Goal: Task Accomplishment & Management: Manage account settings

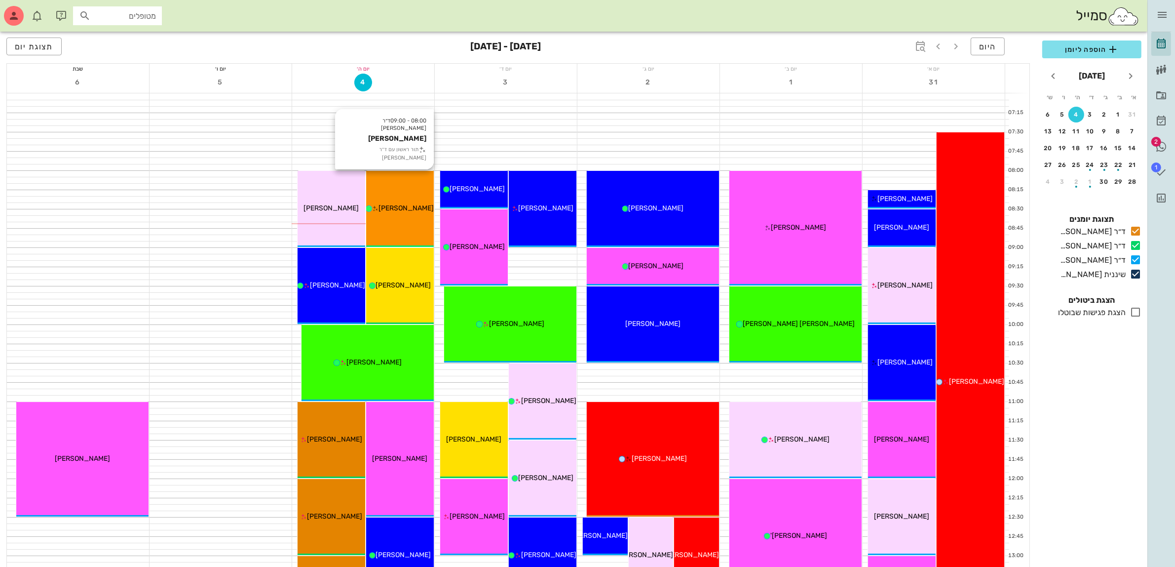
click at [397, 203] on div "[PERSON_NAME]" at bounding box center [400, 208] width 68 height 10
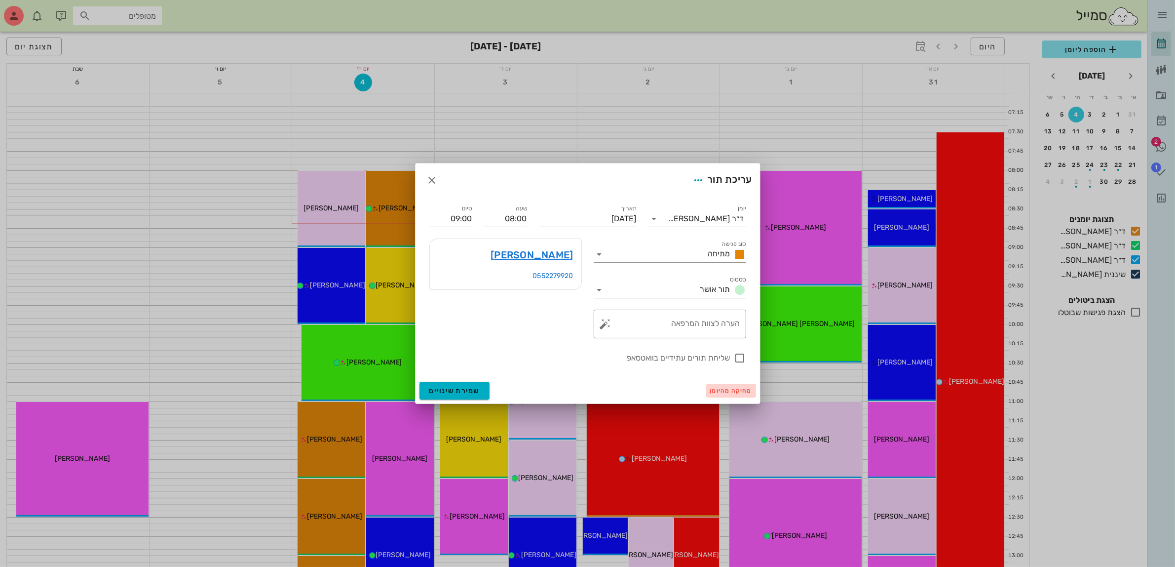
click at [729, 389] on span "מחיקה מהיומן" at bounding box center [731, 390] width 42 height 7
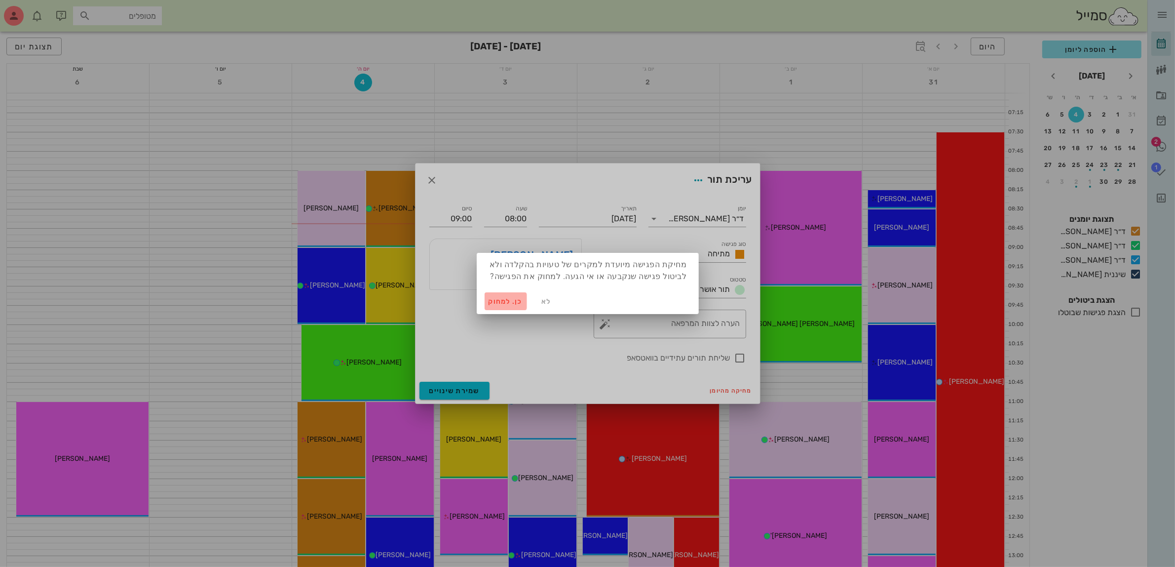
click at [500, 301] on span "כן. למחוק" at bounding box center [506, 301] width 35 height 8
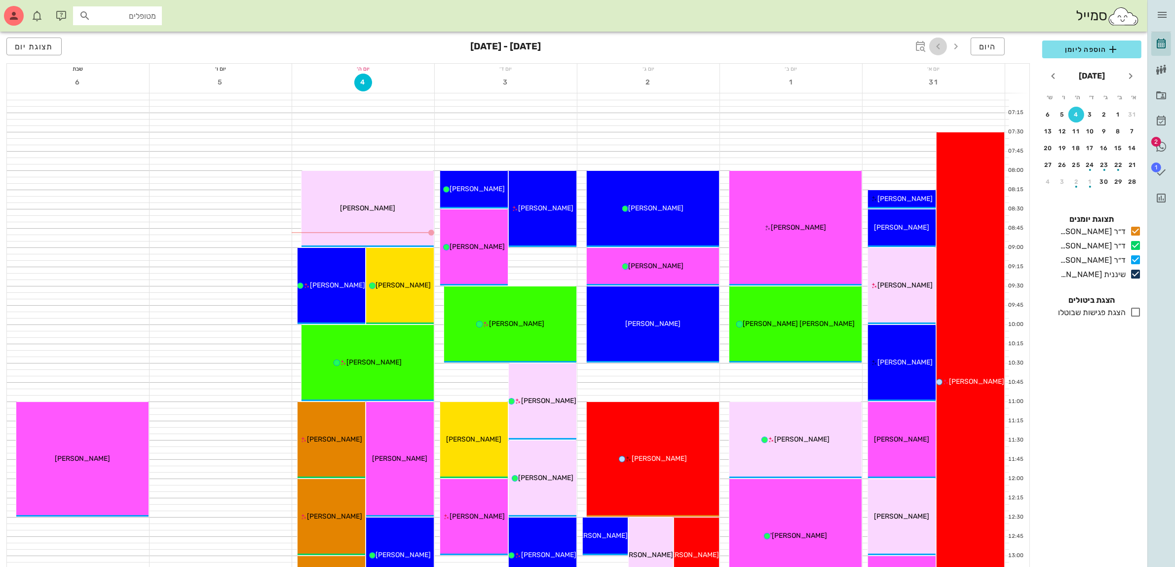
click at [940, 50] on icon "button" at bounding box center [938, 46] width 12 height 12
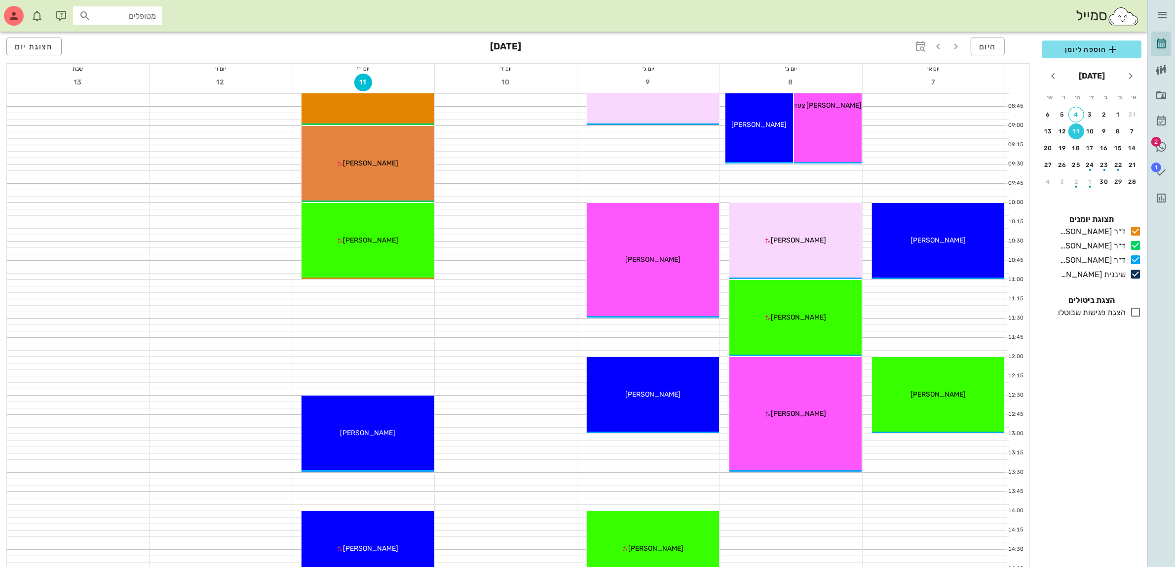
scroll to position [123, 0]
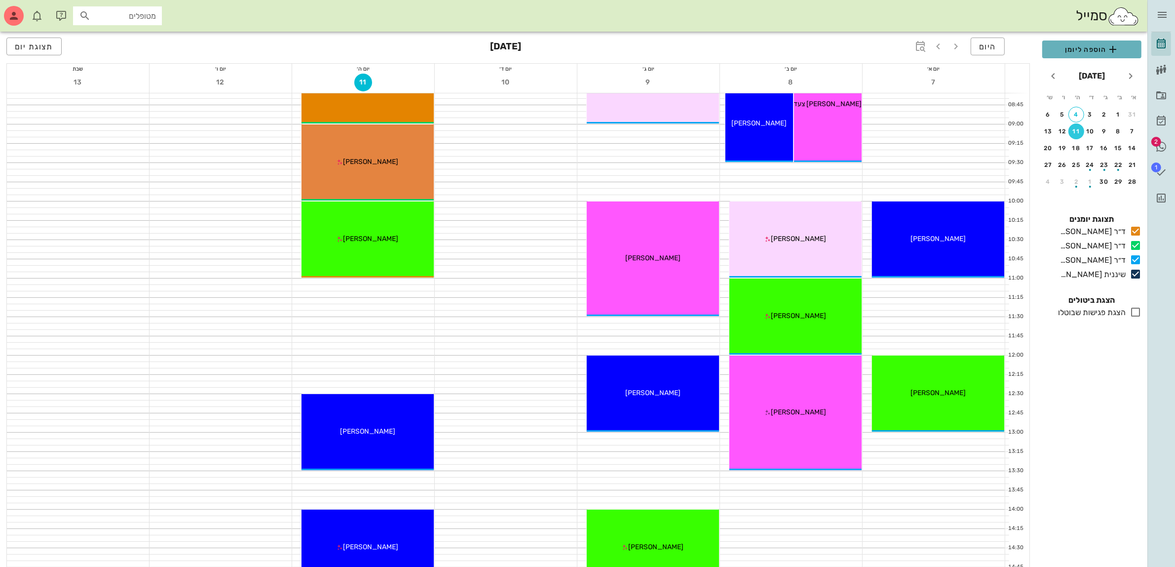
click at [1089, 48] on span "הוספה ליומן" at bounding box center [1091, 49] width 83 height 12
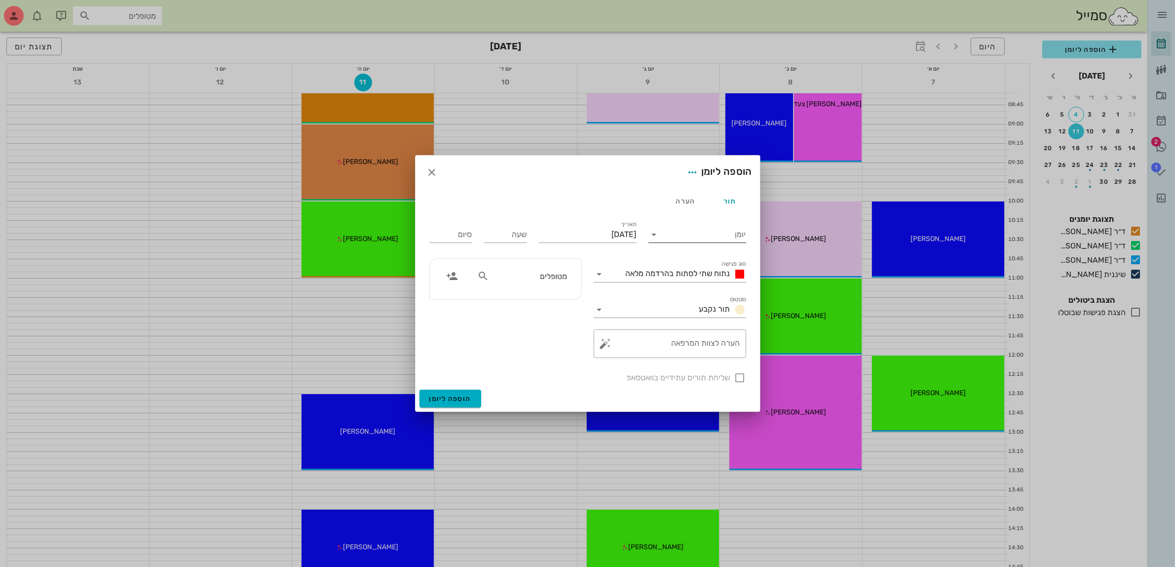
click at [717, 234] on input "יומן" at bounding box center [704, 235] width 84 height 16
drag, startPoint x: 704, startPoint y: 291, endPoint x: 692, endPoint y: 283, distance: 14.5
click at [704, 292] on div "ד״ר [PERSON_NAME]" at bounding box center [699, 289] width 87 height 9
click at [687, 274] on span "נתוח שתי לסתות בהרדמה מלאה" at bounding box center [678, 273] width 105 height 9
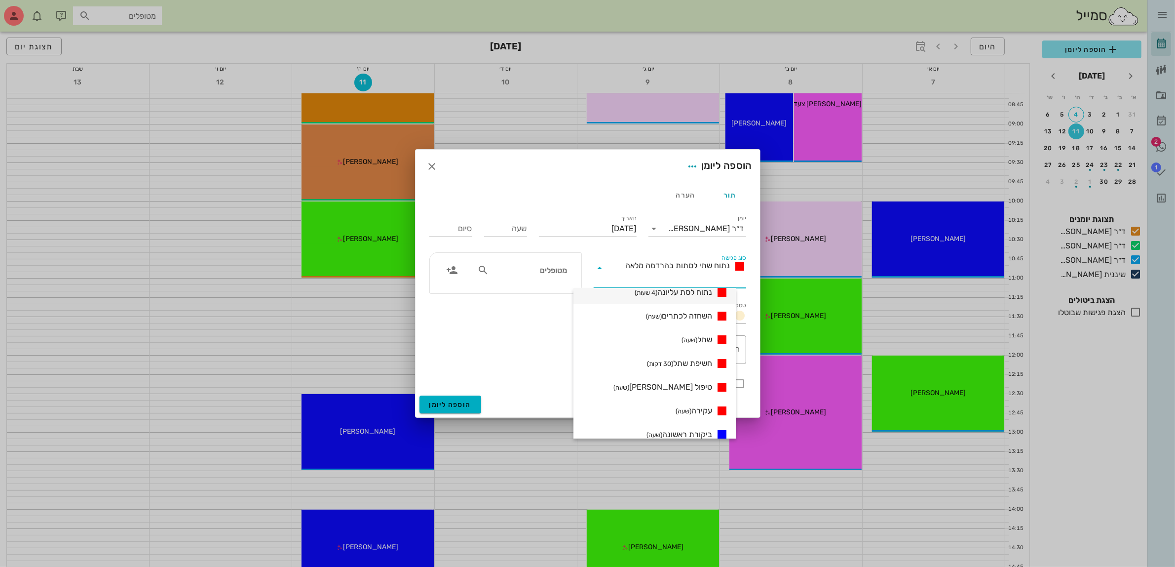
scroll to position [308, 0]
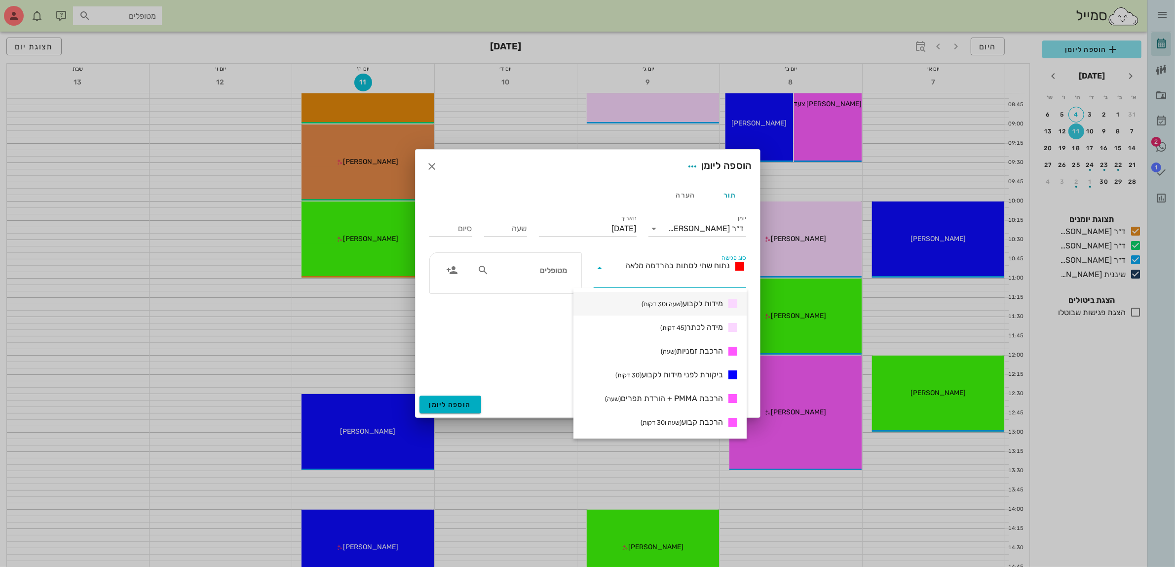
click at [692, 303] on span "מידות לקבוע (שעה ו30 דקות)" at bounding box center [682, 304] width 81 height 12
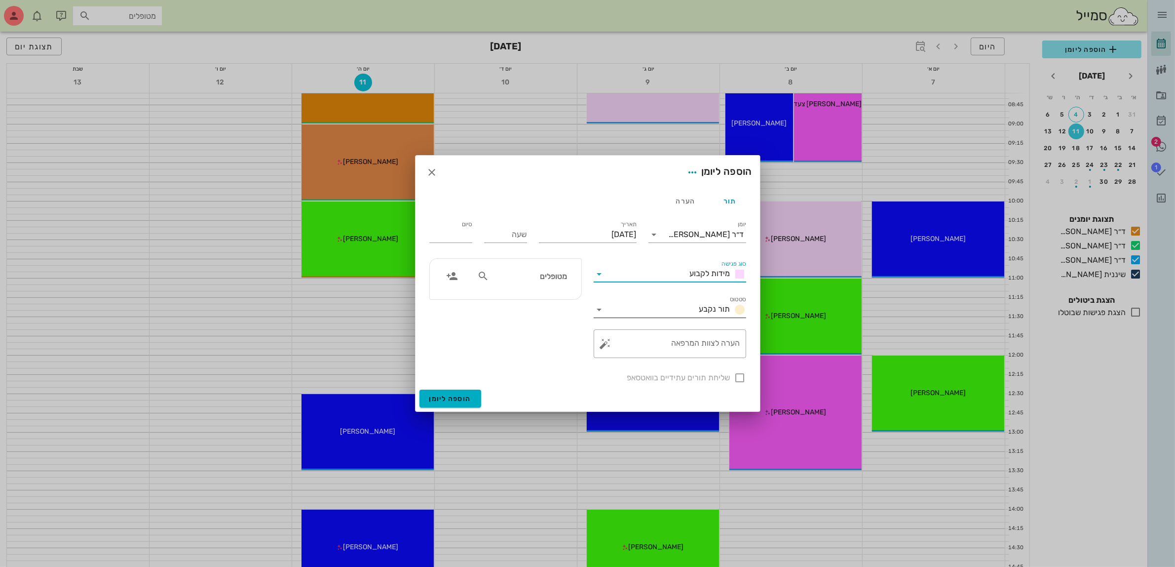
type input "01:30"
click at [607, 233] on input "יום חמישי, 11 בספטמבר 2025" at bounding box center [588, 235] width 98 height 16
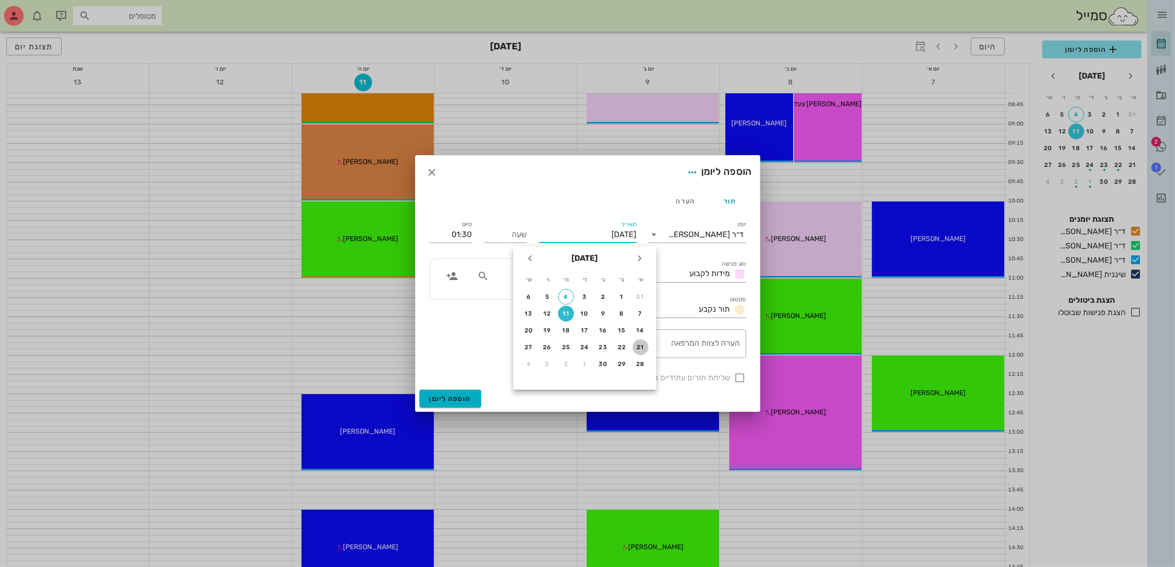
click at [642, 344] on div "21" at bounding box center [641, 347] width 16 height 7
type input "יום ראשון, 21 בספטמבר 2025"
click at [516, 236] on input "שעה" at bounding box center [505, 235] width 43 height 16
type input "08:30"
type input "10:00"
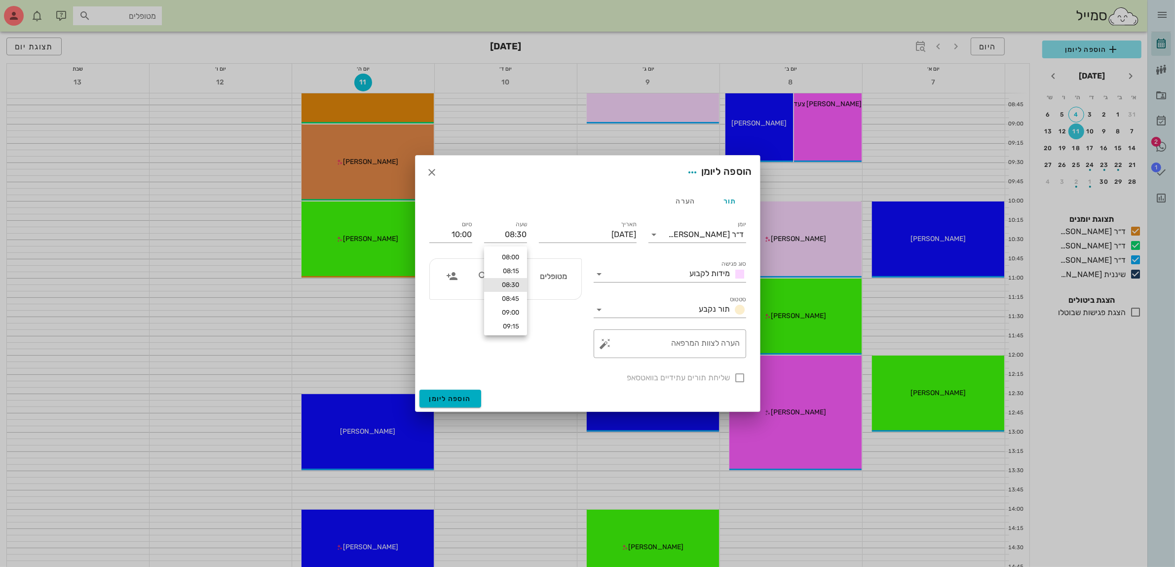
click at [481, 220] on div "שעה 08:30" at bounding box center [505, 232] width 55 height 39
click at [563, 275] on input "text" at bounding box center [529, 275] width 76 height 13
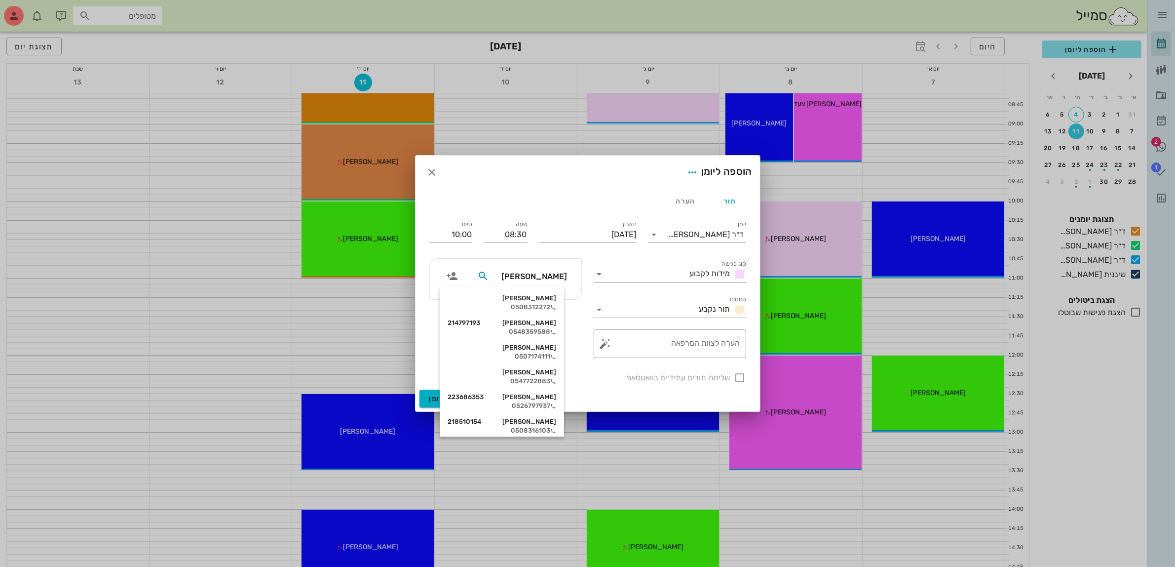
type input "ליז"
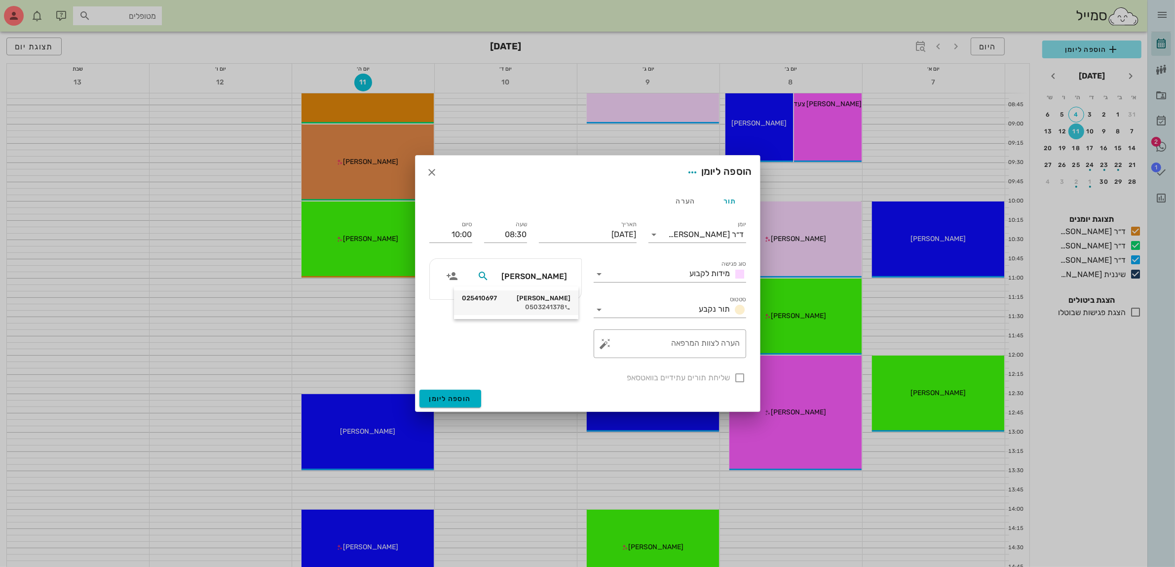
drag, startPoint x: 553, startPoint y: 304, endPoint x: 667, endPoint y: 340, distance: 119.6
click at [553, 304] on div "0503241378" at bounding box center [516, 307] width 109 height 8
click at [738, 378] on div at bounding box center [740, 377] width 17 height 17
checkbox input "true"
click at [455, 392] on button "הוספה ליומן" at bounding box center [451, 398] width 62 height 18
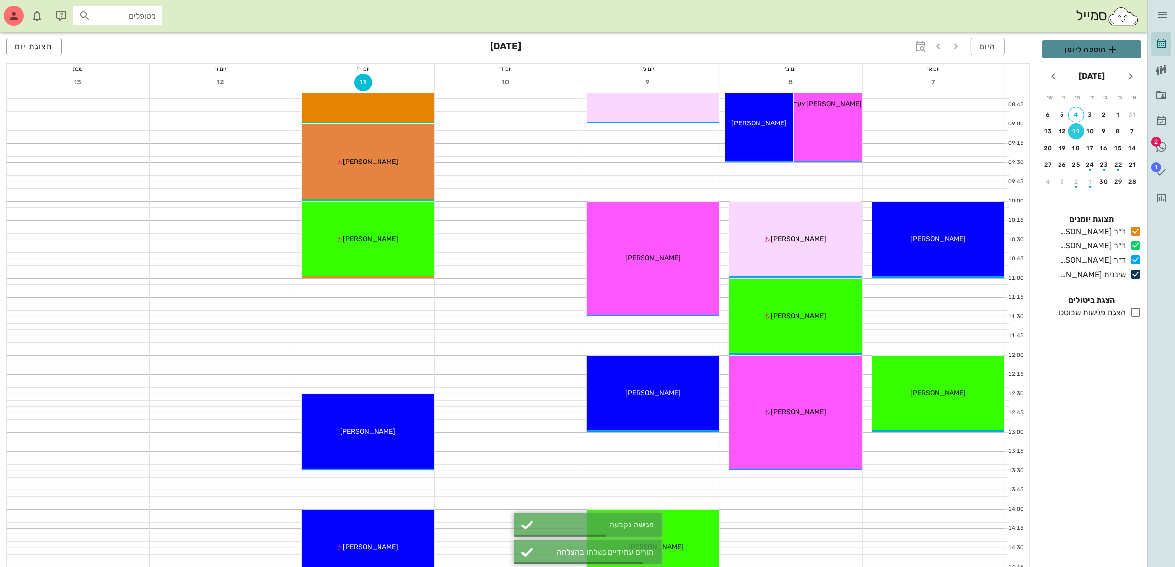
click at [1072, 49] on span "הוספה ליומן" at bounding box center [1091, 49] width 83 height 12
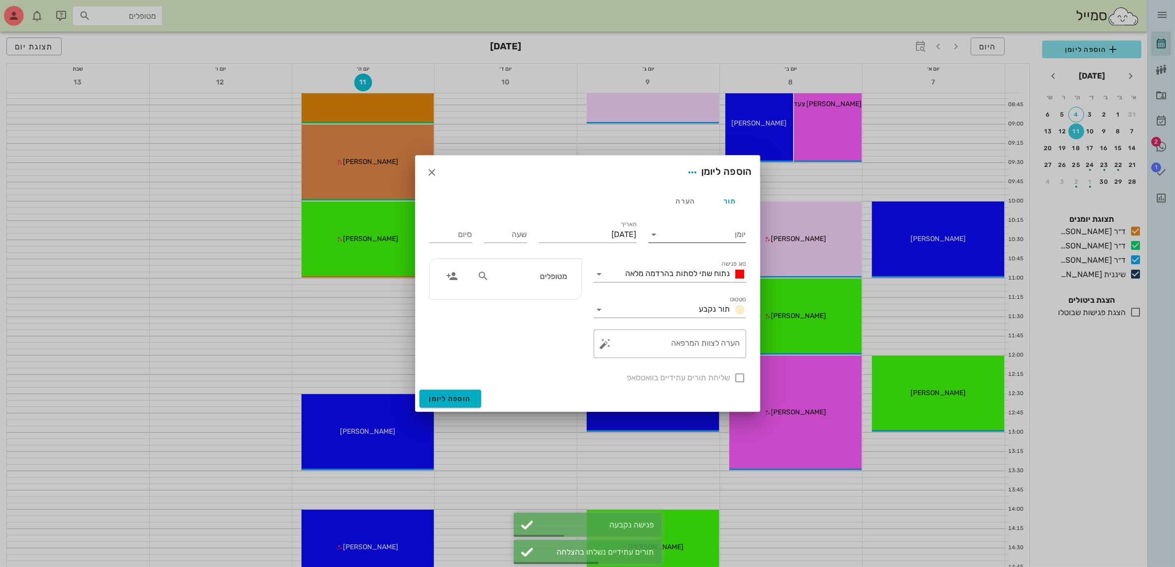
click at [690, 233] on input "יומן" at bounding box center [704, 235] width 84 height 16
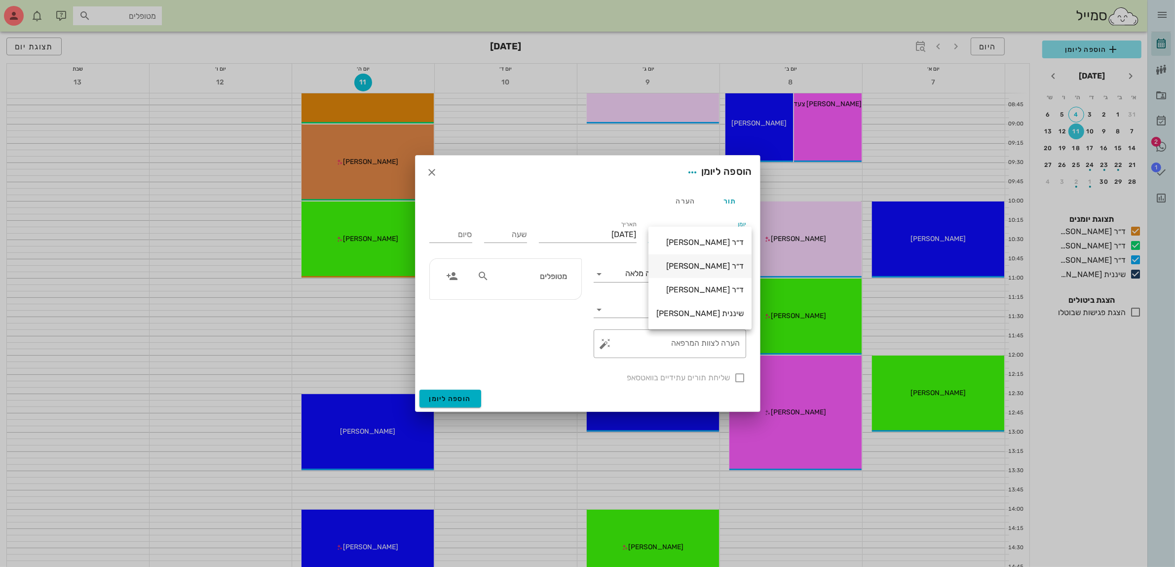
click at [692, 267] on div "ד״ר [PERSON_NAME]" at bounding box center [699, 265] width 87 height 9
click at [690, 270] on span "נתוח שתי לסתות בהרדמה מלאה" at bounding box center [678, 273] width 105 height 9
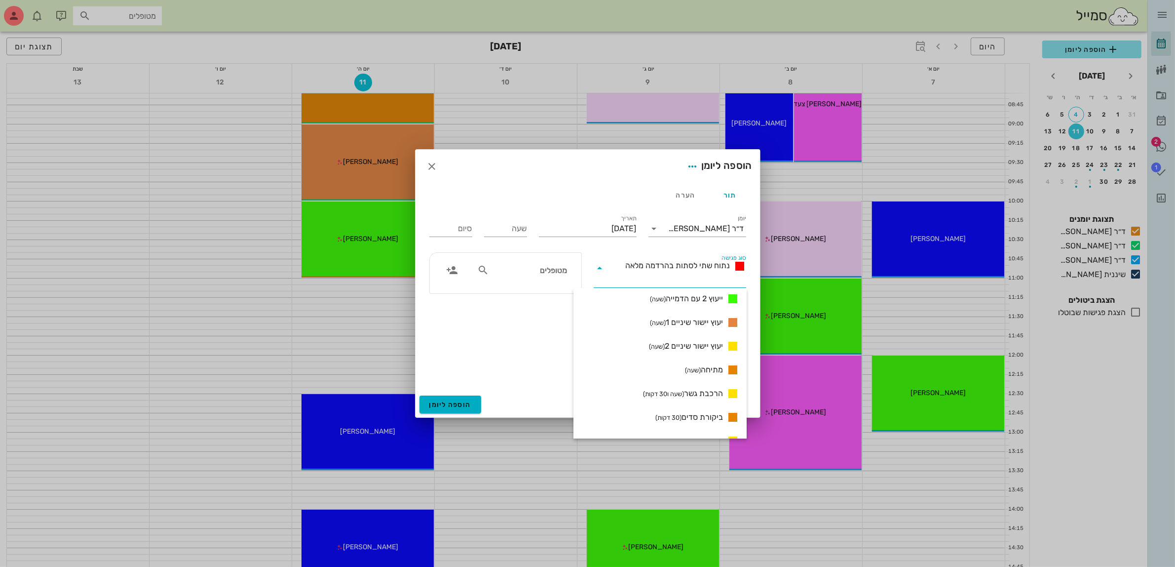
scroll to position [617, 0]
click at [690, 351] on small "(שעה)" at bounding box center [693, 350] width 16 height 7
type input "01:00"
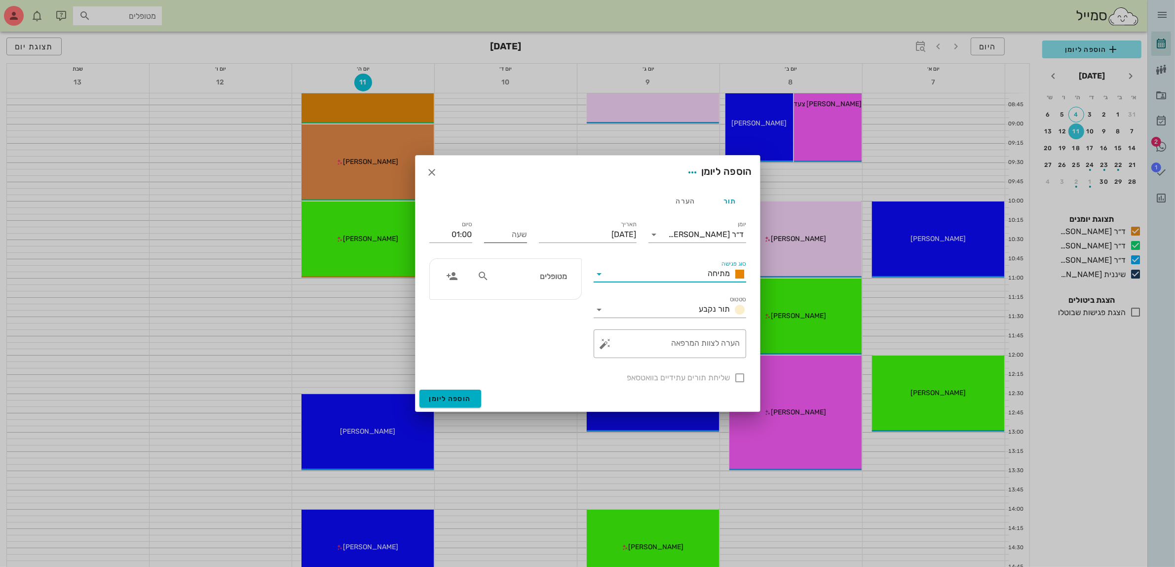
click at [509, 235] on input "שעה" at bounding box center [505, 235] width 43 height 16
type input "10:00"
click at [420, 389] on button "הוספה ליומן" at bounding box center [451, 398] width 62 height 18
type input "11:00"
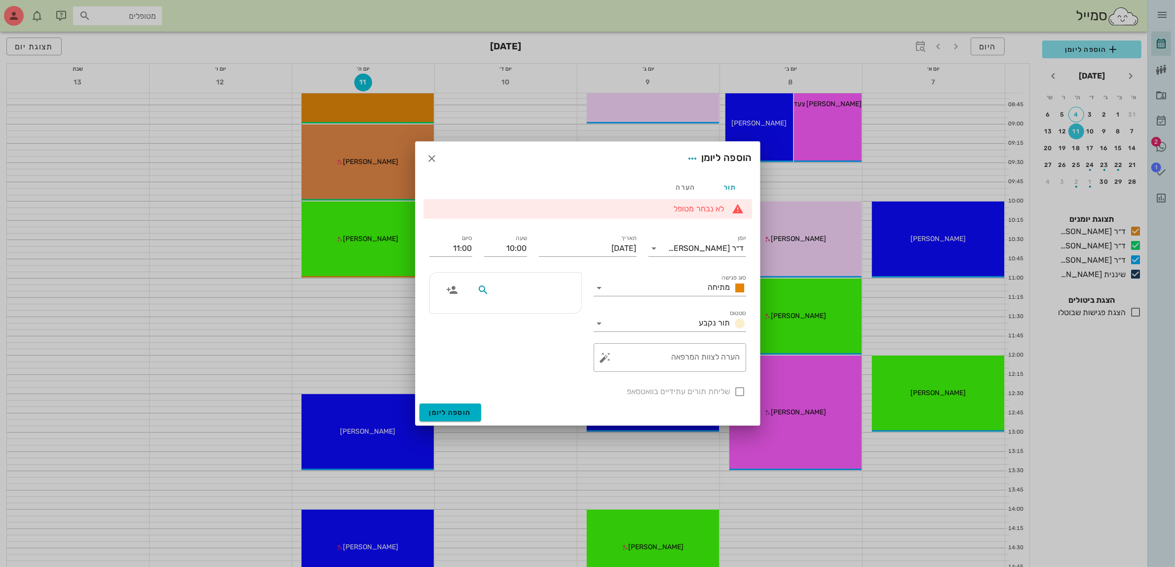
click at [545, 290] on input "text" at bounding box center [529, 289] width 76 height 13
type input "הב"
click at [544, 317] on div "0552279920" at bounding box center [530, 321] width 100 height 8
click at [739, 394] on div at bounding box center [740, 391] width 17 height 17
checkbox input "true"
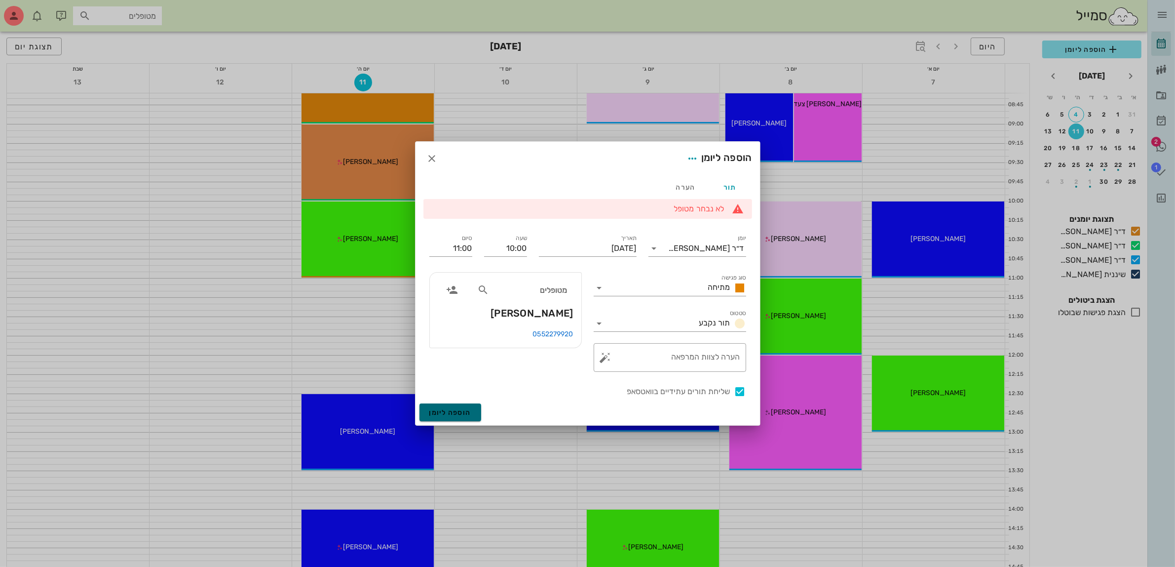
click at [439, 412] on span "הוספה ליומן" at bounding box center [450, 412] width 42 height 8
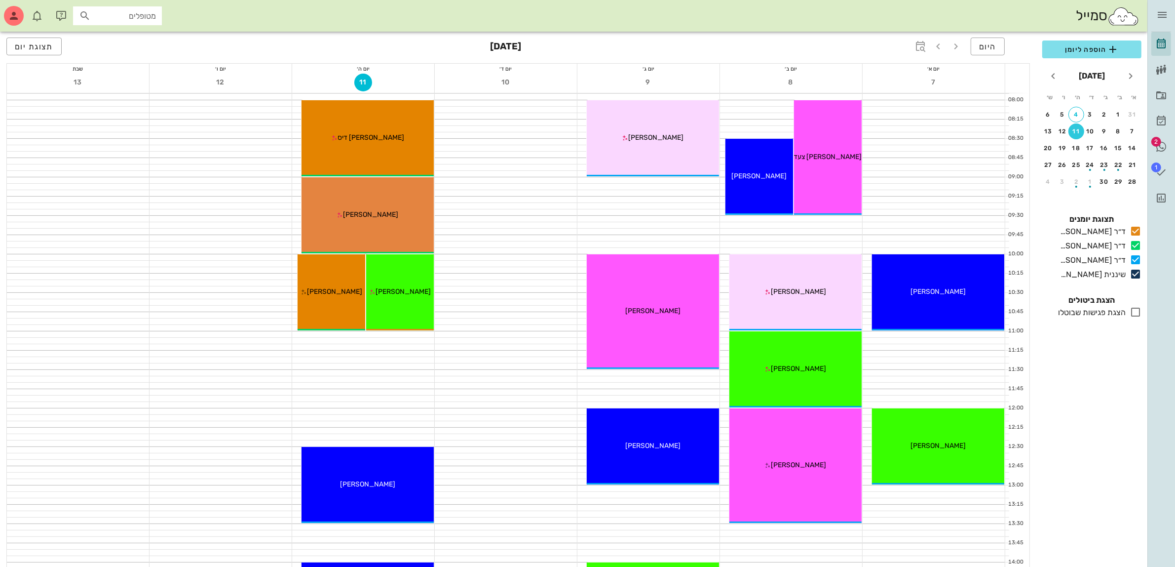
scroll to position [0, 0]
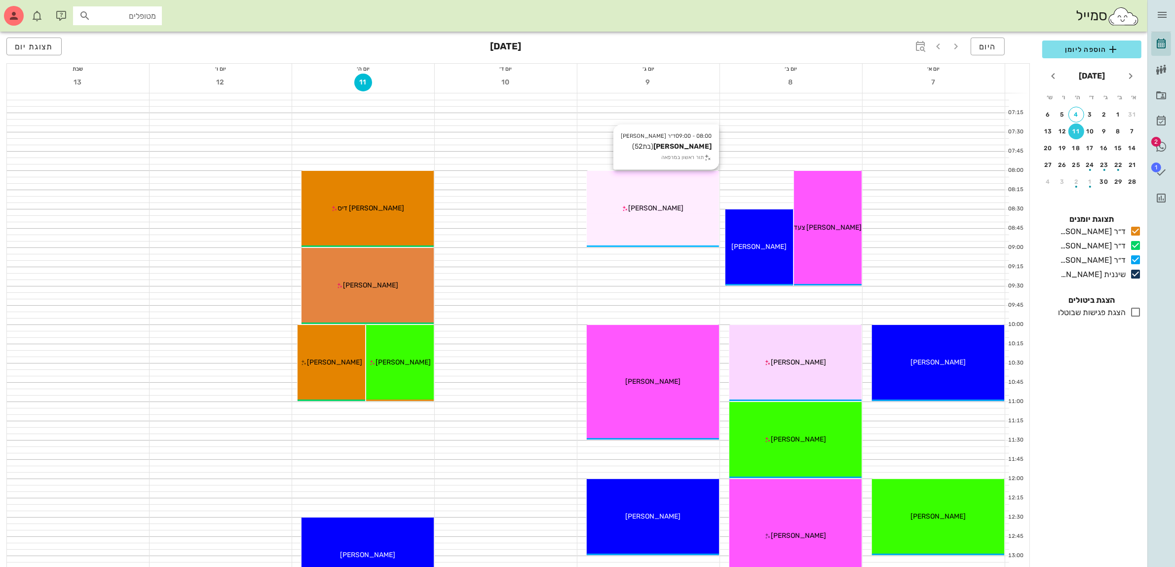
click at [665, 203] on div "ליז יעקב" at bounding box center [653, 208] width 132 height 10
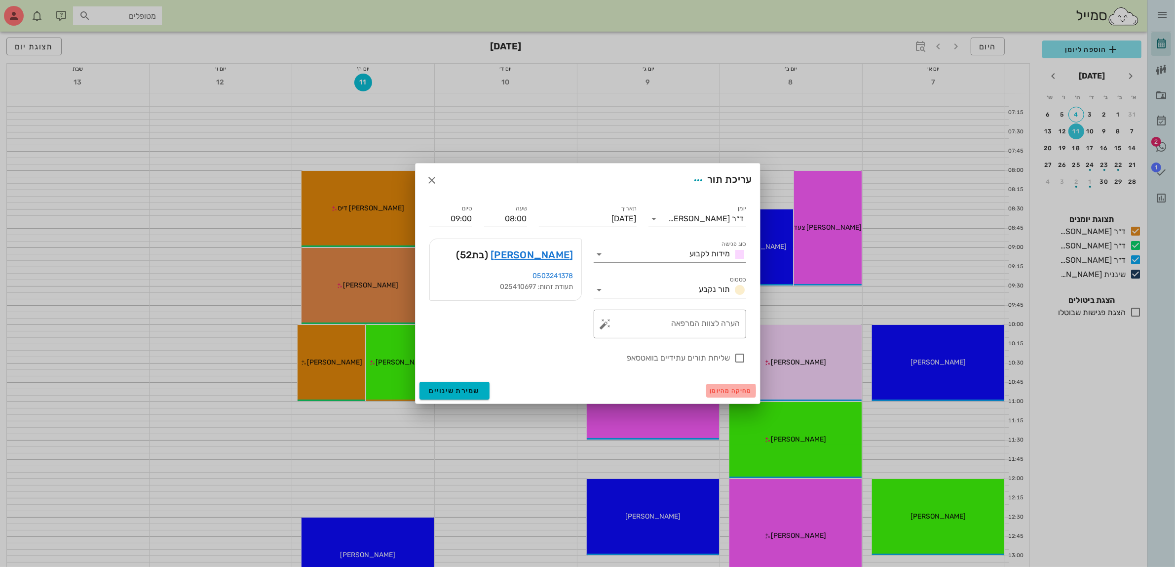
click at [717, 390] on span "מחיקה מהיומן" at bounding box center [731, 390] width 42 height 7
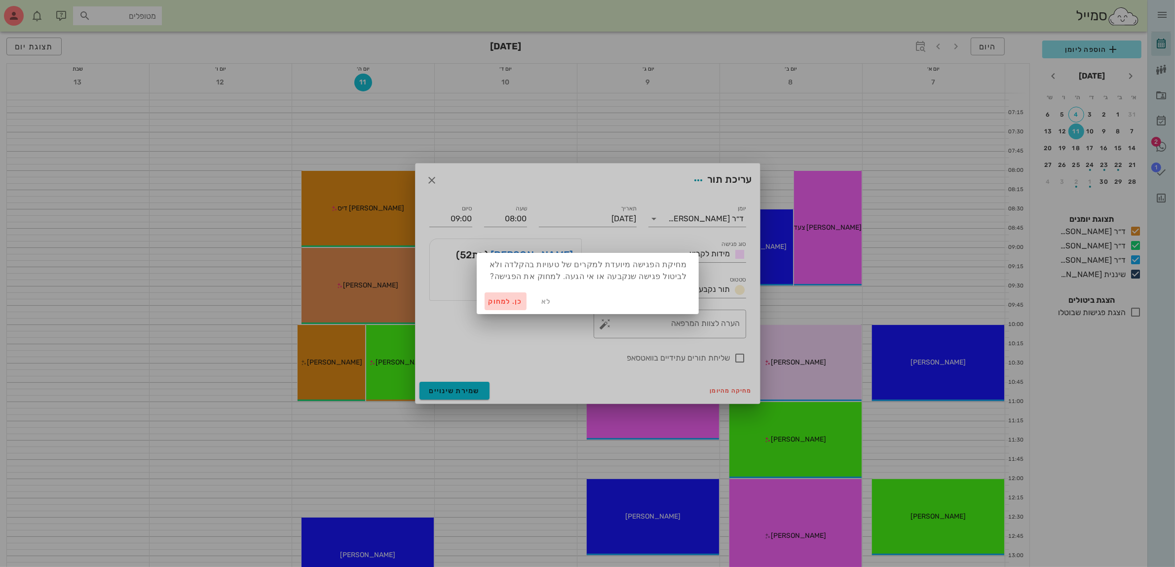
click at [500, 301] on span "כן. למחוק" at bounding box center [506, 301] width 35 height 8
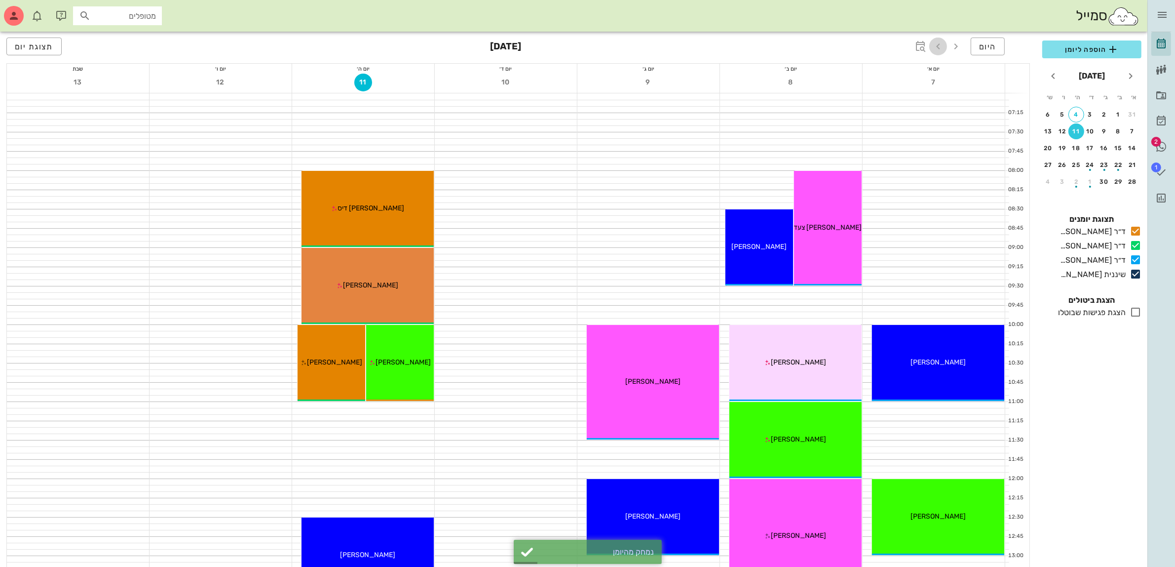
click at [934, 46] on icon "button" at bounding box center [938, 46] width 12 height 12
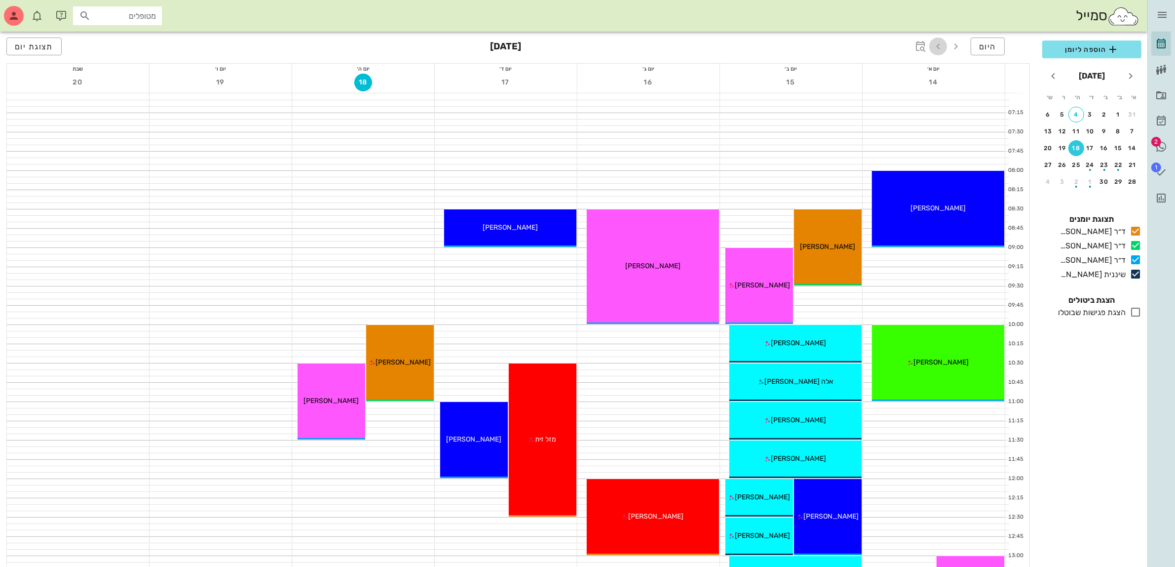
click at [938, 50] on icon "button" at bounding box center [938, 46] width 12 height 12
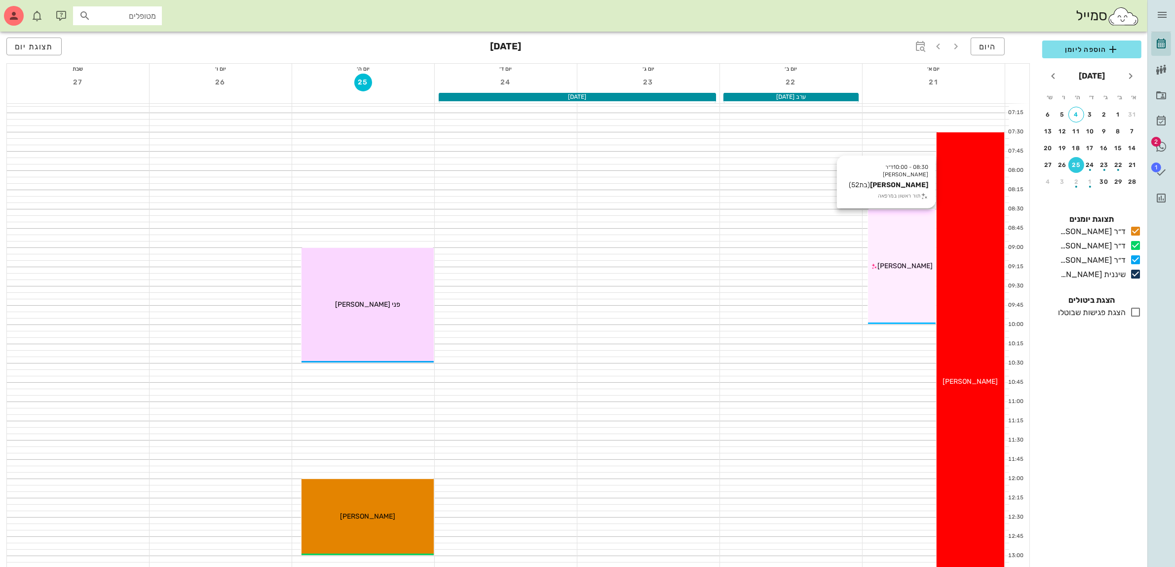
click at [896, 254] on div "08:30 - 10:00 ד״ר עמראן ביאדסה ליז יעקב (בת 52 ) תור ראשון במרפאה ליז יעקב" at bounding box center [902, 266] width 68 height 115
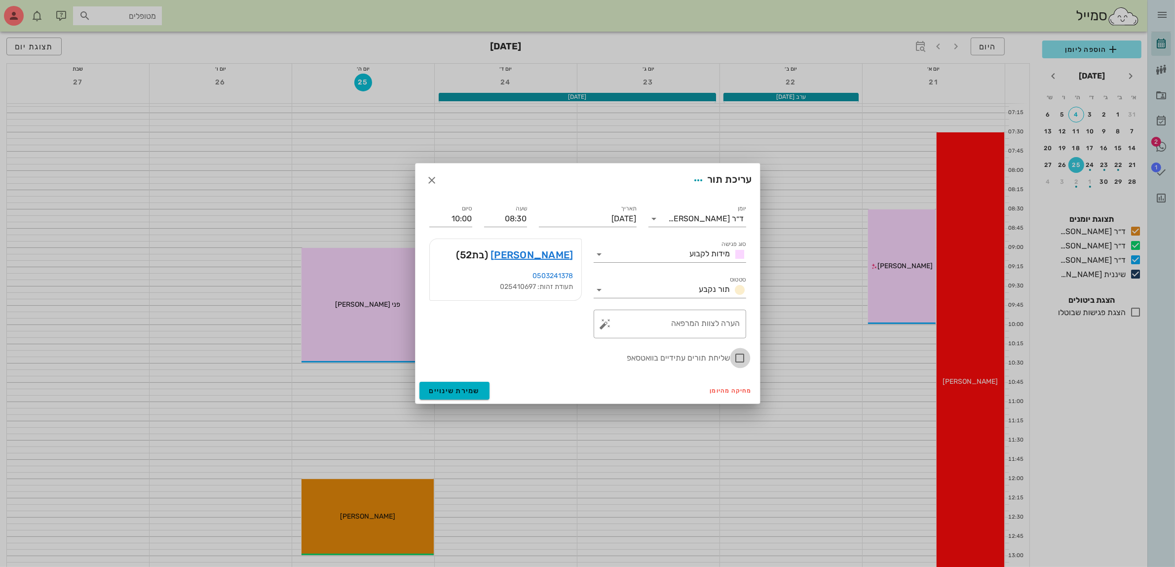
click at [736, 358] on div at bounding box center [740, 357] width 17 height 17
checkbox input "true"
click at [462, 392] on span "שמירת שינויים" at bounding box center [454, 390] width 51 height 8
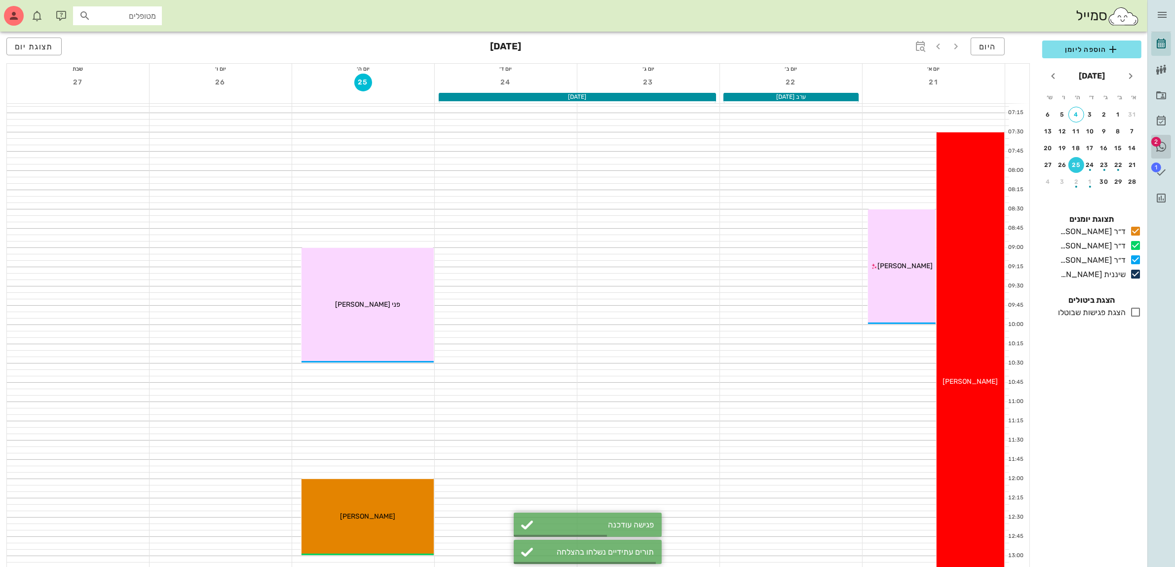
click at [1160, 144] on span "2" at bounding box center [1161, 147] width 12 height 12
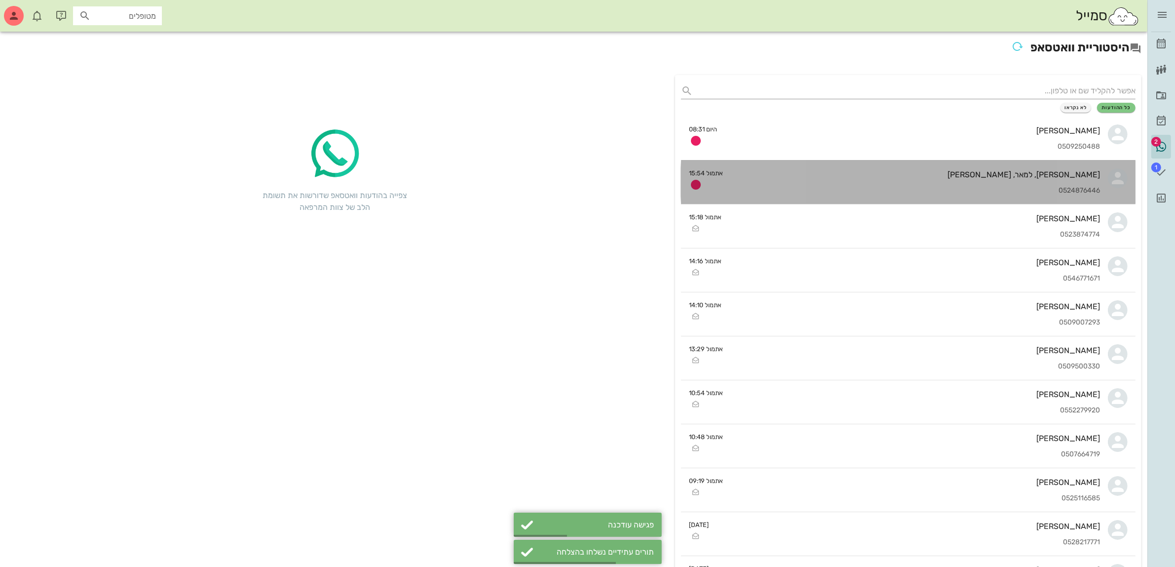
click at [948, 183] on div "אינתיסאר, למאר, קרולין אבו ריאש 0524876446" at bounding box center [915, 181] width 369 height 43
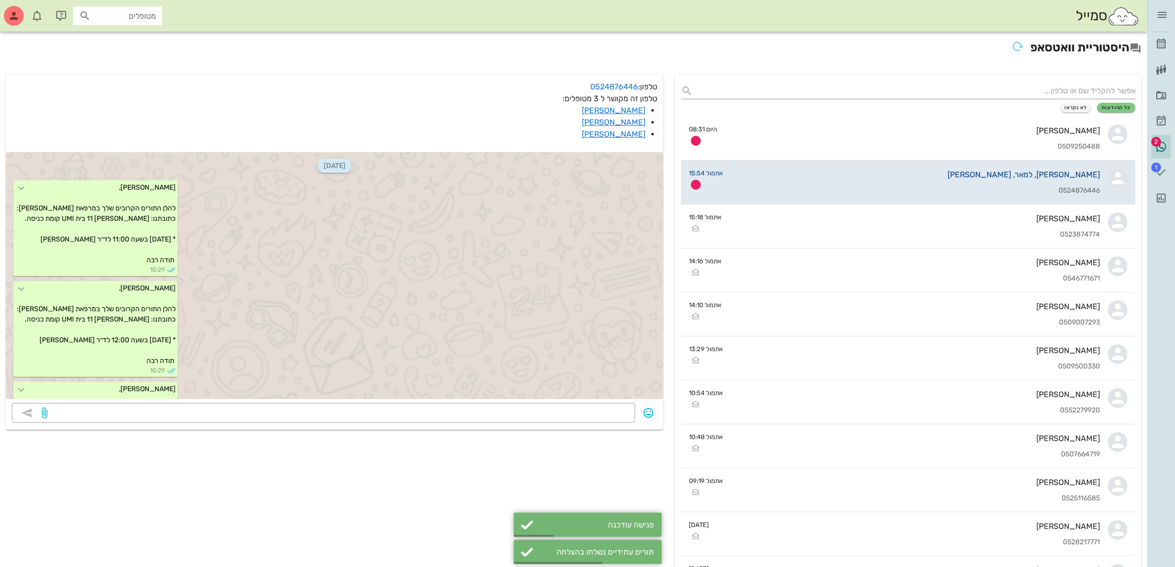
scroll to position [261, 0]
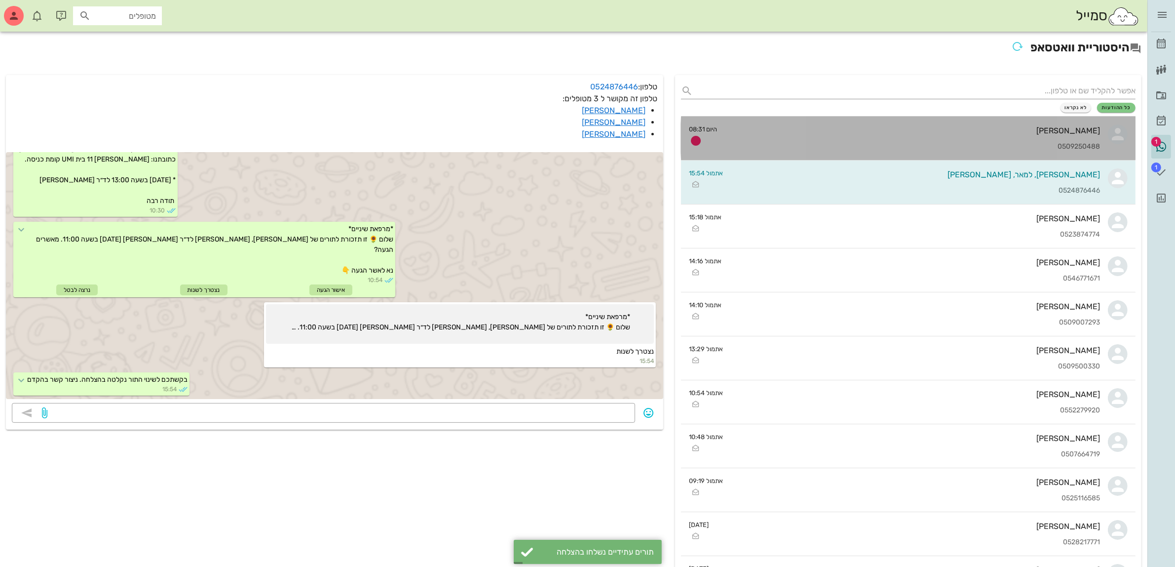
click at [961, 136] on div "ציפי סלע 0509250488" at bounding box center [912, 137] width 375 height 43
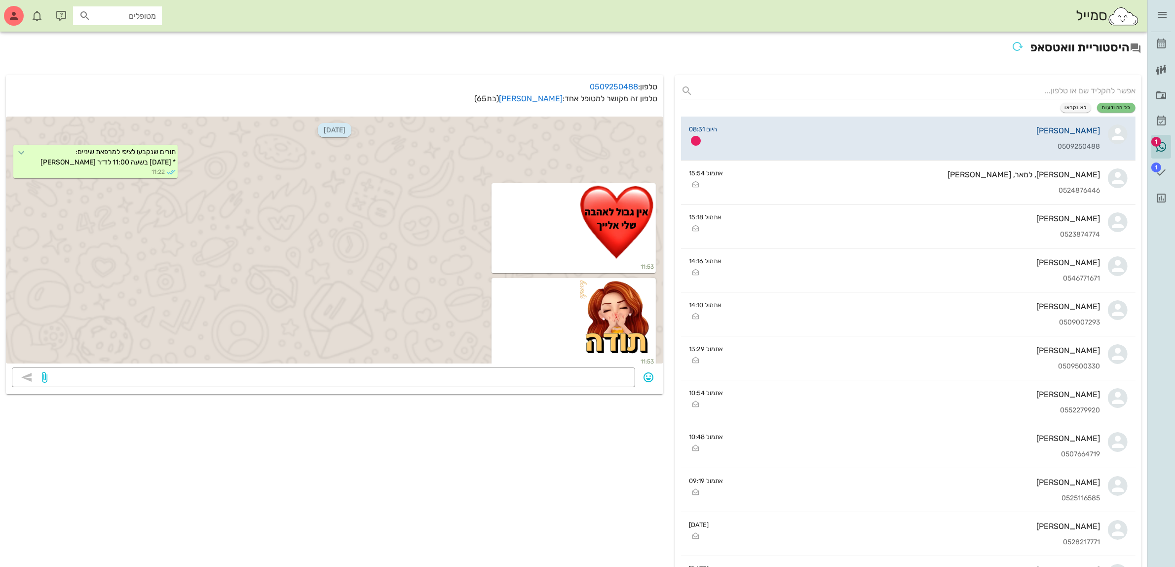
scroll to position [3212, 0]
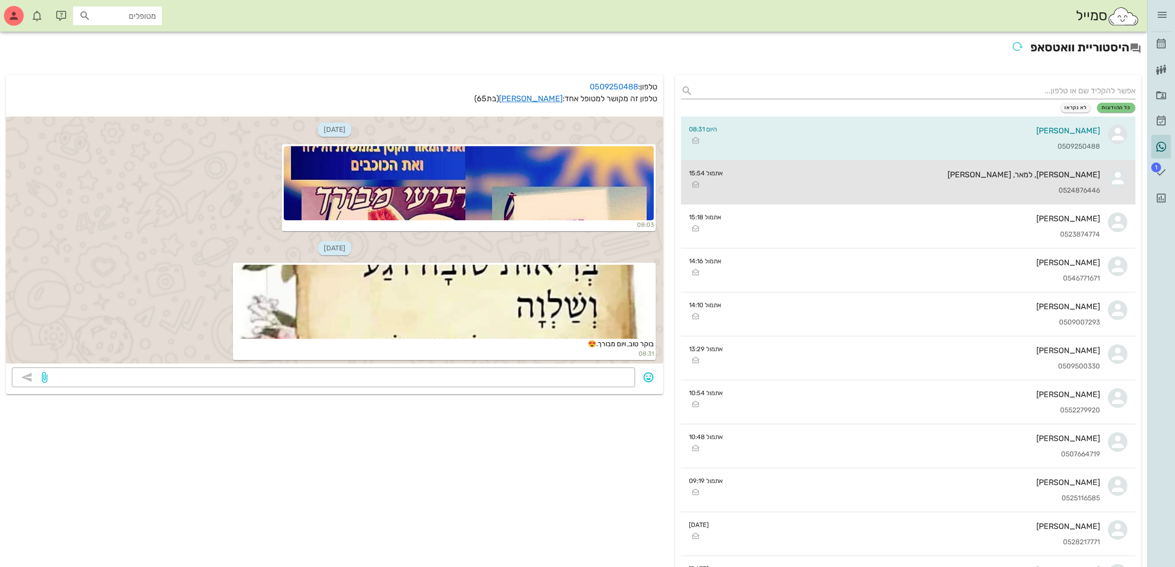
click at [943, 185] on div "אינתיסאר, למאר, קרולין אבו ריאש 0524876446" at bounding box center [915, 181] width 369 height 43
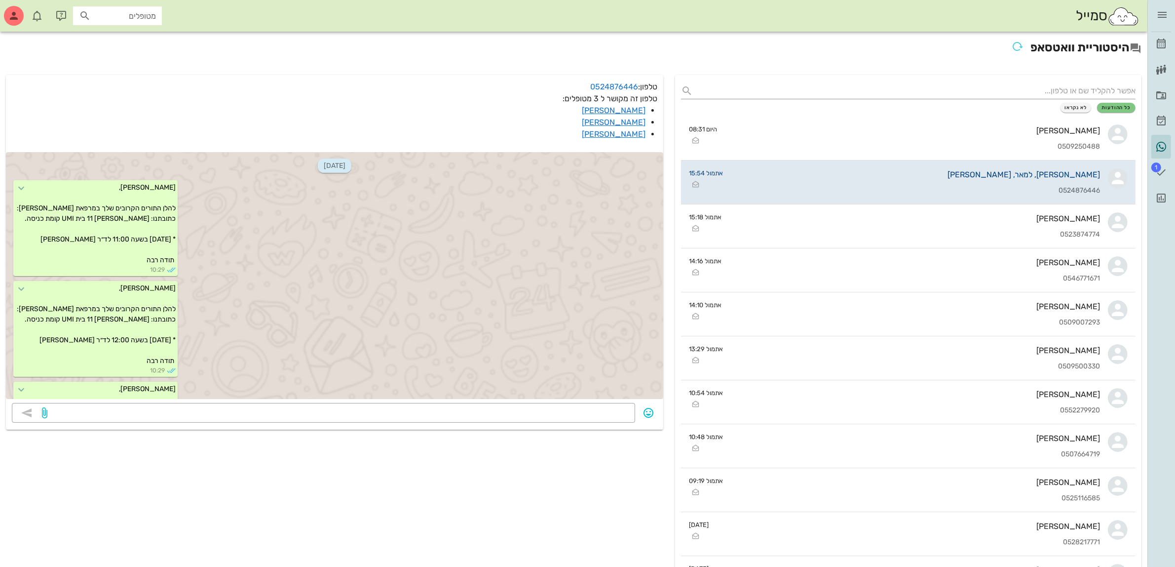
scroll to position [261, 0]
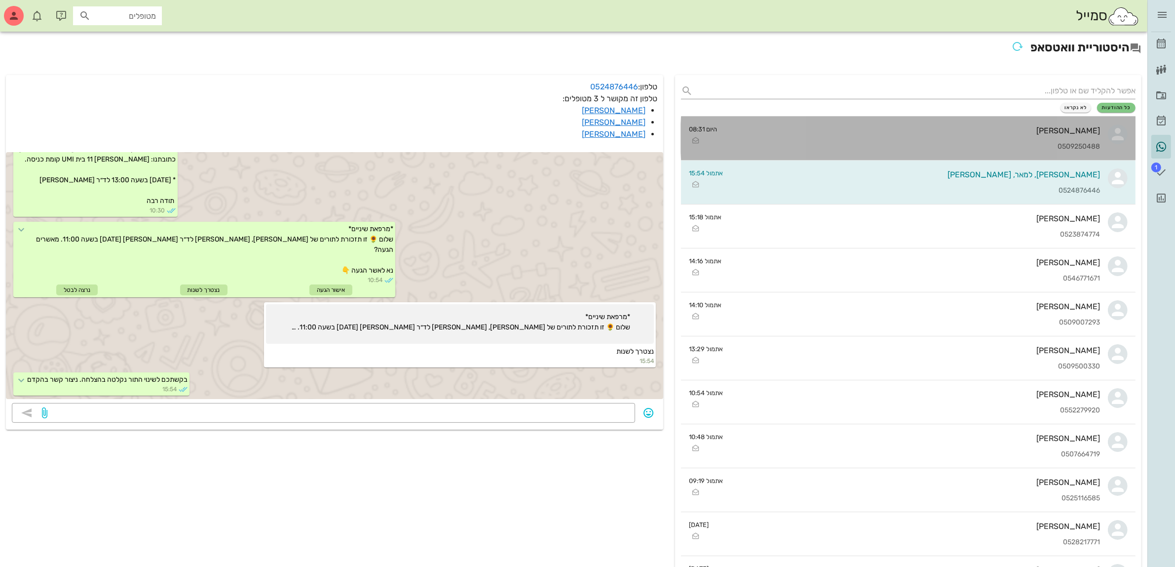
click at [1051, 144] on div "0509250488" at bounding box center [912, 147] width 375 height 8
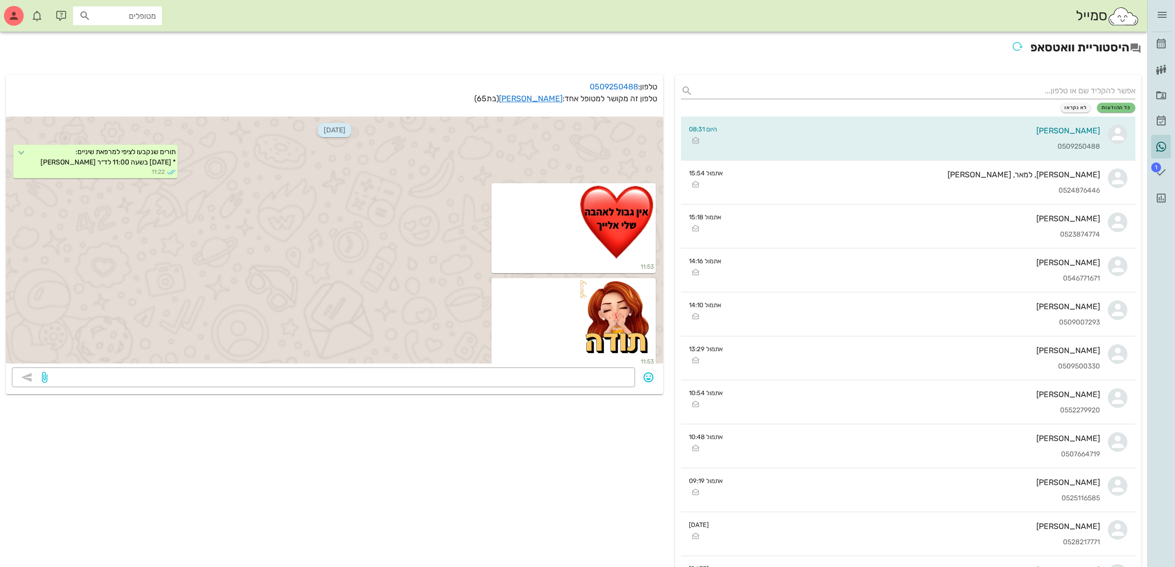
scroll to position [3212, 0]
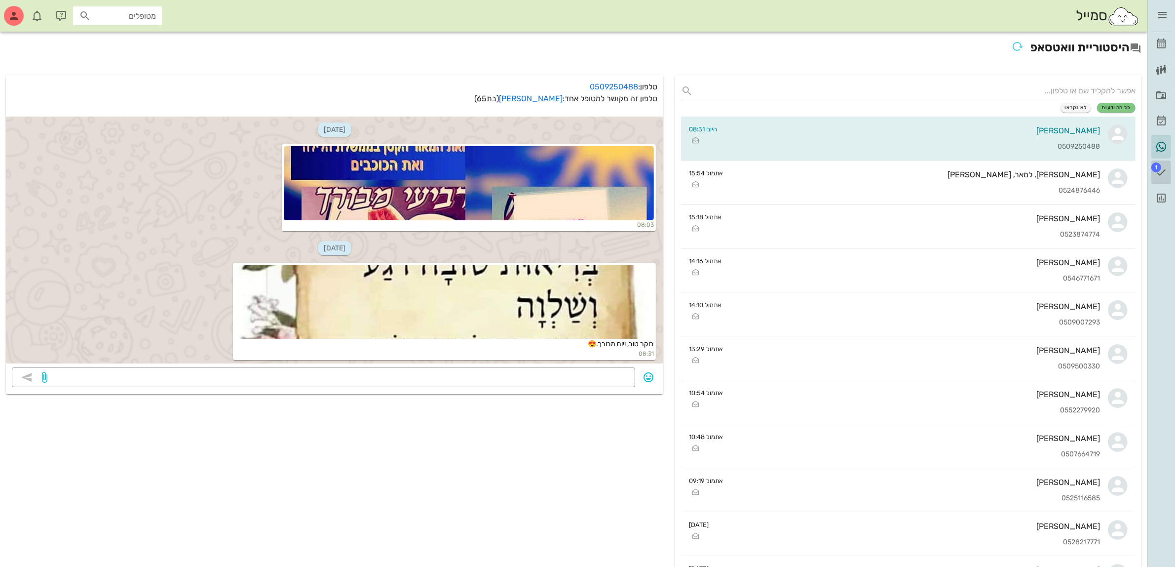
click at [1161, 164] on link "1 משימות" at bounding box center [1162, 172] width 20 height 24
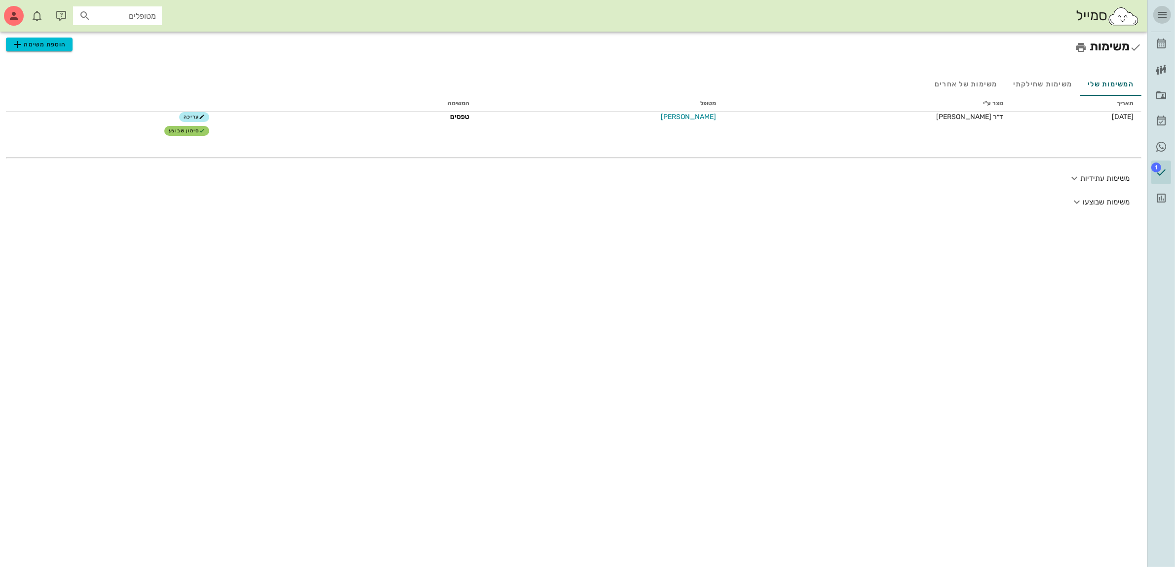
click at [1161, 15] on icon "button" at bounding box center [1162, 15] width 12 height 12
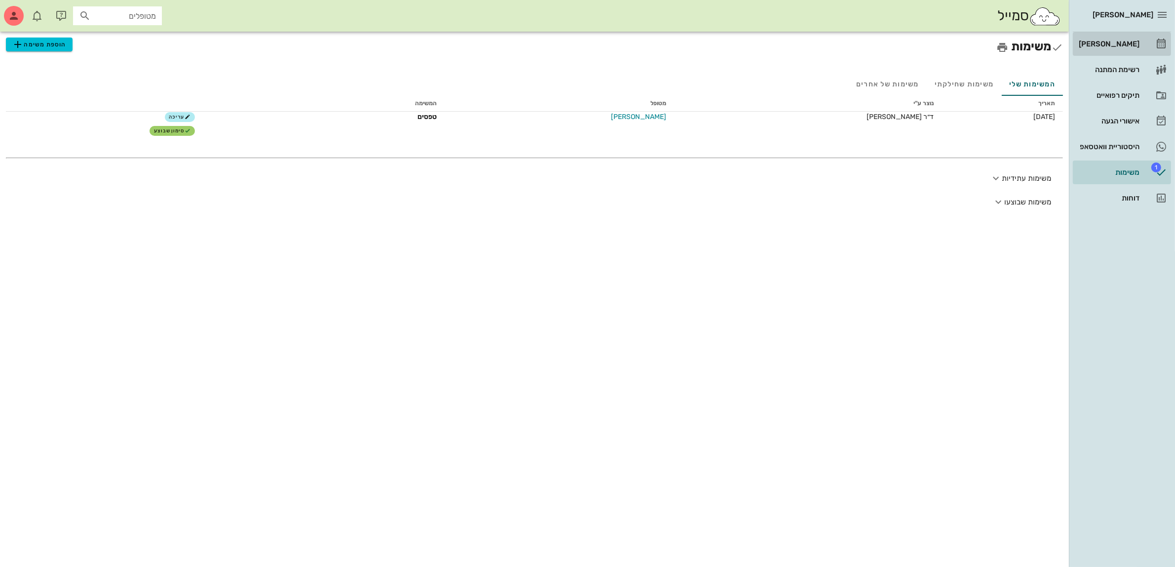
click at [1094, 40] on div "[PERSON_NAME]" at bounding box center [1108, 44] width 63 height 8
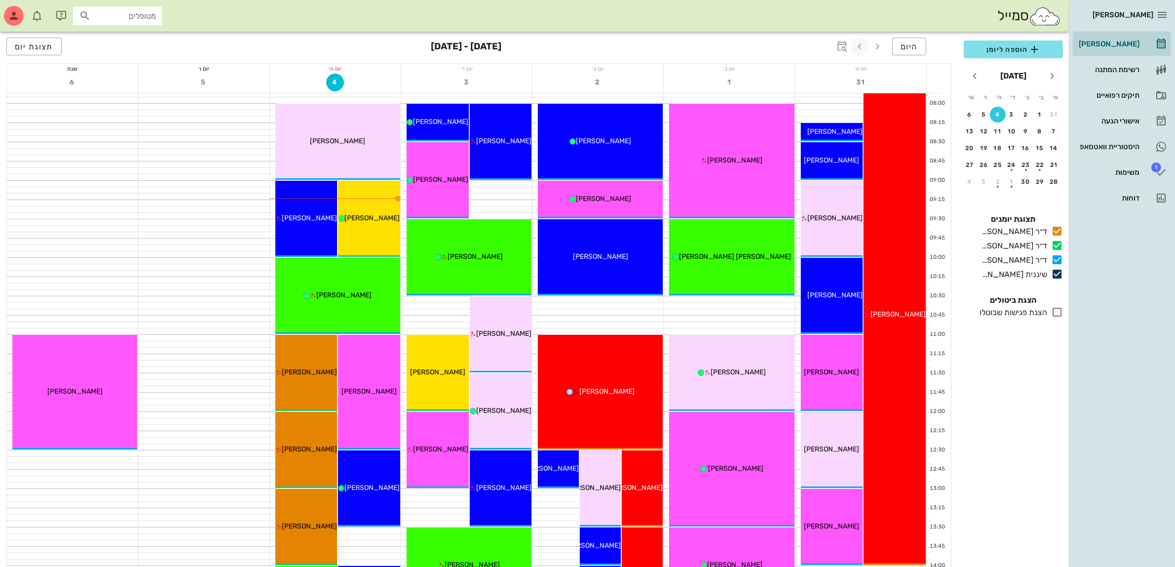
scroll to position [62, 0]
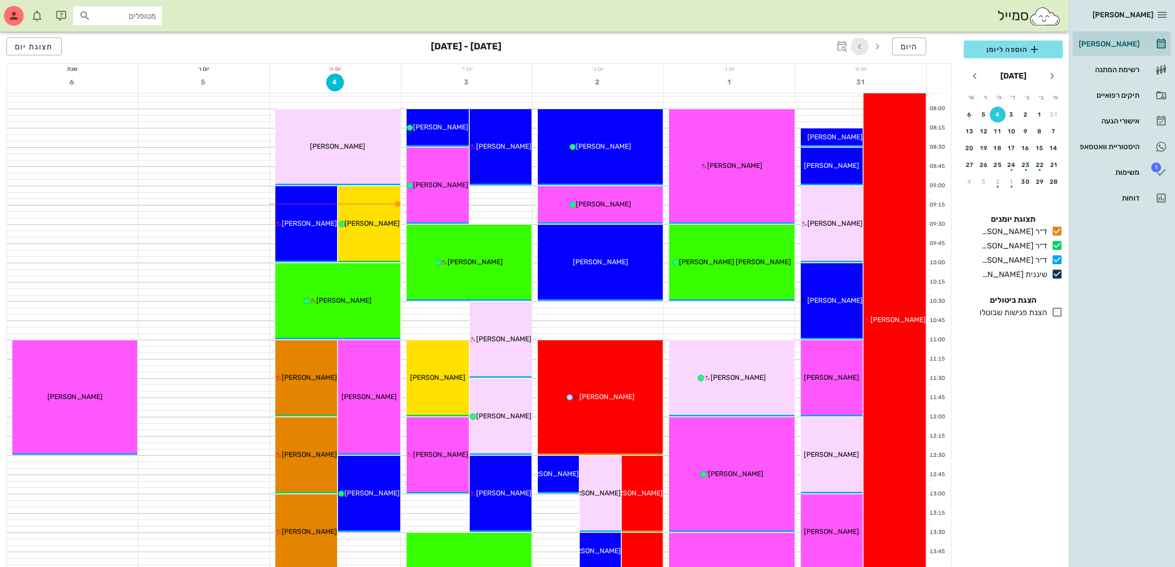
click at [859, 44] on icon "button" at bounding box center [860, 46] width 12 height 12
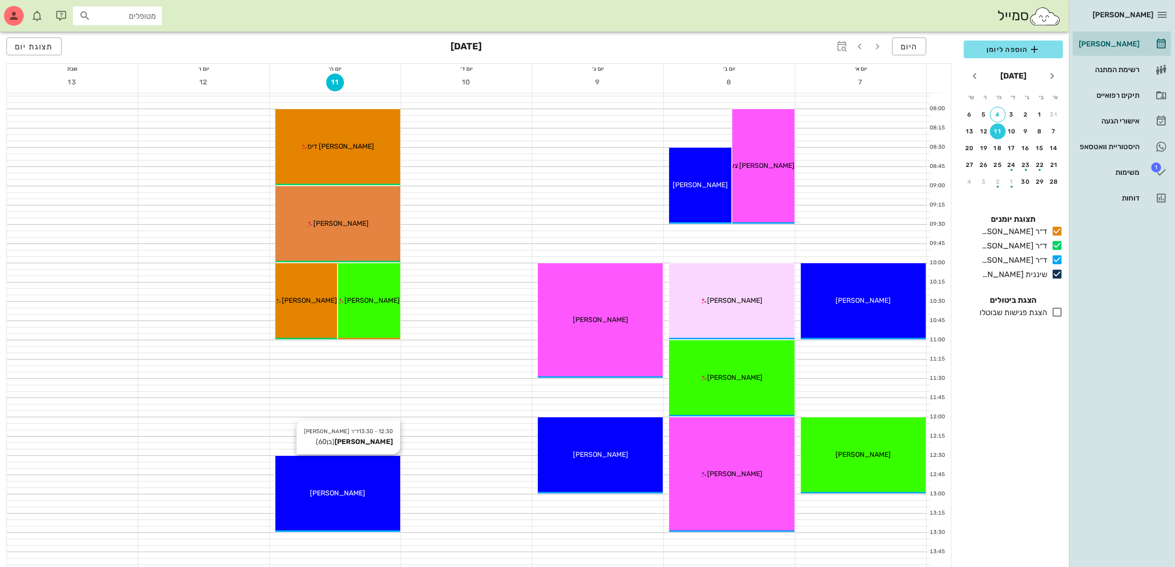
click at [322, 497] on div "[PERSON_NAME]" at bounding box center [337, 493] width 125 height 10
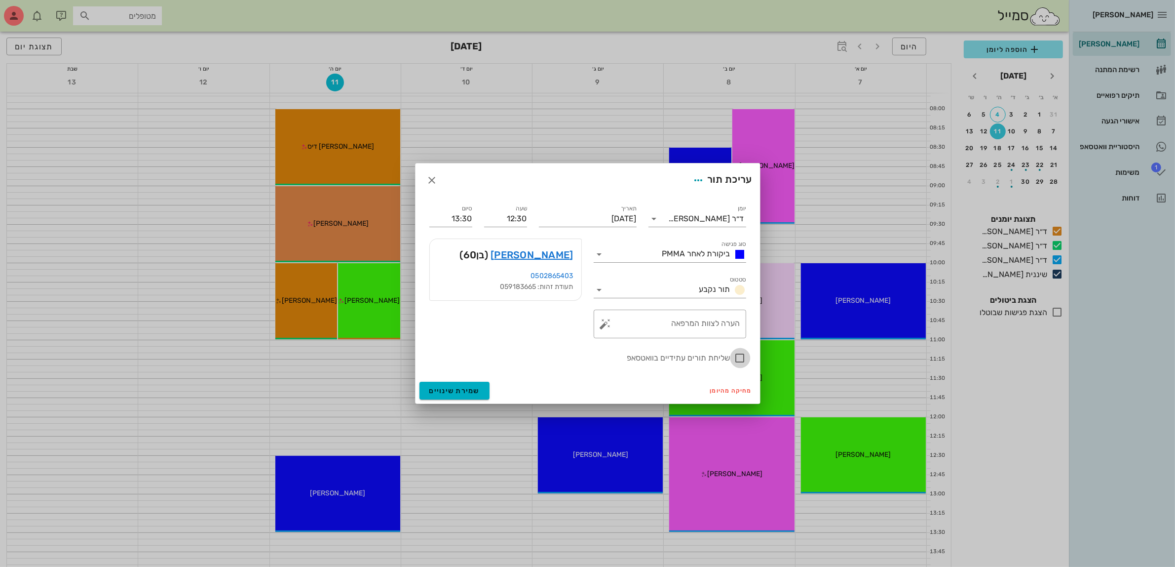
click at [738, 358] on div at bounding box center [740, 357] width 17 height 17
checkbox input "true"
drag, startPoint x: 514, startPoint y: 211, endPoint x: 614, endPoint y: 210, distance: 99.7
click at [614, 210] on div "יומן ד״ר עמראן ביאדסה סוג פגישה ביקורת לאחר PMMA סטטוס תור נקבע תאריך יום חמישי…" at bounding box center [587, 283] width 329 height 173
type input "09:00"
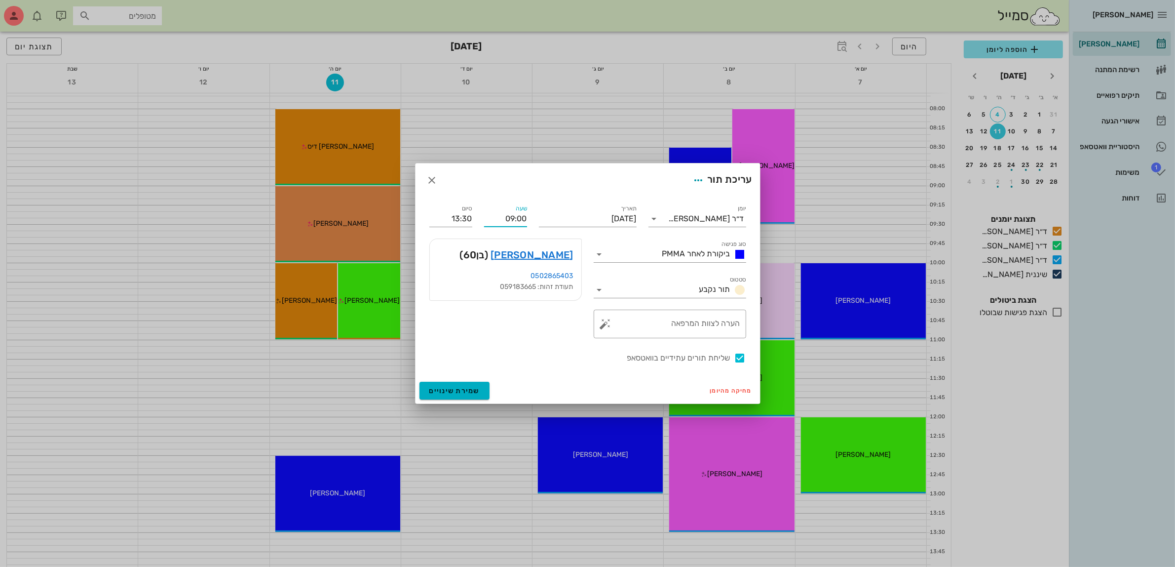
type input "10:00"
click at [432, 228] on div "סיום 10:00" at bounding box center [450, 215] width 55 height 36
click at [443, 393] on span "שמירת שינויים" at bounding box center [454, 390] width 51 height 8
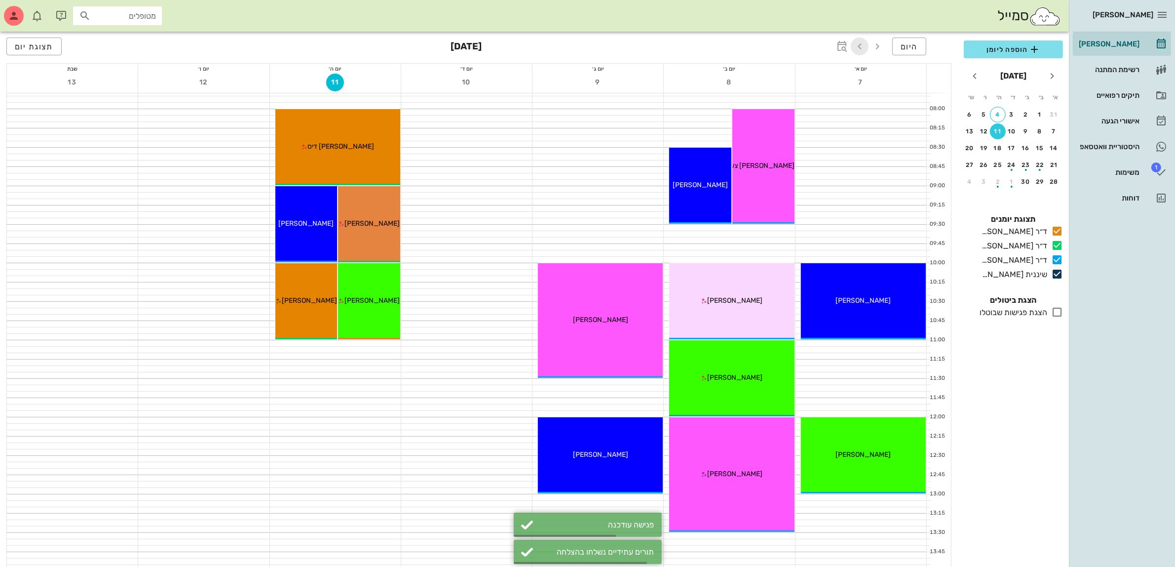
click at [862, 44] on icon "button" at bounding box center [860, 46] width 12 height 12
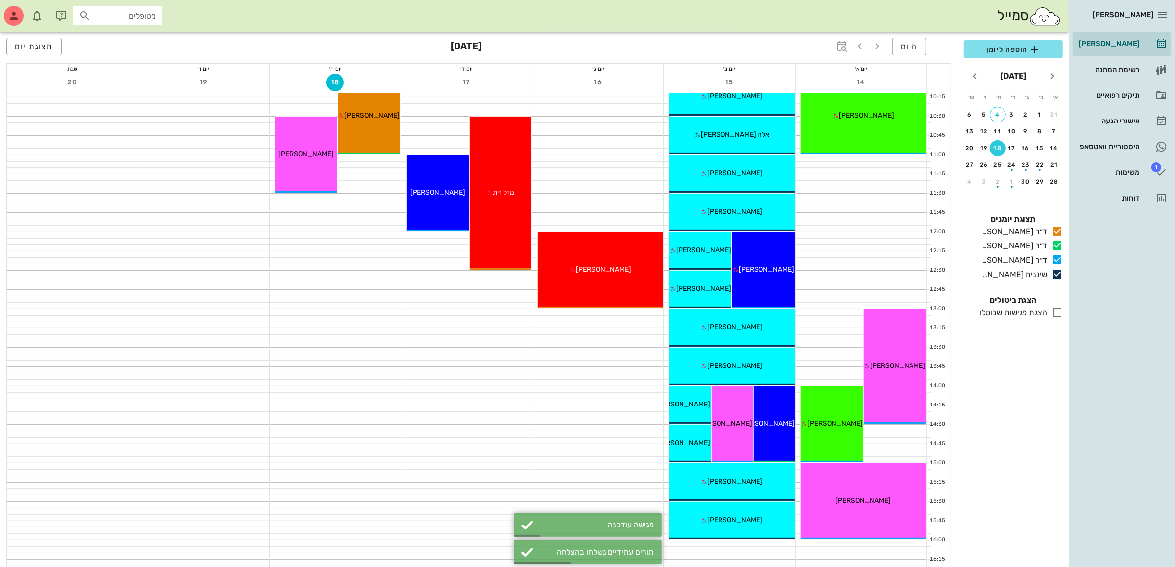
scroll to position [185, 0]
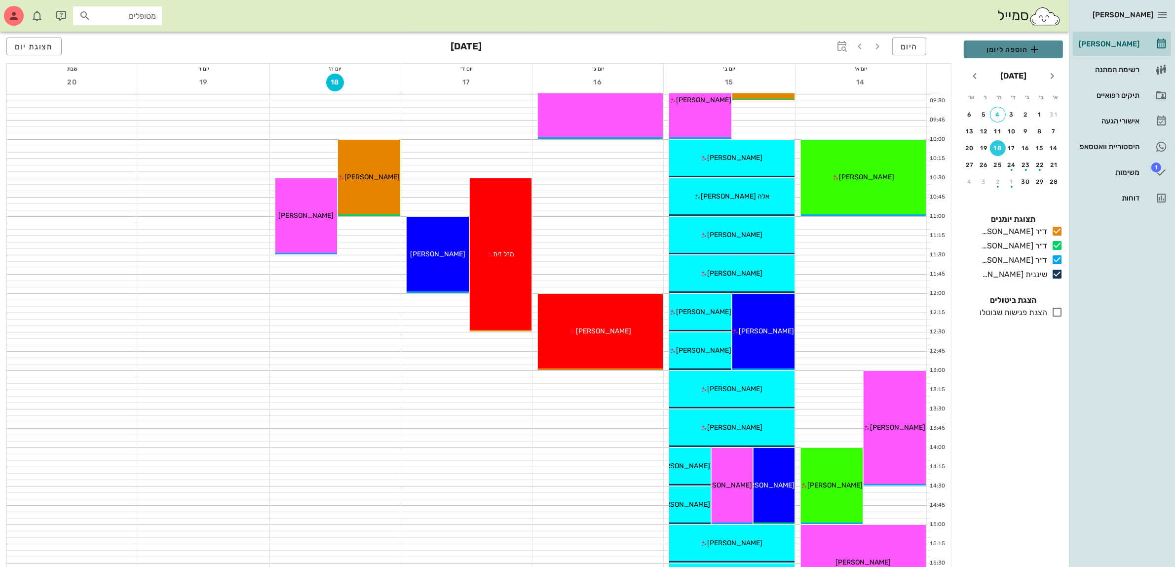
click at [1026, 44] on span "הוספה ליומן" at bounding box center [1013, 49] width 83 height 12
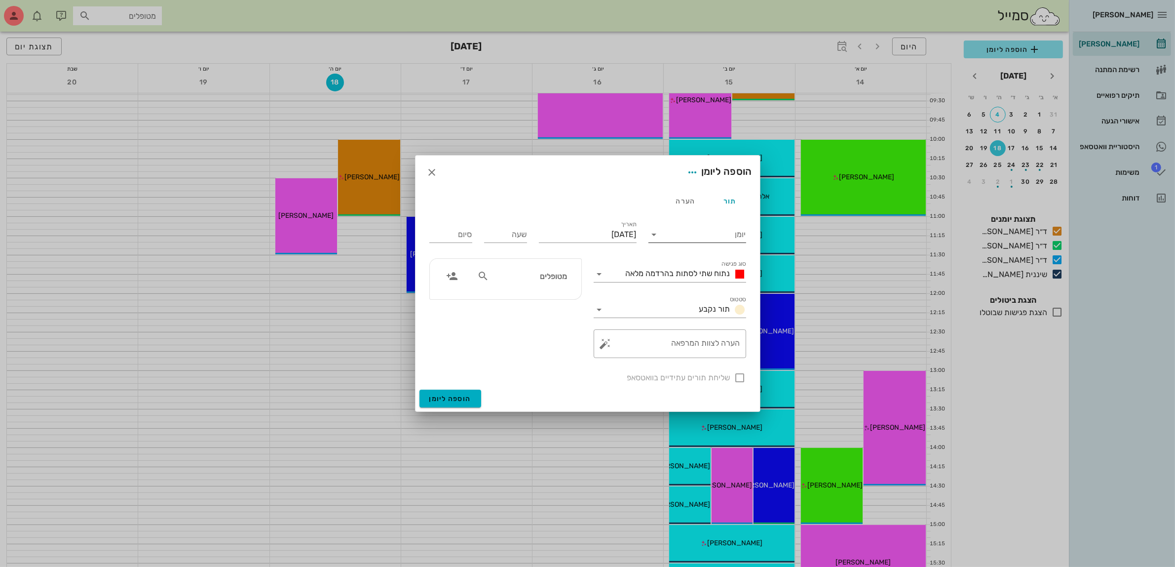
click at [674, 233] on input "יומן" at bounding box center [704, 235] width 84 height 16
click at [708, 267] on div "ד״ר [PERSON_NAME]" at bounding box center [699, 265] width 87 height 9
click at [697, 274] on span "נתוח שתי לסתות בהרדמה מלאה" at bounding box center [678, 273] width 105 height 9
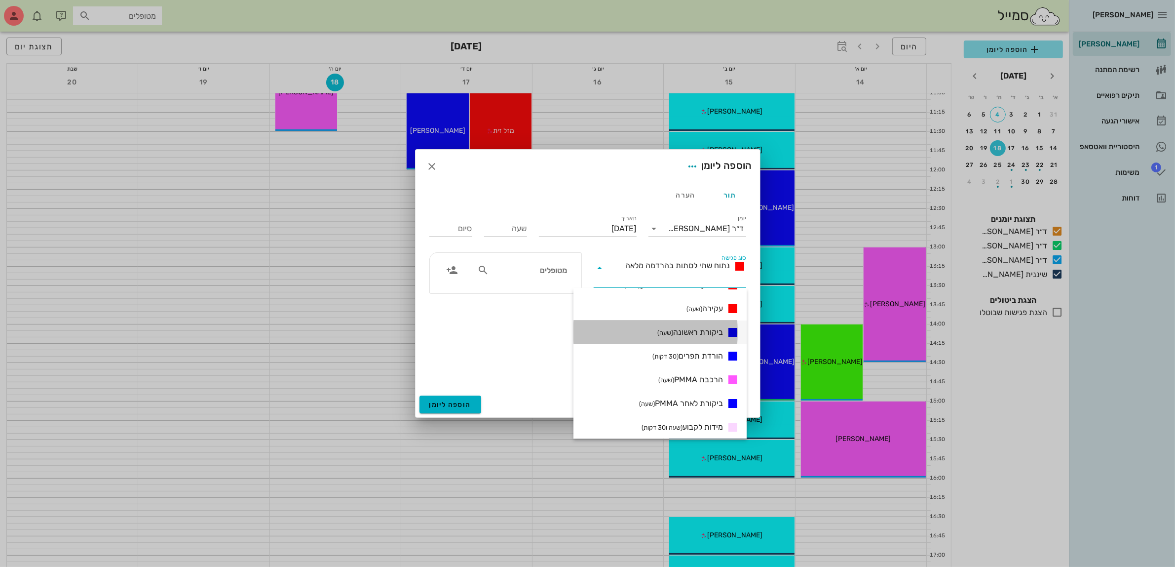
click at [690, 327] on span "ביקורת ראשונה (שעה)" at bounding box center [690, 332] width 66 height 12
type input "01:00"
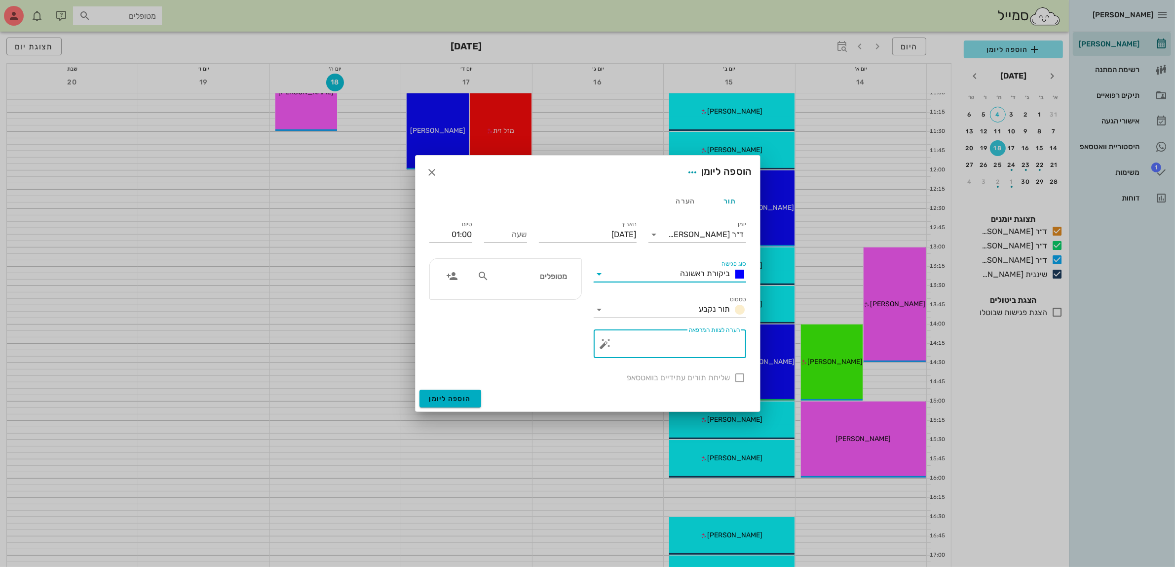
click at [691, 341] on textarea "הערה לצוות המרפאה" at bounding box center [674, 346] width 133 height 24
type textarea "קומפוזיט"
click at [738, 379] on div "שליחת תורים עתידיים בוואטסאפ" at bounding box center [587, 377] width 329 height 26
click at [520, 277] on input "מטופלים" at bounding box center [529, 275] width 76 height 13
type input "שרה"
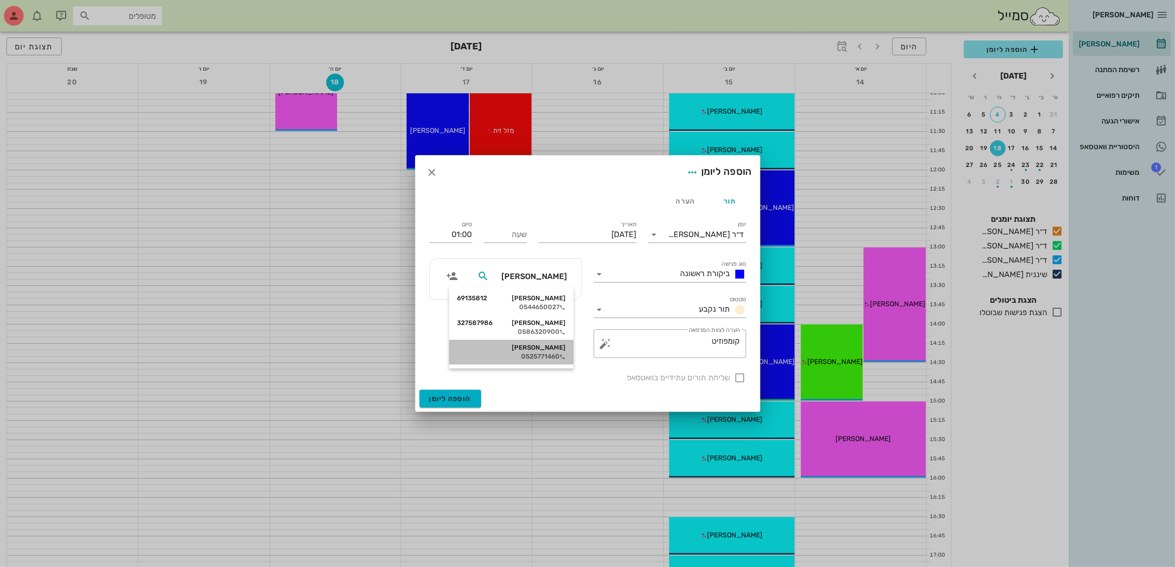
click at [539, 353] on div "0525771460" at bounding box center [511, 356] width 109 height 8
click at [591, 231] on input "יום חמישי, 18 בספטמבר 2025" at bounding box center [588, 235] width 98 height 16
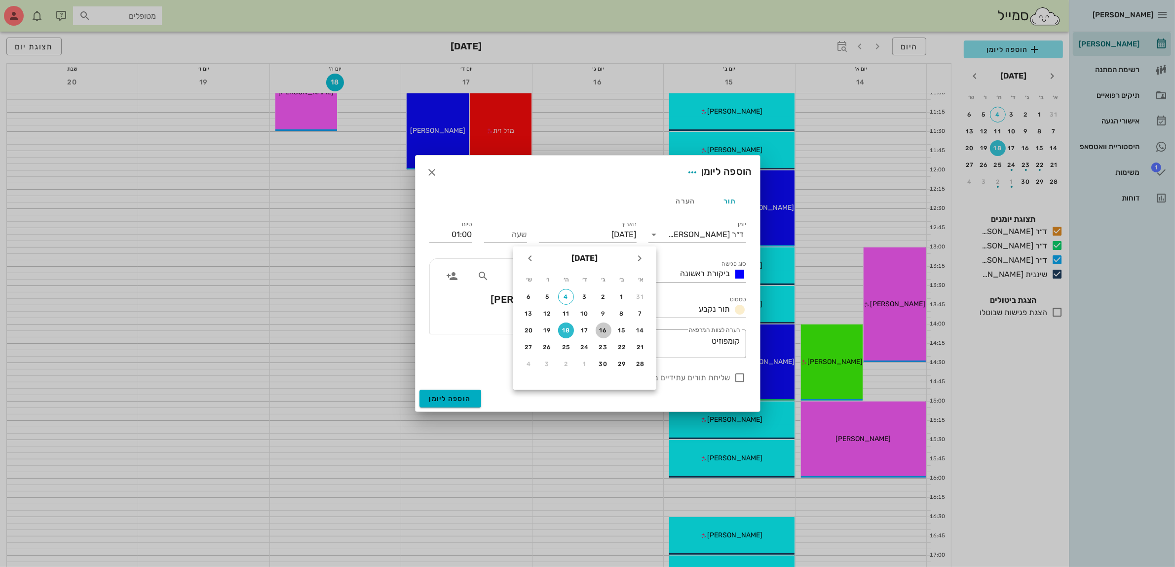
drag, startPoint x: 601, startPoint y: 330, endPoint x: 544, endPoint y: 279, distance: 76.6
click at [601, 330] on div "16" at bounding box center [604, 330] width 16 height 7
type input "יום שלישי, 16 בספטמבר 2025"
click at [512, 233] on input "שעה" at bounding box center [505, 235] width 43 height 16
type input "10:00"
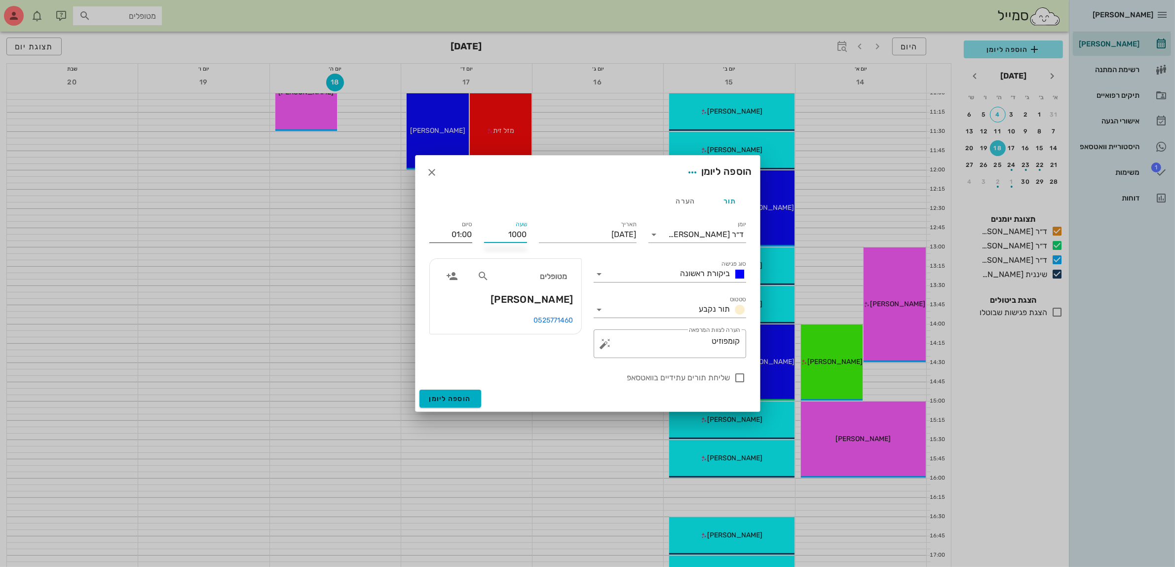
type input "11:00"
click at [452, 242] on div "סיום 11:00" at bounding box center [450, 235] width 43 height 16
click at [450, 399] on span "הוספה ליומן" at bounding box center [450, 398] width 42 height 8
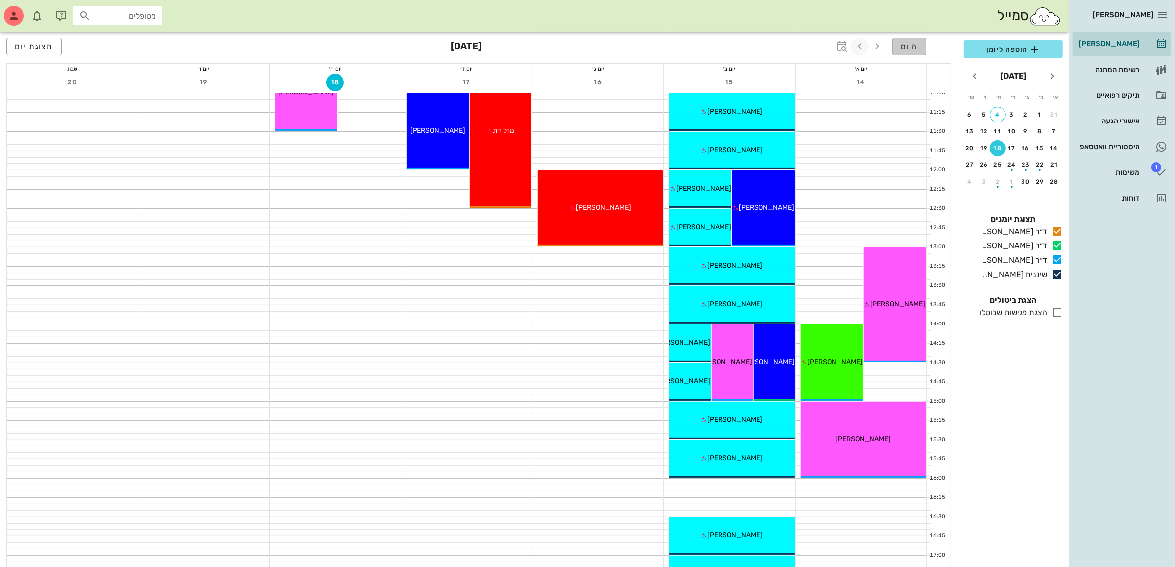
click at [905, 49] on span "היום" at bounding box center [909, 46] width 17 height 9
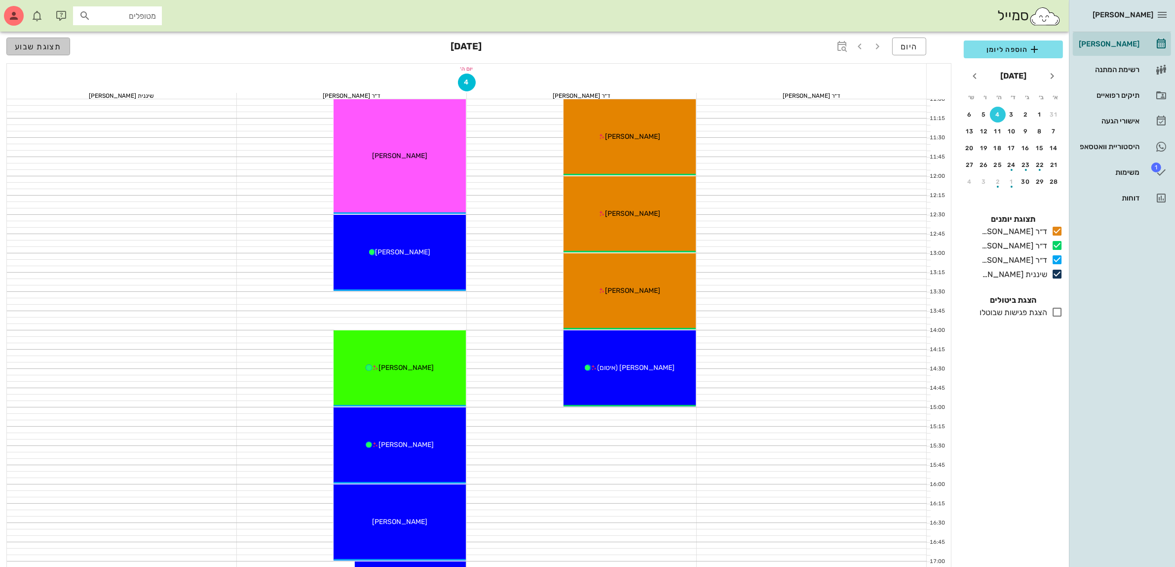
click at [48, 43] on span "תצוגת שבוע" at bounding box center [38, 46] width 47 height 9
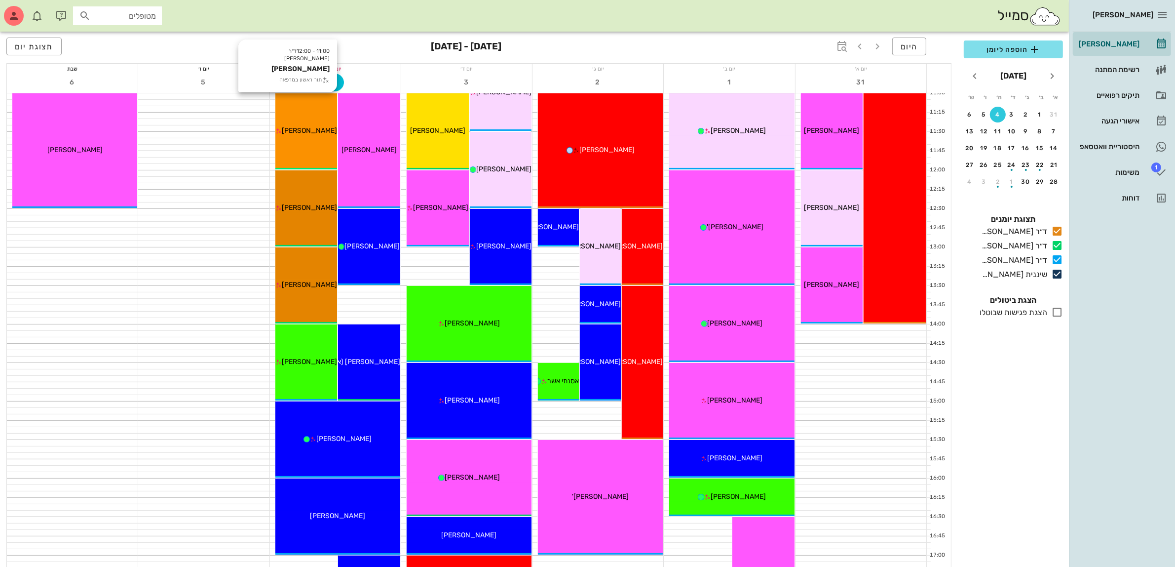
click at [314, 123] on div "11:00 - 12:00 ד״ר מוחמד ביאדסה אינתיסאר אבו ריאש תור ראשון במרפאה אינתיסאר אבו …" at bounding box center [306, 131] width 62 height 76
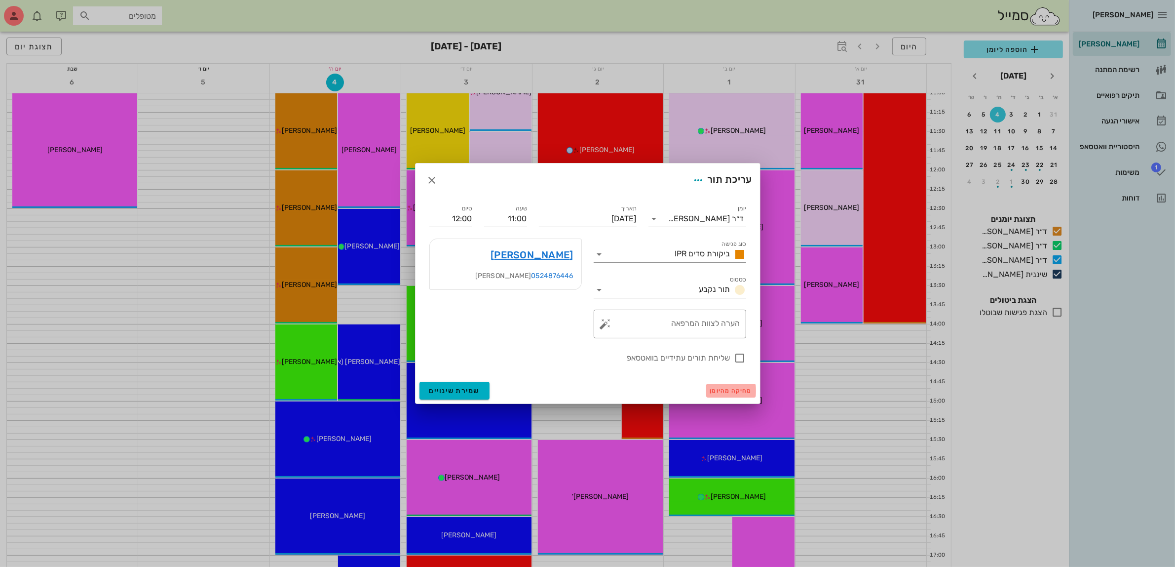
click at [725, 392] on span "מחיקה מהיומן" at bounding box center [731, 390] width 42 height 7
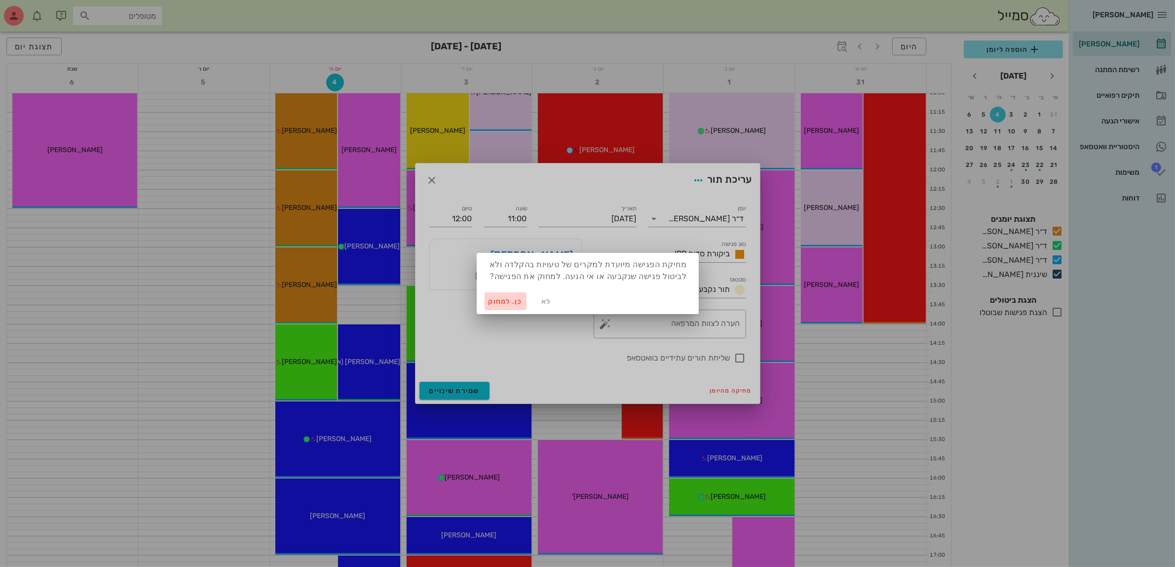
click at [514, 302] on span "כן. למחוק" at bounding box center [506, 301] width 35 height 8
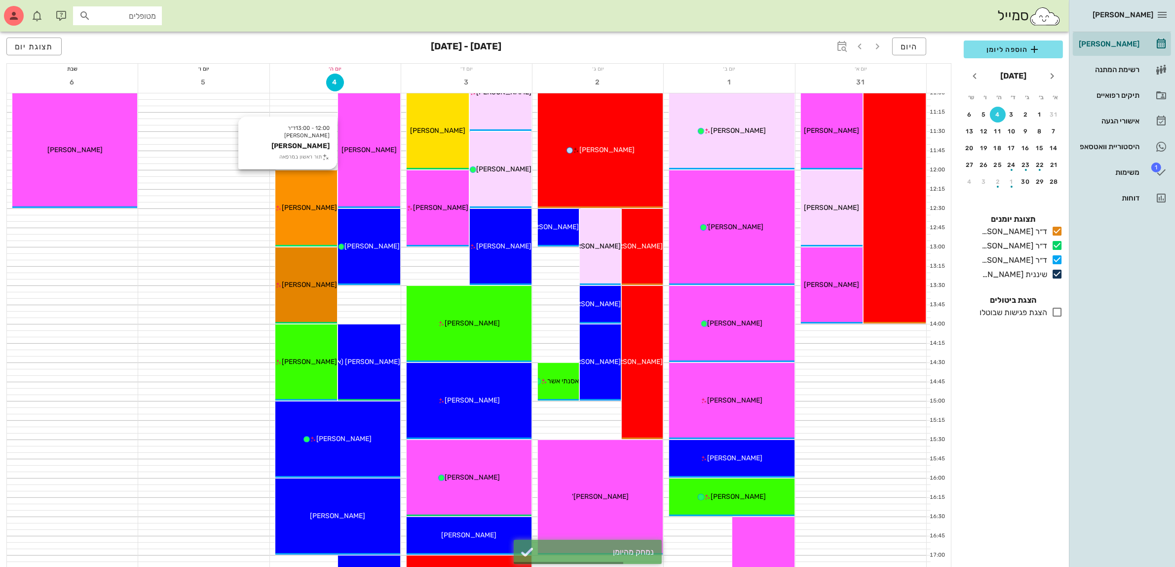
click at [318, 211] on div "[PERSON_NAME]" at bounding box center [306, 207] width 62 height 10
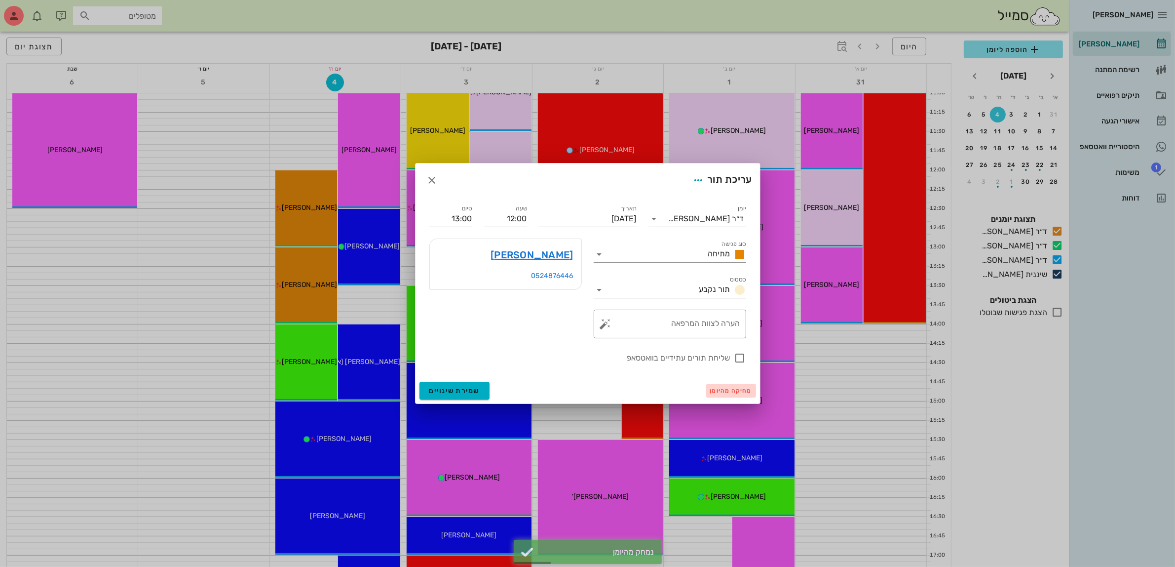
click at [730, 393] on span "מחיקה מהיומן" at bounding box center [731, 390] width 42 height 7
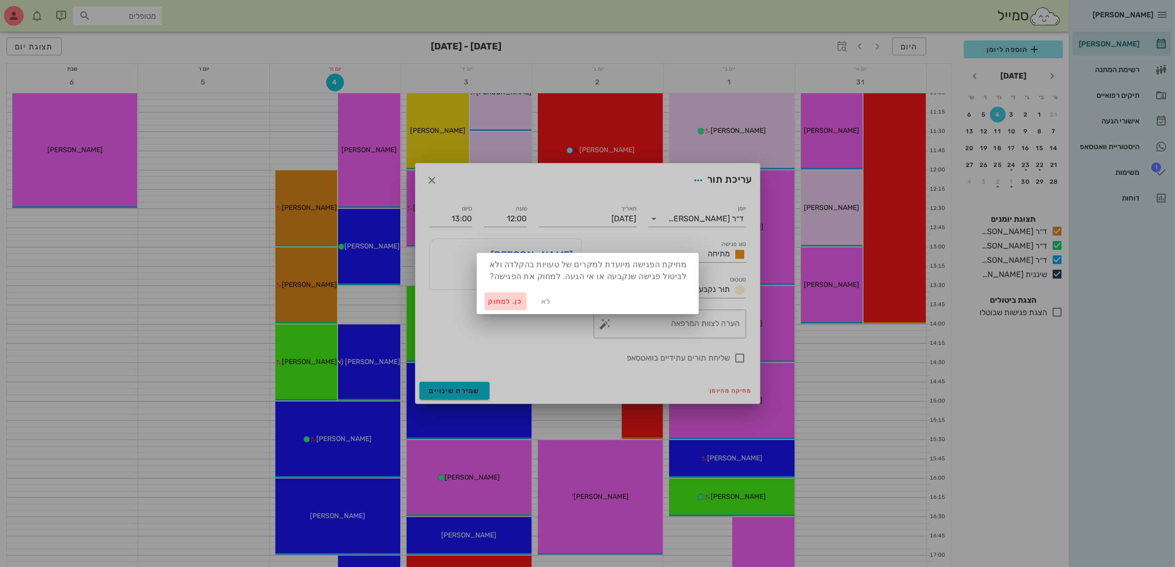
click at [499, 302] on span "כן. למחוק" at bounding box center [506, 301] width 35 height 8
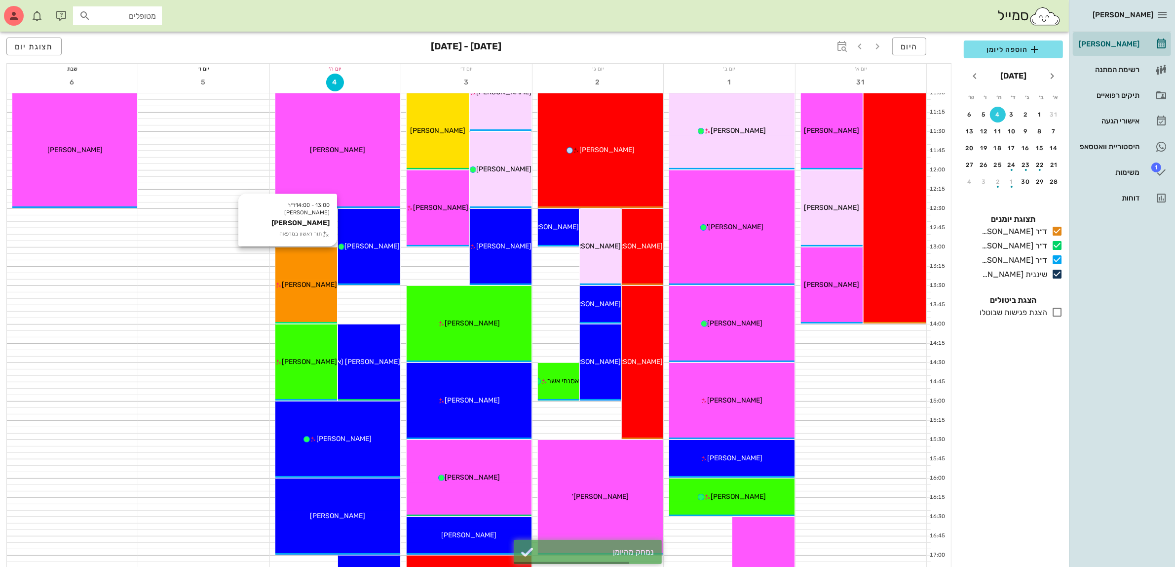
click at [295, 278] on div "13:00 - 14:00 ד״ר מוחמד ביאדסה קרולין אבו ריאש תור ראשון במרפאה קרולין אבו ריאש" at bounding box center [306, 285] width 62 height 76
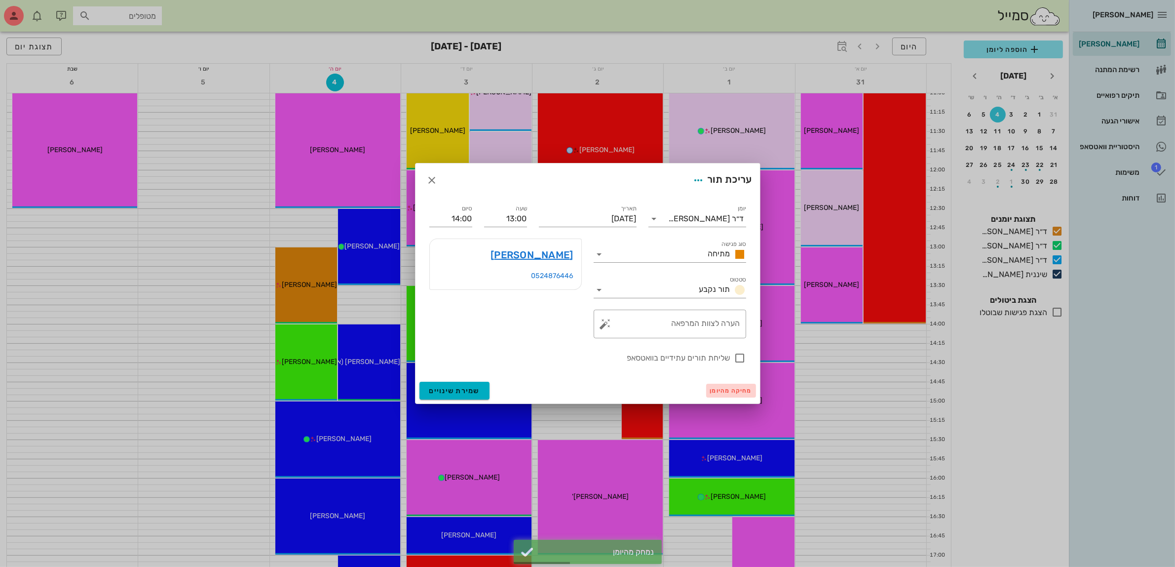
click at [723, 393] on span "מחיקה מהיומן" at bounding box center [731, 390] width 42 height 7
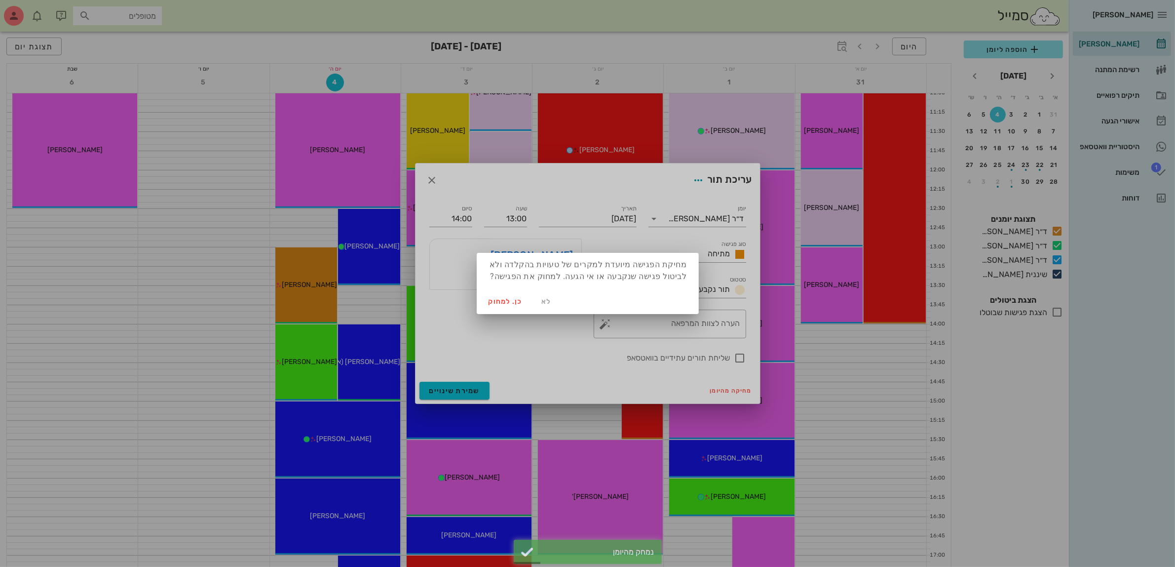
click at [452, 391] on div at bounding box center [587, 283] width 1175 height 567
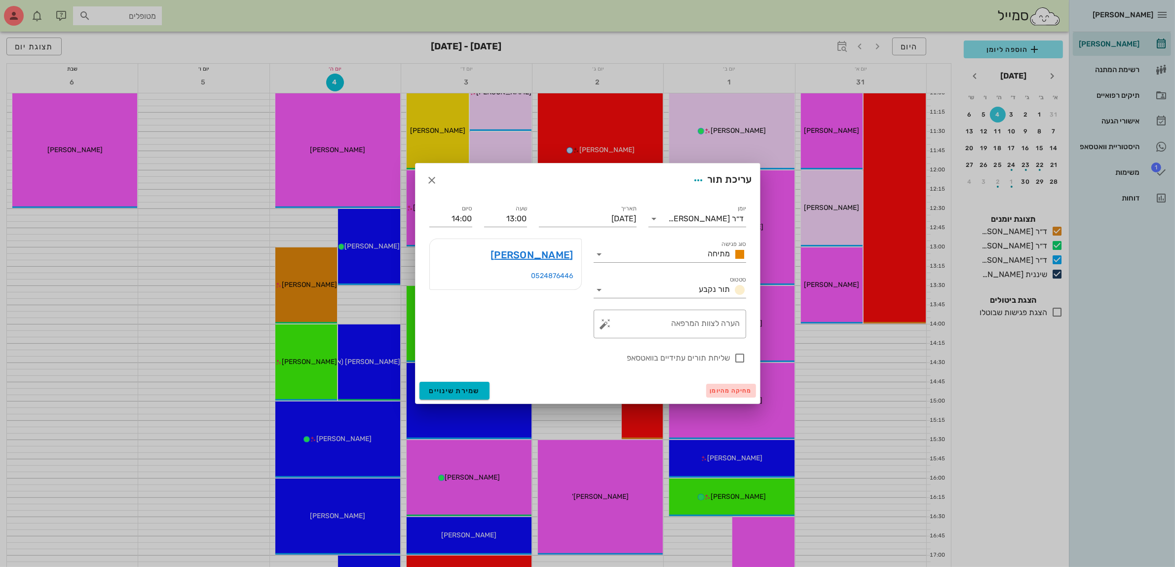
click at [727, 390] on span "מחיקה מהיומן" at bounding box center [731, 390] width 42 height 7
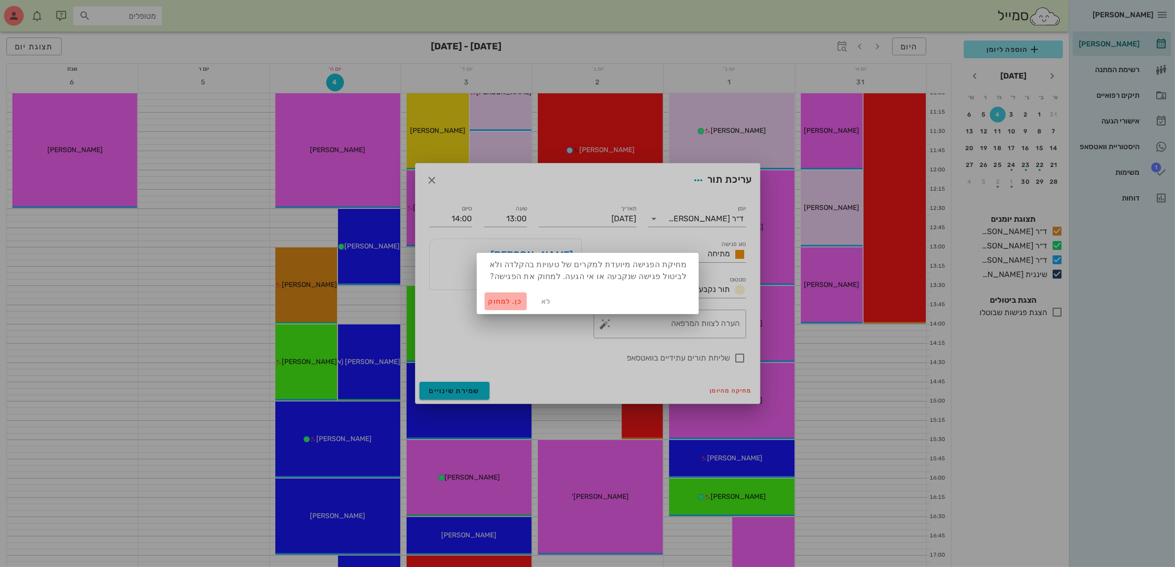
click at [497, 301] on span "כן. למחוק" at bounding box center [506, 301] width 35 height 8
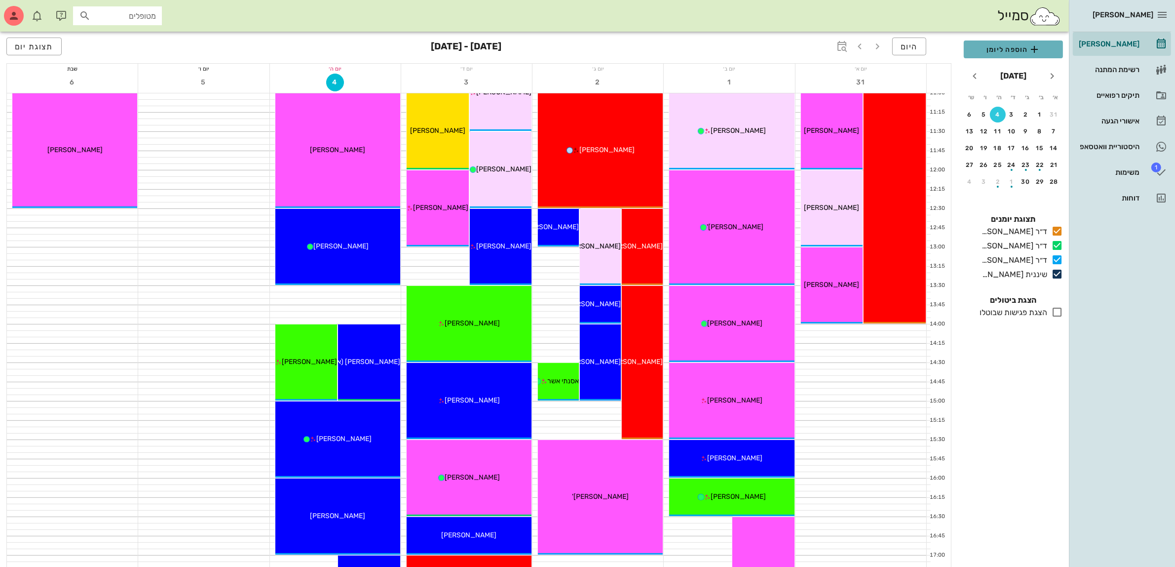
click at [1010, 50] on span "הוספה ליומן" at bounding box center [1013, 49] width 83 height 12
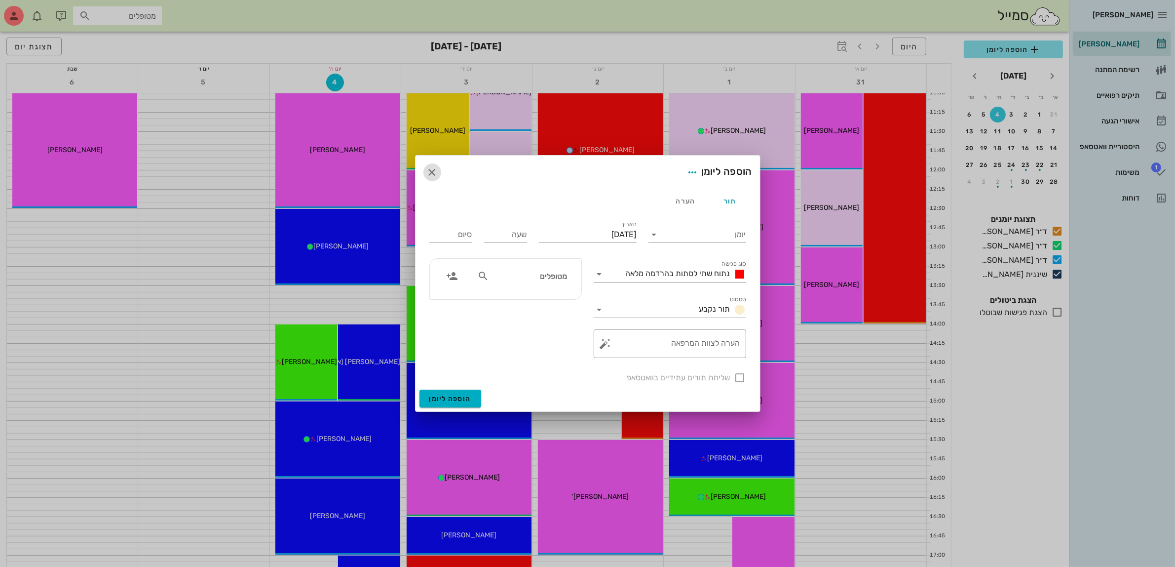
click at [435, 171] on icon "button" at bounding box center [432, 172] width 12 height 12
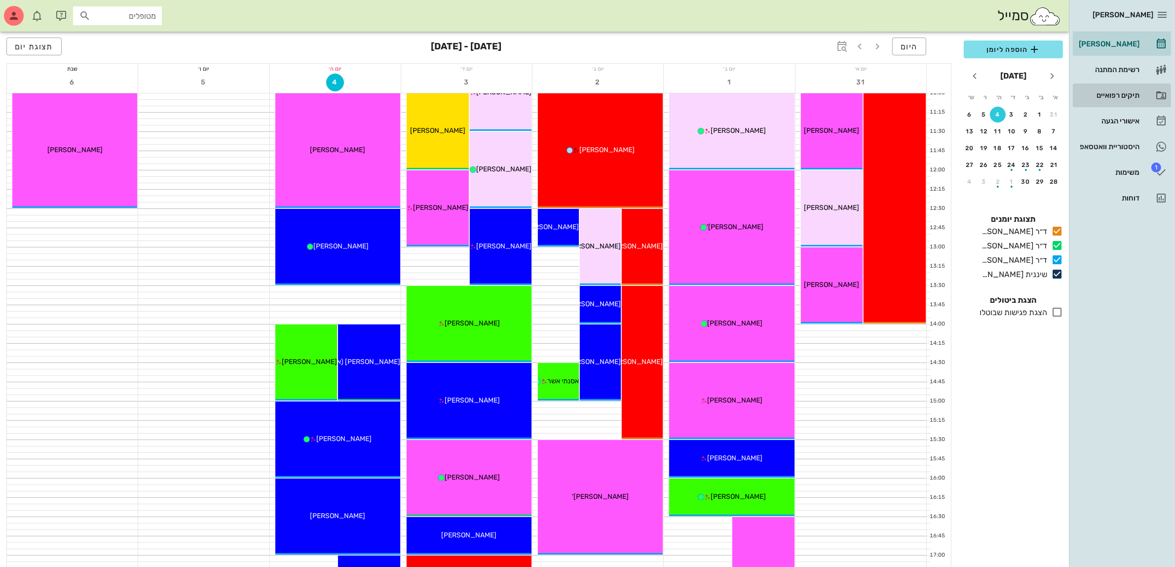
click at [1122, 90] on div "תיקים רפואיים" at bounding box center [1108, 95] width 63 height 16
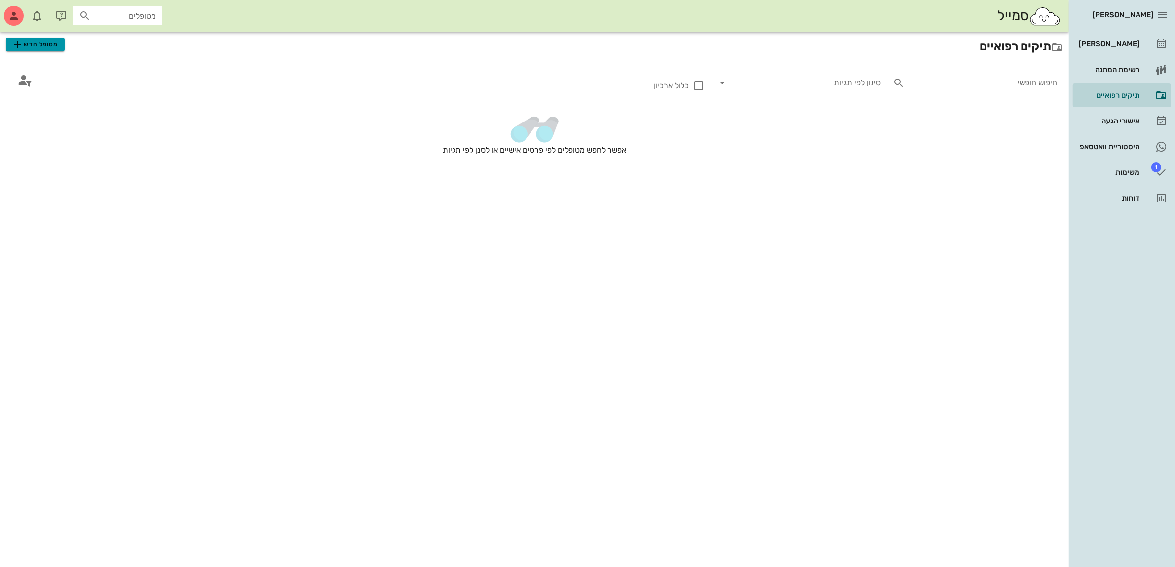
click at [42, 45] on span "מטופל חדש" at bounding box center [35, 44] width 46 height 12
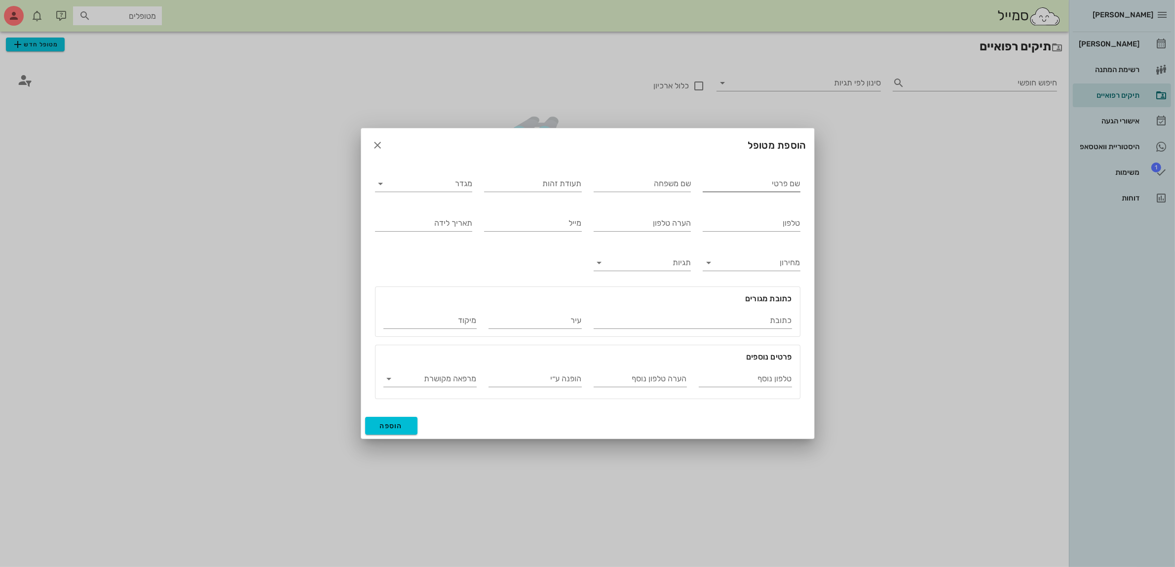
click at [768, 182] on input "שם פרטי" at bounding box center [752, 184] width 98 height 16
type input "מורל"
type input "אתון"
click at [425, 186] on input "מגדר" at bounding box center [432, 184] width 82 height 16
click at [423, 214] on div "נקבה" at bounding box center [423, 214] width 81 height 9
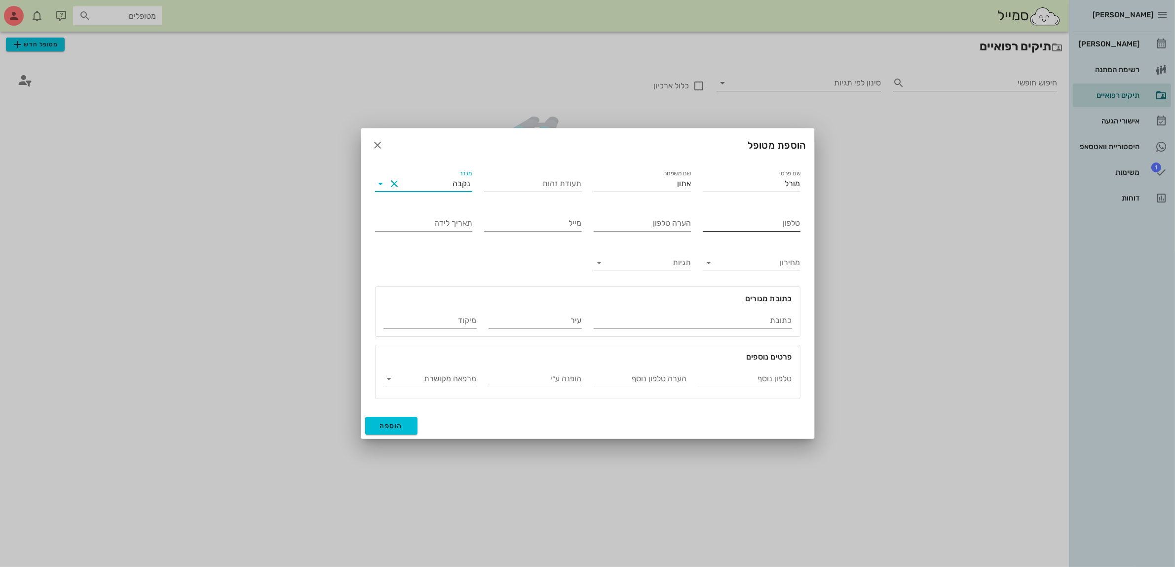
click at [775, 224] on input "טלפון" at bounding box center [752, 223] width 98 height 16
type input "053-4202043"
click at [397, 430] on button "הוספה" at bounding box center [391, 426] width 53 height 18
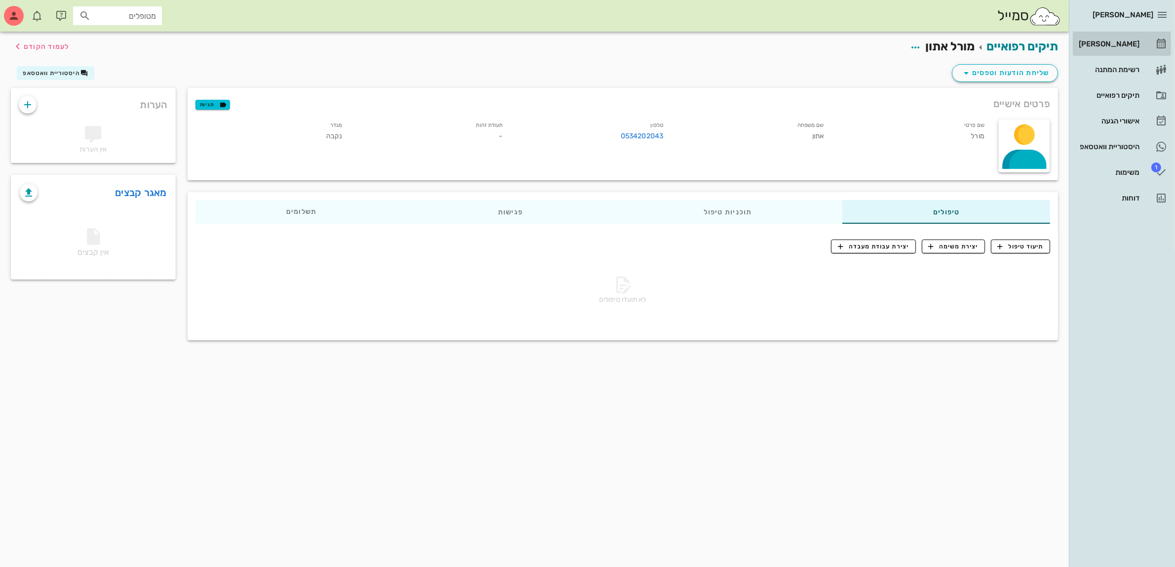
click at [1110, 43] on div "[PERSON_NAME]" at bounding box center [1108, 44] width 63 height 8
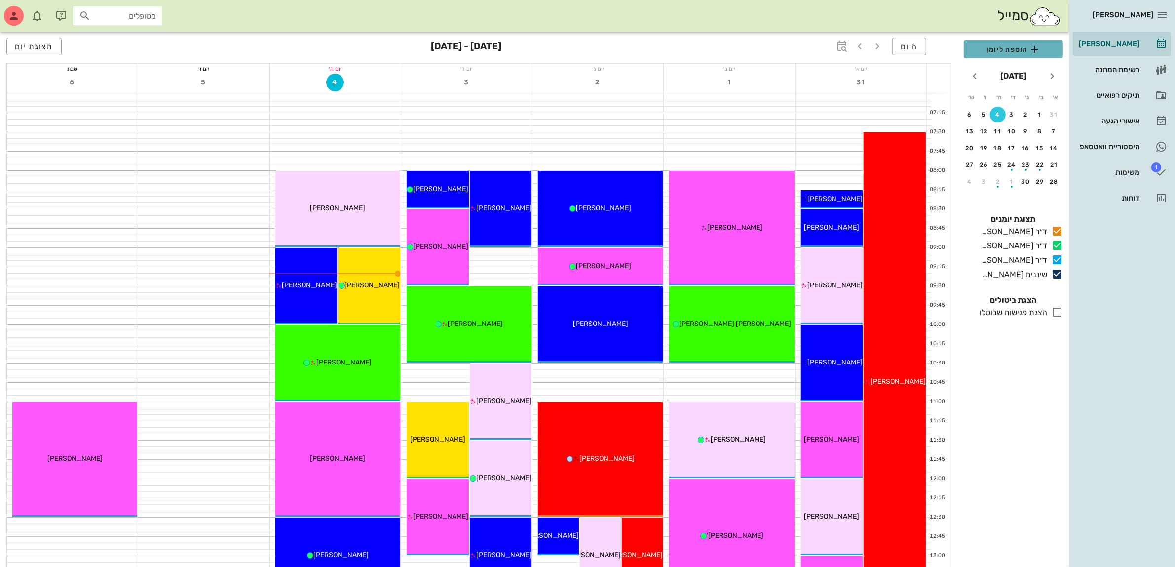
click at [1000, 47] on span "הוספה ליומן" at bounding box center [1013, 49] width 83 height 12
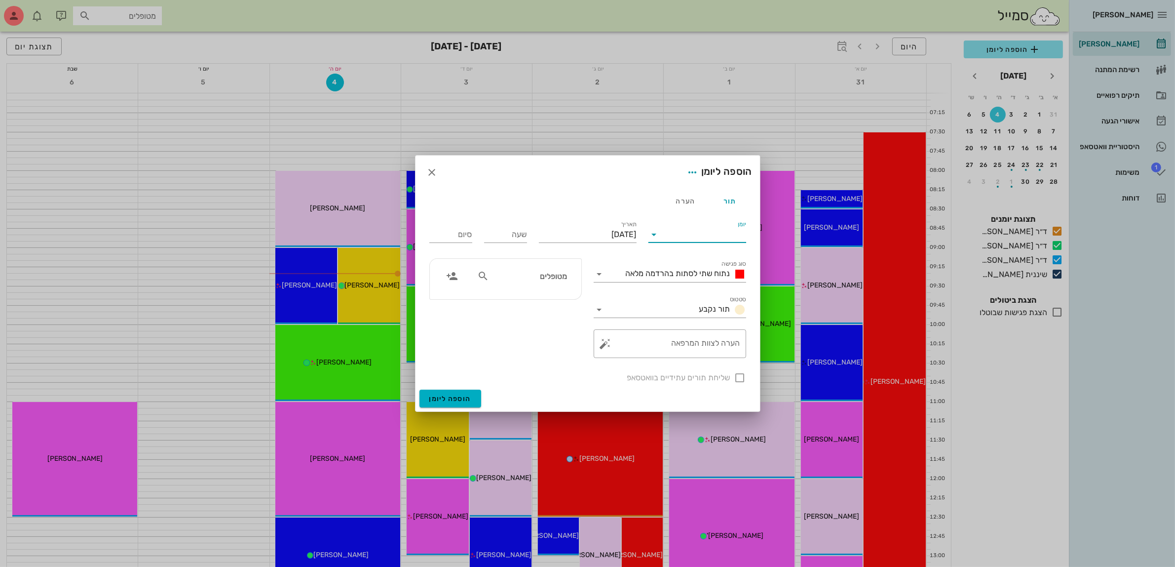
click at [704, 233] on input "יומן" at bounding box center [704, 235] width 84 height 16
click at [713, 314] on div "שיננית [PERSON_NAME]" at bounding box center [699, 312] width 87 height 9
click at [696, 272] on span "נתוח שתי לסתות בהרדמה מלאה" at bounding box center [678, 273] width 105 height 9
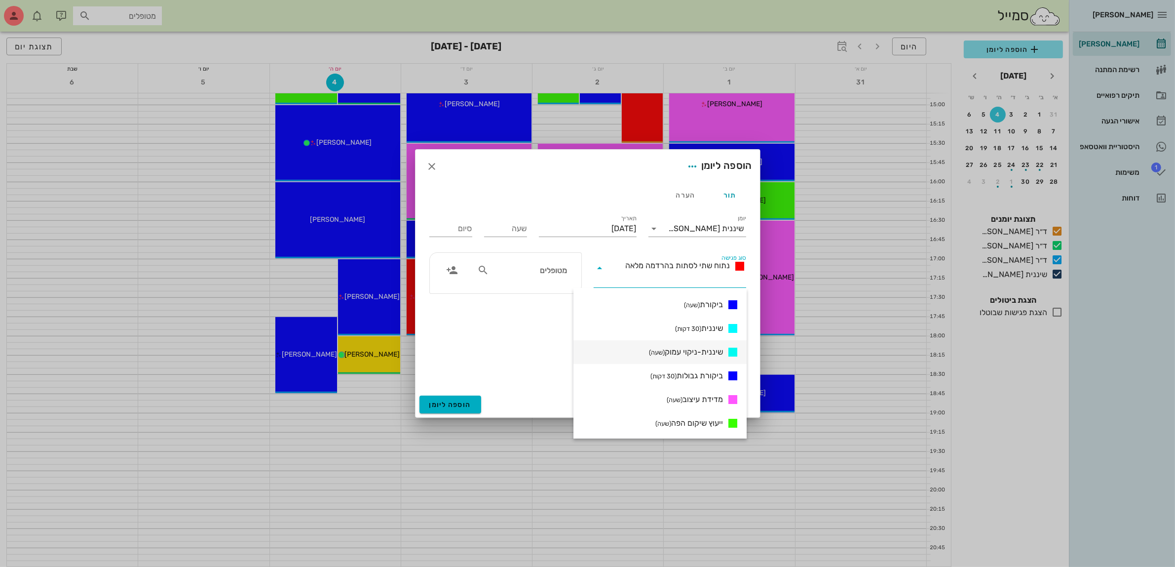
scroll to position [430, 0]
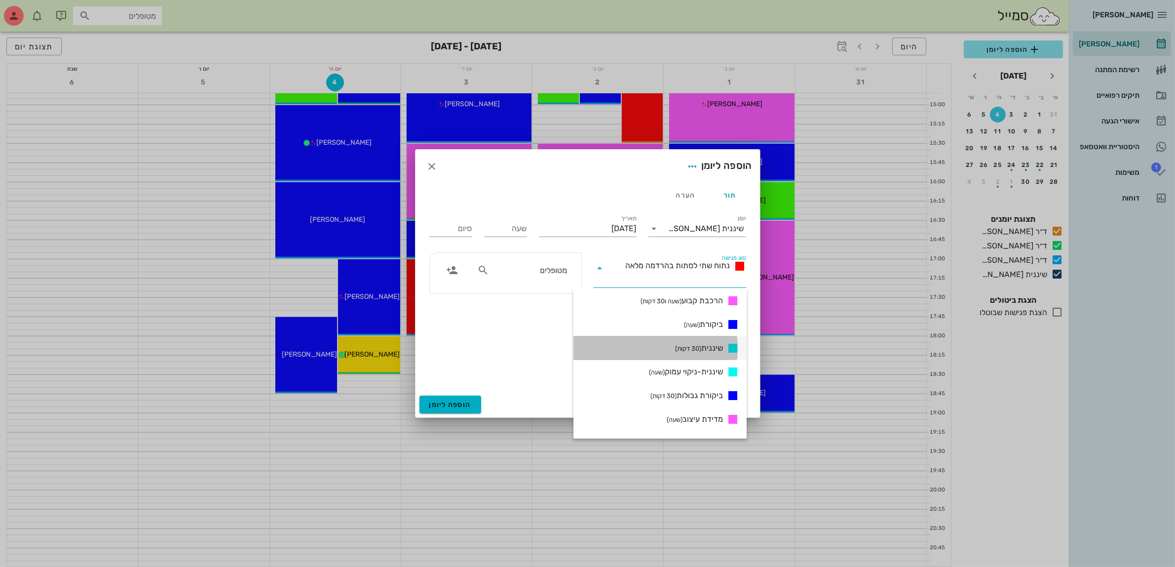
click at [702, 346] on span "שיננית (30 דקות)" at bounding box center [699, 348] width 48 height 12
type input "00:30"
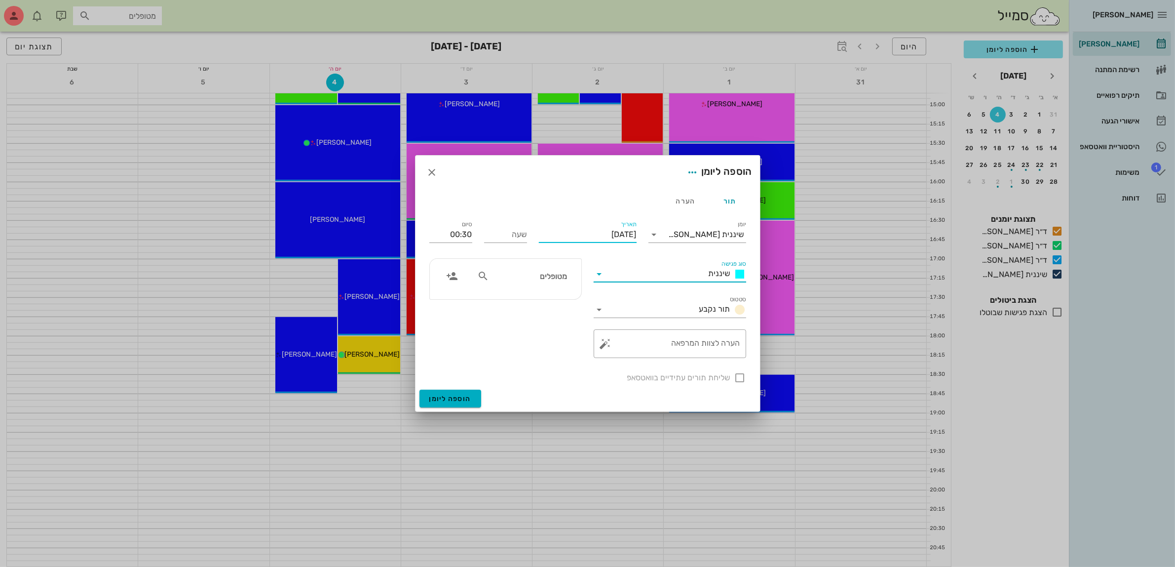
click at [576, 231] on input "יום חמישי, 4 בספטמבר 2025" at bounding box center [588, 235] width 98 height 16
click at [530, 256] on icon "חודש הבא" at bounding box center [530, 258] width 12 height 12
click at [583, 344] on div "22" at bounding box center [585, 347] width 16 height 7
type input "יום רביעי, 22 באוקטובר 2025"
click at [519, 233] on input "שעה" at bounding box center [505, 235] width 43 height 16
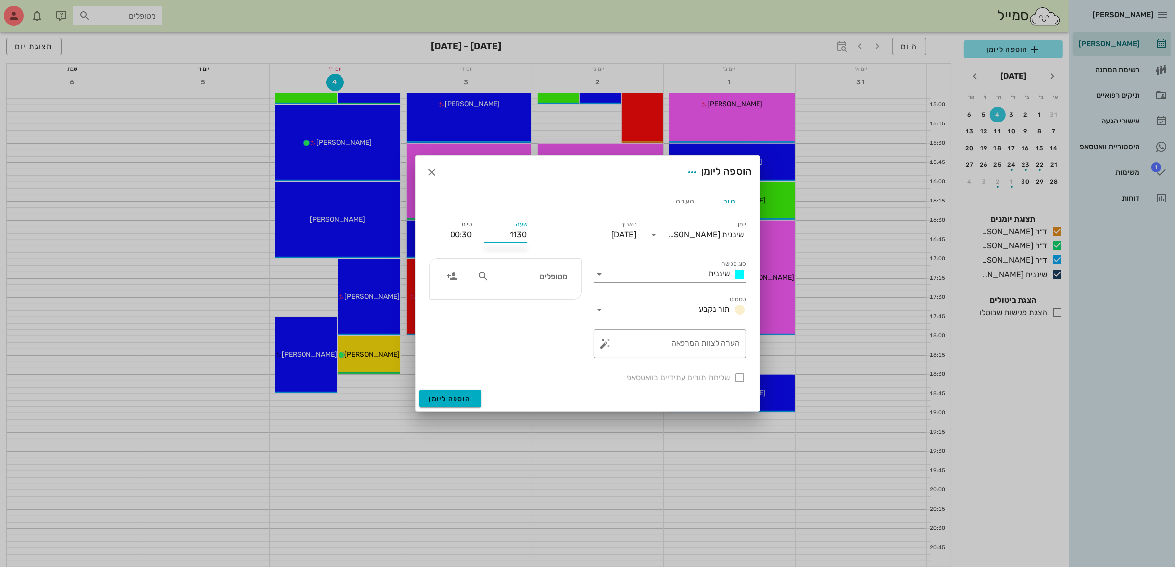
type input "11:30"
type input "12:00"
click at [495, 215] on div "שעה 11:30" at bounding box center [505, 232] width 55 height 39
click at [736, 376] on div "שליחת תורים עתידיים בוואטסאפ" at bounding box center [587, 377] width 329 height 26
click at [510, 277] on input "מטופלים" at bounding box center [529, 275] width 76 height 13
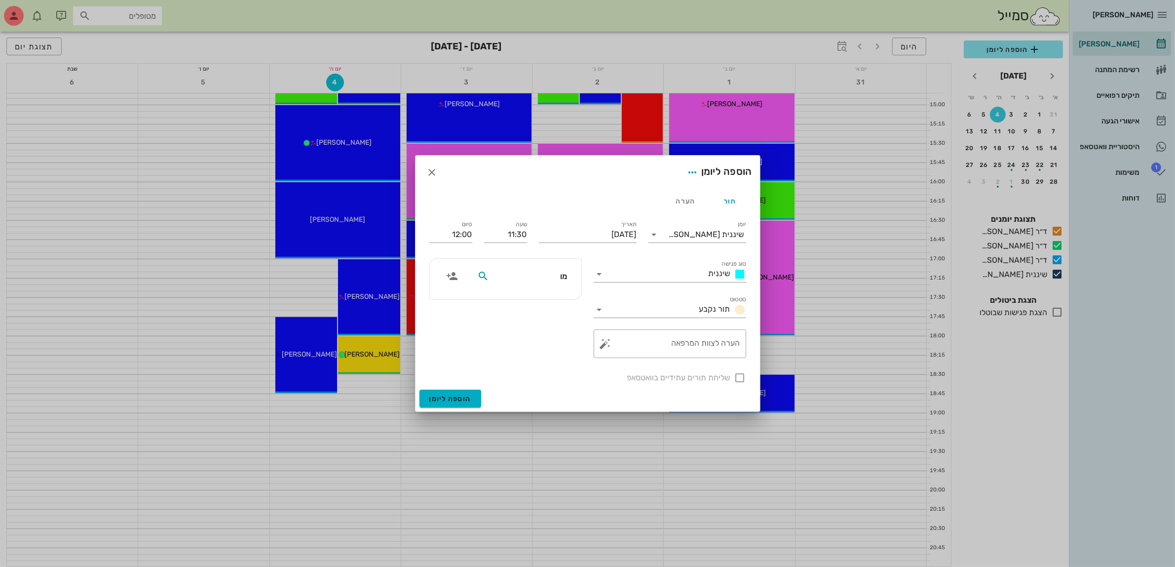
type input "מור"
click at [540, 301] on div "מורל אתון" at bounding box center [530, 298] width 100 height 8
click at [740, 379] on div at bounding box center [740, 377] width 17 height 17
checkbox input "true"
click at [445, 398] on span "הוספה ליומן" at bounding box center [450, 398] width 42 height 8
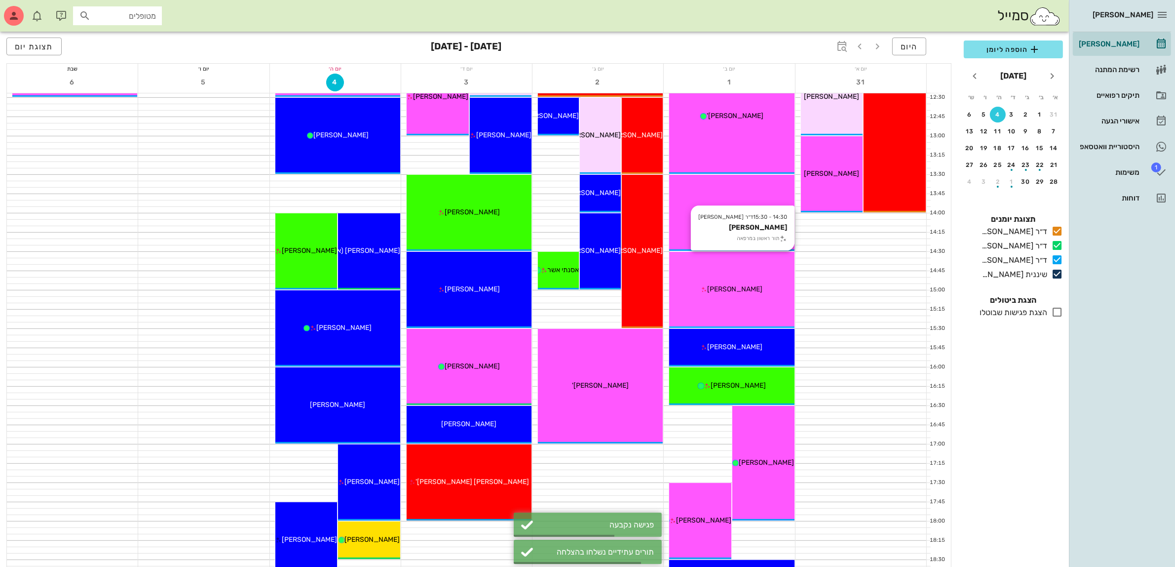
scroll to position [358, 0]
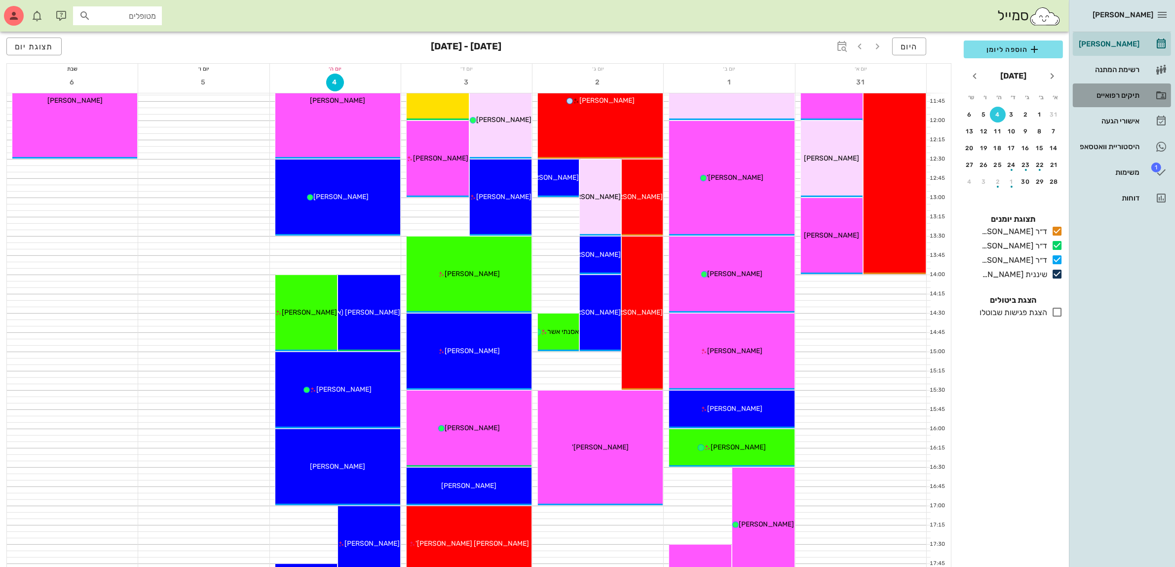
click at [1110, 97] on div "תיקים רפואיים" at bounding box center [1108, 95] width 63 height 8
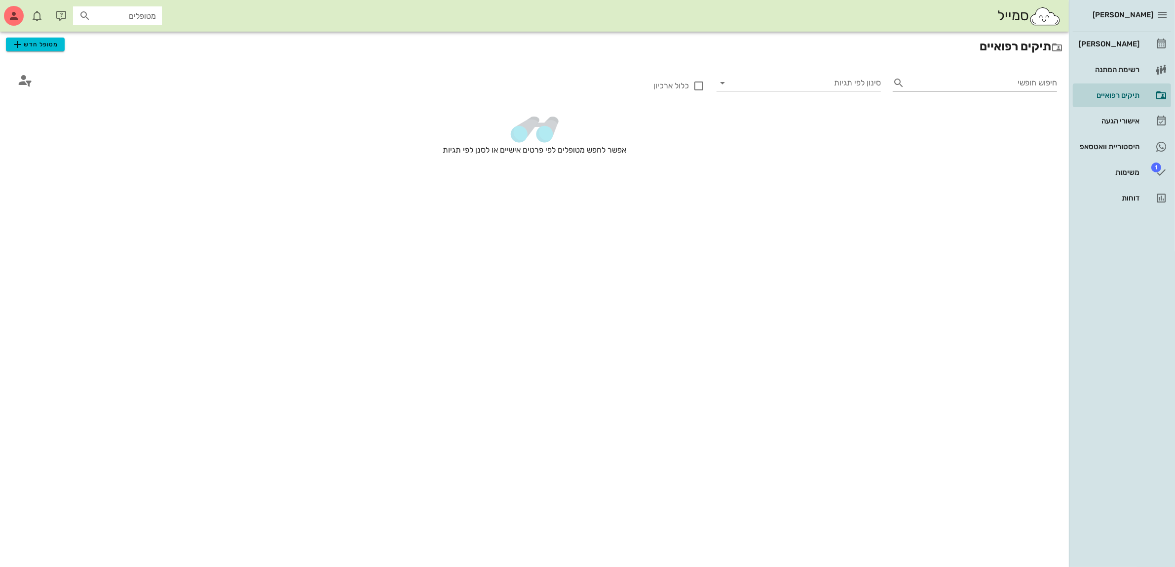
click at [991, 85] on input "חיפוש חופשי" at bounding box center [983, 83] width 149 height 16
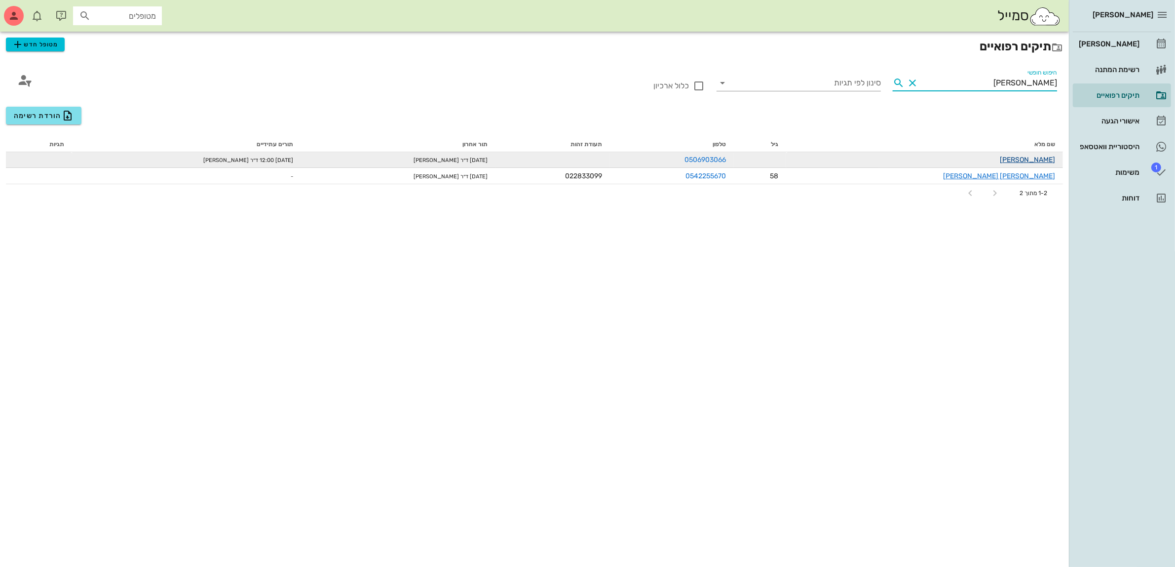
type input "עמית"
click at [1040, 159] on link "עמית סילברה" at bounding box center [1027, 159] width 55 height 8
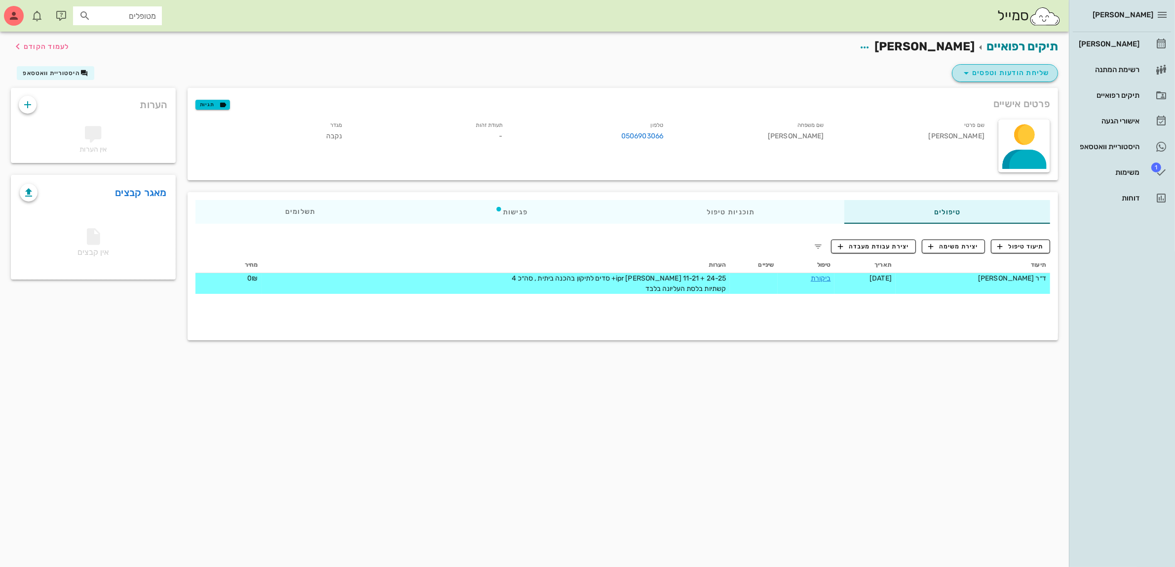
click at [1009, 72] on span "שליחת הודעות וטפסים" at bounding box center [1005, 73] width 89 height 12
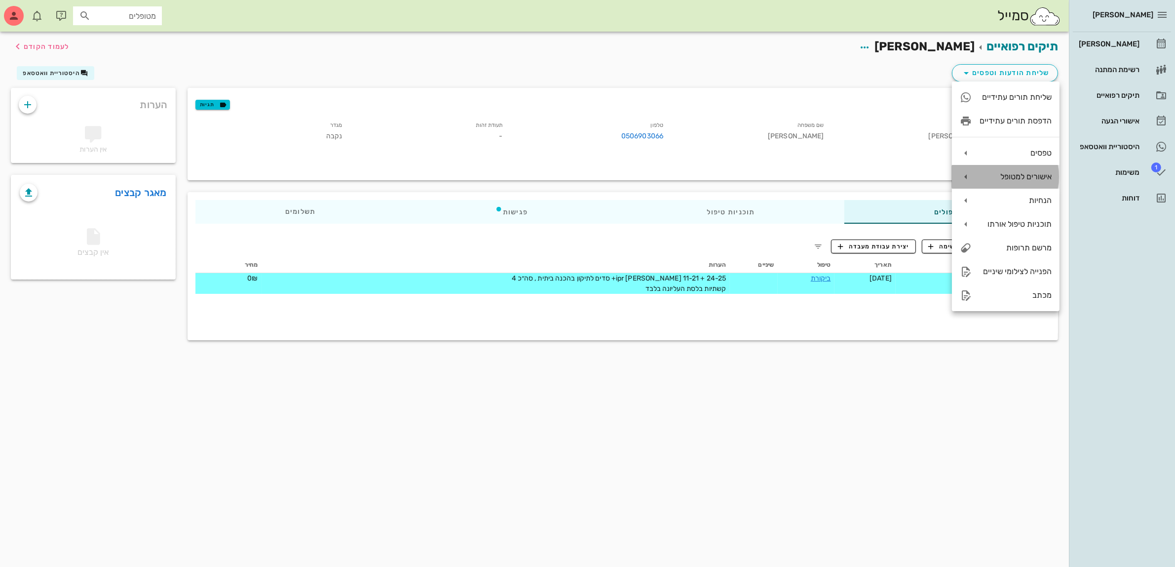
click at [1016, 176] on div "אישורים למטופל" at bounding box center [1016, 176] width 72 height 9
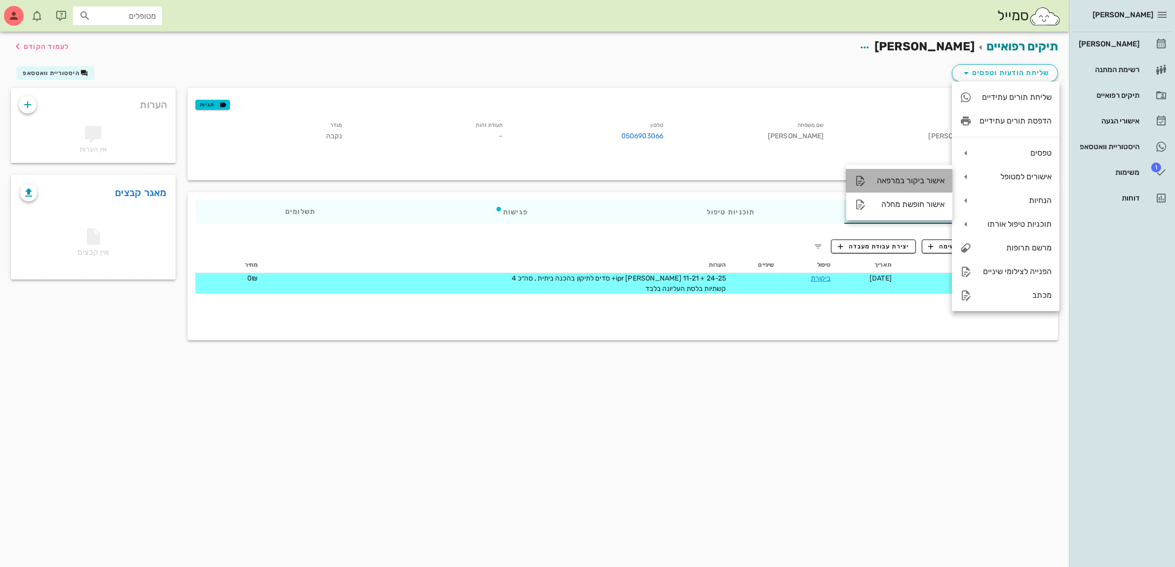
click at [922, 181] on div "אישור ביקור במרפאה" at bounding box center [909, 180] width 71 height 9
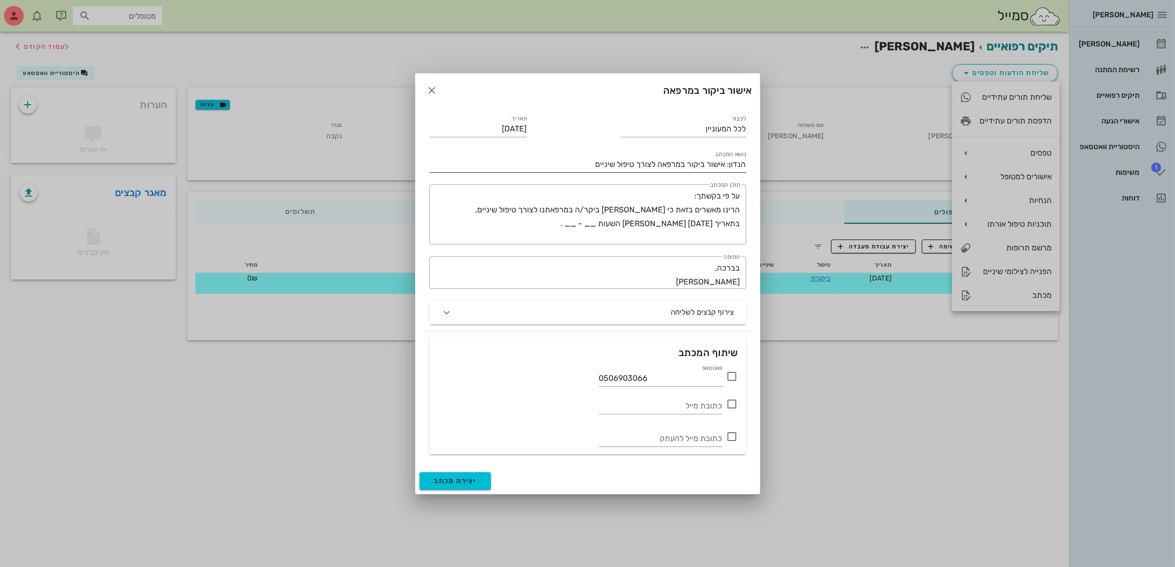
click at [564, 168] on input "הנדון: אישור ביקור במרפאה לצורך טיפול שיניים" at bounding box center [587, 164] width 317 height 16
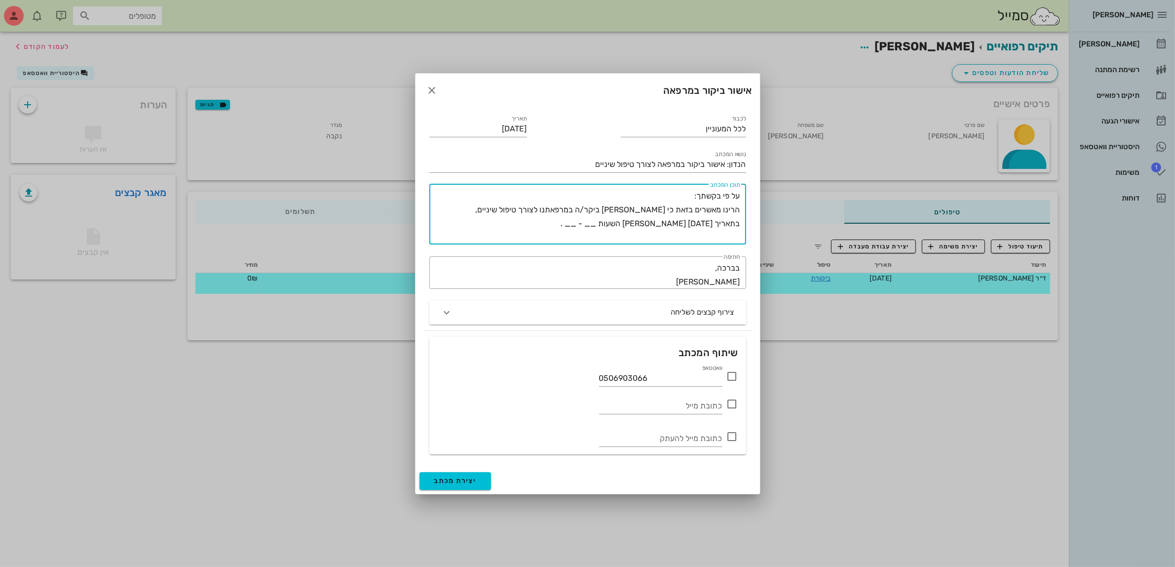
click at [603, 223] on textarea "על פי בקשתך: הרינו מאשרים בזאת כי עמית סילברה ביקר/ה במרפאתנו לצורך טיפול שיניי…" at bounding box center [585, 216] width 309 height 55
click at [623, 219] on textarea "על פי בקשתך: הרינו מאשרים בזאת כי עמית סילברה ביקר/ה במרפאתנו לצורך טיפול שיניי…" at bounding box center [585, 216] width 309 height 55
click at [569, 220] on textarea "על פי בקשתך: הרינו מאשרים בזאת כי עמית סילברה ביקר/ה במרפאתנו לצורך טיפול שיניי…" at bounding box center [585, 216] width 309 height 55
click at [730, 376] on icon at bounding box center [733, 376] width 12 height 12
click at [620, 210] on textarea "על פי בקשתך: הרינו מאשרים בזאת כי עמית סילברה ביקר/ה במרפאתנו לצורך טיפול שיניי…" at bounding box center [585, 216] width 309 height 55
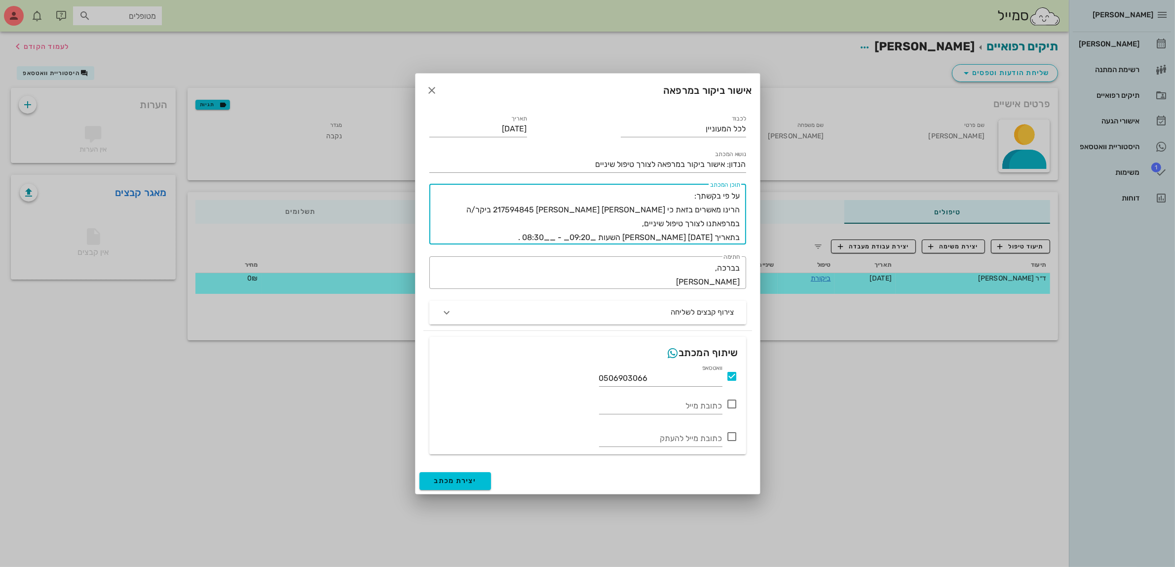
click at [443, 206] on textarea "על פי בקשתך: הרינו מאשרים בזאת כי עמית סילברה תז 217594845 ביקר/ה במרפאתנו לצור…" at bounding box center [585, 216] width 309 height 55
type textarea "על פי בקשתך: הרינו מאשרים בזאת כי עמית סילברה תז 217594845 ביקר/ה במרפאתנו לצור…"
click at [447, 479] on span "יצירת מכתב" at bounding box center [455, 480] width 42 height 8
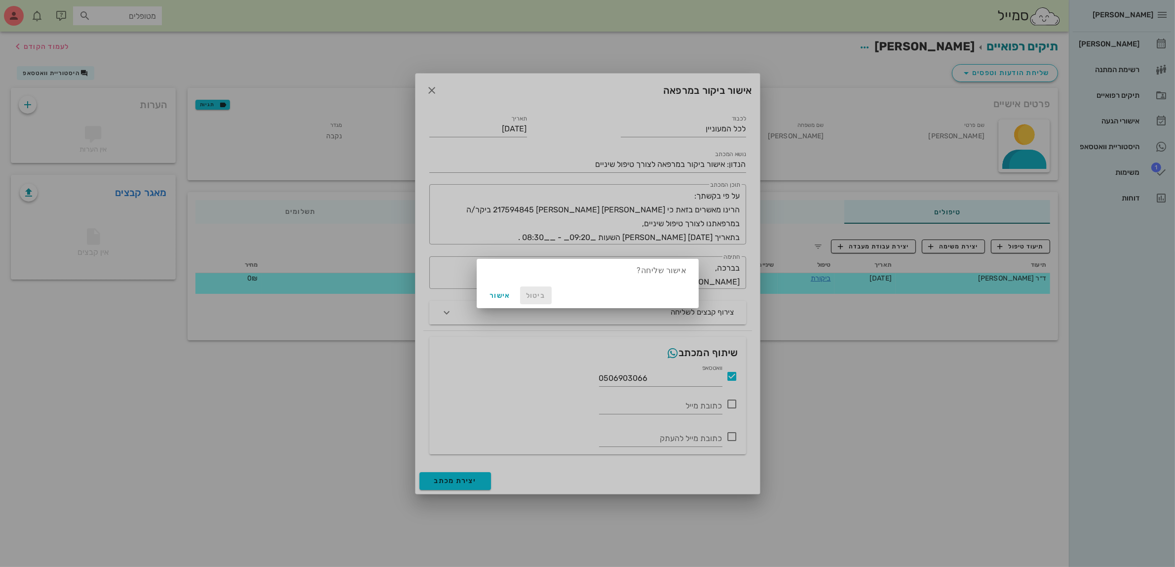
click at [531, 292] on span "ביטול" at bounding box center [536, 295] width 24 height 8
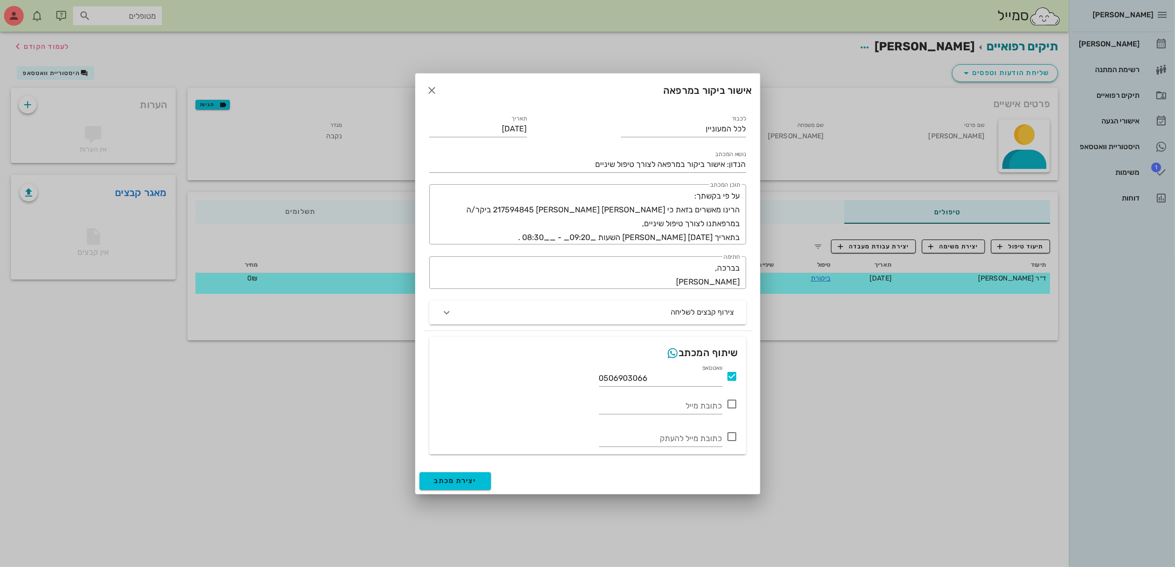
click at [731, 373] on icon at bounding box center [733, 376] width 12 height 12
click at [458, 482] on span "יצירת מכתב" at bounding box center [455, 480] width 42 height 8
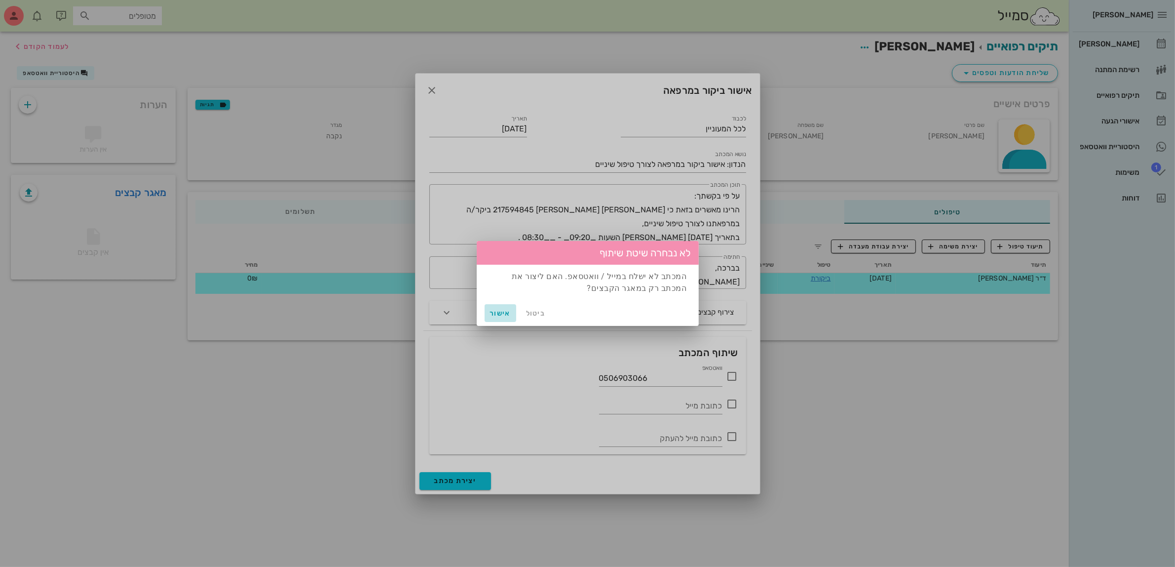
click at [498, 311] on span "אישור" at bounding box center [501, 313] width 24 height 8
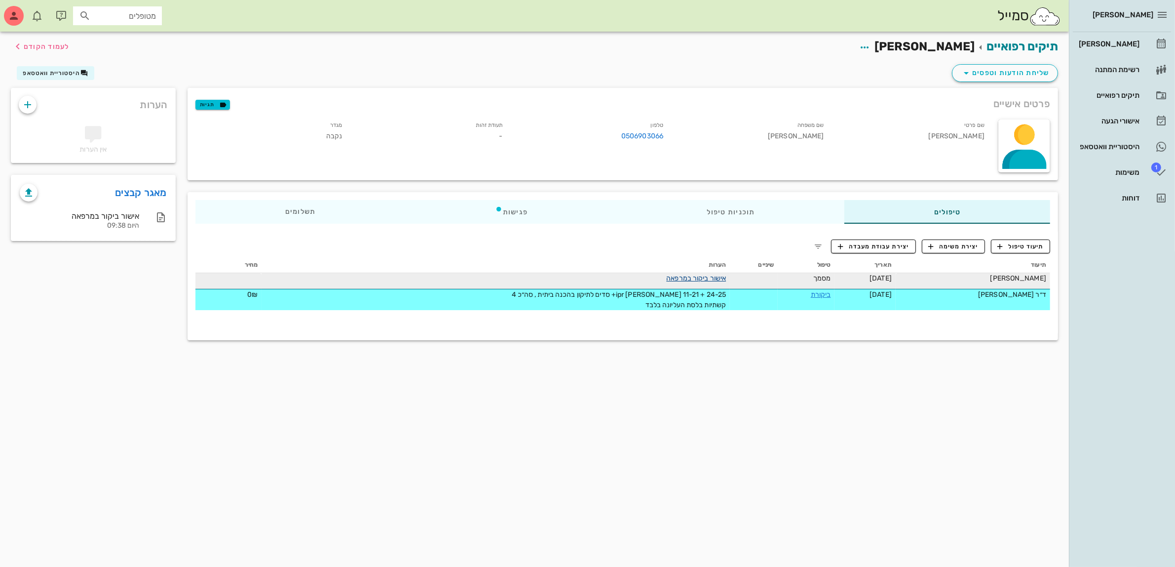
click at [675, 279] on link "אישור ביקור במרפאה" at bounding box center [696, 278] width 60 height 8
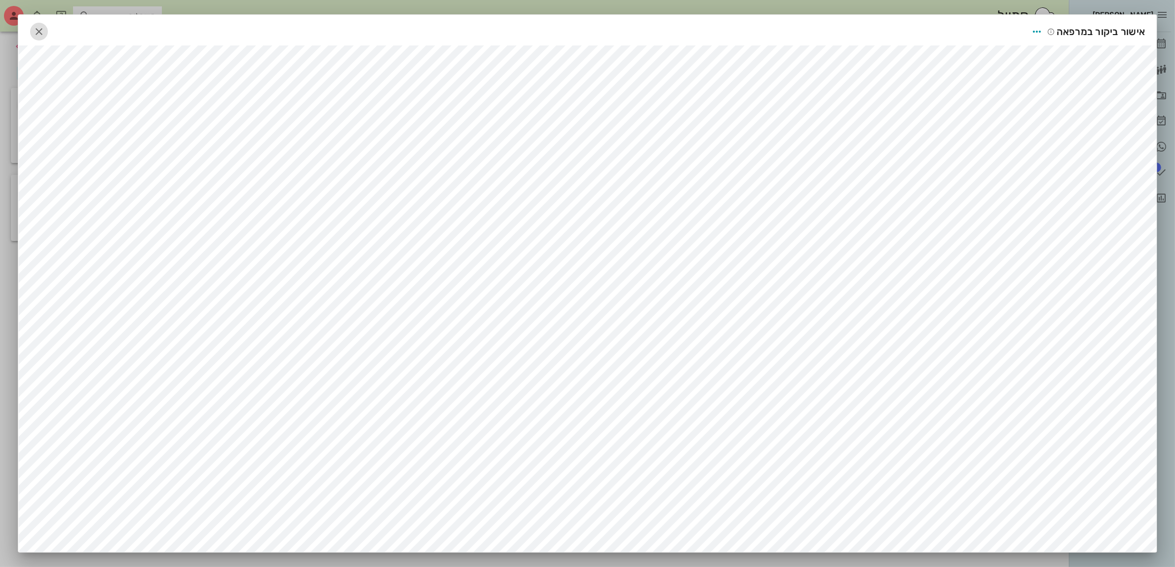
click at [45, 28] on icon "button" at bounding box center [39, 32] width 12 height 12
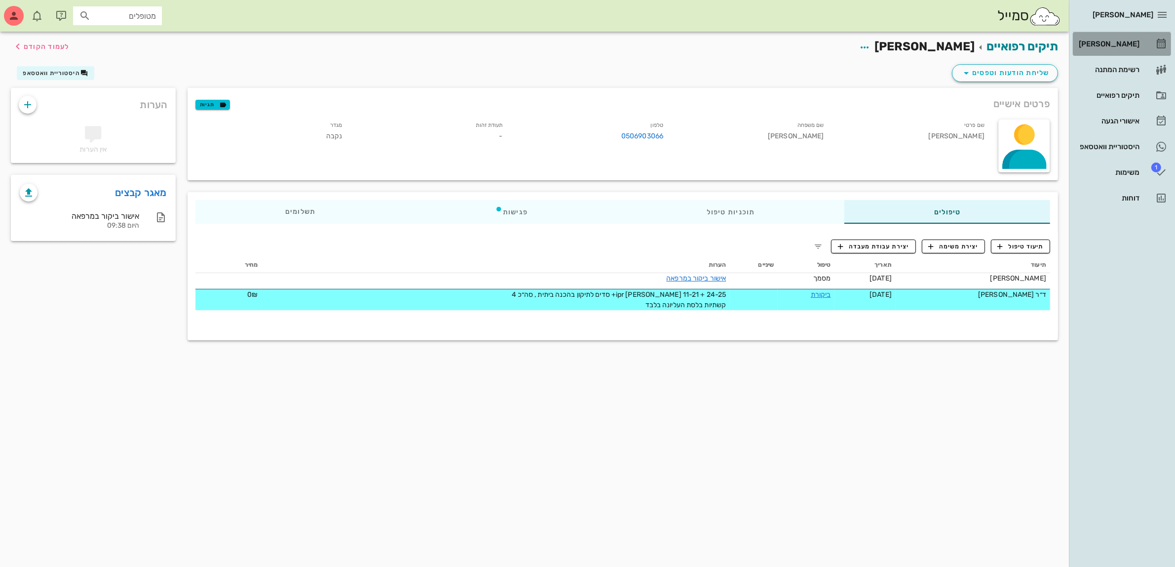
click at [1103, 44] on div "[PERSON_NAME]" at bounding box center [1108, 44] width 63 height 8
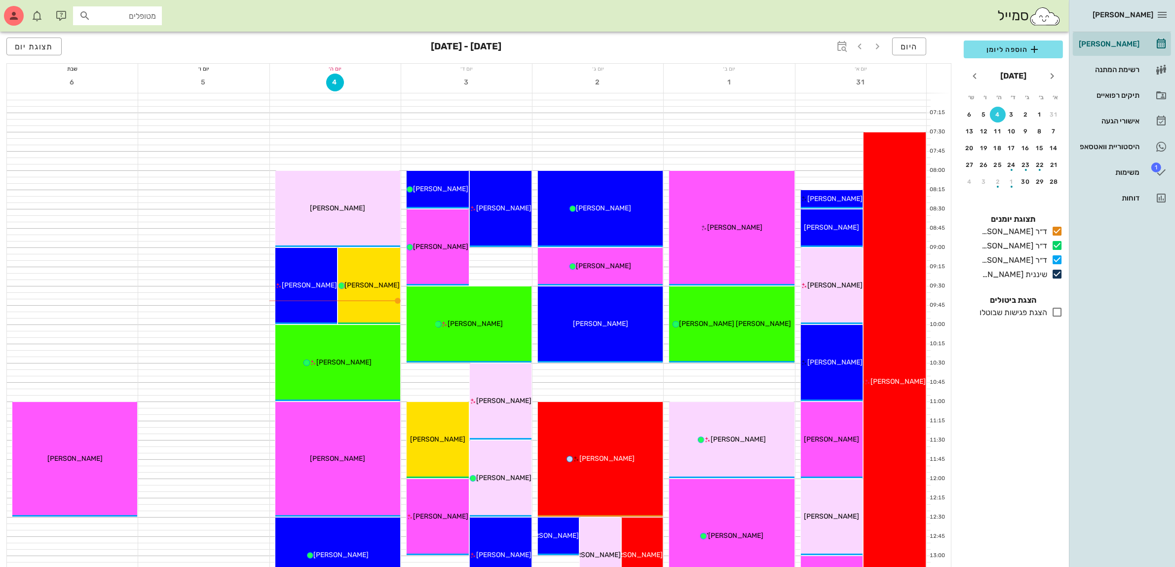
scroll to position [62, 0]
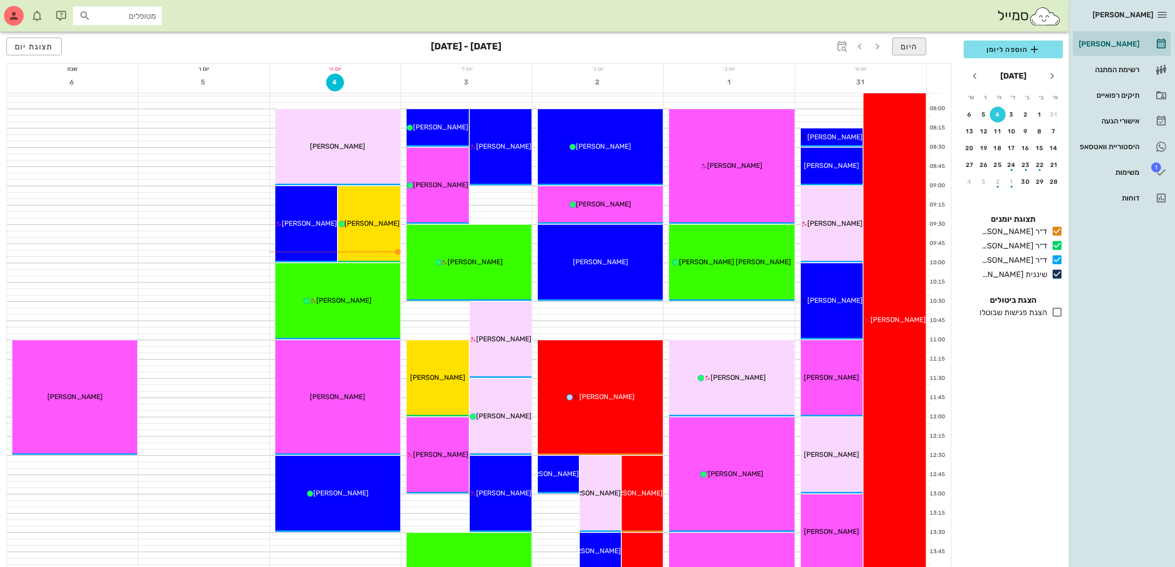
click at [894, 42] on button "היום" at bounding box center [909, 47] width 34 height 18
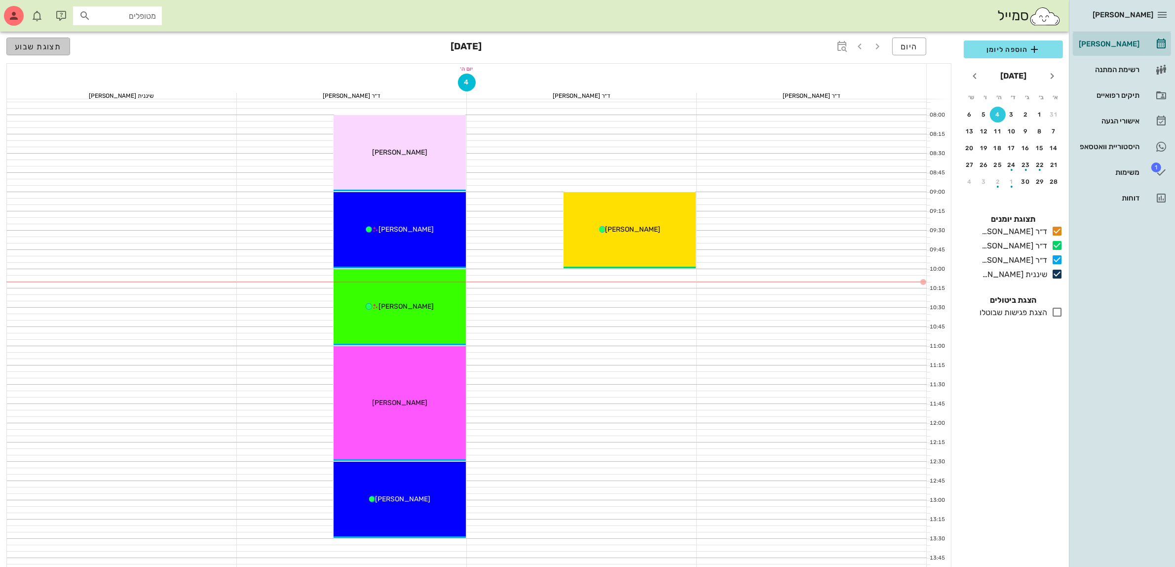
click at [50, 51] on button "תצוגת שבוע" at bounding box center [38, 47] width 64 height 18
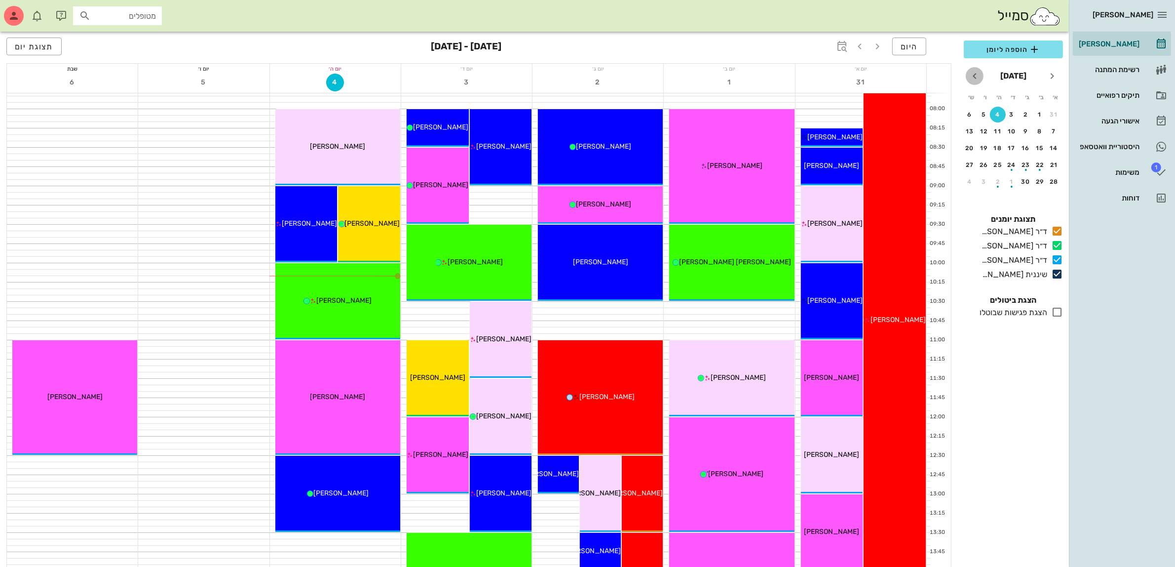
click at [971, 73] on icon "חודש הבא" at bounding box center [975, 76] width 12 height 12
click at [1012, 131] on div "button" at bounding box center [1012, 133] width 16 height 5
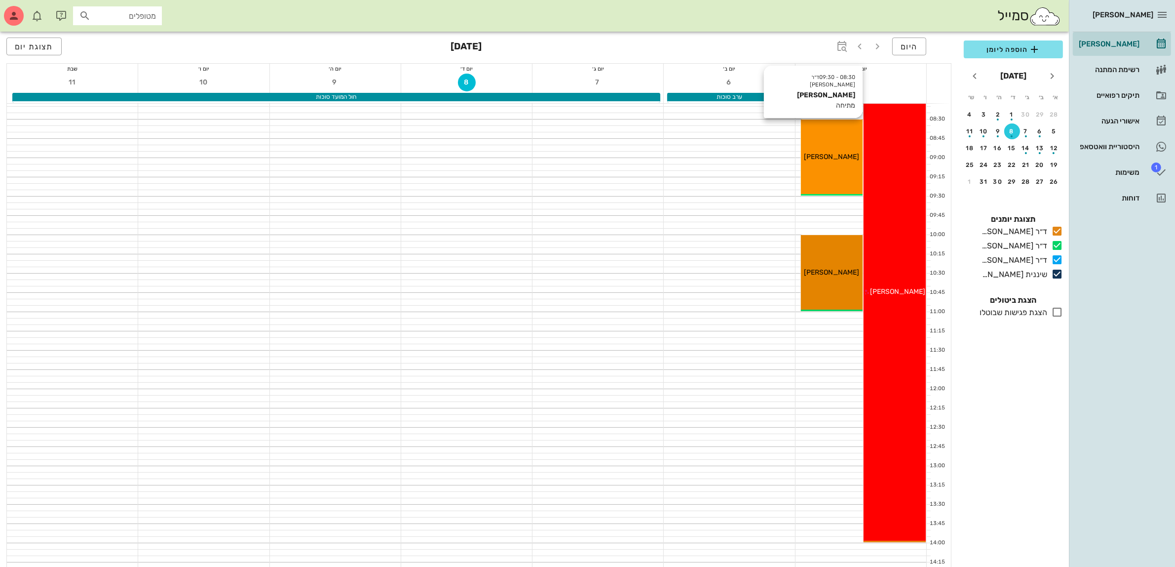
scroll to position [62, 0]
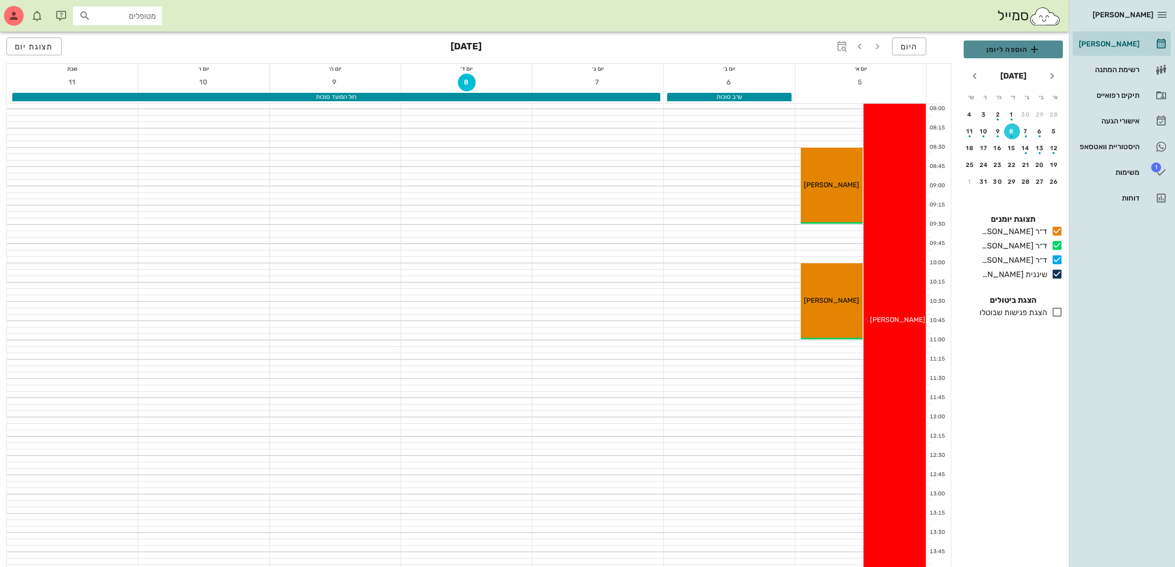
click at [1011, 52] on span "הוספה ליומן" at bounding box center [1013, 49] width 83 height 12
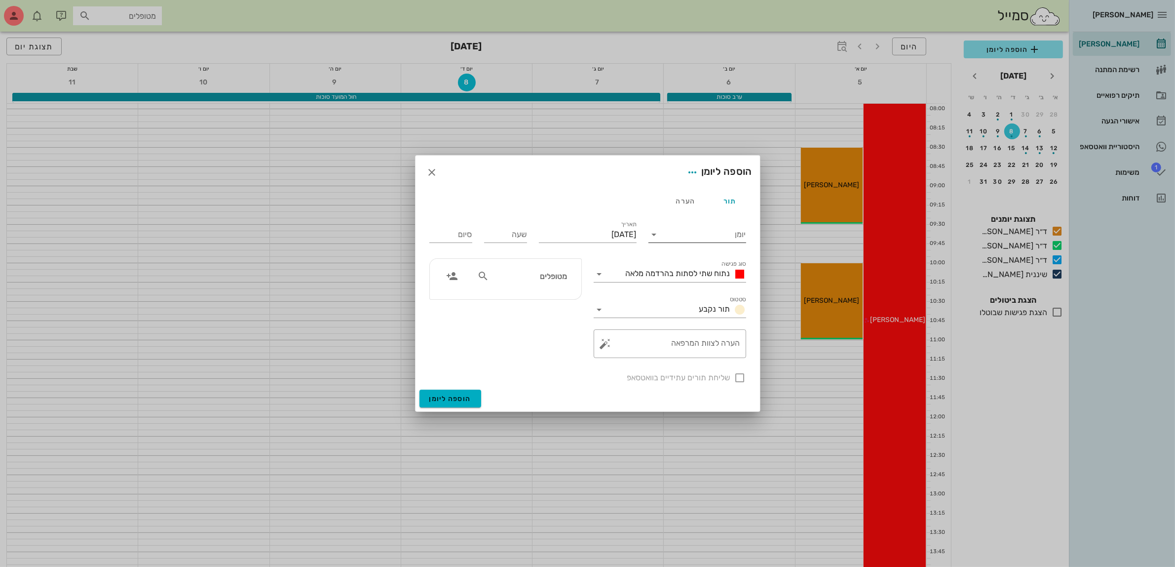
click at [722, 236] on input "יומן" at bounding box center [704, 235] width 84 height 16
click at [677, 290] on div "ד״ר [PERSON_NAME]" at bounding box center [699, 289] width 87 height 9
click at [650, 273] on span "נתוח שתי לסתות בהרדמה מלאה" at bounding box center [678, 273] width 105 height 9
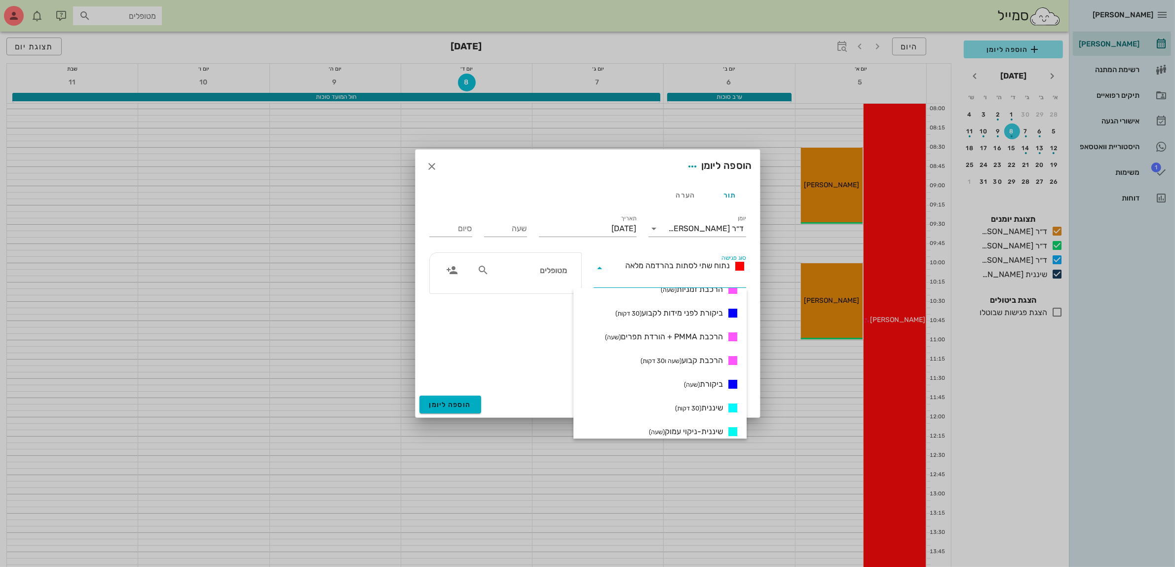
scroll to position [308, 0]
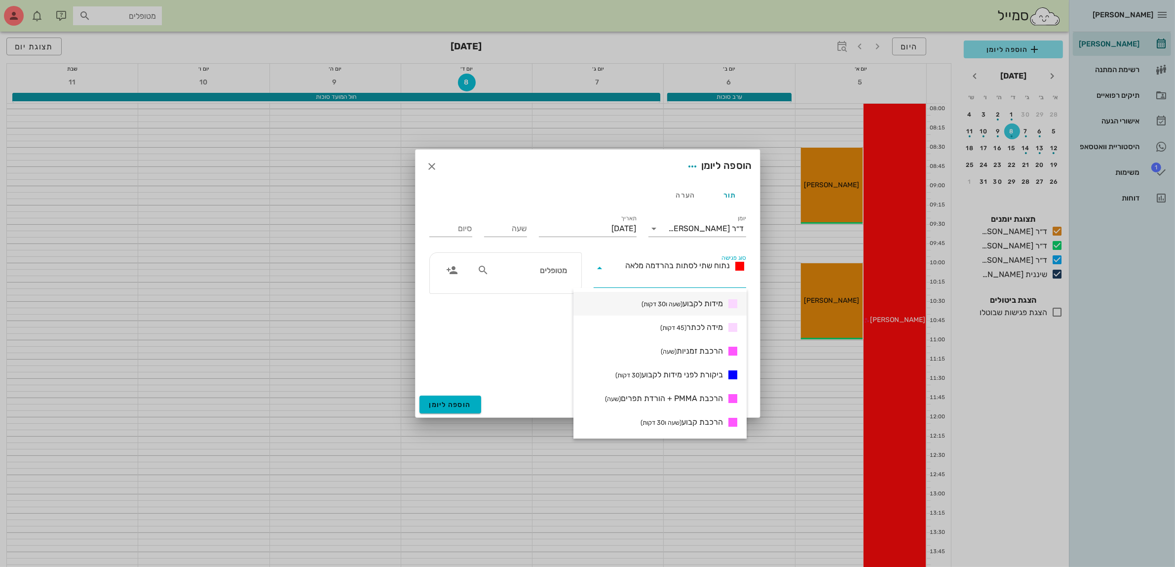
click at [699, 307] on span "מידות לקבוע (שעה ו30 דקות)" at bounding box center [682, 304] width 81 height 12
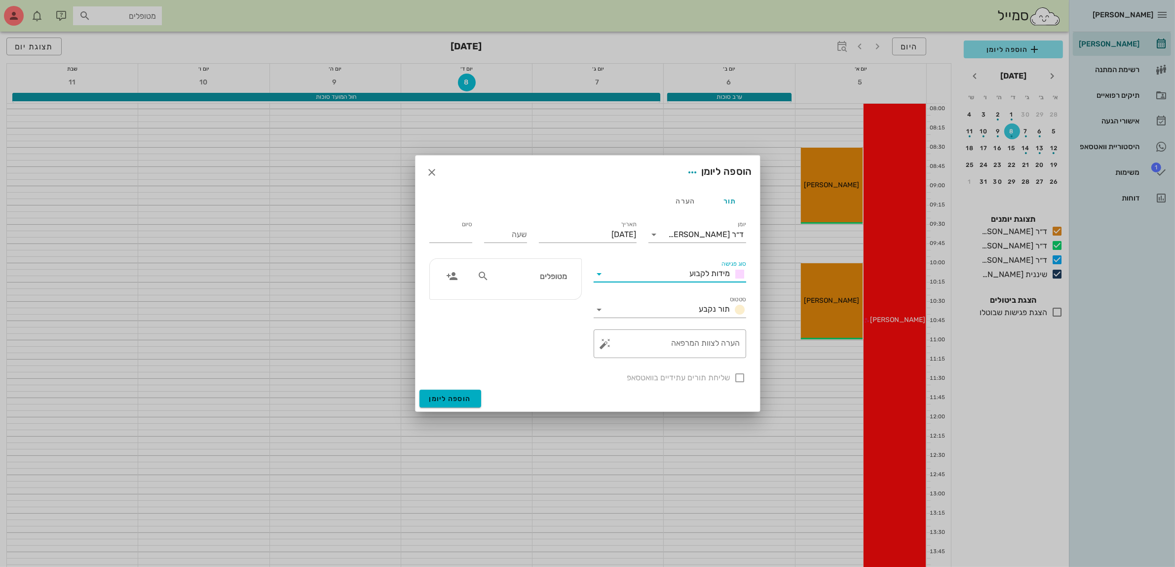
type input "01:30"
click at [507, 234] on input "שעה" at bounding box center [505, 235] width 43 height 16
type input "08:00"
type input "09:30"
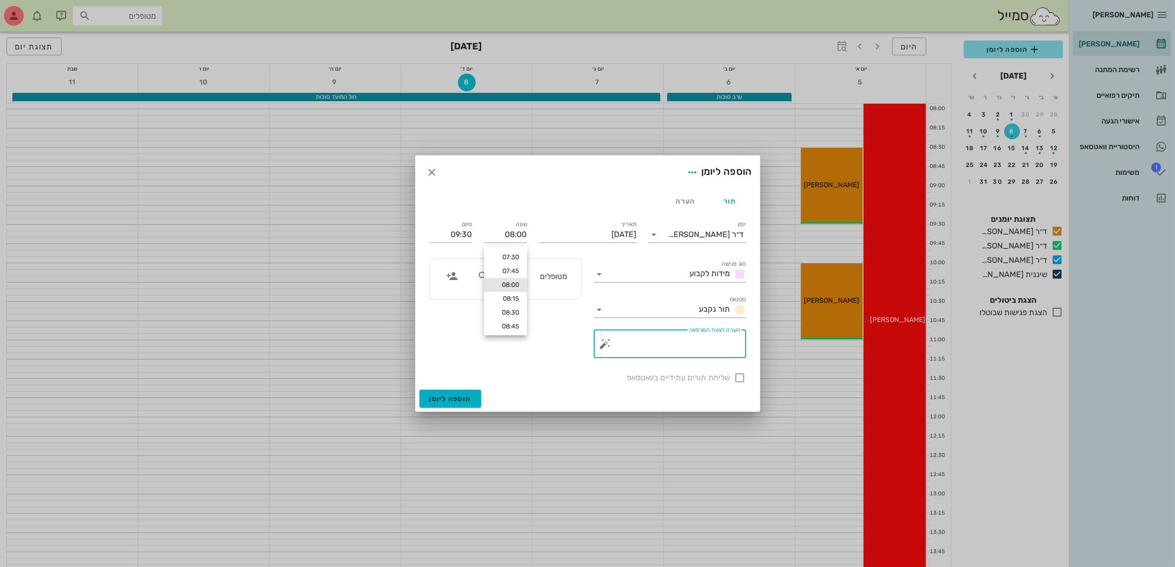
click at [684, 349] on textarea "הערה לצוות המרפאה" at bounding box center [674, 346] width 133 height 24
click at [684, 341] on textarea "הערה לצוות המרפאה" at bounding box center [674, 346] width 133 height 24
click at [551, 277] on input "מטופלים" at bounding box center [529, 275] width 76 height 13
type input "מלי"
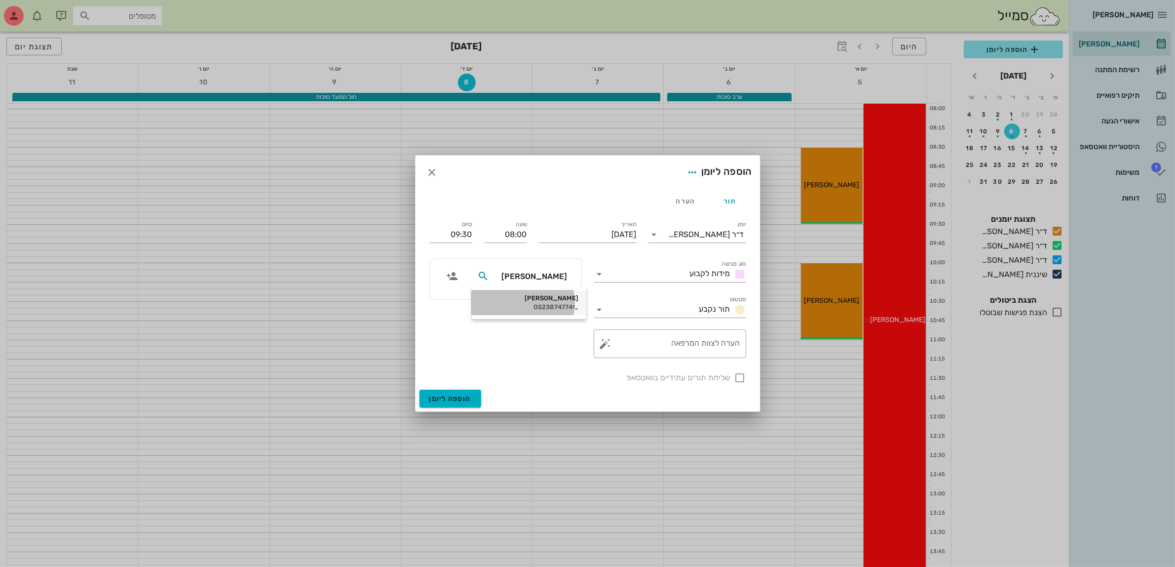
click at [548, 304] on div "0523874774" at bounding box center [529, 307] width 99 height 8
click at [744, 373] on div at bounding box center [740, 377] width 17 height 17
checkbox input "true"
click at [447, 396] on span "הוספה ליומן" at bounding box center [450, 398] width 42 height 8
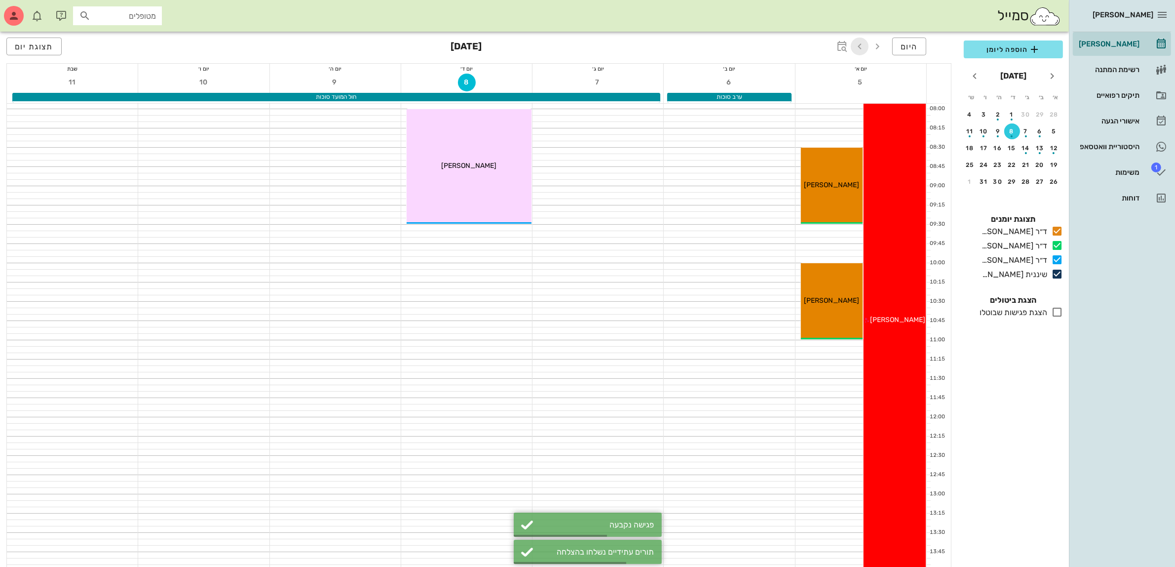
drag, startPoint x: 861, startPoint y: 45, endPoint x: 876, endPoint y: 1, distance: 46.8
click at [861, 45] on icon "button" at bounding box center [860, 46] width 12 height 12
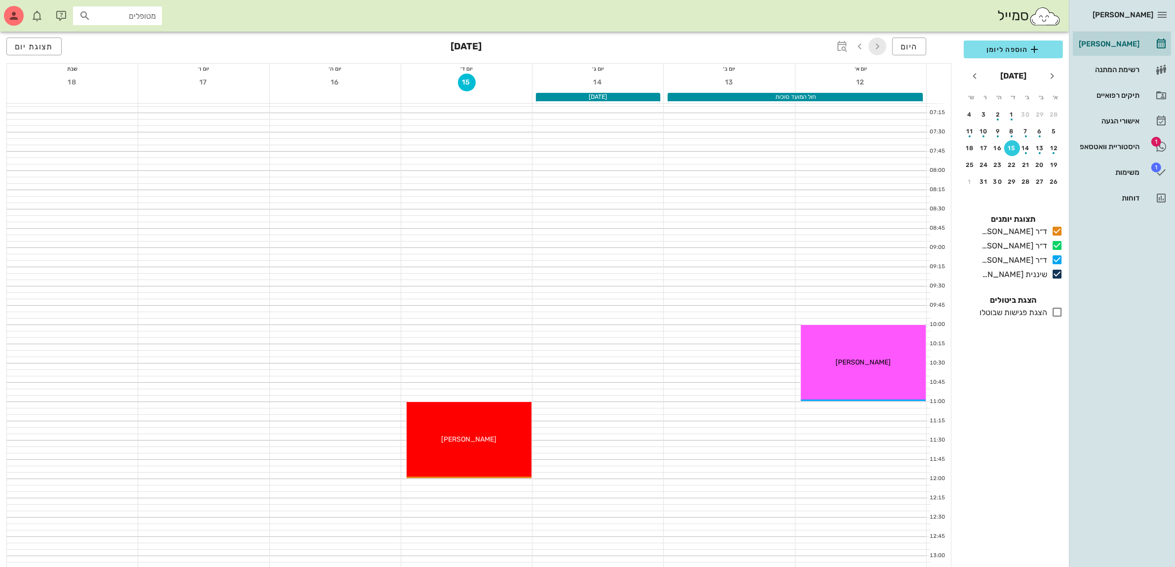
click at [876, 41] on icon "button" at bounding box center [878, 46] width 12 height 12
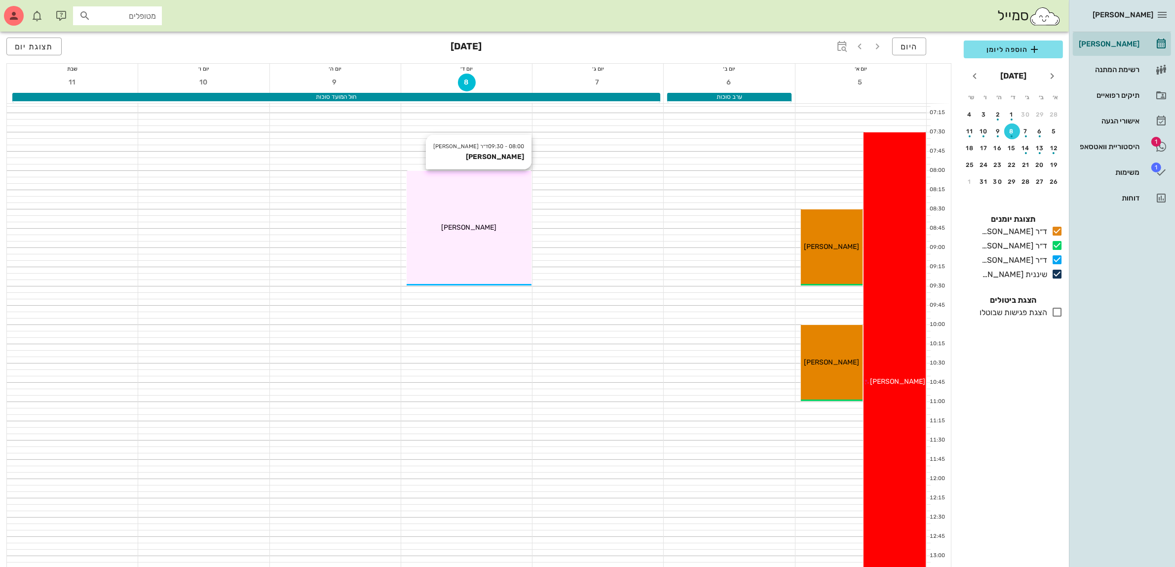
click at [479, 237] on div "08:00 - 09:30 ד״ר עמראן ביאדסה מלי שאול מלי שאול" at bounding box center [469, 228] width 125 height 115
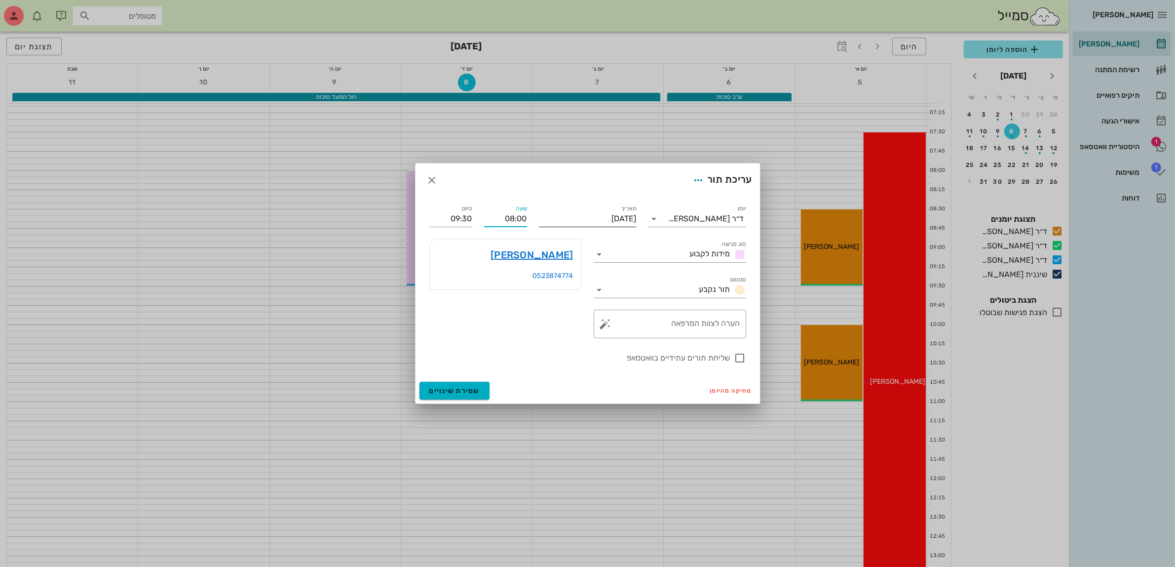
drag, startPoint x: 508, startPoint y: 218, endPoint x: 581, endPoint y: 221, distance: 72.6
click at [576, 223] on div "יומן ד״ר עמראן ביאדסה סוג פגישה מידות לקבוע סטטוס תור נקבע תאריך יום רביעי, 8 ב…" at bounding box center [587, 283] width 329 height 173
type input "10:00"
type input "11:30"
click at [502, 179] on div "עריכת תור" at bounding box center [588, 180] width 345 height 34
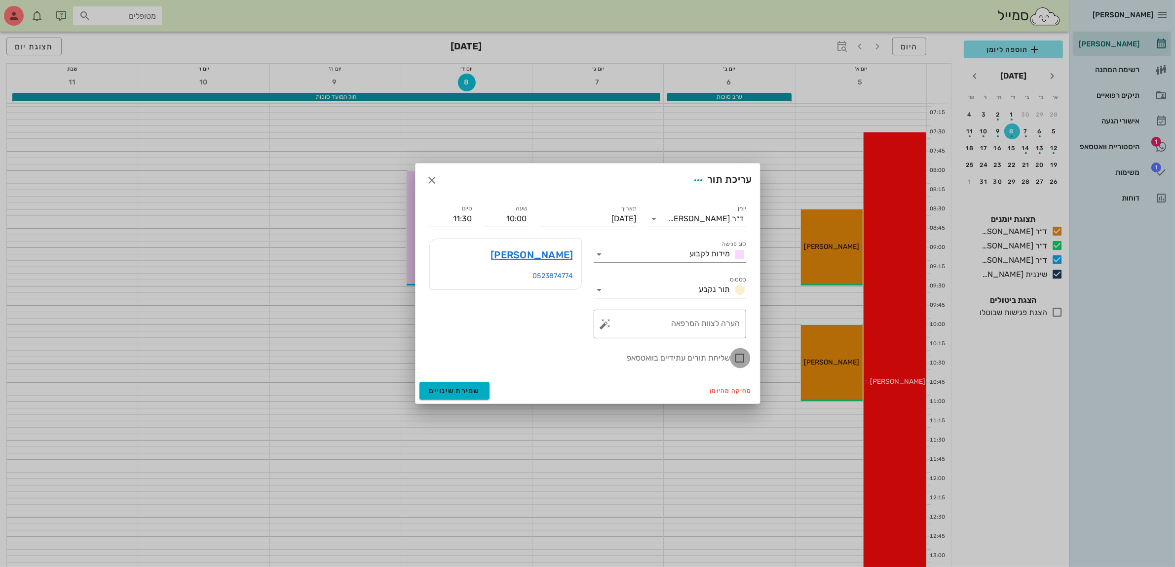
click at [738, 357] on div at bounding box center [740, 357] width 17 height 17
checkbox input "true"
click at [431, 178] on icon "button" at bounding box center [432, 180] width 12 height 12
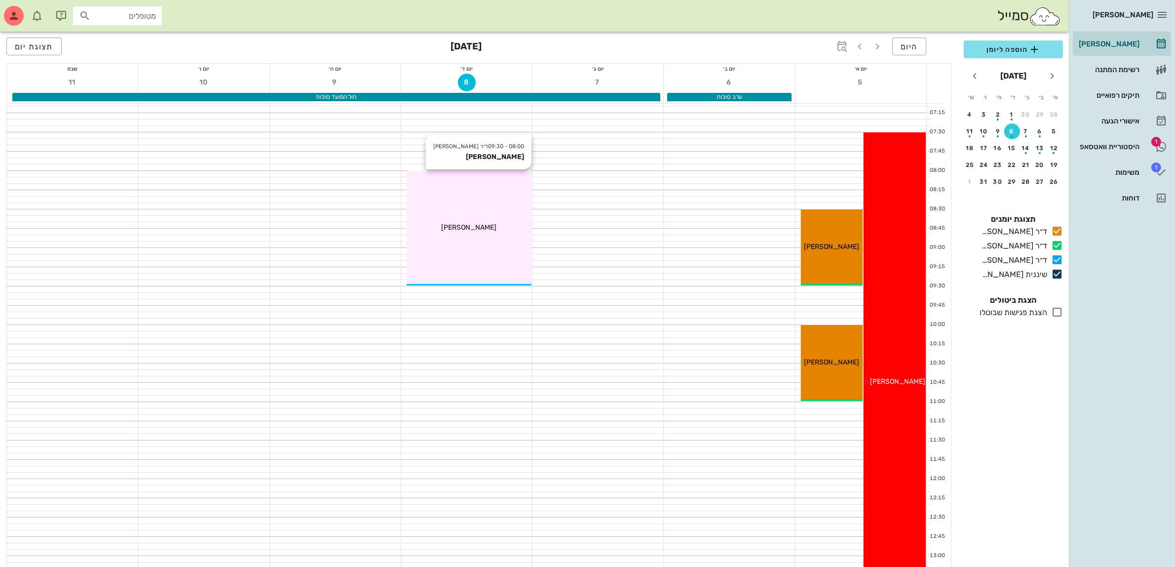
click at [488, 234] on div "08:00 - 09:30 ד״ר עמראן ביאדסה מלי שאול מלי שאול" at bounding box center [469, 228] width 125 height 115
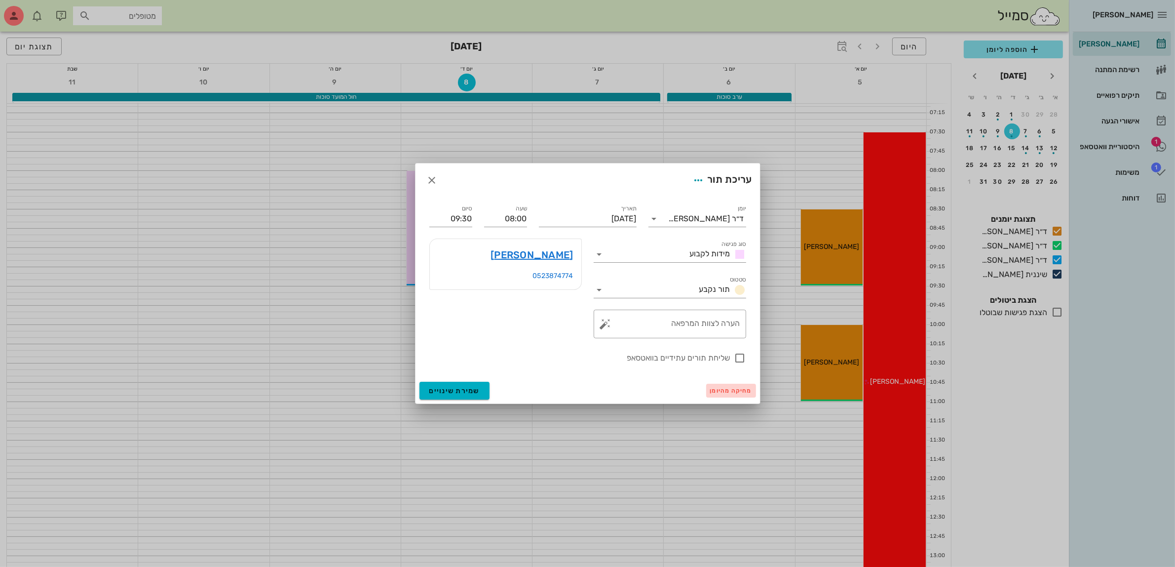
click at [729, 390] on span "מחיקה מהיומן" at bounding box center [731, 390] width 42 height 7
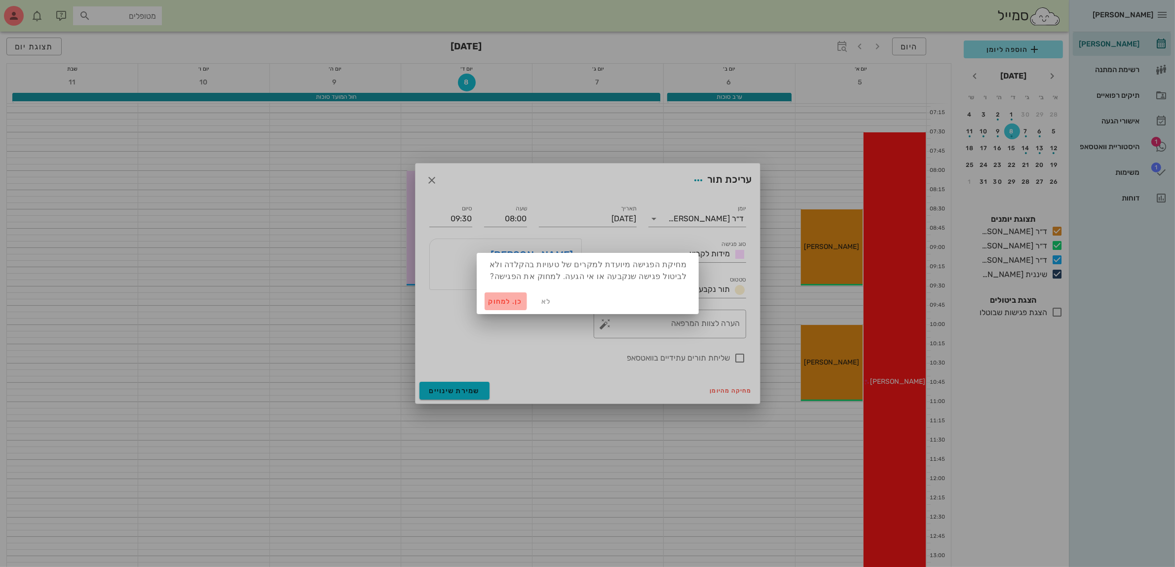
click at [502, 300] on span "כן. למחוק" at bounding box center [506, 301] width 35 height 8
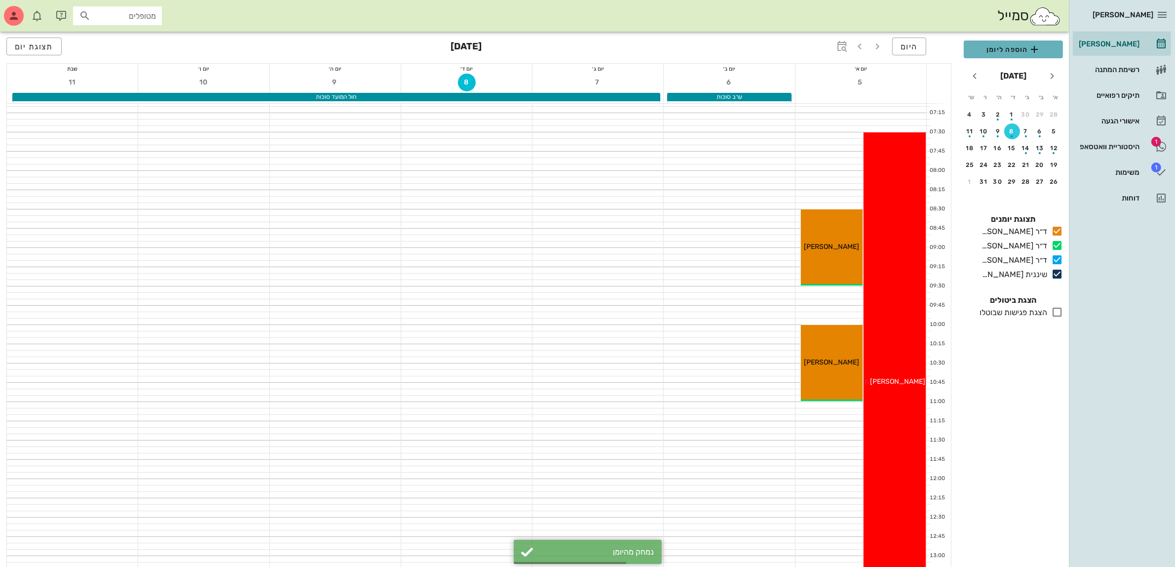
click at [1010, 50] on span "הוספה ליומן" at bounding box center [1013, 49] width 83 height 12
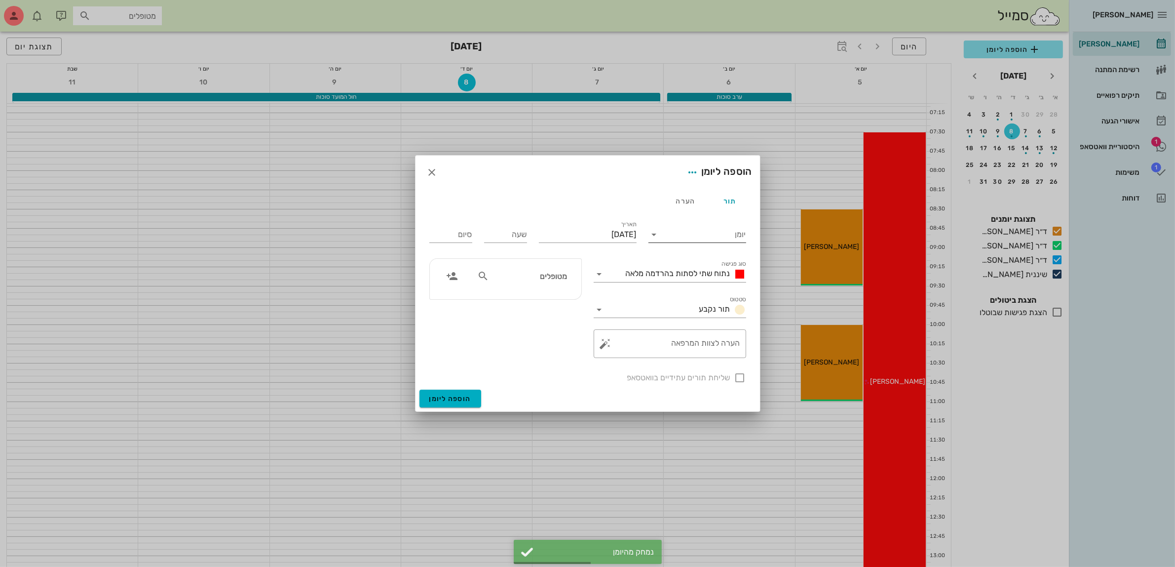
click at [700, 227] on input "יומן" at bounding box center [704, 235] width 84 height 16
click at [701, 289] on div "ד״ר [PERSON_NAME]" at bounding box center [699, 289] width 87 height 9
click at [686, 267] on div "נתוח שתי לסתות בהרדמה מלאה" at bounding box center [677, 274] width 139 height 16
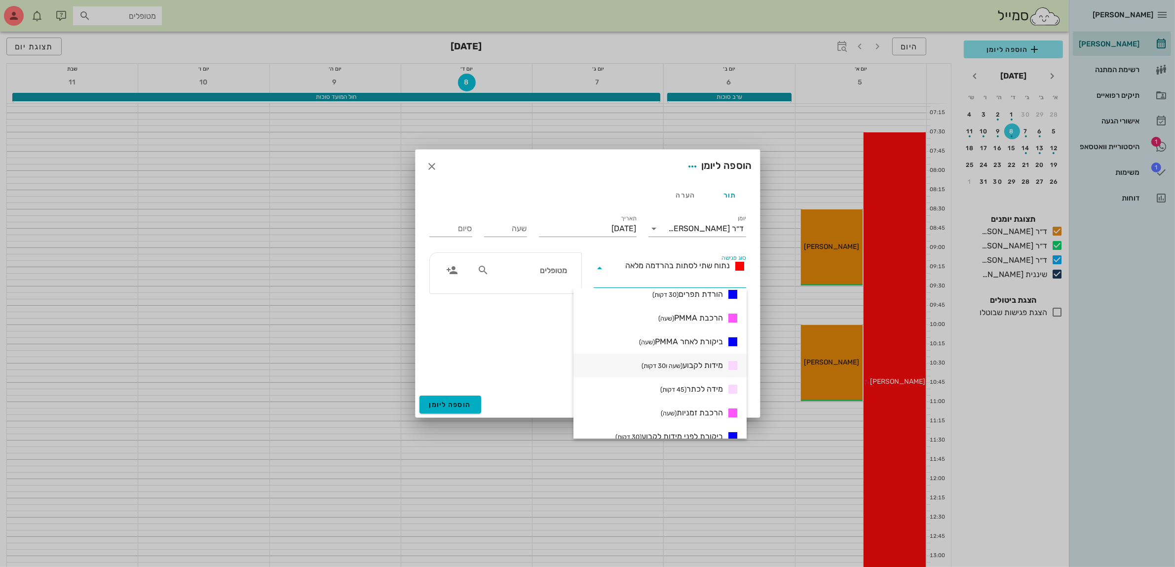
scroll to position [308, 0]
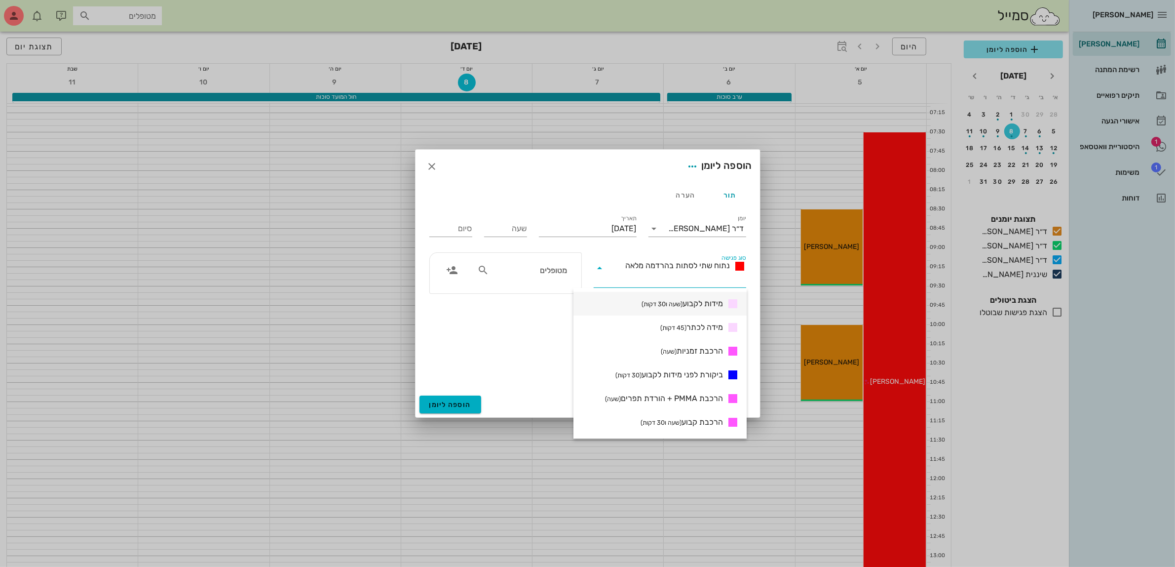
click at [689, 303] on span "מידות לקבוע (שעה ו30 דקות)" at bounding box center [682, 304] width 81 height 12
type input "01:30"
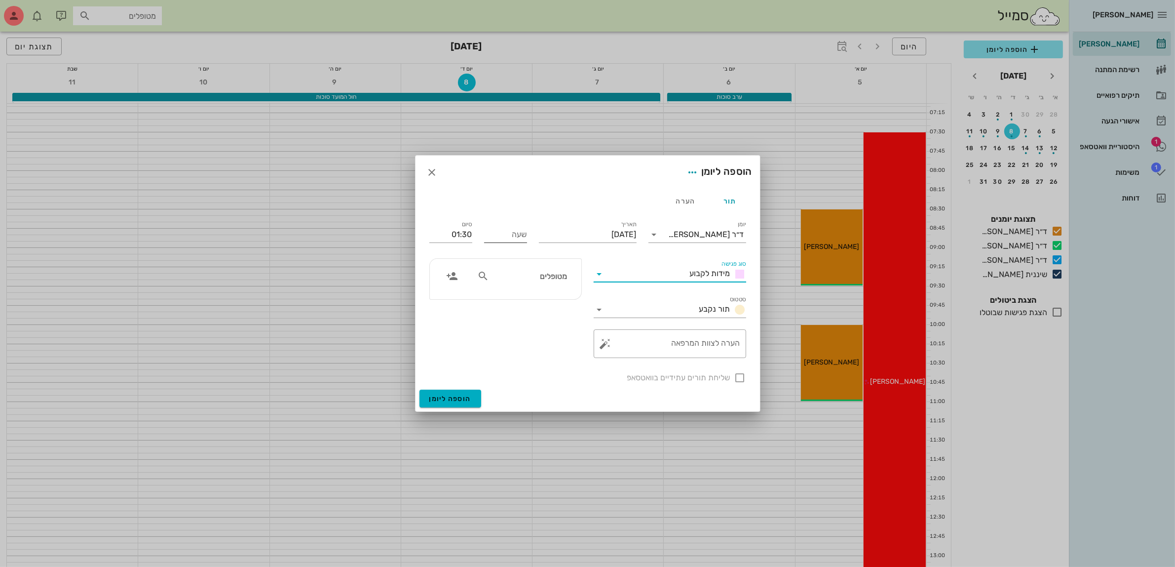
click at [498, 238] on input "שעה" at bounding box center [505, 235] width 43 height 16
type input "10:00"
type input "11:30"
click at [537, 287] on div "מטופלים" at bounding box center [522, 279] width 102 height 25
click at [539, 271] on input "מטופלים" at bounding box center [529, 275] width 76 height 13
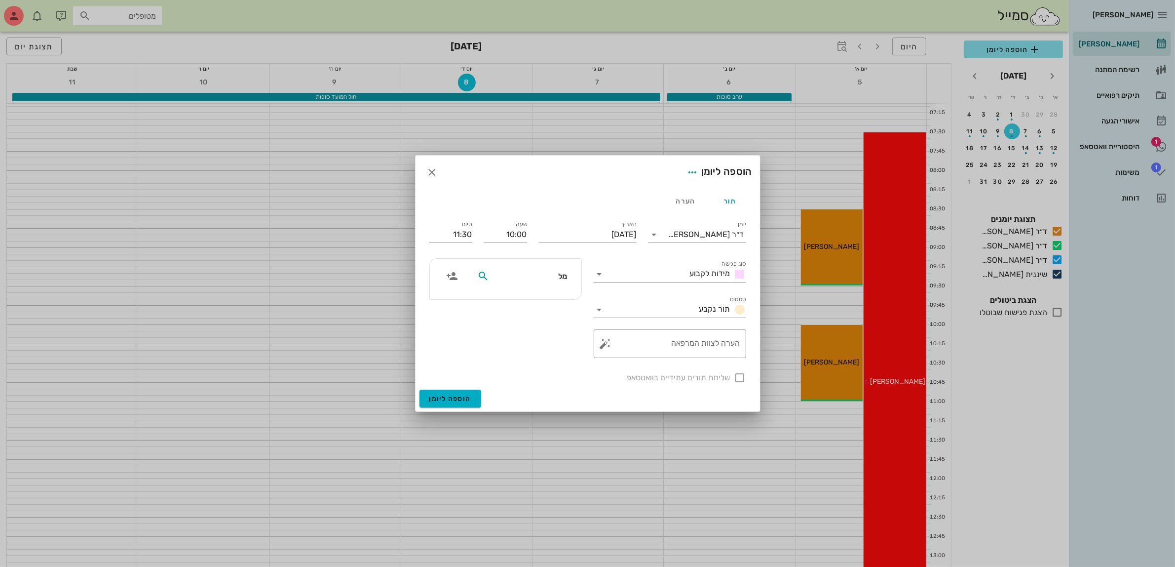
type input "מלי"
click at [537, 294] on div "[PERSON_NAME]" at bounding box center [529, 298] width 99 height 8
click at [744, 382] on div at bounding box center [740, 377] width 17 height 17
checkbox input "true"
click at [447, 394] on span "הוספה ליומן" at bounding box center [450, 398] width 42 height 8
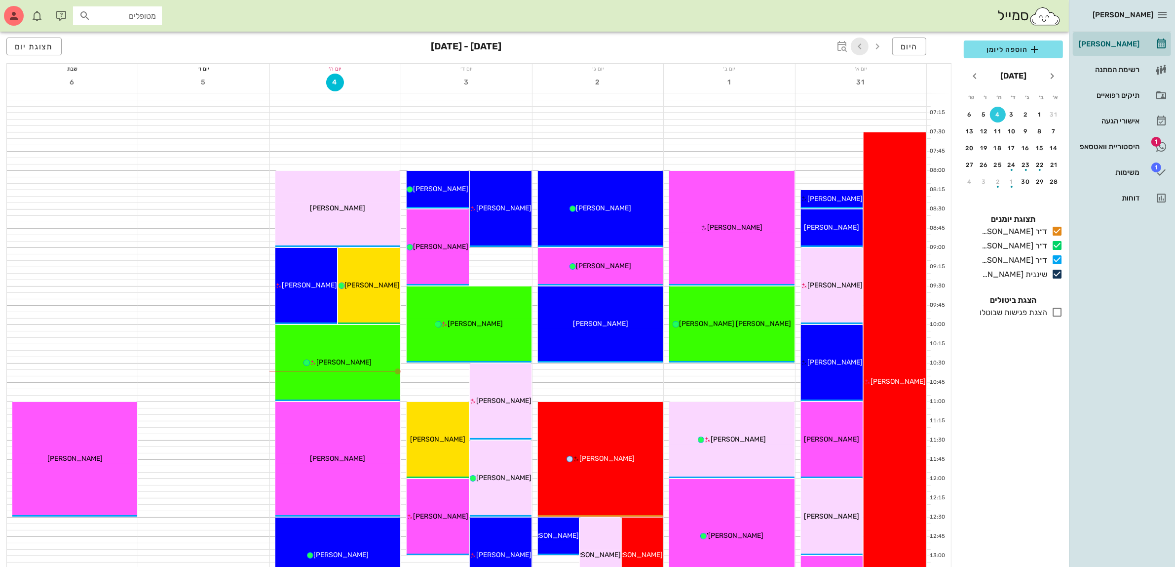
click at [867, 45] on span "button" at bounding box center [860, 46] width 18 height 12
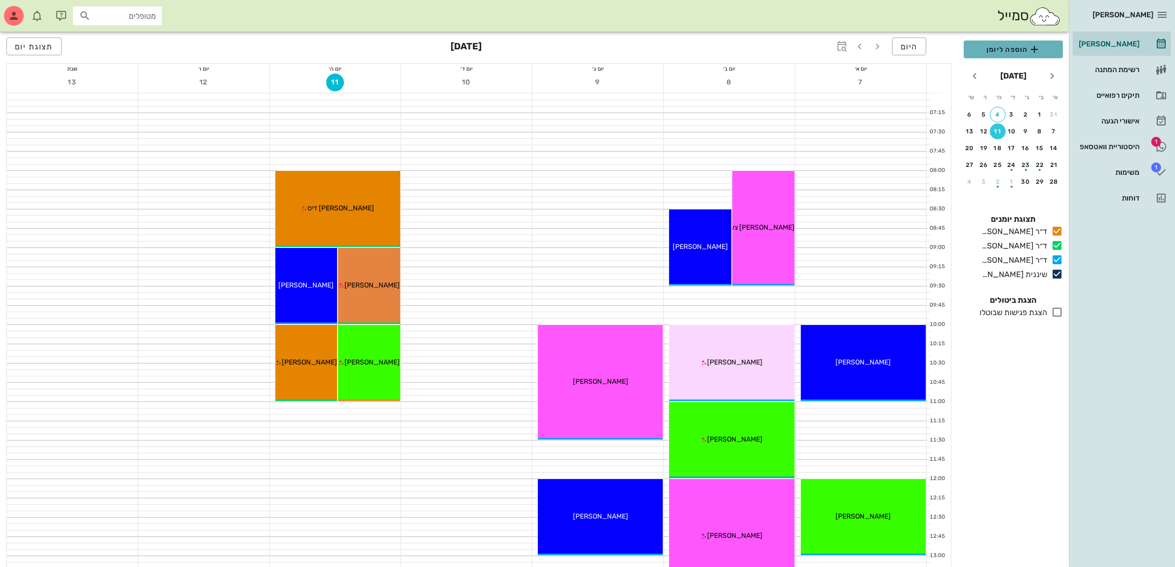
click at [1010, 47] on span "הוספה ליומן" at bounding box center [1013, 49] width 83 height 12
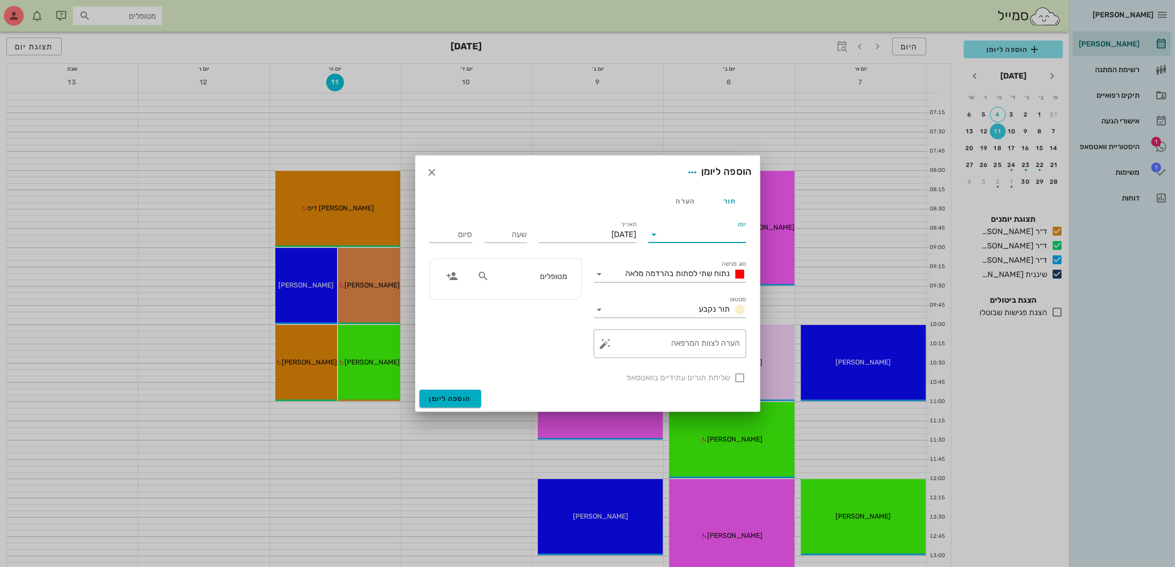
click at [713, 231] on input "יומן" at bounding box center [704, 235] width 84 height 16
click at [713, 291] on div "ד״ר [PERSON_NAME]" at bounding box center [699, 289] width 87 height 9
click at [696, 279] on div "נתוח שתי לסתות בהרדמה מלאה" at bounding box center [684, 274] width 124 height 12
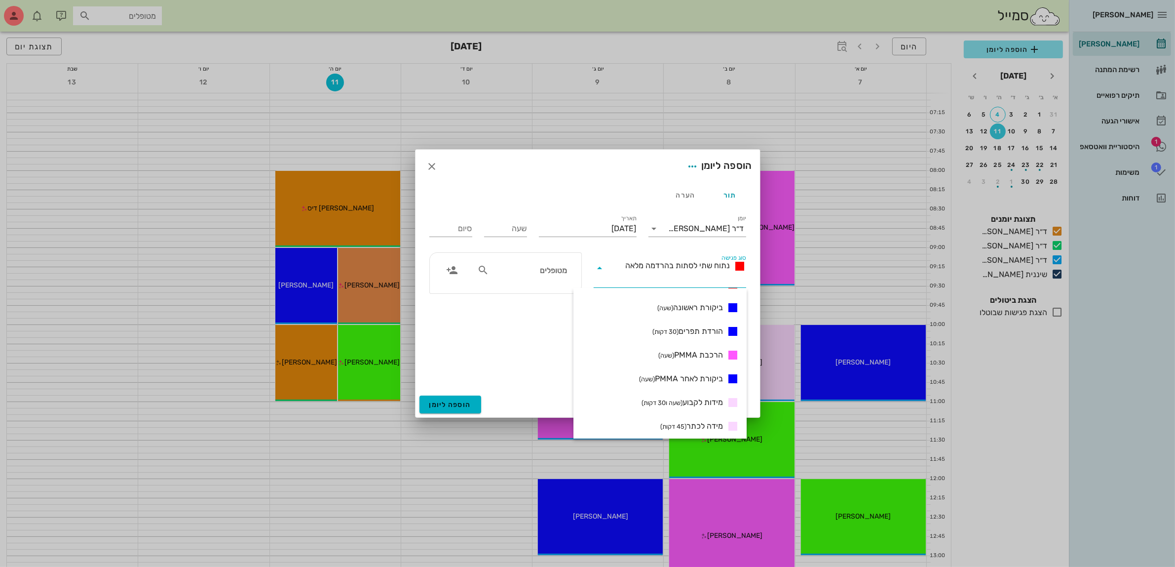
scroll to position [308, 0]
click at [702, 300] on span "מידות לקבוע (שעה ו30 דקות)" at bounding box center [682, 304] width 81 height 12
type input "01:30"
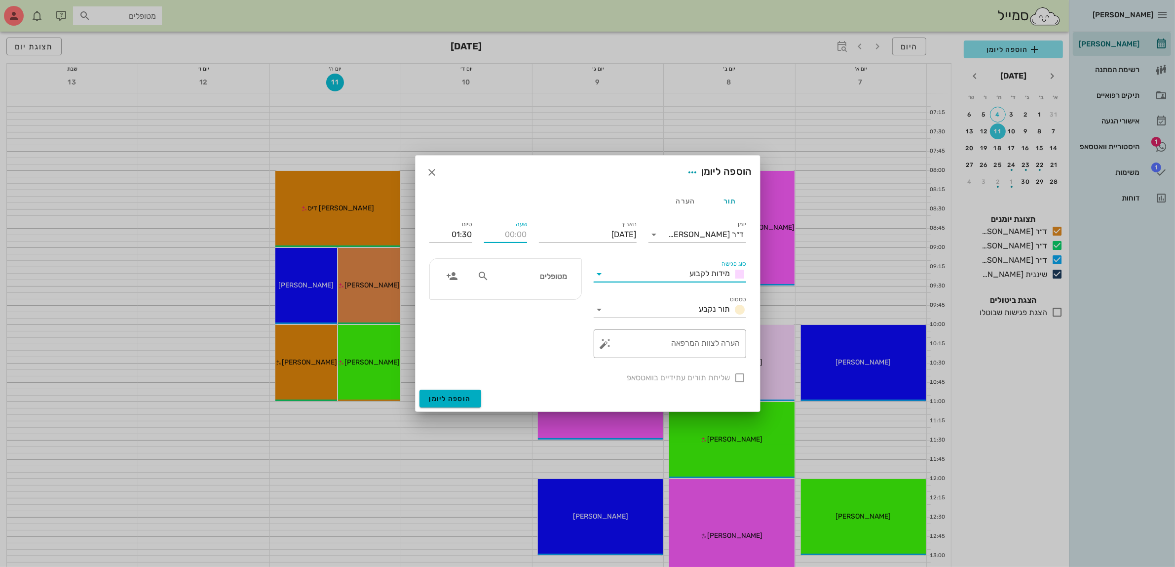
click at [512, 232] on input "שעה" at bounding box center [505, 235] width 43 height 16
type input "08:00"
type input "09:30"
click at [445, 234] on div "סיום 09:30" at bounding box center [450, 232] width 55 height 39
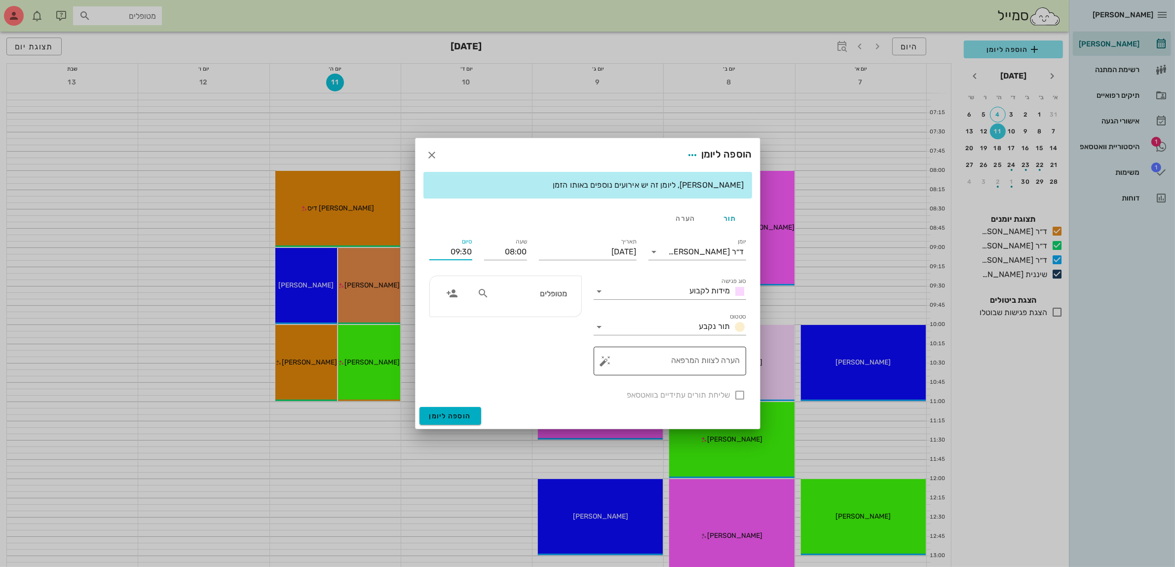
click at [717, 364] on textarea "הערה לצוות המרפאה" at bounding box center [674, 363] width 133 height 24
type textarea "מידות לקבוע תחתונה"
click at [551, 291] on input "מטופלים" at bounding box center [529, 293] width 76 height 13
type input "ליאת ס"
click at [553, 322] on div "0509500330" at bounding box center [531, 324] width 102 height 8
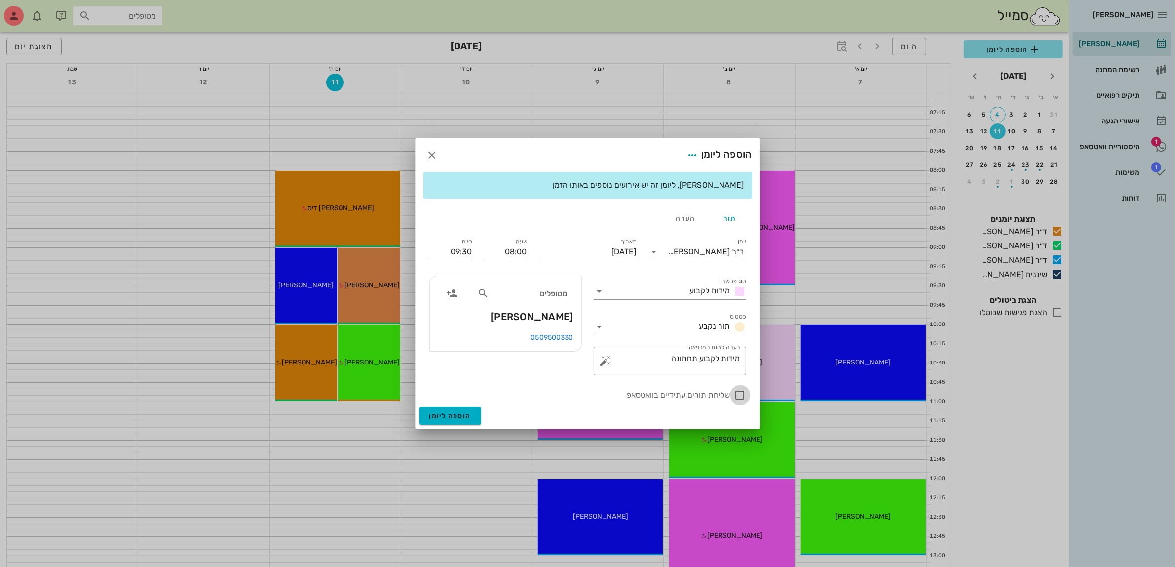
click at [740, 396] on div at bounding box center [740, 394] width 17 height 17
checkbox input "true"
click at [452, 418] on span "הוספה ליומן" at bounding box center [450, 416] width 42 height 8
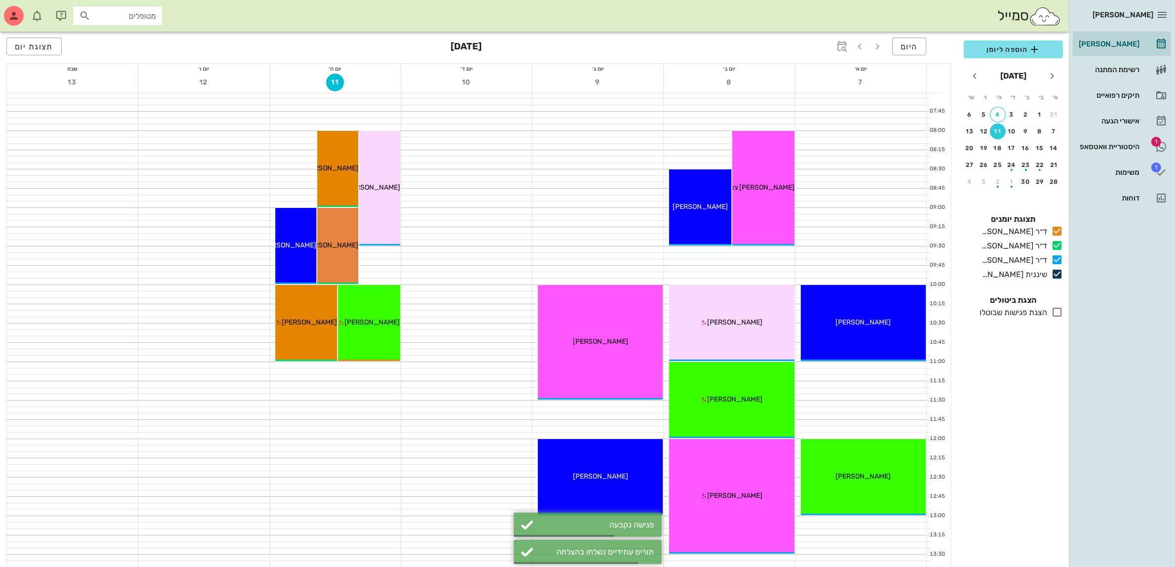
scroll to position [62, 0]
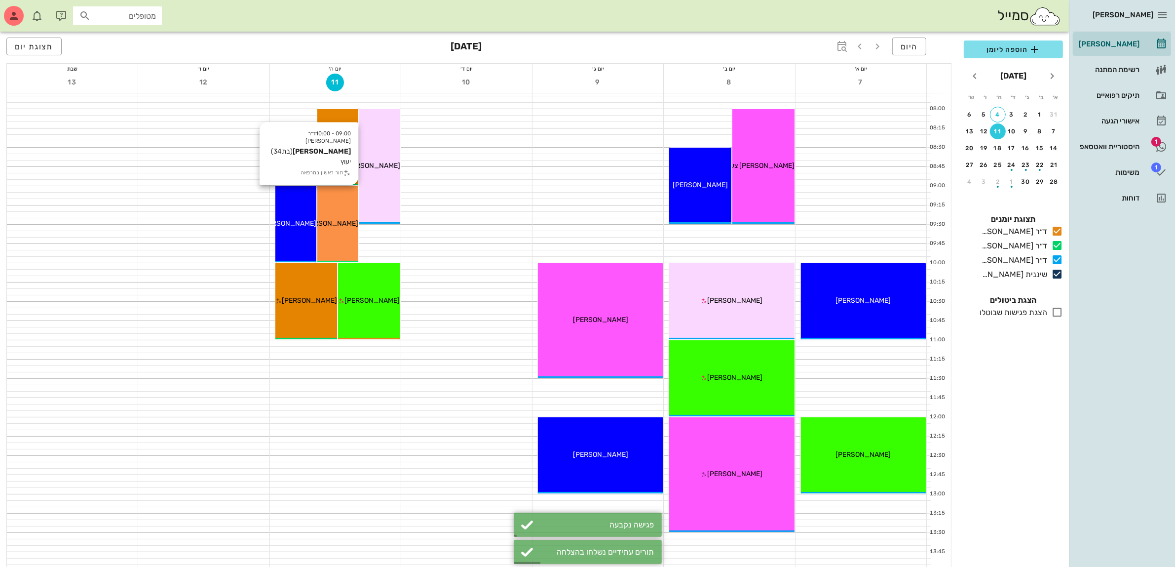
click at [350, 220] on span "סתיו עמר" at bounding box center [330, 223] width 55 height 8
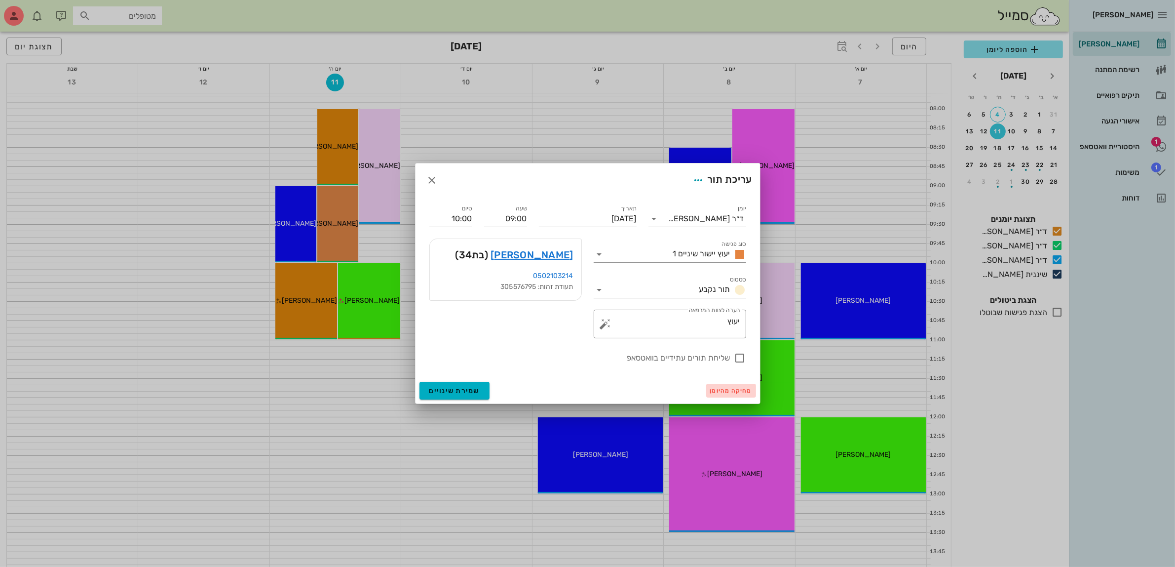
click at [736, 391] on span "מחיקה מהיומן" at bounding box center [731, 390] width 42 height 7
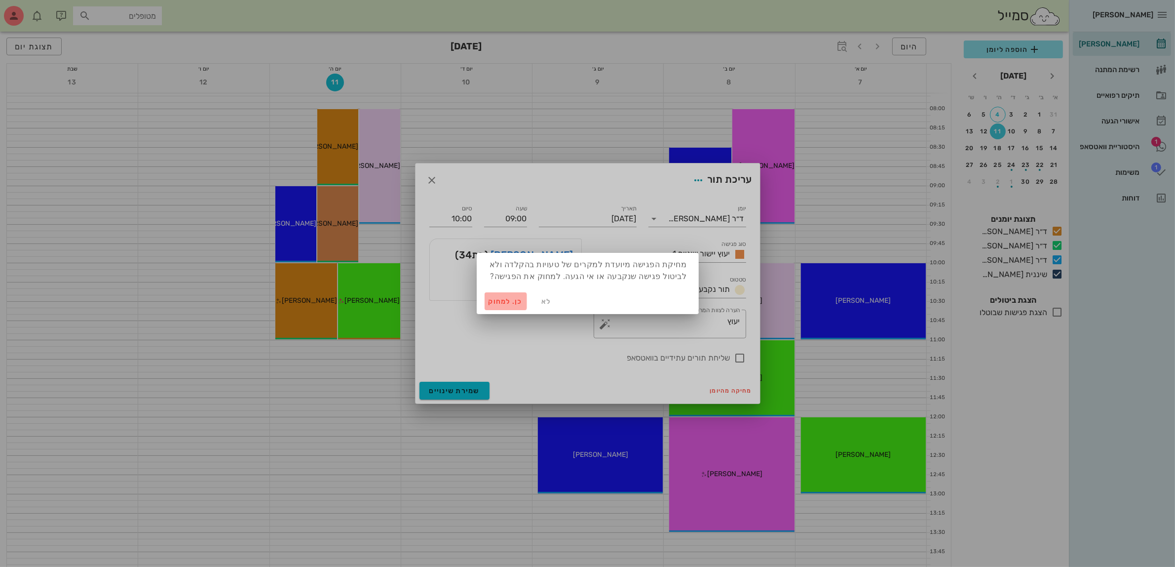
click at [506, 299] on span "כן. למחוק" at bounding box center [506, 301] width 35 height 8
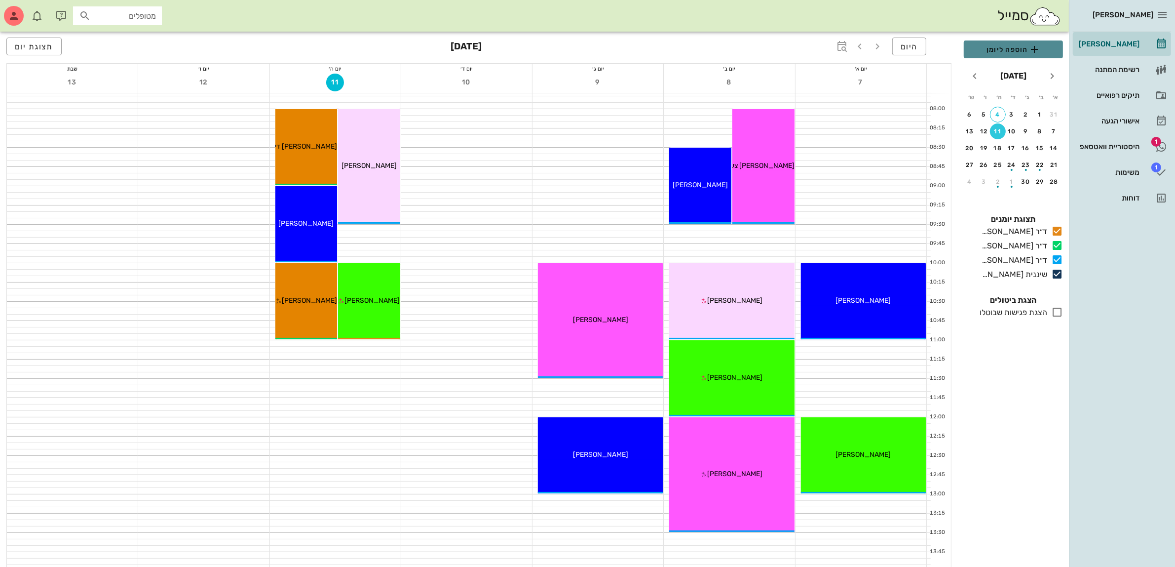
click at [1013, 48] on span "הוספה ליומן" at bounding box center [1013, 49] width 83 height 12
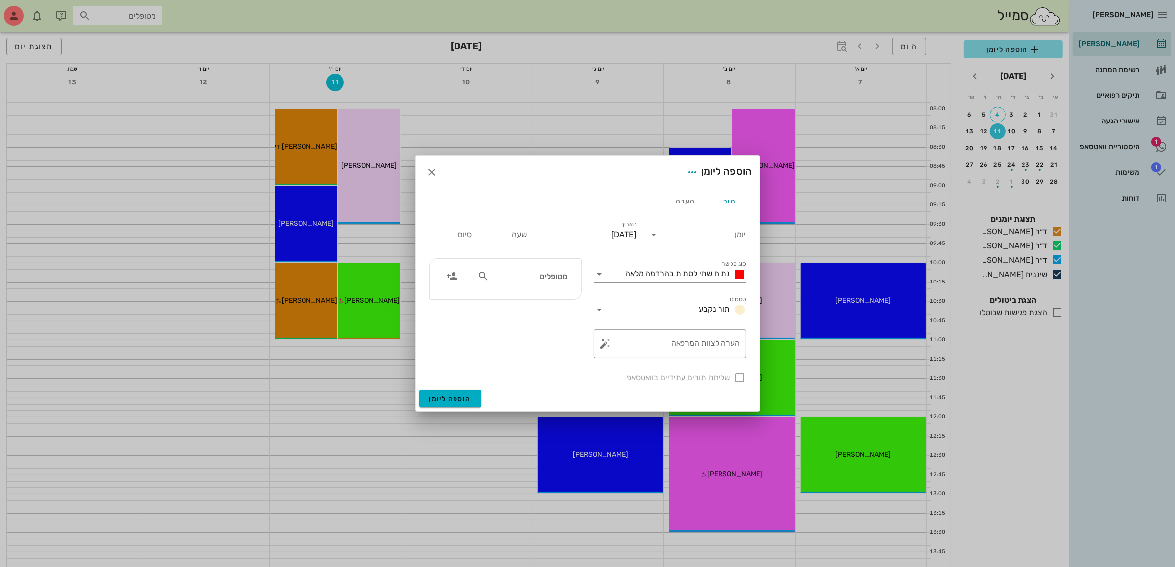
click at [714, 234] on input "יומן" at bounding box center [704, 235] width 84 height 16
click at [690, 265] on div "ד״ר [PERSON_NAME]" at bounding box center [699, 265] width 87 height 9
click at [712, 275] on span "נתוח שתי לסתות בהרדמה מלאה" at bounding box center [678, 273] width 105 height 9
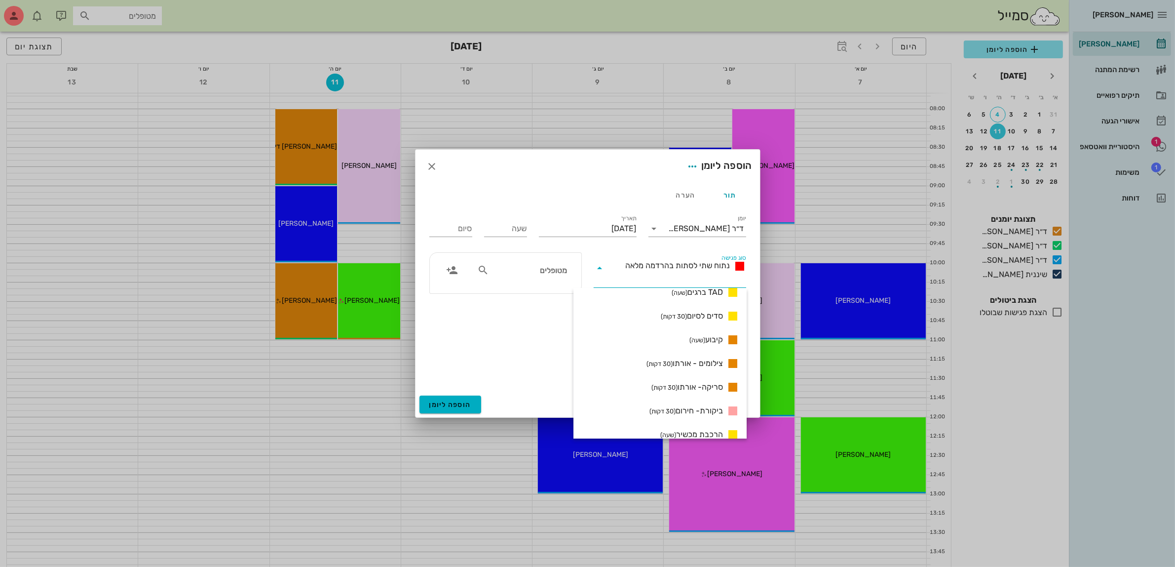
scroll to position [887, 0]
click at [714, 319] on span "קיבוע (שעה)" at bounding box center [707, 317] width 34 height 12
type input "01:00"
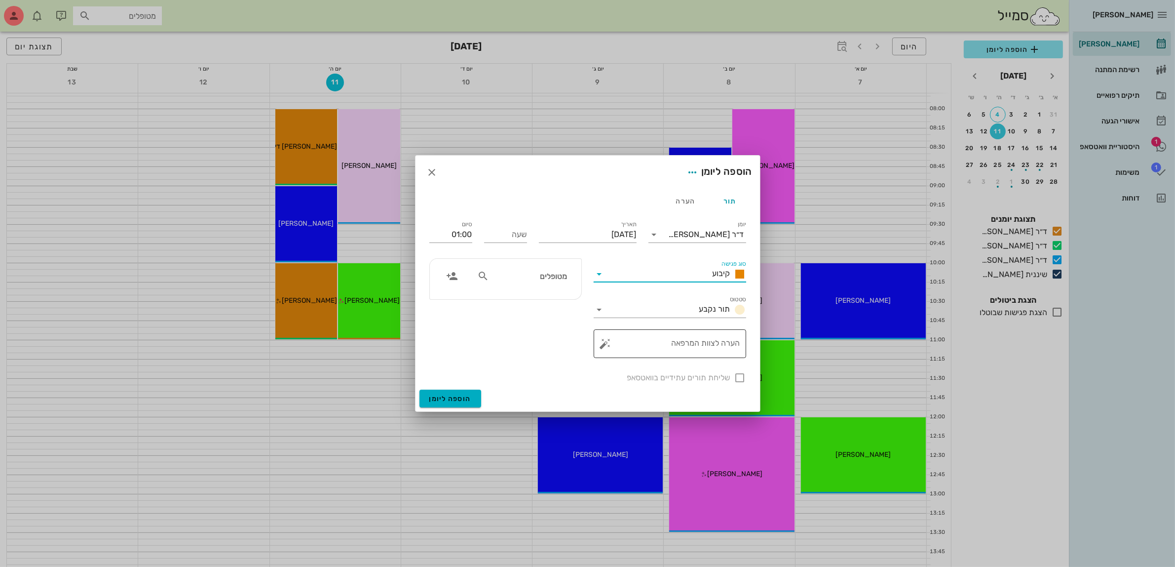
click at [686, 342] on textarea "הערה לצוות המרפאה" at bounding box center [674, 346] width 133 height 24
type textarea "קיבוע וסד לילה"
click at [522, 239] on input "שעה" at bounding box center [505, 235] width 43 height 16
type input "08:00"
type input "09:00"
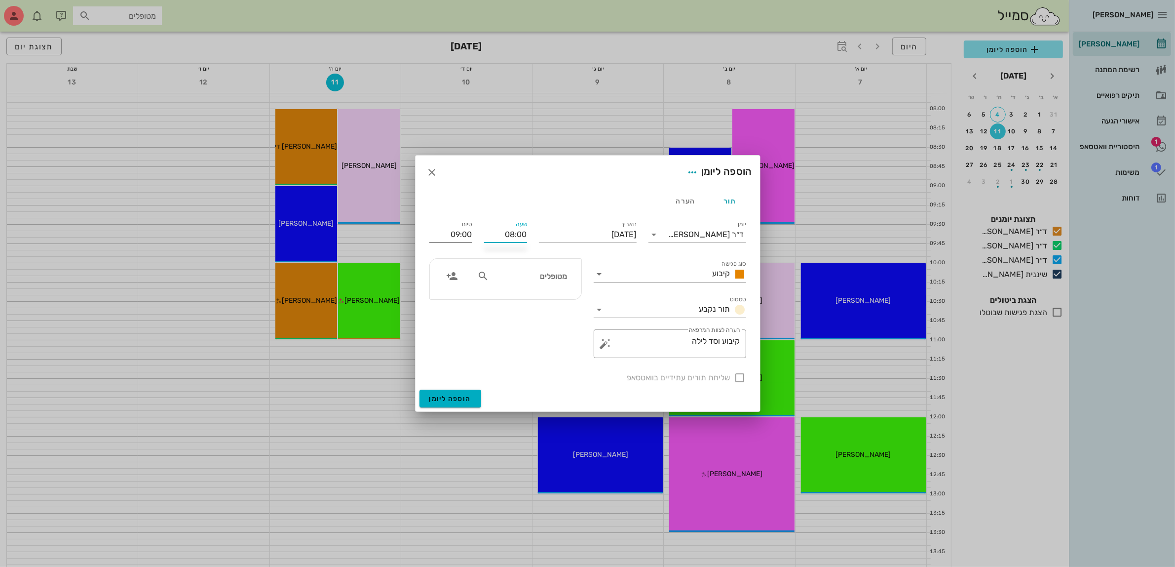
click at [442, 233] on div "סיום 09:00" at bounding box center [450, 232] width 55 height 39
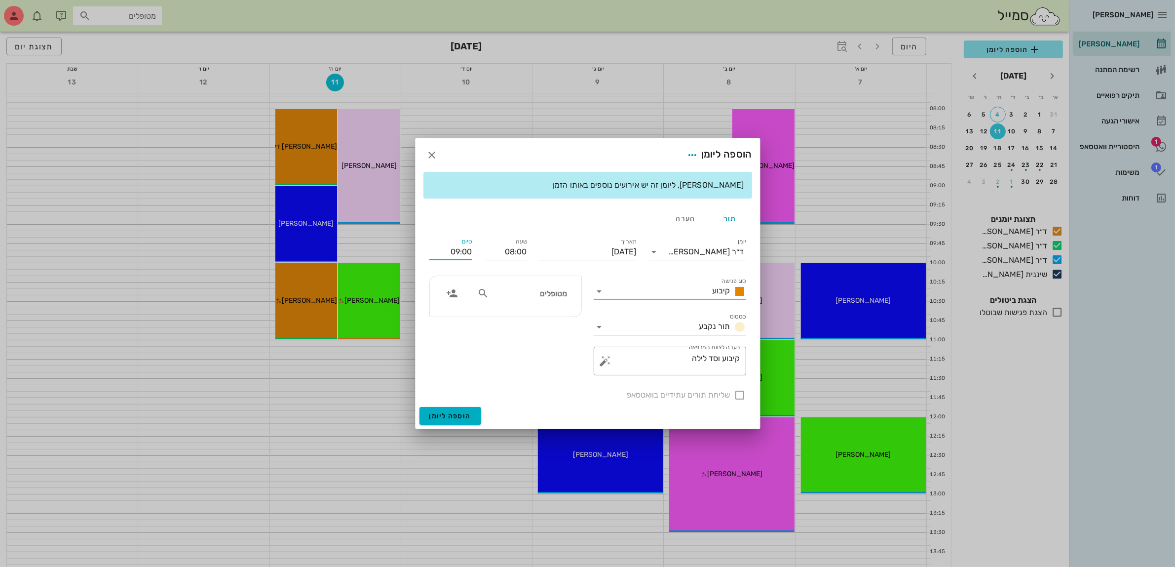
click at [539, 294] on input "מטופלים" at bounding box center [529, 293] width 76 height 13
type input "ליבי"
click at [543, 316] on div "ליבי לופו" at bounding box center [529, 315] width 99 height 8
click at [583, 247] on input "יום חמישי, 11 בספטמבר 2025" at bounding box center [588, 252] width 98 height 16
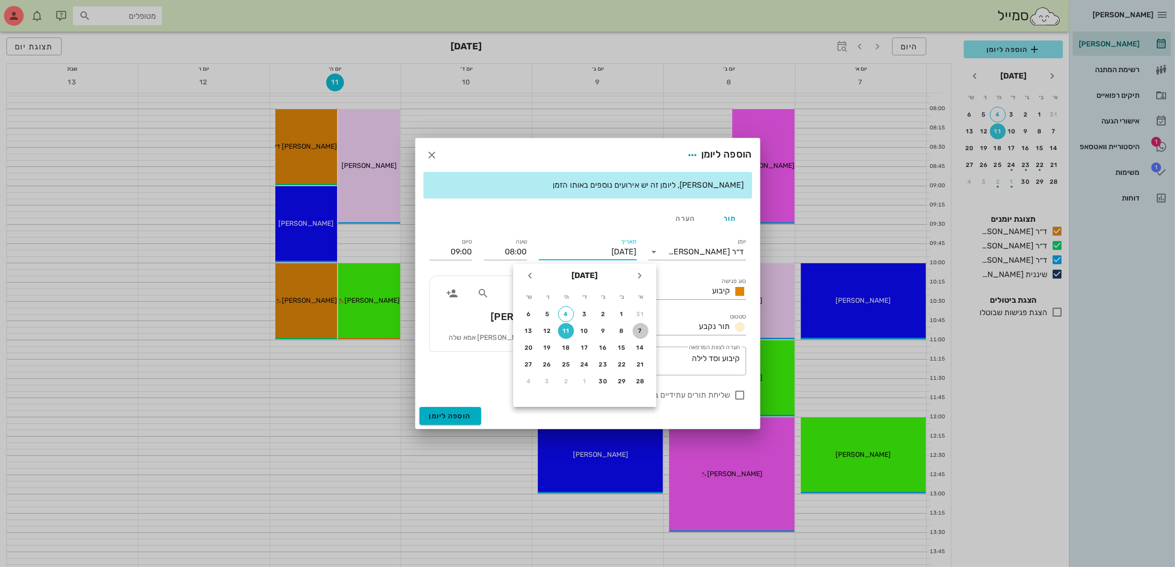
click at [639, 331] on div "7" at bounding box center [641, 330] width 16 height 7
type input "יום ראשון, 7 בספטמבר 2025"
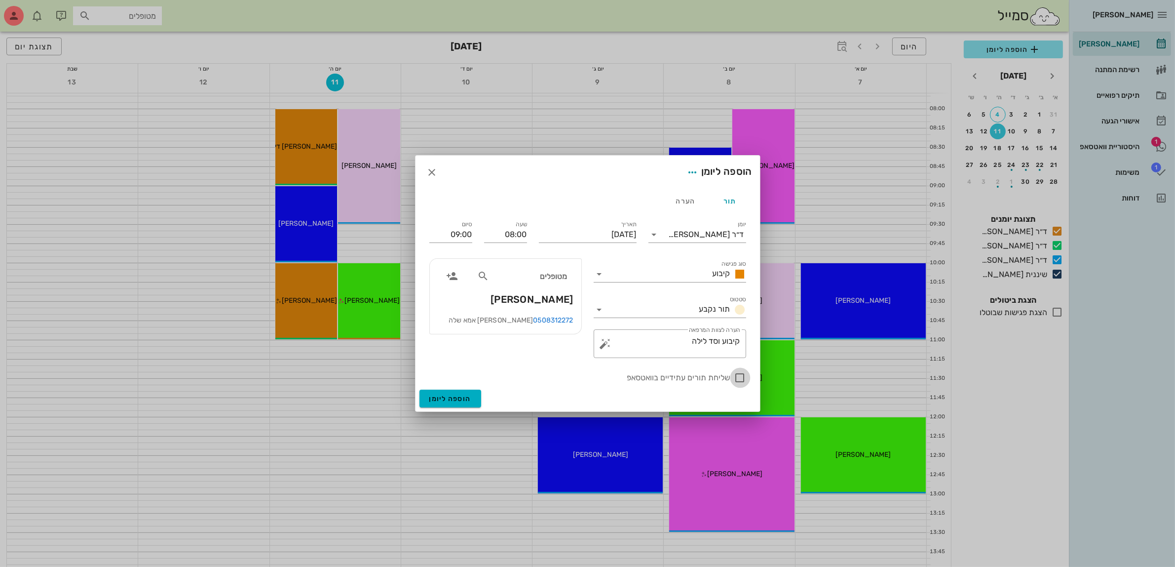
click at [736, 377] on div at bounding box center [740, 377] width 17 height 17
checkbox input "true"
click at [453, 395] on span "הוספה ליומן" at bounding box center [450, 398] width 42 height 8
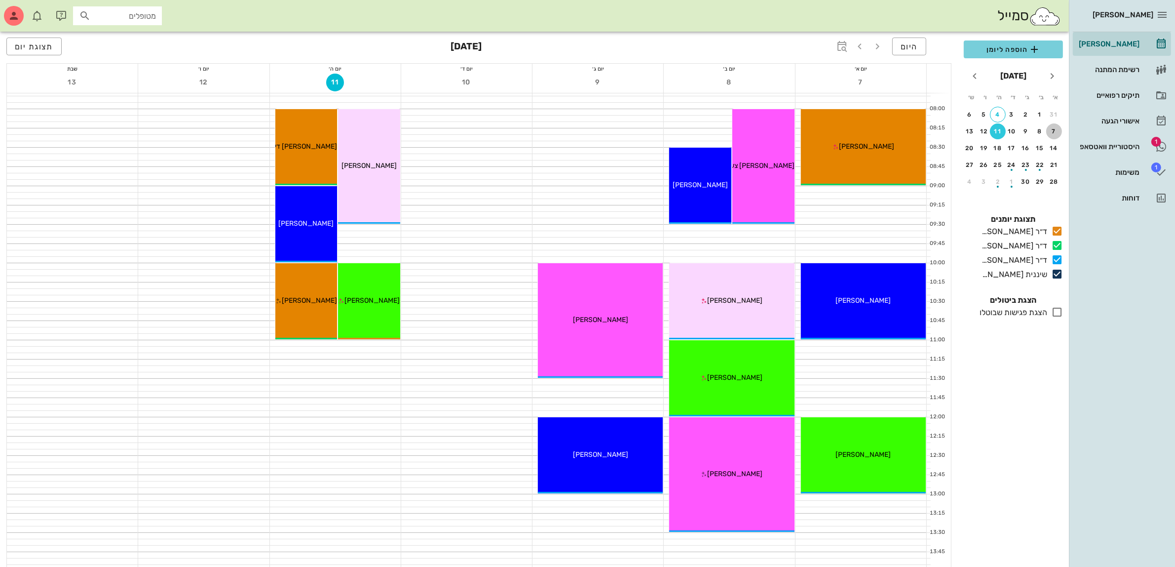
click at [1053, 130] on div "7" at bounding box center [1054, 131] width 16 height 7
click at [1005, 49] on span "הוספה ליומן" at bounding box center [1013, 49] width 83 height 12
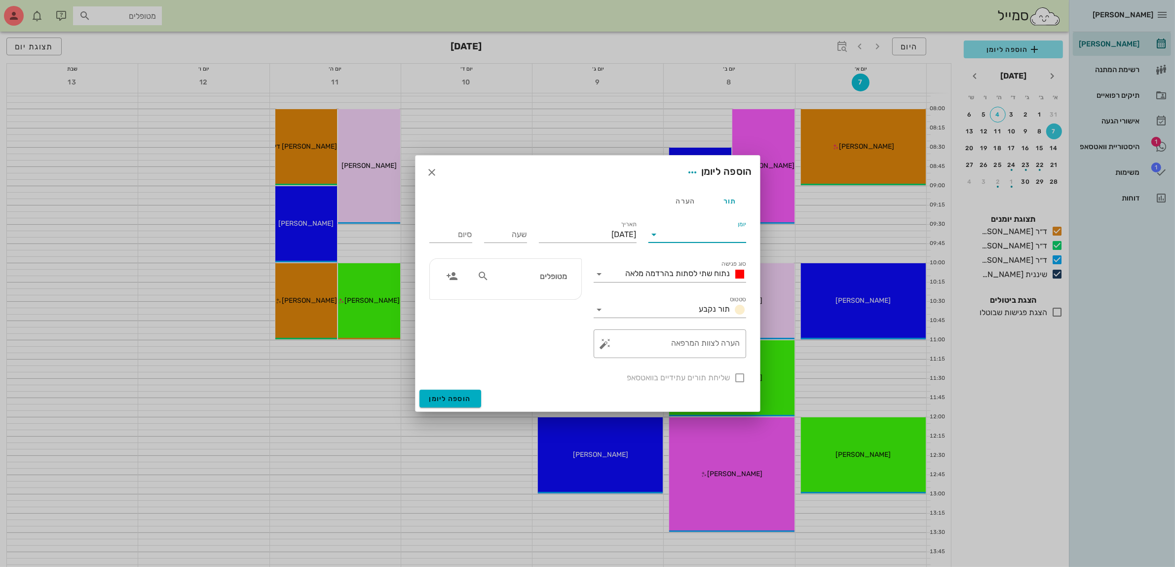
click at [709, 232] on input "יומן" at bounding box center [704, 235] width 84 height 16
click at [710, 265] on div "ד״ר [PERSON_NAME]" at bounding box center [699, 265] width 87 height 9
click at [716, 272] on span "נתוח שתי לסתות בהרדמה מלאה" at bounding box center [678, 273] width 105 height 9
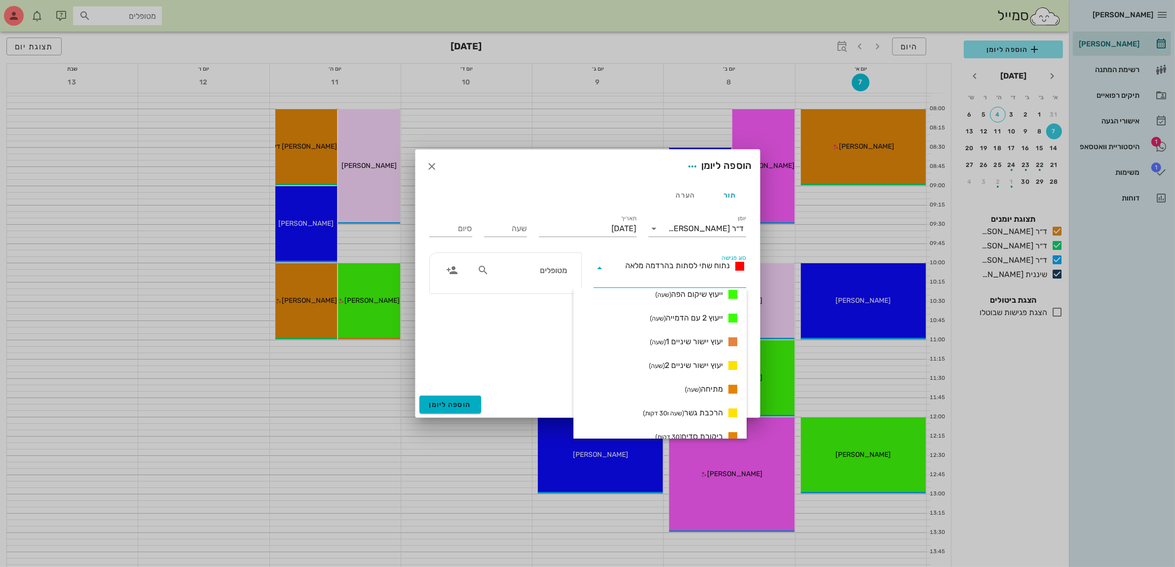
scroll to position [640, 0]
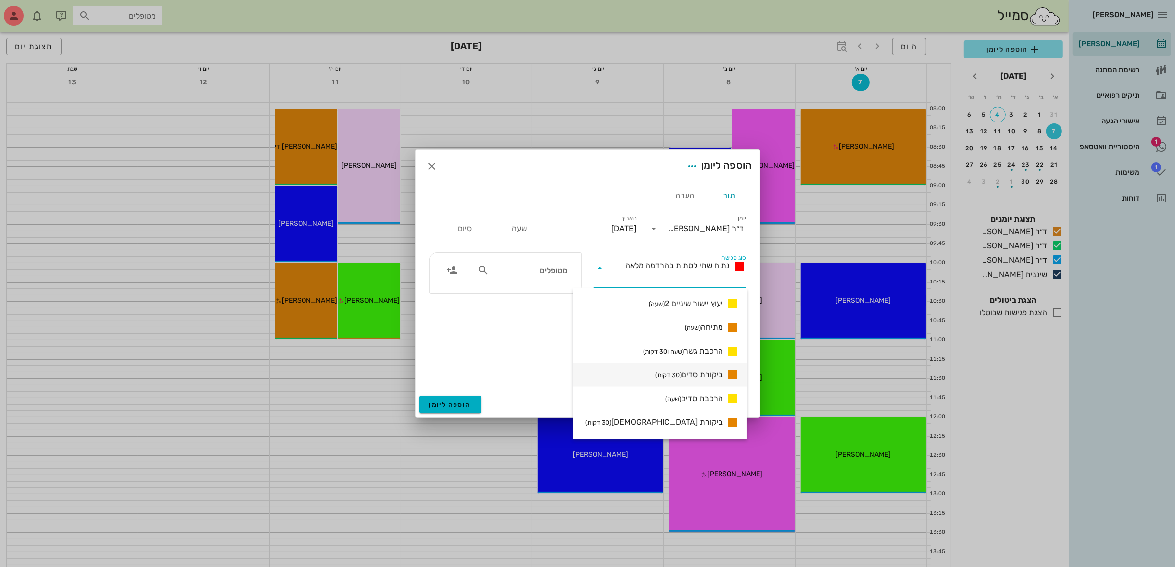
click at [709, 369] on span "ביקורת סדים (30 דקות)" at bounding box center [689, 375] width 68 height 12
type input "00:30"
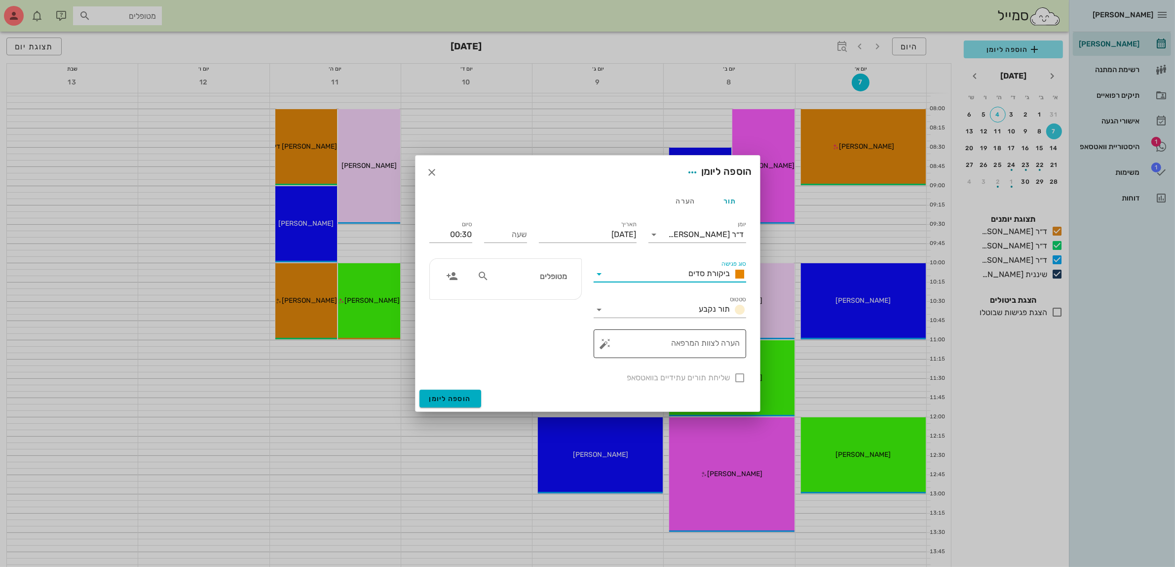
click at [685, 341] on textarea "הערה לצוות המרפאה" at bounding box center [674, 346] width 133 height 24
type textarea "סד מס 31"
click at [513, 238] on input "שעה" at bounding box center [505, 235] width 43 height 16
type input "09:00"
type input "09:30"
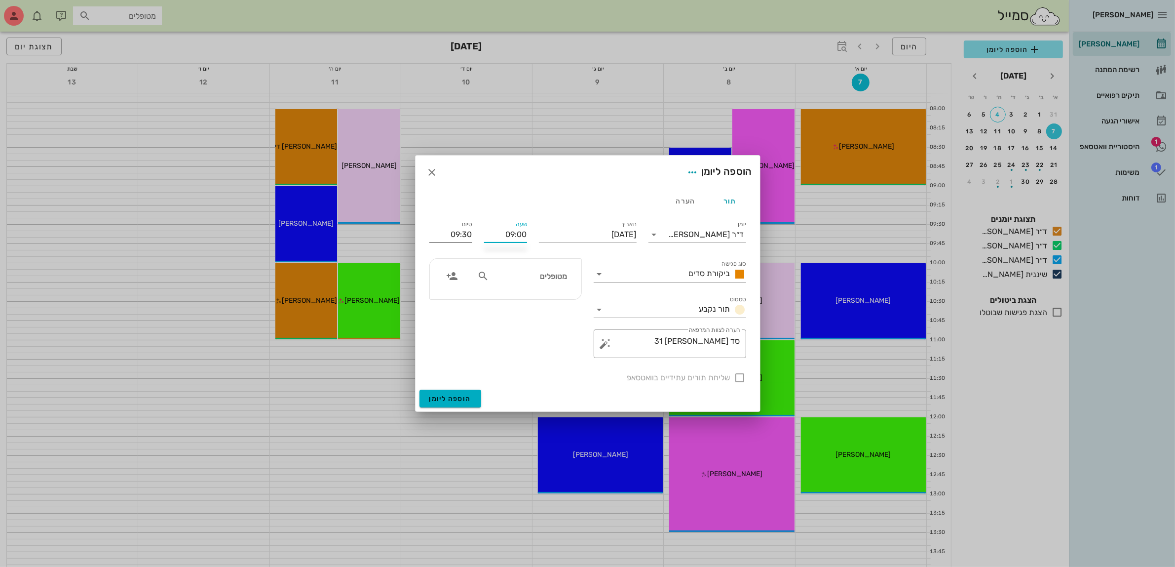
click at [450, 232] on input "09:30" at bounding box center [450, 235] width 43 height 16
click at [552, 274] on input "מטופלים" at bounding box center [529, 275] width 76 height 13
type input "אוריא"
click at [435, 174] on icon "button" at bounding box center [432, 172] width 12 height 12
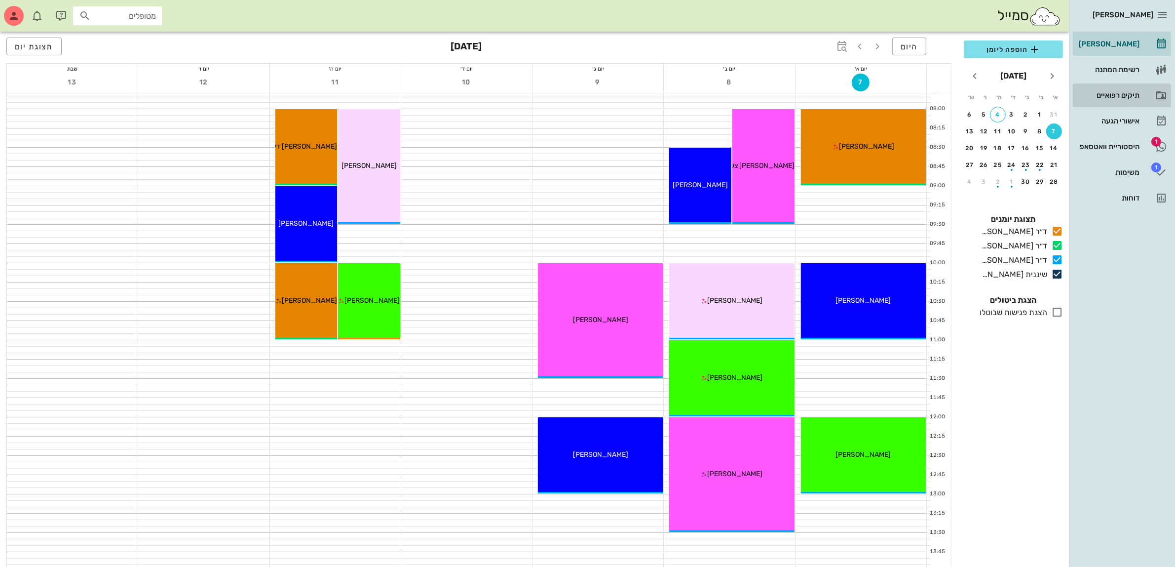
click at [1118, 95] on div "תיקים רפואיים" at bounding box center [1108, 95] width 63 height 8
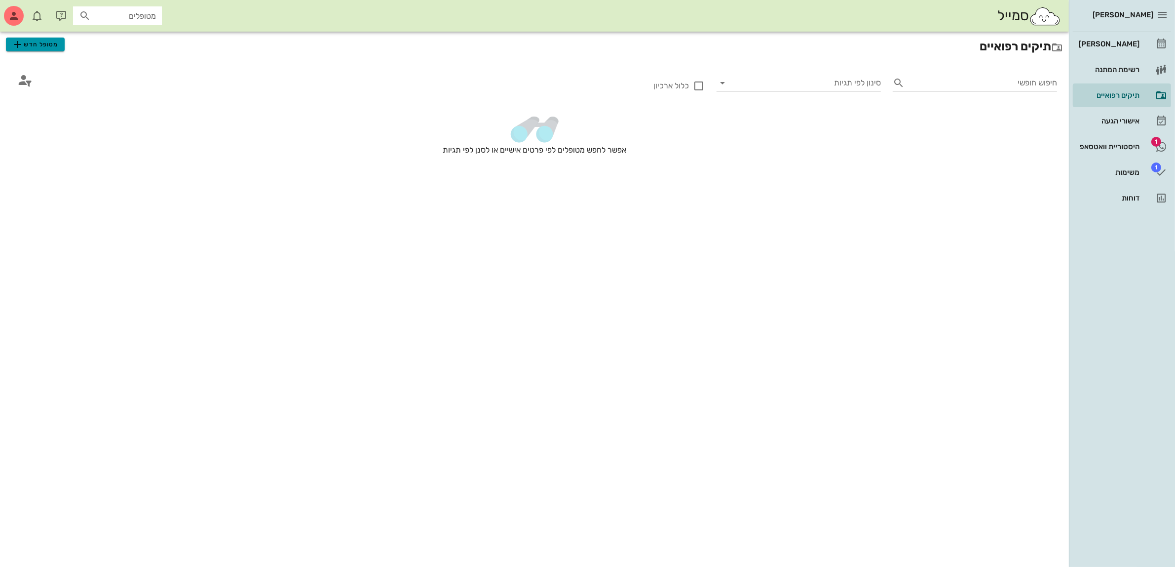
click at [33, 45] on span "מטופל חדש" at bounding box center [35, 44] width 46 height 12
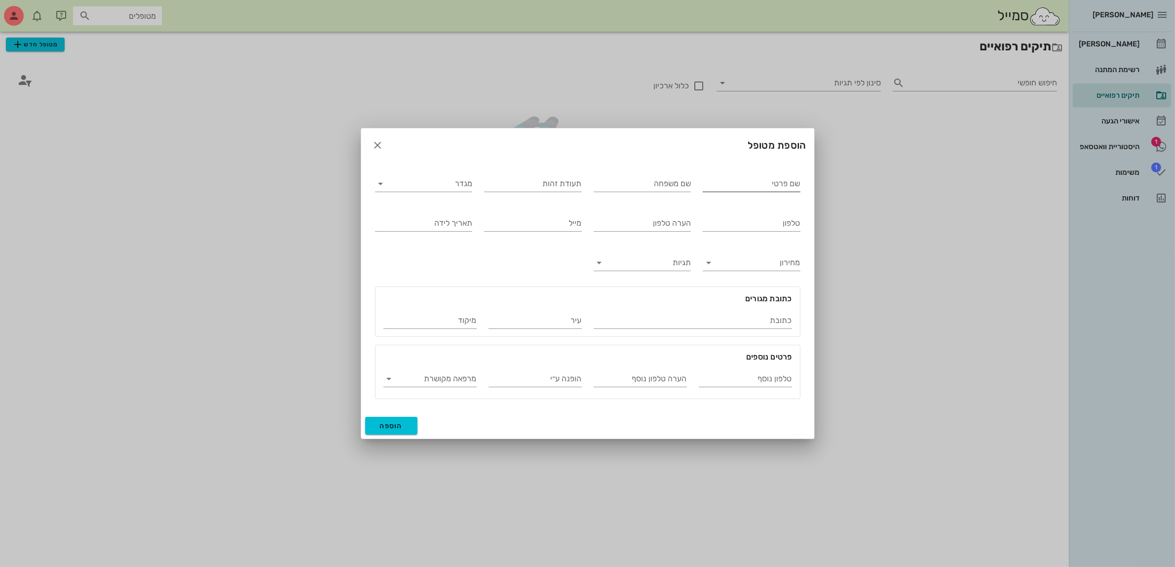
click at [754, 188] on input "שם פרטי" at bounding box center [752, 184] width 98 height 16
type input "אוריה"
type input "אוחיון"
click at [460, 189] on input "מגדר" at bounding box center [432, 184] width 82 height 16
click at [452, 208] on div "נקבה" at bounding box center [423, 214] width 81 height 21
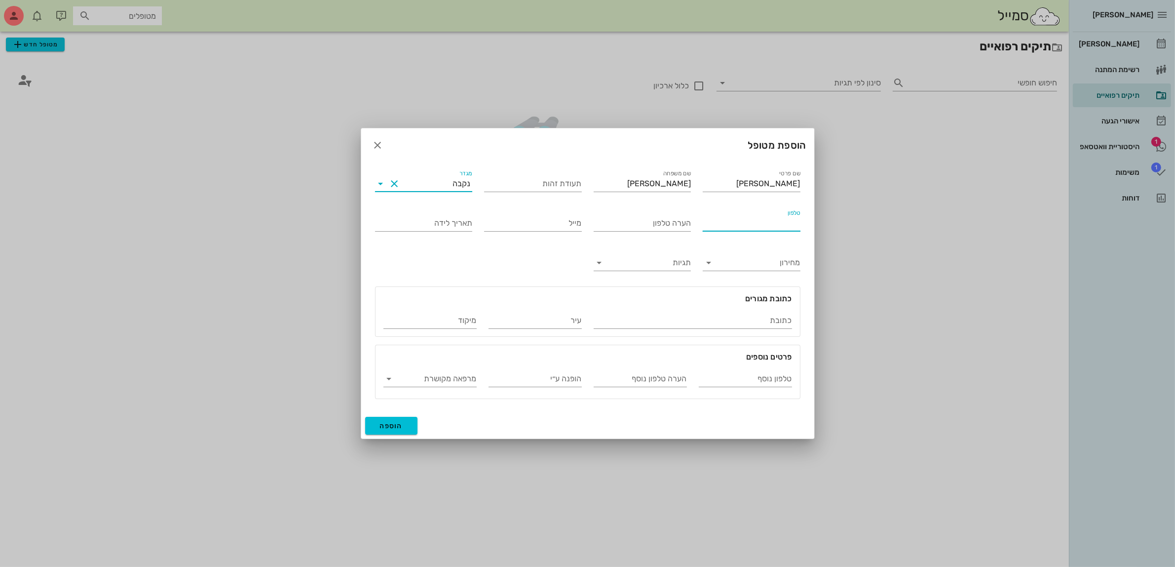
click at [759, 223] on input "טלפון" at bounding box center [752, 223] width 98 height 16
type input "052-8308512"
click at [385, 428] on span "הוספה" at bounding box center [391, 426] width 23 height 8
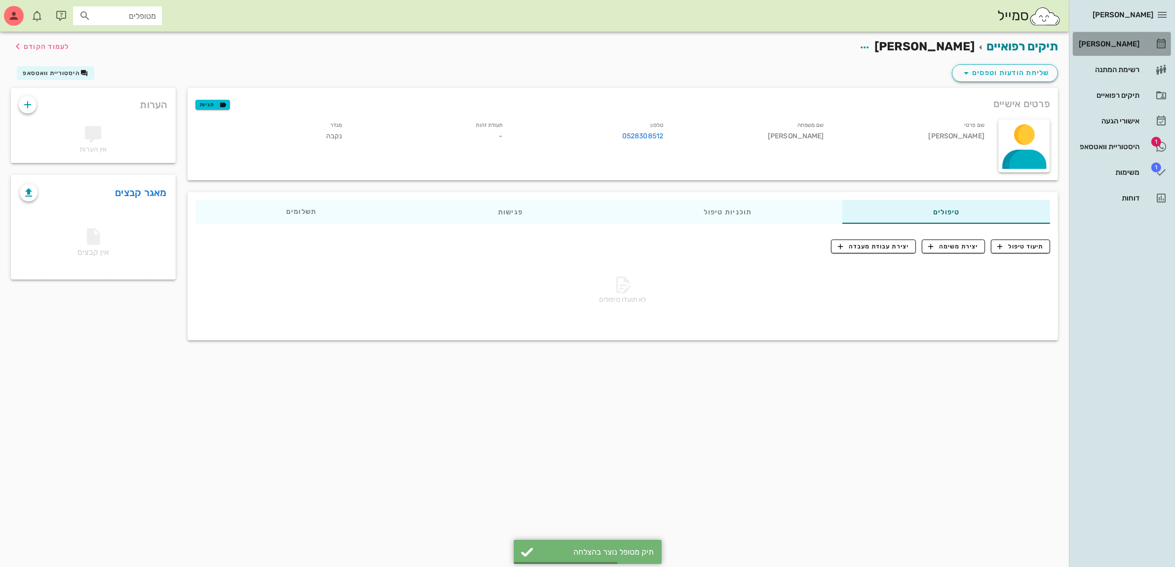
click at [1106, 38] on div "[PERSON_NAME]" at bounding box center [1108, 44] width 63 height 16
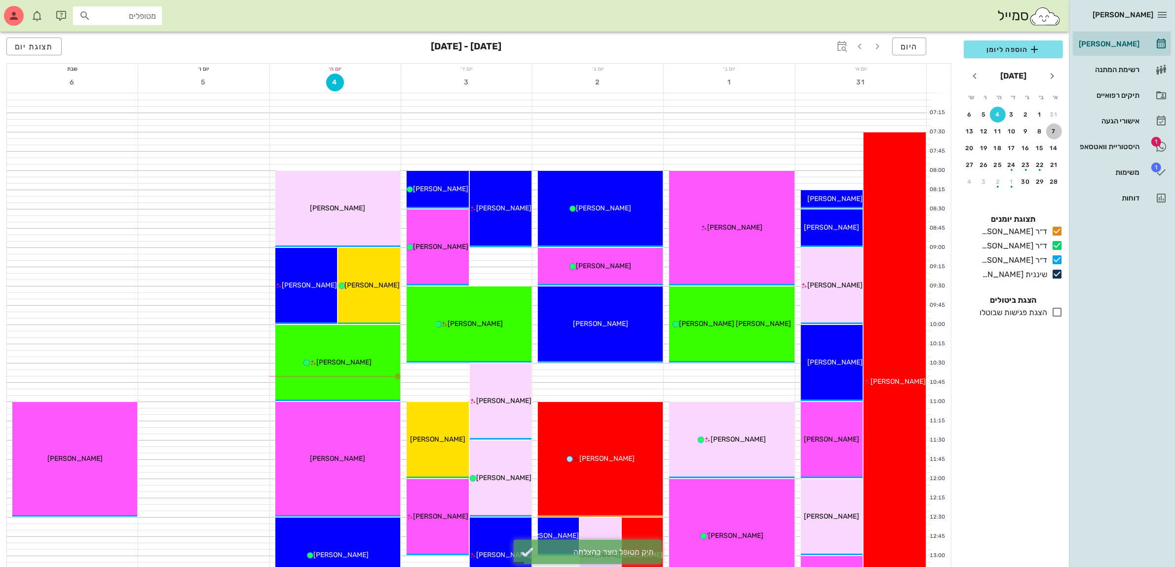
click at [1050, 128] on div "7" at bounding box center [1054, 131] width 16 height 7
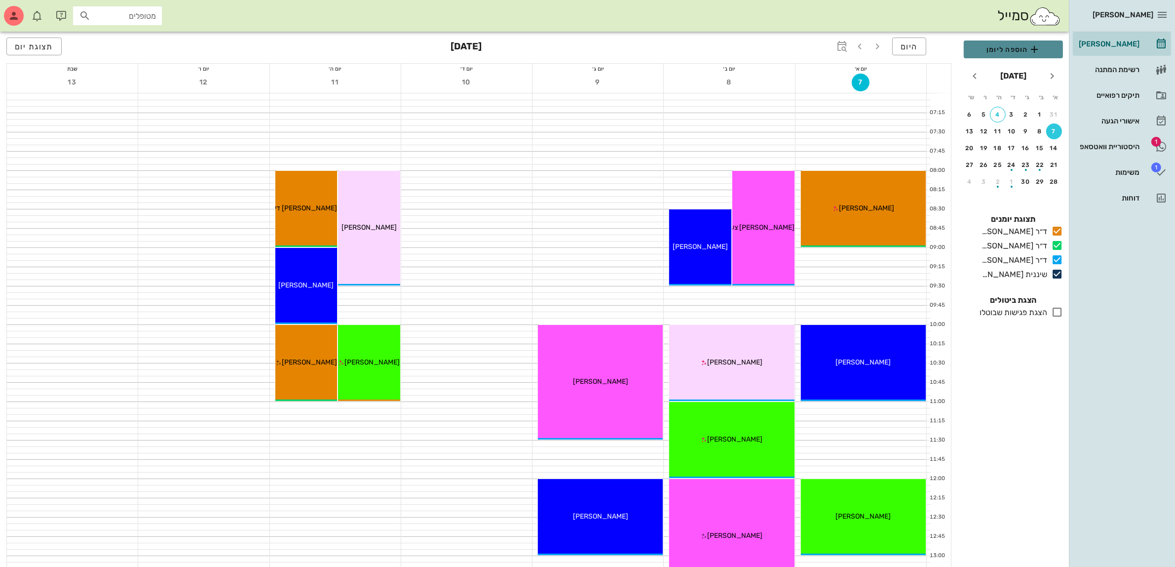
click at [1002, 48] on span "הוספה ליומן" at bounding box center [1013, 49] width 83 height 12
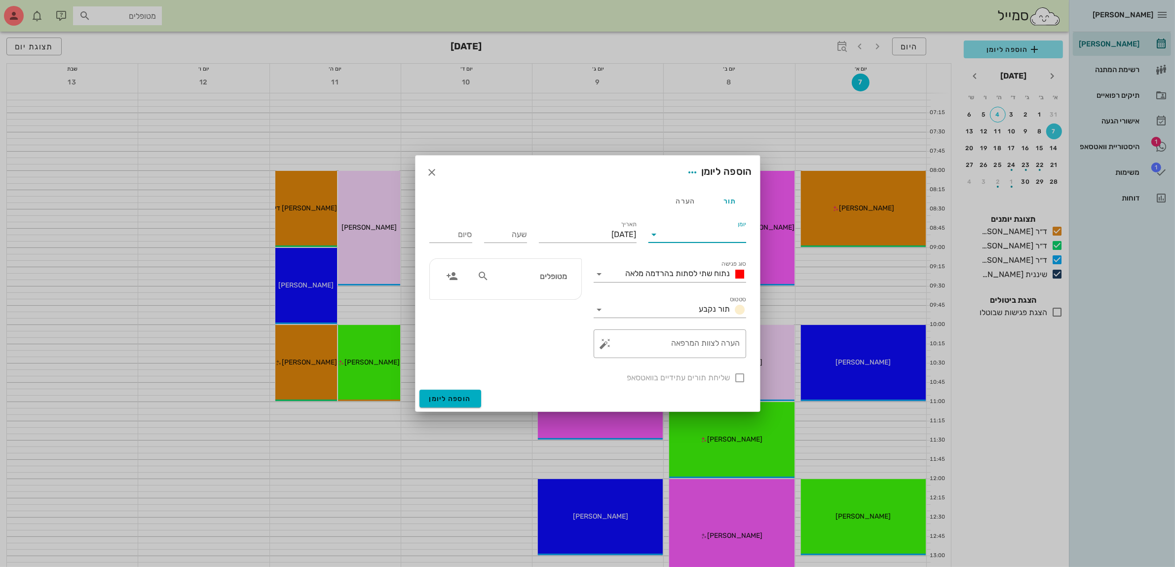
click at [716, 237] on input "יומן" at bounding box center [704, 235] width 84 height 16
click at [712, 260] on div "ד״ר [PERSON_NAME]" at bounding box center [699, 265] width 87 height 21
click at [702, 274] on span "נתוח שתי לסתות בהרדמה מלאה" at bounding box center [678, 273] width 105 height 9
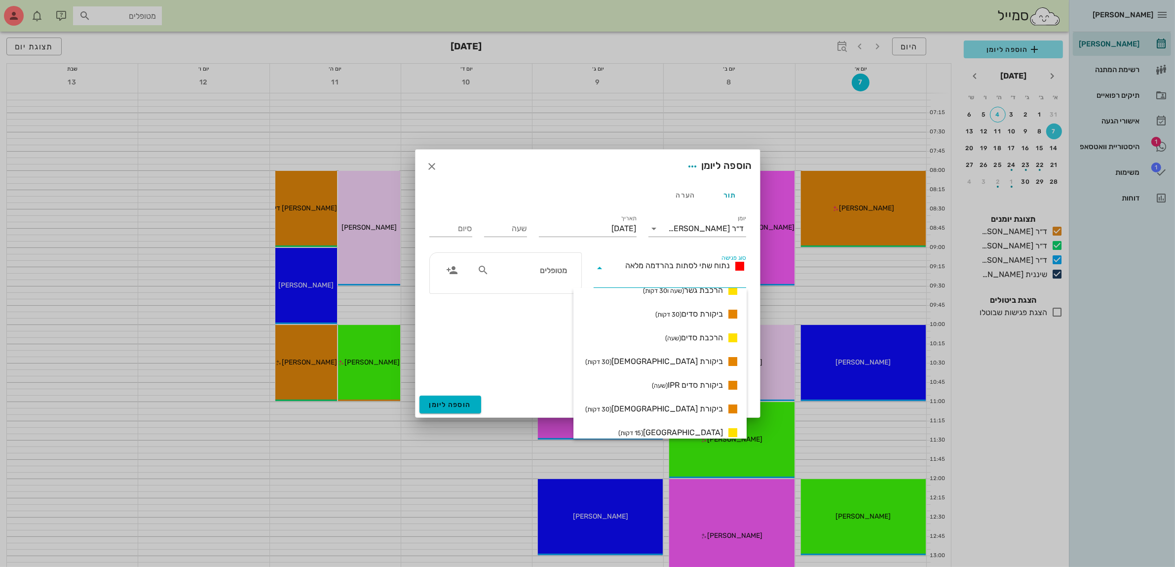
scroll to position [702, 0]
click at [709, 313] on span "ביקורת סדים (30 דקות)" at bounding box center [689, 313] width 68 height 12
type input "00:30"
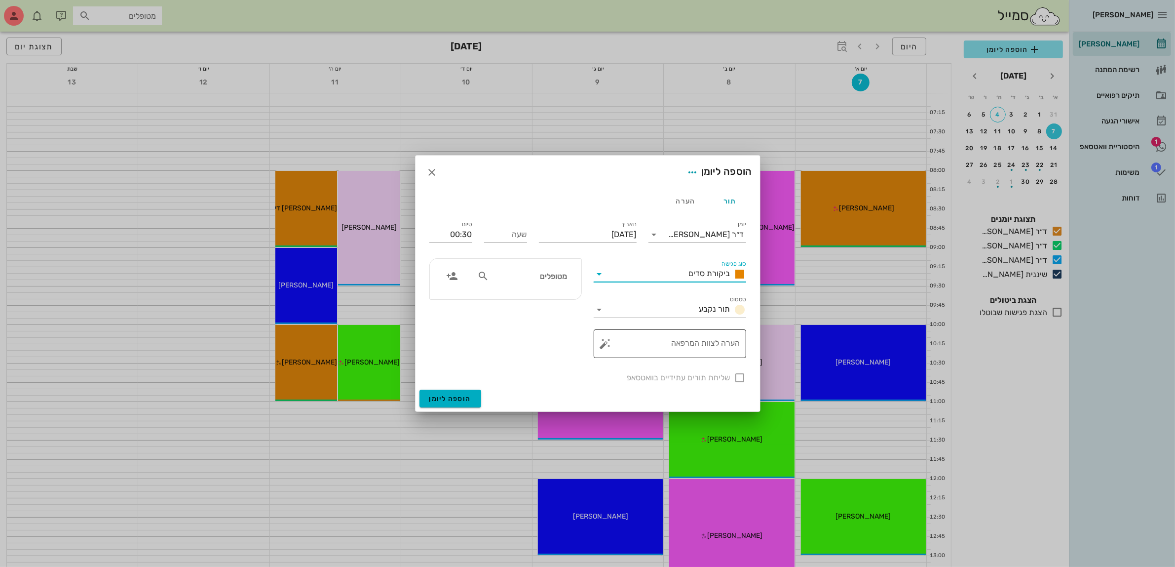
click at [711, 348] on textarea "הערה לצוות המרפאה" at bounding box center [674, 346] width 133 height 24
type textarea "סד מס 31"
click at [740, 374] on div "שליחת תורים עתידיים בוואטסאפ" at bounding box center [587, 377] width 329 height 26
click at [496, 237] on input "שעה" at bounding box center [505, 235] width 43 height 16
type input "09:00"
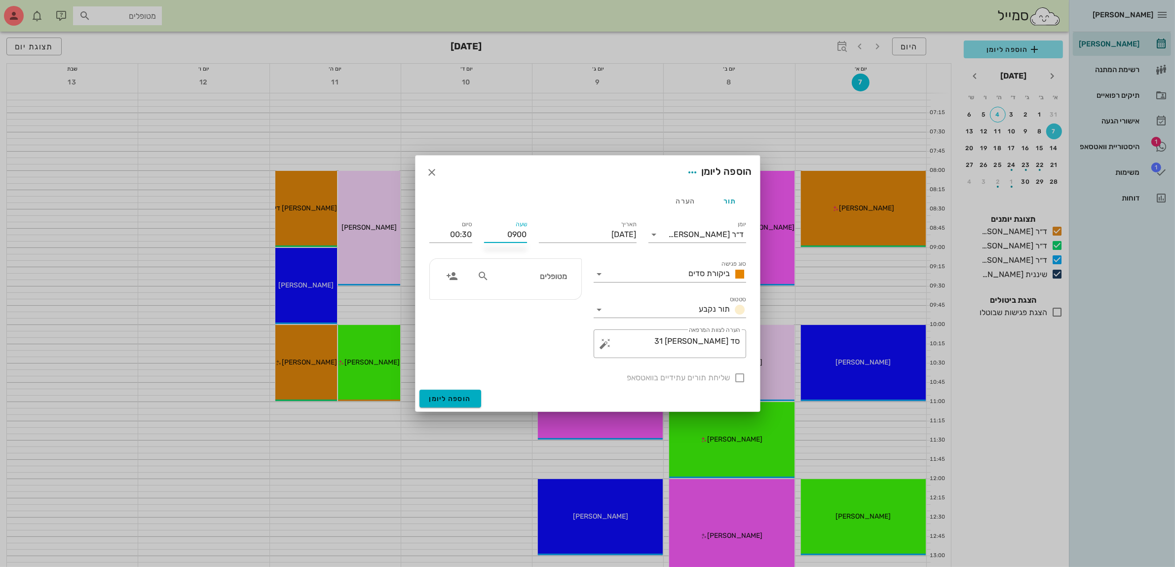
type input "09:30"
click at [509, 326] on div "10:00" at bounding box center [505, 329] width 27 height 8
type input "10:00"
type input "10:30"
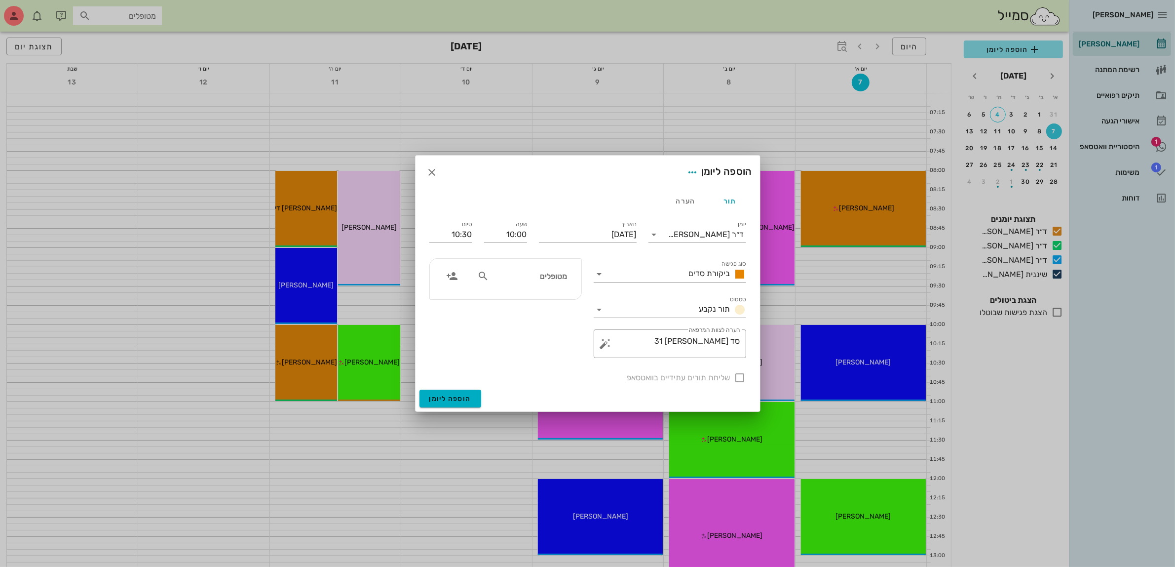
click at [545, 275] on input "מטופלים" at bounding box center [529, 275] width 76 height 13
type input "אורי"
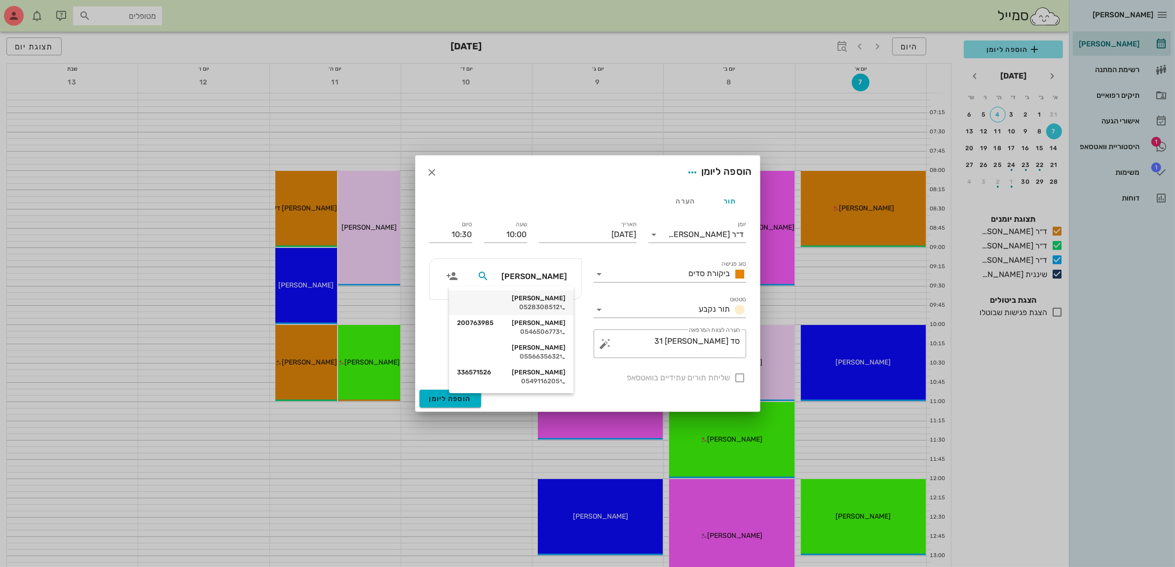
click at [548, 298] on div "אוריה אוחיון" at bounding box center [511, 298] width 109 height 8
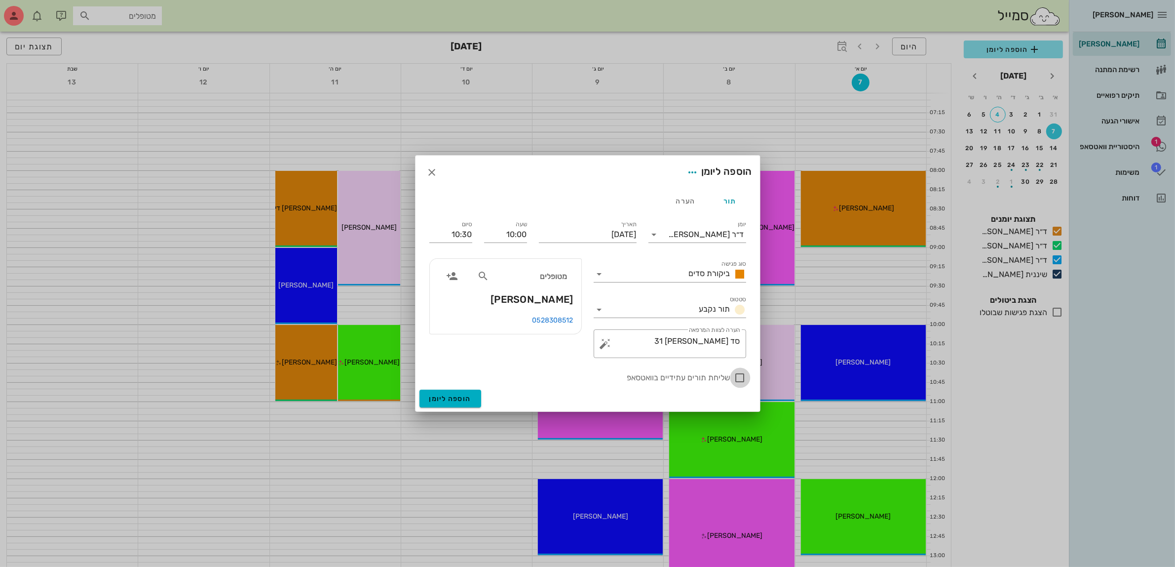
click at [743, 378] on div at bounding box center [740, 377] width 17 height 17
checkbox input "true"
click at [447, 241] on input "10:30" at bounding box center [450, 235] width 43 height 16
click at [461, 292] on div "11:00 (שעה)" at bounding box center [425, 299] width 75 height 14
type input "11:00"
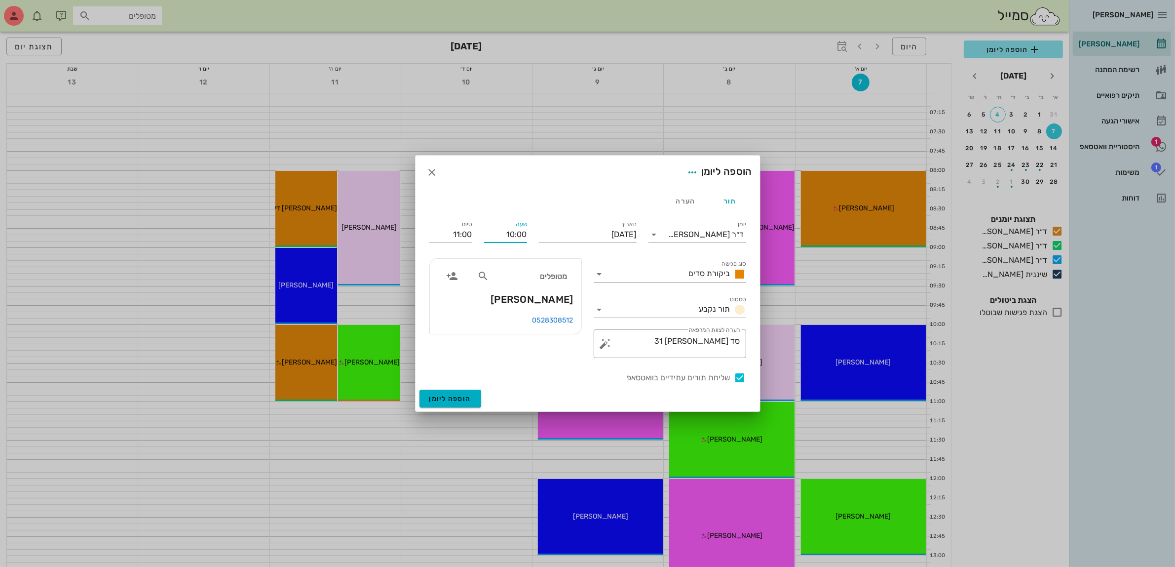
click at [506, 238] on input "10:00" at bounding box center [505, 235] width 43 height 16
drag, startPoint x: 500, startPoint y: 234, endPoint x: 571, endPoint y: 232, distance: 71.6
click at [571, 232] on div "יומן ד״ר מוחמד ביאדסה סוג פגישה ביקורת סדים סטטוס תור נקבע תאריך יום ראשון, 7 ב…" at bounding box center [587, 301] width 329 height 177
type input "09:00"
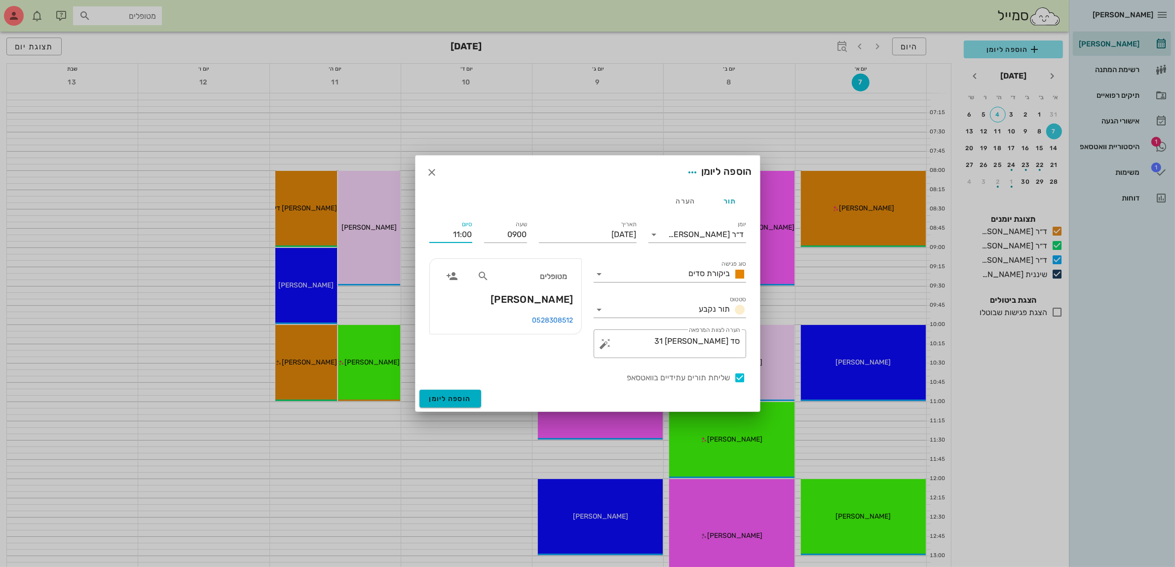
type input "10:00"
click at [457, 234] on input "10:00" at bounding box center [450, 235] width 43 height 16
click at [448, 295] on div "10:00 (שעה)" at bounding box center [424, 299] width 60 height 8
type input "10:00"
click at [453, 396] on span "הוספה ליומן" at bounding box center [450, 398] width 42 height 8
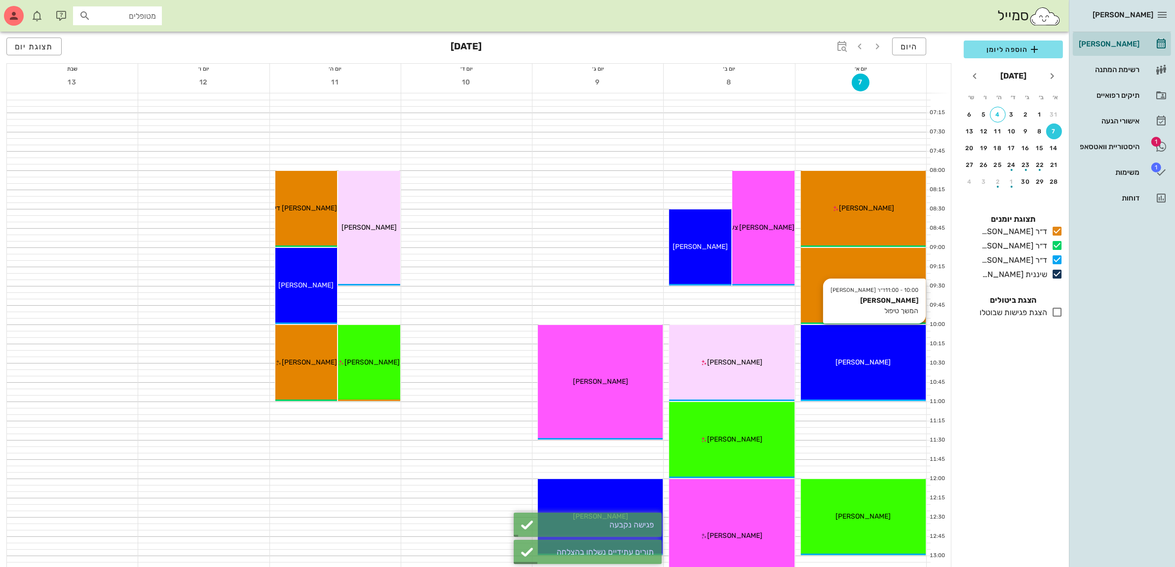
click at [862, 360] on span "איזי מזרחי" at bounding box center [863, 362] width 55 height 8
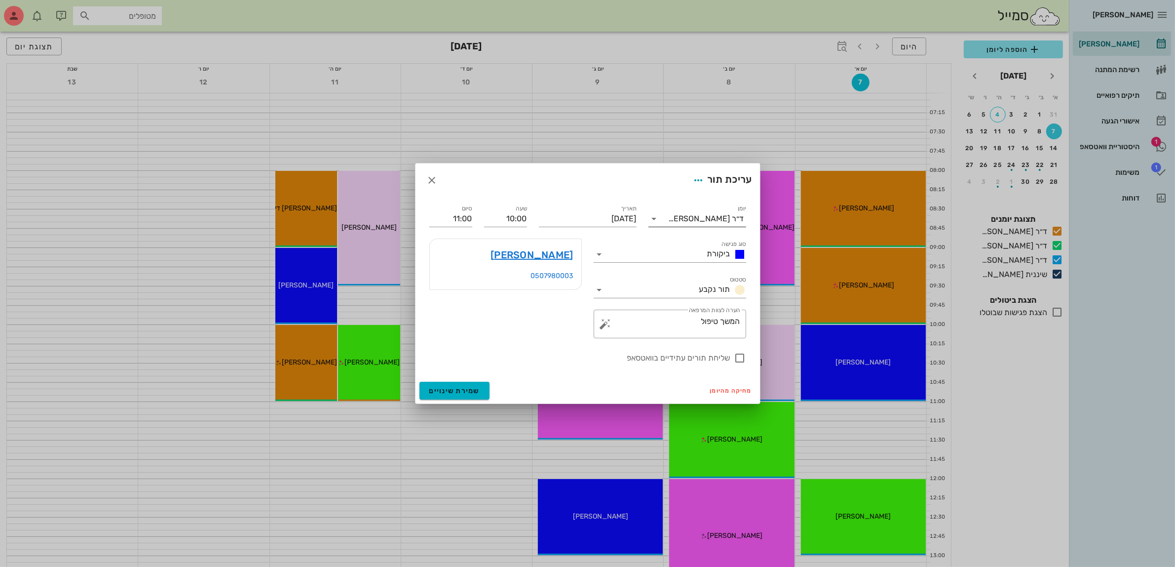
click at [712, 212] on div "ד״ר [PERSON_NAME]" at bounding box center [704, 219] width 84 height 16
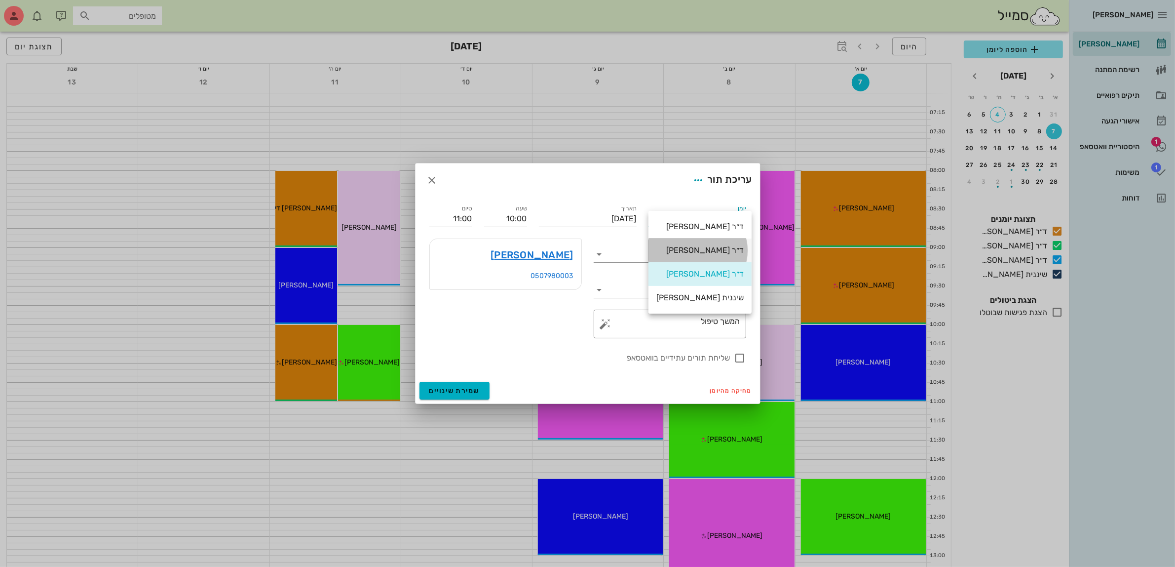
click at [711, 246] on div "ד״ר [PERSON_NAME]" at bounding box center [699, 249] width 87 height 9
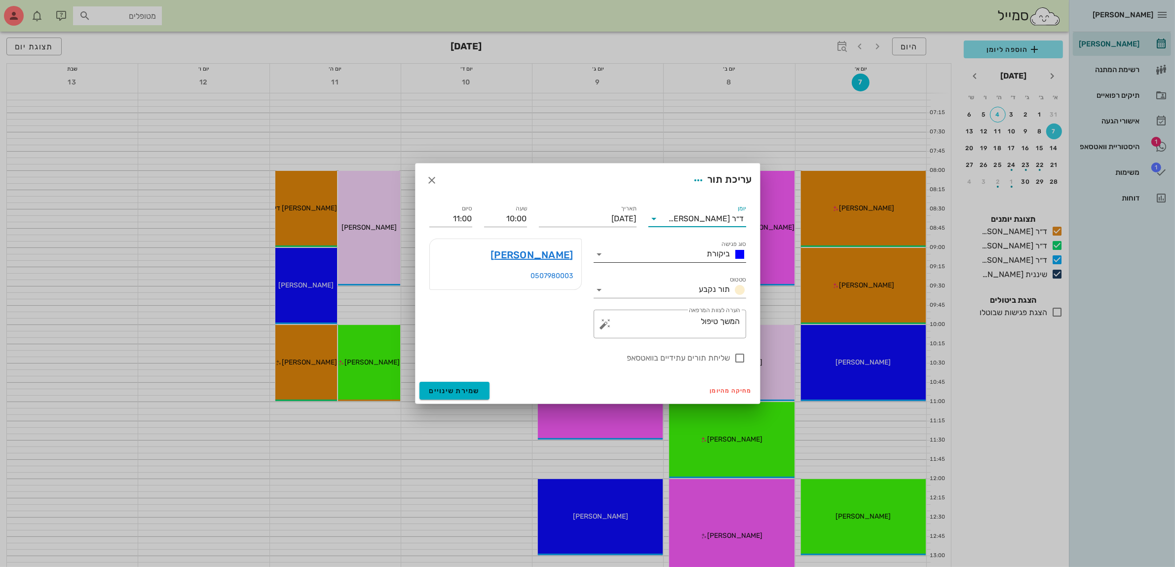
click at [704, 253] on div "ביקורת" at bounding box center [724, 254] width 43 height 12
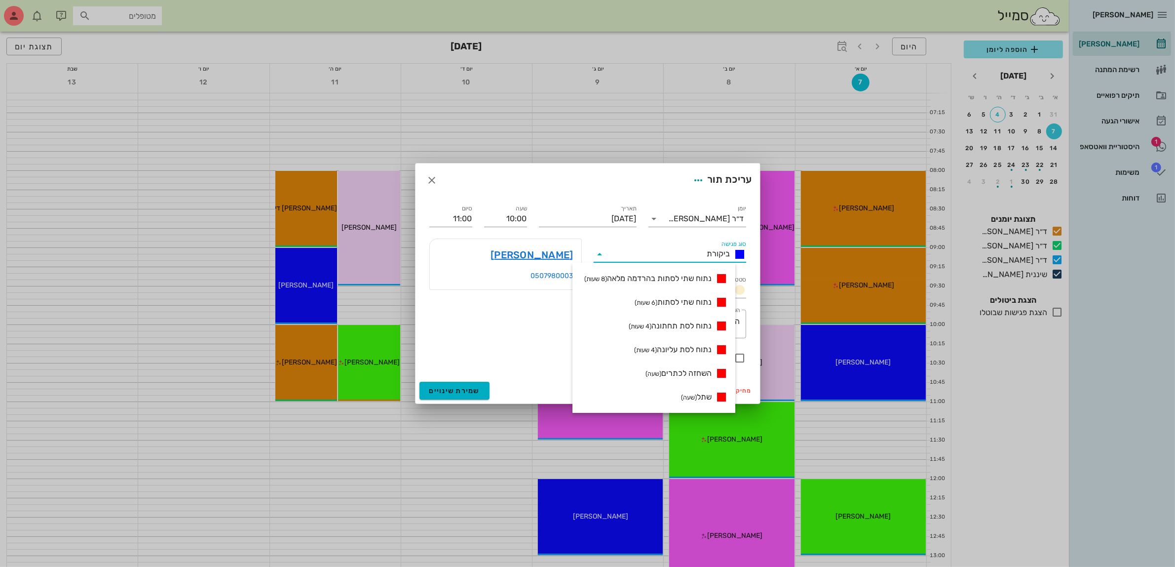
click at [704, 249] on div "ביקורת" at bounding box center [724, 254] width 43 height 12
click at [543, 338] on div "איזי מזרחי 0507980003" at bounding box center [505, 288] width 164 height 112
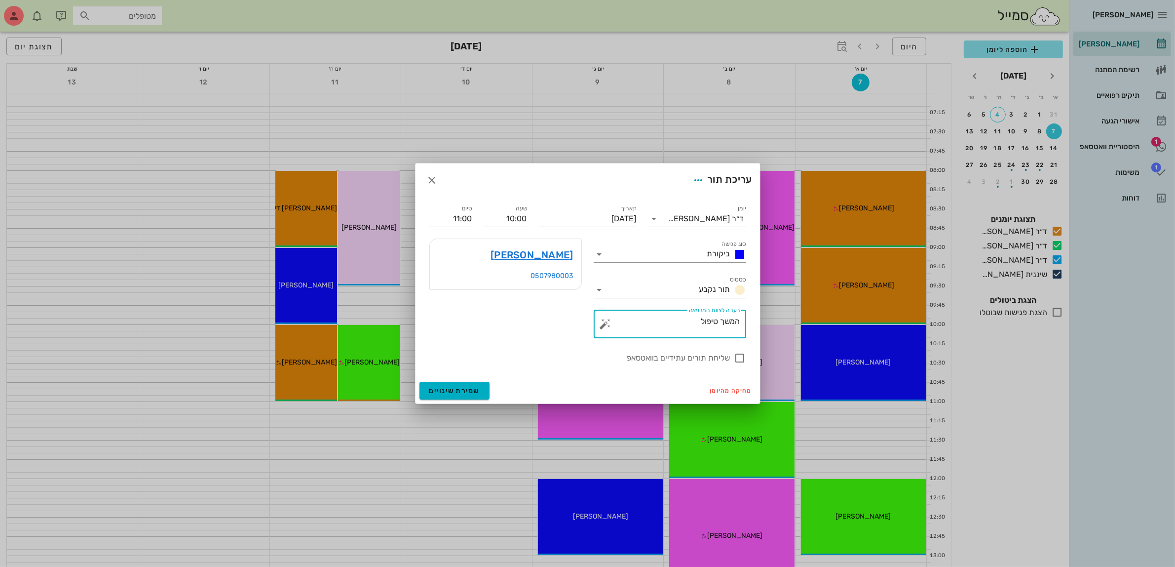
drag, startPoint x: 694, startPoint y: 321, endPoint x: 812, endPoint y: 316, distance: 118.1
type textarea "סתימה"
click at [742, 359] on div at bounding box center [740, 357] width 17 height 17
checkbox input "true"
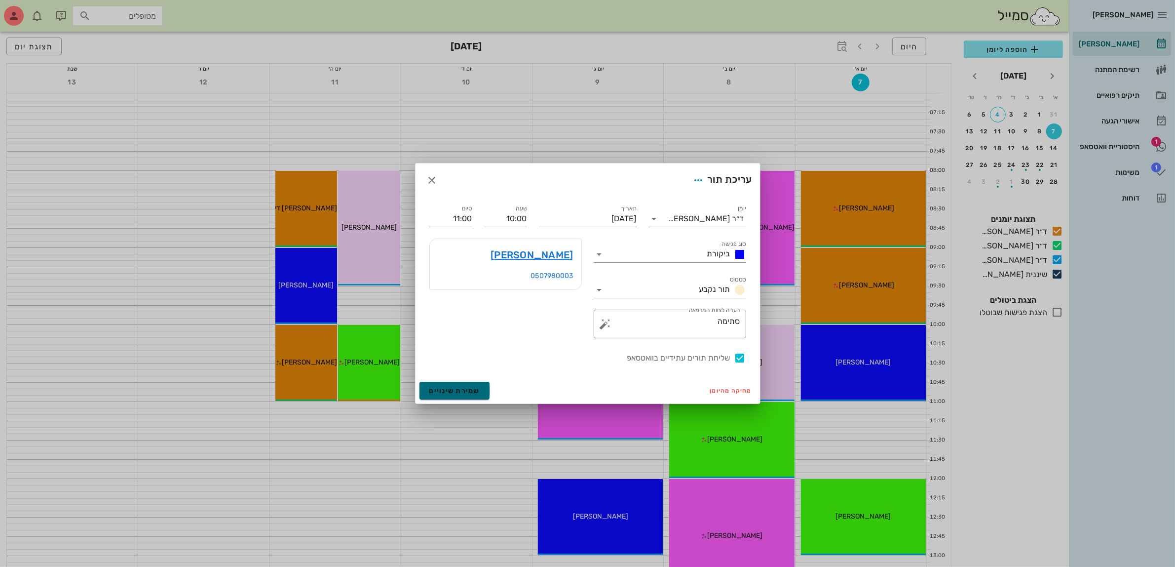
click at [455, 390] on span "שמירת שינויים" at bounding box center [454, 390] width 51 height 8
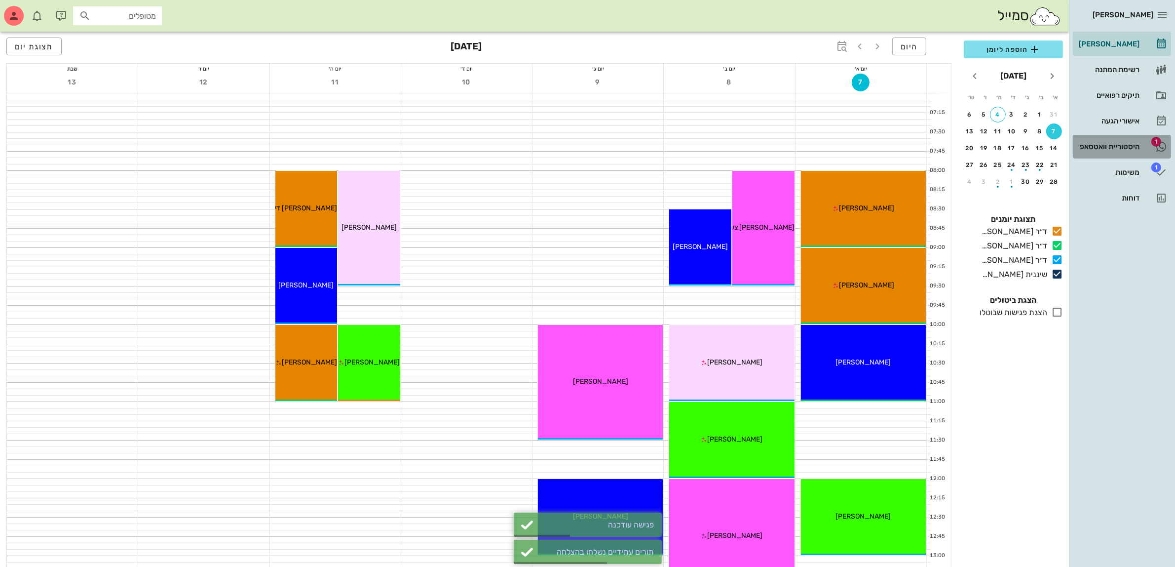
click at [1109, 151] on div "היסטוריית וואטסאפ" at bounding box center [1108, 147] width 63 height 8
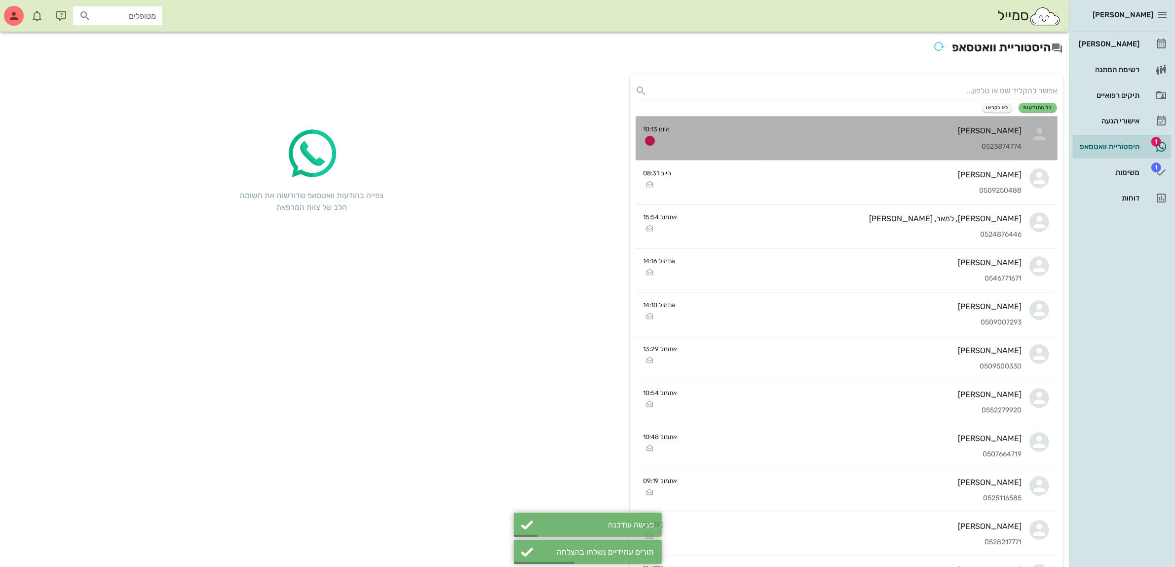
click at [931, 148] on div "0523874774" at bounding box center [850, 147] width 344 height 8
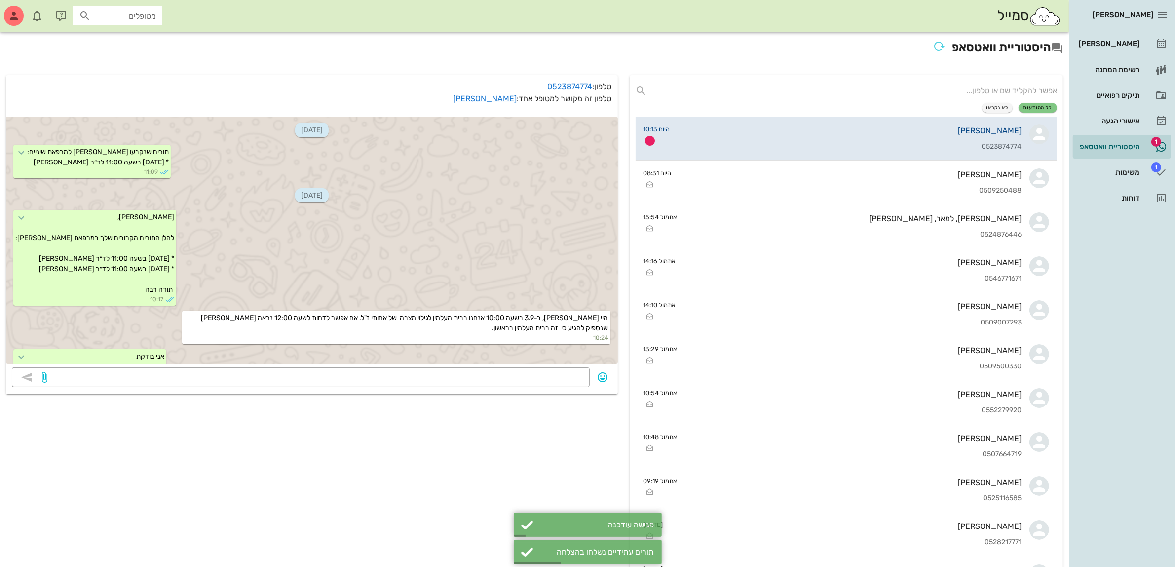
scroll to position [690, 0]
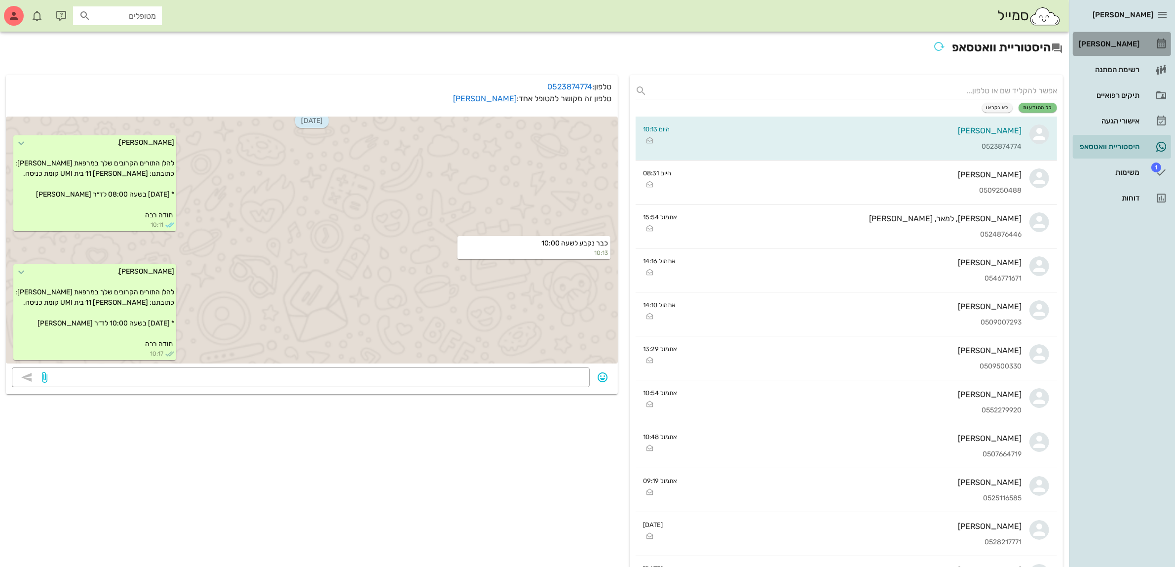
click at [1120, 40] on div "[PERSON_NAME]" at bounding box center [1108, 44] width 63 height 8
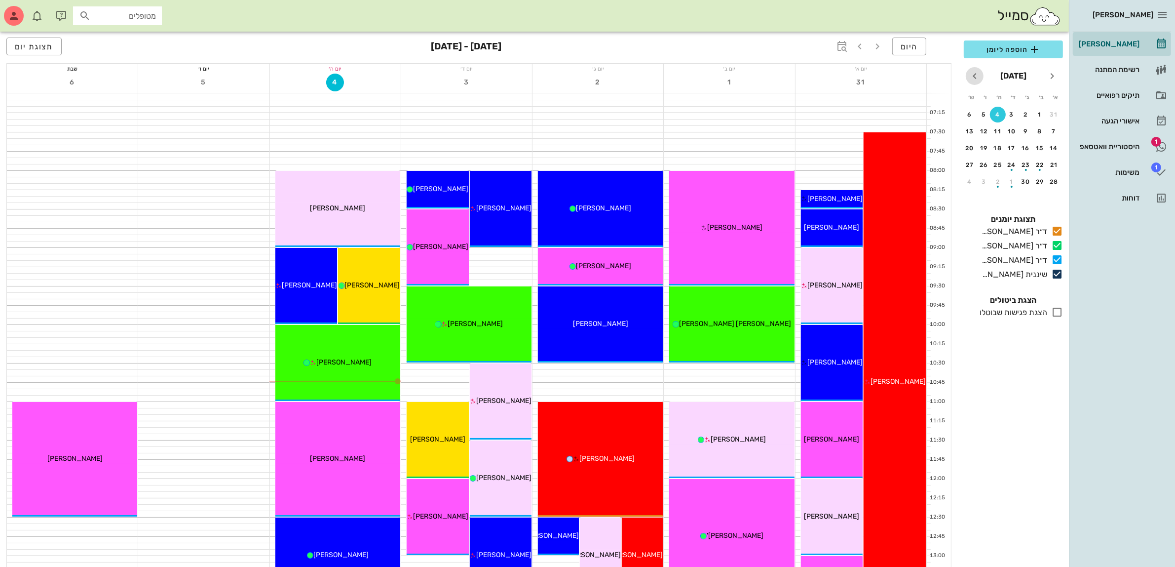
click at [968, 77] on span "חודש הבא" at bounding box center [975, 76] width 18 height 12
click at [1055, 130] on div "5" at bounding box center [1054, 131] width 16 height 7
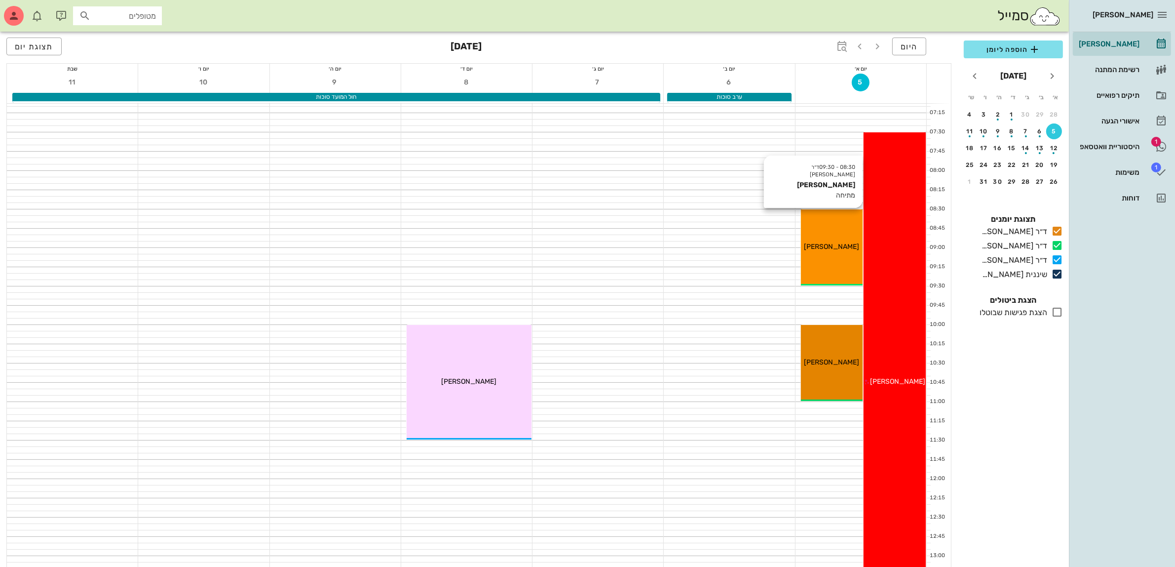
click at [837, 224] on div "08:30 - 09:30 ד״ר מוחמד ביאדסה נטלי מורלי מתיחה נטלי מורלי" at bounding box center [832, 247] width 62 height 76
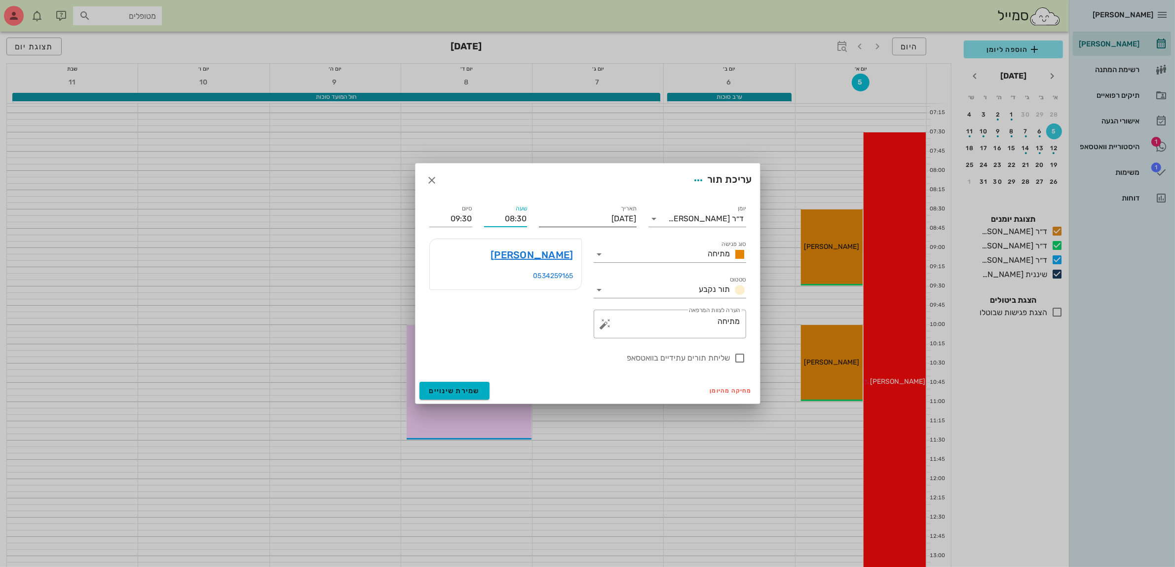
drag, startPoint x: 504, startPoint y: 220, endPoint x: 559, endPoint y: 213, distance: 54.7
click at [559, 213] on div "יומן ד״ר מוחמד ביאדסה סוג פגישה מתיחה סטטוס תור נקבע תאריך יום ראשון, 5 באוקטוב…" at bounding box center [587, 283] width 329 height 173
type input "09:00"
type input "10:00"
drag, startPoint x: 442, startPoint y: 220, endPoint x: 541, endPoint y: 233, distance: 100.0
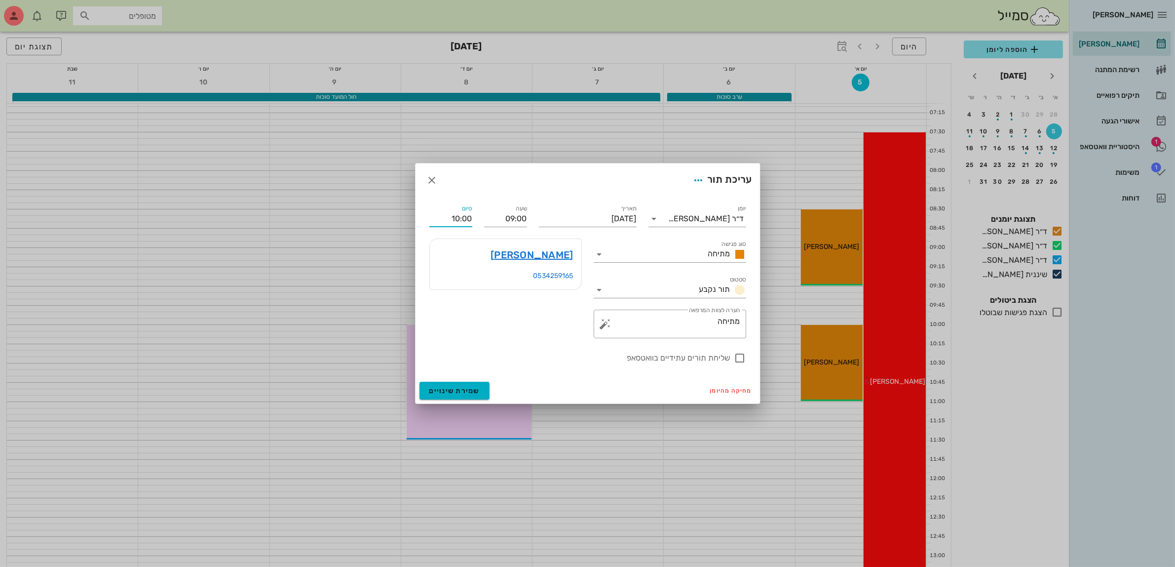
click at [541, 233] on div "יומן ד״ר מוחמד ביאדסה סוג פגישה מתיחה סטטוס תור נקבע תאריך יום ראשון, 5 באוקטוב…" at bounding box center [587, 283] width 329 height 173
click at [450, 391] on span "שמירת שינויים" at bounding box center [454, 390] width 51 height 8
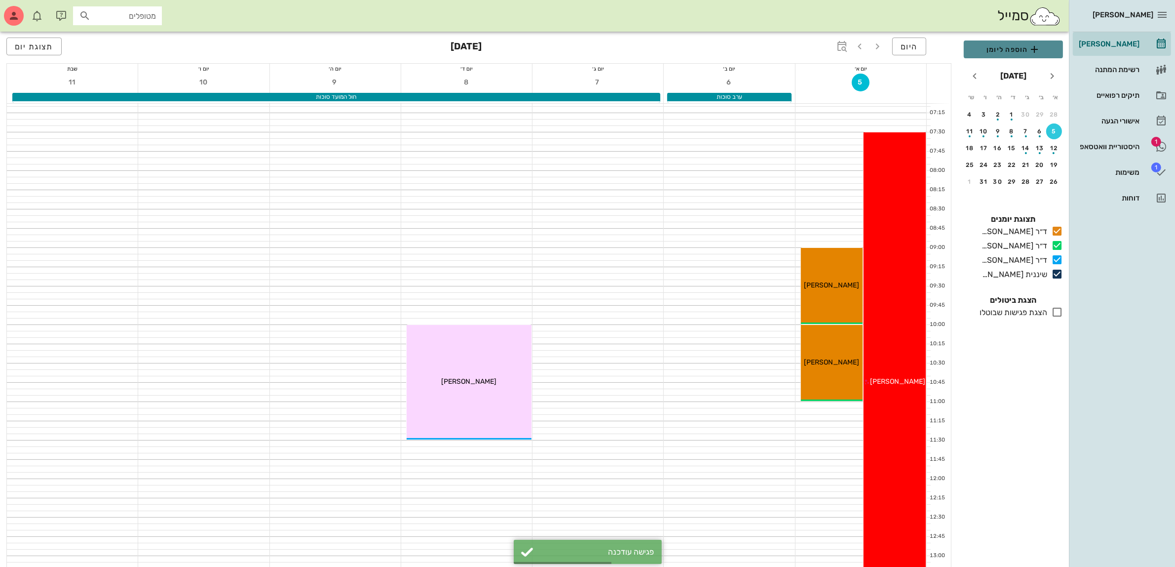
click at [1007, 46] on span "הוספה ליומן" at bounding box center [1013, 49] width 83 height 12
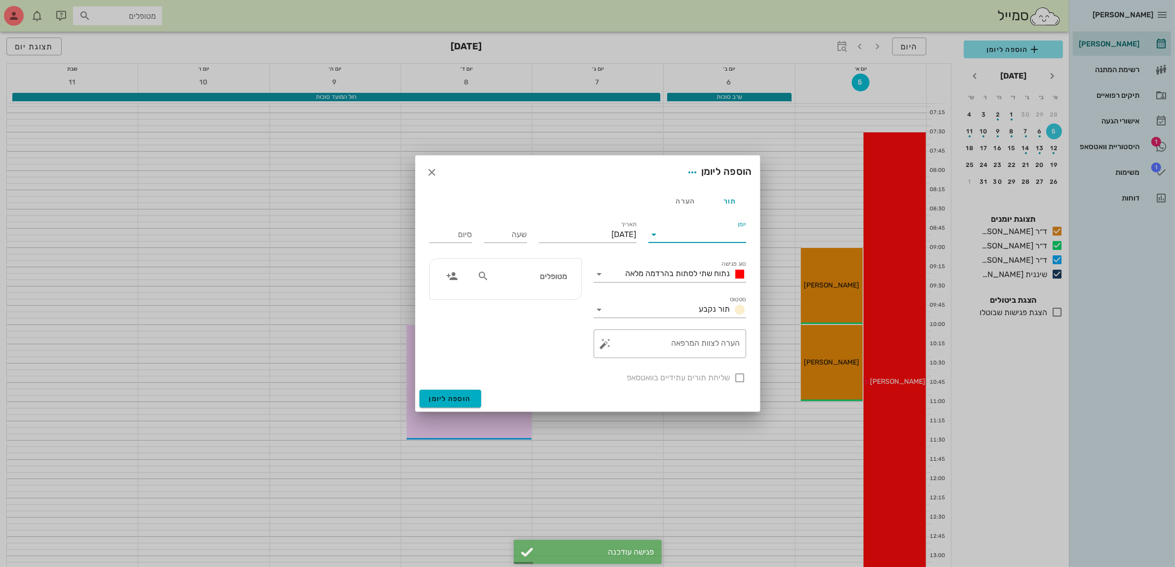
click at [678, 237] on input "יומן" at bounding box center [704, 235] width 84 height 16
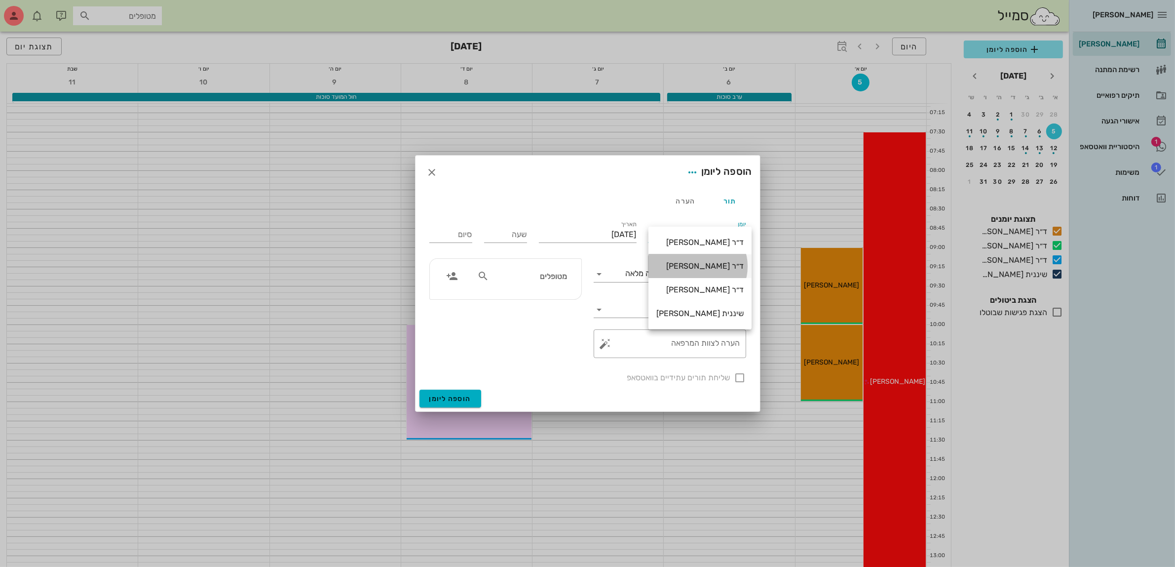
click at [691, 264] on div "ד״ר [PERSON_NAME]" at bounding box center [699, 265] width 87 height 9
click at [680, 274] on span "נתוח שתי לסתות בהרדמה מלאה" at bounding box center [678, 273] width 105 height 9
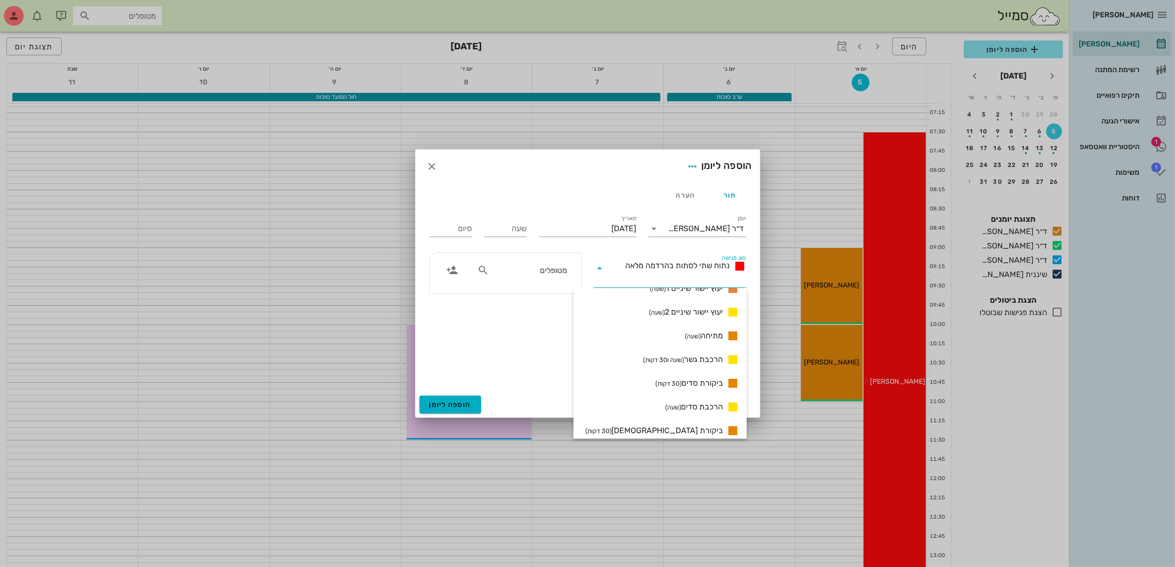
scroll to position [679, 0]
click at [716, 341] on span "ביקורת סדים (30 דקות)" at bounding box center [689, 336] width 68 height 12
type input "00:30"
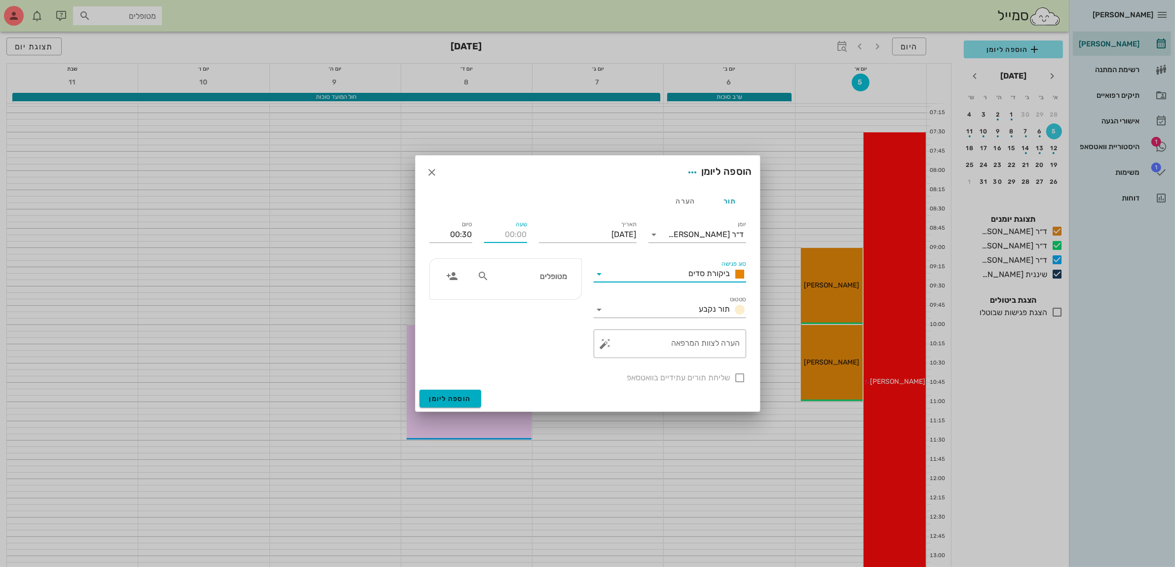
click at [494, 234] on input "שעה" at bounding box center [505, 235] width 43 height 16
type input "08:00"
click at [423, 240] on div "סיום 08:30" at bounding box center [450, 232] width 55 height 39
drag, startPoint x: 437, startPoint y: 231, endPoint x: 506, endPoint y: 235, distance: 68.8
click at [506, 235] on div "יומן ד״ר מוחמד ביאדסה סוג פגישה ביקורת סדים סטטוס תור נקבע תאריך יום ראשון, 5 ב…" at bounding box center [587, 301] width 329 height 177
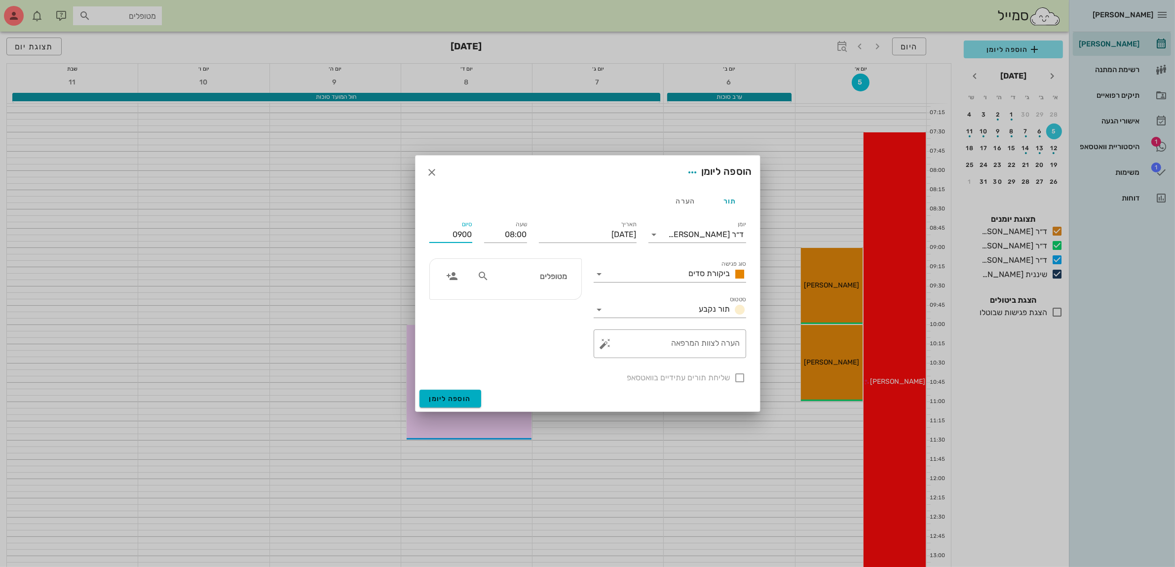
type input "09:00"
click at [524, 279] on input "מטופלים" at bounding box center [529, 275] width 76 height 13
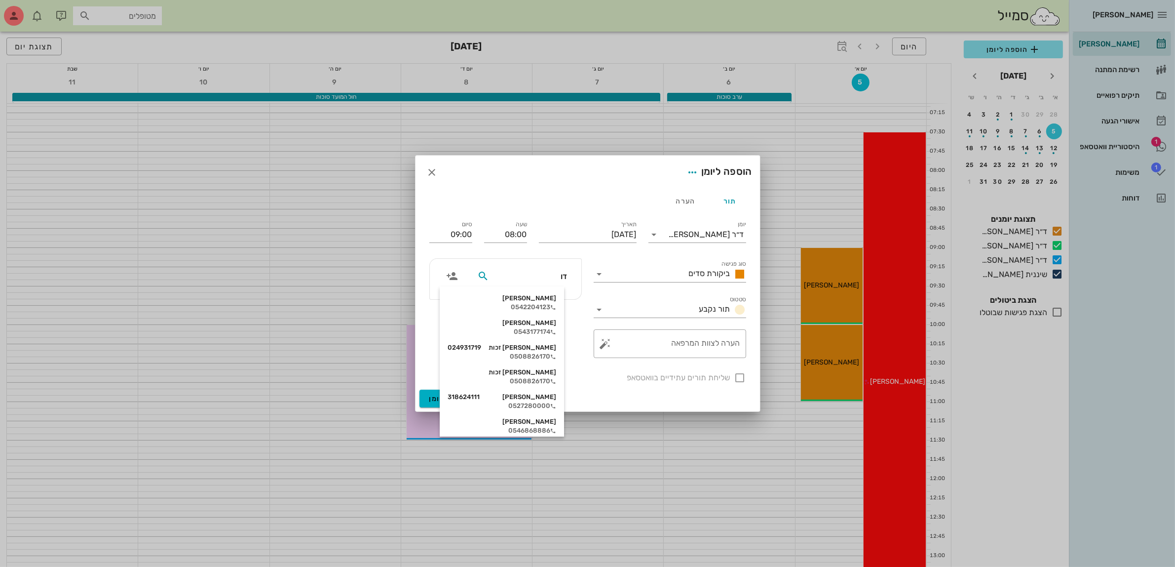
type input "דור"
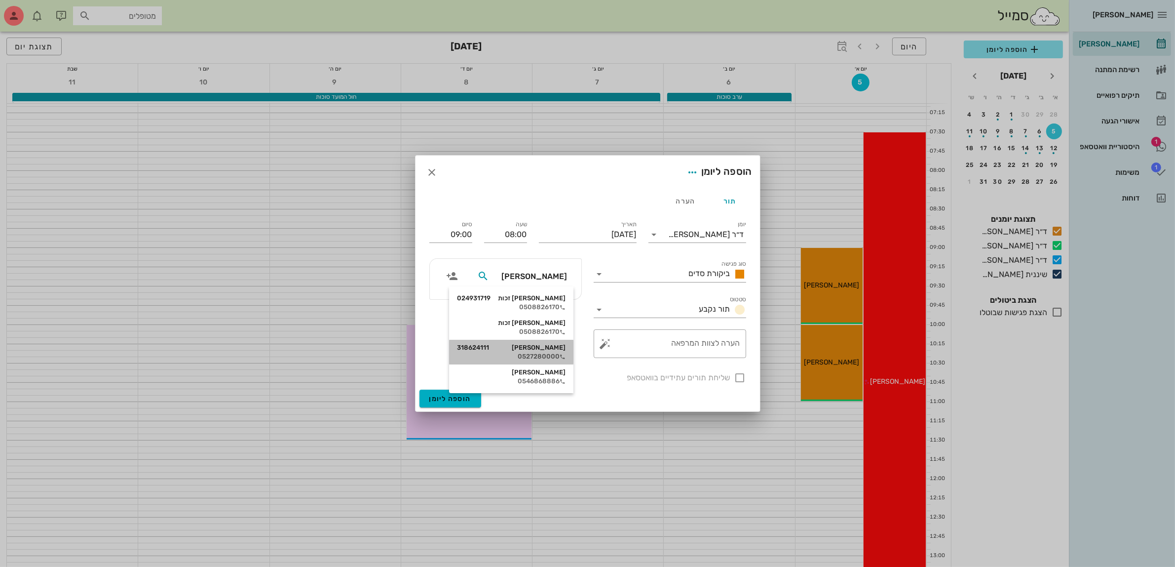
click at [547, 350] on div "דוריה בסטיקר 318624111" at bounding box center [511, 348] width 109 height 8
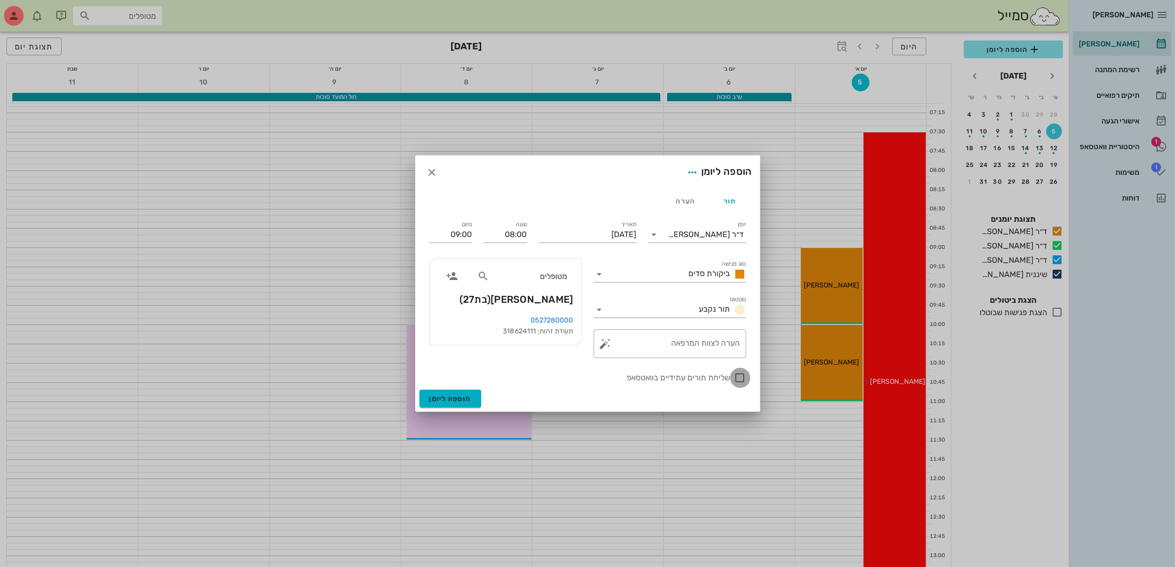
click at [741, 377] on div at bounding box center [740, 377] width 17 height 17
checkbox input "true"
click at [442, 396] on span "הוספה ליומן" at bounding box center [450, 398] width 42 height 8
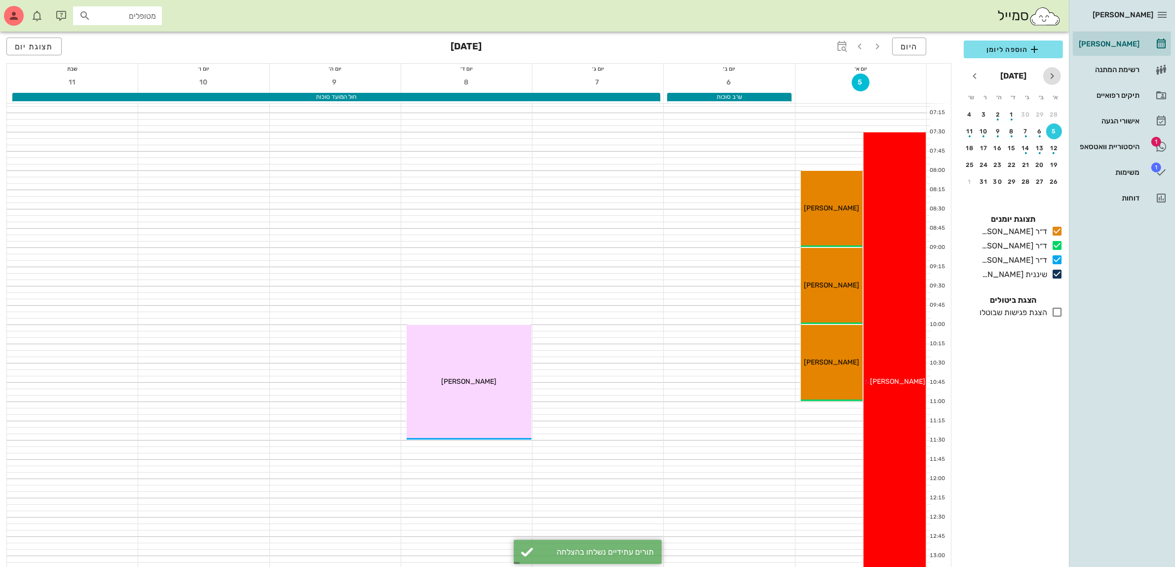
click at [1053, 78] on icon "חודש שעבר" at bounding box center [1052, 76] width 12 height 12
click at [995, 129] on div "11" at bounding box center [998, 131] width 16 height 7
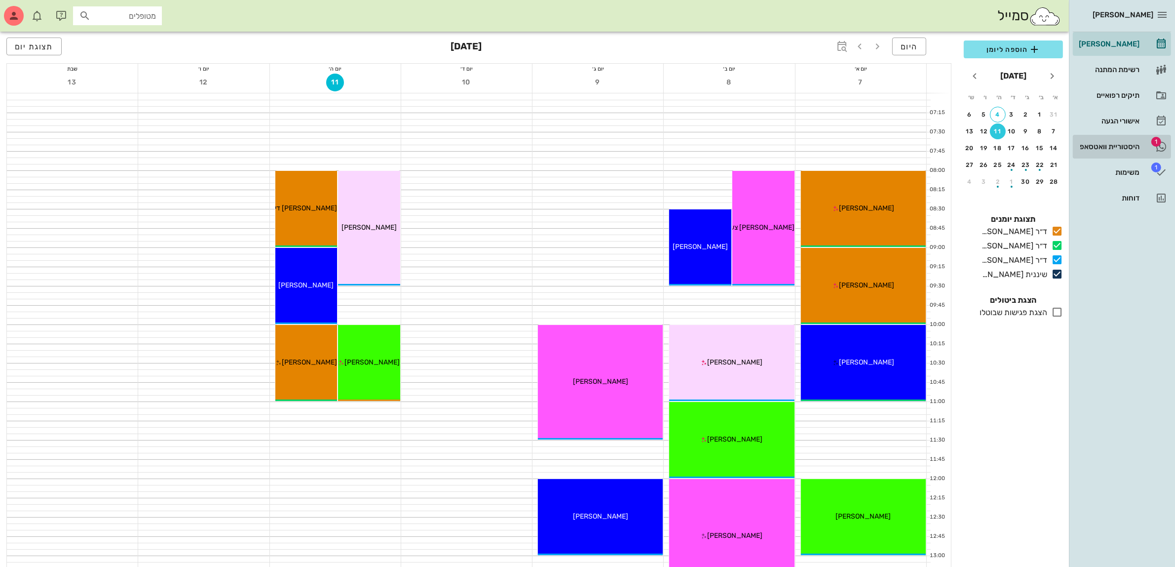
click at [1102, 144] on div "היסטוריית וואטסאפ" at bounding box center [1108, 147] width 63 height 8
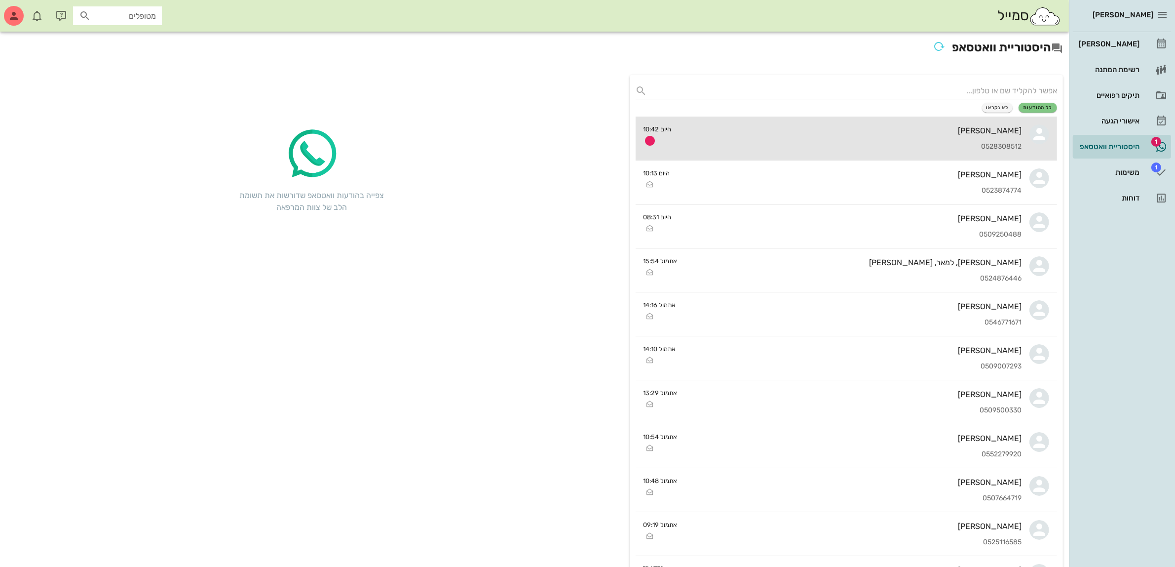
click at [980, 135] on div "אוריה אוחיון 0528308512" at bounding box center [851, 137] width 343 height 43
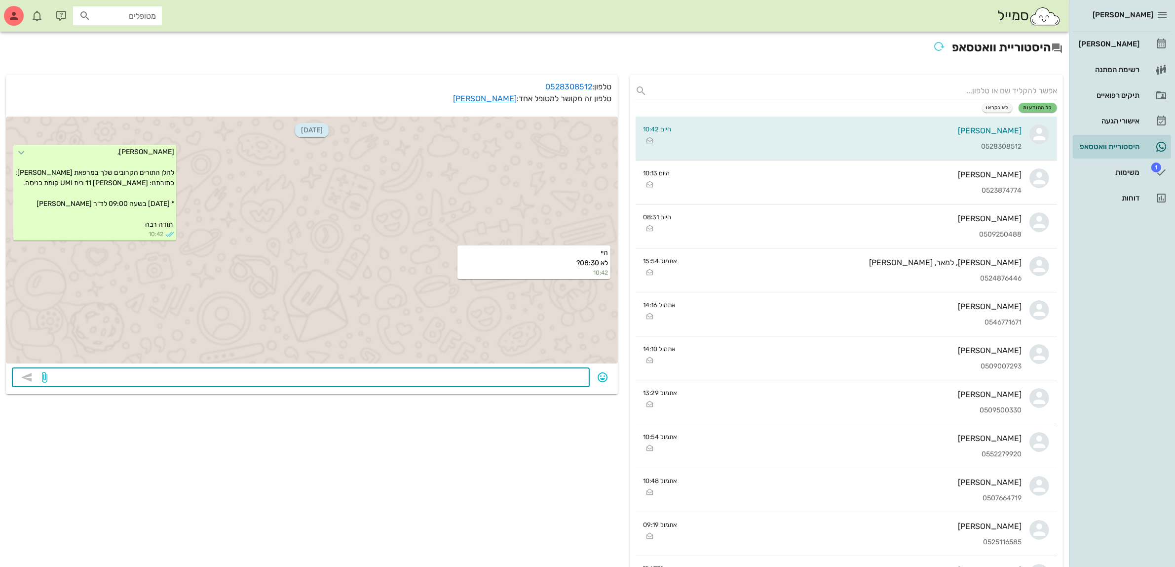
click at [544, 375] on textarea at bounding box center [316, 378] width 535 height 16
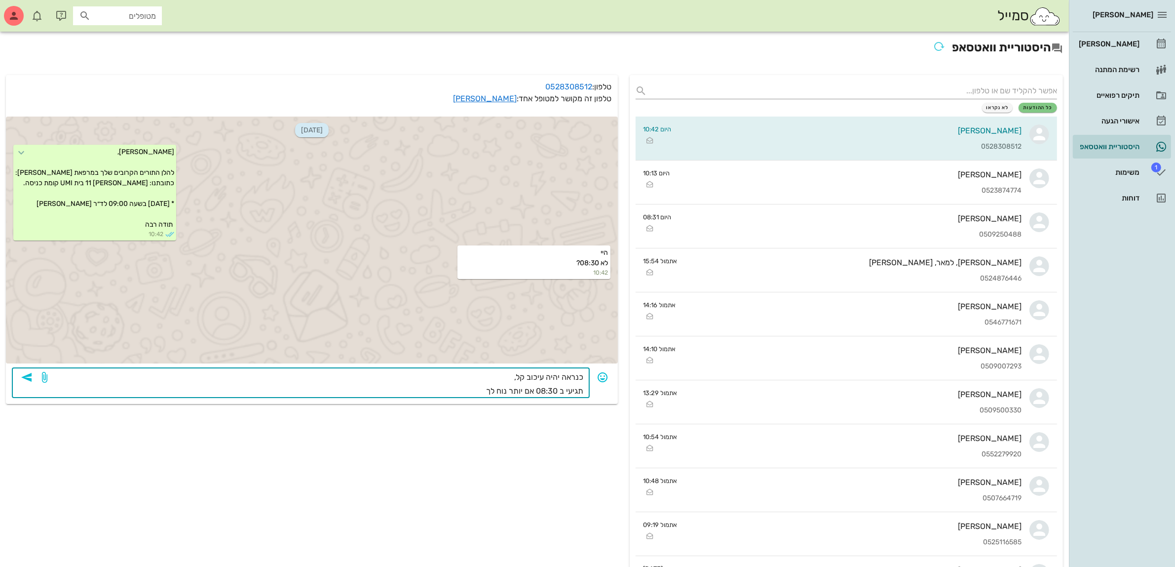
type textarea "כנראה יהיה עיכוב קל, תגיעי ב 08:30 אם יותר נוח לך."
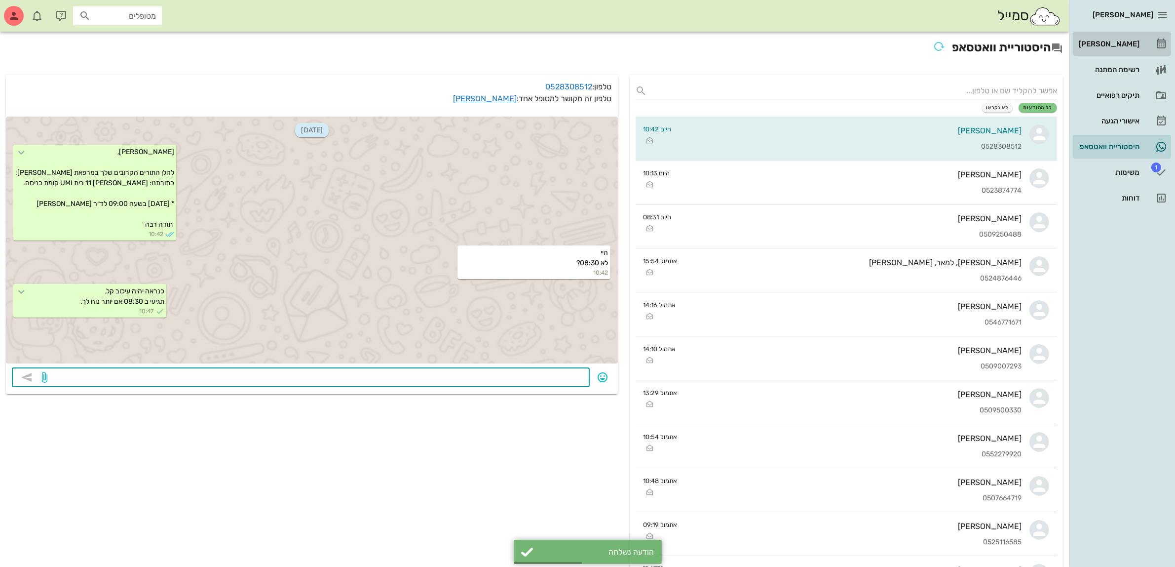
drag, startPoint x: 1119, startPoint y: 45, endPoint x: 1097, endPoint y: 0, distance: 49.7
click at [1119, 44] on div "[PERSON_NAME]" at bounding box center [1108, 44] width 63 height 8
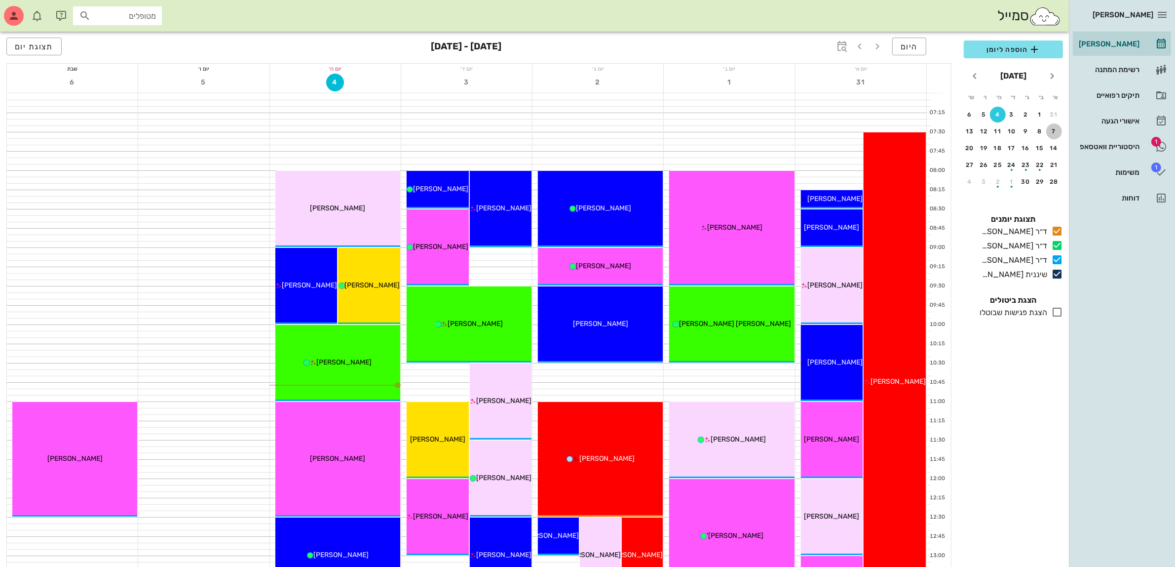
click at [1055, 130] on div "7" at bounding box center [1054, 131] width 16 height 7
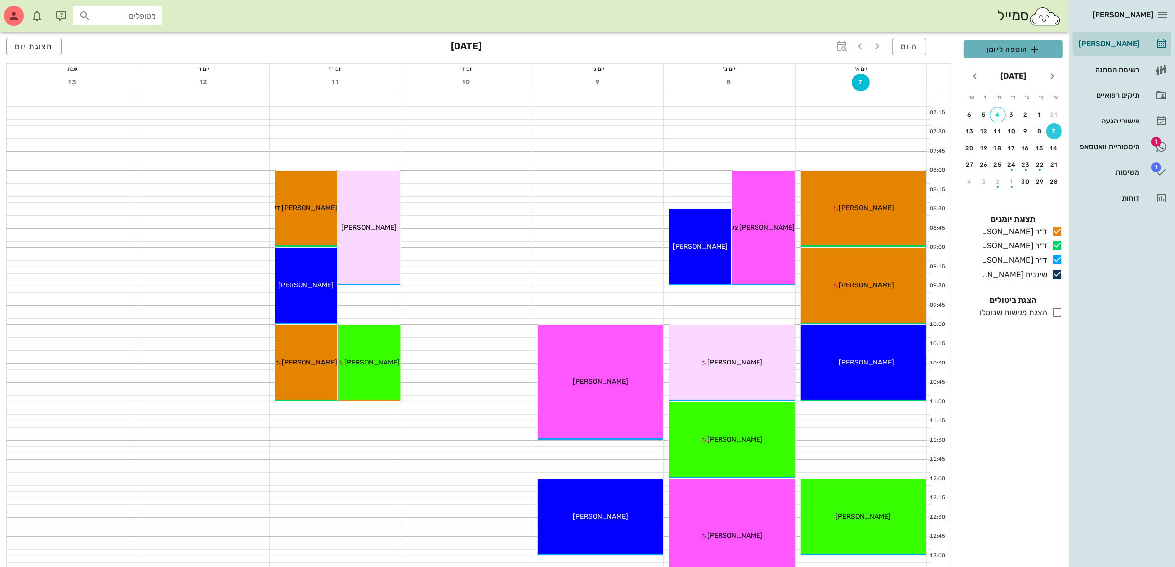
click at [1010, 49] on span "הוספה ליומן" at bounding box center [1013, 49] width 83 height 12
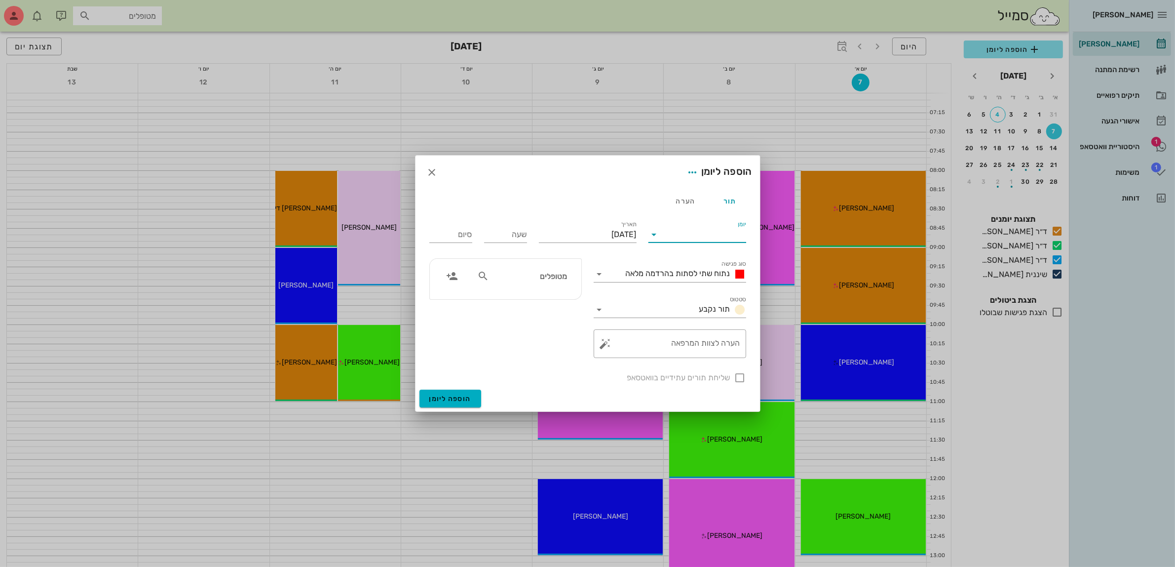
click at [727, 237] on input "יומן" at bounding box center [704, 235] width 84 height 16
click at [718, 270] on div "ד״ר [PERSON_NAME]" at bounding box center [699, 265] width 87 height 21
click at [715, 275] on span "נתוח שתי לסתות בהרדמה מלאה" at bounding box center [678, 273] width 105 height 9
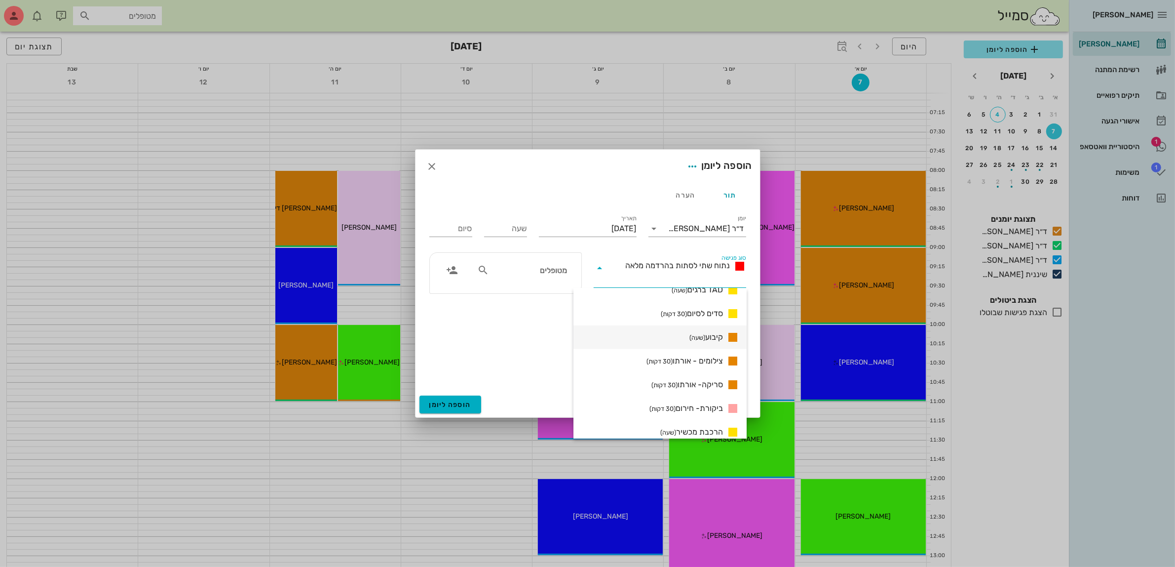
scroll to position [887, 0]
click at [709, 365] on span "סריקה- אורתו (30 דקות)" at bounding box center [688, 365] width 72 height 12
type input "00:30"
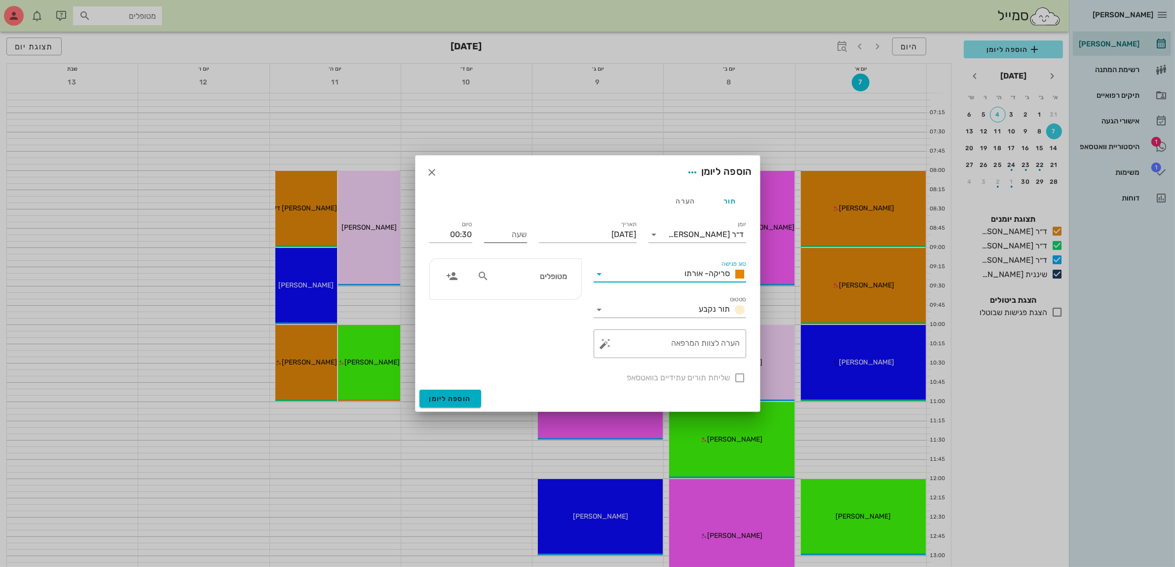
click at [508, 236] on input "שעה" at bounding box center [505, 235] width 43 height 16
type input "11:00"
type input "11:30"
click at [454, 233] on input "11:30" at bounding box center [450, 235] width 43 height 16
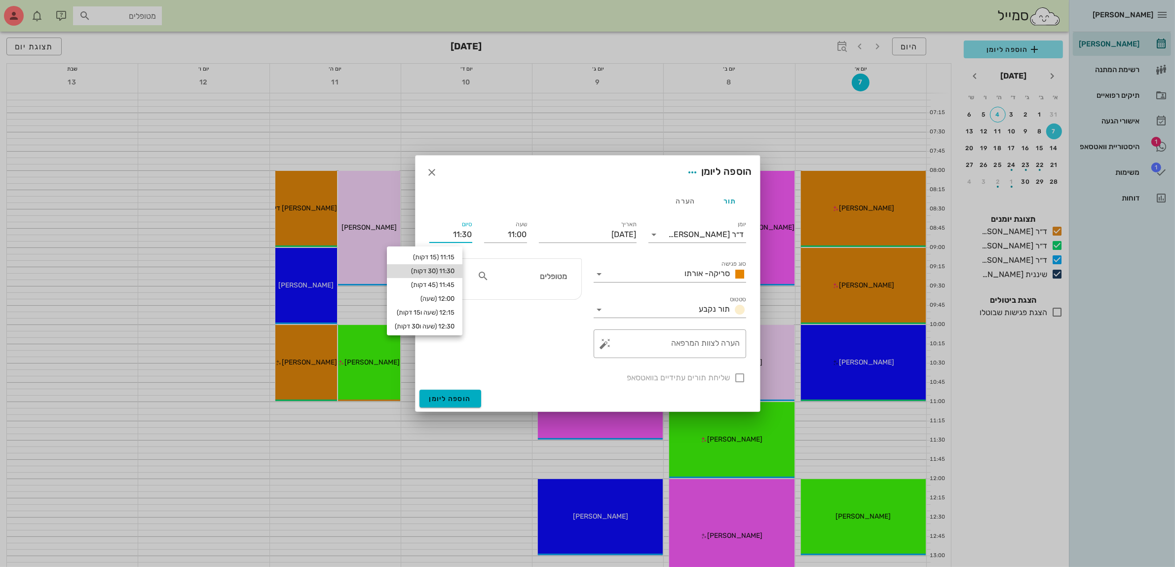
click at [455, 269] on div "11:30 (30 דקות)" at bounding box center [425, 271] width 60 height 8
type input "11:30"
click at [525, 273] on input "מטופלים" at bounding box center [529, 275] width 76 height 13
type input "ירי"
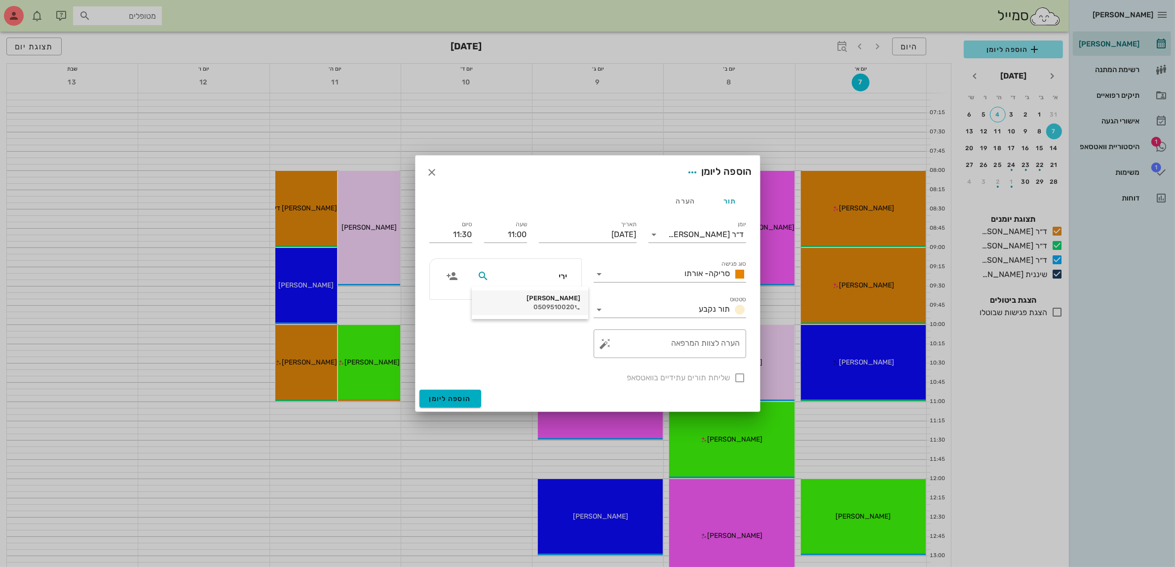
click at [543, 304] on div "0509510020" at bounding box center [530, 307] width 101 height 8
click at [739, 381] on div at bounding box center [740, 377] width 17 height 17
checkbox input "true"
click at [450, 400] on span "הוספה ליומן" at bounding box center [450, 398] width 42 height 8
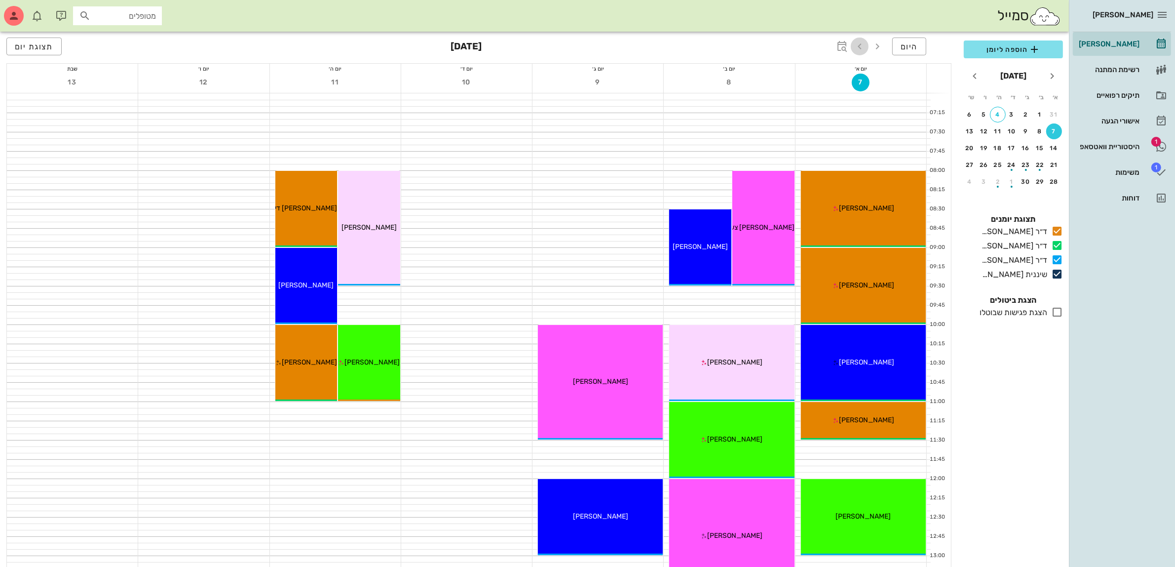
click at [859, 43] on icon "button" at bounding box center [860, 46] width 12 height 12
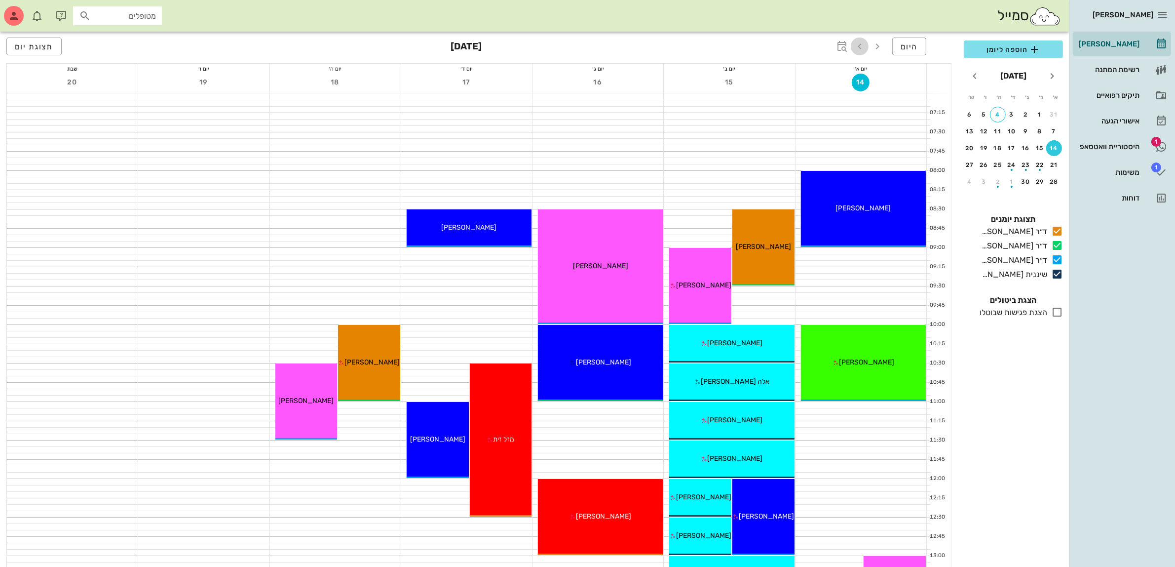
click at [861, 46] on icon "button" at bounding box center [860, 46] width 12 height 12
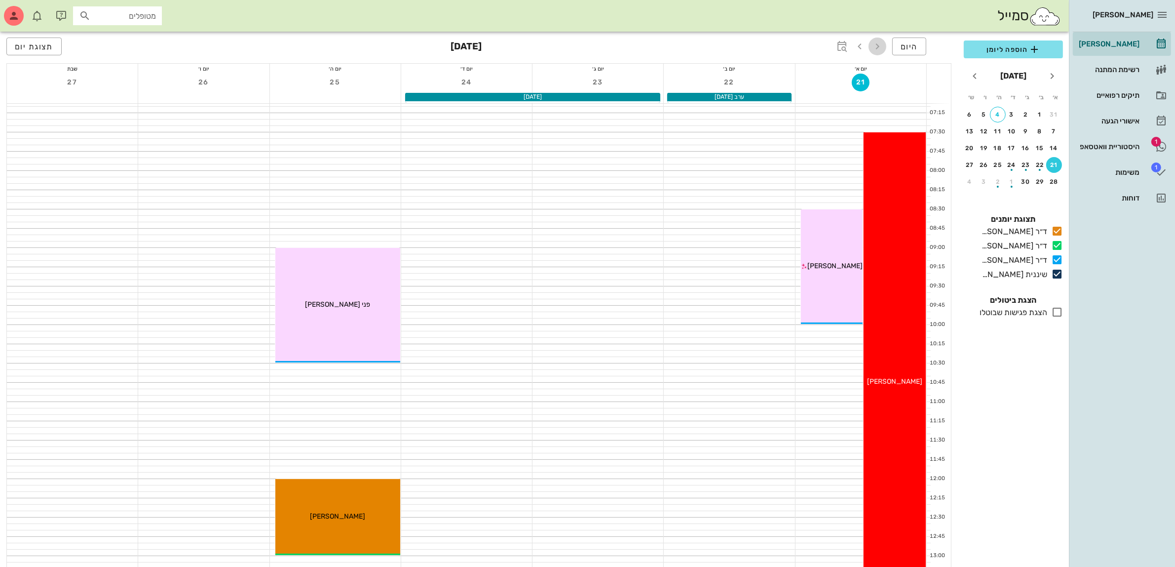
click at [875, 48] on icon "button" at bounding box center [878, 46] width 12 height 12
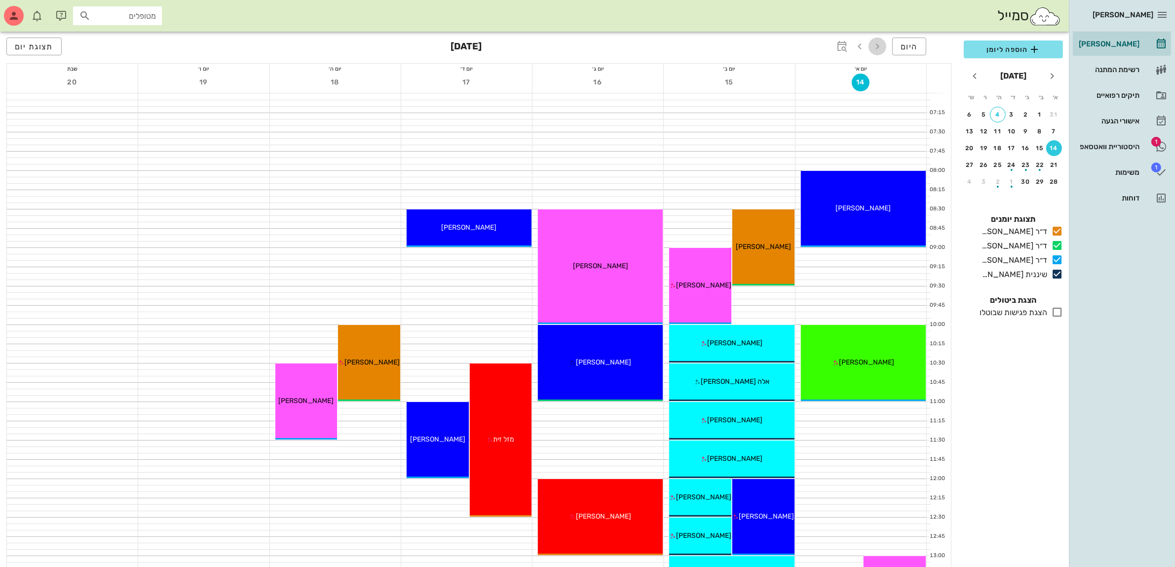
click at [875, 48] on icon "button" at bounding box center [878, 46] width 12 height 12
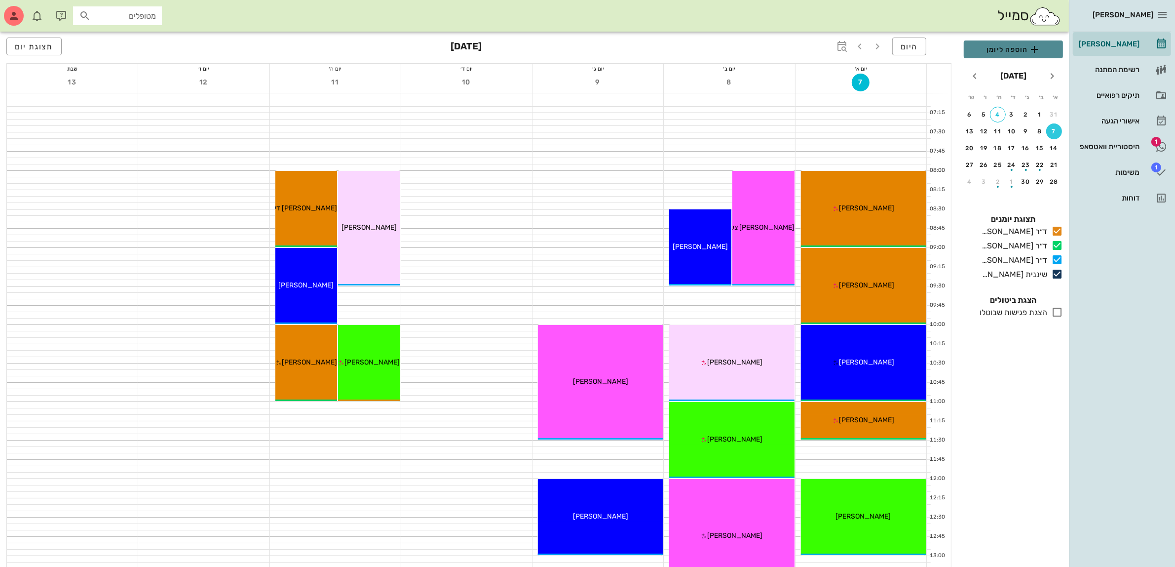
click at [1003, 52] on span "הוספה ליומן" at bounding box center [1013, 49] width 83 height 12
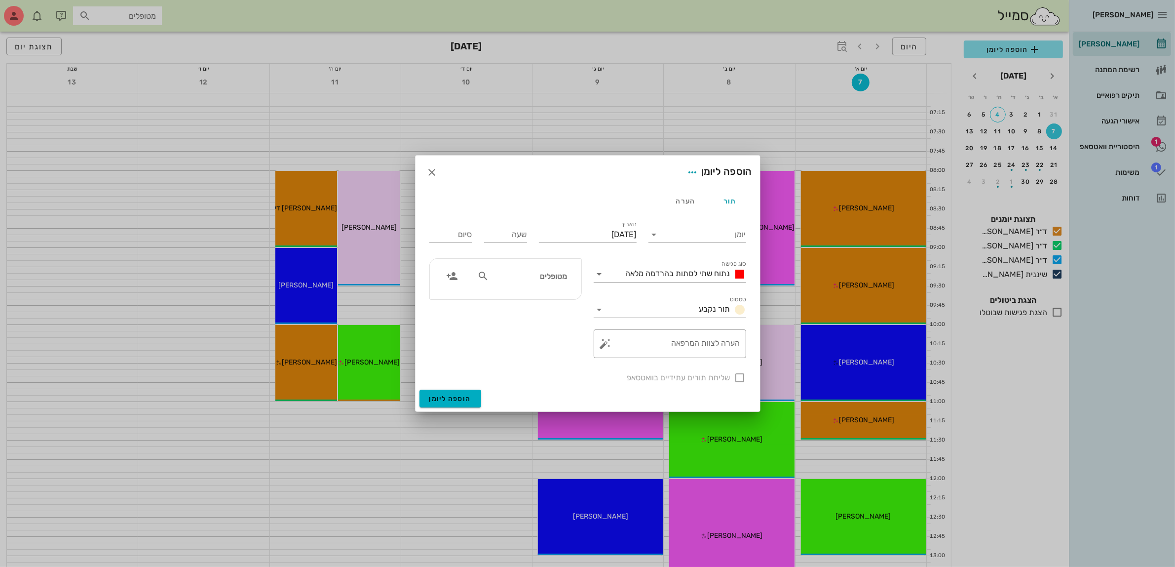
click at [558, 279] on input "מטופלים" at bounding box center [529, 275] width 76 height 13
type input "עמית"
click at [431, 176] on icon "button" at bounding box center [432, 172] width 12 height 12
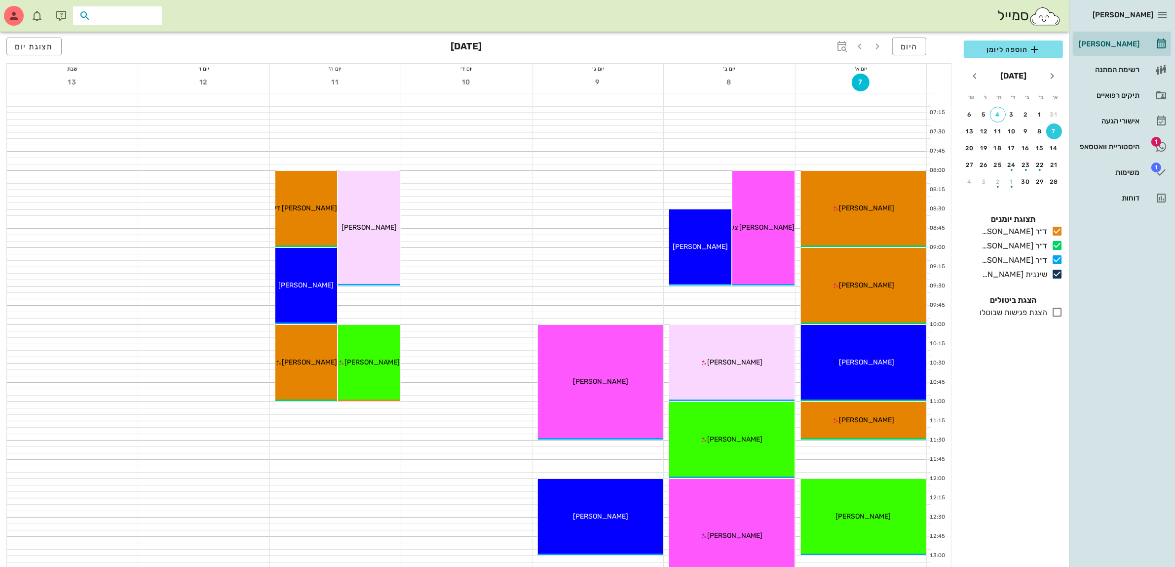
click at [104, 18] on input "text" at bounding box center [124, 15] width 63 height 13
click at [1113, 141] on div "היסטוריית וואטסאפ" at bounding box center [1108, 147] width 63 height 16
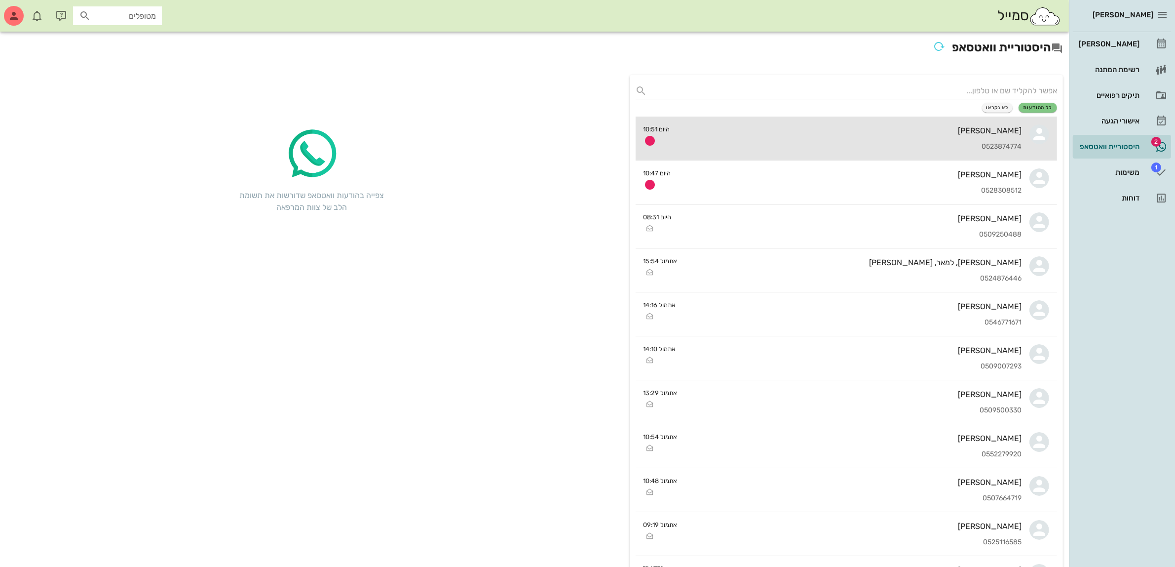
click at [912, 138] on div "מלי שאול 0523874774" at bounding box center [850, 137] width 344 height 43
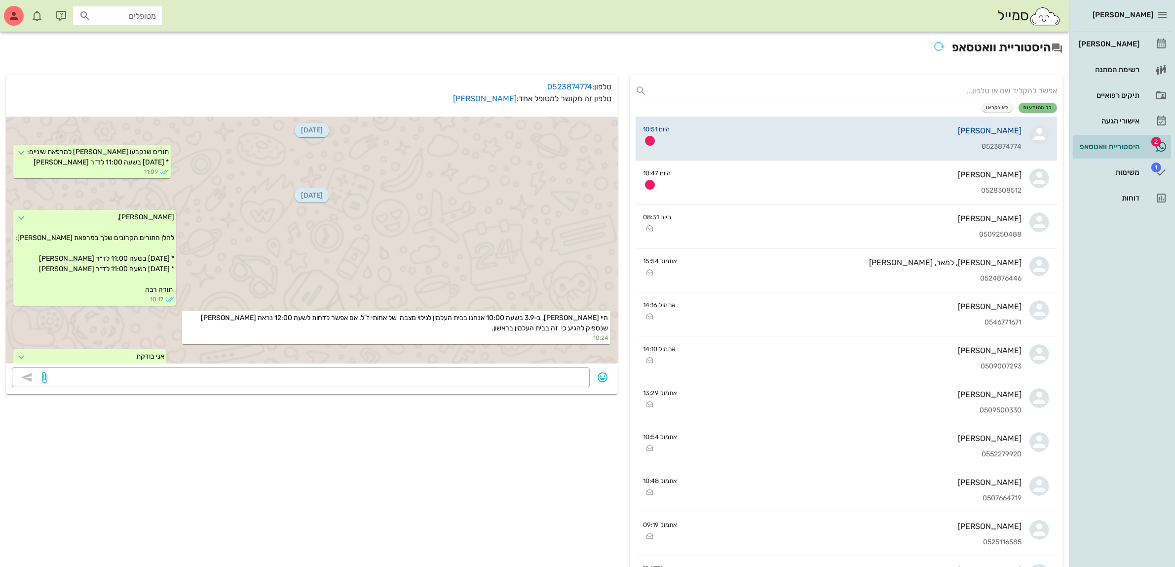
scroll to position [718, 0]
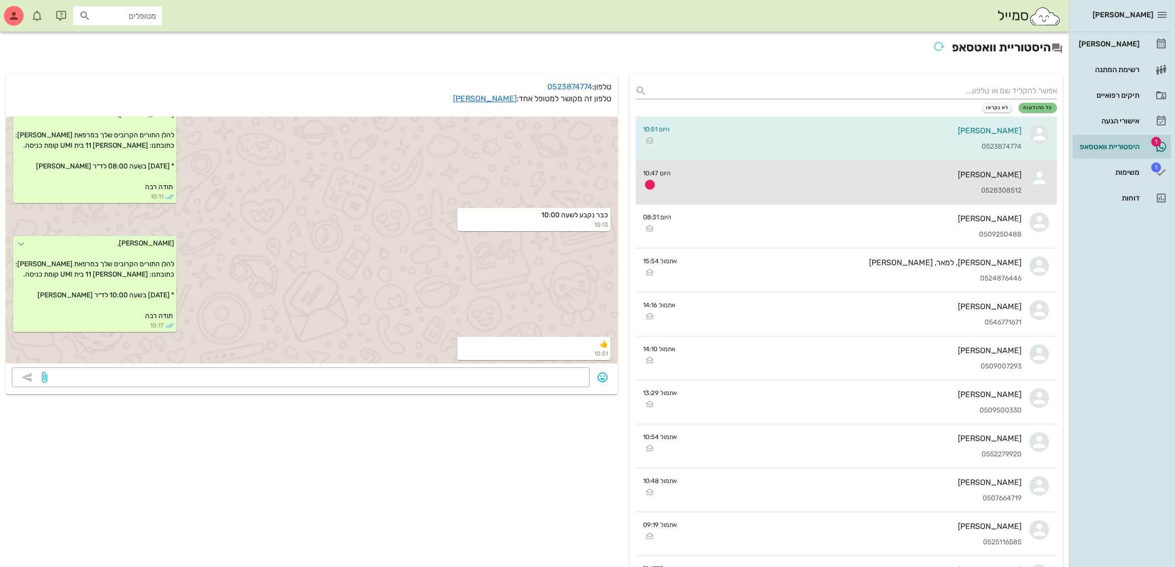
click at [863, 187] on div "0528308512" at bounding box center [850, 191] width 343 height 8
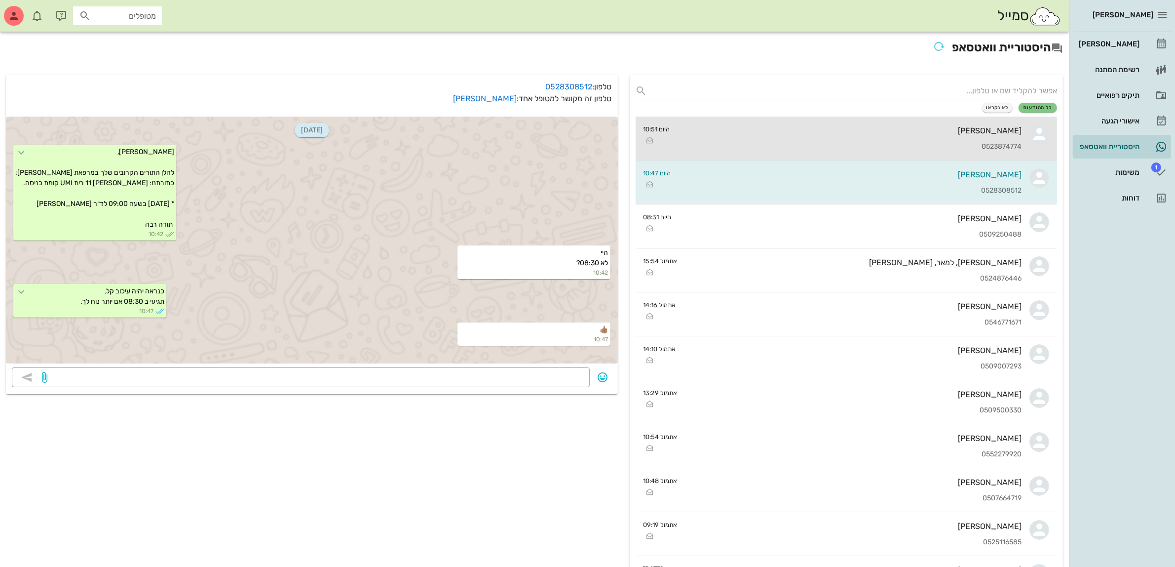
click at [867, 126] on div "[PERSON_NAME]" at bounding box center [850, 130] width 344 height 9
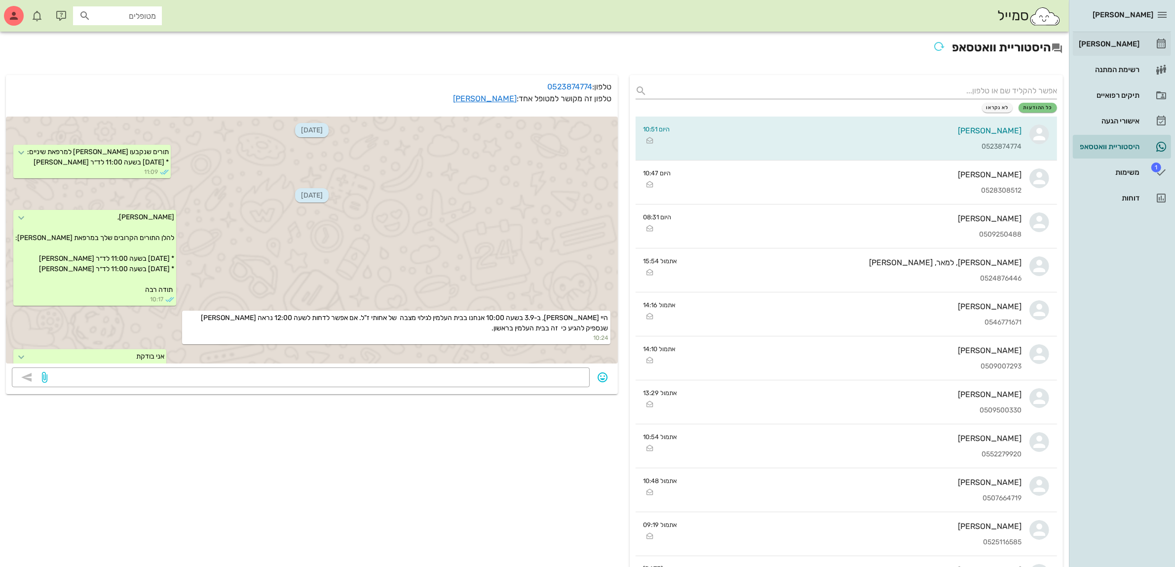
scroll to position [718, 0]
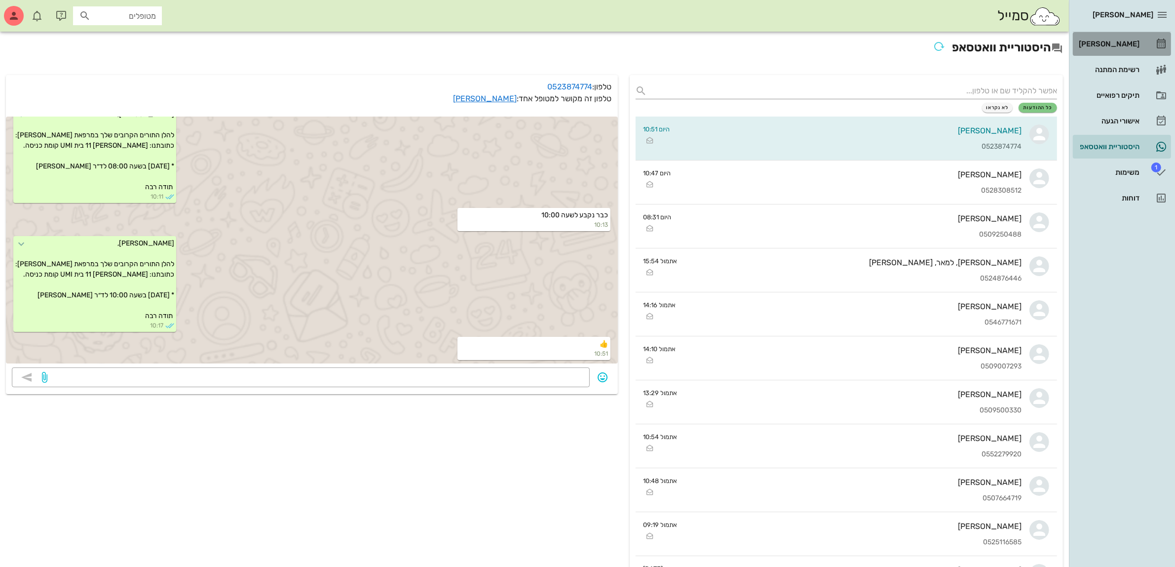
click at [1119, 38] on div "[PERSON_NAME]" at bounding box center [1108, 44] width 63 height 16
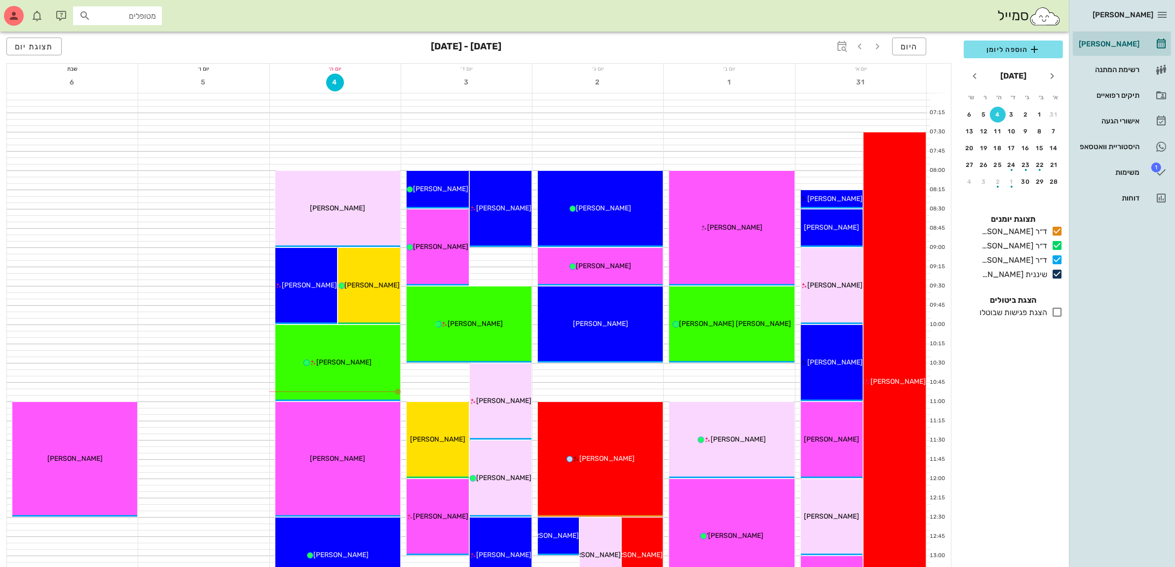
click at [129, 13] on input "מטופלים" at bounding box center [124, 15] width 63 height 13
type input "יולי"
click at [129, 36] on div "יוליה בוברין 306454471" at bounding box center [99, 38] width 109 height 8
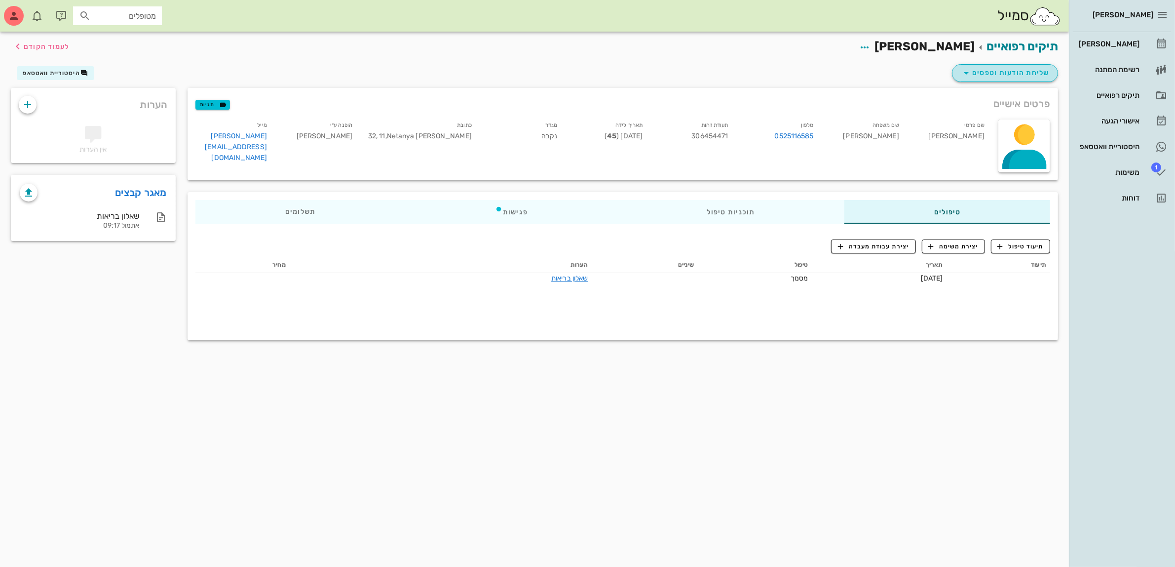
click at [1020, 74] on span "שליחת הודעות וטפסים" at bounding box center [1005, 73] width 89 height 12
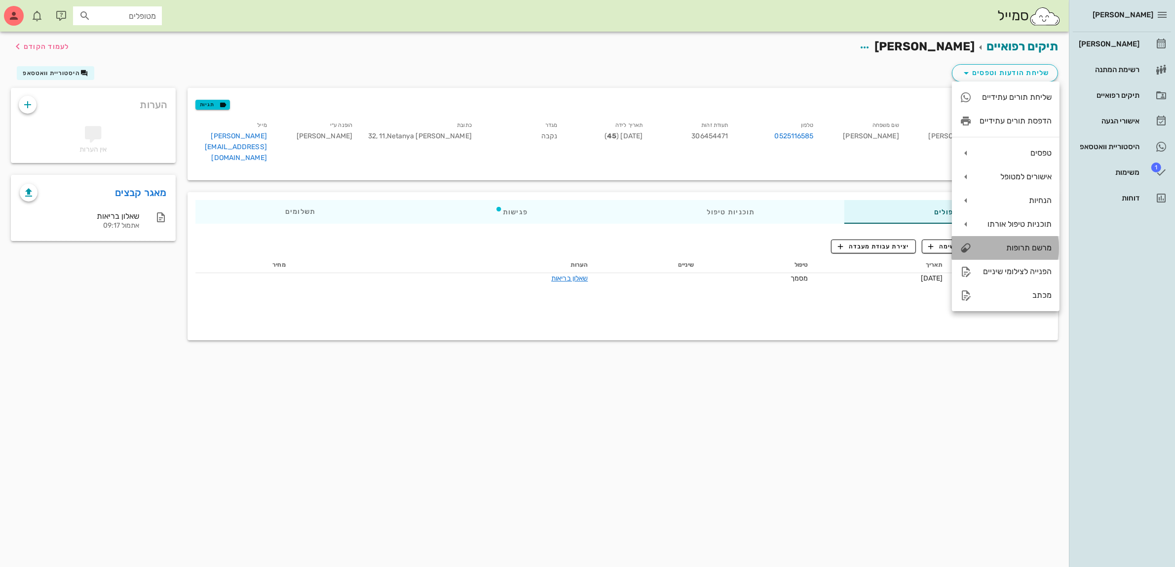
click at [1020, 250] on div "מרשם תרופות" at bounding box center [1016, 247] width 72 height 9
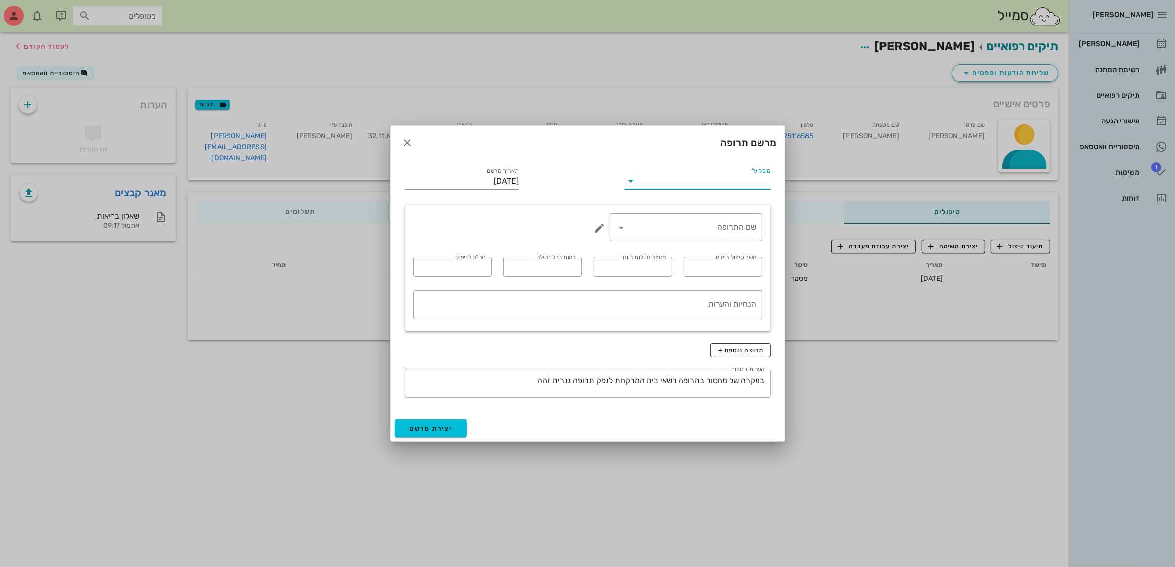
click at [733, 184] on input "מופק ע"י" at bounding box center [705, 181] width 132 height 16
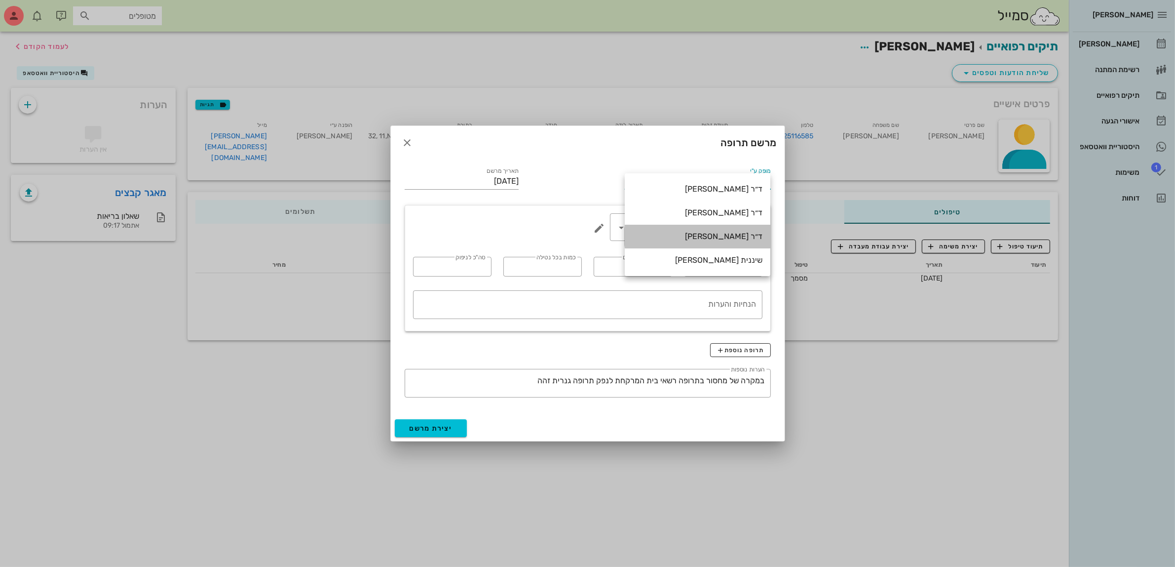
click at [740, 233] on div "ד״ר [PERSON_NAME]" at bounding box center [698, 235] width 130 height 9
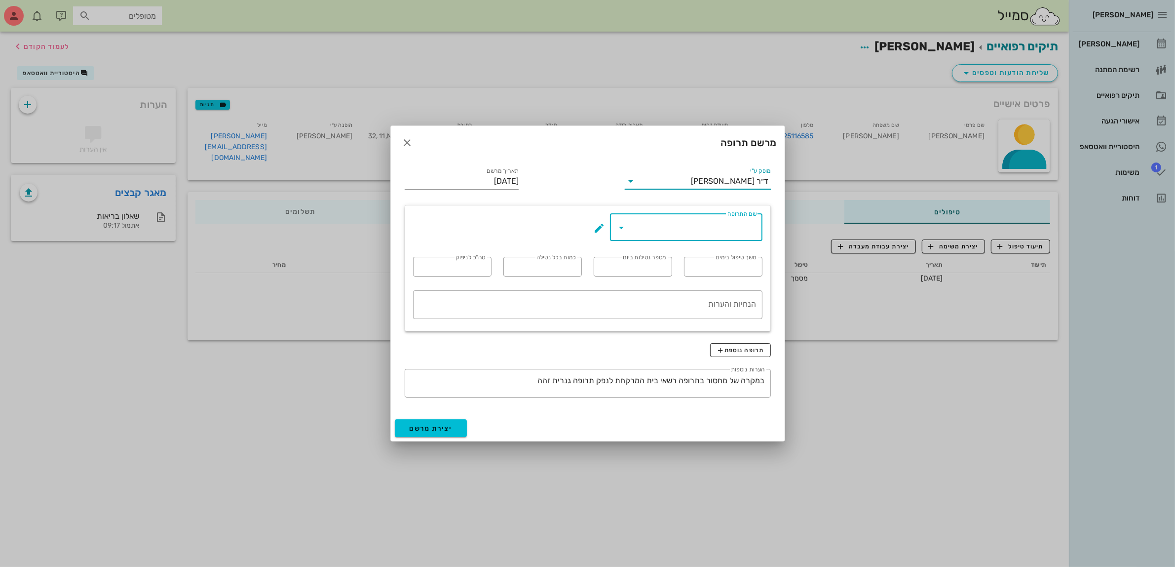
click at [717, 231] on input "שם התרופה" at bounding box center [693, 227] width 127 height 16
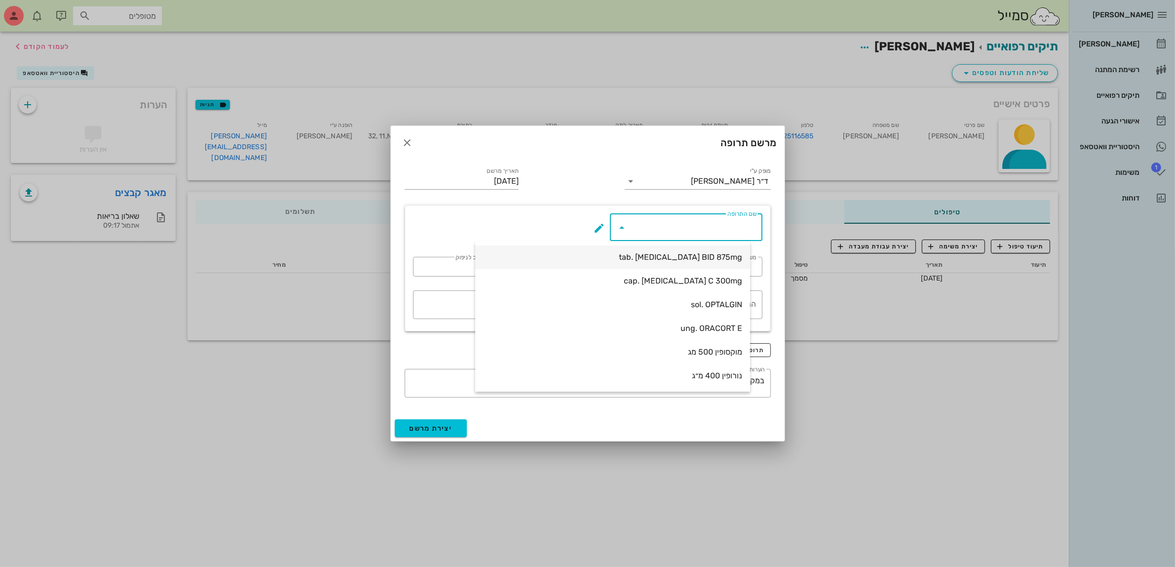
click at [719, 252] on div "tab. AUGMENTIN BID 875mg" at bounding box center [612, 256] width 259 height 9
type input "tab. AUGMENTIN BID 875mg"
type input "7"
type input "2"
type input "1"
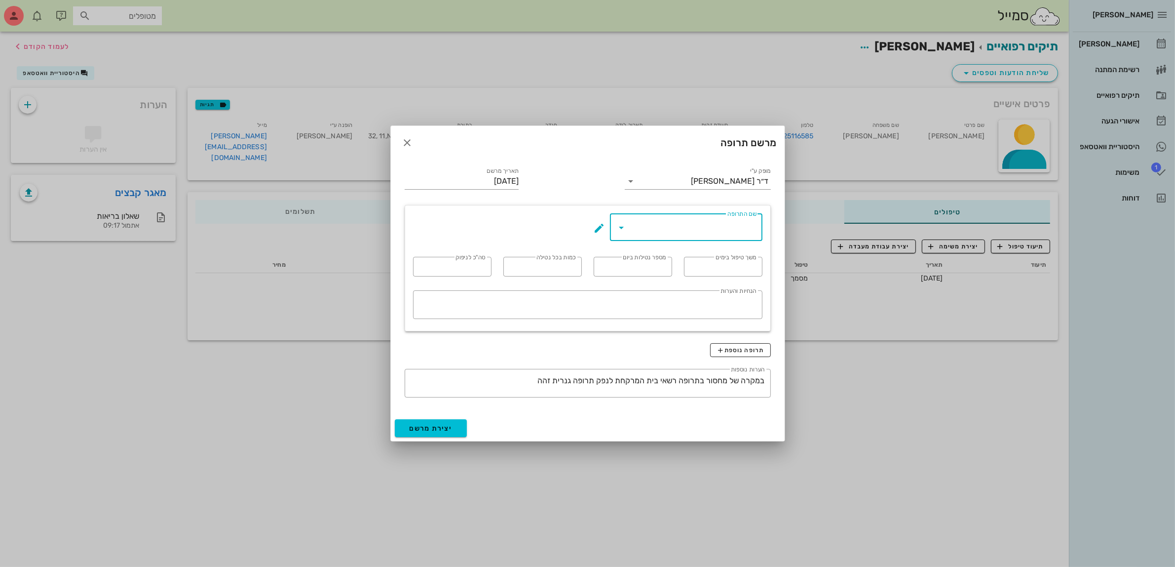
type input "14"
type textarea "טבליה אחת כל 12 שעות במשך 7 ימים"
click at [433, 426] on span "יצירת מרשם" at bounding box center [431, 428] width 43 height 8
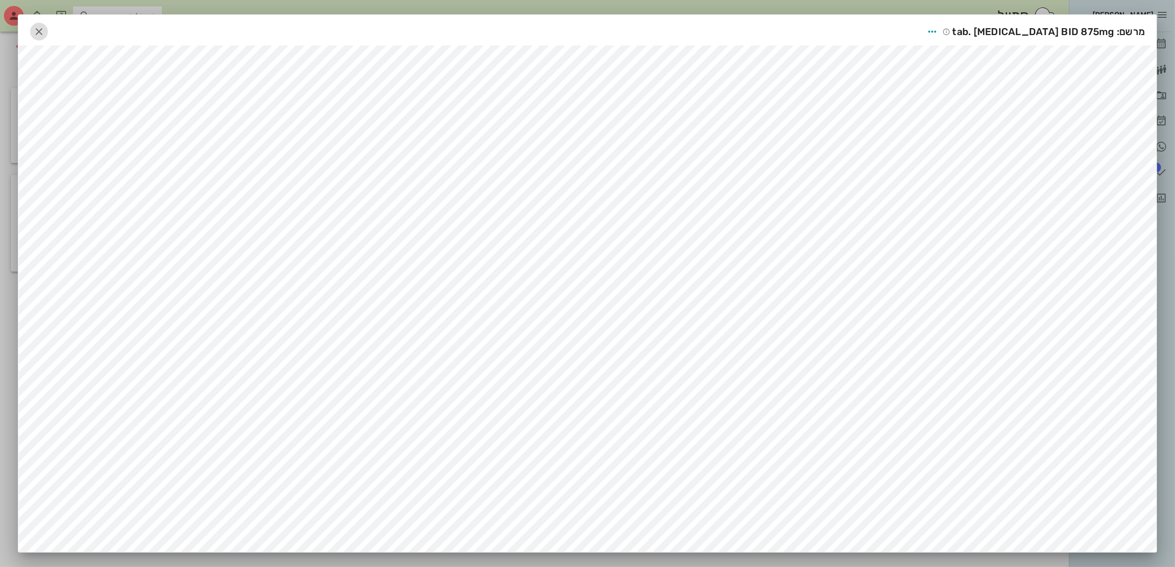
click at [39, 30] on icon "button" at bounding box center [39, 32] width 12 height 12
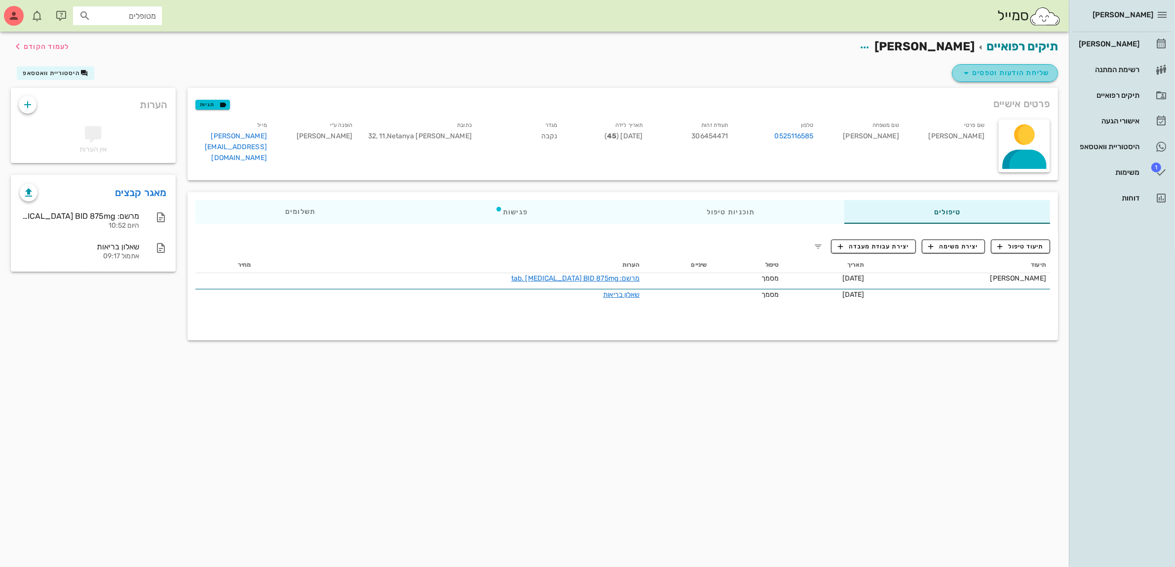
click at [1000, 72] on span "שליחת הודעות וטפסים" at bounding box center [1005, 73] width 89 height 12
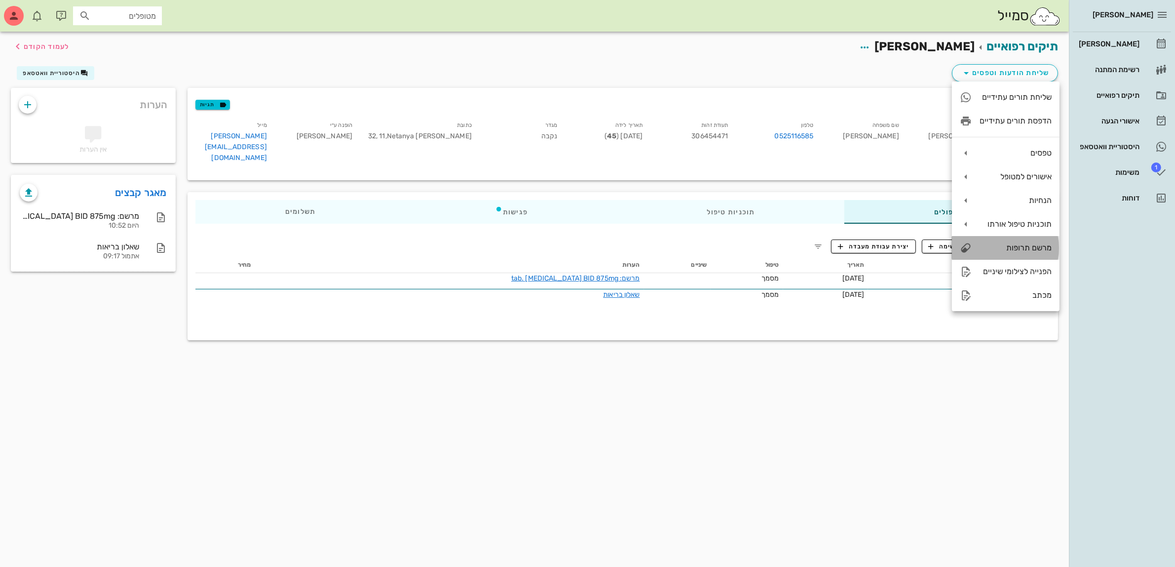
click at [1013, 250] on div "מרשם תרופות" at bounding box center [1016, 247] width 72 height 9
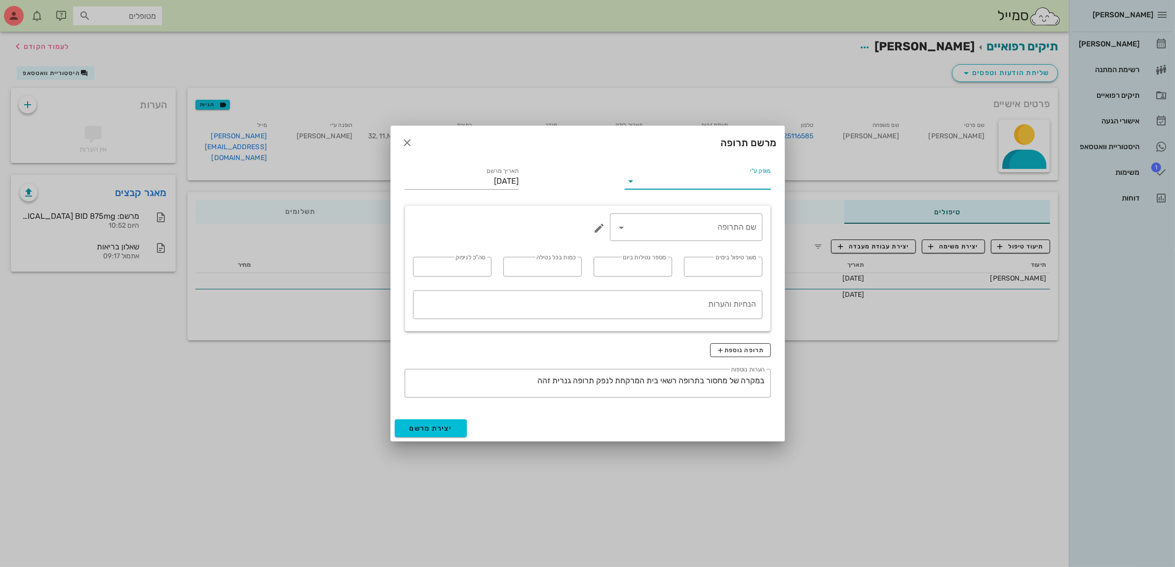
click at [662, 178] on input "מופק ע"י" at bounding box center [705, 181] width 132 height 16
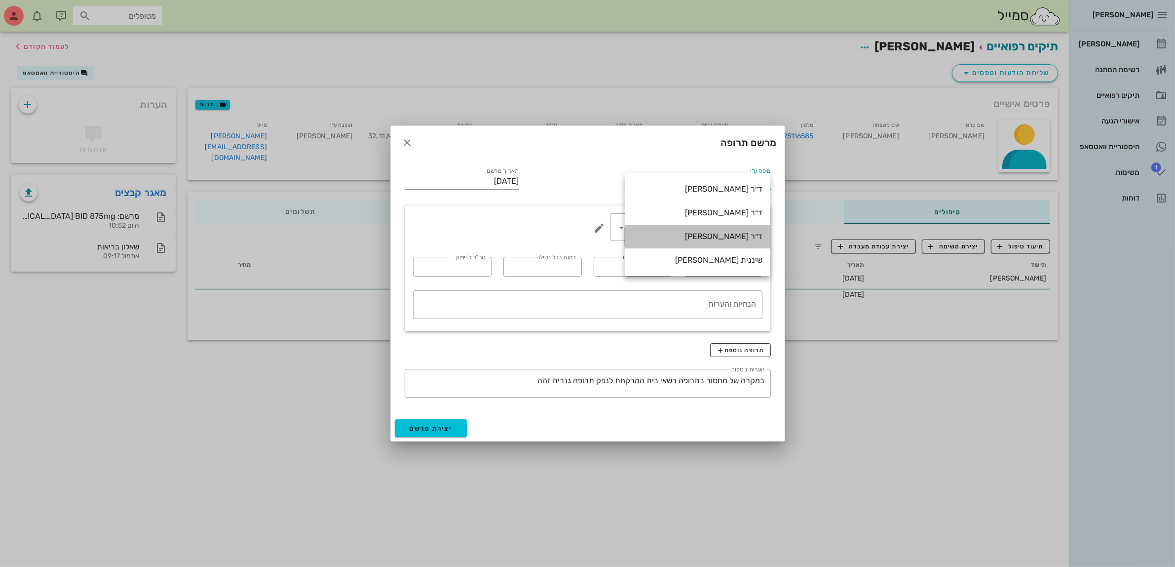
click at [735, 236] on div "ד״ר [PERSON_NAME]" at bounding box center [698, 235] width 130 height 9
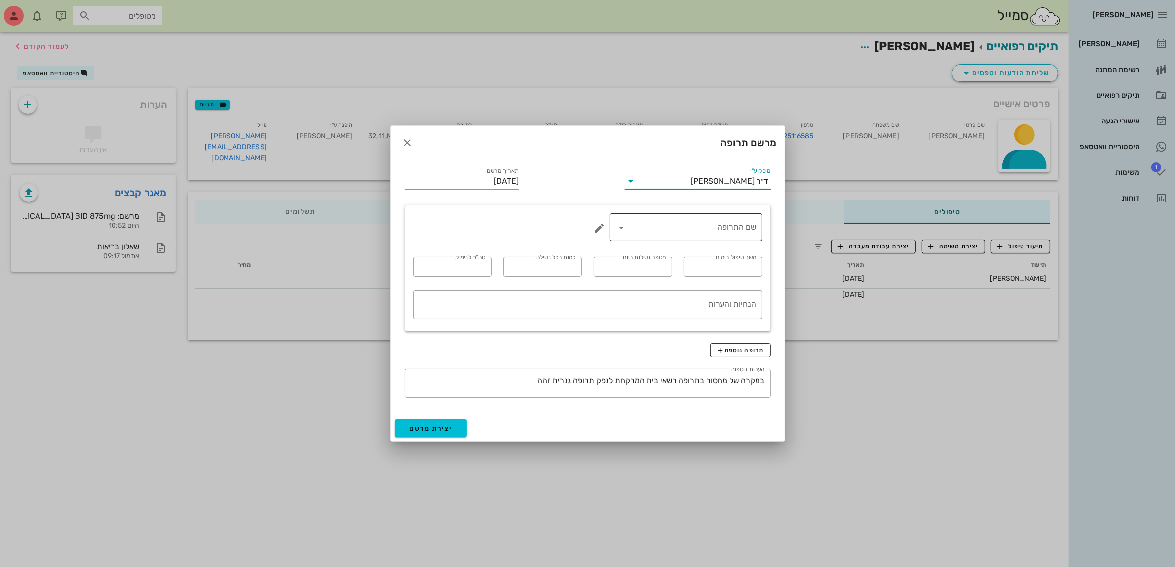
click at [707, 226] on input "שם התרופה" at bounding box center [693, 227] width 127 height 16
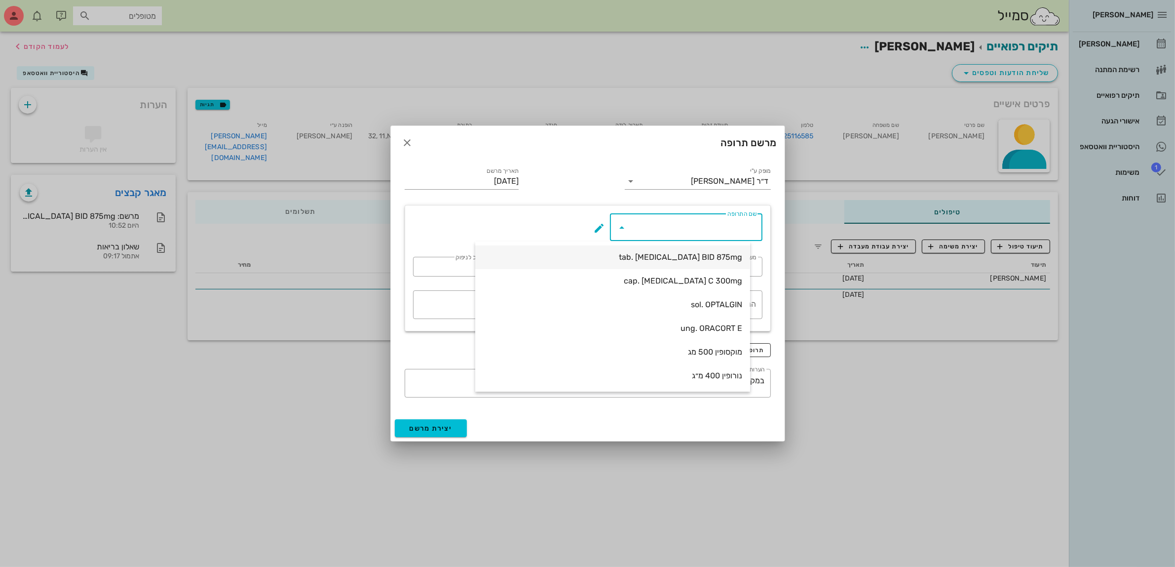
click at [710, 258] on div "tab. AUGMENTIN BID 875mg" at bounding box center [612, 256] width 259 height 9
type input "tab. AUGMENTIN BID 875mg"
type input "7"
type input "2"
type input "1"
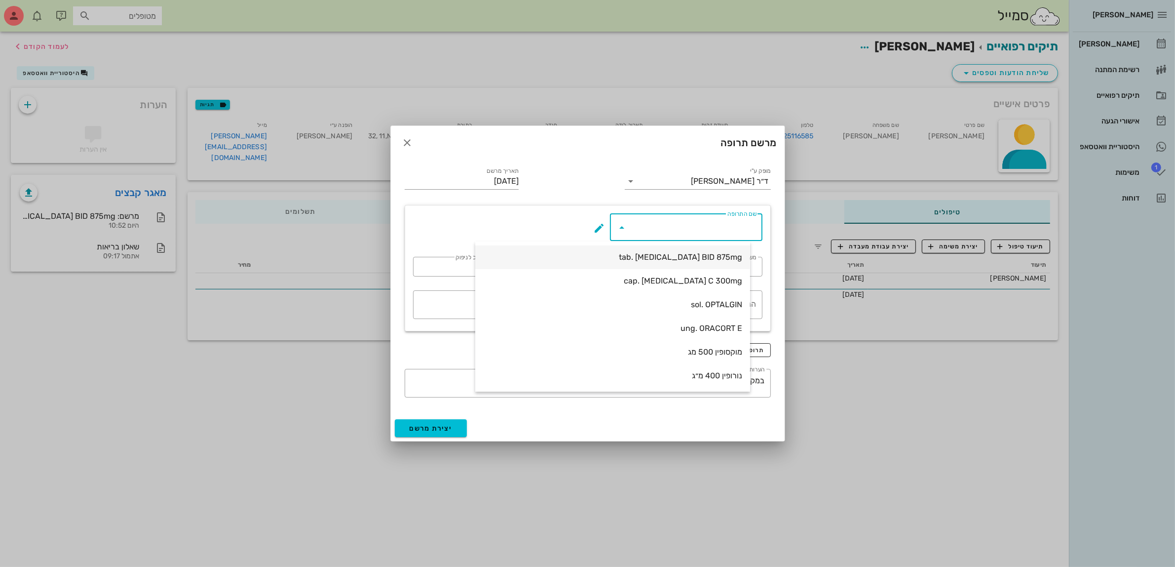
type input "14"
type textarea "טבליה אחת כל 12 שעות במשך 7 ימים"
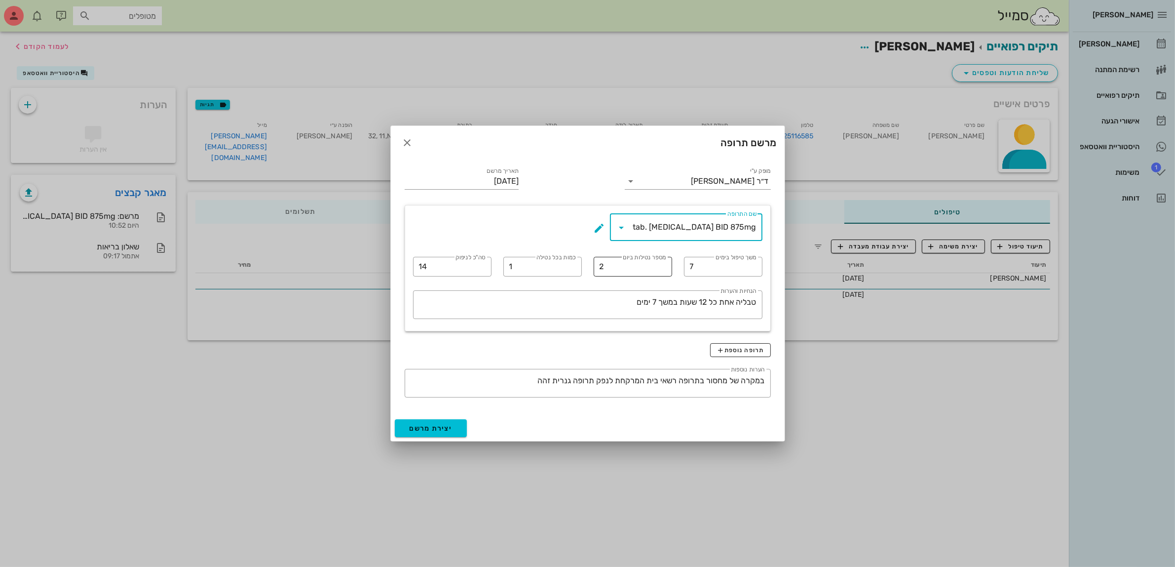
drag, startPoint x: 637, startPoint y: 267, endPoint x: 624, endPoint y: 267, distance: 12.3
click at [628, 267] on div "​ שם התרופה tab. AUGMENTIN BID 875mg ​ משך טיפול בימים 7 ​ מספר נטילות ביום 2 ​…" at bounding box center [587, 267] width 361 height 121
type input "3"
drag, startPoint x: 437, startPoint y: 266, endPoint x: 396, endPoint y: 265, distance: 41.0
click at [396, 265] on div "מופק ע"י ד״ר עמראן ביאדסה תאריך מרשם 04-09-2025 ​ שם התרופה tab. AUGMENTIN BID …" at bounding box center [588, 287] width 394 height 256
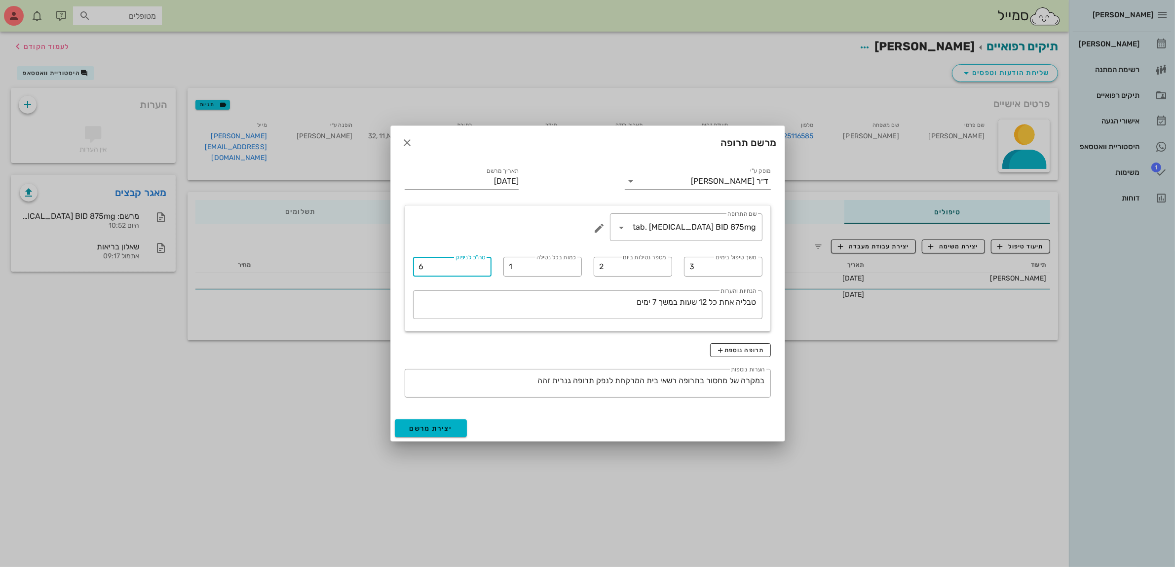
type input "6"
click at [442, 426] on span "יצירת מרשם" at bounding box center [431, 428] width 43 height 8
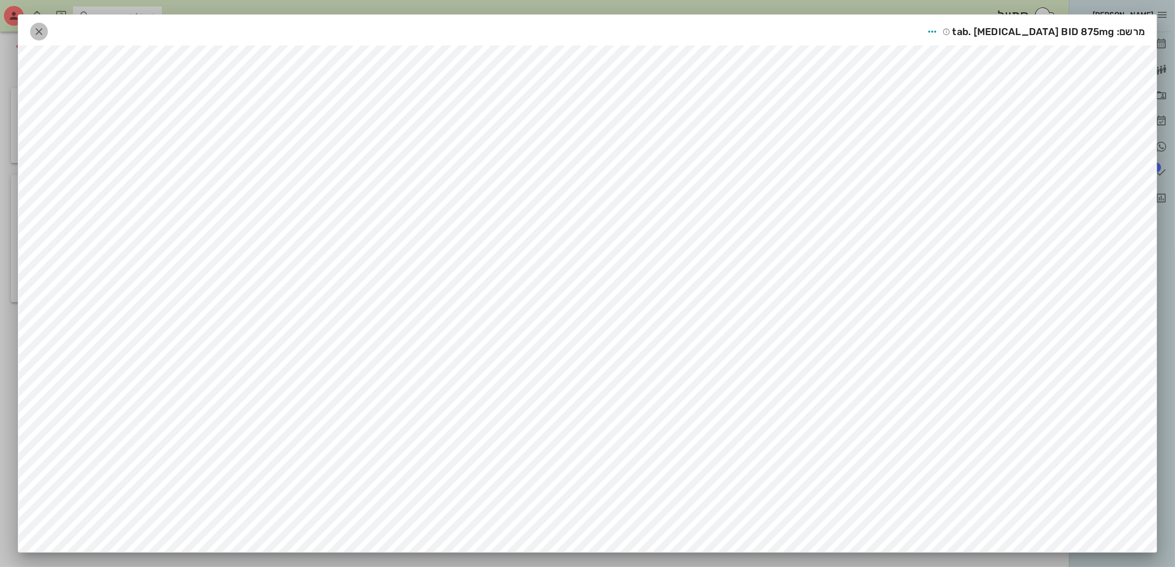
click at [42, 27] on icon "button" at bounding box center [39, 32] width 12 height 12
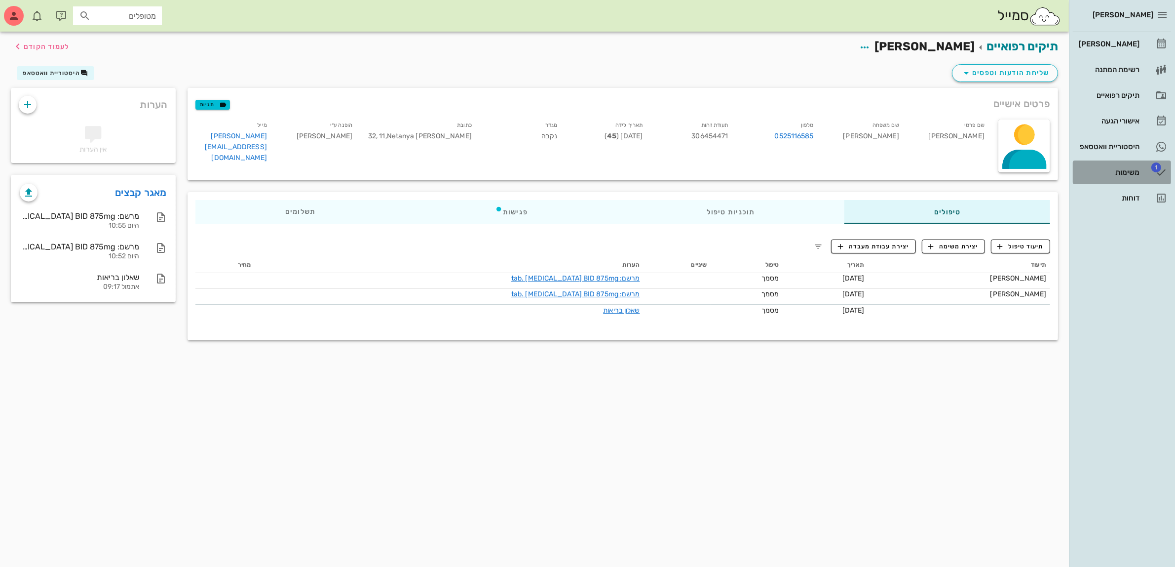
click at [1129, 169] on div "משימות" at bounding box center [1108, 172] width 63 height 8
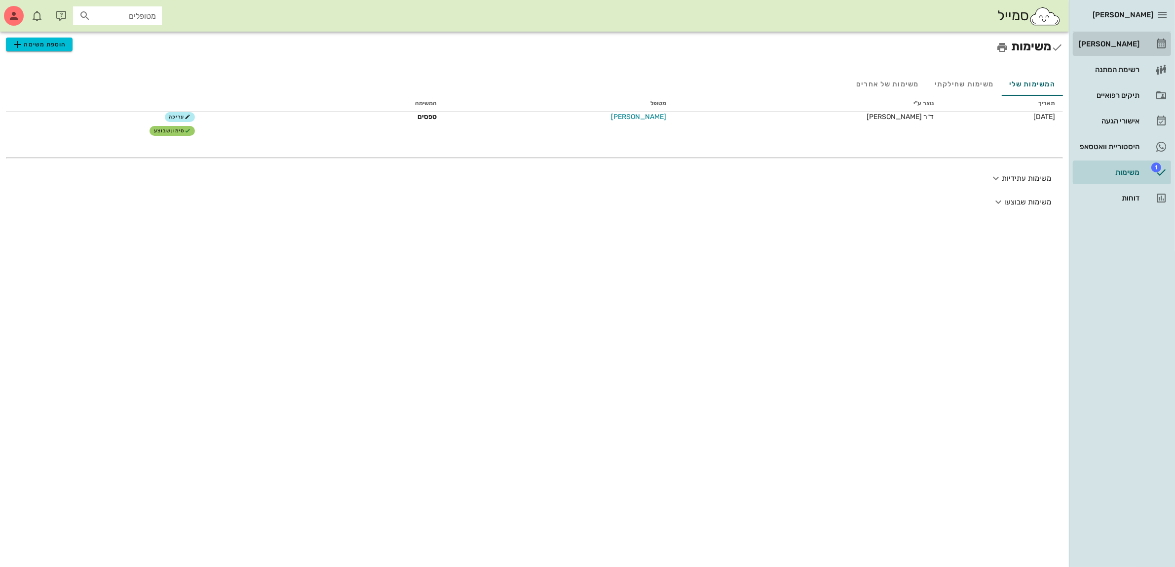
click at [1121, 38] on div "[PERSON_NAME]" at bounding box center [1108, 44] width 63 height 16
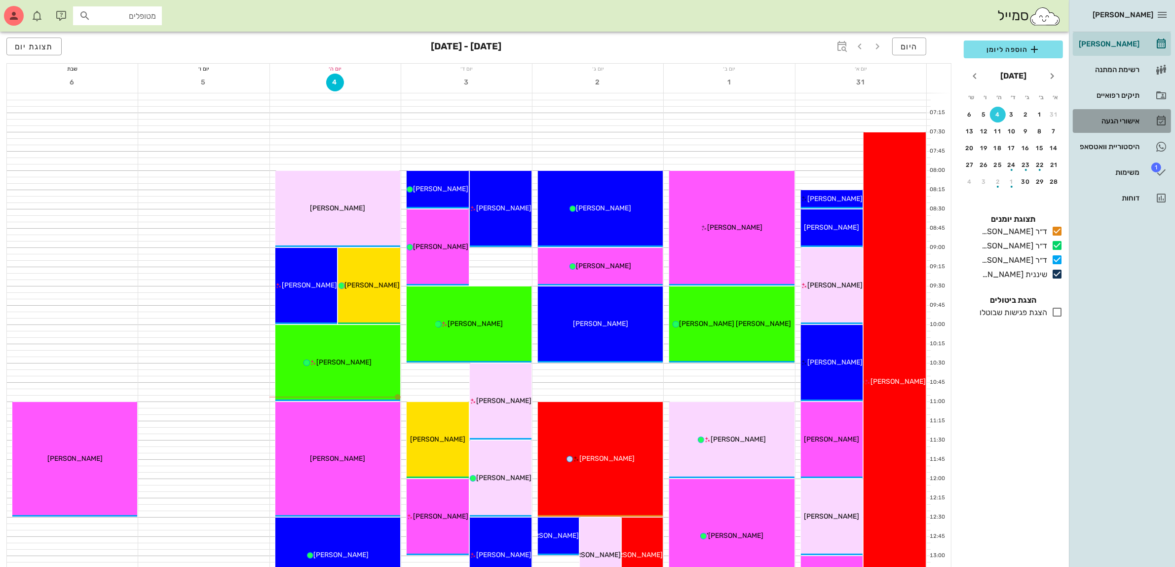
click at [1103, 121] on div "אישורי הגעה" at bounding box center [1108, 121] width 63 height 8
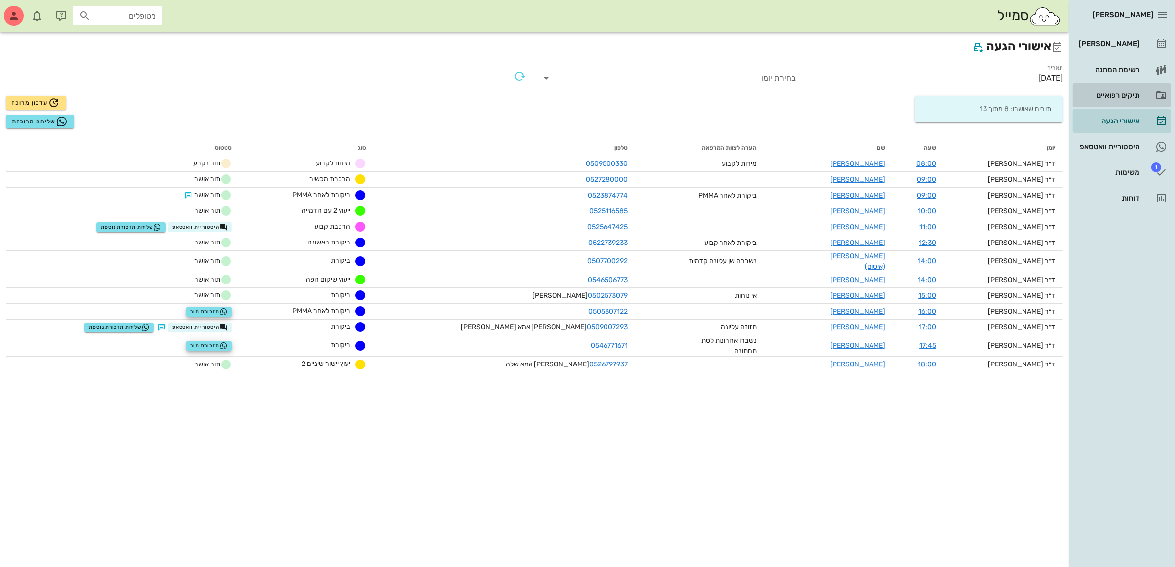
click at [1117, 91] on div "תיקים רפואיים" at bounding box center [1108, 95] width 63 height 8
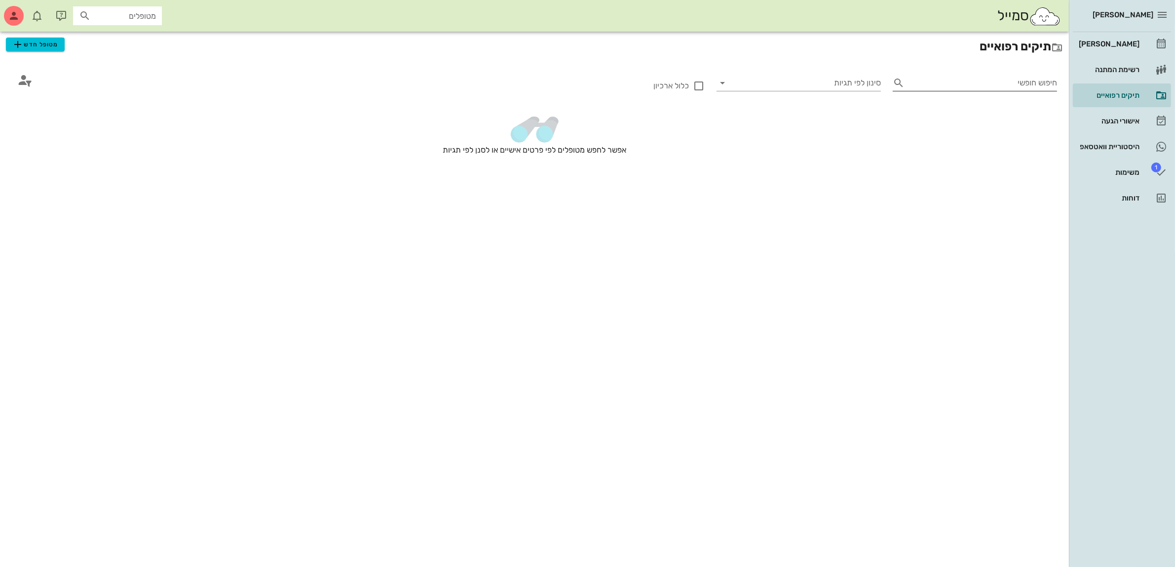
click at [992, 84] on input "חיפוש חופשי" at bounding box center [983, 83] width 149 height 16
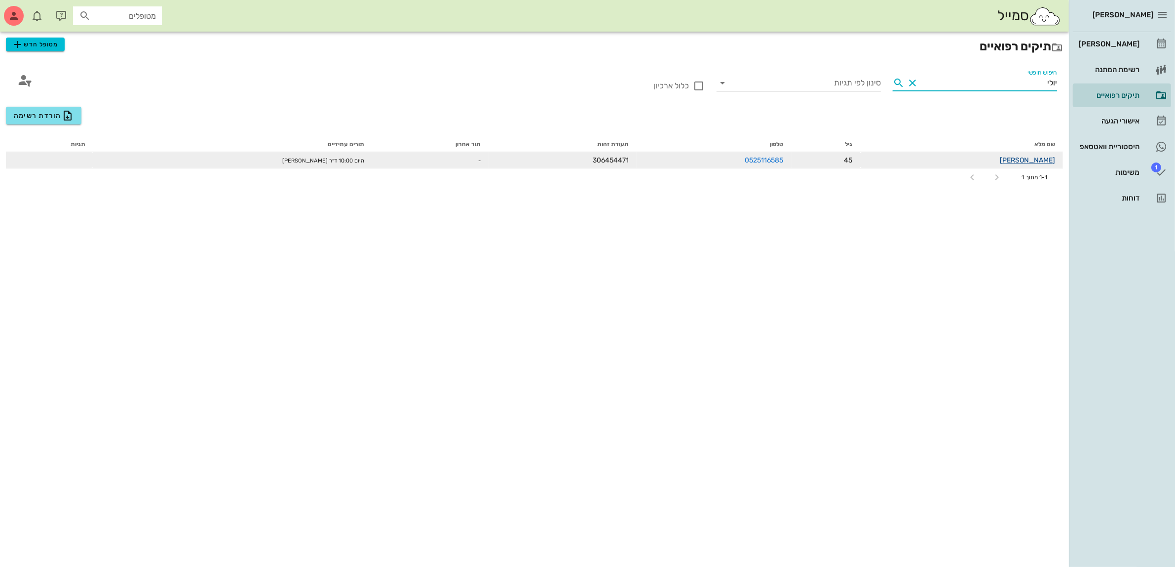
type input "יולי"
click at [1036, 159] on link "יוליה בוברין" at bounding box center [1027, 160] width 55 height 8
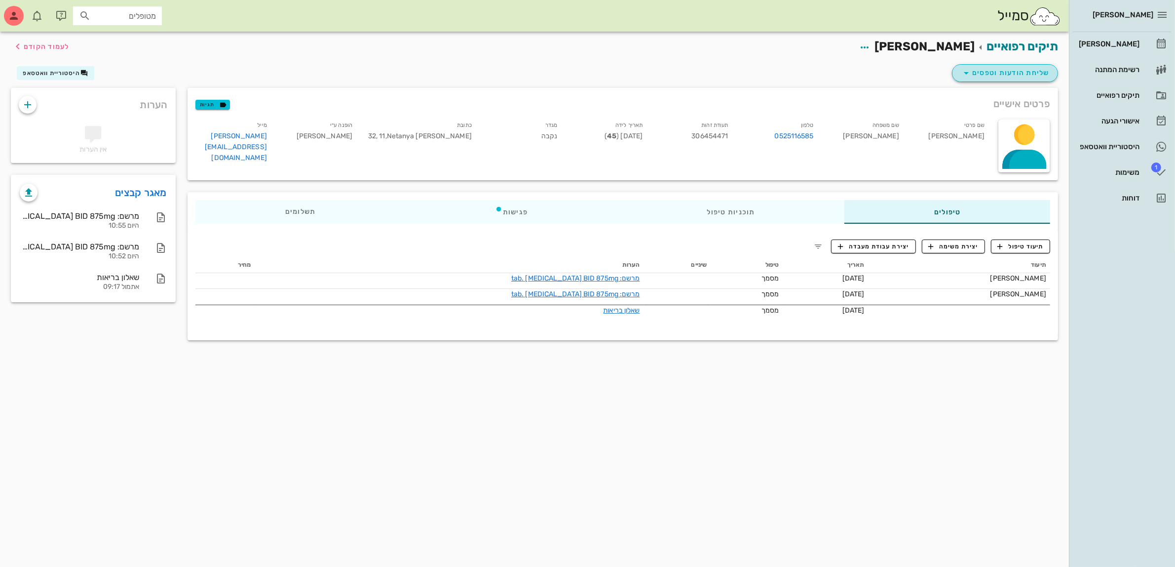
click at [1006, 69] on span "שליחת הודעות וטפסים" at bounding box center [1005, 73] width 89 height 12
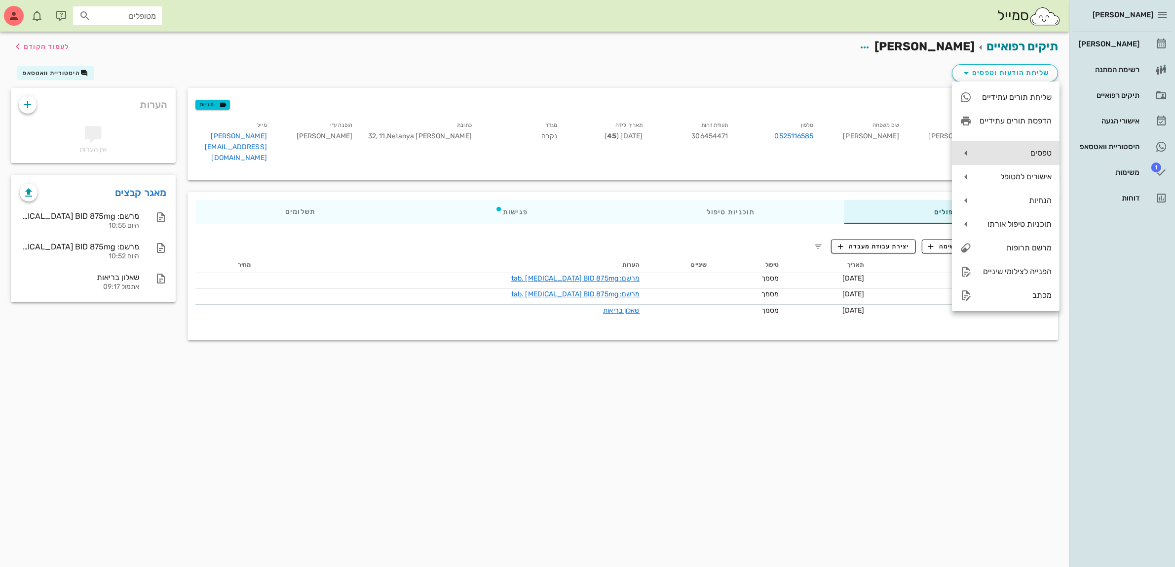
click at [1032, 149] on div "טפסים" at bounding box center [1016, 152] width 72 height 9
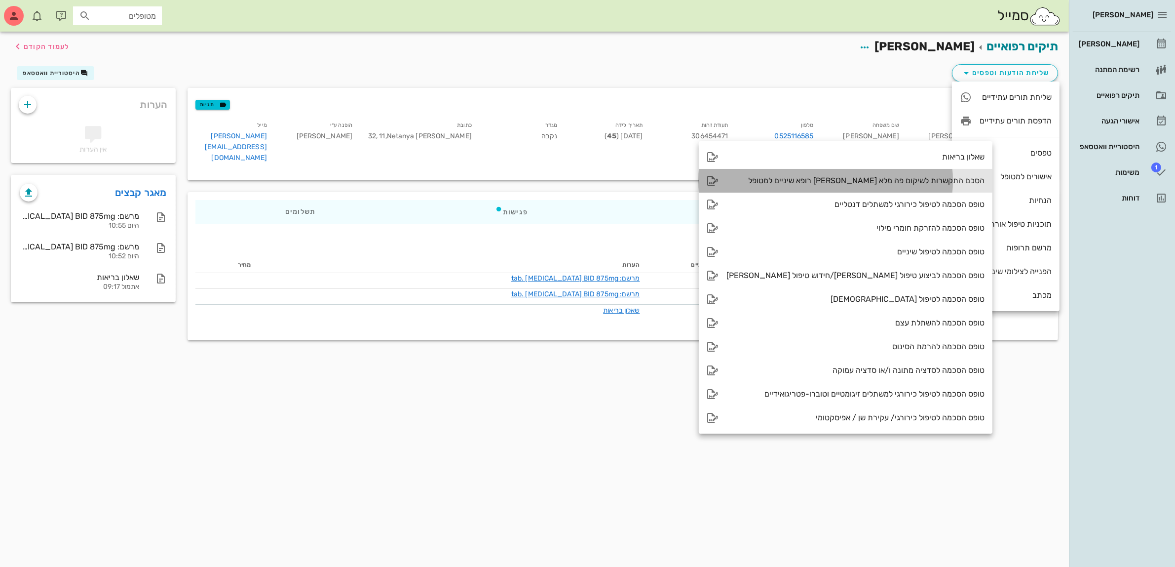
click at [906, 177] on div "הסכם התקשרות לשיקום פה מלא בין רופא שיניים למטופל" at bounding box center [856, 180] width 258 height 9
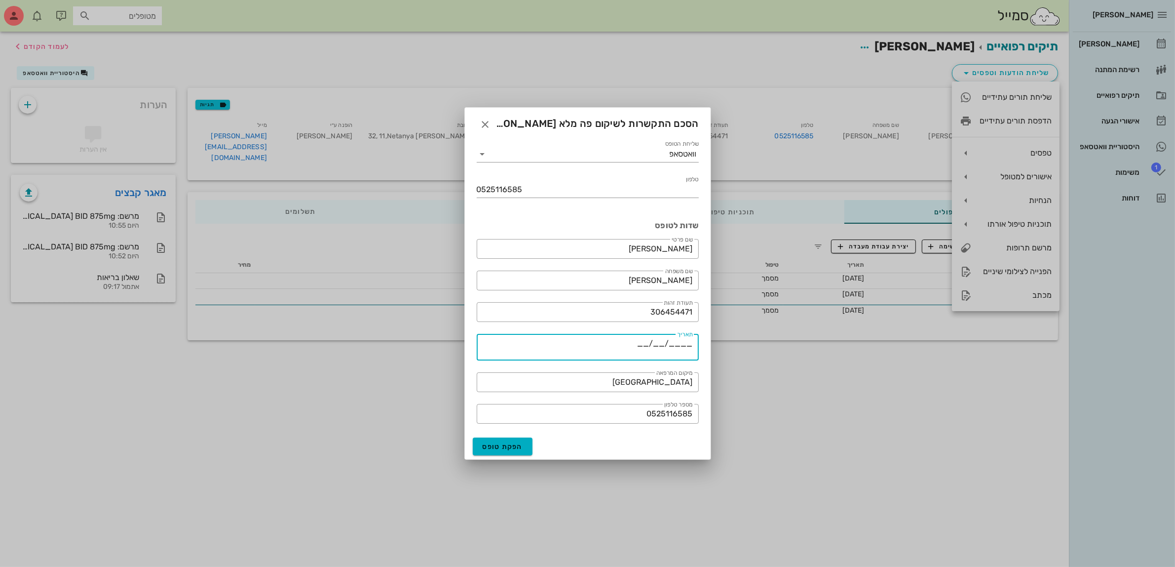
click at [645, 342] on textarea "____/__/__" at bounding box center [585, 349] width 216 height 24
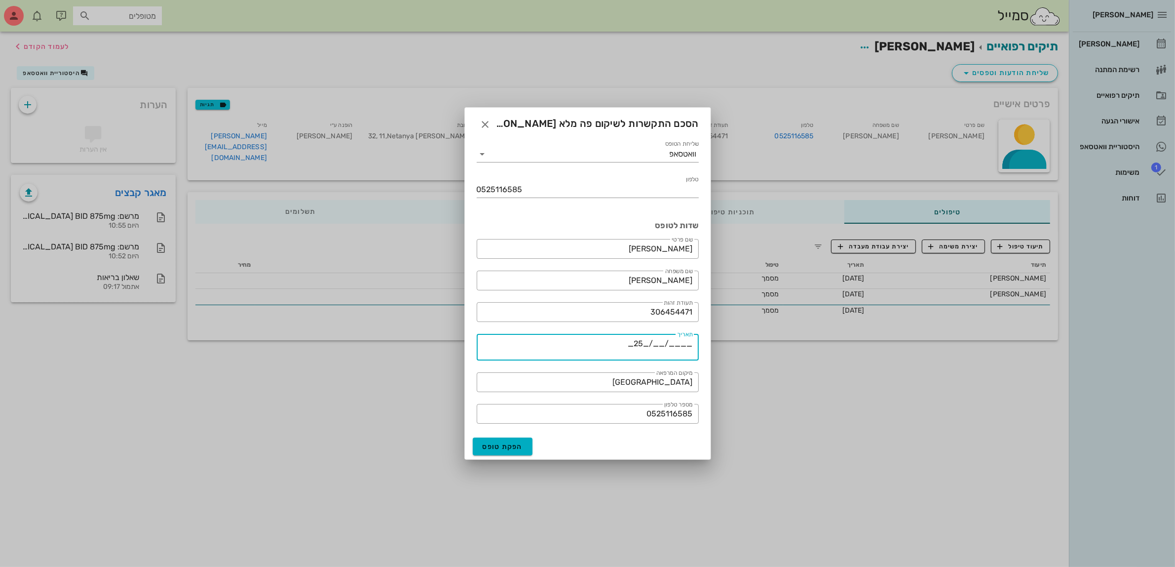
drag, startPoint x: 663, startPoint y: 342, endPoint x: 669, endPoint y: 341, distance: 6.4
click at [665, 341] on textarea "____/__/_25_" at bounding box center [585, 349] width 216 height 24
click at [680, 342] on textarea "____/09__/_25_" at bounding box center [585, 349] width 216 height 24
type textarea "__2025__/09__/_25_"
click at [501, 444] on span "הפקת טופס" at bounding box center [503, 446] width 40 height 8
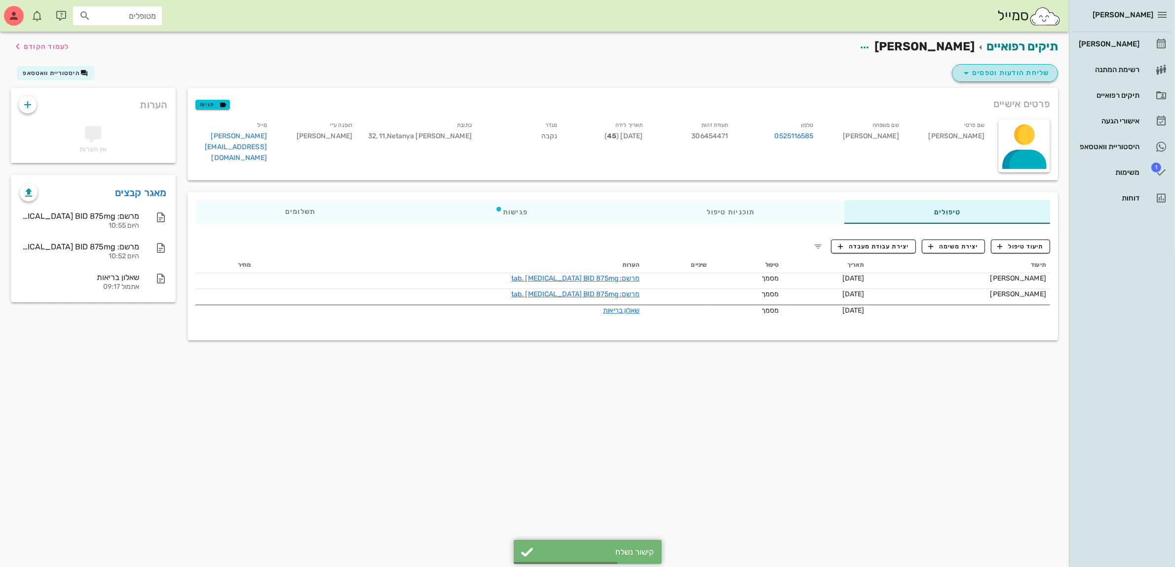
click at [1003, 72] on span "שליחת הודעות וטפסים" at bounding box center [1005, 73] width 89 height 12
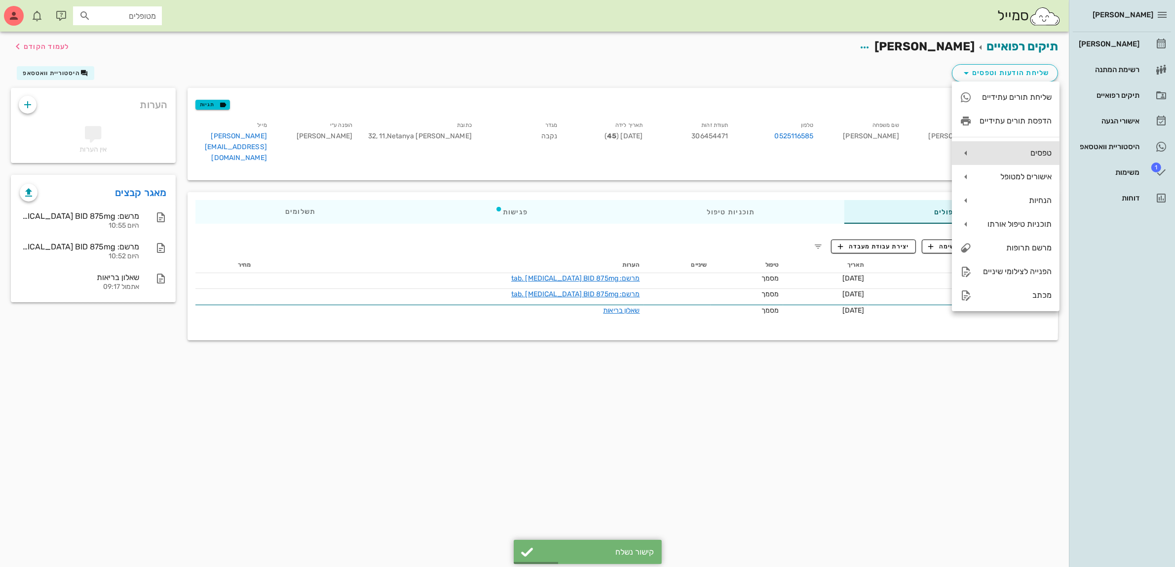
click at [1008, 154] on div "טפסים" at bounding box center [1016, 152] width 72 height 9
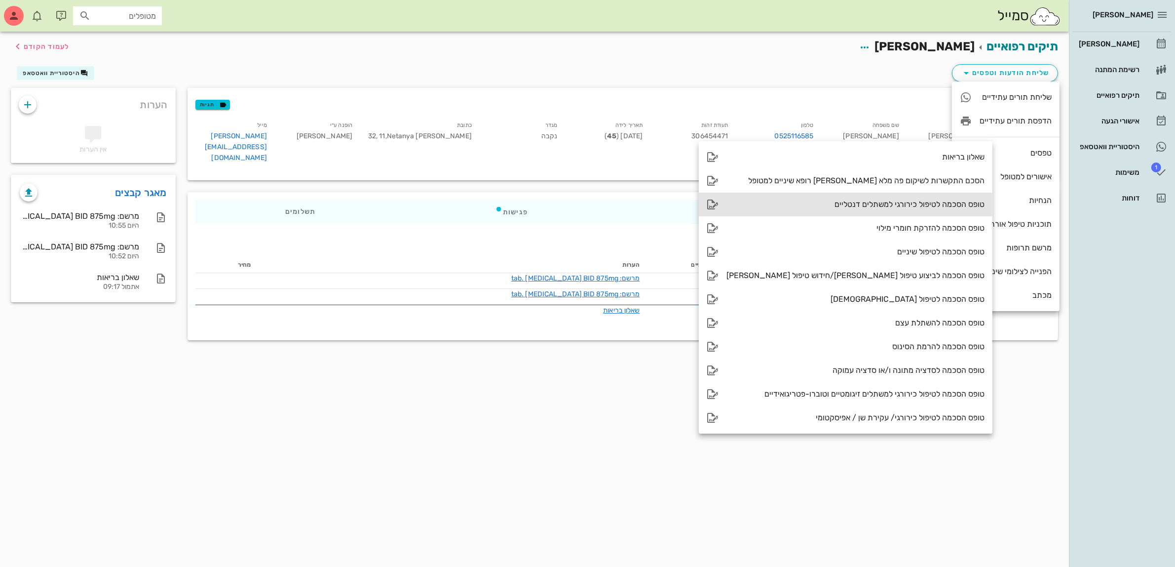
click at [885, 205] on div "טופס הסכמה לטיפול כירורגי למשתלים דנטליים" at bounding box center [856, 203] width 258 height 9
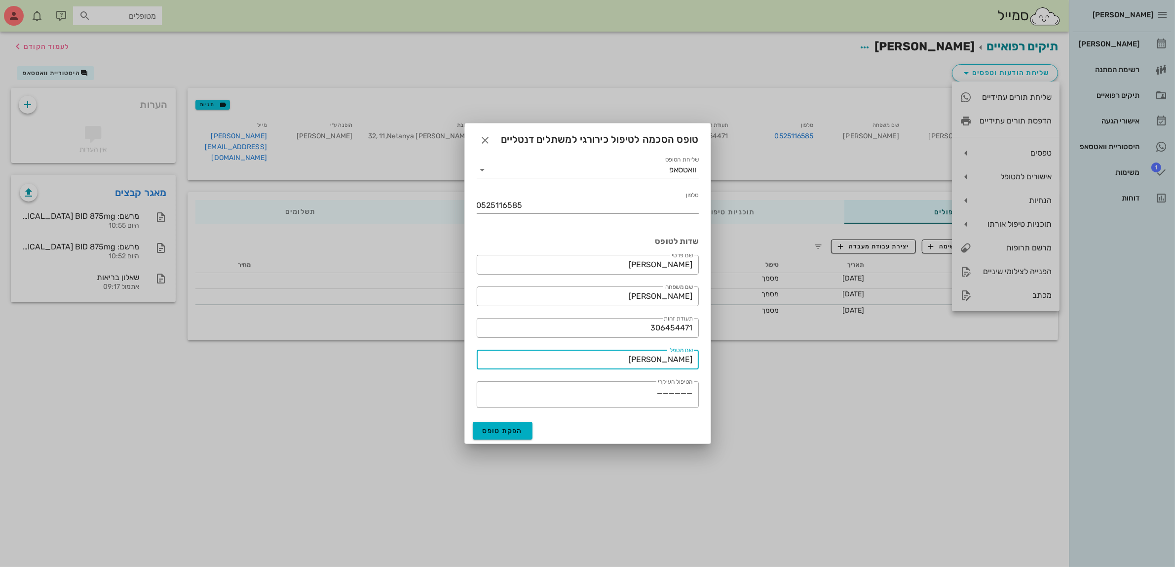
drag, startPoint x: 660, startPoint y: 358, endPoint x: 764, endPoint y: 351, distance: 103.9
click at [764, 351] on div "ביאדסה דנט יומן מרפאה רשימת המתנה תיקים רפואיים אישורי הגעה היסטוריית וואטסאפ 1…" at bounding box center [587, 283] width 1175 height 567
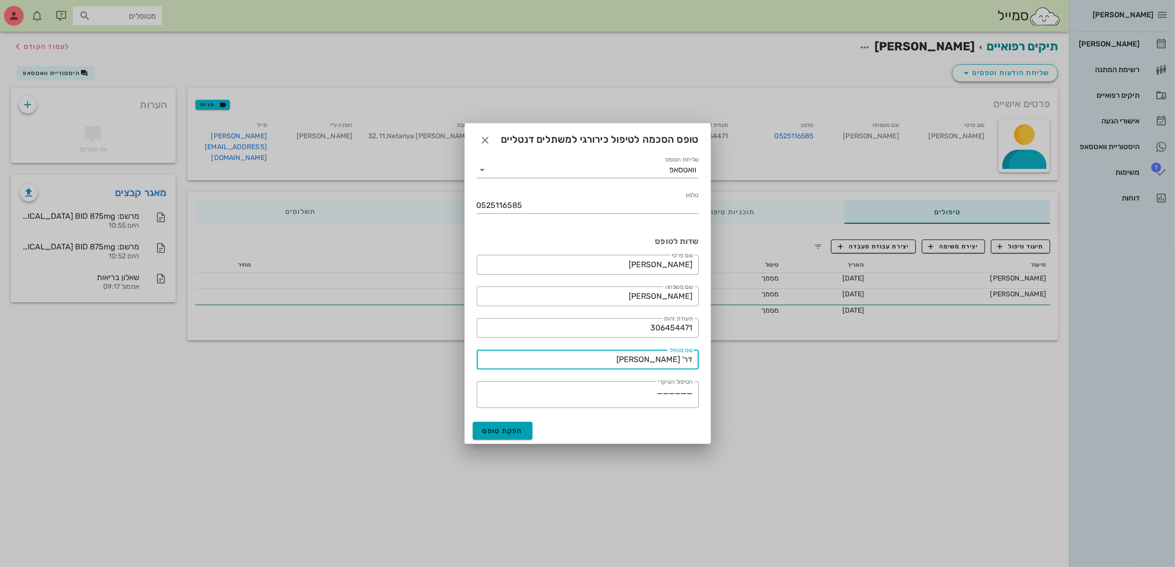
type input "דר' ג'מיל ביאדסה"
click at [502, 434] on span "הפקת טופס" at bounding box center [503, 430] width 40 height 8
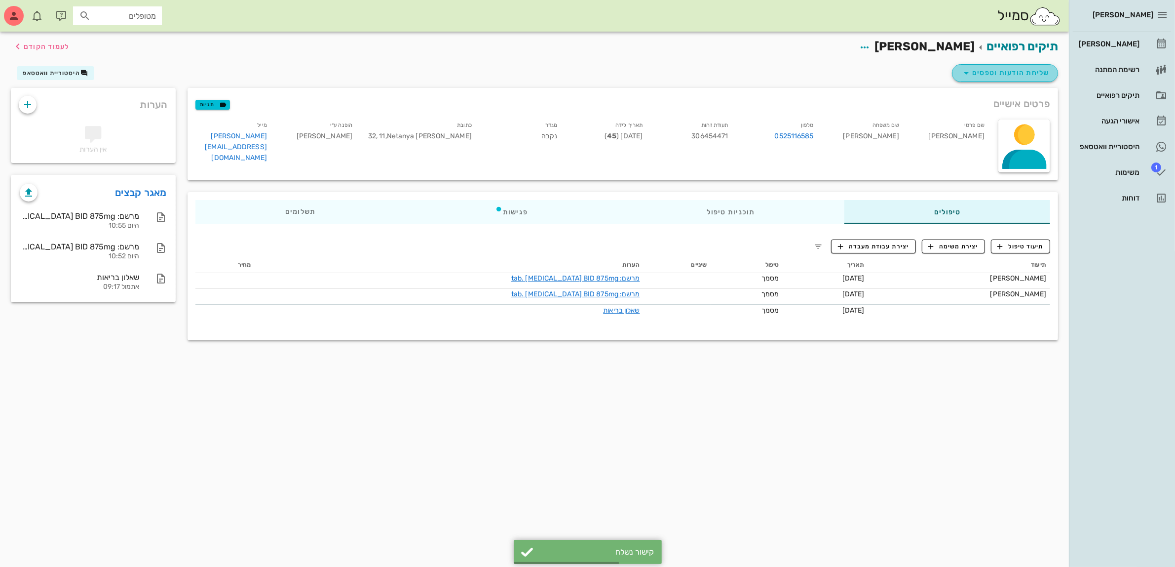
click at [1017, 75] on span "שליחת הודעות וטפסים" at bounding box center [1005, 73] width 89 height 12
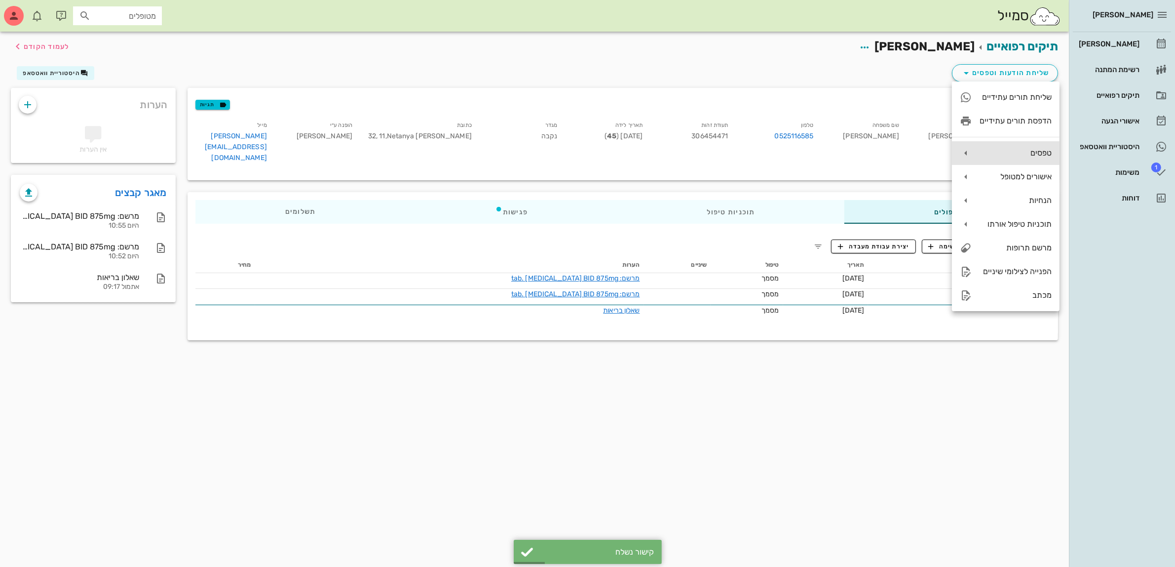
click at [1025, 156] on div "טפסים" at bounding box center [1016, 152] width 72 height 9
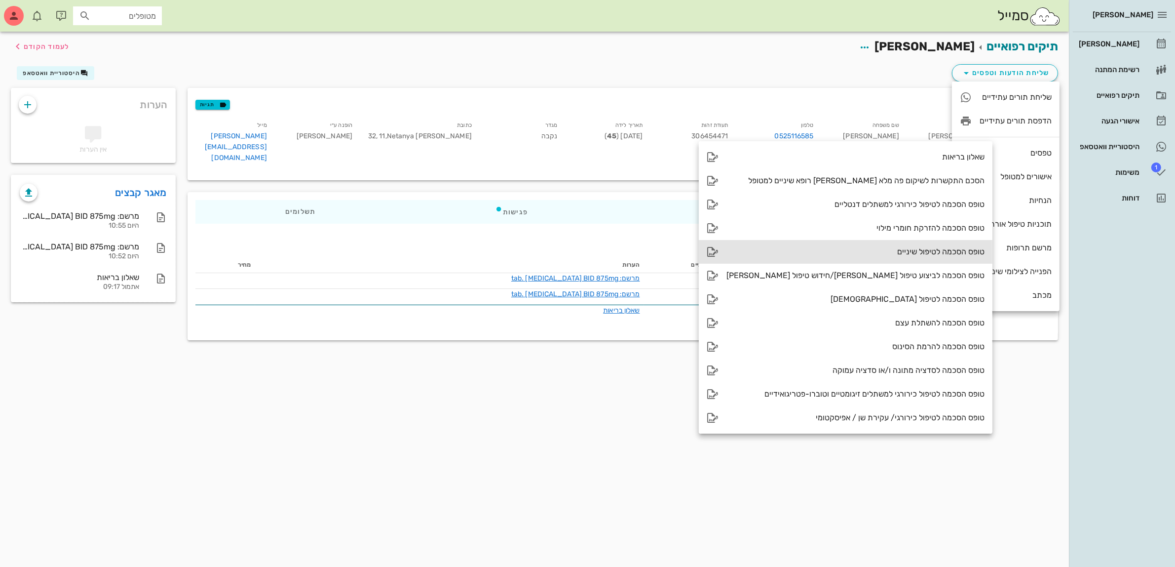
click at [899, 250] on div "טופס הסכמה לטיפול שיניים" at bounding box center [856, 251] width 258 height 9
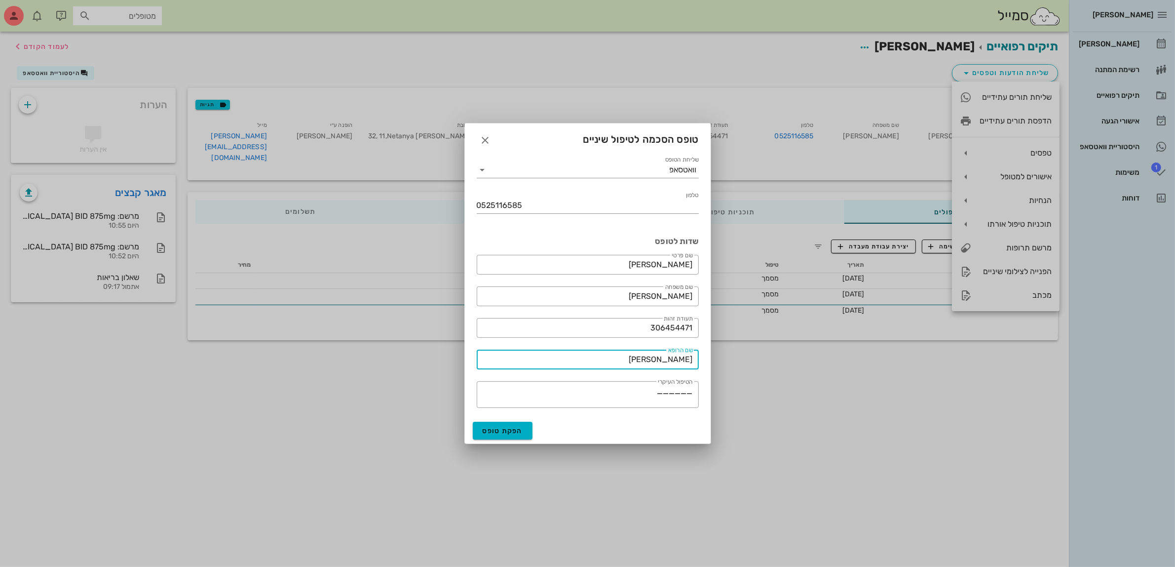
drag, startPoint x: 653, startPoint y: 361, endPoint x: 762, endPoint y: 349, distance: 109.7
click at [762, 349] on div "ביאדסה דנט יומן מרפאה רשימת המתנה תיקים רפואיים אישורי הגעה היסטוריית וואטסאפ 1…" at bounding box center [587, 283] width 1175 height 567
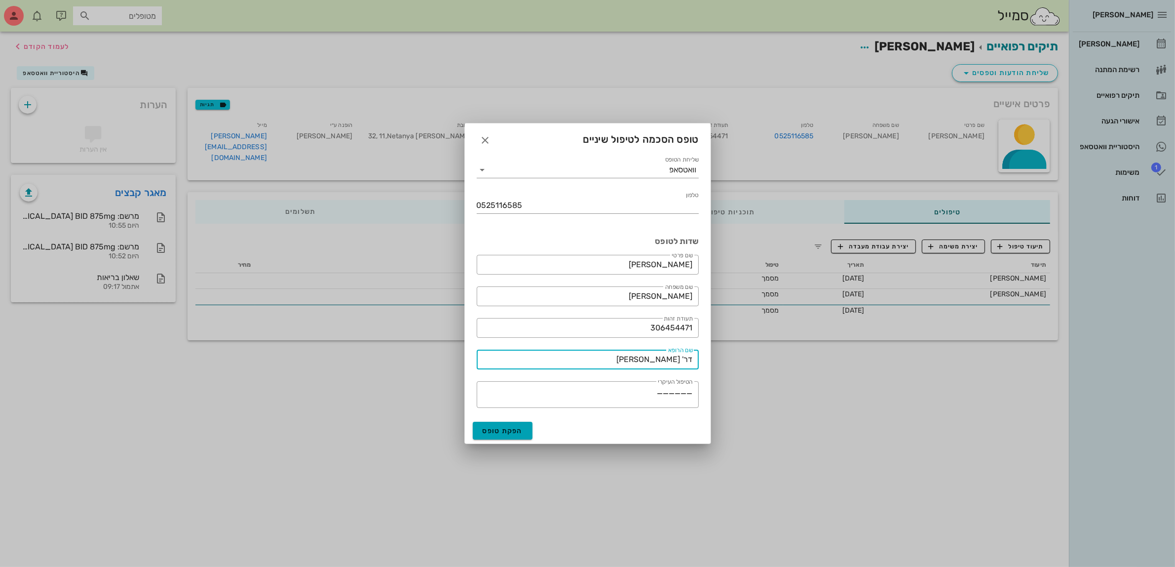
type input "דר' ג'מיל ביאדסה"
click at [502, 430] on span "הפקת טופס" at bounding box center [503, 430] width 40 height 8
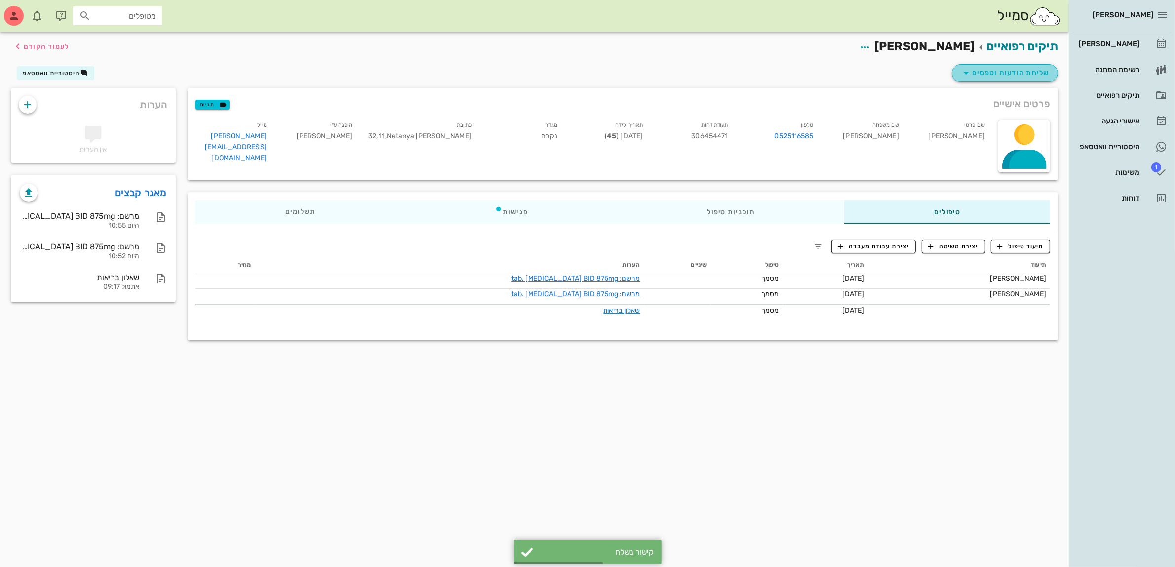
click at [1022, 75] on span "שליחת הודעות וטפסים" at bounding box center [1005, 73] width 89 height 12
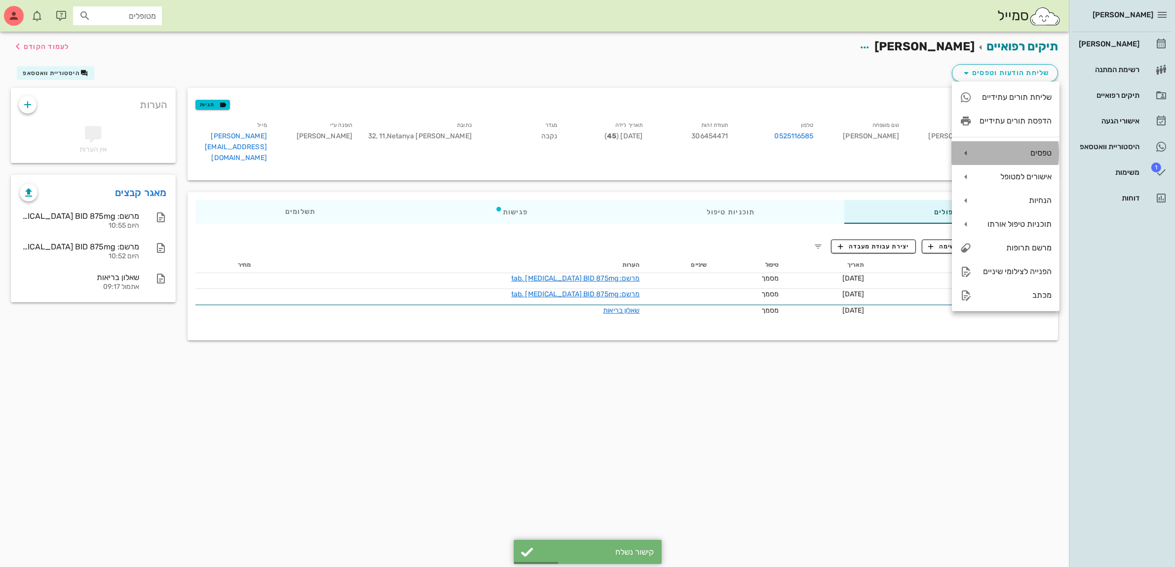
click at [1014, 153] on div "טפסים" at bounding box center [1016, 152] width 72 height 9
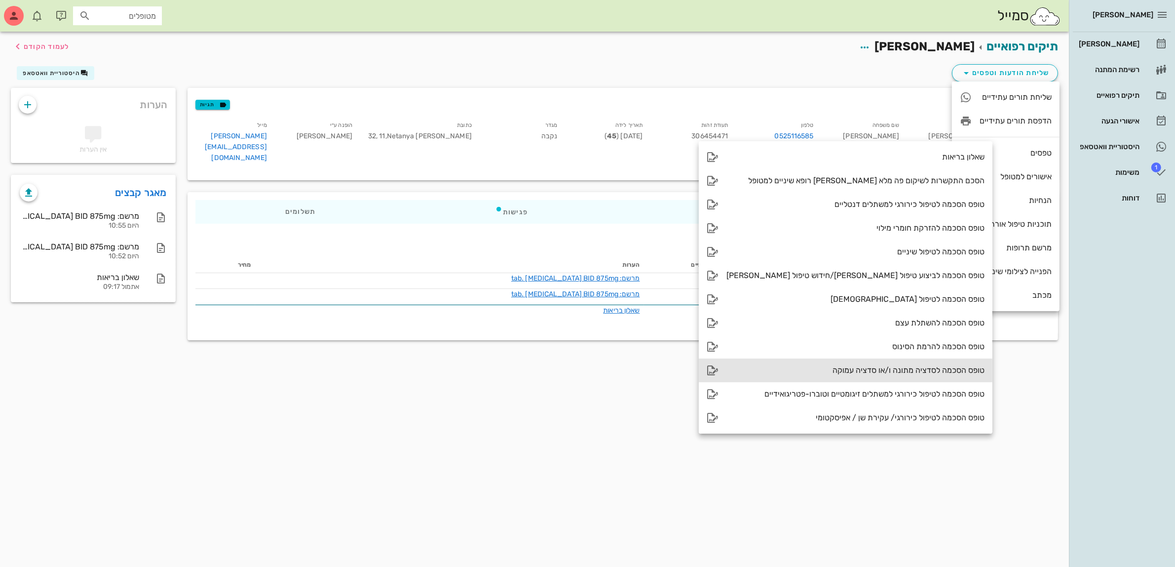
click at [876, 368] on div "טופס הסכמה לסדציה מתונה ו/או סדציה עמוקה" at bounding box center [856, 369] width 258 height 9
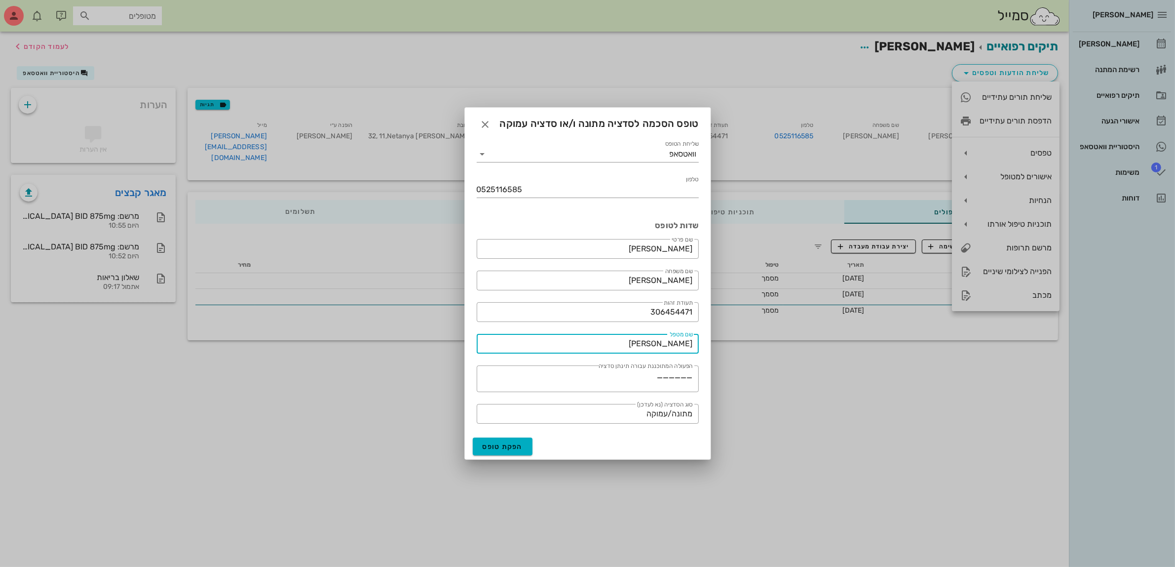
drag, startPoint x: 660, startPoint y: 341, endPoint x: 736, endPoint y: 341, distance: 76.0
click at [736, 341] on div "ביאדסה דנט יומן מרפאה רשימת המתנה תיקים רפואיים אישורי הגעה היסטוריית וואטסאפ 1…" at bounding box center [587, 283] width 1175 height 567
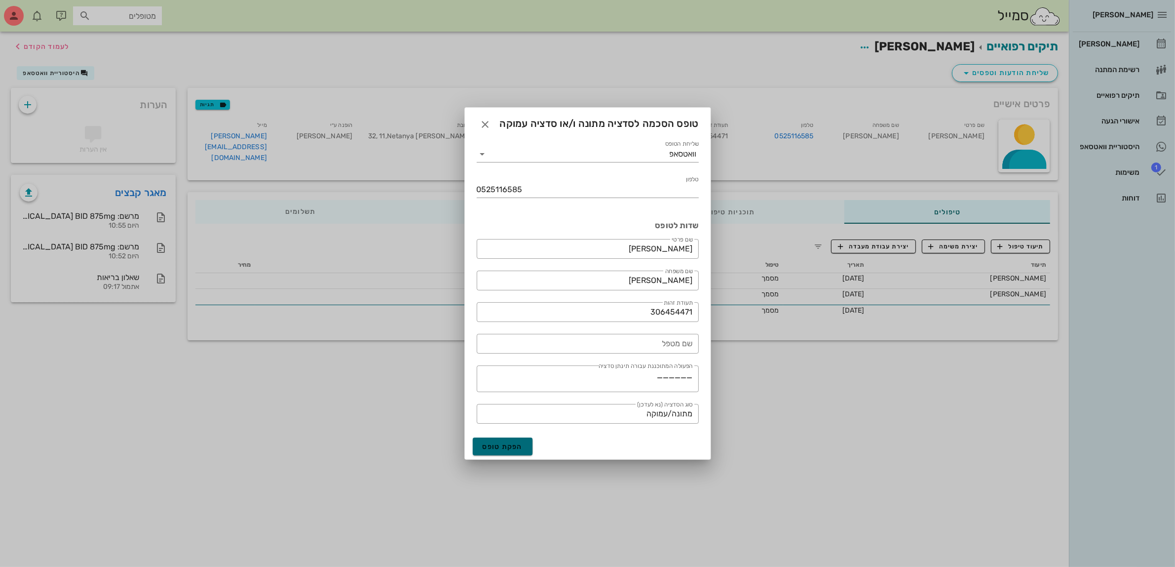
click at [499, 443] on span "הפקת טופס" at bounding box center [503, 446] width 40 height 8
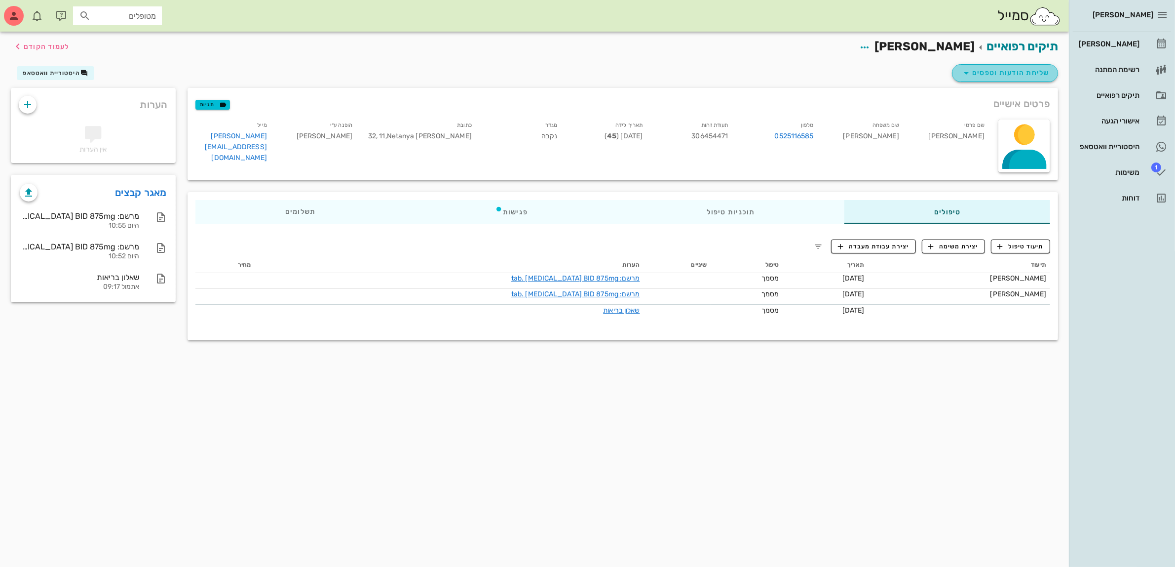
click at [1000, 72] on span "שליחת הודעות וטפסים" at bounding box center [1005, 73] width 89 height 12
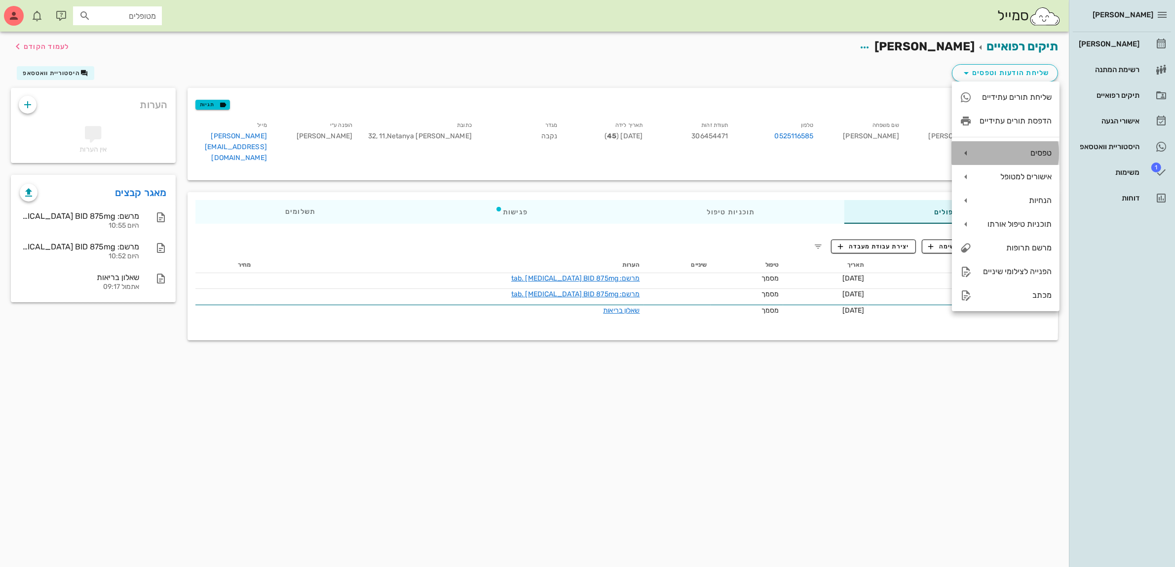
click at [1023, 154] on div "טפסים" at bounding box center [1016, 152] width 72 height 9
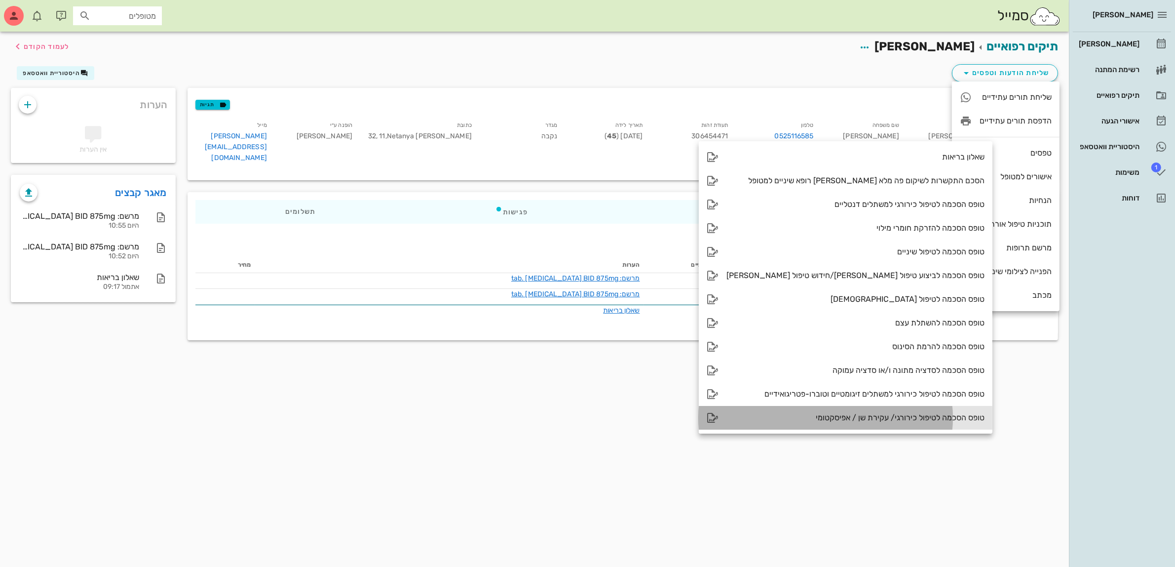
click at [847, 416] on div "טופס הסכמה לטיפול כירורגי/ עקירת שן / אפיסקטומי" at bounding box center [856, 417] width 258 height 9
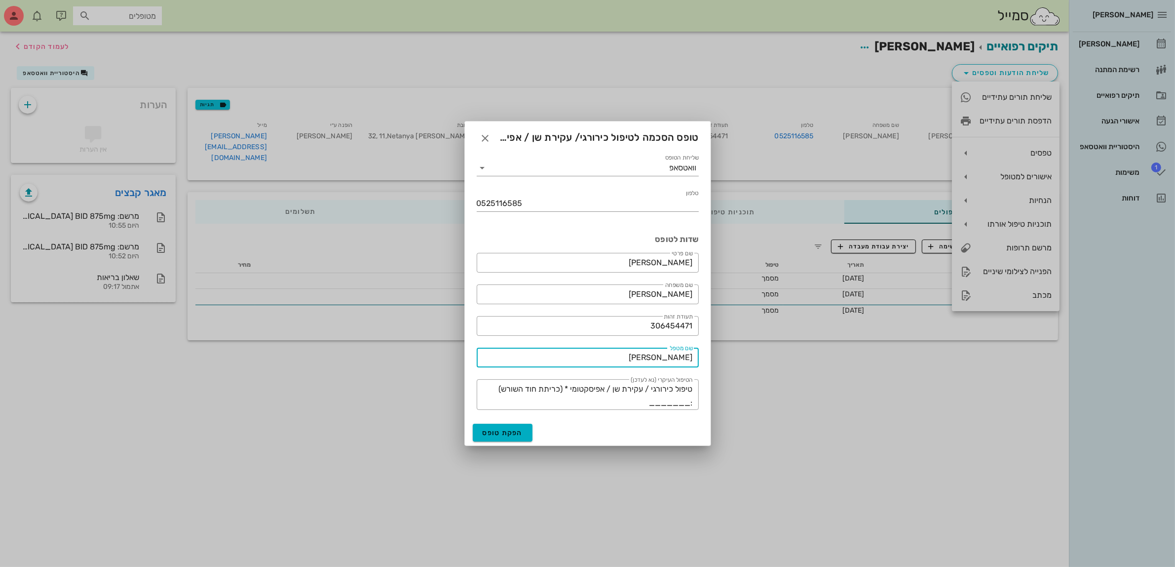
drag, startPoint x: 658, startPoint y: 357, endPoint x: 712, endPoint y: 356, distance: 54.3
click at [712, 356] on div "ביאדסה דנט יומן מרפאה רשימת המתנה תיקים רפואיים אישורי הגעה היסטוריית וואטסאפ 1…" at bounding box center [587, 283] width 1175 height 567
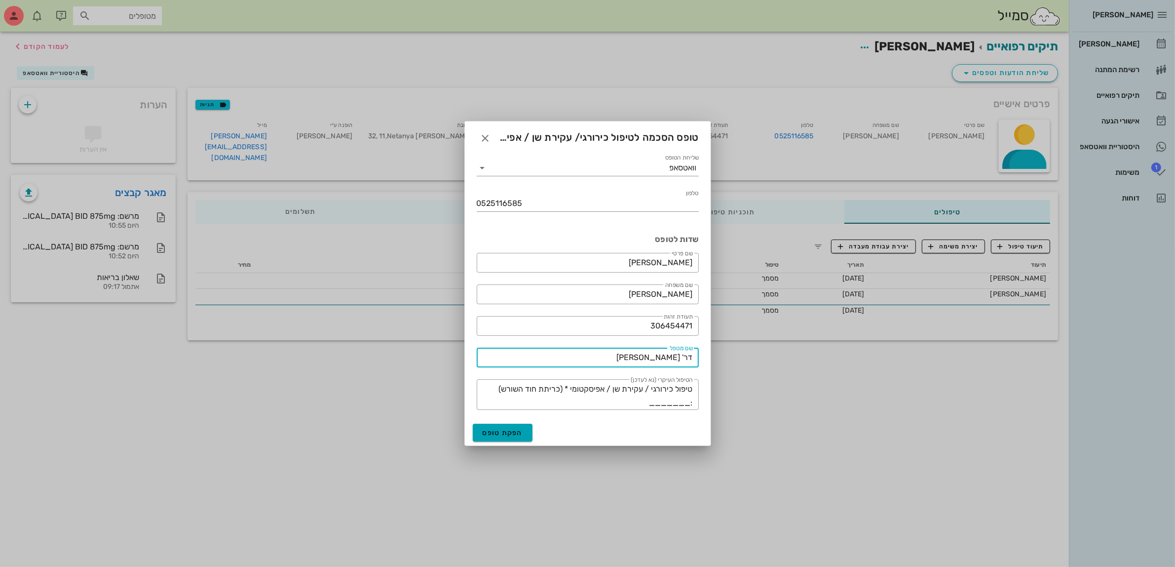
type input "דר' ג'מיל ביאדסה"
click at [503, 426] on button "הפקת טופס" at bounding box center [503, 432] width 60 height 18
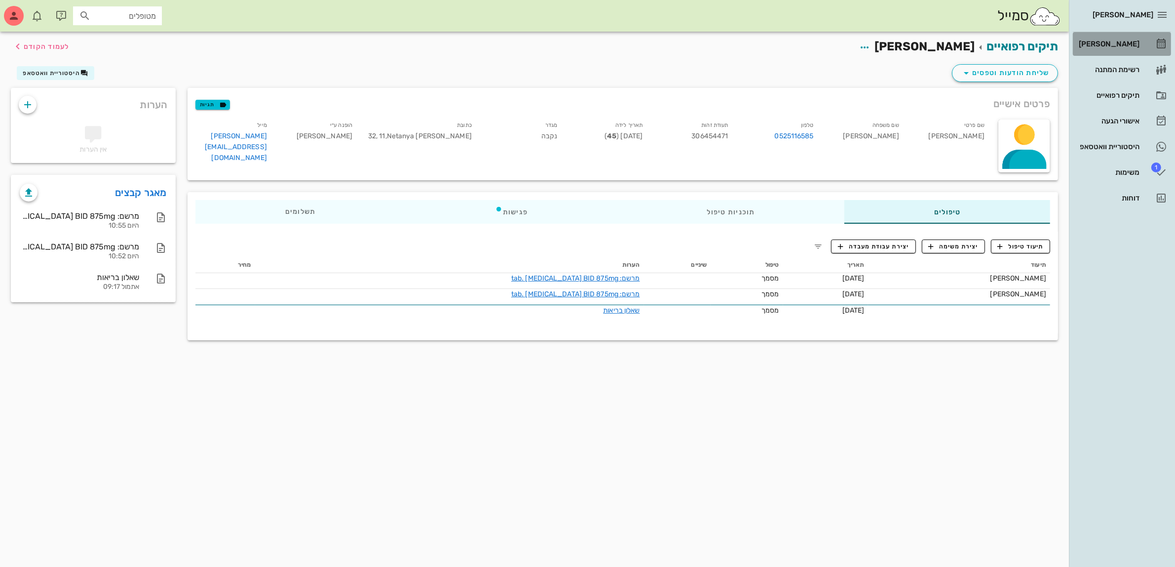
click at [1126, 42] on div "[PERSON_NAME]" at bounding box center [1108, 44] width 63 height 8
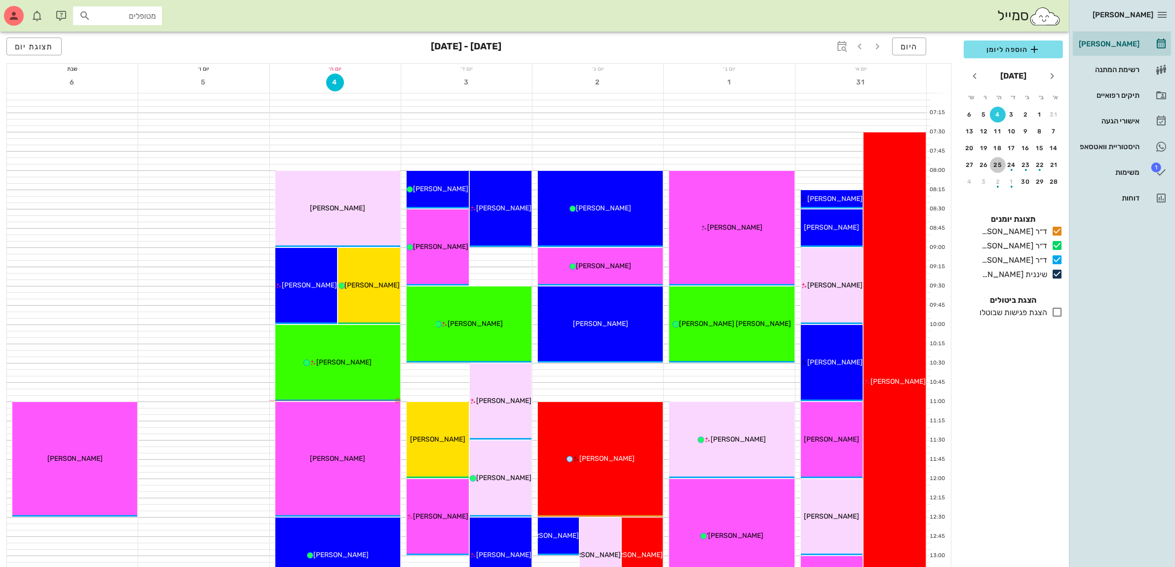
click at [1000, 164] on div "25" at bounding box center [998, 164] width 16 height 7
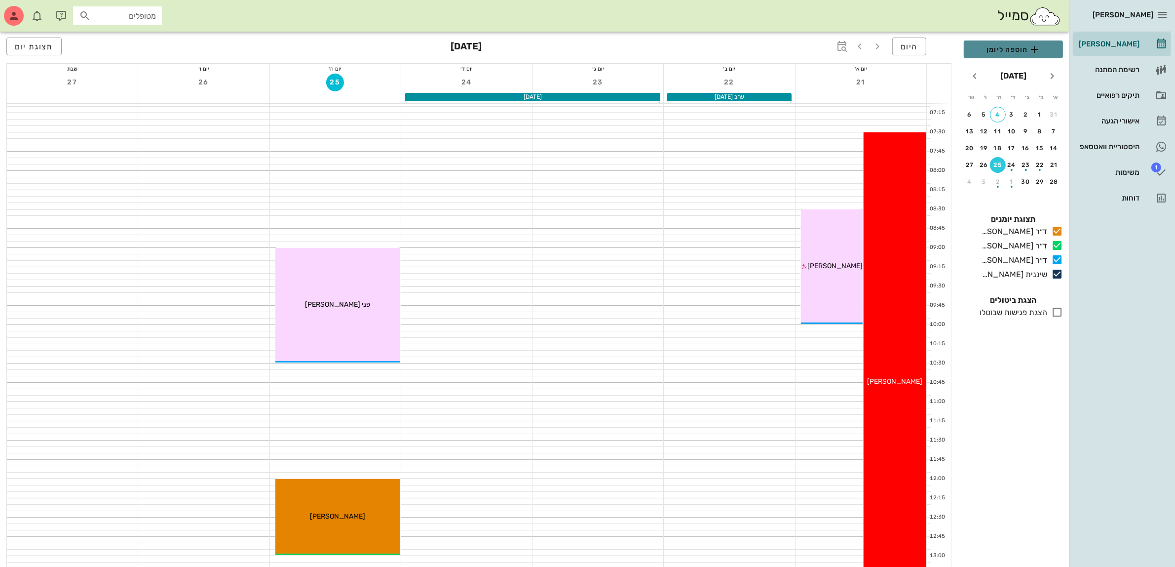
click at [1014, 48] on span "הוספה ליומן" at bounding box center [1013, 49] width 83 height 12
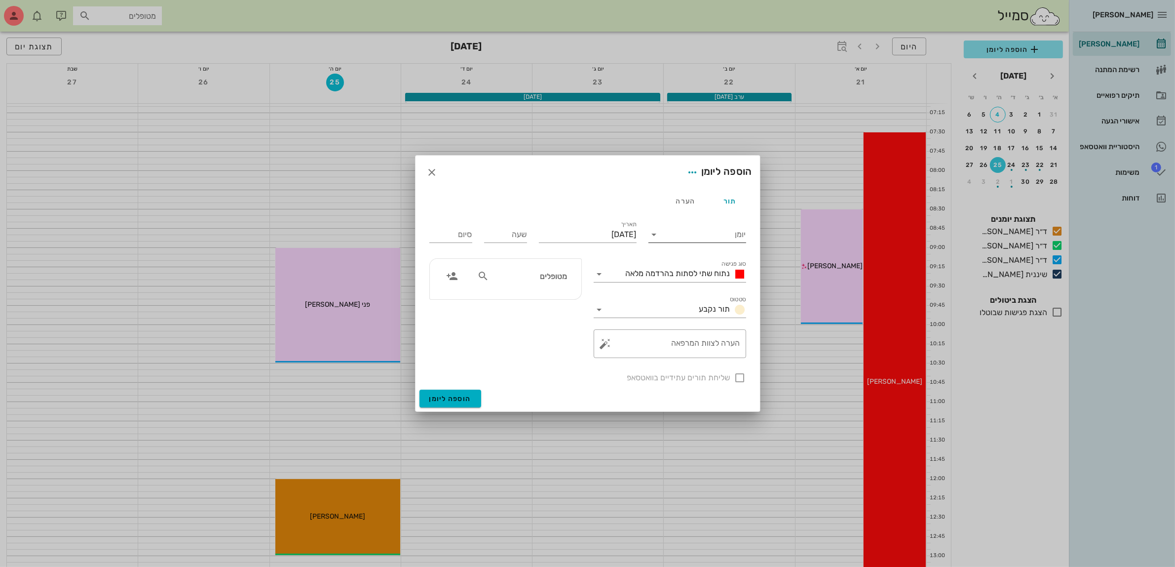
click at [691, 235] on input "יומן" at bounding box center [704, 235] width 84 height 16
click at [692, 240] on div "ד״ר [PERSON_NAME]" at bounding box center [699, 241] width 87 height 9
click at [675, 272] on span "נתוח שתי לסתות בהרדמה מלאה" at bounding box center [678, 273] width 105 height 9
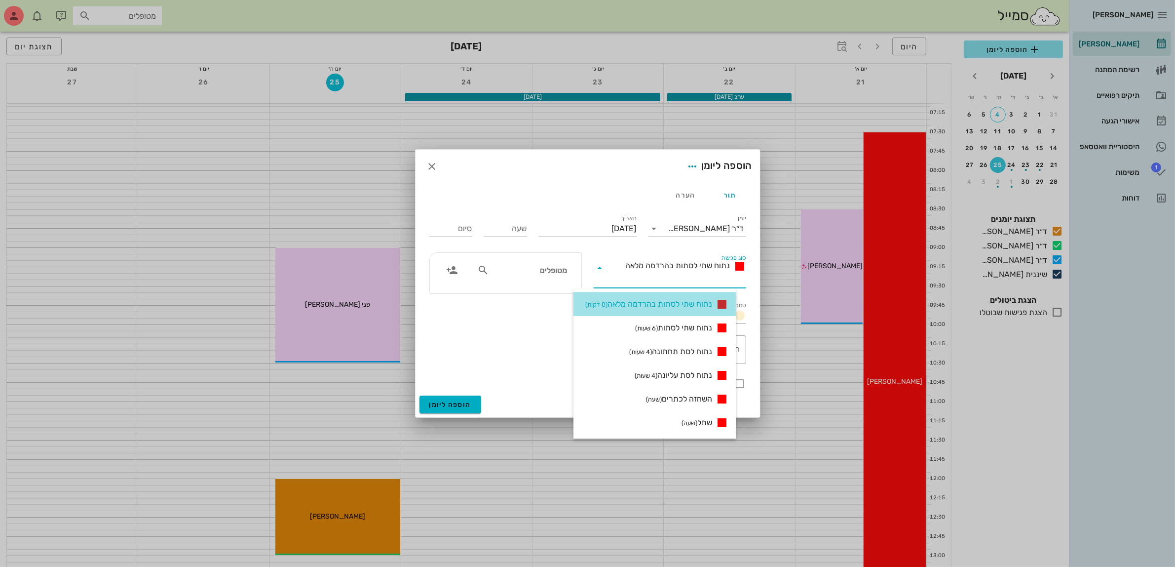
click at [674, 302] on span "נתוח שתי לסתות בהרדמה מלאה (0 דקות)" at bounding box center [648, 304] width 127 height 12
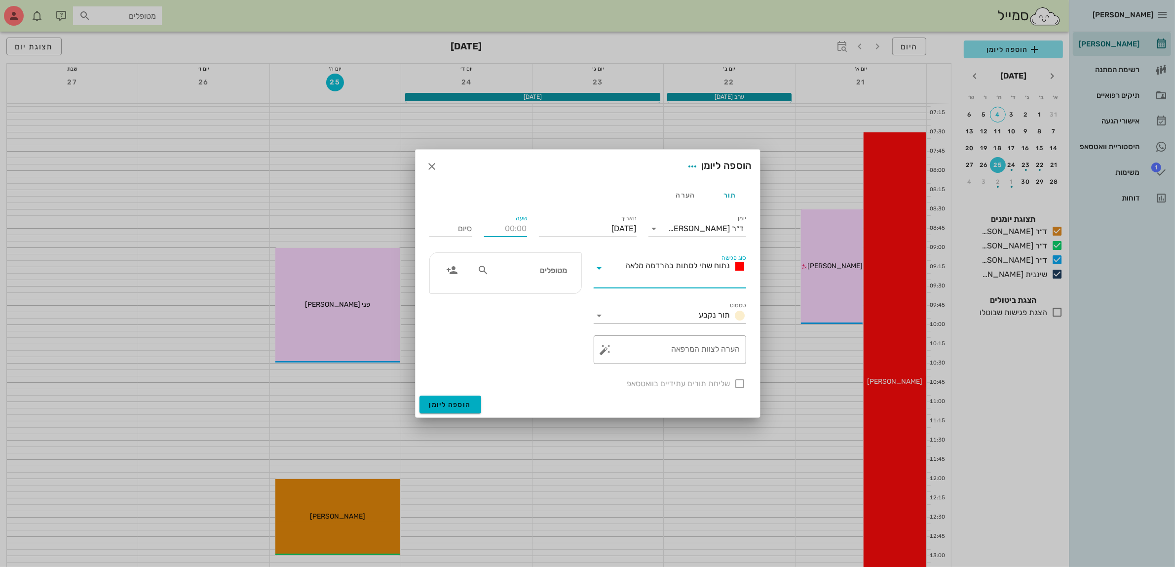
click at [501, 226] on input "שעה" at bounding box center [505, 229] width 43 height 16
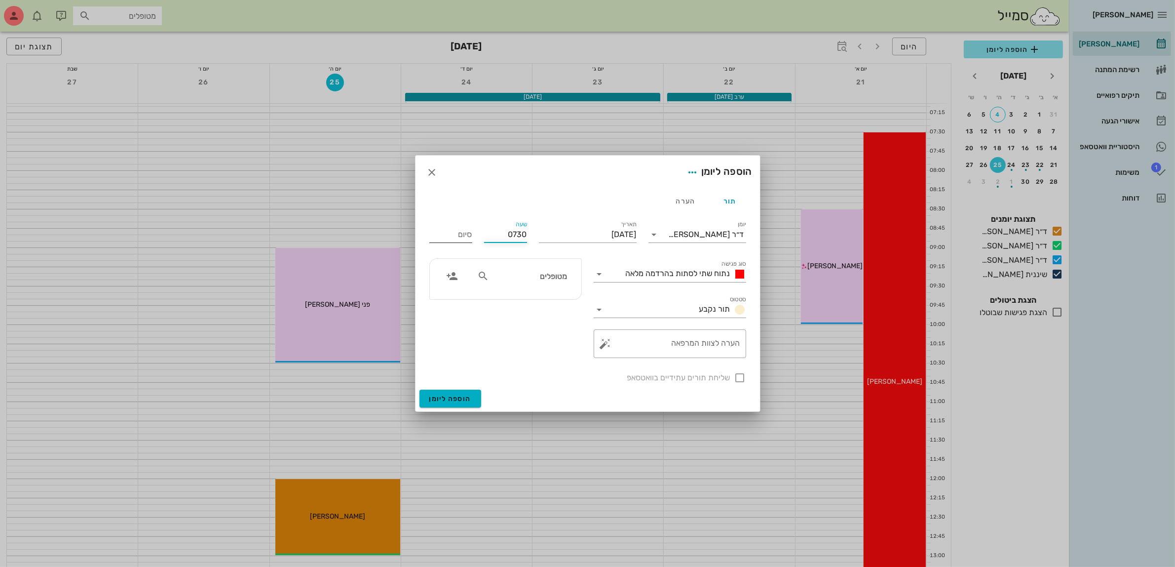
type input "07:30"
click at [467, 228] on div "סיום 15:30" at bounding box center [450, 235] width 43 height 16
drag, startPoint x: 437, startPoint y: 237, endPoint x: 519, endPoint y: 243, distance: 81.7
click at [519, 243] on div "יומן ד״ר ג׳מיל ביאדסה סוג פגישה נתוח שתי לסתות בהרדמה מלאה סטטוס תור נקבע תאריך…" at bounding box center [587, 301] width 329 height 177
click at [542, 284] on div "מטופלים" at bounding box center [522, 276] width 102 height 19
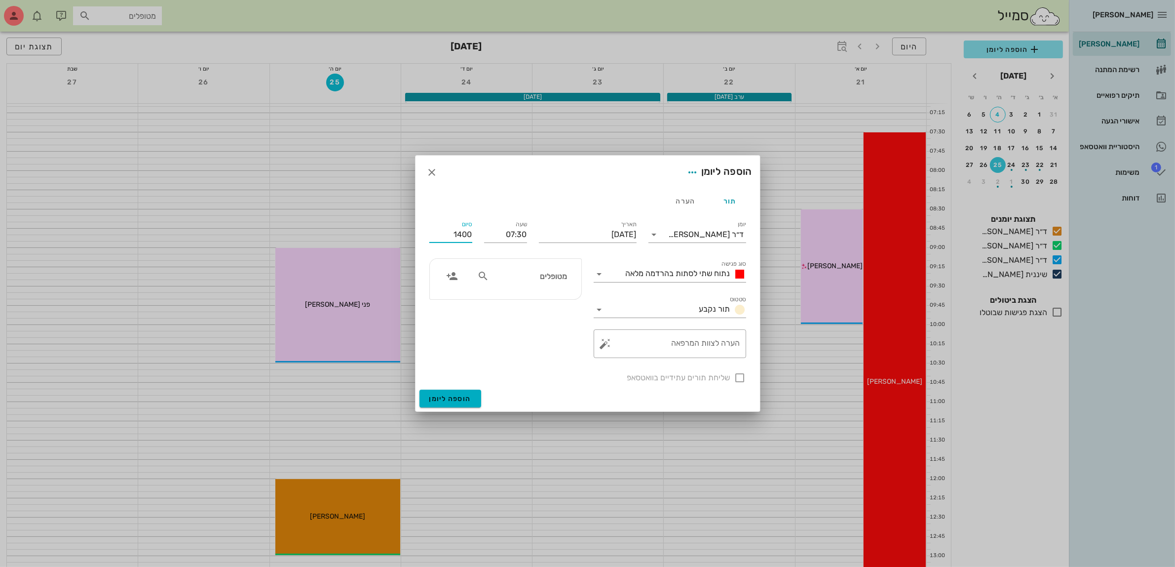
type input "14:00"
type input "יולי"
click at [541, 302] on div "יוליה בוברין 306454471" at bounding box center [511, 298] width 109 height 8
click at [743, 374] on div at bounding box center [740, 377] width 17 height 17
checkbox input "true"
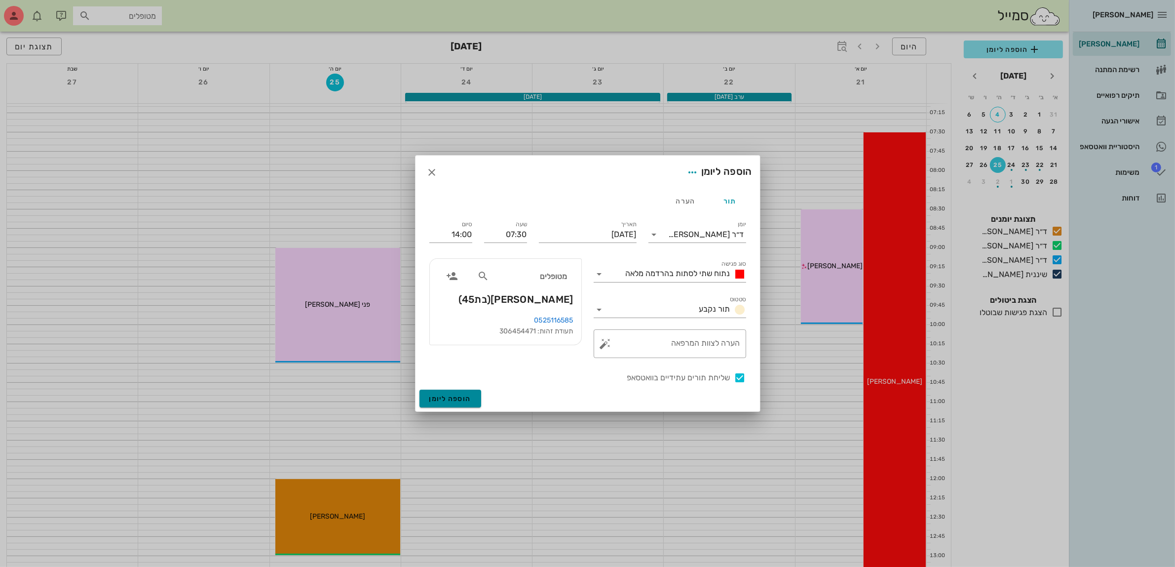
click at [451, 399] on span "הוספה ליומן" at bounding box center [450, 398] width 42 height 8
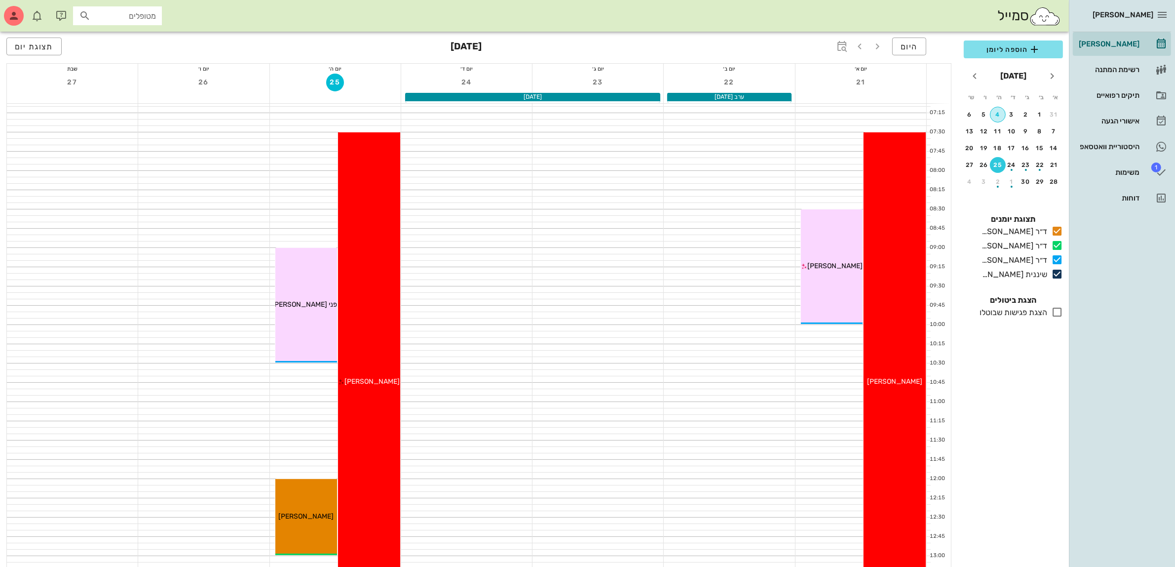
click at [997, 112] on div "4" at bounding box center [998, 114] width 15 height 7
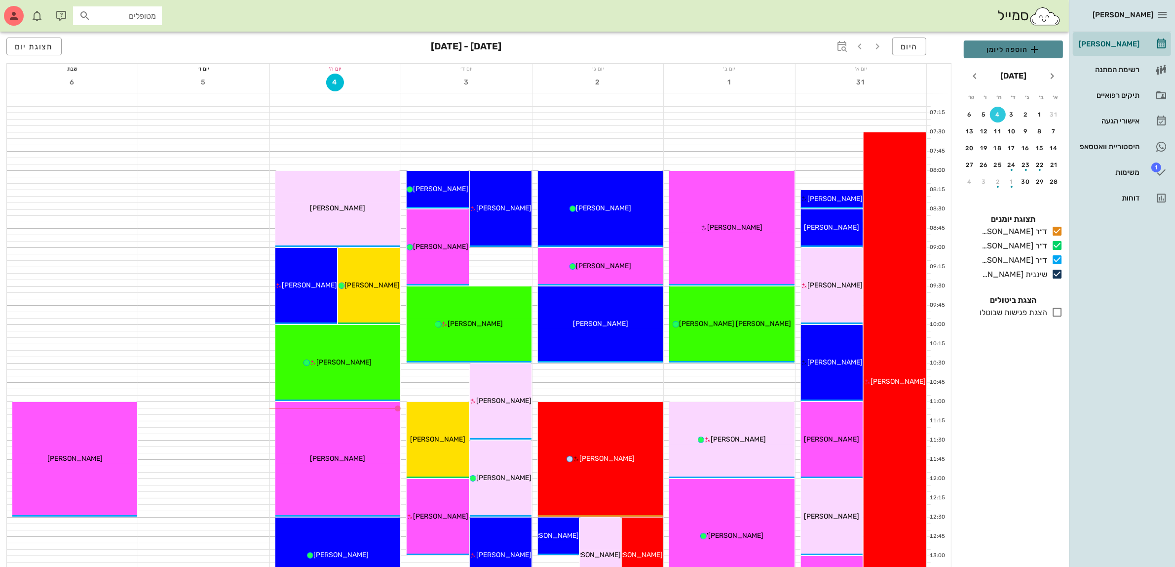
click at [1000, 52] on span "הוספה ליומן" at bounding box center [1013, 49] width 83 height 12
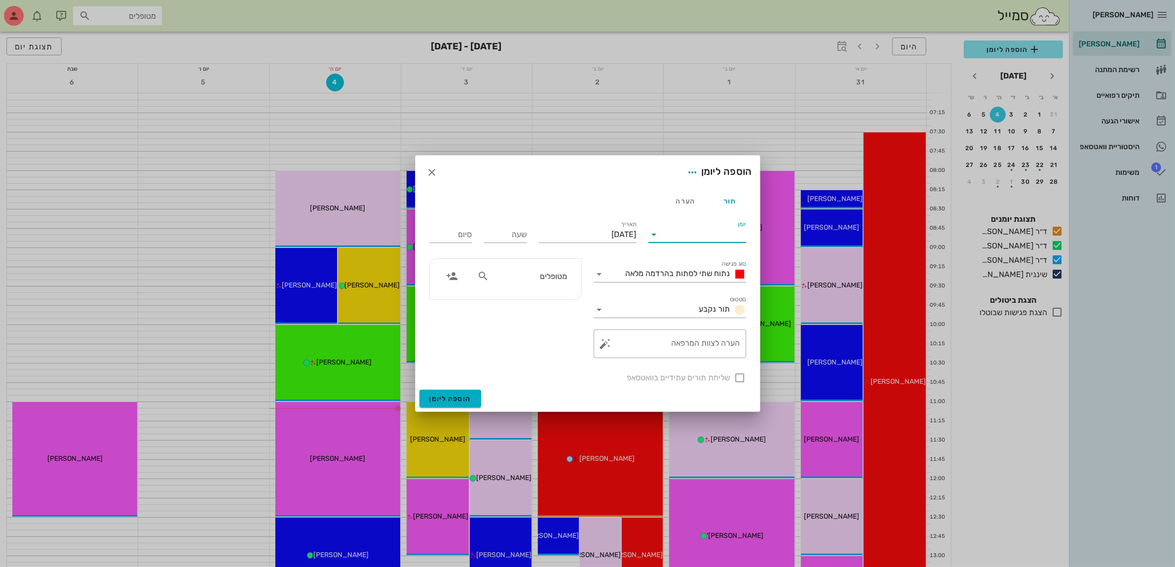
drag, startPoint x: 700, startPoint y: 233, endPoint x: 694, endPoint y: 216, distance: 18.1
click at [700, 233] on input "יומן" at bounding box center [704, 235] width 84 height 16
click at [699, 294] on div "ד״ר [PERSON_NAME]" at bounding box center [699, 289] width 87 height 9
click at [689, 279] on div "נתוח שתי לסתות בהרדמה מלאה" at bounding box center [684, 274] width 124 height 12
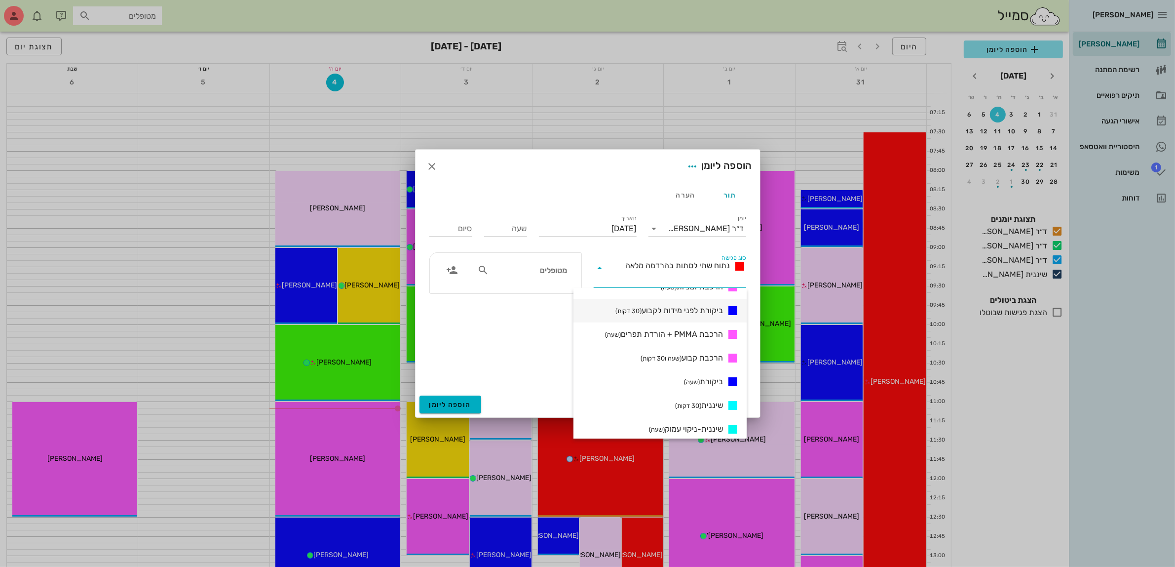
scroll to position [393, 0]
click at [685, 316] on span "הרכבת PMMA + הורדת תפרים (שעה)" at bounding box center [664, 314] width 118 height 12
type input "01:00"
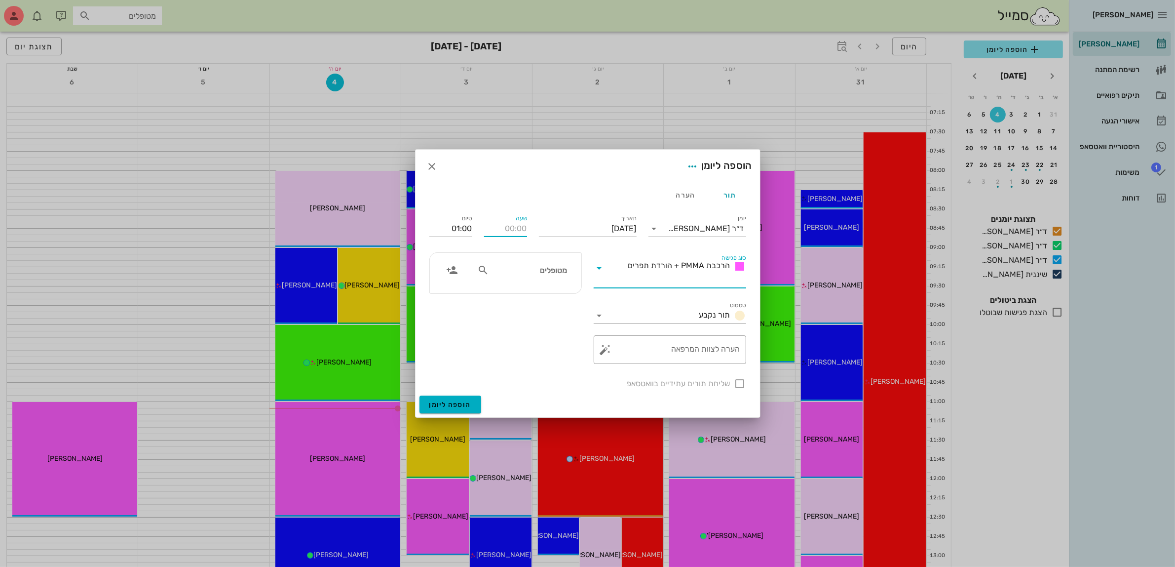
click at [492, 230] on input "שעה" at bounding box center [505, 229] width 43 height 16
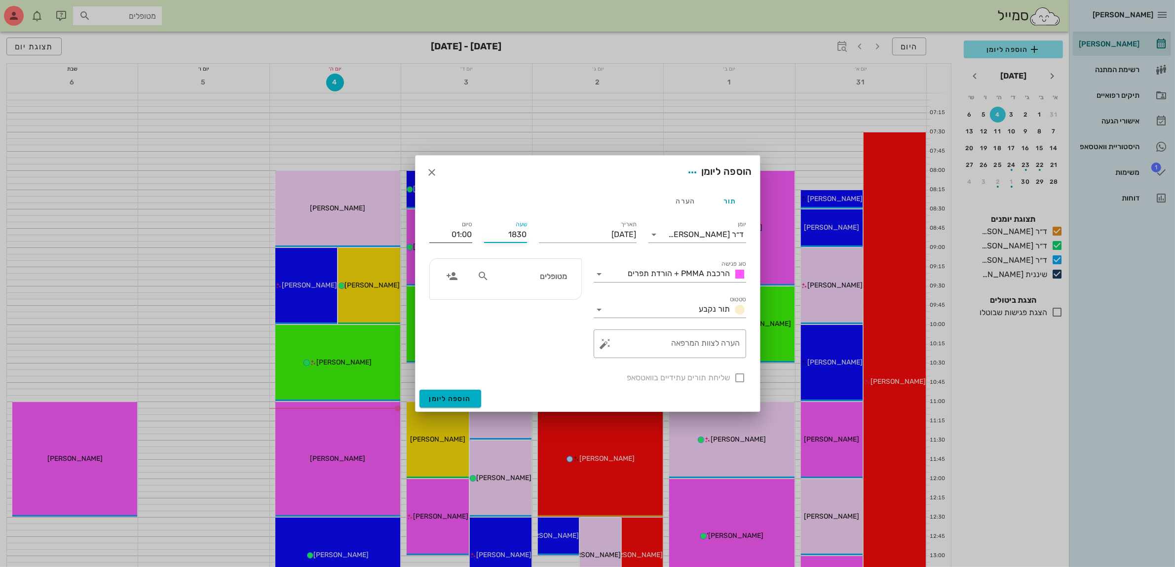
type input "18:30"
type input "19:30"
click at [453, 235] on div "סיום 19:30" at bounding box center [450, 232] width 55 height 39
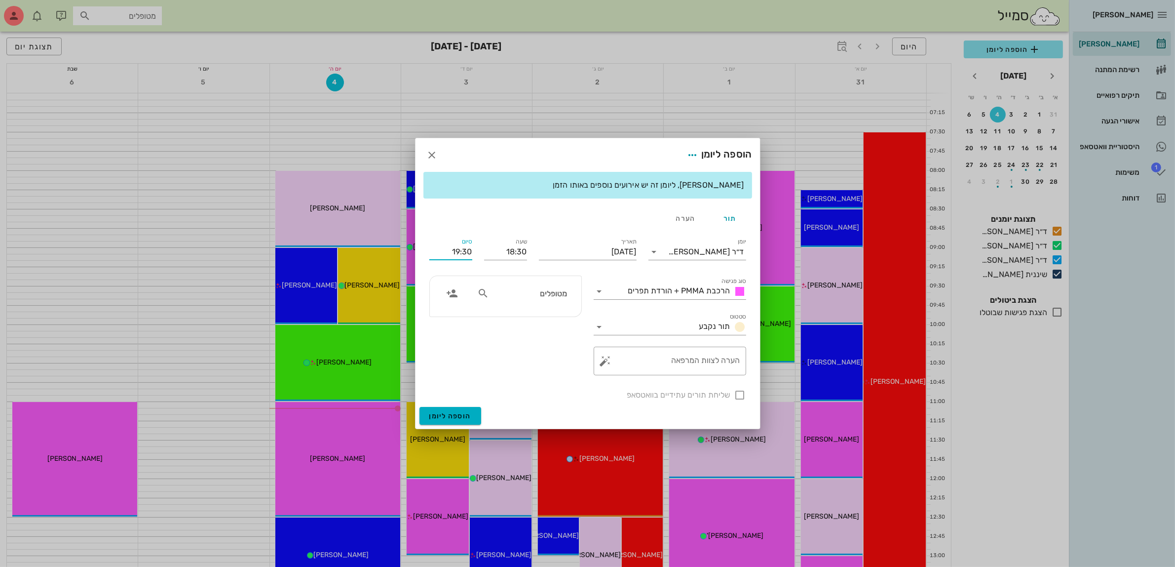
click at [499, 291] on input "מטופלים" at bounding box center [529, 293] width 76 height 13
type input "אילן ע"
click at [550, 315] on div "אילן עמית 022833099" at bounding box center [511, 319] width 109 height 16
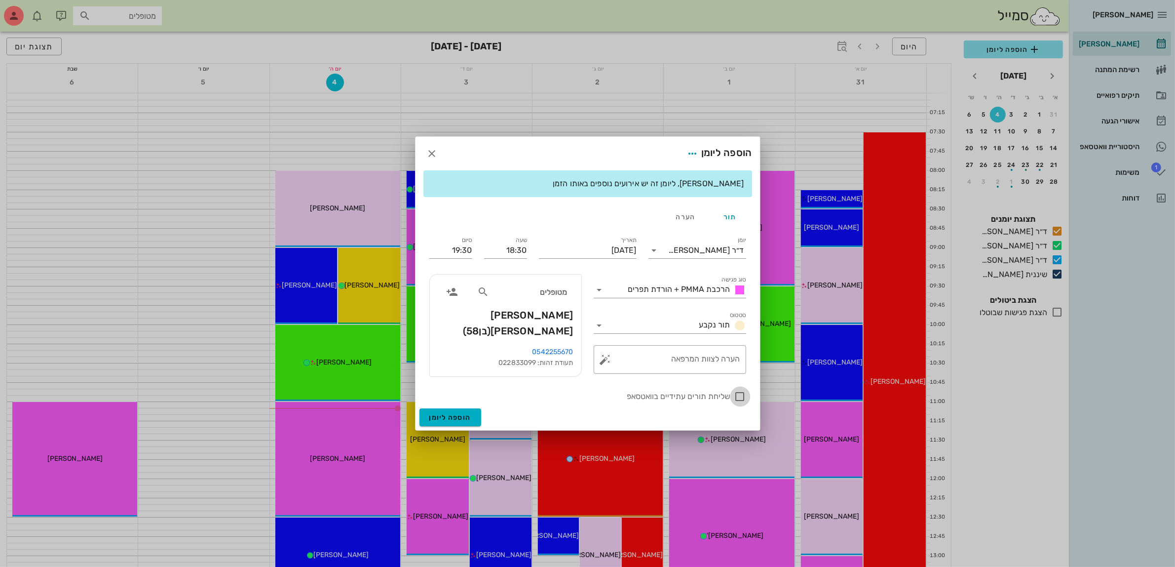
click at [741, 395] on div at bounding box center [740, 396] width 17 height 17
checkbox input "true"
click at [456, 413] on span "הוספה ליומן" at bounding box center [450, 417] width 42 height 8
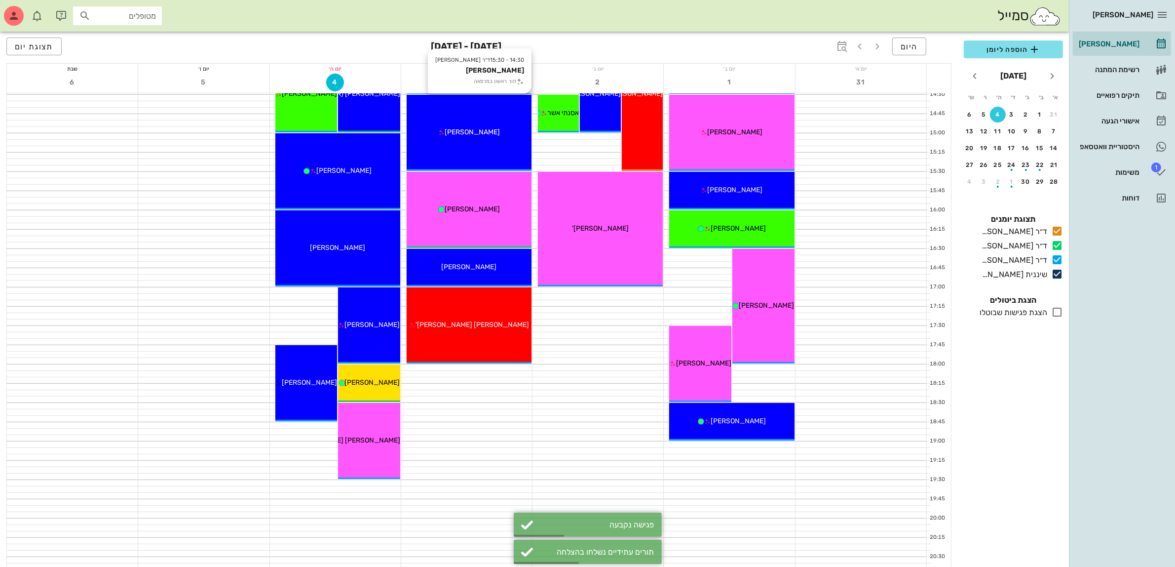
scroll to position [605, 0]
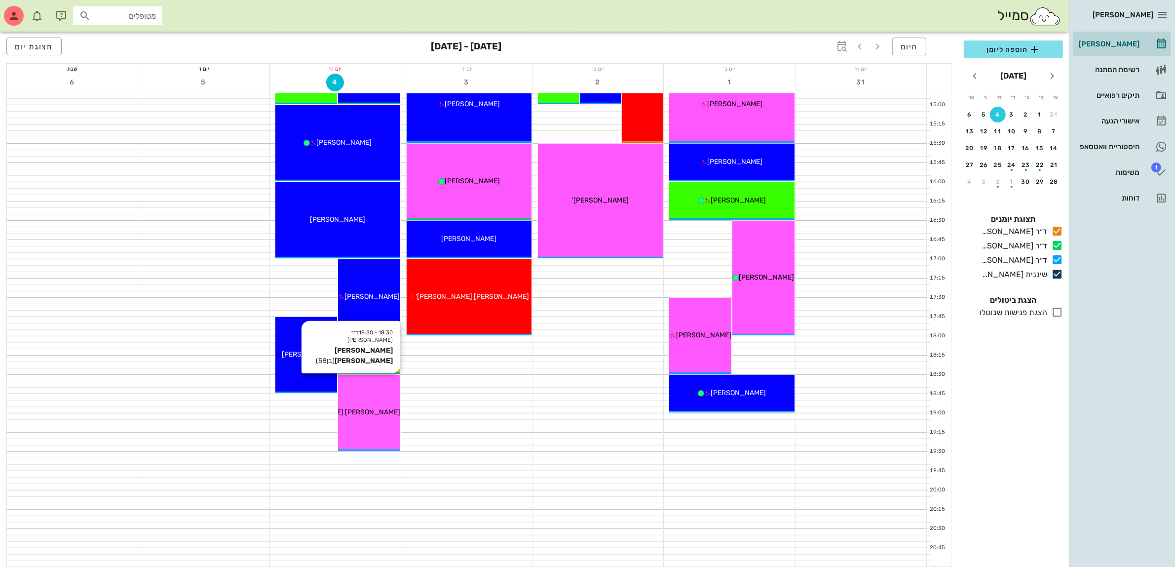
click at [376, 413] on span "אילן עמית" at bounding box center [344, 412] width 112 height 8
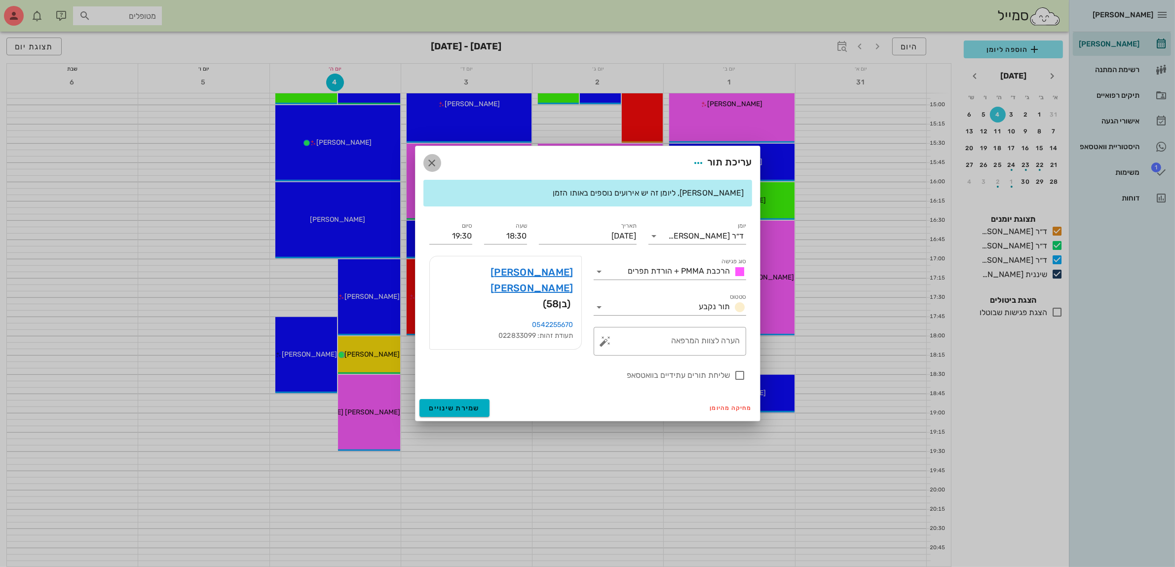
click at [434, 161] on icon "button" at bounding box center [432, 163] width 12 height 12
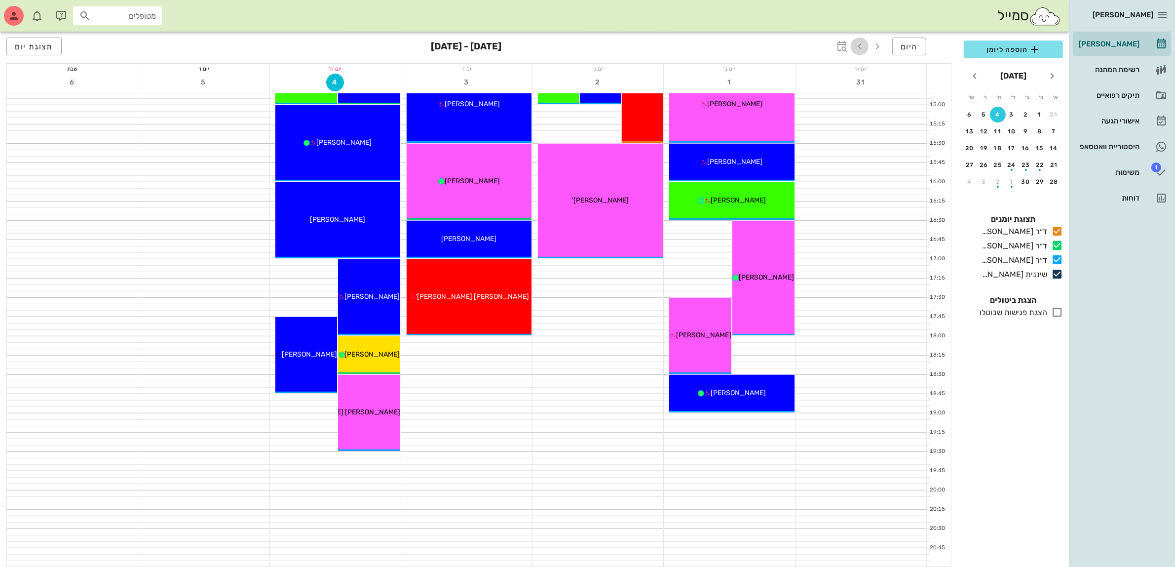
click at [859, 47] on icon "button" at bounding box center [860, 46] width 12 height 12
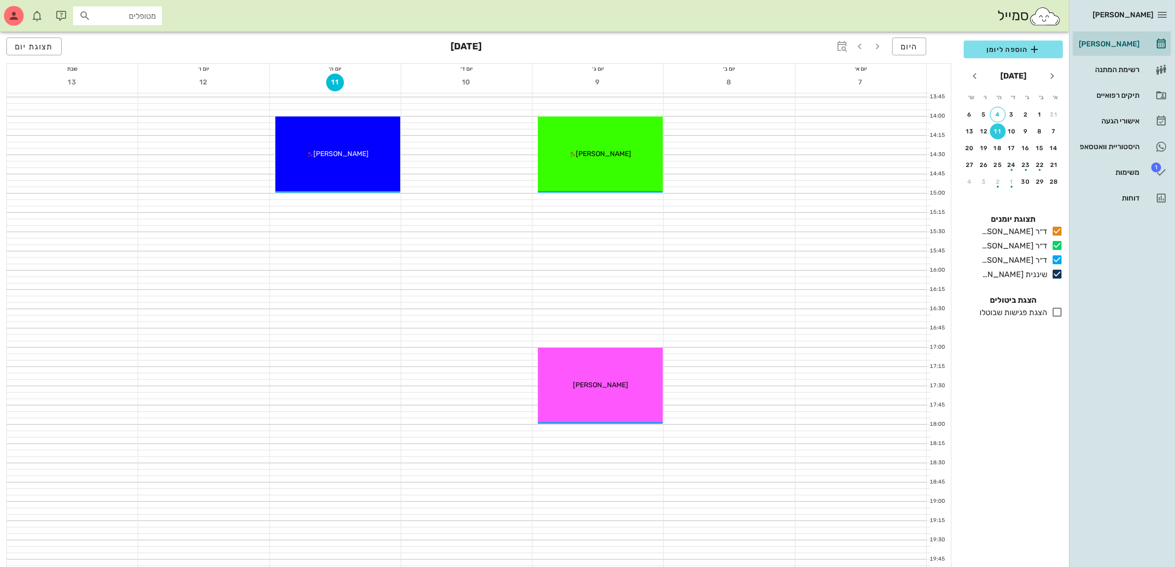
scroll to position [481, 0]
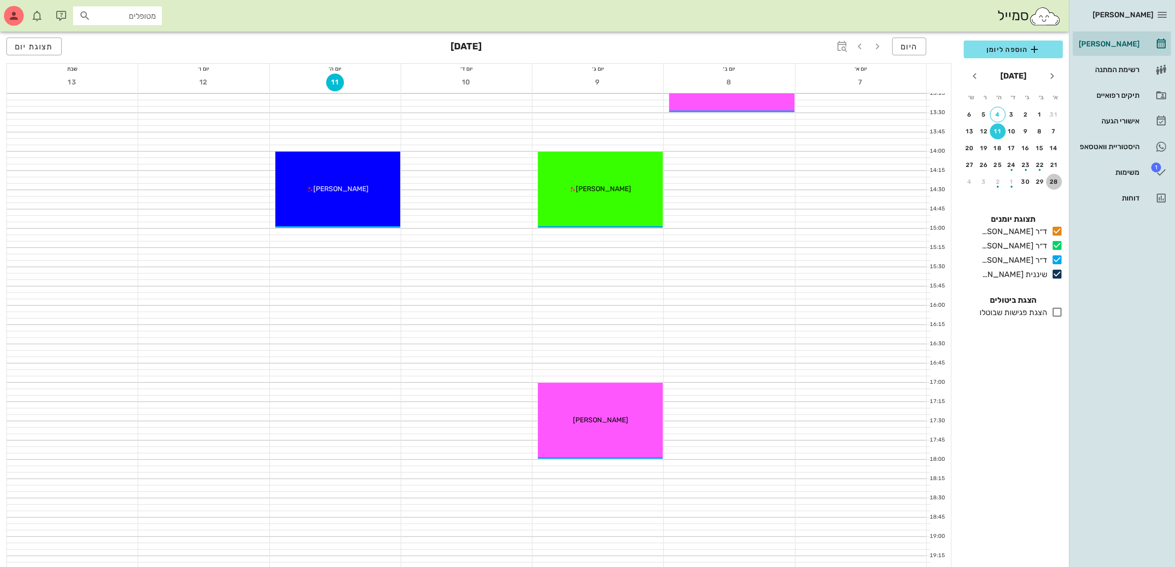
click at [1052, 178] on div "28" at bounding box center [1054, 181] width 16 height 7
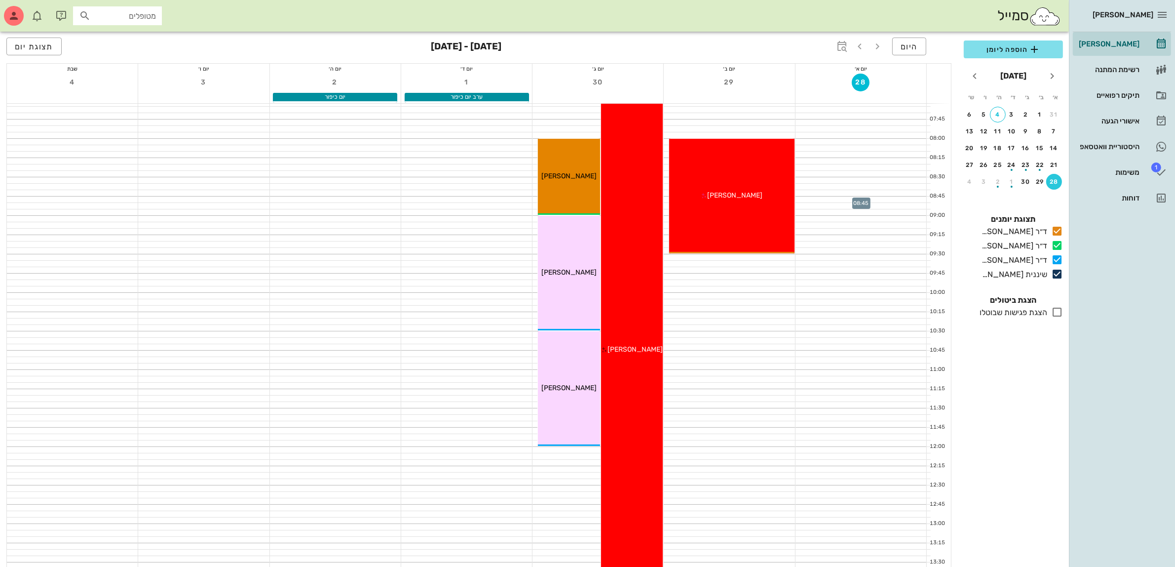
scroll to position [62, 0]
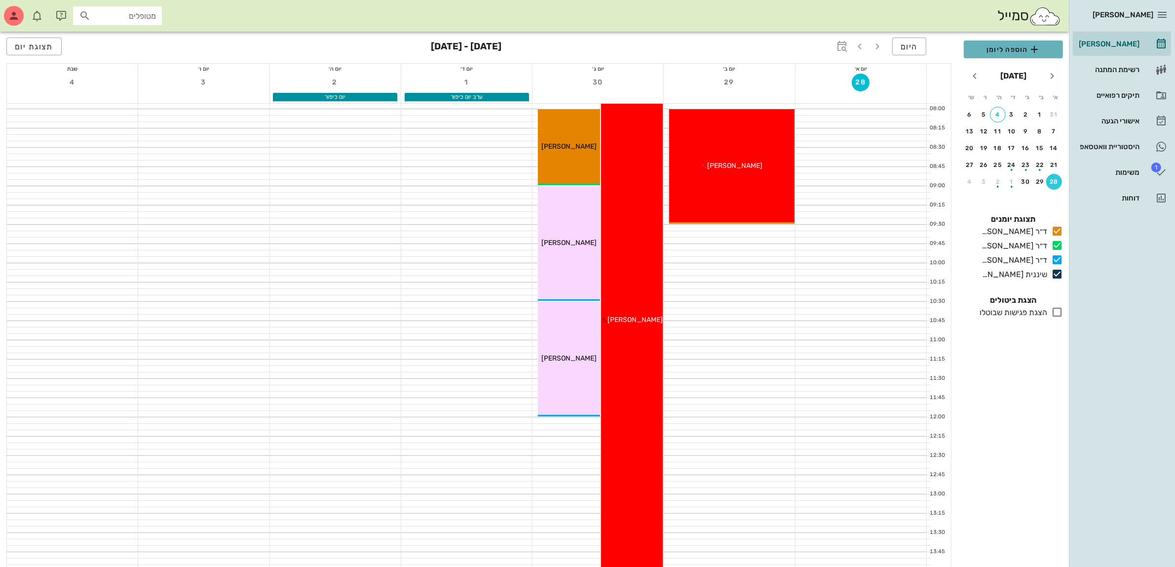
click at [1003, 51] on span "הוספה ליומן" at bounding box center [1013, 49] width 83 height 12
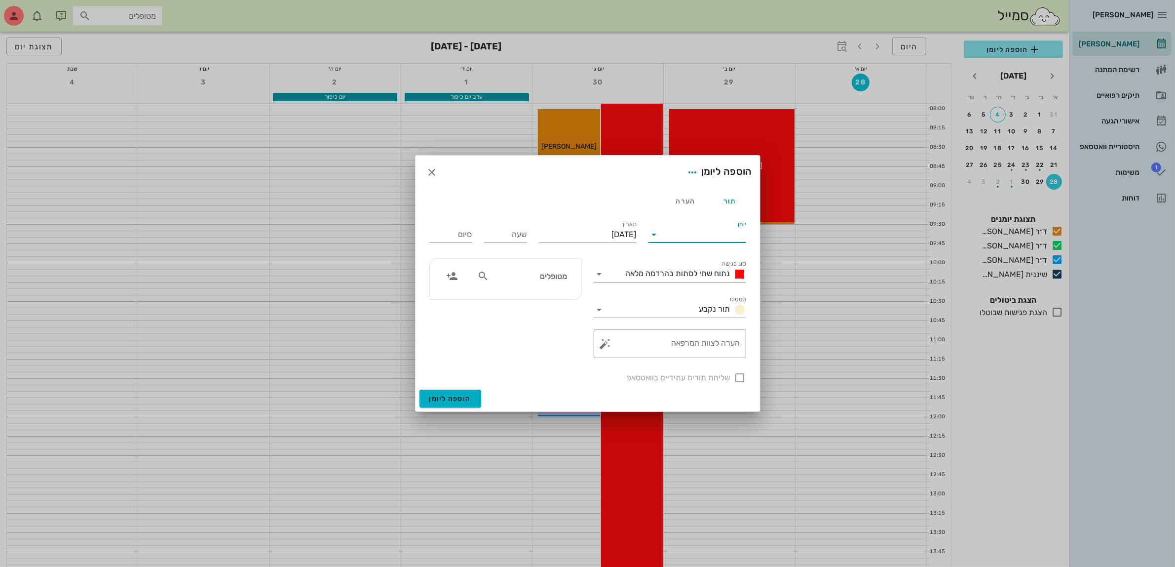
click at [713, 228] on input "יומן" at bounding box center [704, 235] width 84 height 16
click at [704, 235] on div "ד״ר [PERSON_NAME]" at bounding box center [699, 241] width 87 height 21
click at [544, 277] on input "text" at bounding box center [529, 275] width 76 height 13
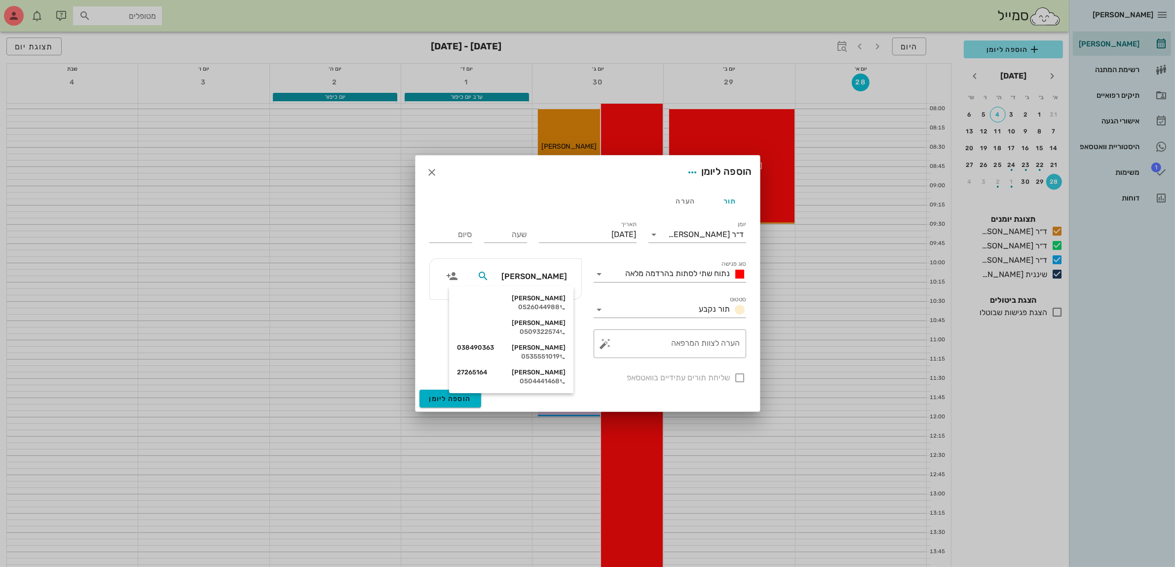
type input "טלי"
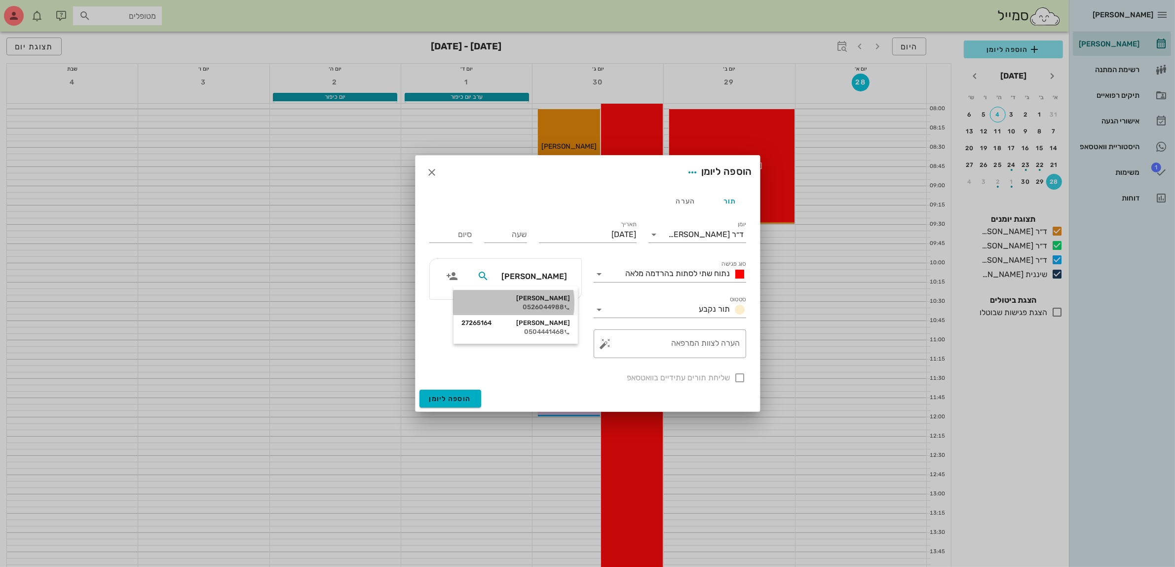
click at [532, 292] on div "טליה סלומון 0526044988" at bounding box center [516, 302] width 109 height 25
click at [524, 233] on input "שעה" at bounding box center [505, 235] width 43 height 16
type input "07:30"
click at [458, 230] on input "15:30" at bounding box center [450, 235] width 43 height 16
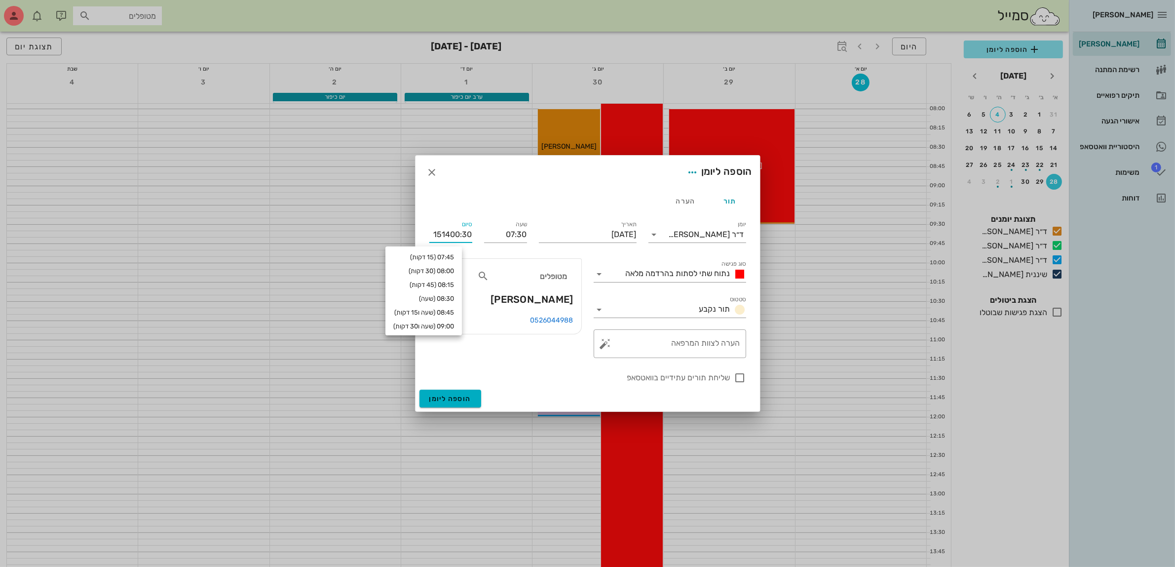
drag, startPoint x: 471, startPoint y: 233, endPoint x: 381, endPoint y: 214, distance: 92.5
click at [386, 233] on div "ביאדסה דנט יומן מרפאה רשימת המתנה תיקים רפואיים אישורי הגעה היסטוריית וואטסאפ 1…" at bounding box center [587, 523] width 1175 height 1171
type input "14:00"
click at [742, 379] on div at bounding box center [740, 377] width 17 height 17
checkbox input "true"
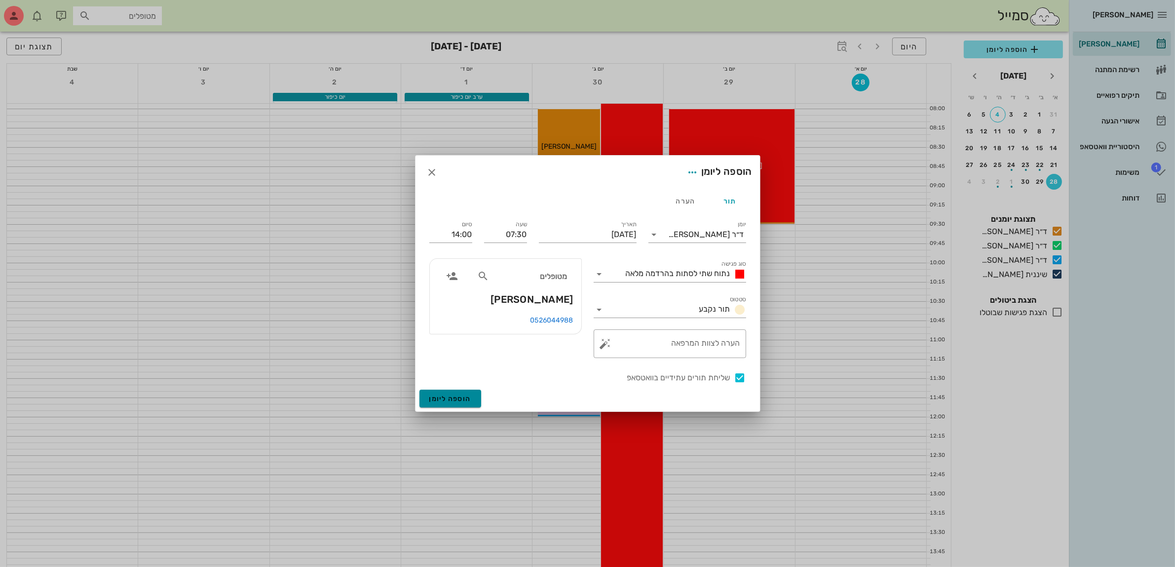
click at [453, 396] on span "הוספה ליומן" at bounding box center [450, 398] width 42 height 8
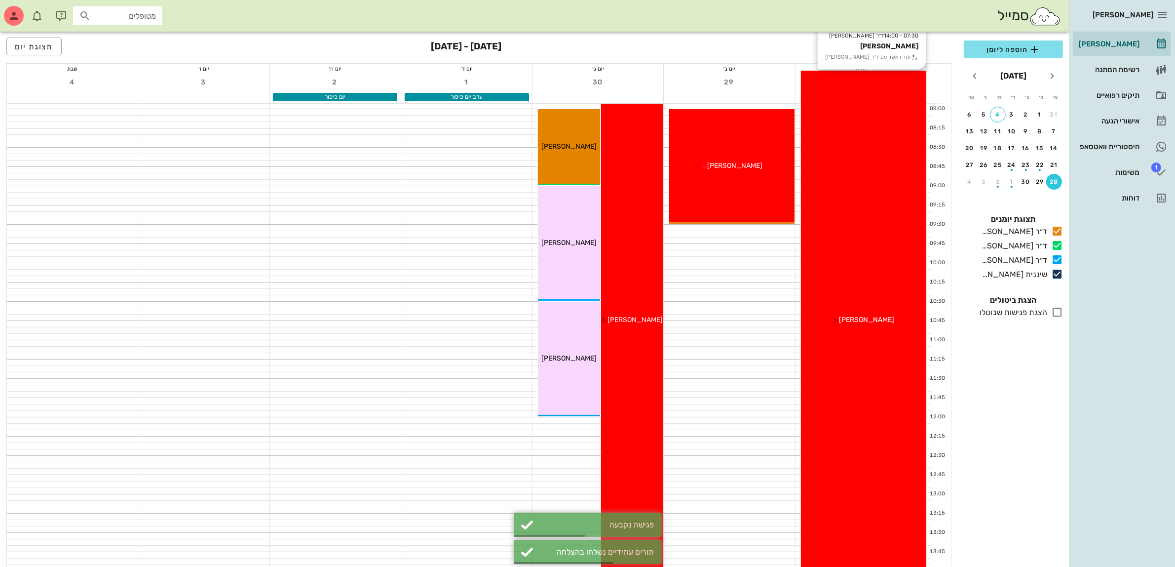
click at [869, 192] on div "07:30 - 14:00 ד״ר ג׳מיל ביאדסה טליה סלומון תור ראשון עם ד״ר ג׳מיל ביאדסה טליה ס…" at bounding box center [863, 321] width 125 height 500
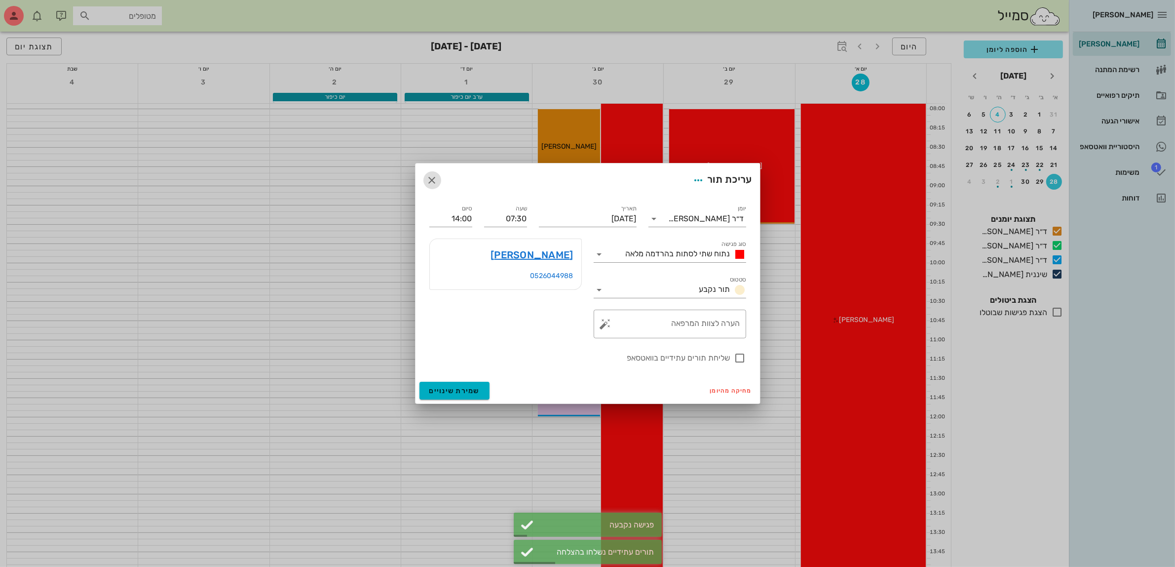
click at [433, 184] on icon "button" at bounding box center [432, 180] width 12 height 12
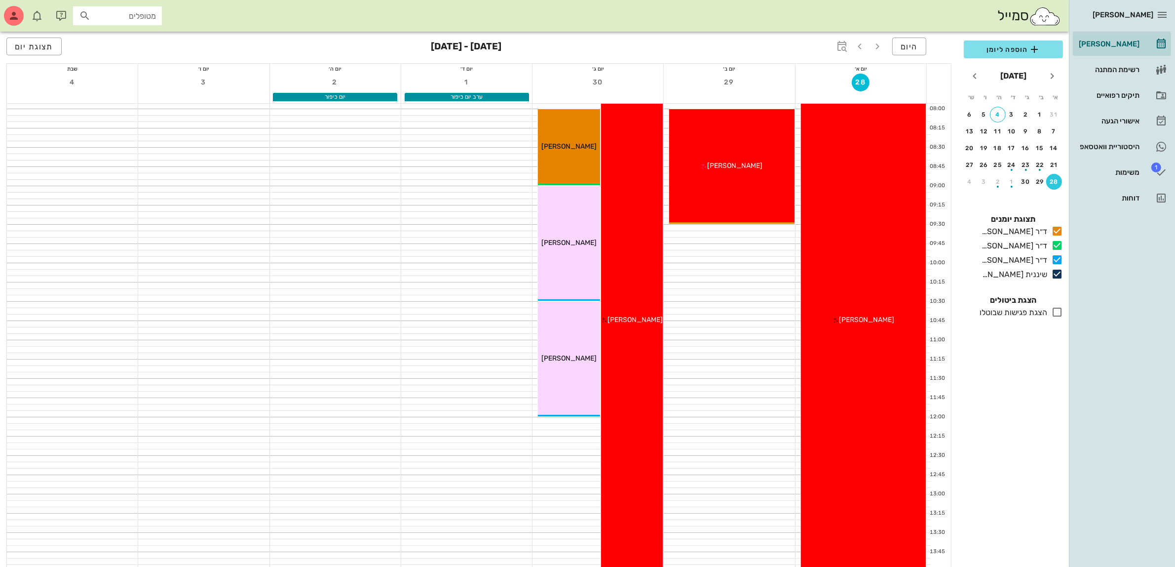
click at [148, 20] on input "מטופלים" at bounding box center [124, 15] width 63 height 13
type input "טליה"
click at [129, 36] on div "[PERSON_NAME]" at bounding box center [124, 38] width 101 height 8
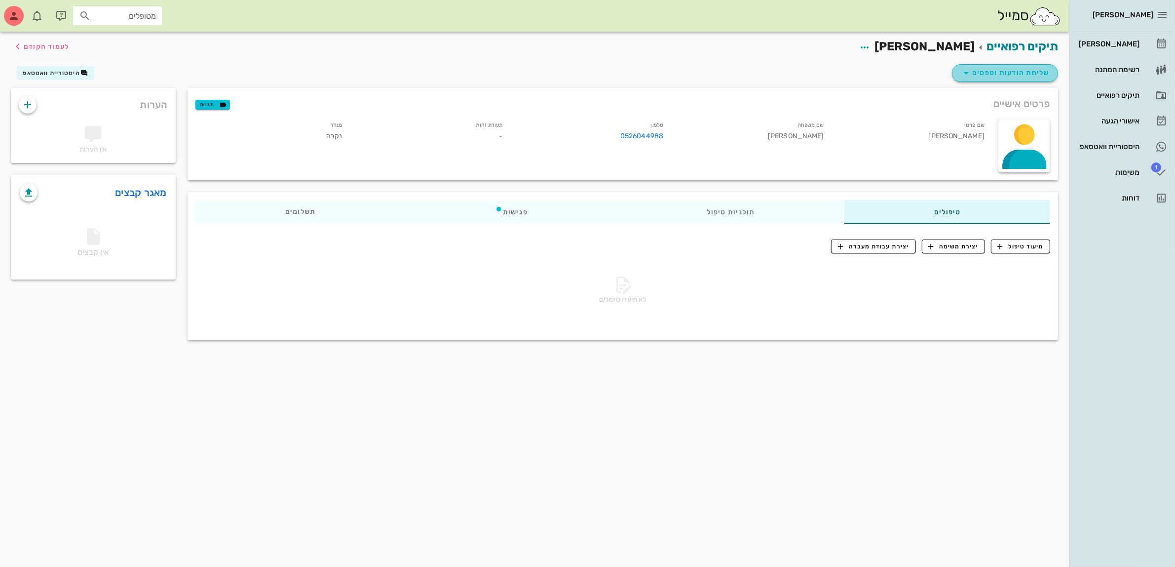
click at [1019, 77] on span "שליחת הודעות וטפסים" at bounding box center [1005, 73] width 89 height 12
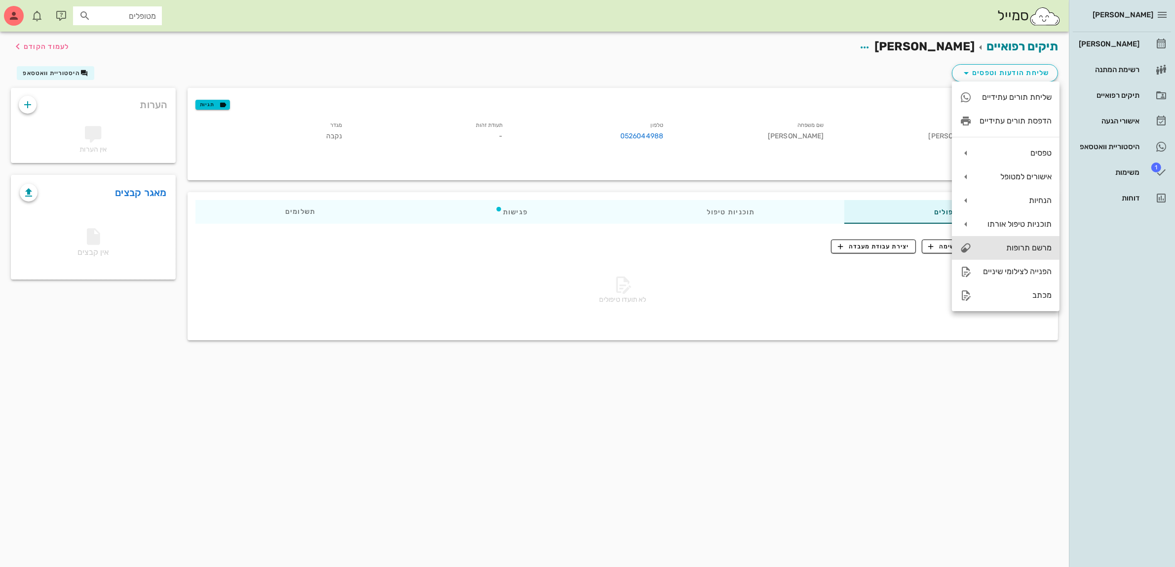
click at [1035, 248] on div "מרשם תרופות" at bounding box center [1016, 247] width 72 height 9
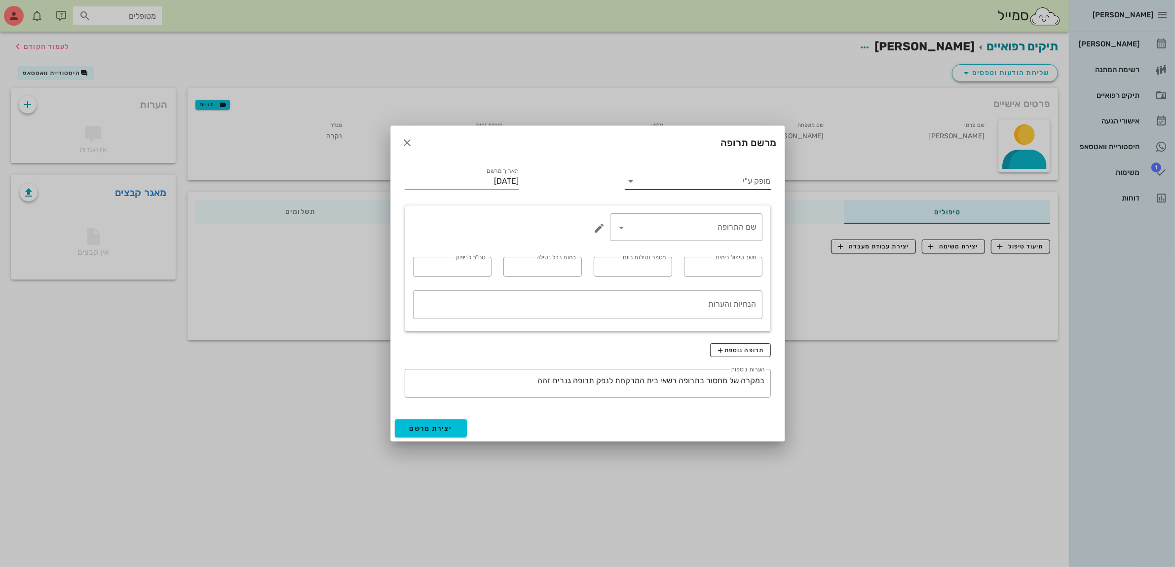
click at [696, 184] on input "מופק ע"י" at bounding box center [705, 181] width 132 height 16
click at [724, 234] on div "ד״ר [PERSON_NAME]" at bounding box center [698, 235] width 130 height 9
click at [714, 226] on input "שם התרופה" at bounding box center [693, 227] width 127 height 16
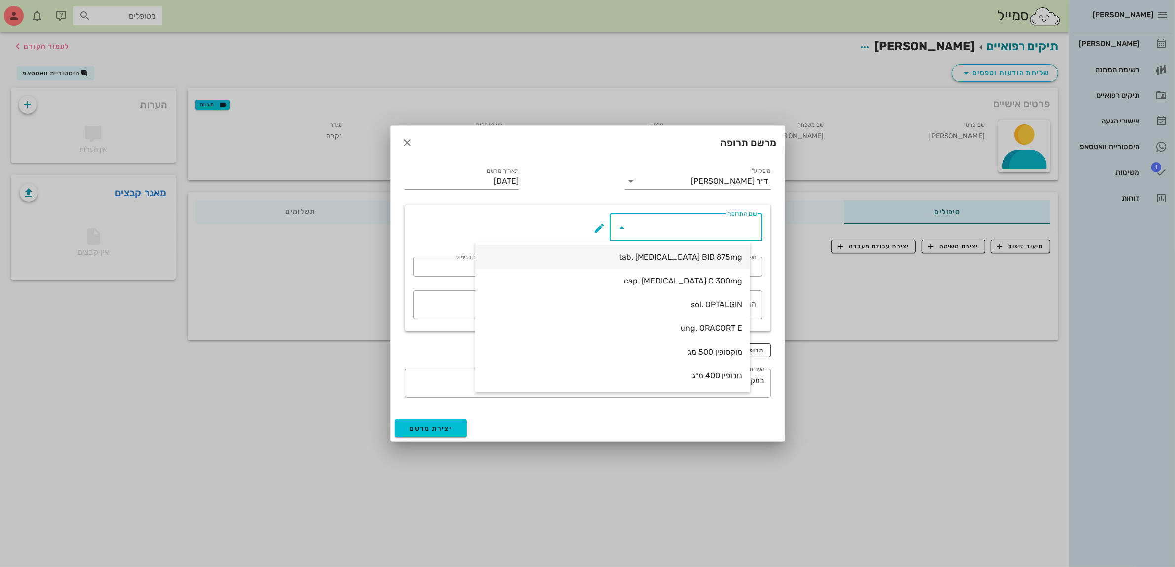
click at [719, 255] on div "tab. AUGMENTIN BID 875mg" at bounding box center [612, 256] width 259 height 9
type input "tab. AUGMENTIN BID 875mg"
type input "7"
type input "2"
type input "1"
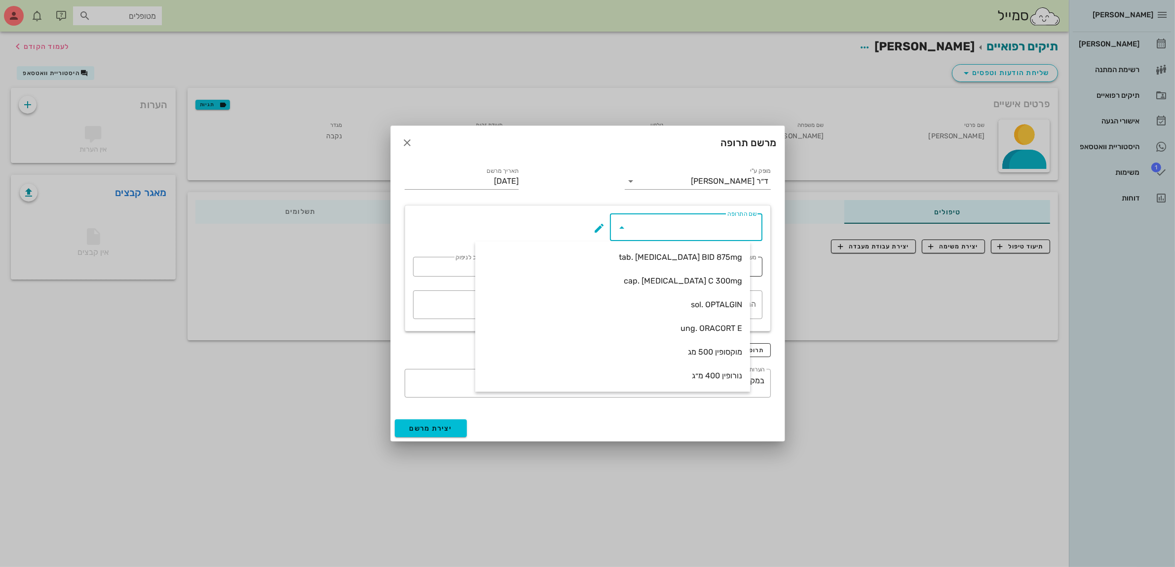
type input "14"
type textarea "טבליה אחת כל 12 שעות במשך 7 ימים"
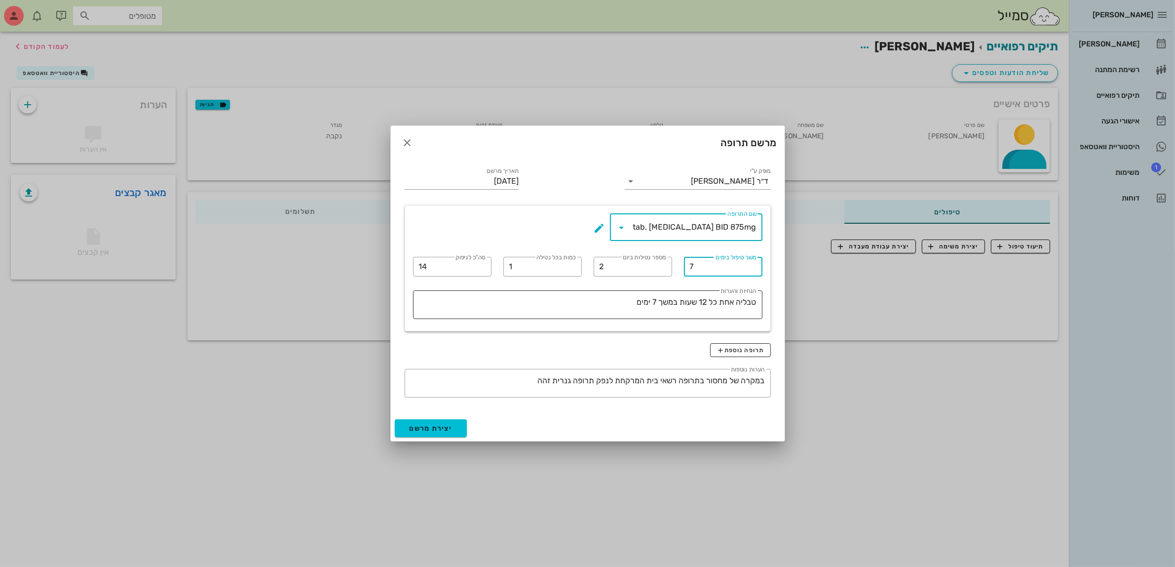
drag, startPoint x: 709, startPoint y: 266, endPoint x: 597, endPoint y: 290, distance: 114.1
click at [598, 289] on div "​ שם התרופה tab. AUGMENTIN BID 875mg ​ משך טיפול בימים 7 ​ מספר נטילות ביום 2 ​…" at bounding box center [587, 267] width 361 height 121
type input "10"
drag, startPoint x: 432, startPoint y: 263, endPoint x: 389, endPoint y: 272, distance: 44.0
click at [389, 272] on div "ביאדסה דנט יומן מרפאה רשימת המתנה תיקים רפואיים אישורי הגעה היסטוריית וואטסאפ 1…" at bounding box center [587, 283] width 1175 height 567
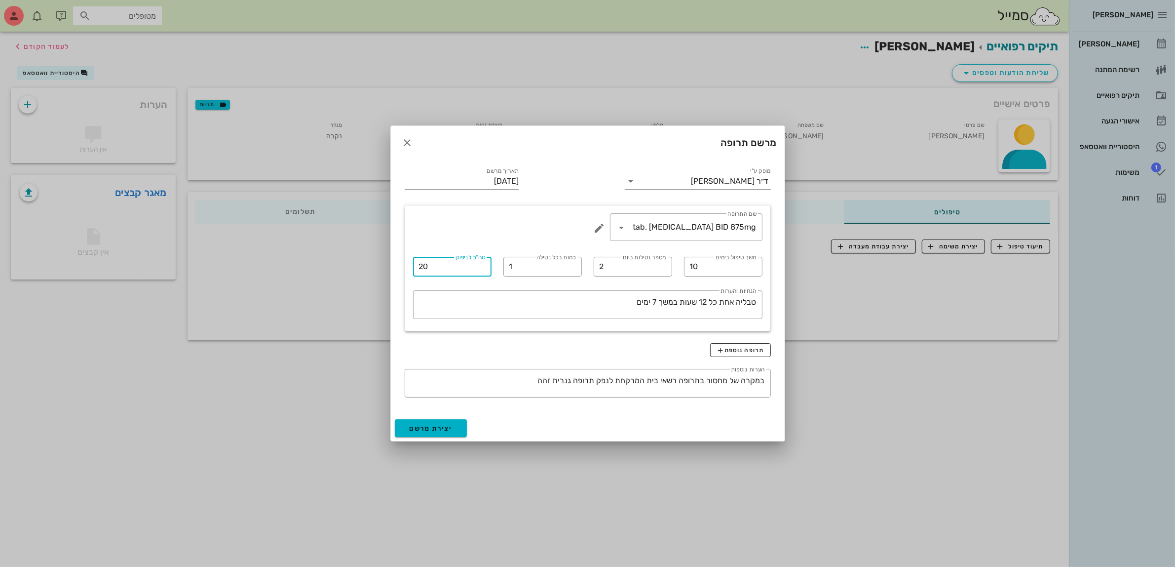
type input "20"
click at [422, 428] on span "יצירת מרשם" at bounding box center [431, 428] width 43 height 8
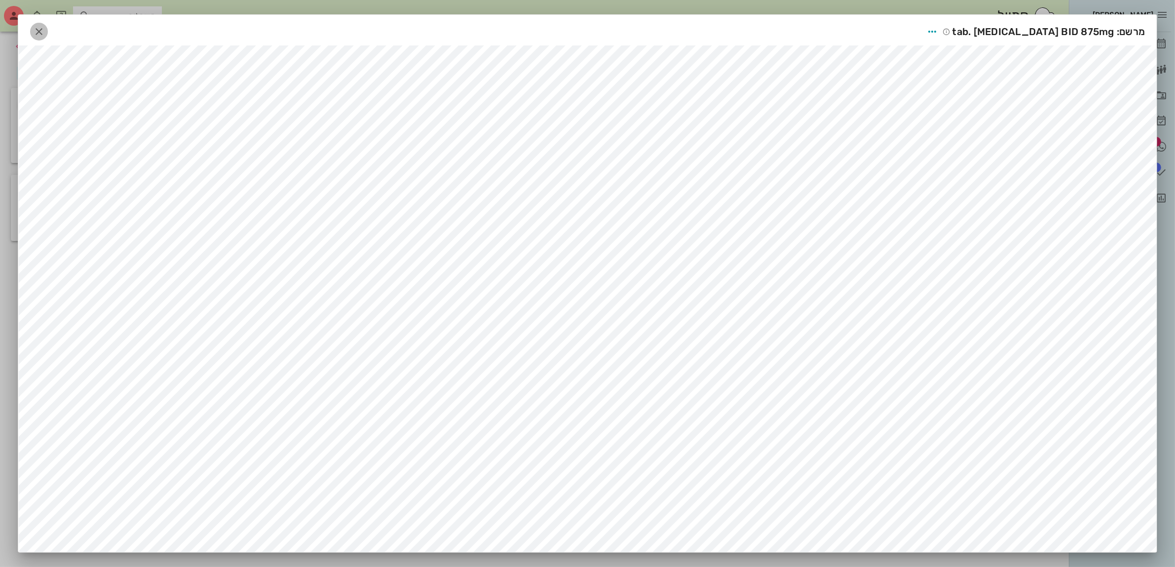
click at [44, 28] on icon "button" at bounding box center [39, 32] width 12 height 12
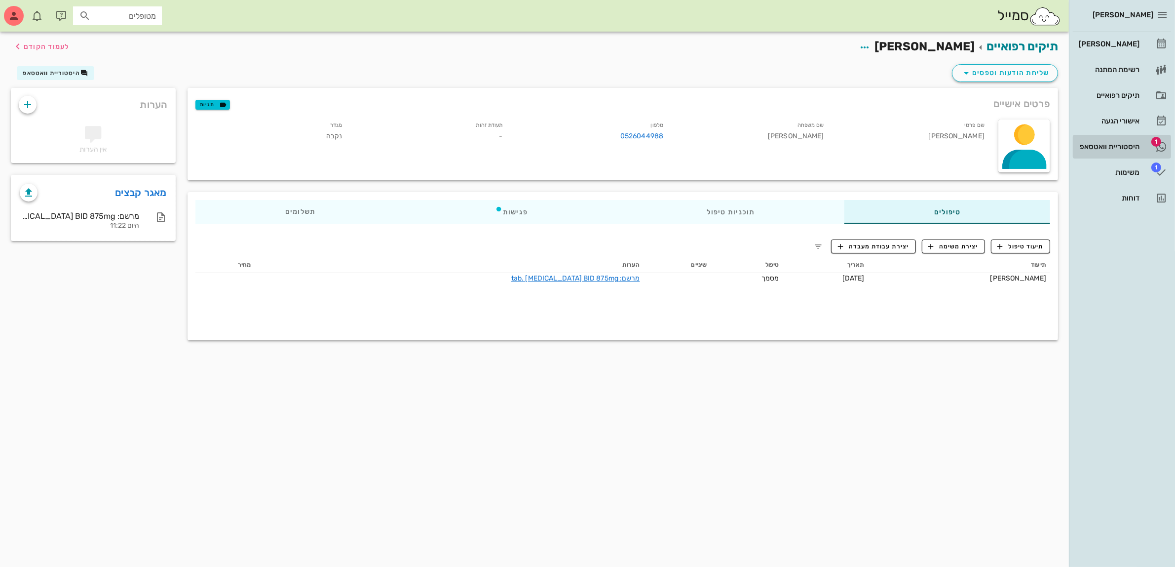
click at [1111, 146] on div "היסטוריית וואטסאפ" at bounding box center [1108, 147] width 63 height 8
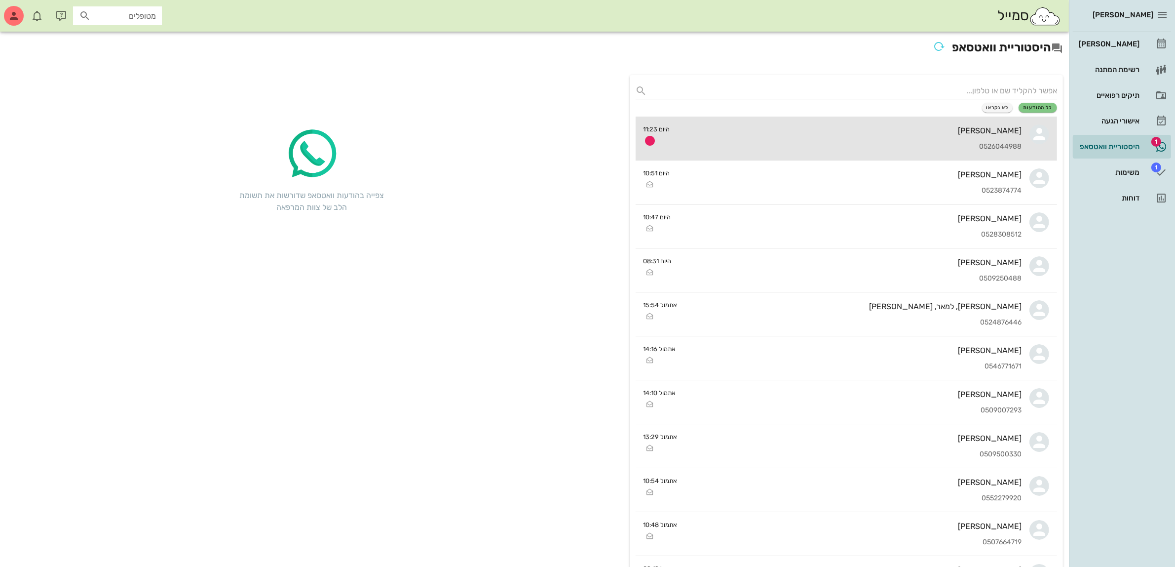
click at [849, 137] on div "טליה סלומון 0526044988" at bounding box center [850, 137] width 344 height 43
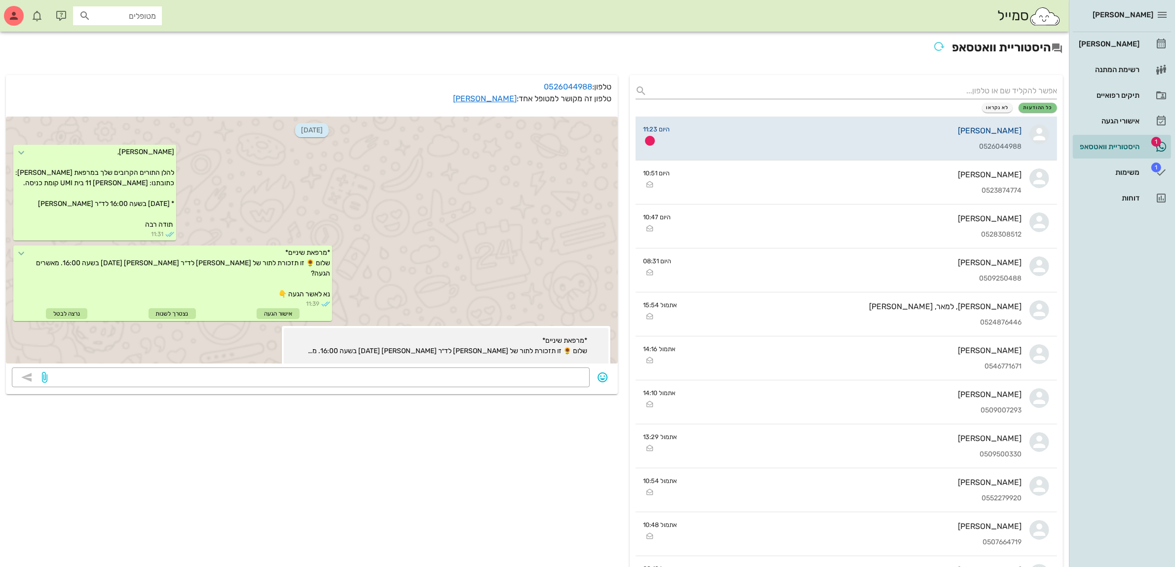
scroll to position [246, 0]
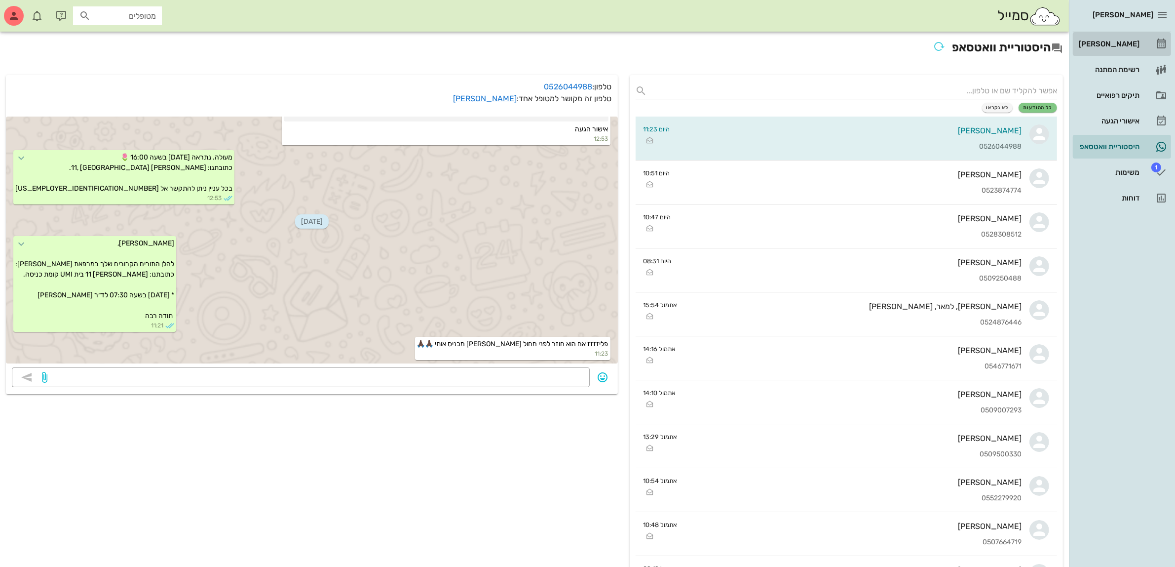
click at [1114, 43] on div "[PERSON_NAME]" at bounding box center [1108, 44] width 63 height 8
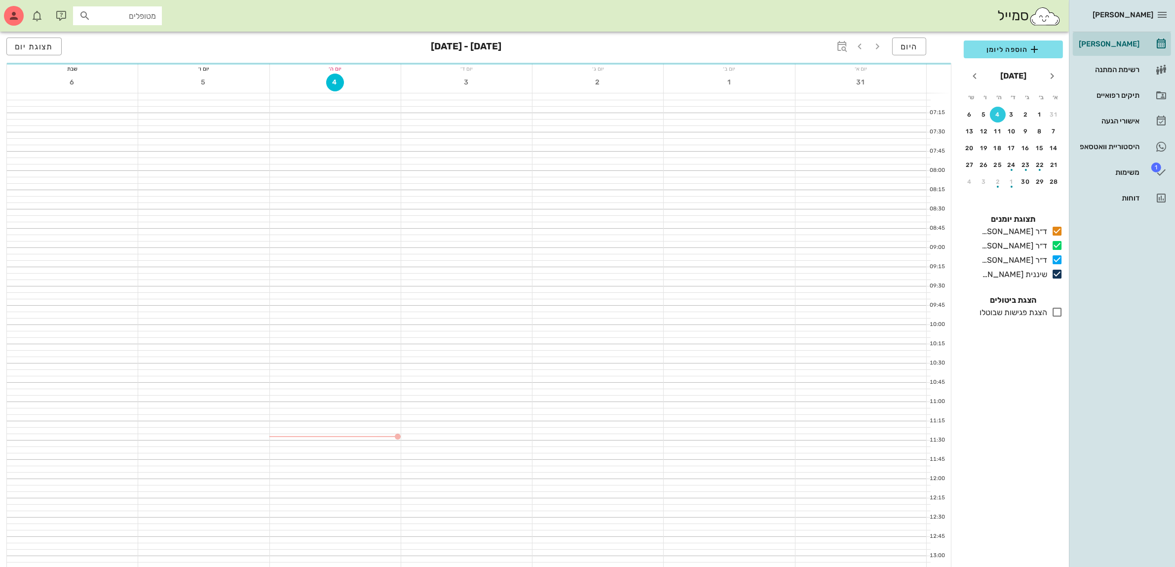
click at [129, 10] on input "מטופלים" at bounding box center [124, 15] width 63 height 13
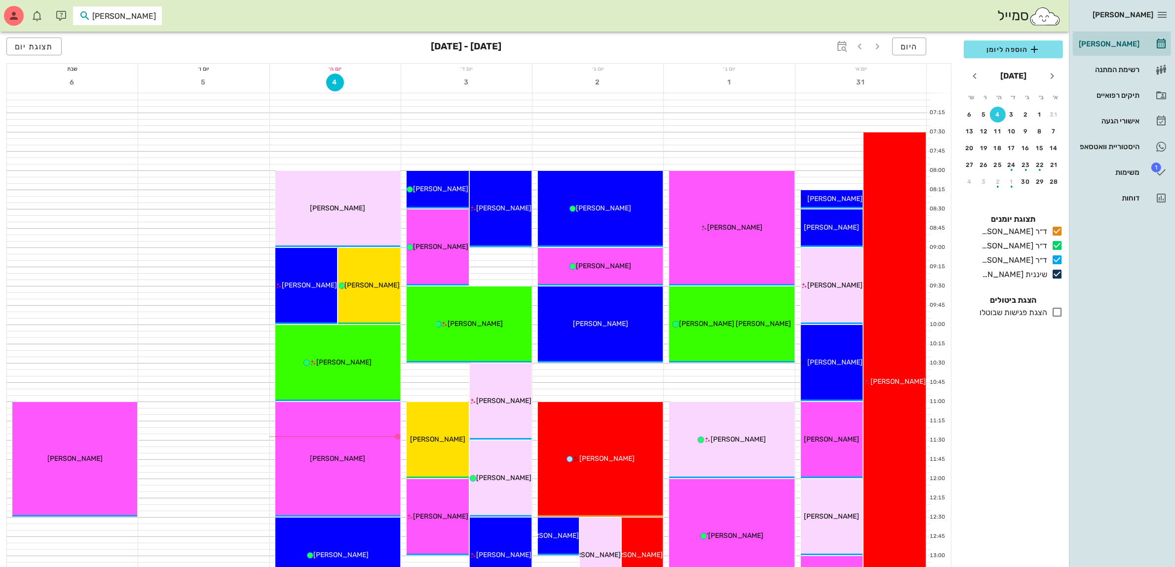
type input "טלי"
click at [131, 35] on div "[PERSON_NAME]" at bounding box center [104, 38] width 109 height 8
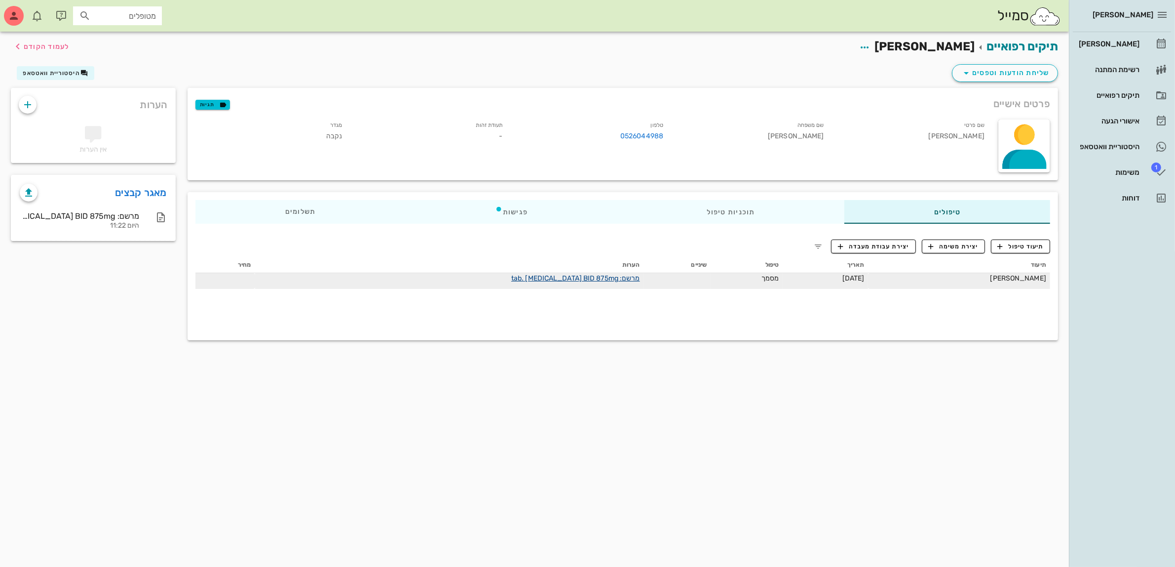
click at [571, 277] on link "מרשם: tab. AUGMENTIN BID 875mg" at bounding box center [575, 278] width 129 height 8
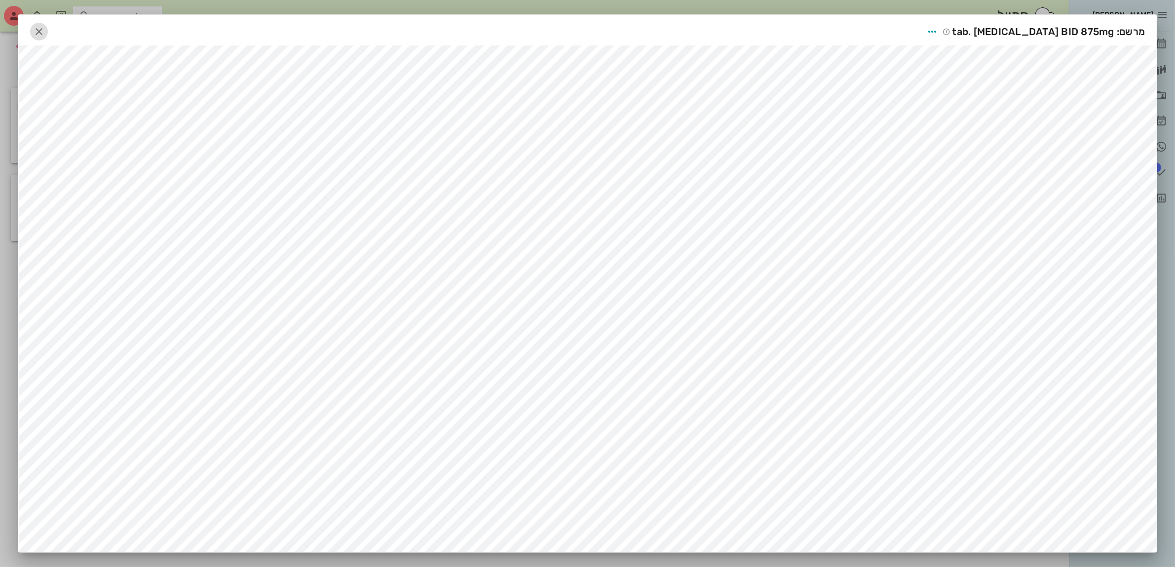
click at [45, 33] on icon "button" at bounding box center [39, 32] width 12 height 12
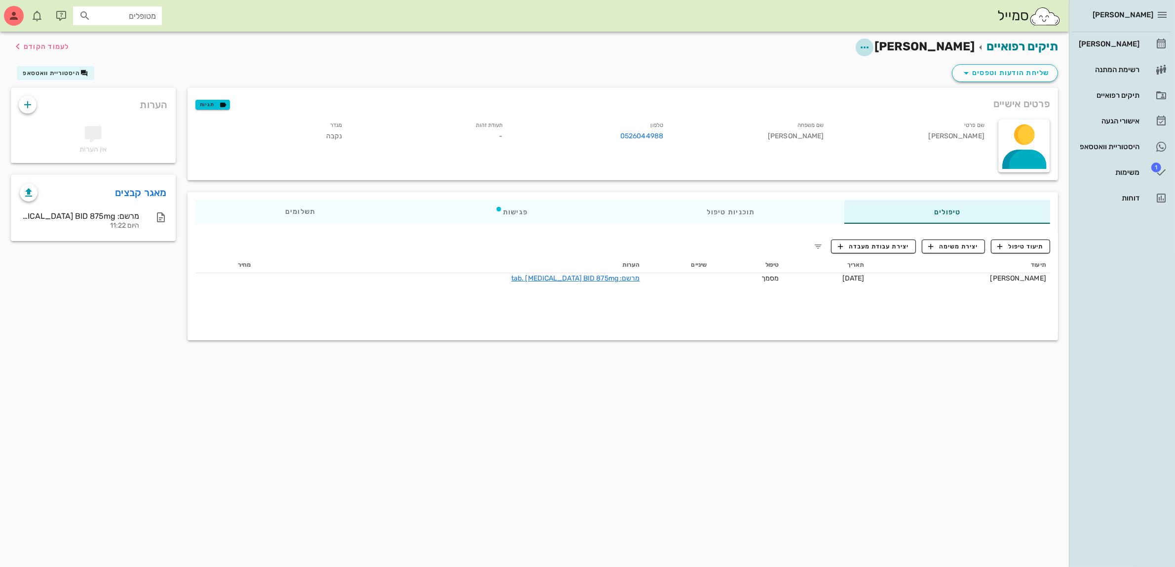
click at [871, 42] on icon "button" at bounding box center [865, 47] width 12 height 12
click at [887, 70] on div "עריכת פרטי מטופל" at bounding box center [867, 71] width 74 height 9
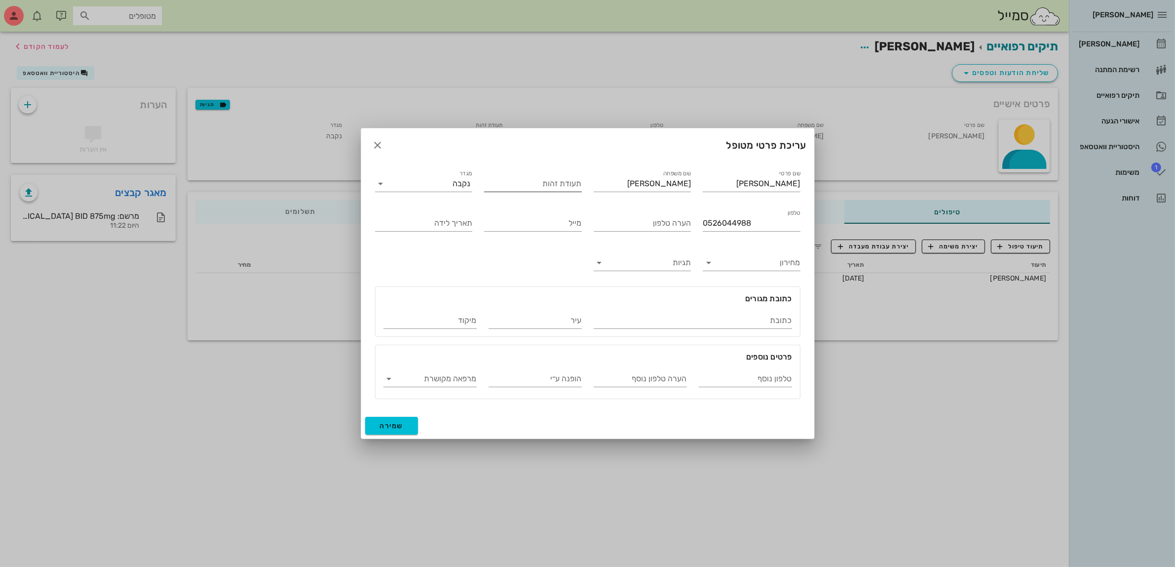
click at [524, 176] on input "תעודת זהות" at bounding box center [533, 184] width 98 height 16
type input "025151317"
click at [397, 426] on span "שמירה" at bounding box center [392, 426] width 24 height 8
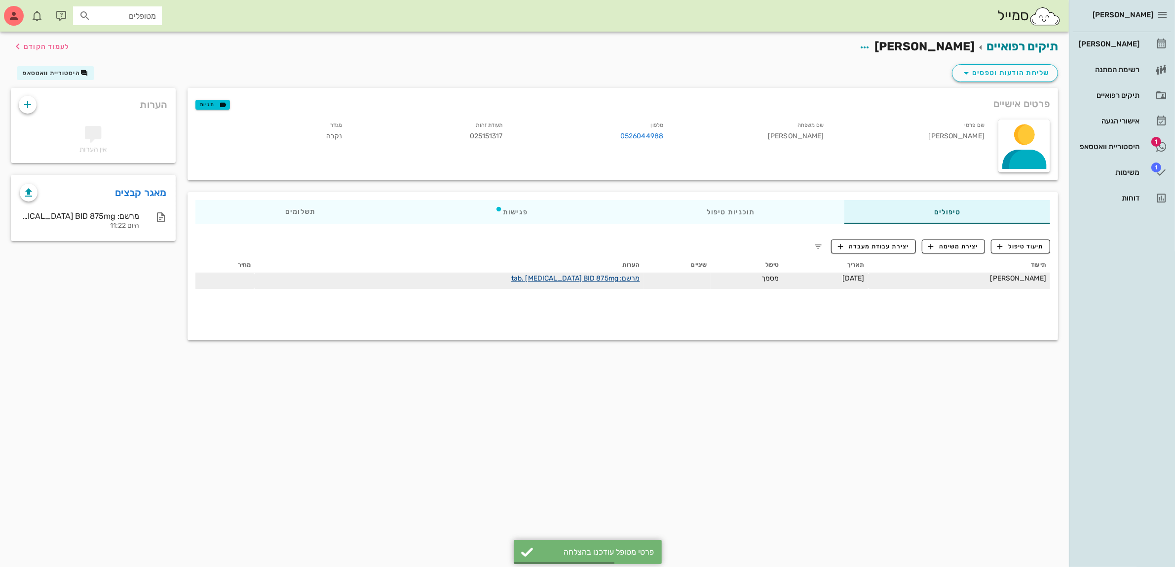
click at [570, 277] on link "מרשם: tab. AUGMENTIN BID 875mg" at bounding box center [575, 278] width 129 height 8
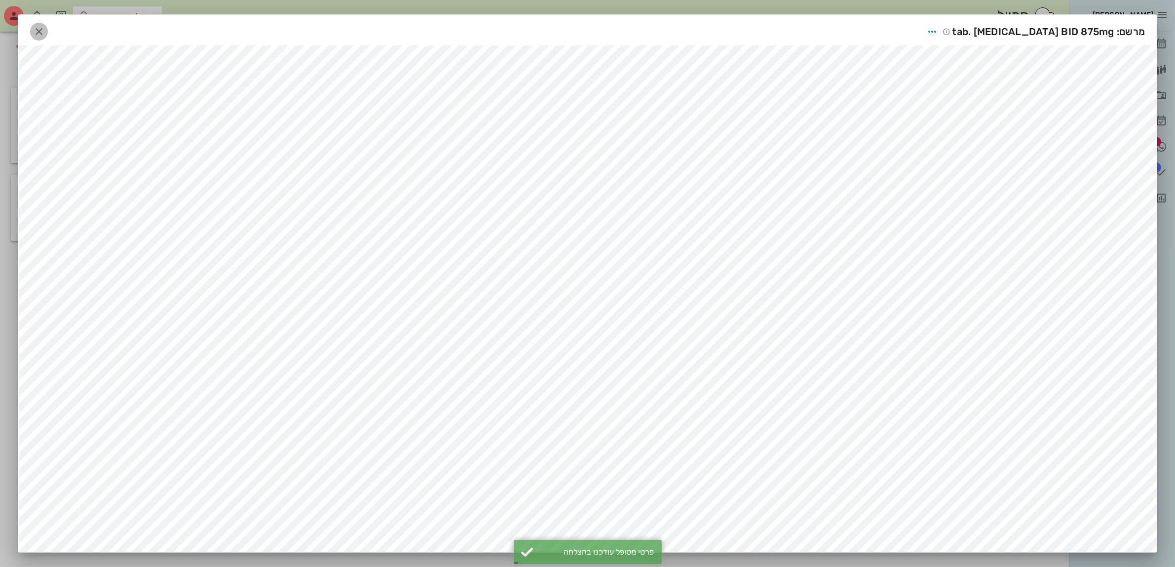
click at [45, 29] on icon "button" at bounding box center [39, 32] width 12 height 12
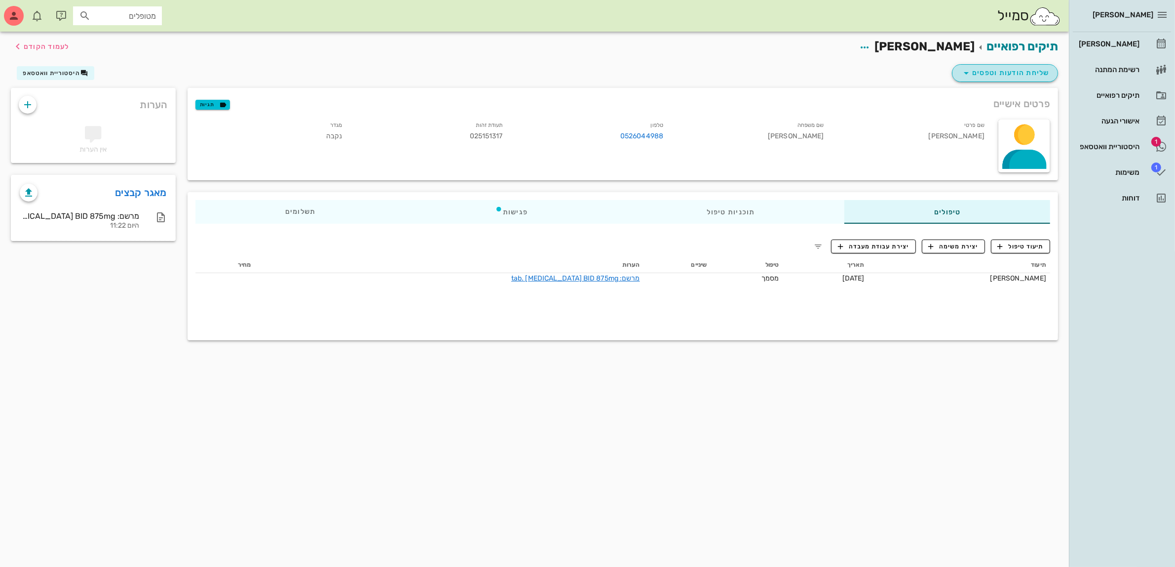
click at [997, 73] on span "שליחת הודעות וטפסים" at bounding box center [1005, 73] width 89 height 12
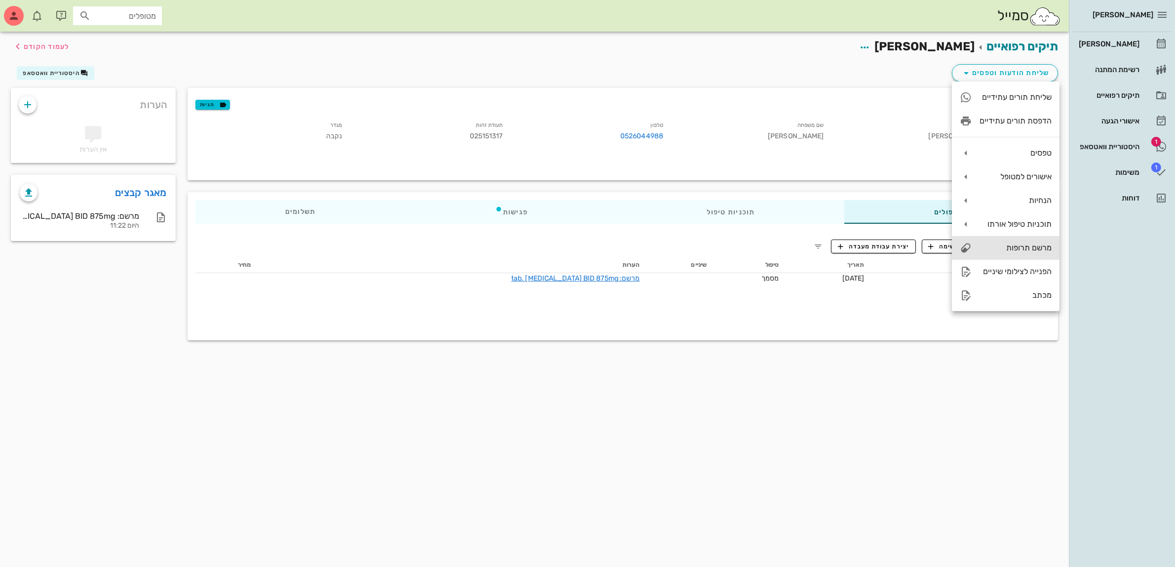
click at [1017, 247] on div "מרשם תרופות" at bounding box center [1016, 247] width 72 height 9
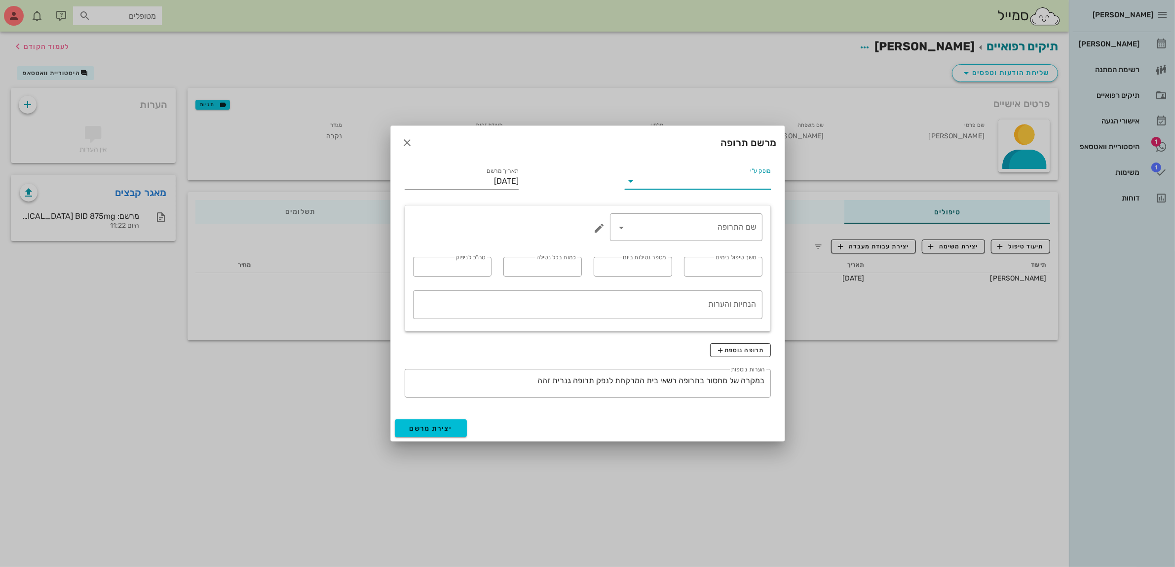
click at [702, 178] on input "מופק ע"י" at bounding box center [705, 181] width 132 height 16
drag, startPoint x: 719, startPoint y: 235, endPoint x: 712, endPoint y: 230, distance: 9.2
click at [719, 235] on div "ד״ר [PERSON_NAME]" at bounding box center [698, 235] width 130 height 9
click at [704, 222] on input "שם התרופה" at bounding box center [693, 227] width 127 height 16
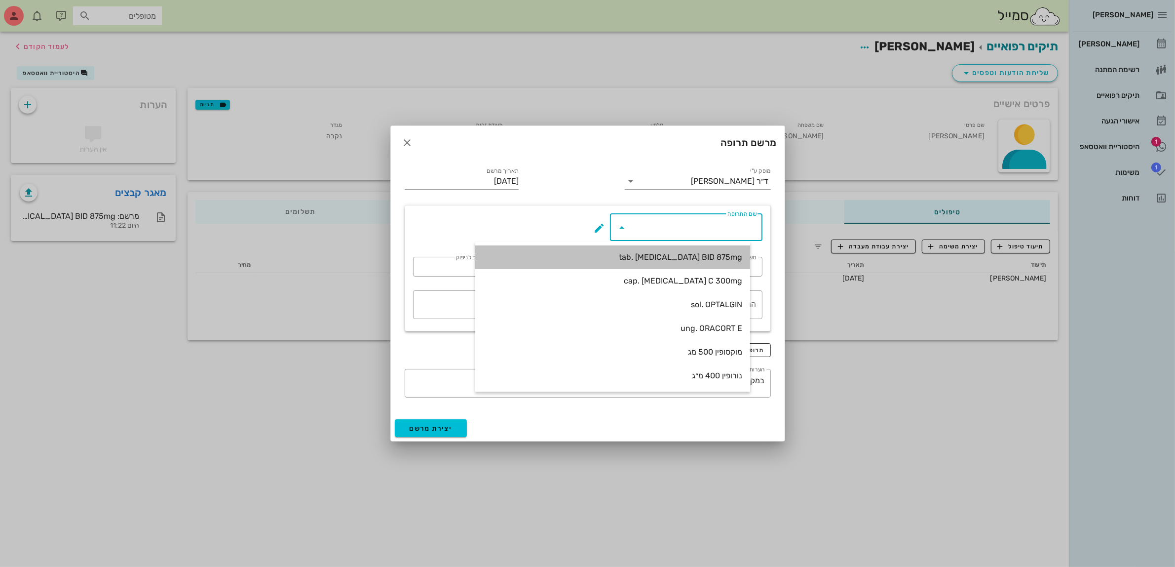
click at [717, 255] on div "tab. AUGMENTIN BID 875mg" at bounding box center [612, 256] width 259 height 9
type input "tab. AUGMENTIN BID 875mg"
type input "7"
type input "2"
type input "1"
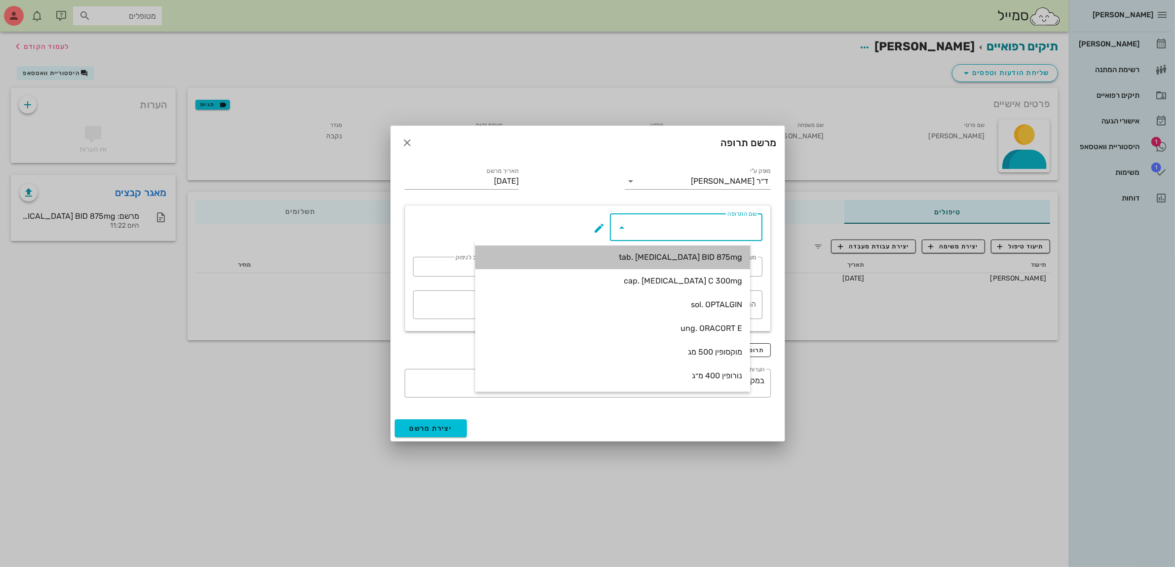
type input "14"
type textarea "טבליה אחת כל 12 שעות במשך 7 ימים"
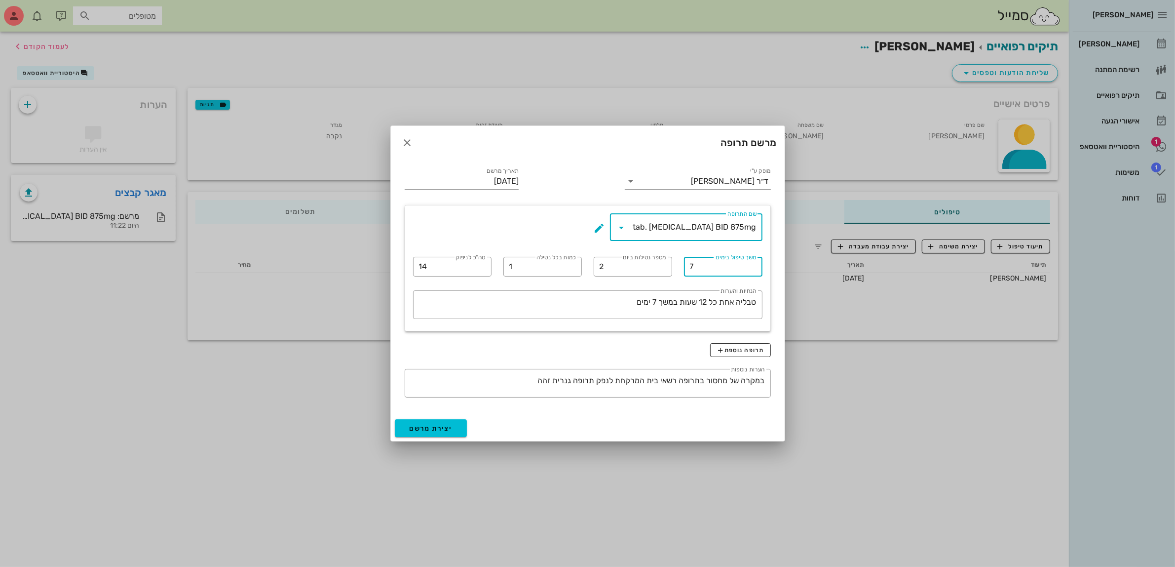
drag, startPoint x: 702, startPoint y: 266, endPoint x: 543, endPoint y: 280, distance: 159.1
click at [563, 278] on div "​ שם התרופה tab. AUGMENTIN BID 875mg ​ משך טיפול בימים 7 ​ מספר נטילות ביום 2 ​…" at bounding box center [587, 267] width 361 height 121
type input "10"
drag, startPoint x: 431, startPoint y: 267, endPoint x: 381, endPoint y: 269, distance: 49.9
click at [381, 269] on div "ביאדסה דנט יומן מרפאה רשימת המתנה תיקים רפואיים אישורי הגעה 1 היסטוריית וואטסאפ…" at bounding box center [587, 283] width 1175 height 567
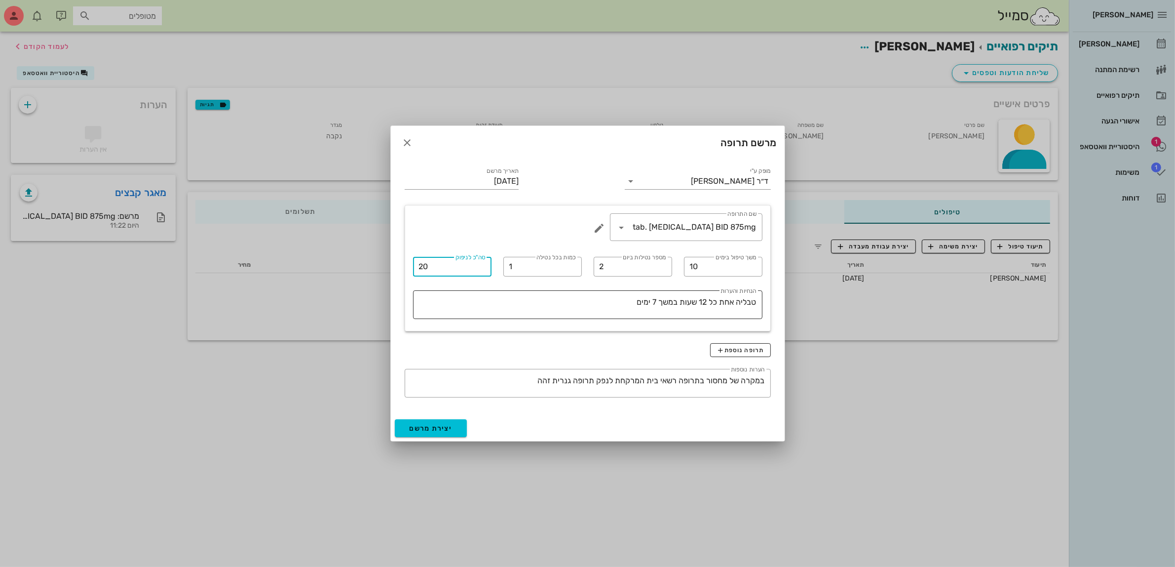
type input "20"
drag, startPoint x: 656, startPoint y: 297, endPoint x: 652, endPoint y: 302, distance: 7.0
click at [652, 302] on textarea "טבליה אחת כל 12 שעות במשך 7 ימים" at bounding box center [585, 307] width 344 height 24
type textarea "טבליה אחת כל 12 שעות במשך 10 ימים"
click at [415, 426] on span "יצירת מרשם" at bounding box center [431, 428] width 43 height 8
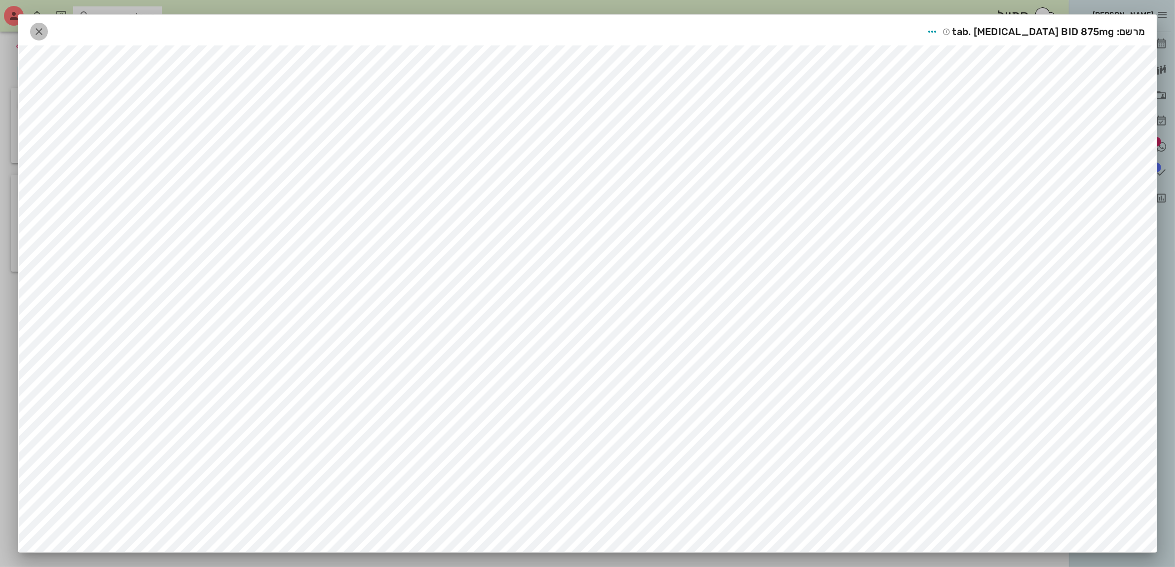
click at [45, 30] on icon "button" at bounding box center [39, 32] width 12 height 12
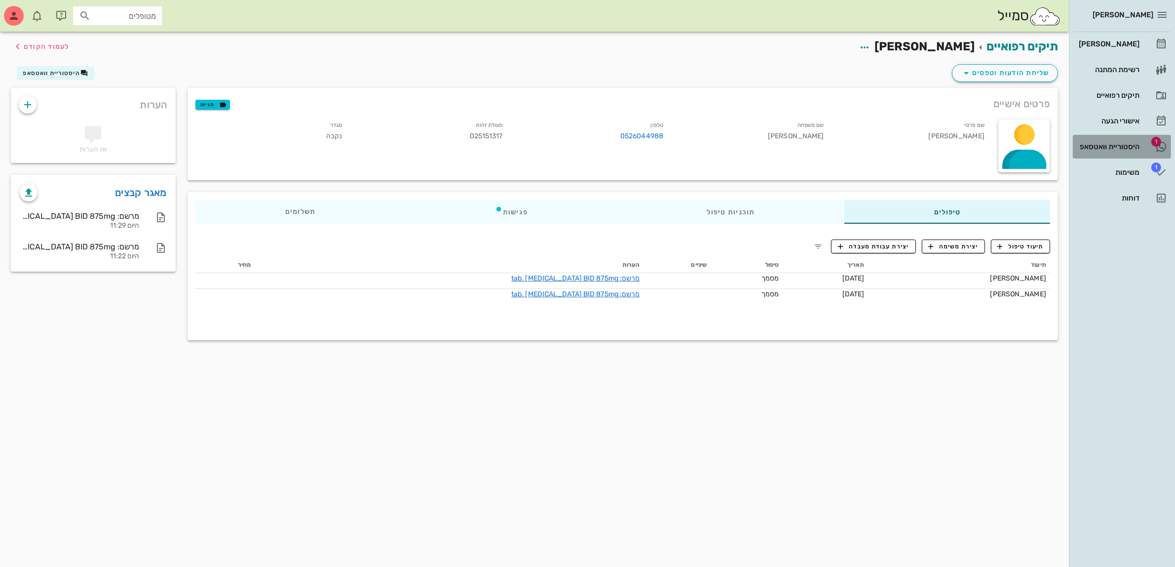
click at [1101, 143] on div "היסטוריית וואטסאפ" at bounding box center [1108, 147] width 63 height 8
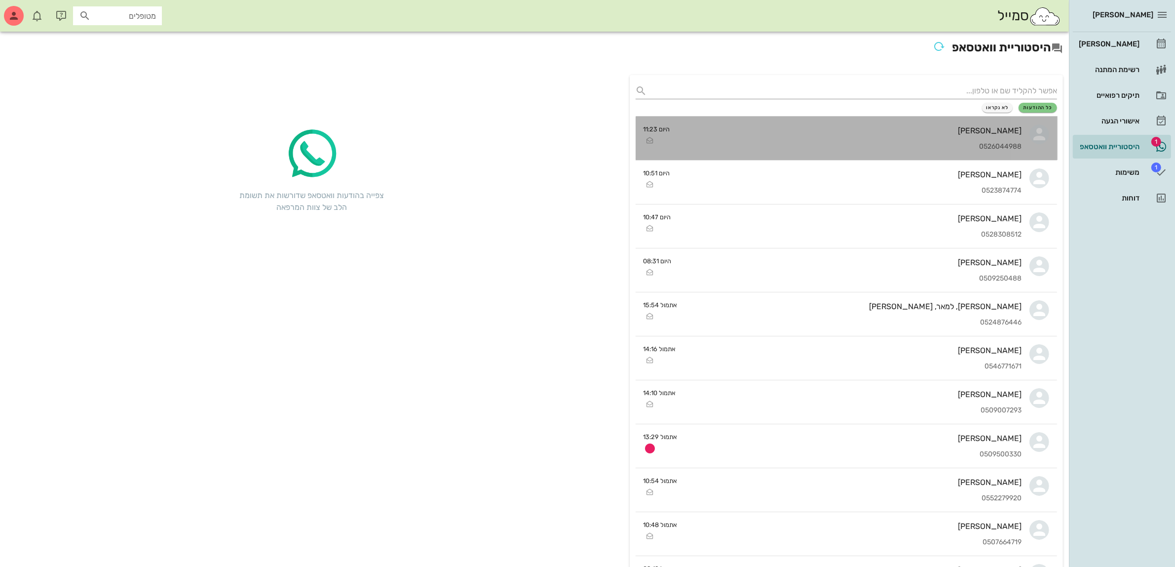
click at [932, 129] on div "[PERSON_NAME]" at bounding box center [850, 130] width 344 height 9
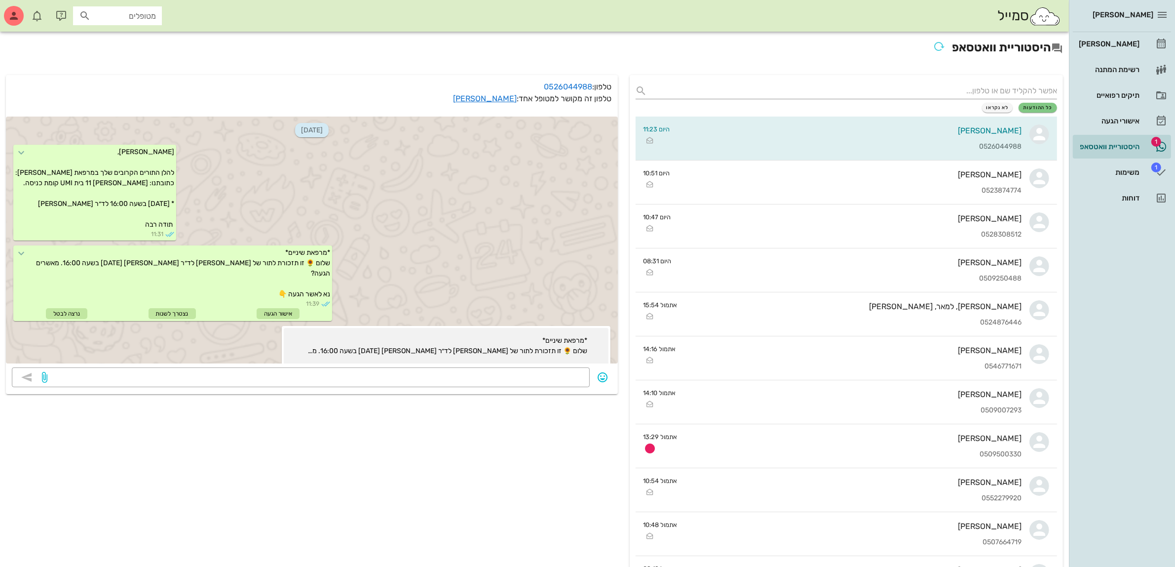
scroll to position [246, 0]
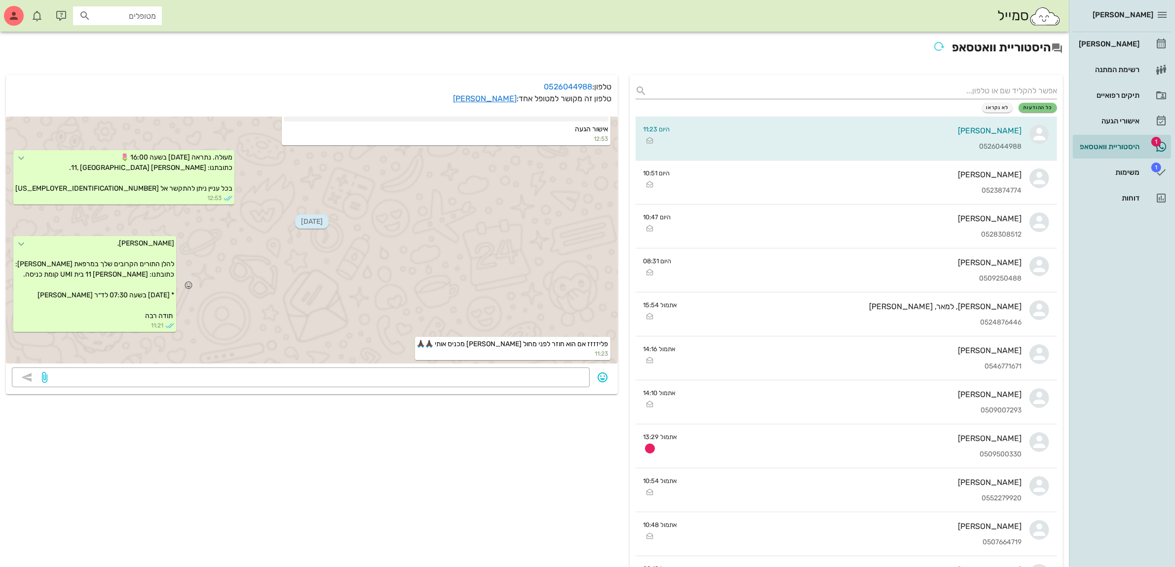
click at [559, 282] on div "שלום טליה, להלן התורים הקרובים שלך במרפאת האחים ביאדסה: כתובתנו: משה לוי 11 בית…" at bounding box center [312, 284] width 612 height 101
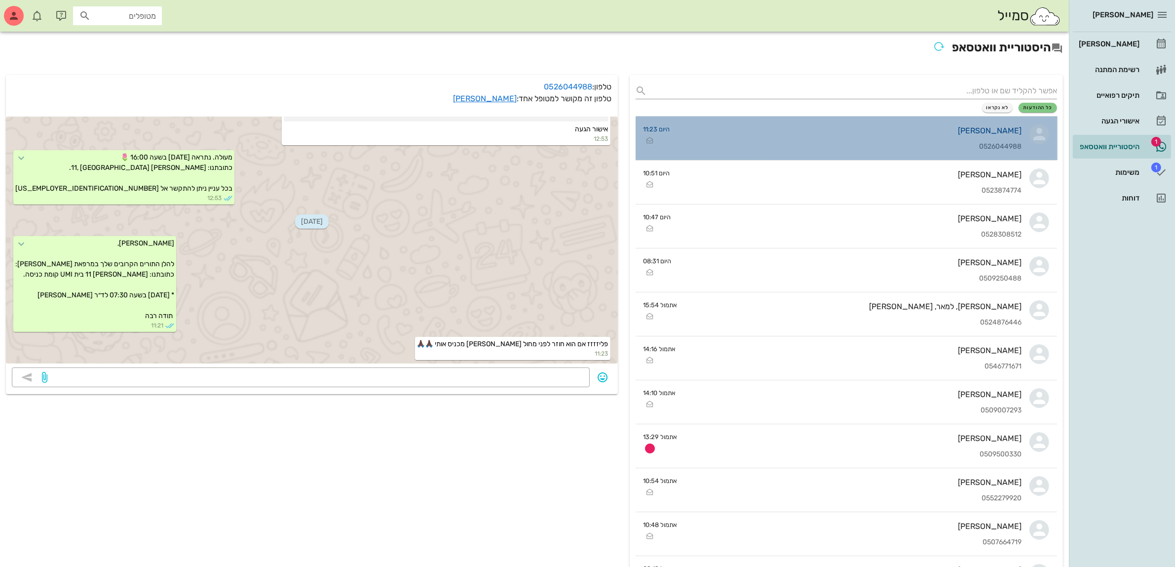
click at [921, 143] on div "0526044988" at bounding box center [850, 147] width 344 height 8
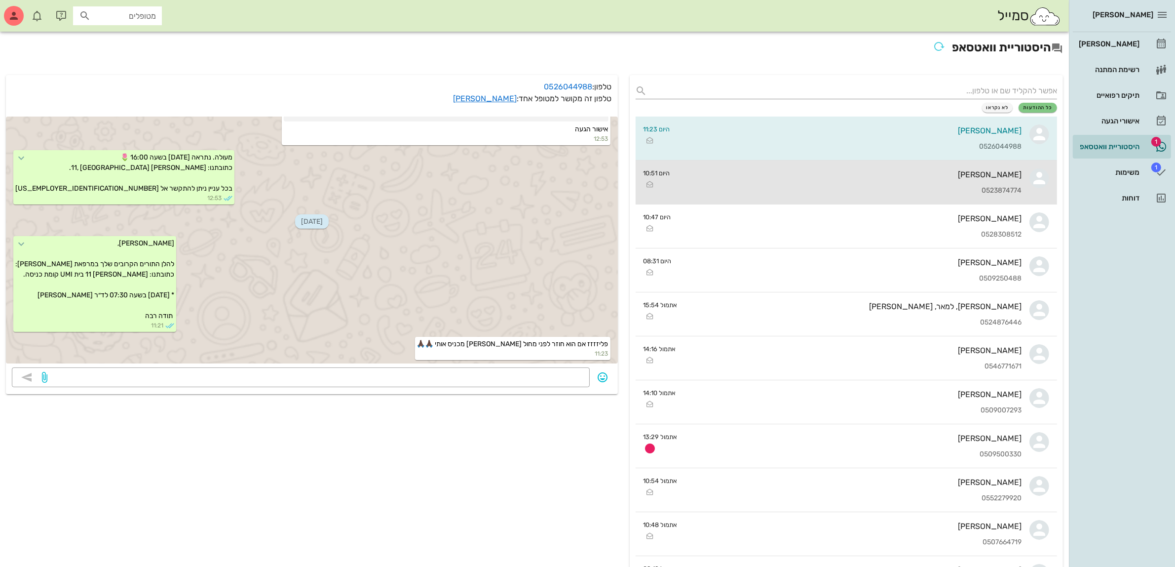
click at [914, 168] on div "מלי שאול 0523874774" at bounding box center [850, 181] width 344 height 43
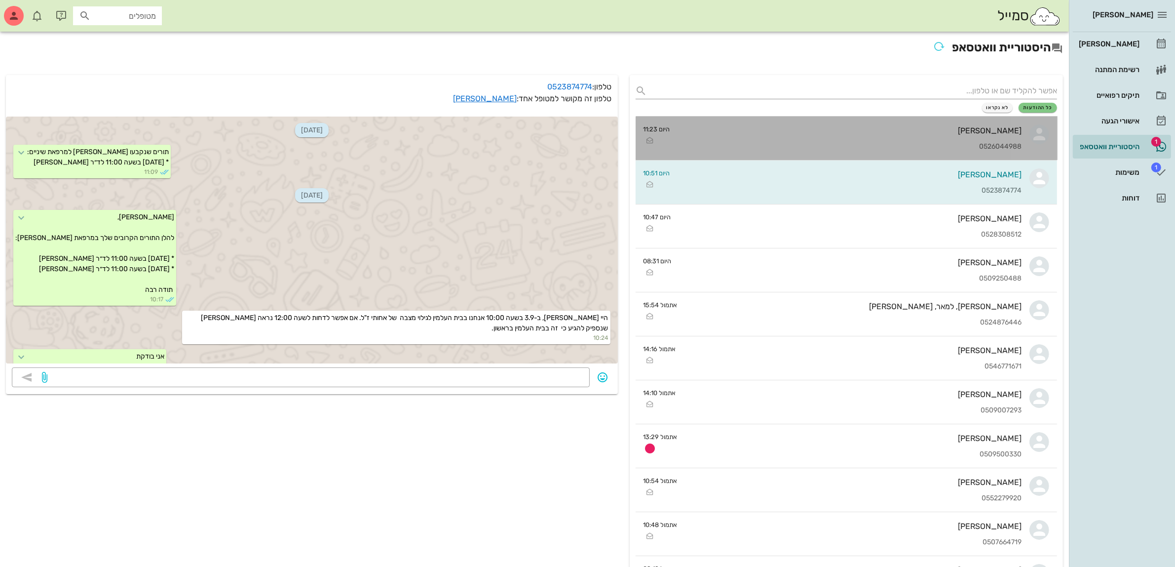
click at [913, 136] on div "טליה סלומון 0526044988" at bounding box center [850, 137] width 344 height 43
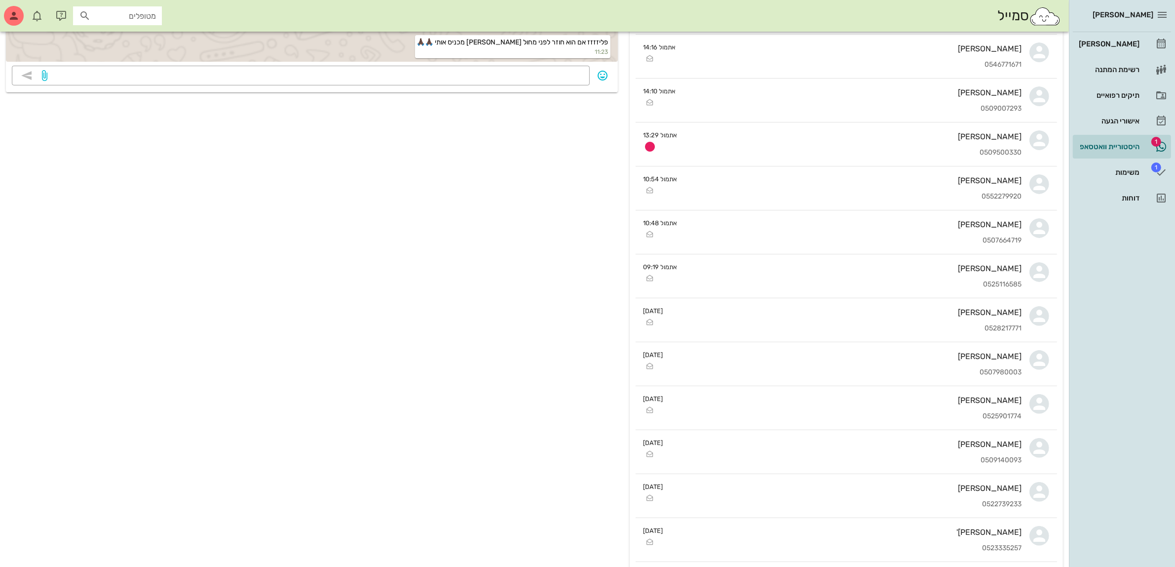
scroll to position [308, 0]
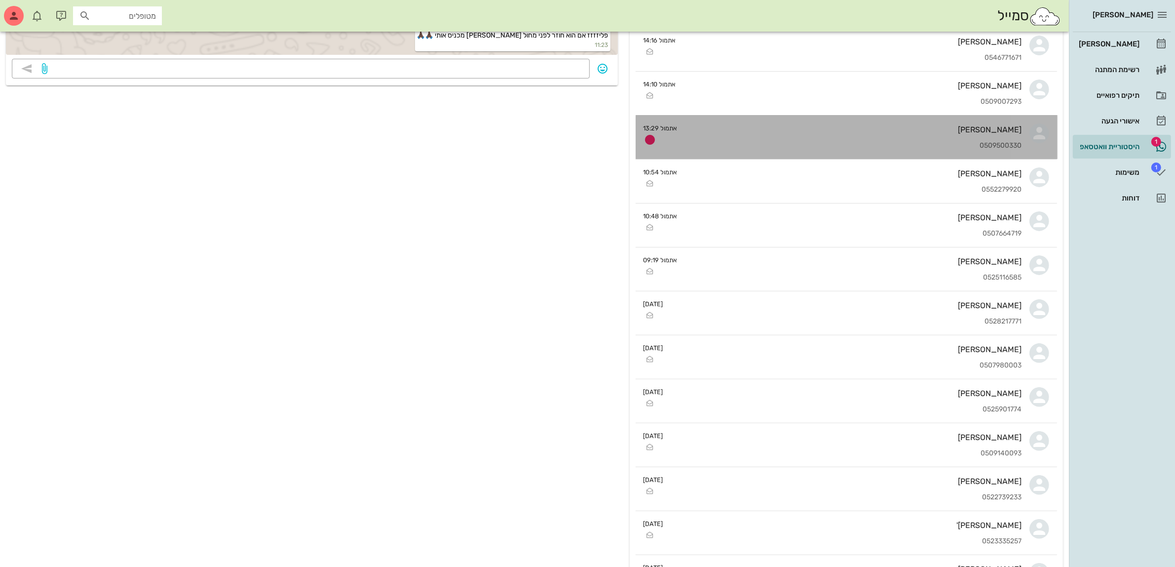
click at [842, 135] on div "ליאת סרוסי 0509500330" at bounding box center [854, 136] width 337 height 43
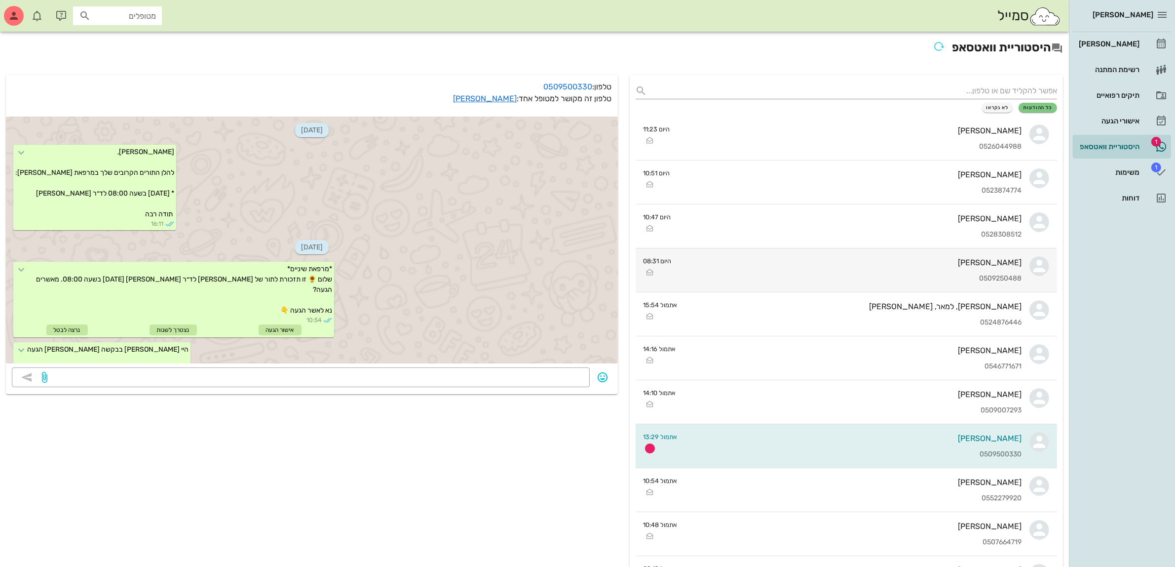
scroll to position [184, 0]
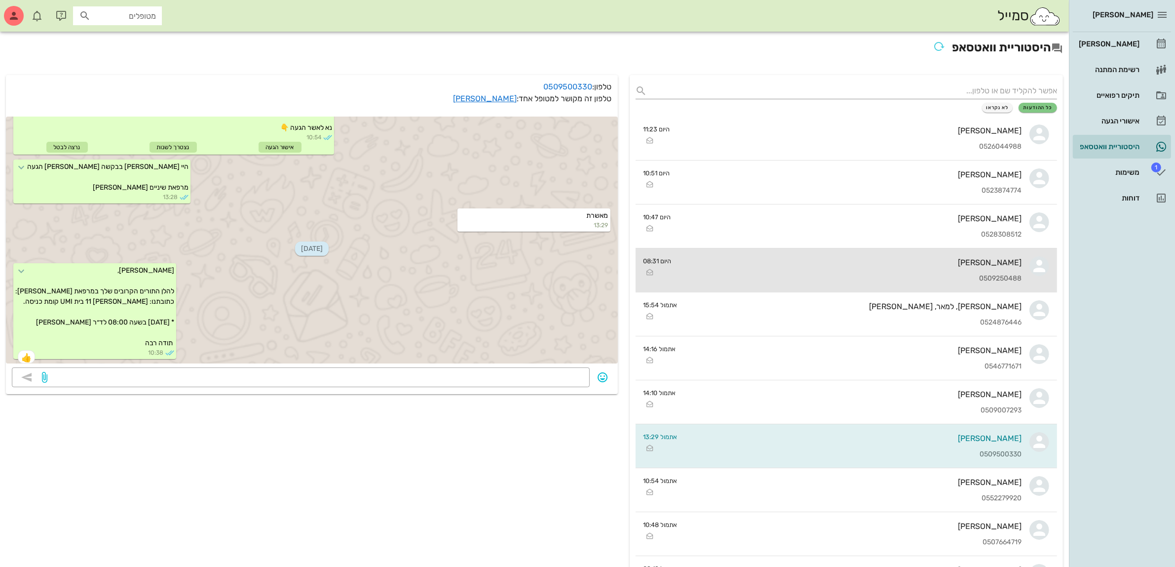
click at [714, 283] on div "ציפי סלע 0509250488" at bounding box center [851, 269] width 343 height 43
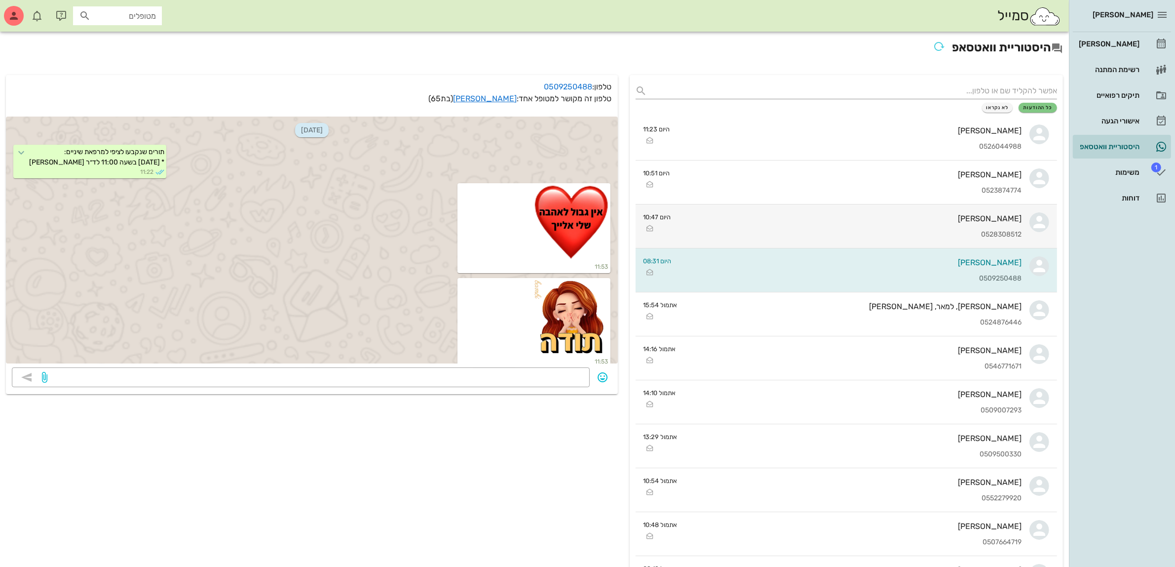
scroll to position [3222, 0]
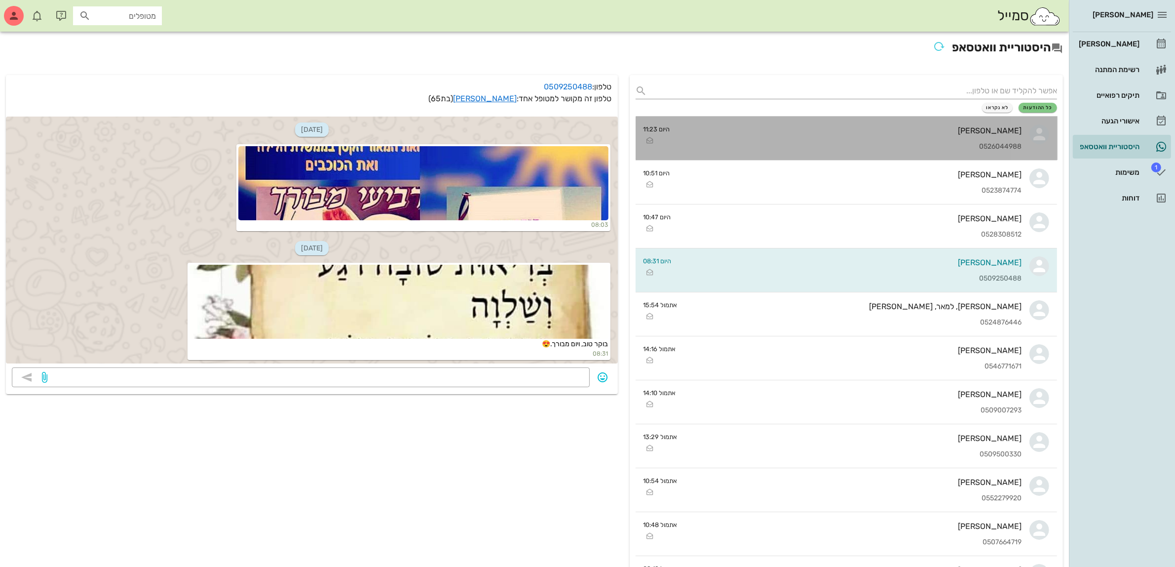
click at [944, 131] on div "[PERSON_NAME]" at bounding box center [850, 130] width 344 height 9
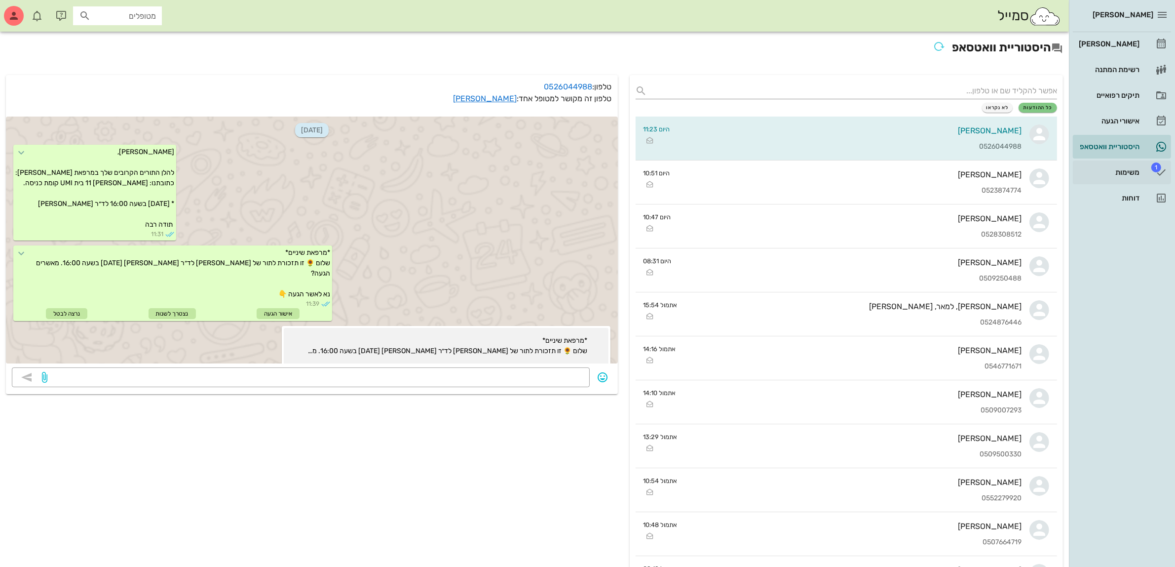
scroll to position [246, 0]
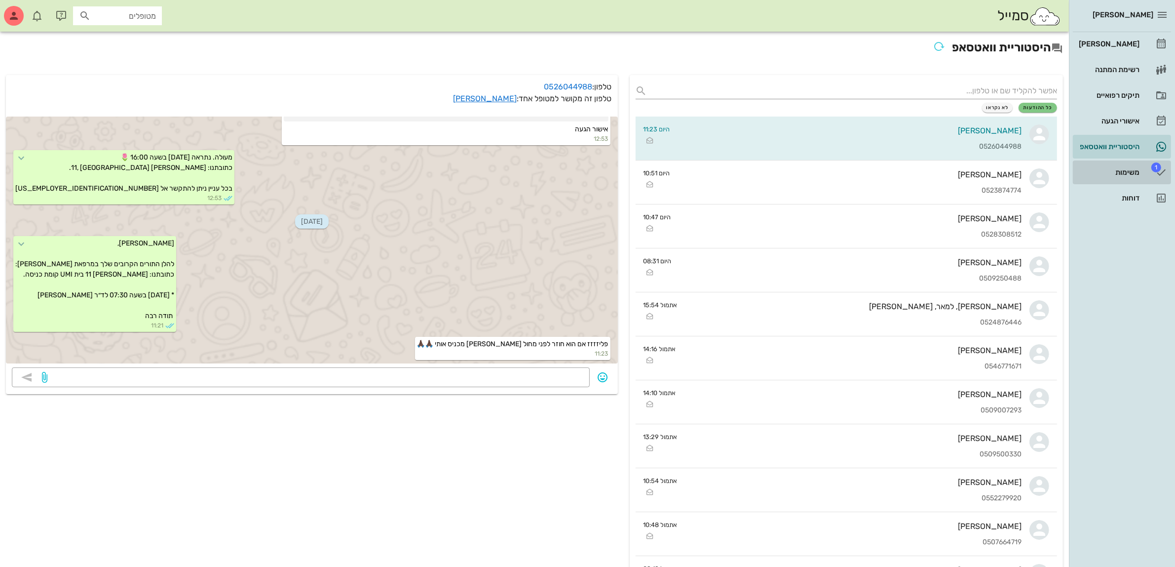
click at [1121, 168] on div "משימות" at bounding box center [1108, 172] width 63 height 8
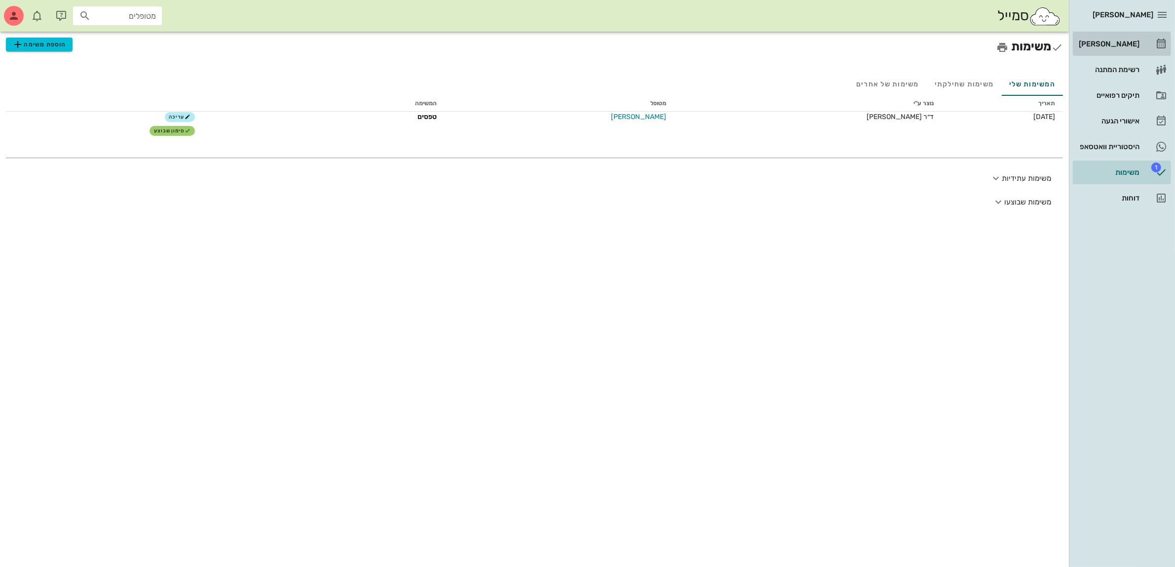
click at [1109, 42] on div "[PERSON_NAME]" at bounding box center [1108, 44] width 63 height 8
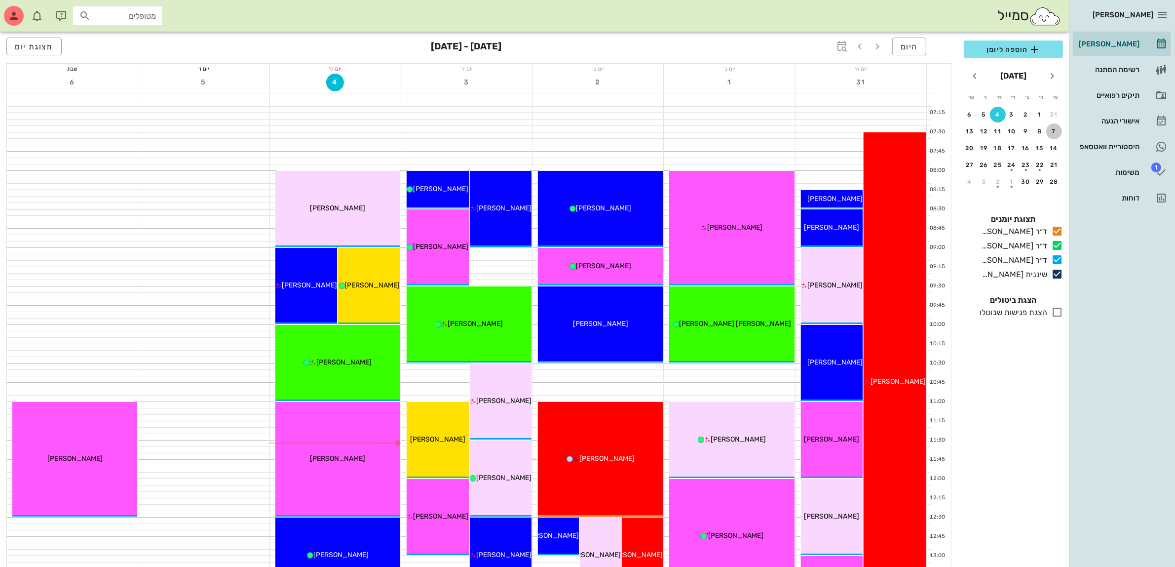
click at [1054, 128] on div "7" at bounding box center [1054, 131] width 16 height 7
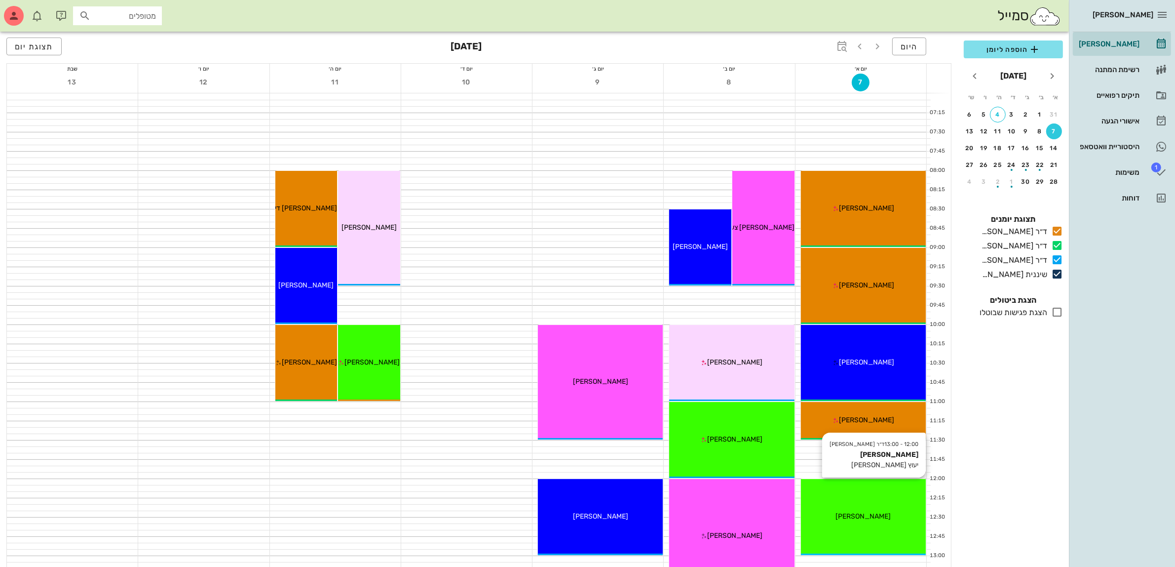
click at [877, 521] on div "[PERSON_NAME]" at bounding box center [863, 516] width 125 height 10
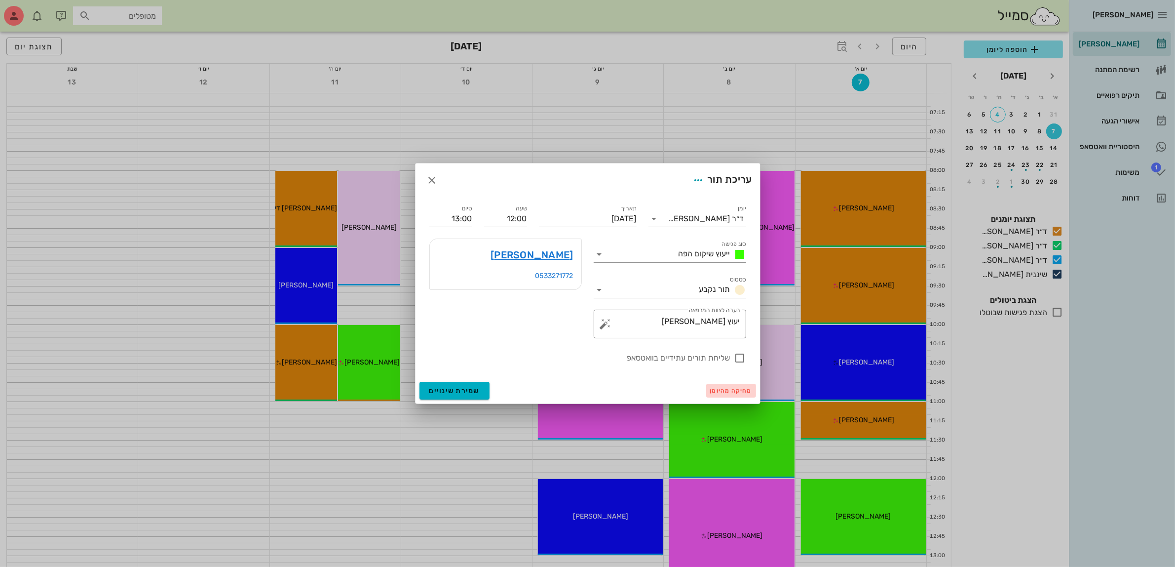
click at [726, 391] on span "מחיקה מהיומן" at bounding box center [731, 390] width 42 height 7
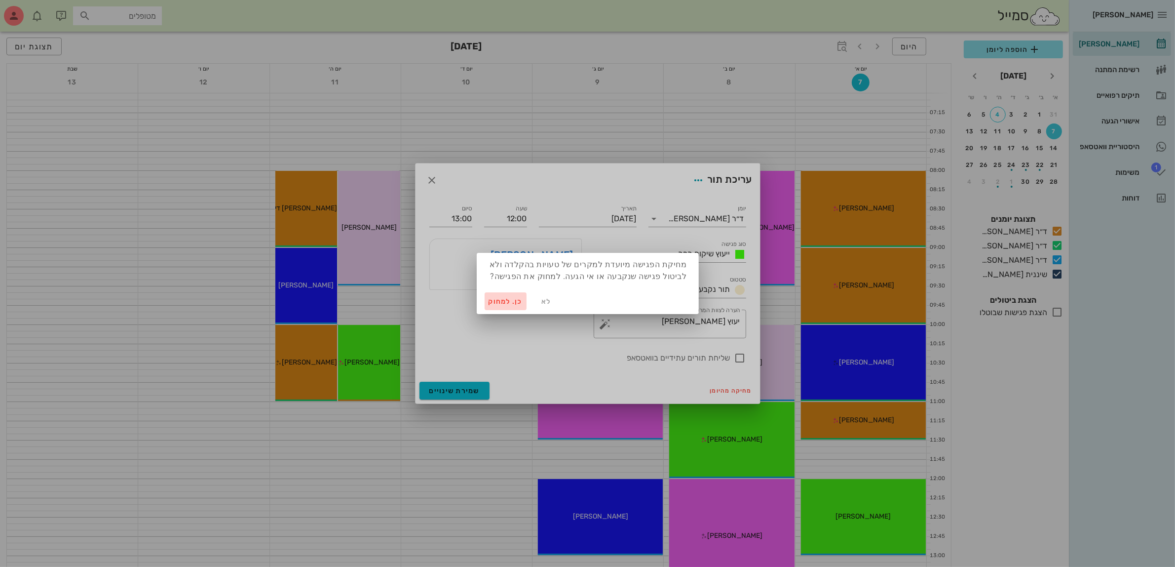
click at [505, 299] on span "כן. למחוק" at bounding box center [506, 301] width 35 height 8
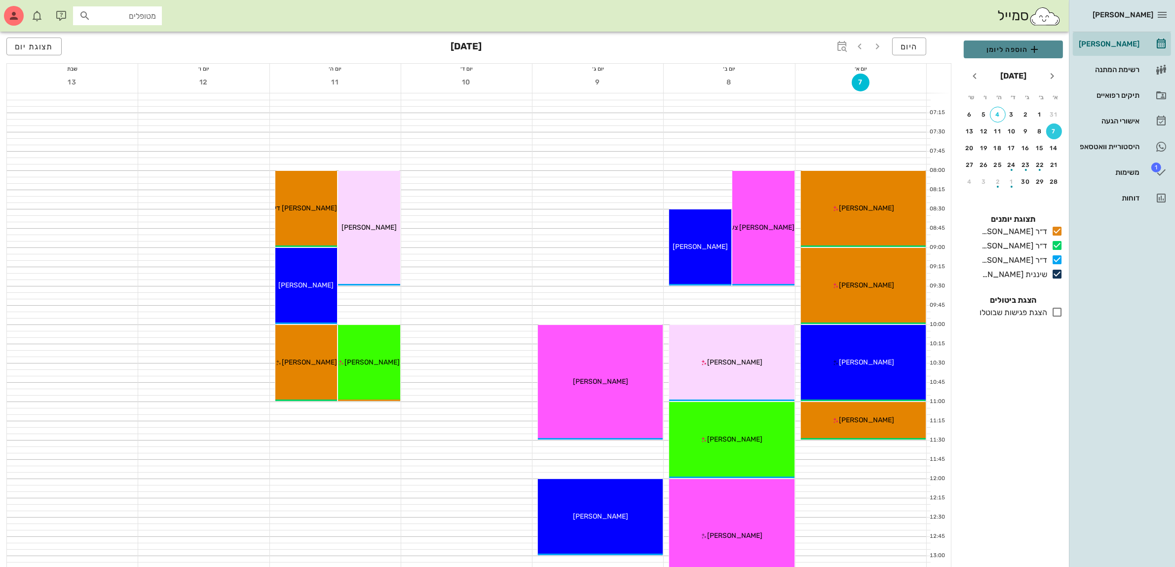
click at [1007, 47] on span "הוספה ליומן" at bounding box center [1013, 49] width 83 height 12
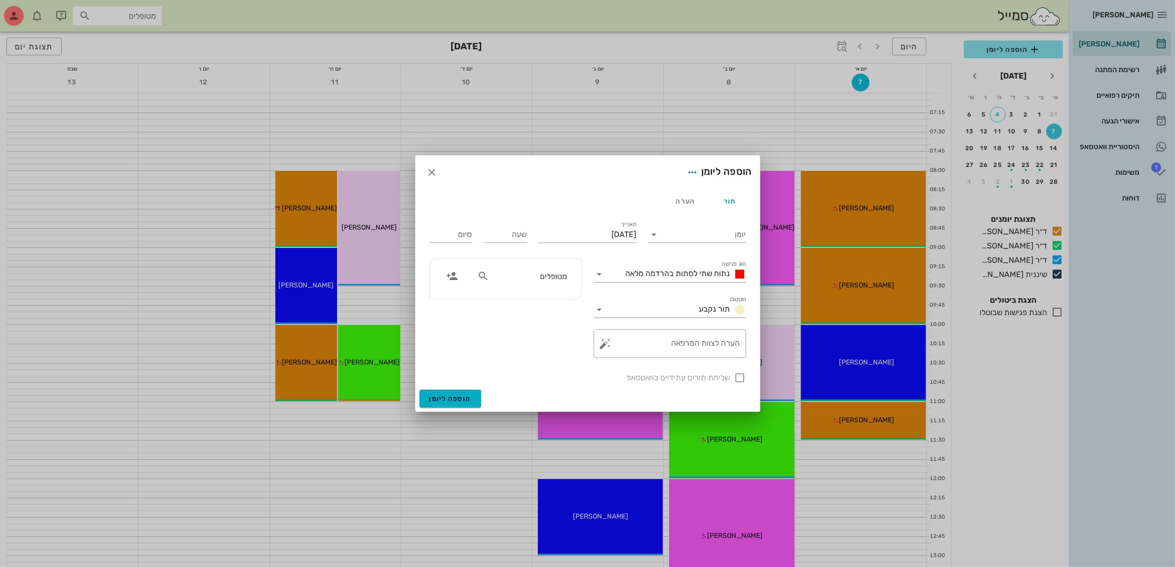
click at [530, 274] on input "מטופלים" at bounding box center [529, 275] width 76 height 13
type input "עמית"
click at [433, 178] on icon "button" at bounding box center [432, 172] width 12 height 12
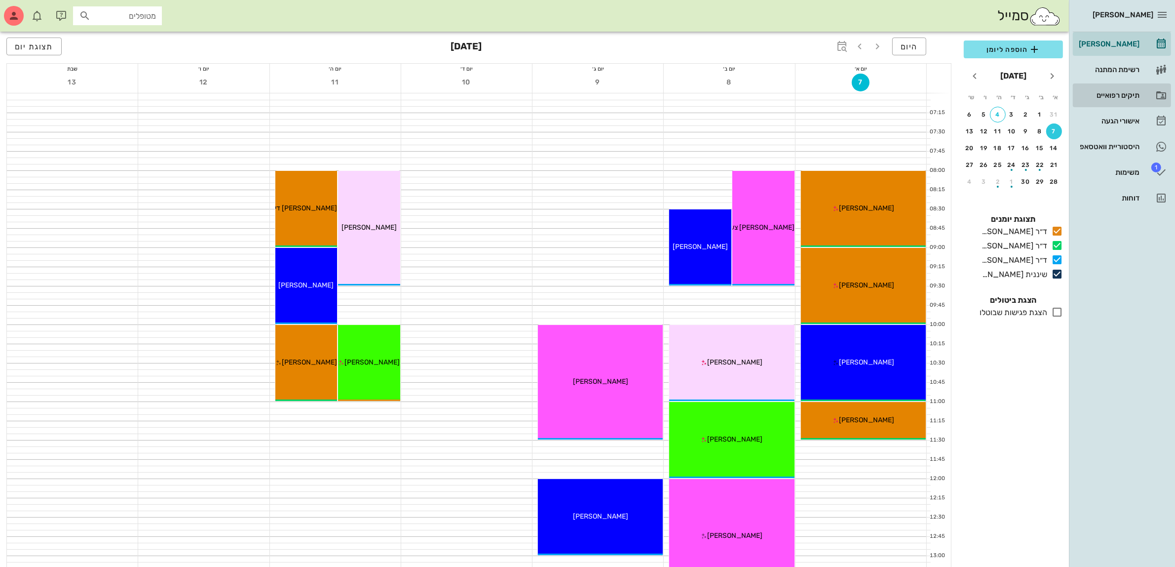
click at [1121, 92] on div "תיקים רפואיים" at bounding box center [1108, 95] width 63 height 8
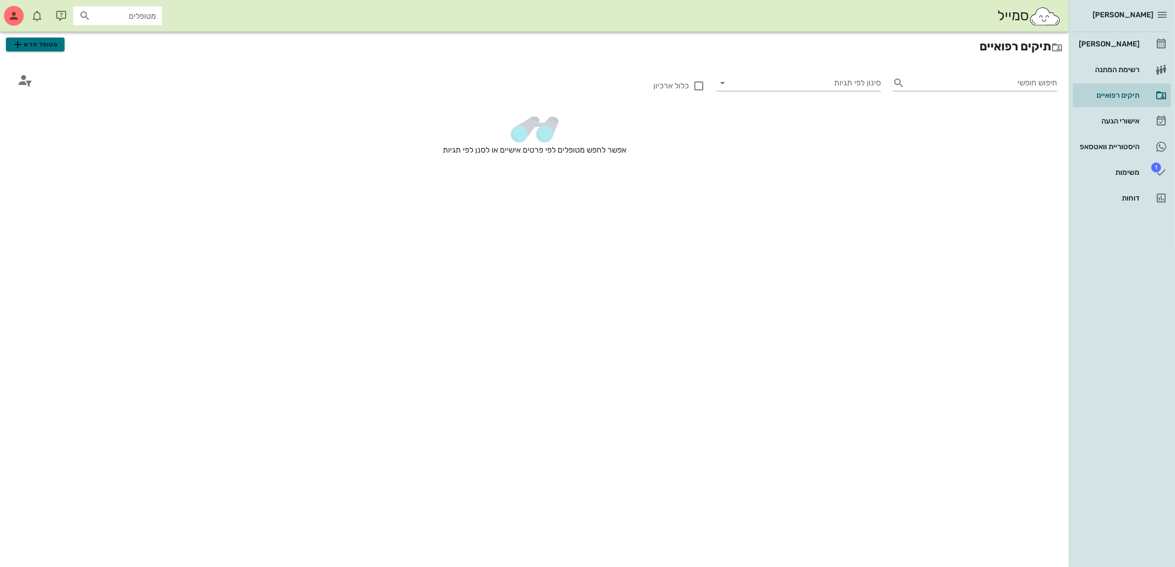
click at [51, 47] on span "מטופל חדש" at bounding box center [35, 44] width 46 height 12
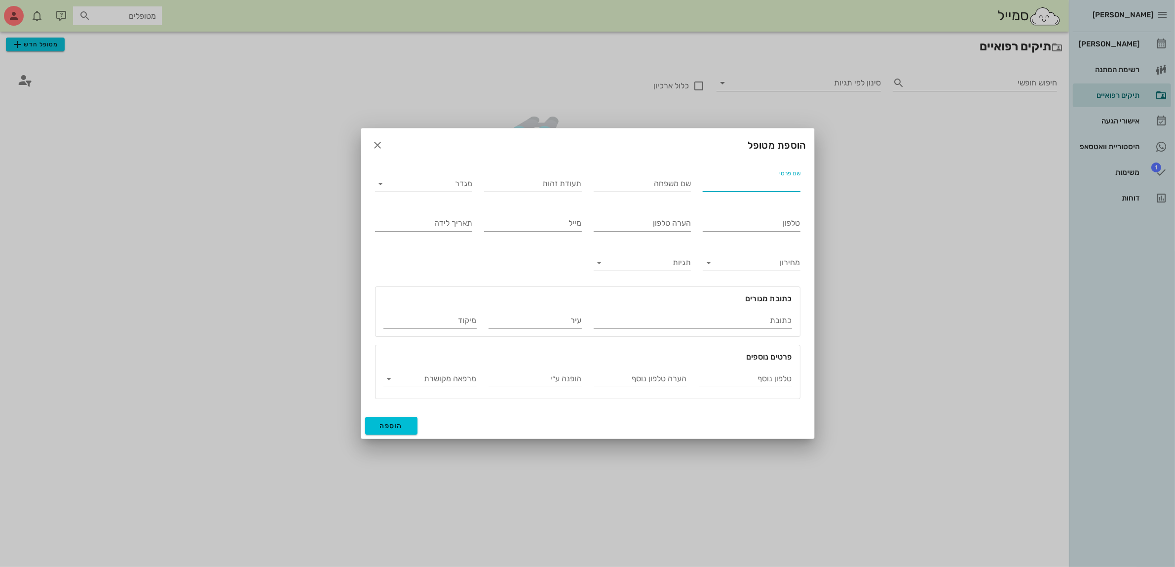
click at [765, 187] on input "שם פרטי" at bounding box center [752, 184] width 98 height 16
type input "עמית"
type input "בן יוסף"
click at [423, 186] on input "מגדר" at bounding box center [432, 184] width 82 height 16
click at [448, 187] on div "זכר" at bounding box center [423, 191] width 81 height 9
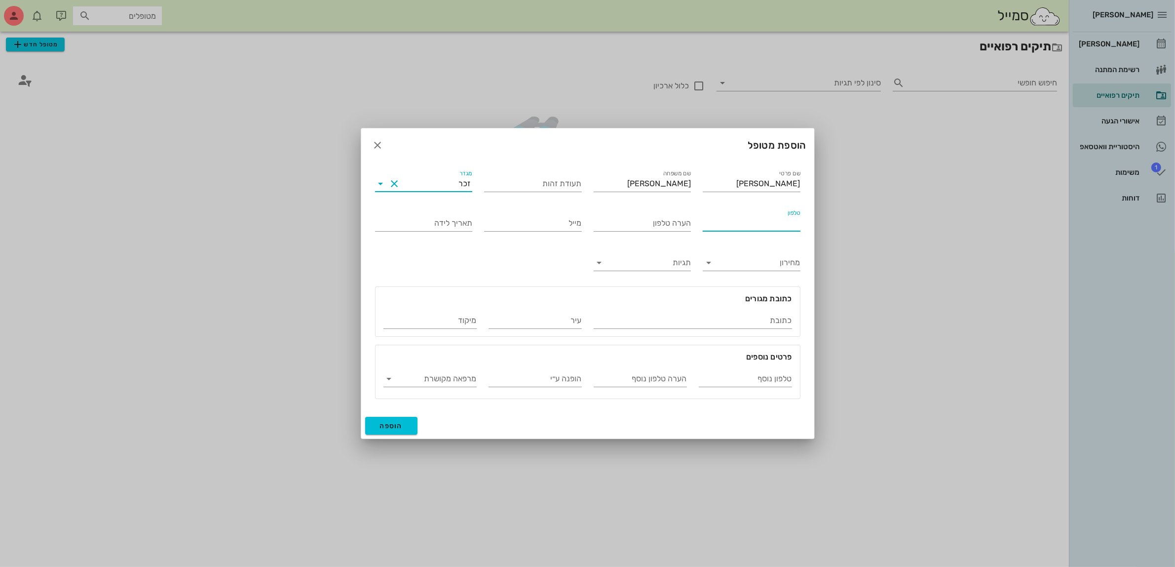
click at [739, 225] on input "טלפון" at bounding box center [752, 223] width 98 height 16
type input "050-7604056"
click at [665, 219] on div "הערה טלפון" at bounding box center [643, 223] width 98 height 16
type input "אתי אמא שלו"
click at [397, 426] on span "הוספה" at bounding box center [391, 426] width 23 height 8
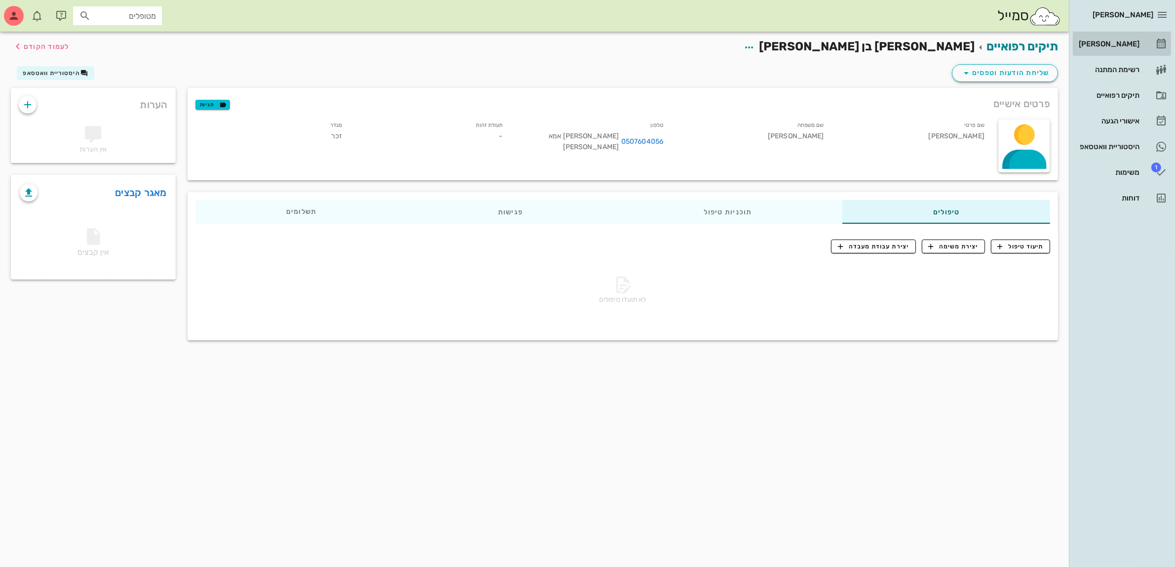
click at [1118, 40] on div "[PERSON_NAME]" at bounding box center [1108, 44] width 63 height 8
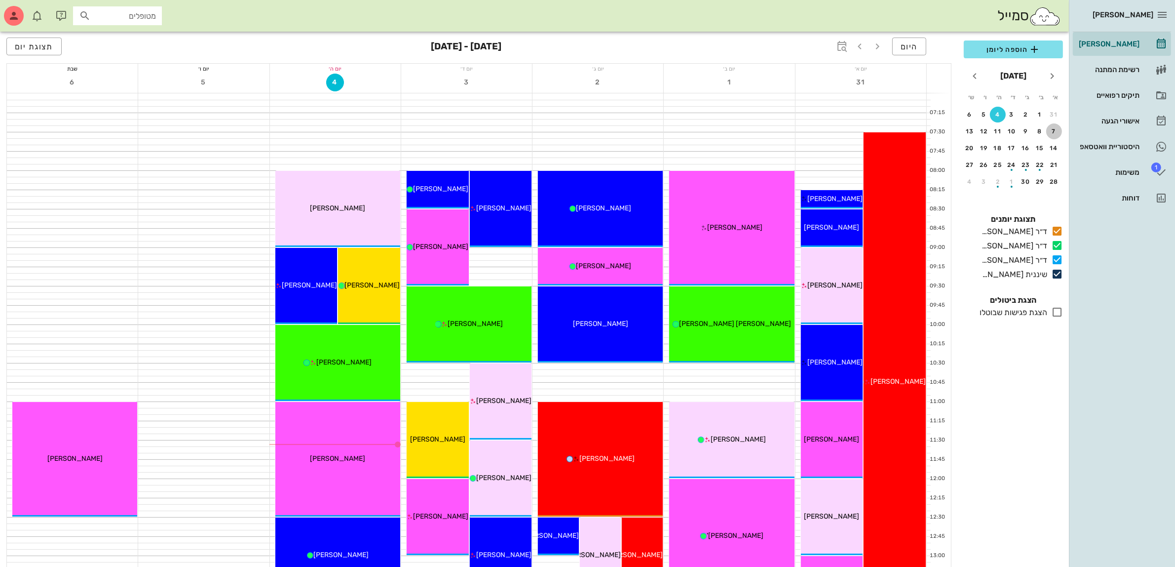
click at [1055, 128] on div "7" at bounding box center [1054, 131] width 16 height 7
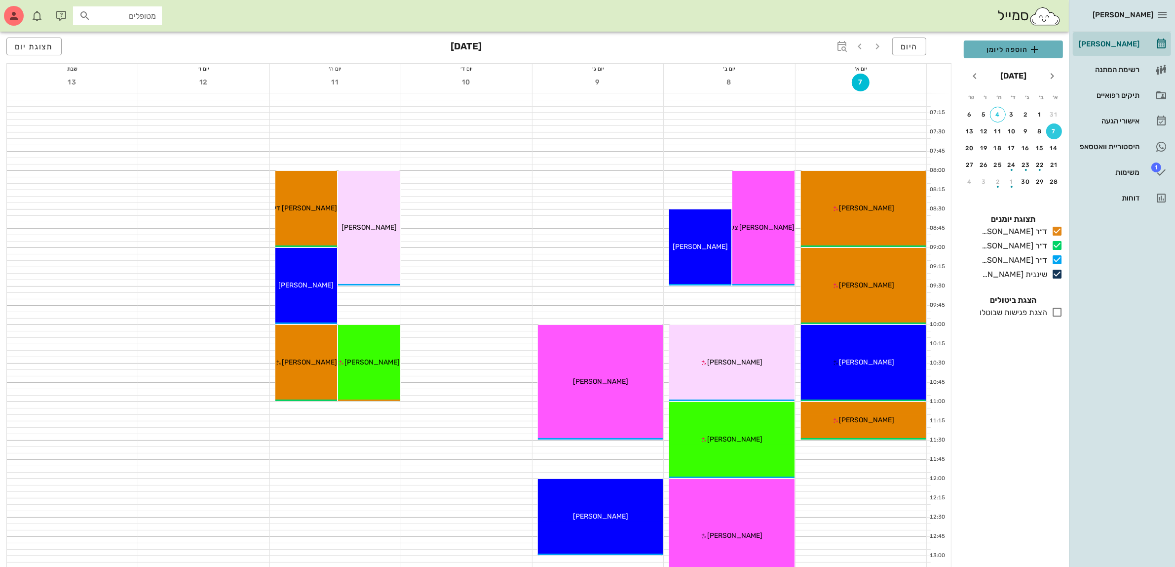
click at [1003, 48] on span "הוספה ליומן" at bounding box center [1013, 49] width 83 height 12
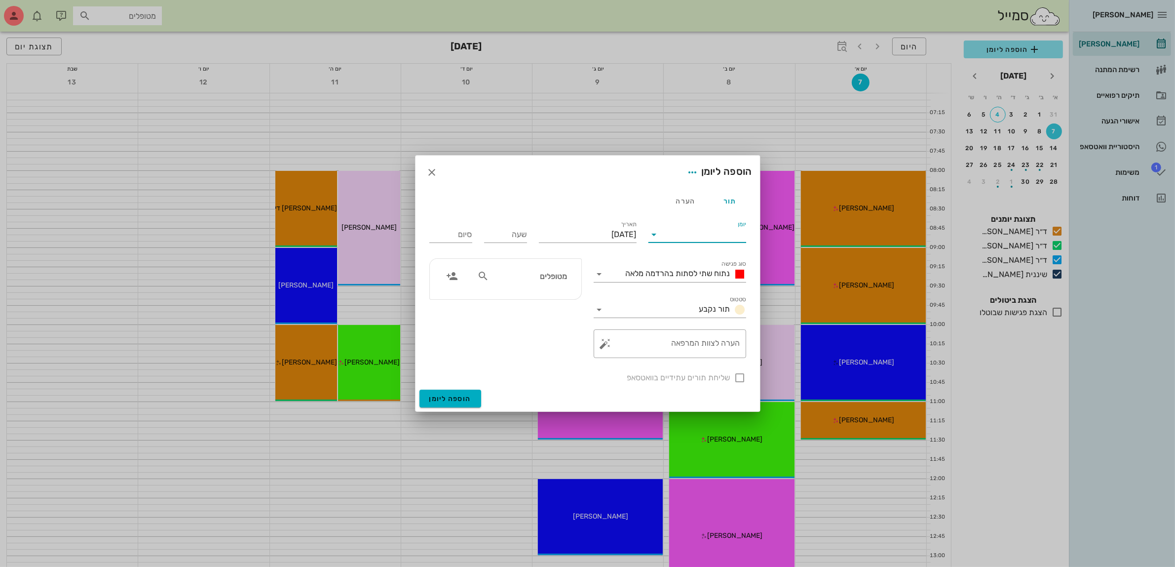
click at [680, 232] on input "יומן" at bounding box center [704, 235] width 84 height 16
click at [699, 267] on div "ד״ר [PERSON_NAME]" at bounding box center [699, 265] width 87 height 9
click at [695, 276] on span "נתוח שתי לסתות בהרדמה מלאה" at bounding box center [678, 273] width 105 height 9
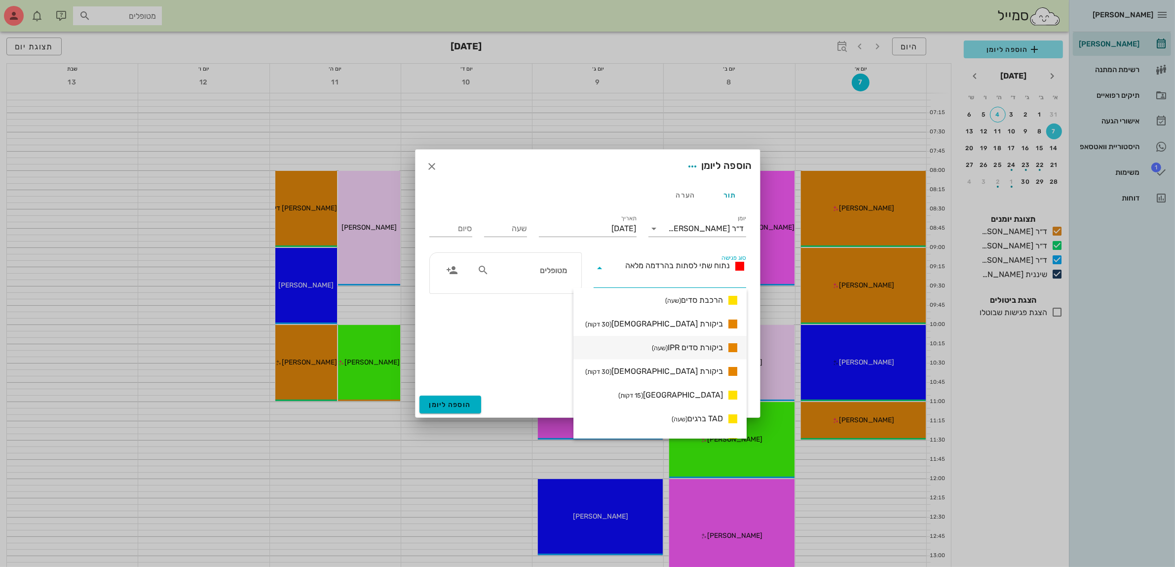
scroll to position [800, 0]
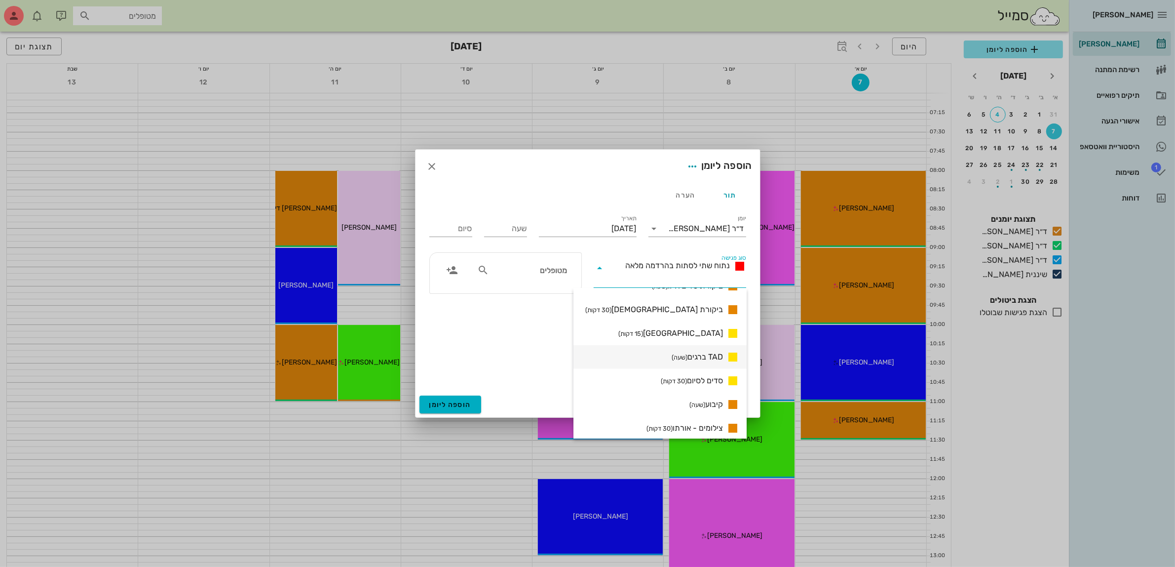
click at [687, 354] on span "TAD ברגים (שעה)" at bounding box center [697, 357] width 51 height 12
type input "01:00"
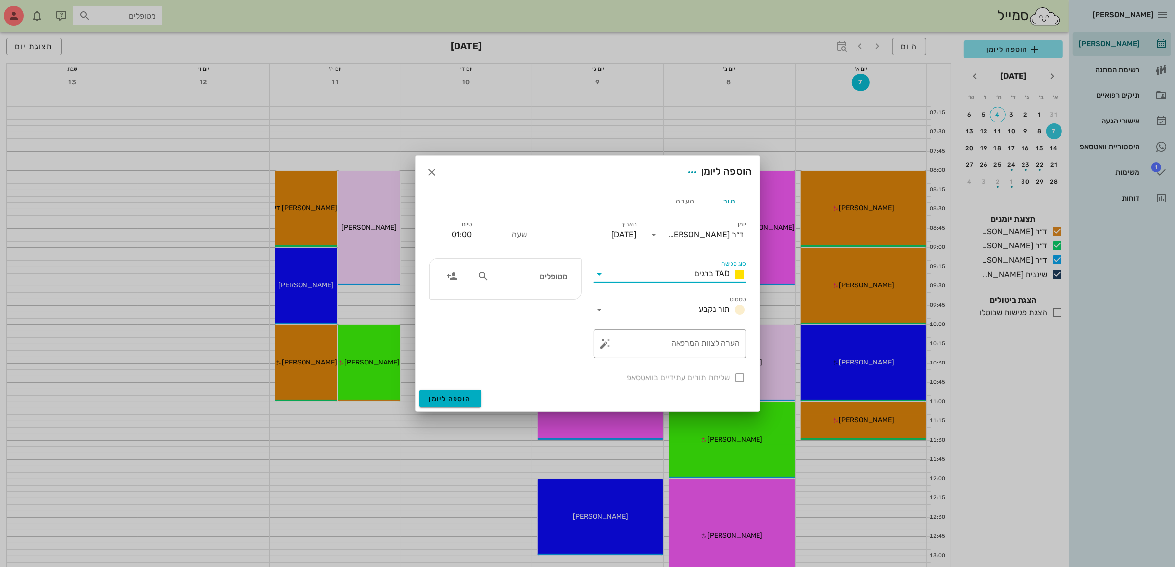
click at [522, 237] on input "שעה" at bounding box center [505, 235] width 43 height 16
type input "11:00"
type input "12:00"
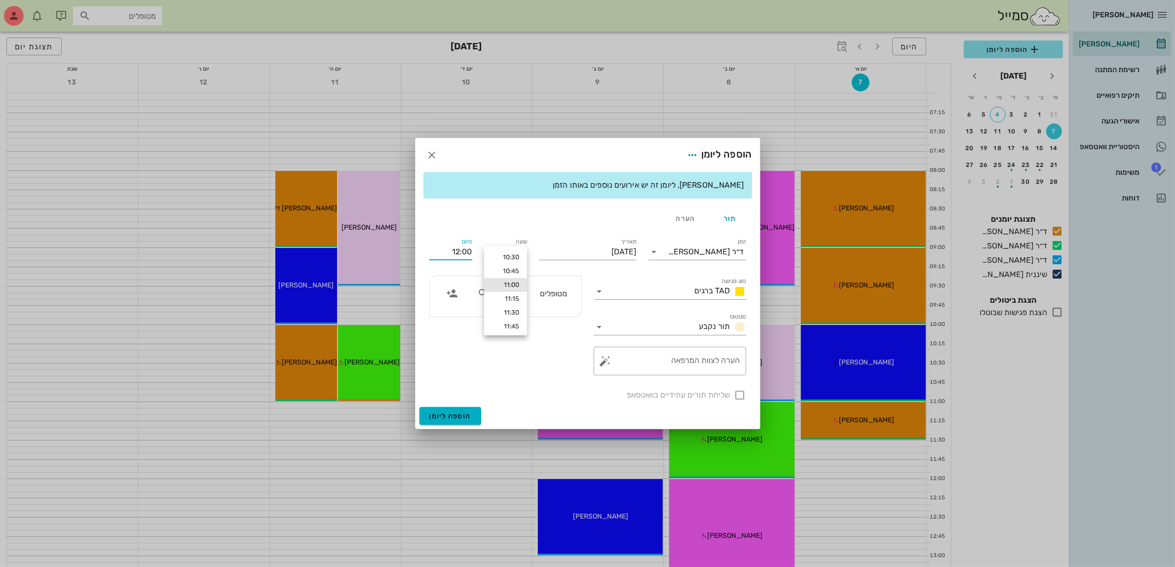
click at [440, 230] on div "סיום 12:00" at bounding box center [450, 249] width 55 height 39
click at [524, 289] on input "מטופלים" at bounding box center [529, 293] width 76 height 13
type input "עמי"
click at [534, 319] on div "עמית בן יוסף 0507604056" at bounding box center [511, 320] width 109 height 25
click at [735, 394] on div at bounding box center [740, 394] width 17 height 17
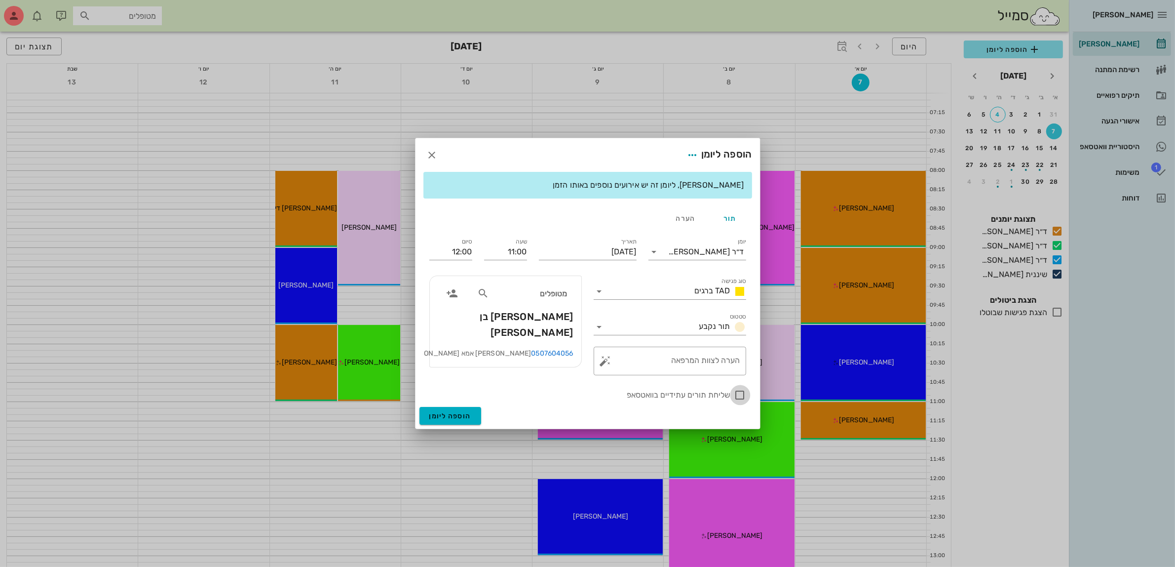
checkbox input "true"
drag, startPoint x: 499, startPoint y: 252, endPoint x: 699, endPoint y: 248, distance: 200.4
click at [698, 247] on div "יומן ד״ר מוחמד ביאדסה סוג פגישה TAD ברגים סטטוס תור נקבע תאריך יום ראשון, 7 בספ…" at bounding box center [587, 318] width 329 height 177
click at [537, 213] on div "שימו לב, ליומן זה יש אירועים נוספים באותו הזמן תור הערה יומן ד״ר מוחמד ביאדסה ס…" at bounding box center [588, 289] width 345 height 235
type input "12:00"
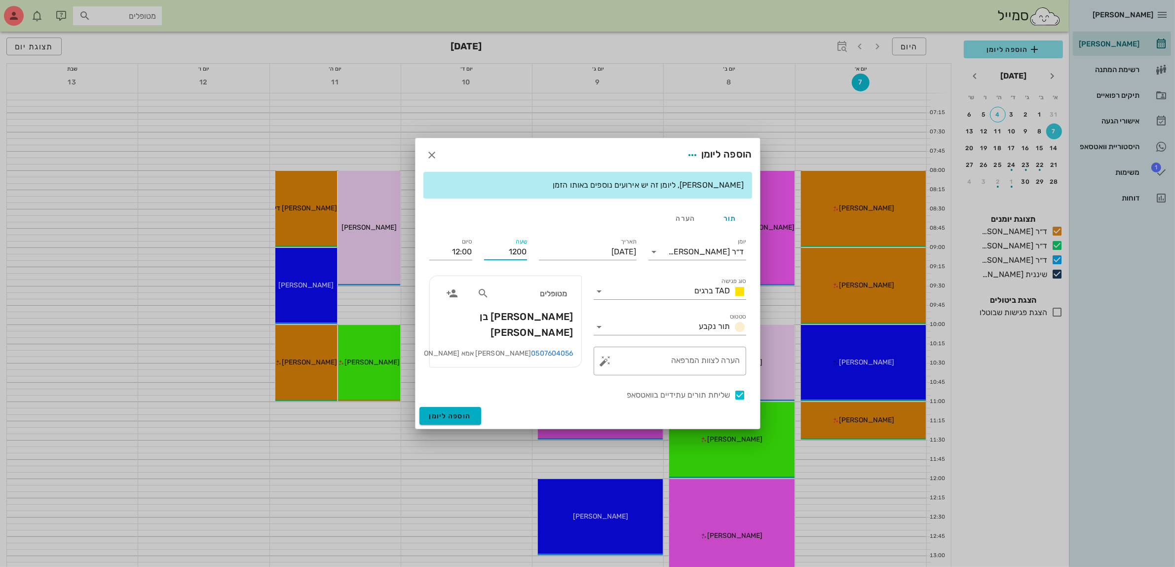
type input "13:00"
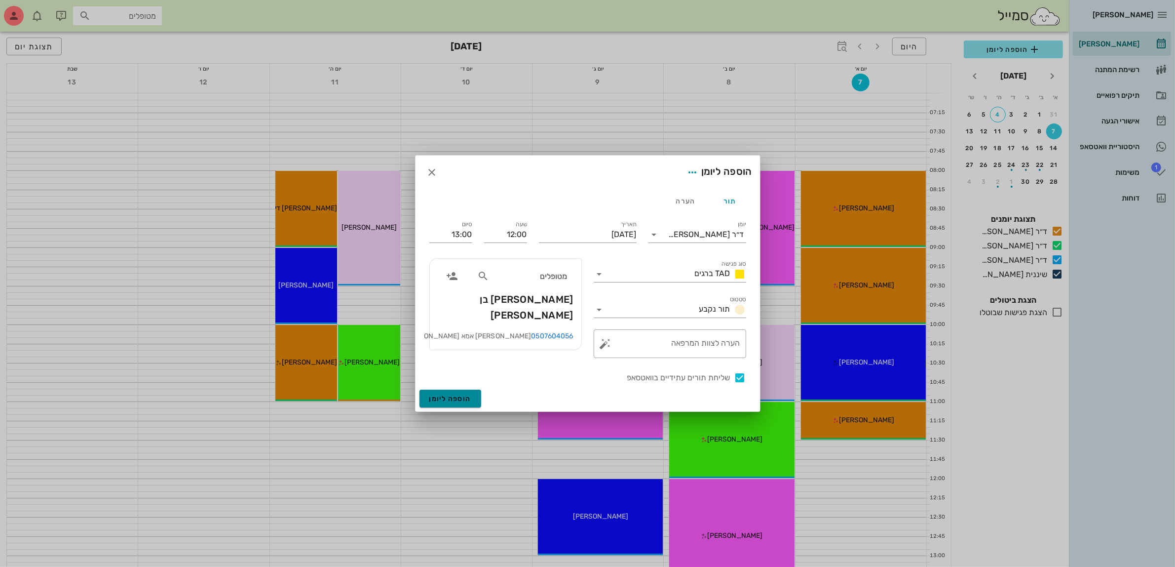
click at [450, 398] on span "הוספה ליומן" at bounding box center [450, 398] width 42 height 8
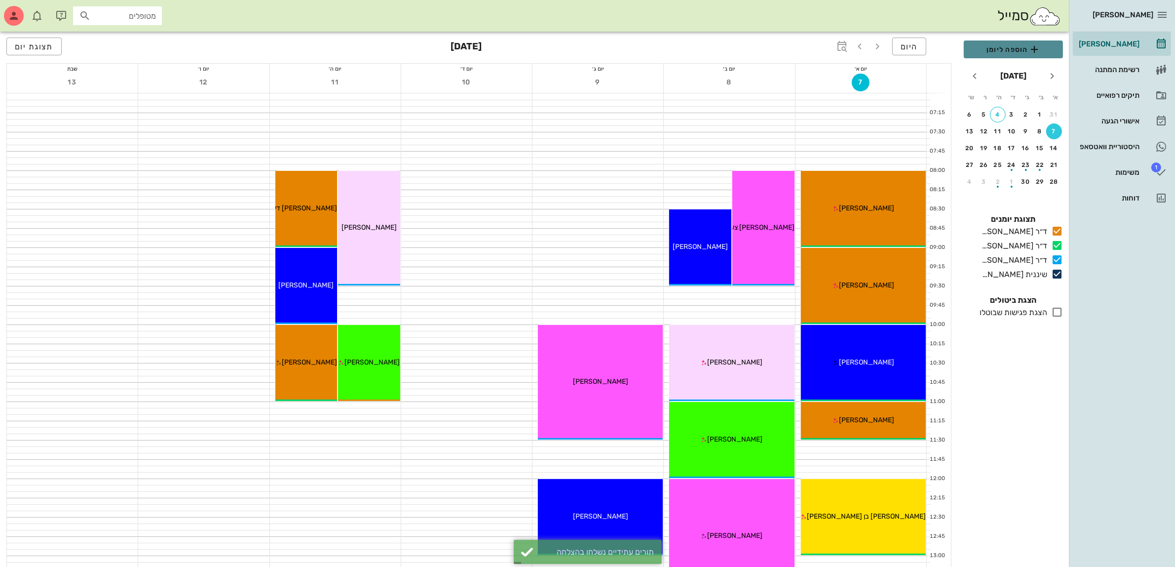
drag, startPoint x: 1023, startPoint y: 45, endPoint x: 823, endPoint y: 69, distance: 201.3
click at [1023, 45] on span "הוספה ליומן" at bounding box center [1013, 49] width 83 height 12
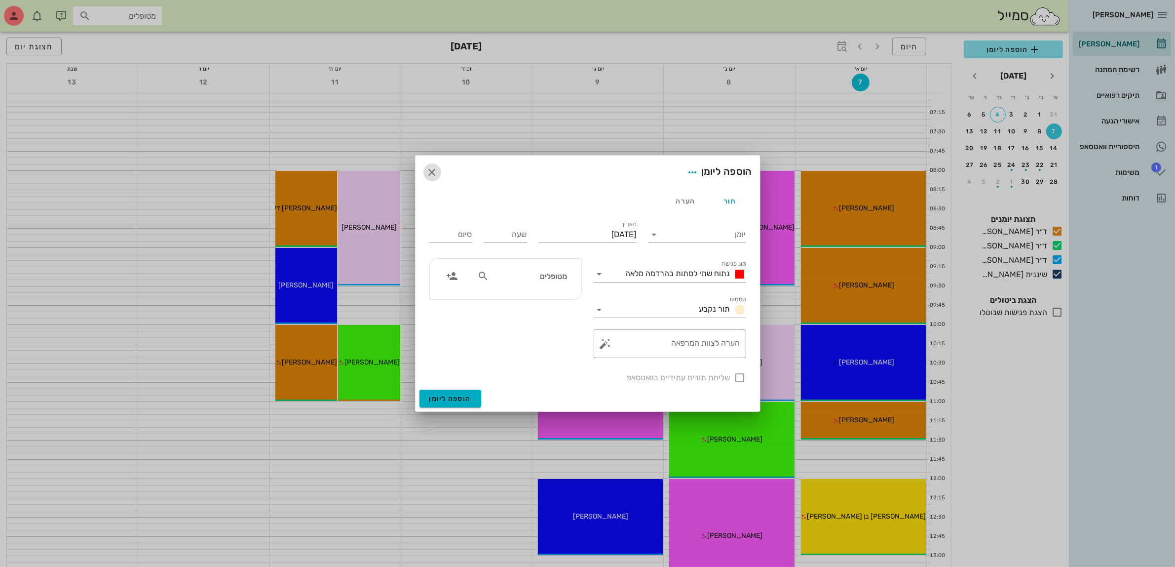
click at [431, 174] on icon "button" at bounding box center [432, 172] width 12 height 12
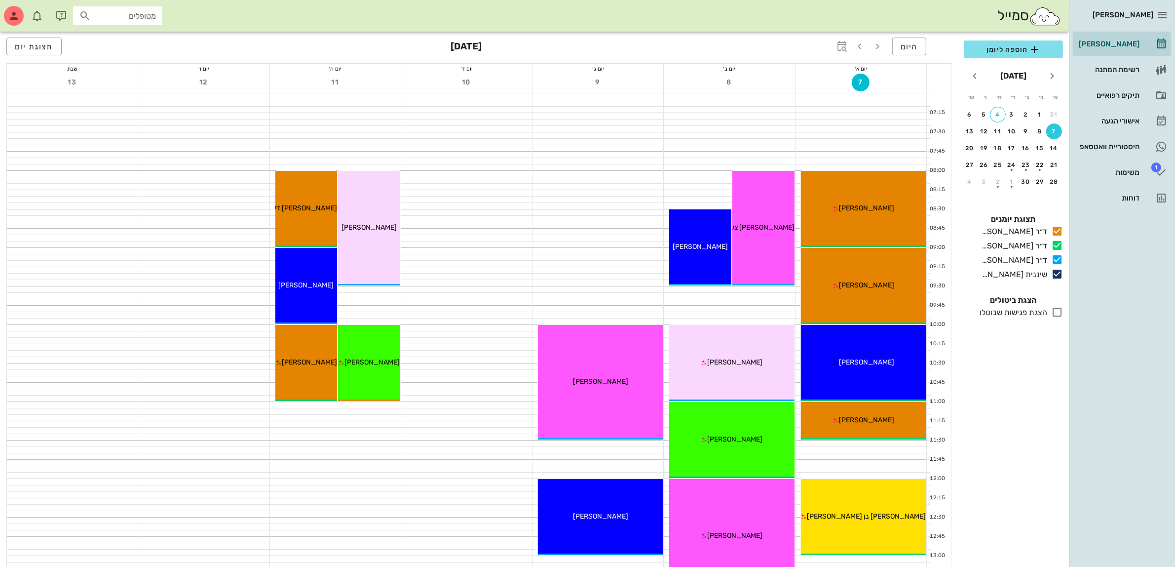
click at [115, 16] on input "מטופלים" at bounding box center [124, 15] width 63 height 13
type input "ציונה"
click at [1128, 90] on div "תיקים רפואיים" at bounding box center [1108, 95] width 63 height 16
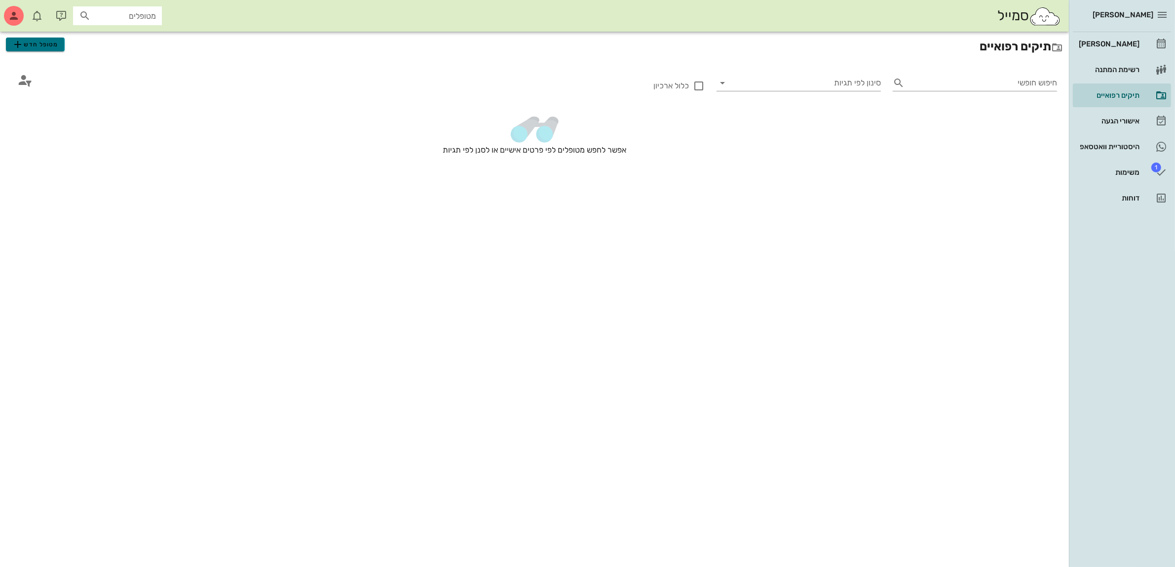
click at [27, 46] on span "מטופל חדש" at bounding box center [35, 44] width 46 height 12
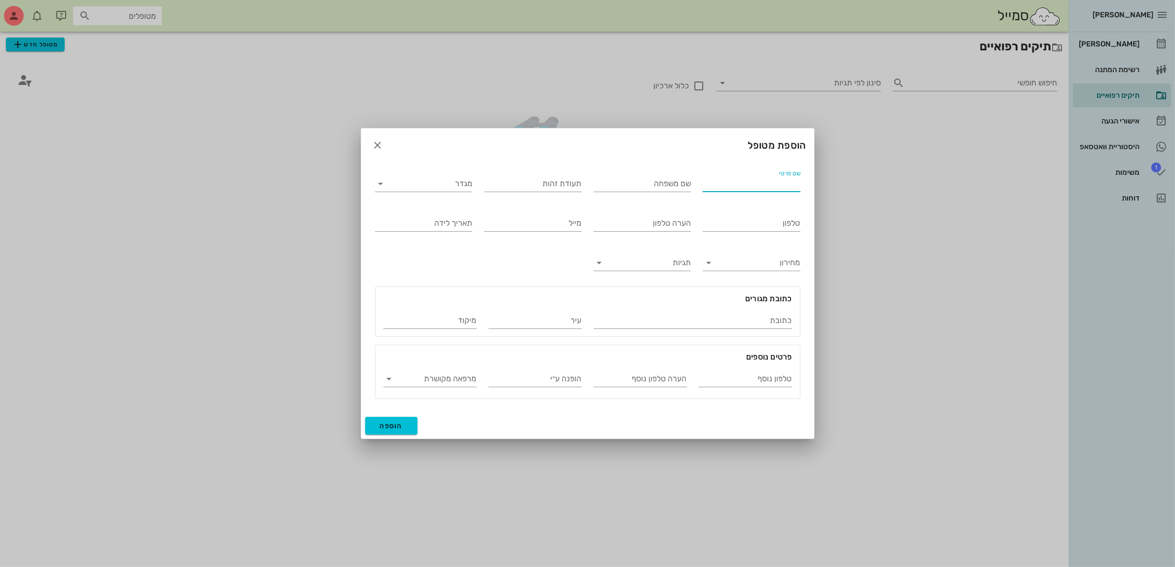
click at [748, 185] on input "שם פרטי" at bounding box center [752, 184] width 98 height 16
type input "ציונה"
type input "איילהו"
click at [418, 184] on input "מגדר" at bounding box center [432, 184] width 82 height 16
click at [447, 214] on div "נקבה" at bounding box center [423, 214] width 81 height 9
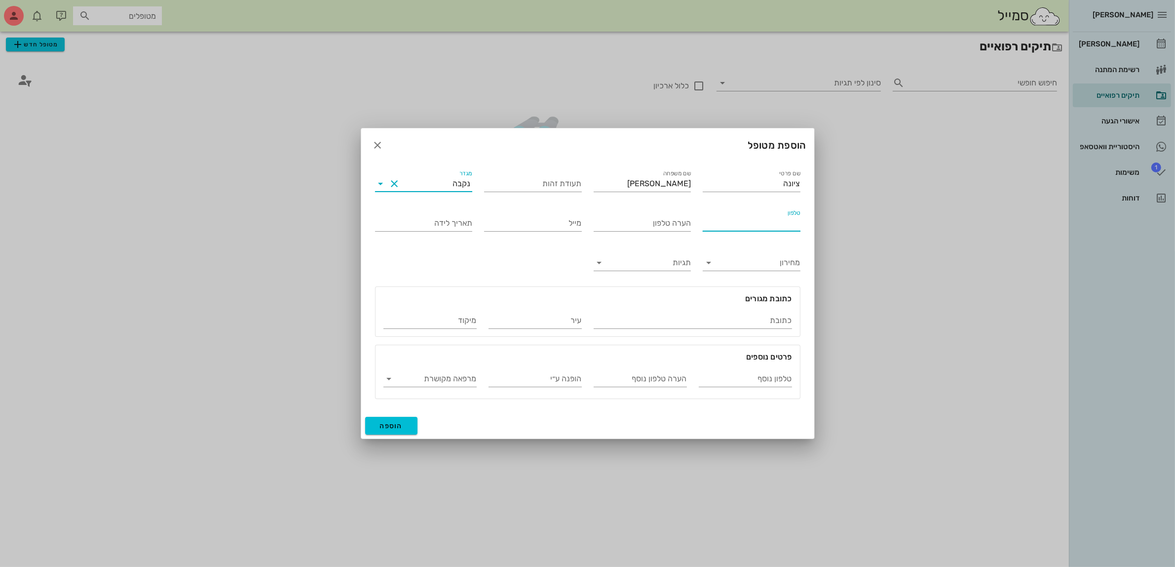
click at [748, 225] on input "טלפון" at bounding box center [752, 223] width 98 height 16
type input "050-4127833"
click at [387, 427] on span "הוספה" at bounding box center [391, 426] width 23 height 8
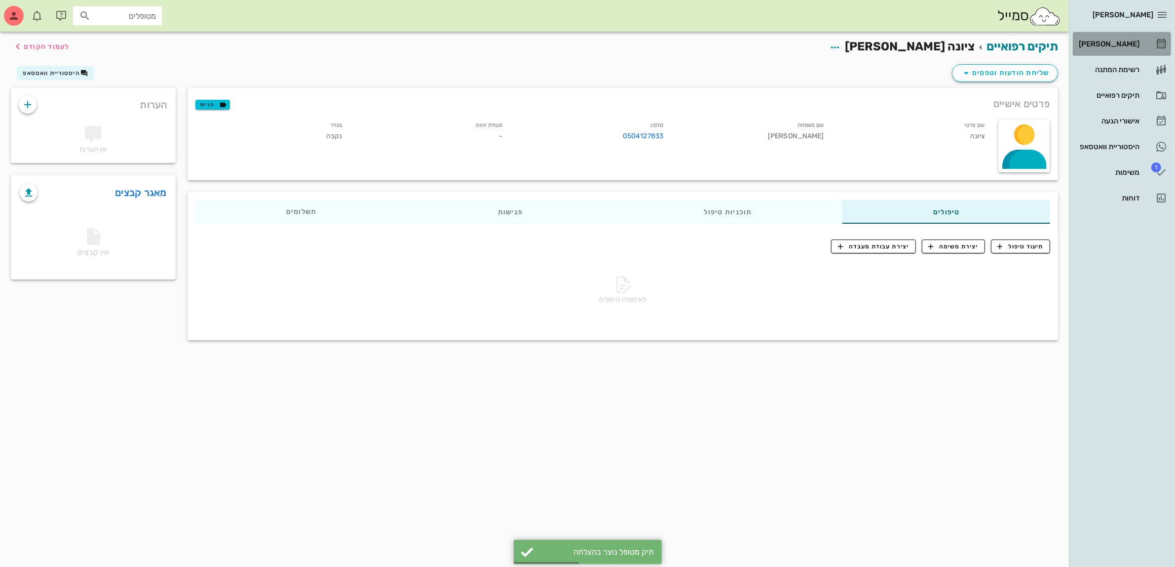
click at [1096, 42] on div "[PERSON_NAME]" at bounding box center [1108, 44] width 63 height 8
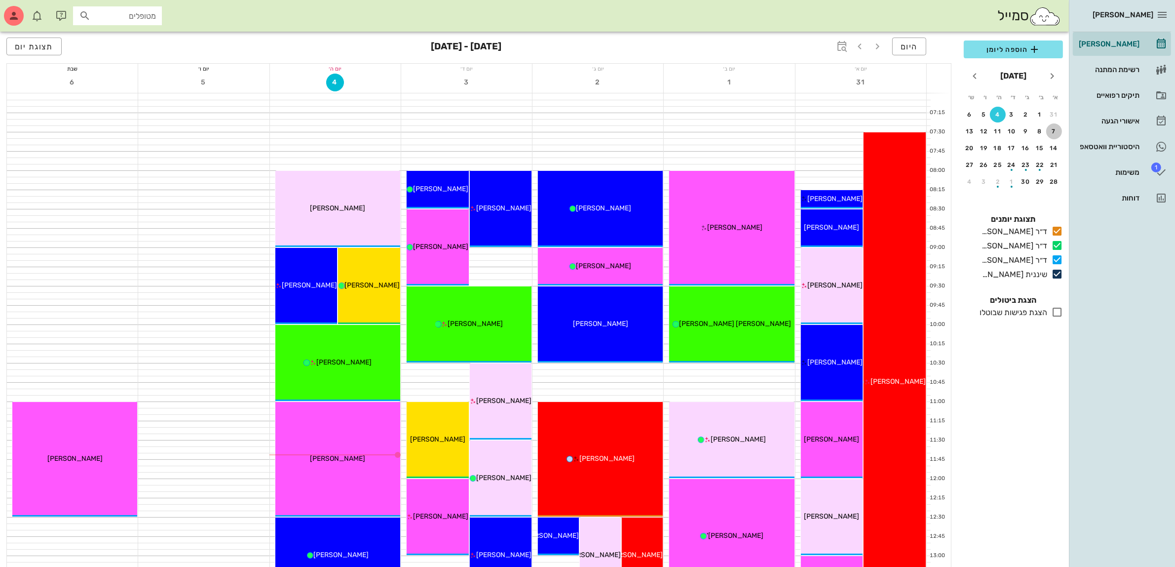
click at [1055, 128] on div "7" at bounding box center [1054, 131] width 16 height 7
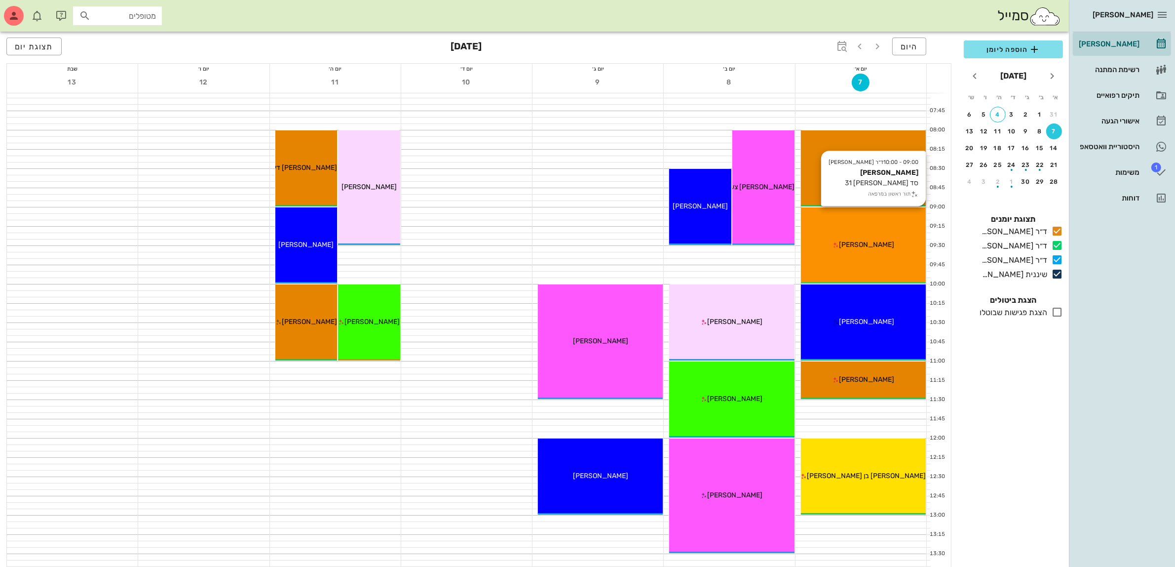
scroll to position [62, 0]
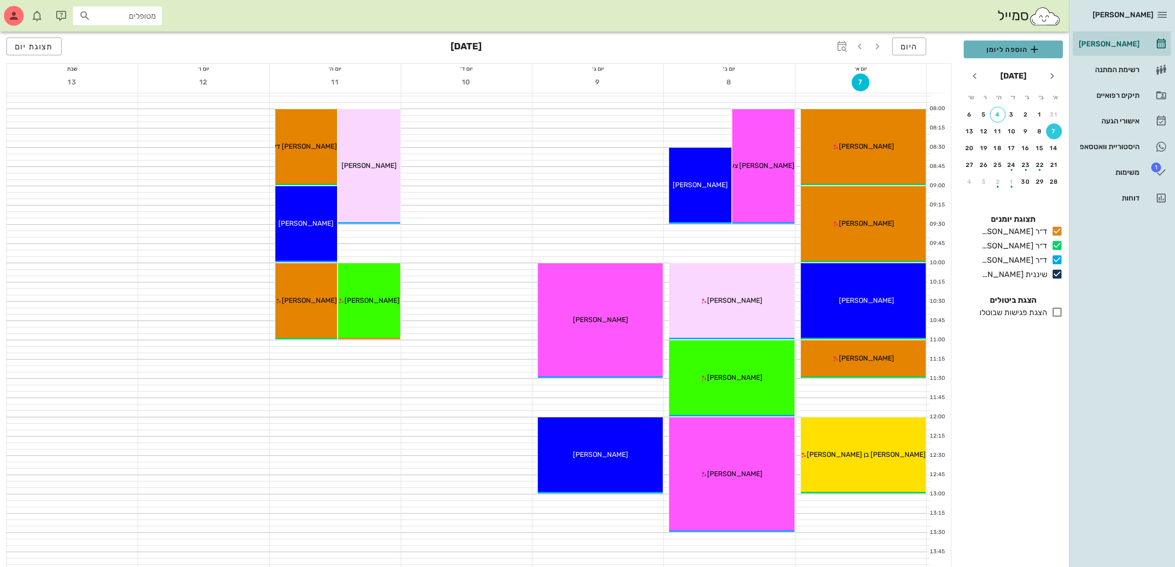
click at [1012, 44] on span "הוספה ליומן" at bounding box center [1013, 49] width 83 height 12
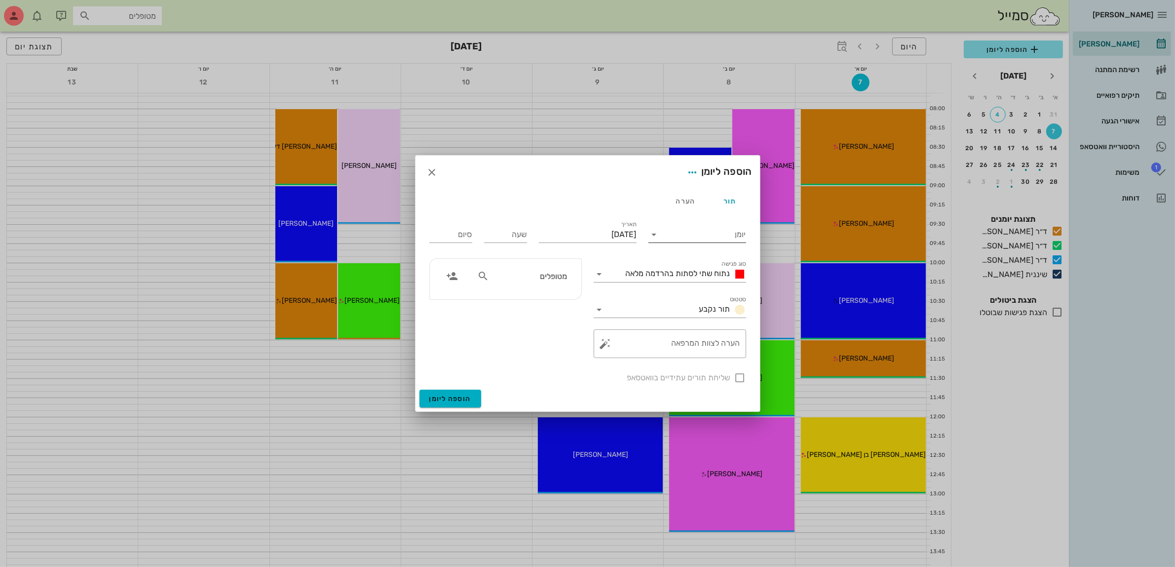
click at [704, 226] on div "יומן" at bounding box center [698, 232] width 98 height 22
click at [709, 240] on input "יומן" at bounding box center [704, 235] width 84 height 16
click at [719, 262] on div "ד״ר [PERSON_NAME]" at bounding box center [699, 265] width 87 height 9
click at [693, 267] on div "נתוח שתי לסתות בהרדמה מלאה" at bounding box center [677, 274] width 139 height 16
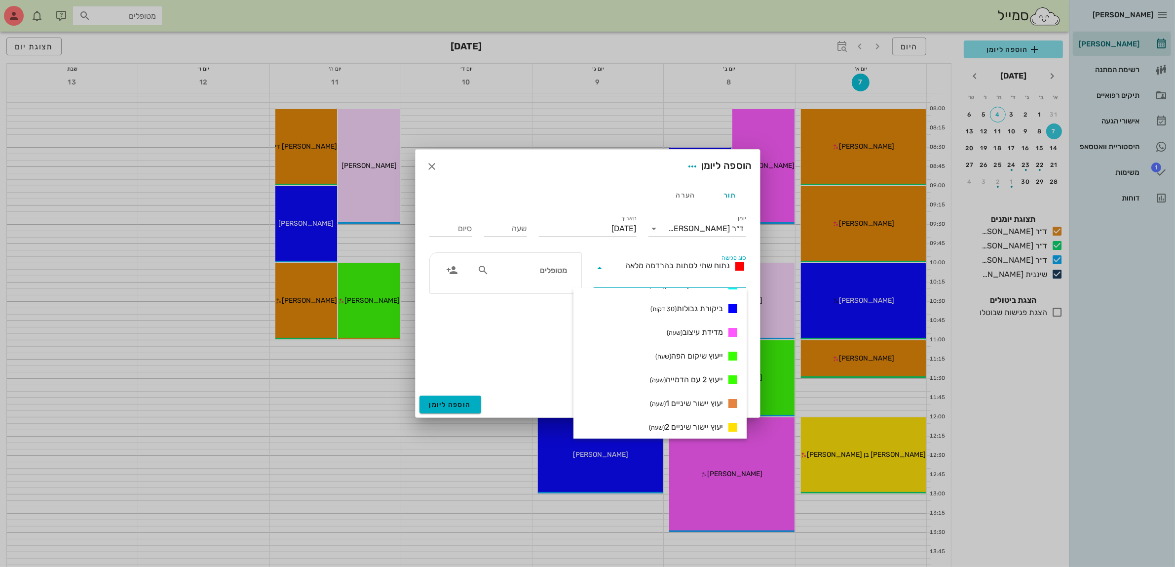
scroll to position [578, 0]
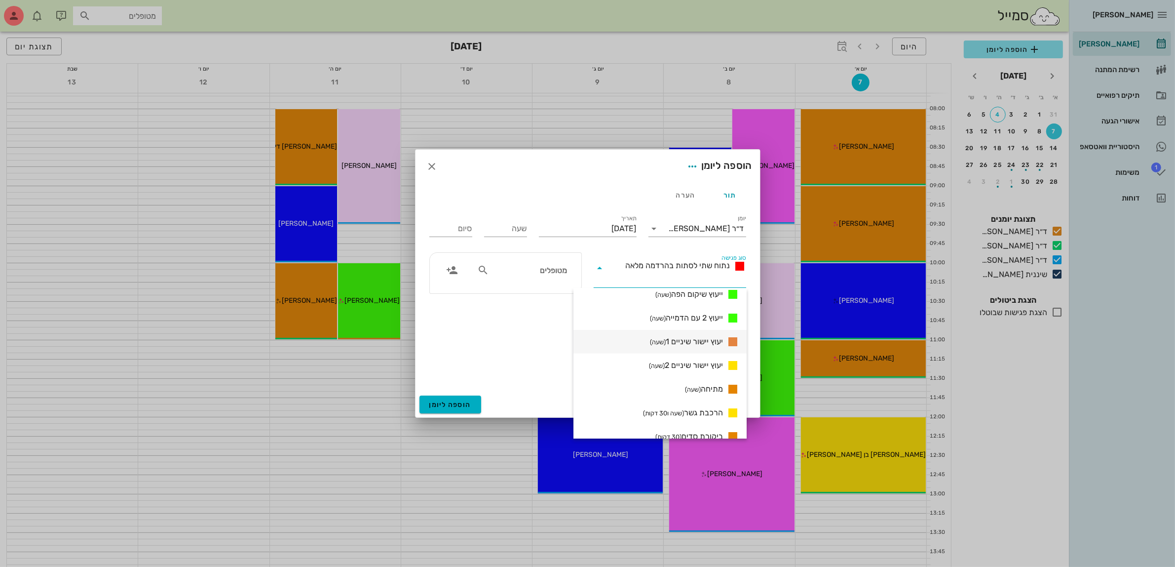
click at [697, 340] on span "יעוץ יישור שיניים 1 (שעה)" at bounding box center [686, 342] width 73 height 12
type input "01:00"
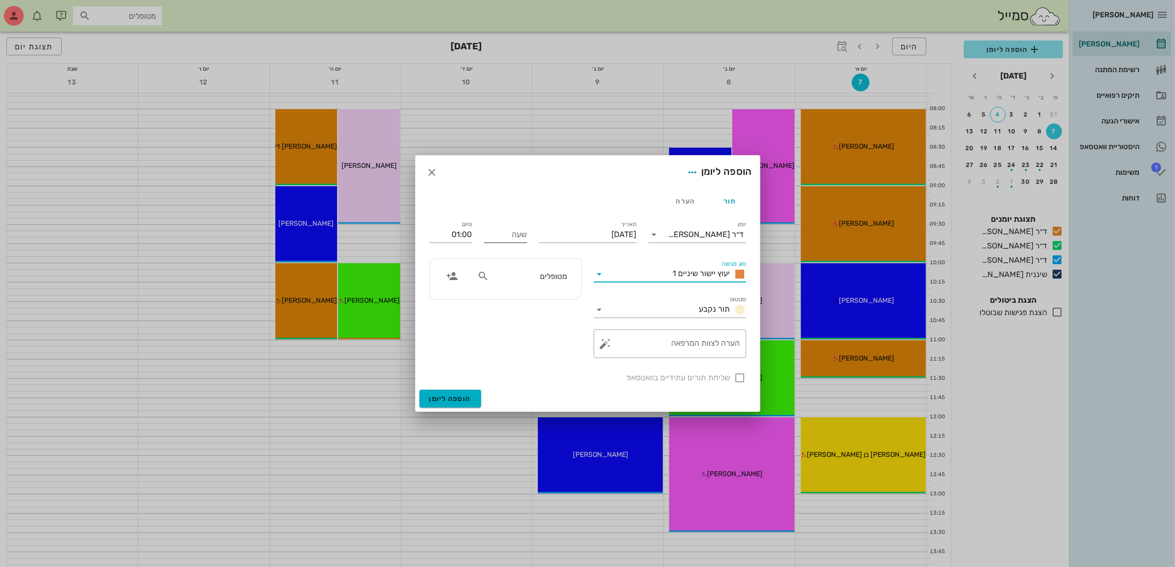
click at [504, 231] on input "שעה" at bounding box center [505, 235] width 43 height 16
type input "13:00"
type input "14:00"
drag, startPoint x: 438, startPoint y: 238, endPoint x: 497, endPoint y: 237, distance: 58.3
click at [497, 237] on div "יומן ד״ר מוחמד ביאדסה סוג פגישה יעוץ יישור שיניים 1 סטטוס תור נקבע תאריך יום רא…" at bounding box center [587, 301] width 329 height 177
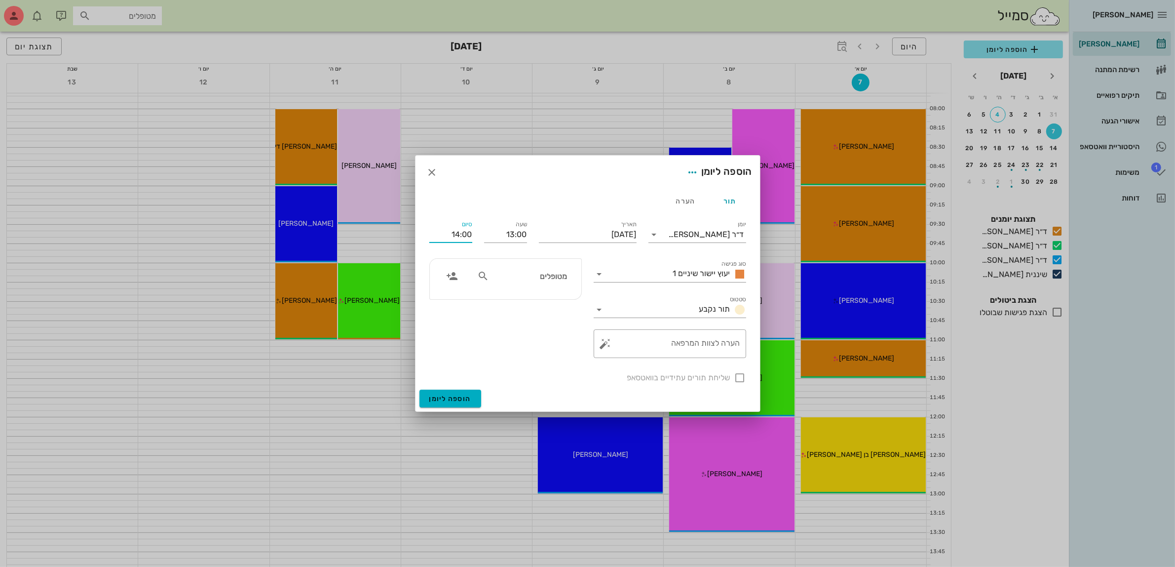
click at [521, 281] on input "מטופלים" at bounding box center [529, 275] width 76 height 13
type input "ציו"
click at [549, 300] on div "ציונה איילהו" at bounding box center [534, 298] width 109 height 8
click at [457, 395] on span "הוספה ליומן" at bounding box center [450, 398] width 42 height 8
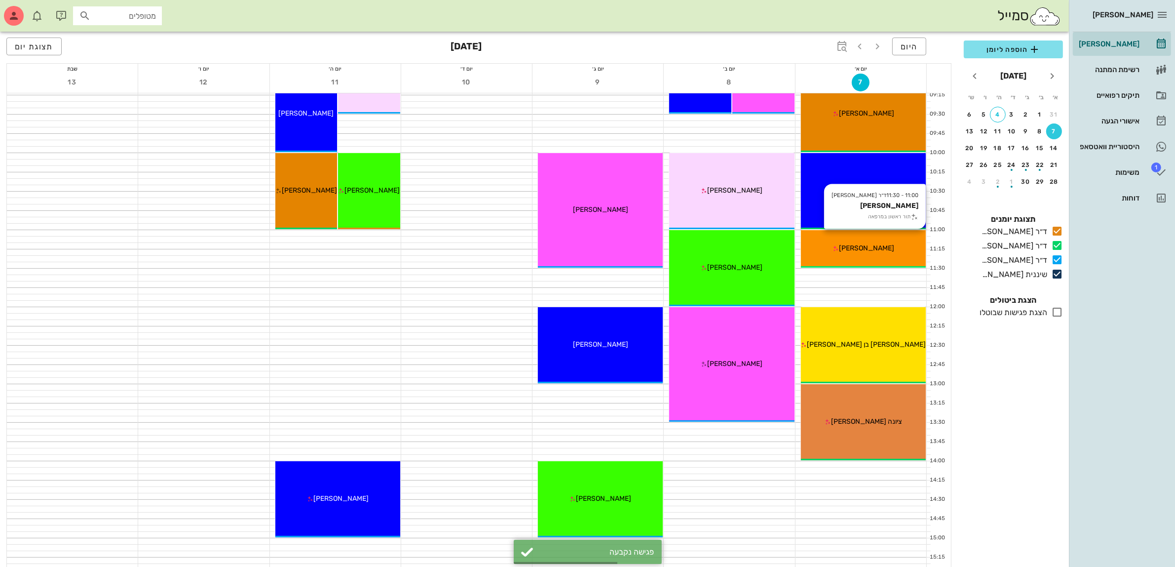
scroll to position [185, 0]
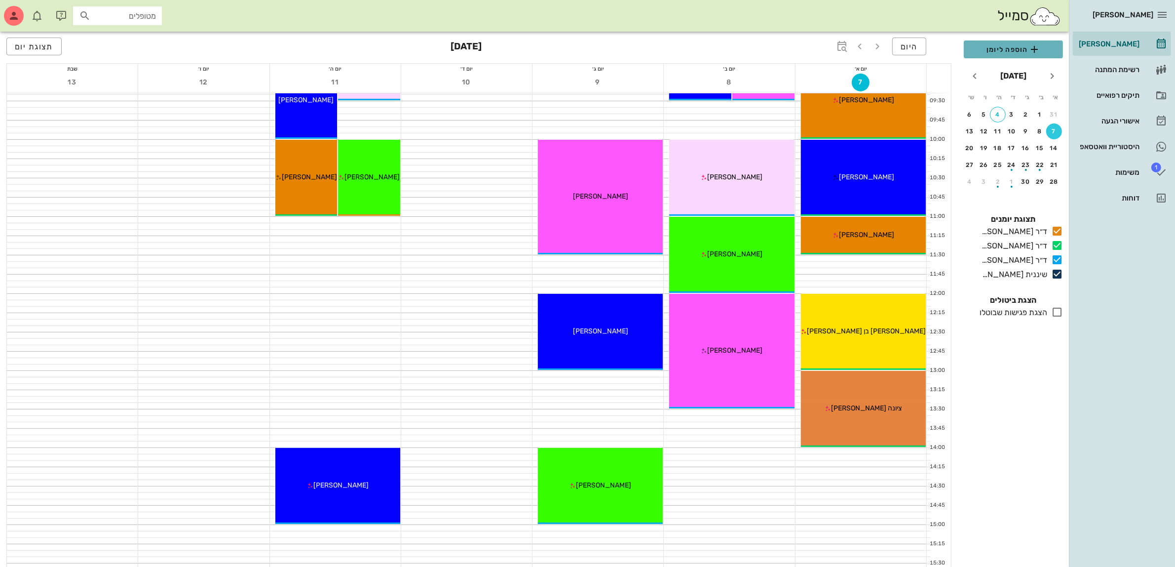
click at [1012, 47] on span "הוספה ליומן" at bounding box center [1013, 49] width 83 height 12
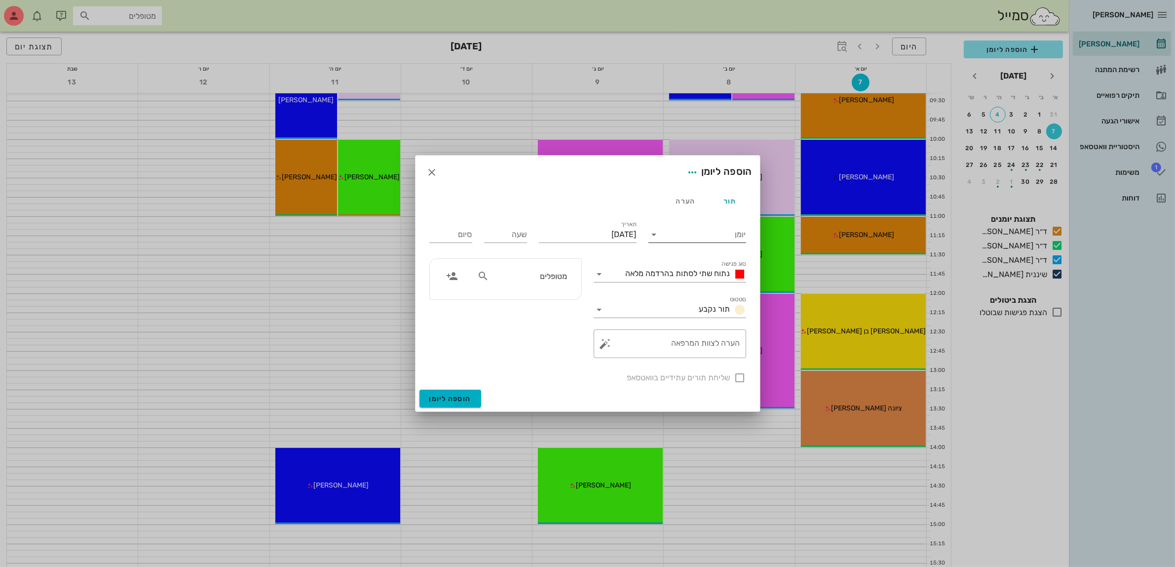
click at [701, 237] on input "יומן" at bounding box center [704, 235] width 84 height 16
click at [716, 265] on div "ד״ר [PERSON_NAME]" at bounding box center [699, 265] width 87 height 9
click at [707, 270] on span "נתוח שתי לסתות בהרדמה מלאה" at bounding box center [678, 273] width 105 height 9
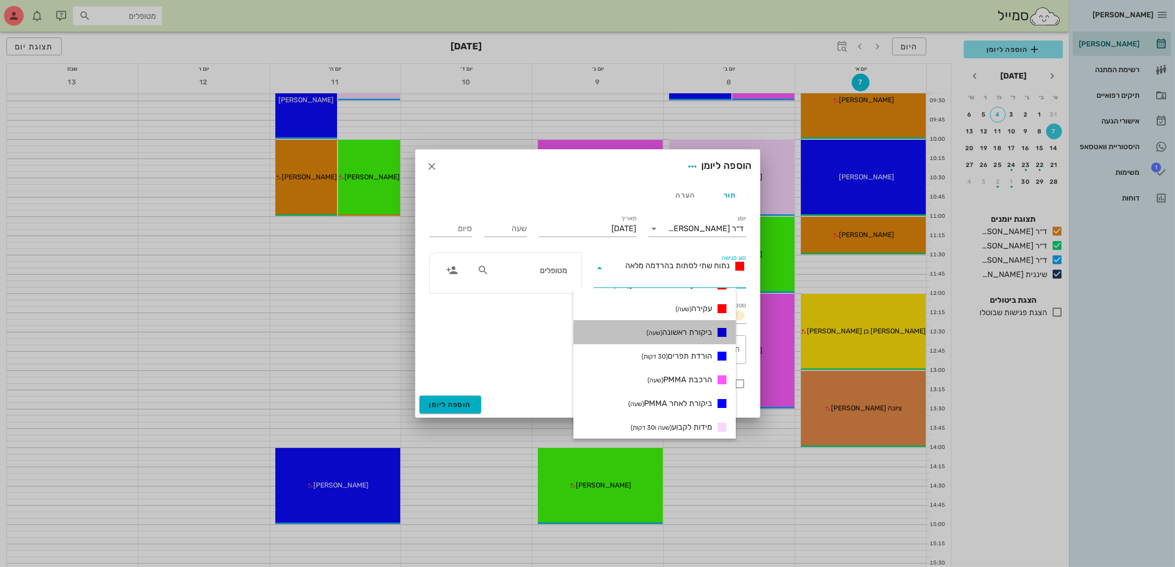
click at [696, 327] on span "ביקורת ראשונה (שעה)" at bounding box center [680, 332] width 66 height 12
type input "01:00"
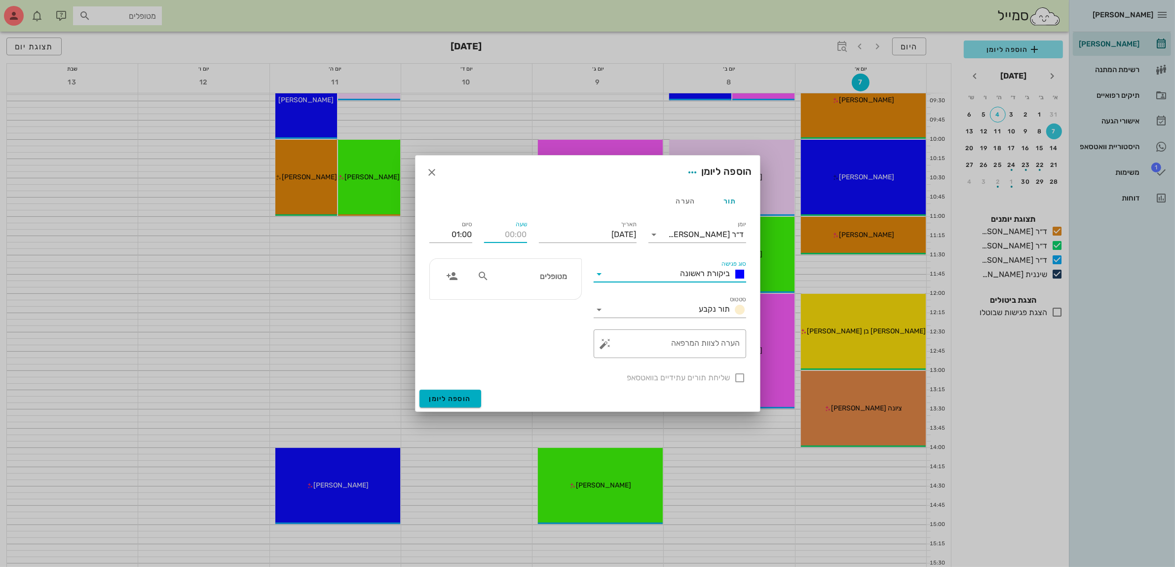
click at [513, 232] on input "שעה" at bounding box center [505, 235] width 43 height 16
type input "14:00"
type input "15:00"
click at [469, 234] on input "15:00" at bounding box center [450, 235] width 43 height 16
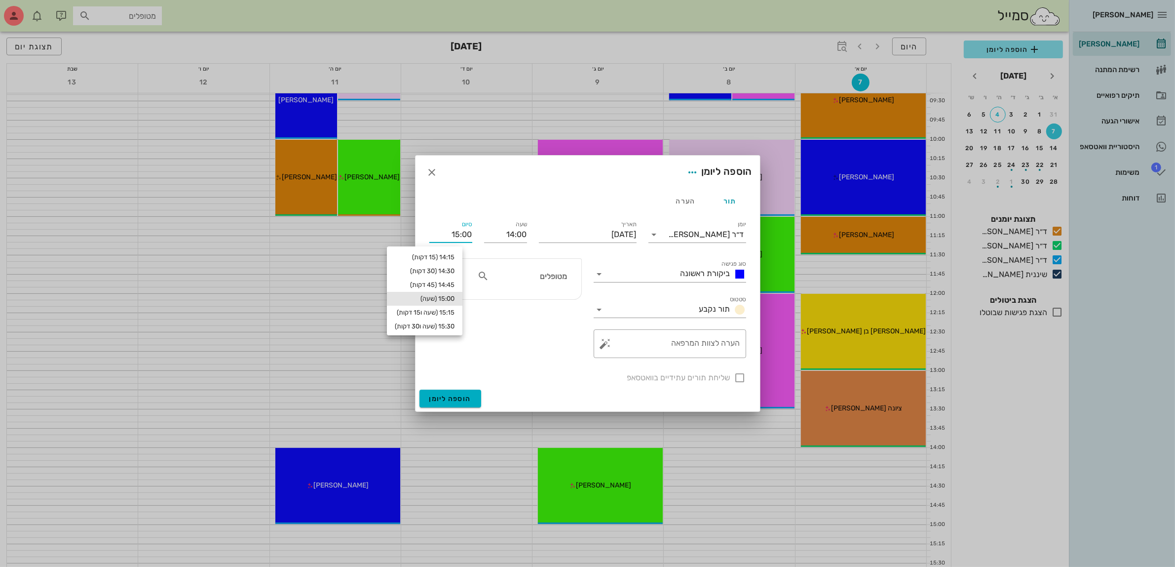
click at [568, 275] on div "מטופלים" at bounding box center [522, 276] width 102 height 19
type input "גיא כחלון"
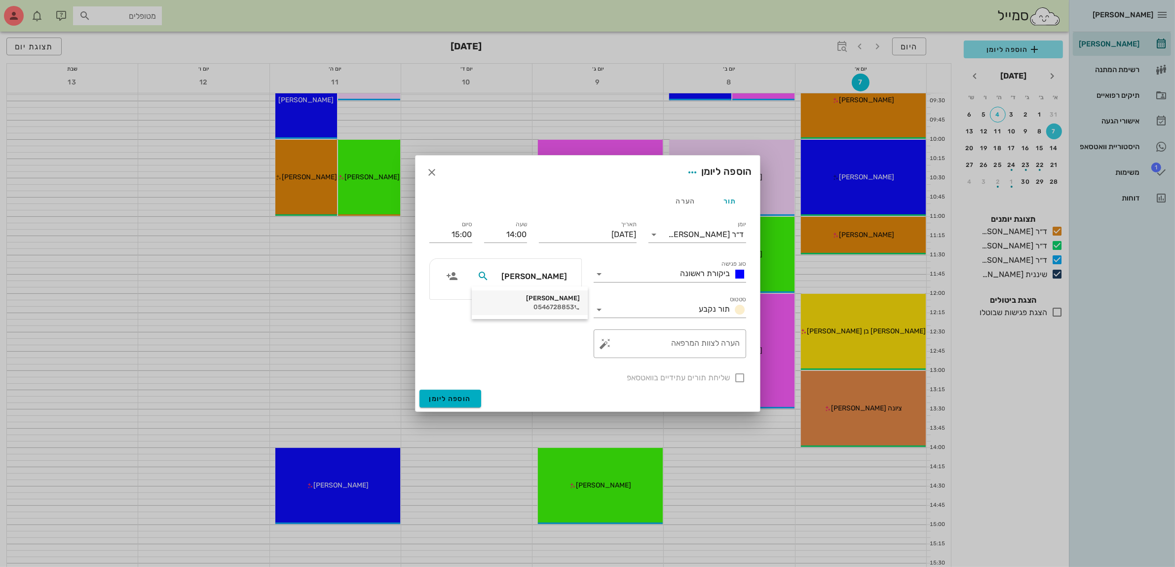
click at [553, 307] on div "0546728853" at bounding box center [530, 307] width 100 height 8
click at [739, 376] on div at bounding box center [740, 377] width 17 height 17
checkbox input "true"
click at [447, 399] on span "הוספה ליומן" at bounding box center [450, 398] width 42 height 8
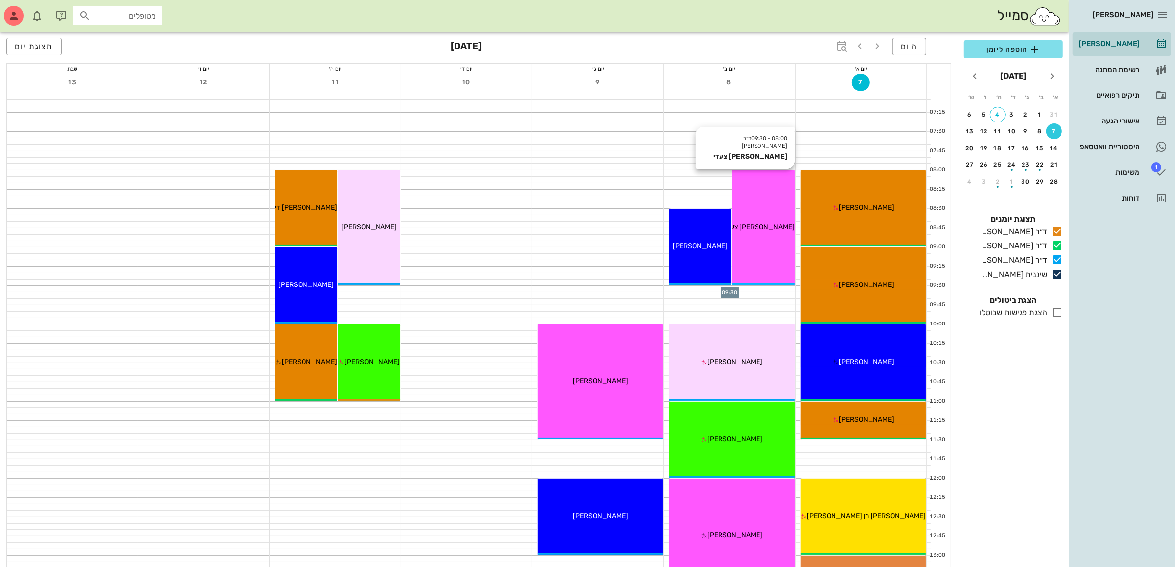
scroll to position [0, 0]
click at [766, 217] on div "08:00 - 09:30 ד״ר עמראן ביאדסה בועז צעדי בועז צעדי" at bounding box center [763, 228] width 62 height 115
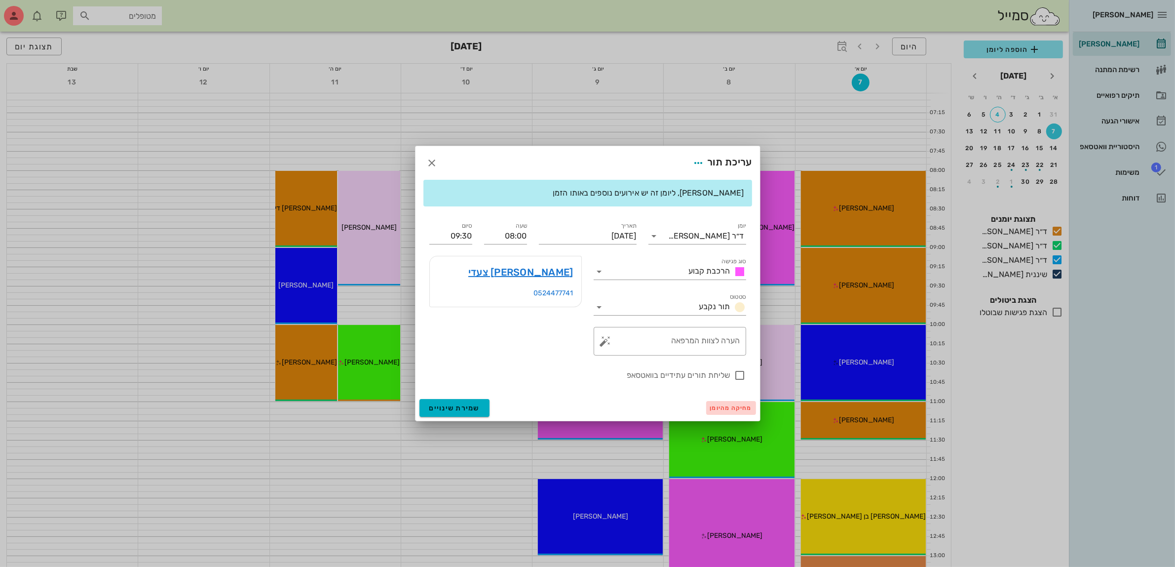
click at [726, 409] on span "מחיקה מהיומן" at bounding box center [731, 407] width 42 height 7
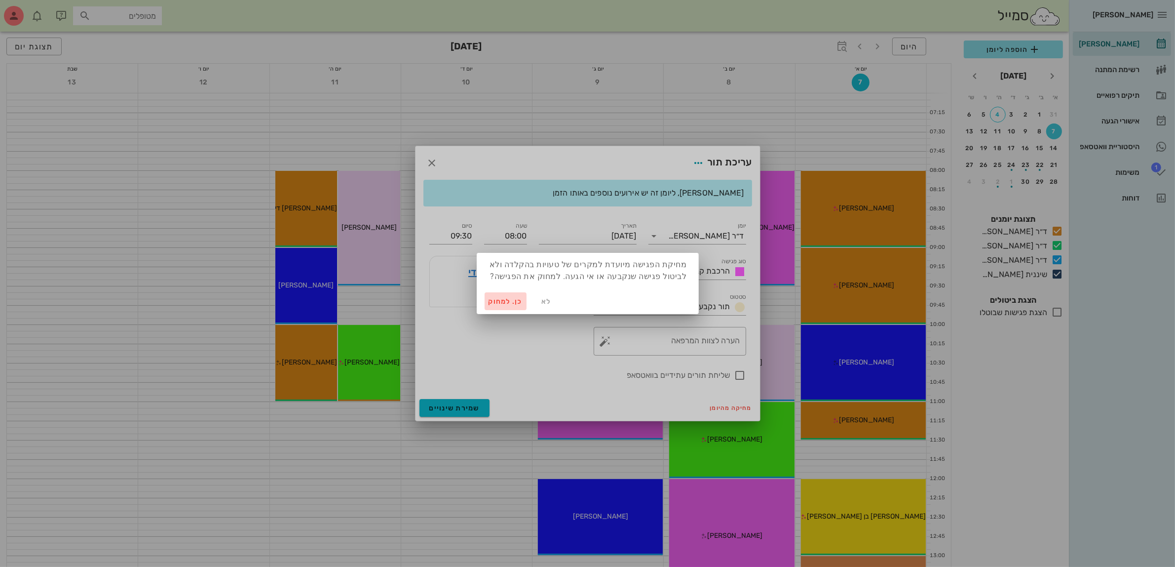
click at [506, 299] on span "כן. למחוק" at bounding box center [506, 301] width 35 height 8
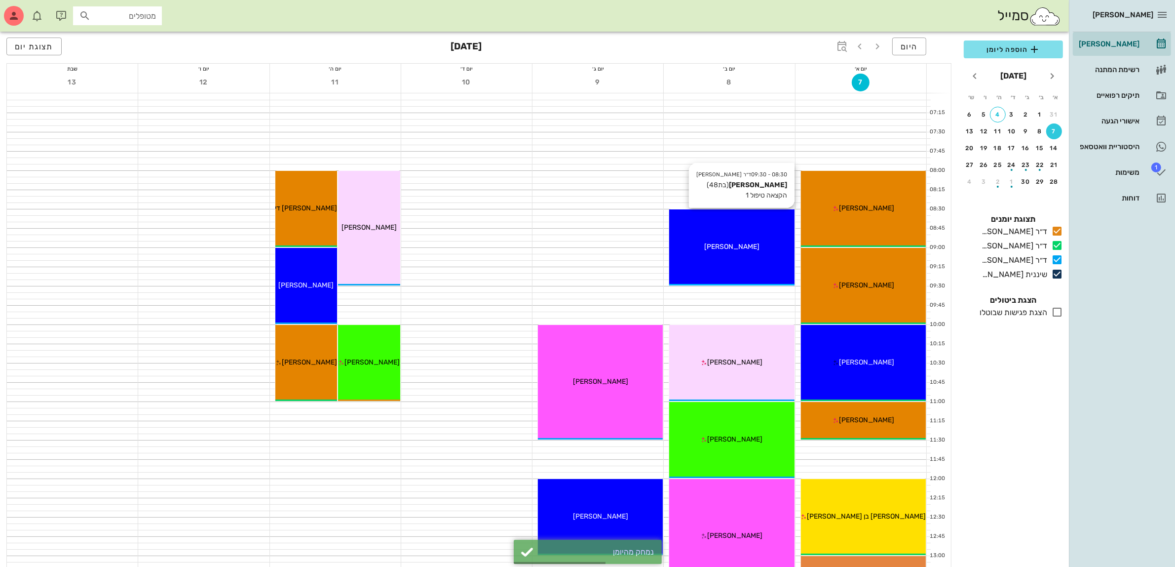
click at [734, 242] on div "ענבל אביטן" at bounding box center [731, 246] width 125 height 10
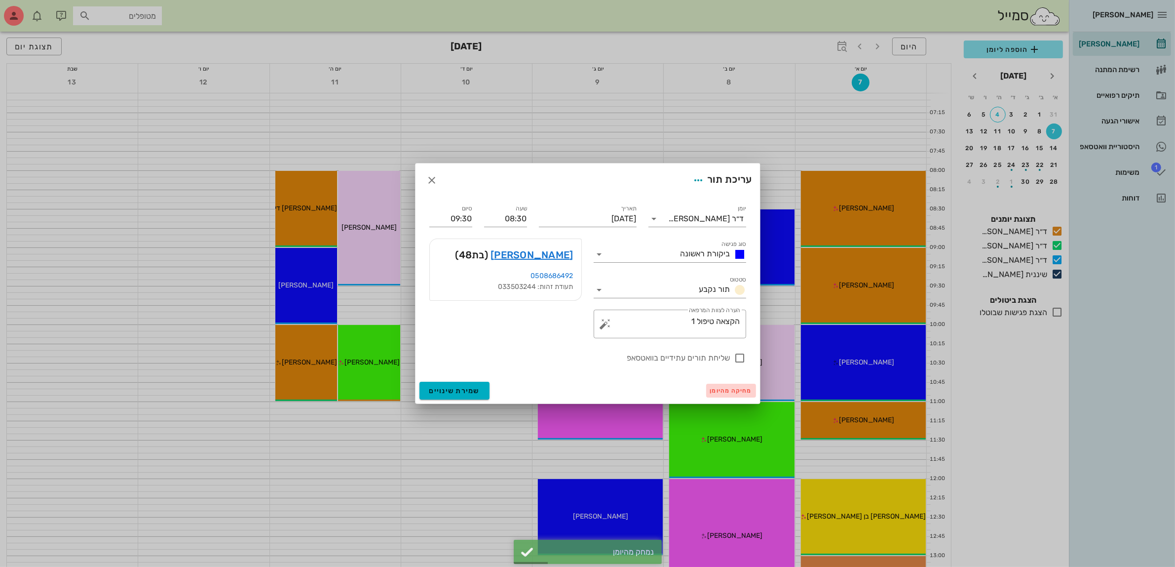
click at [716, 391] on span "מחיקה מהיומן" at bounding box center [731, 390] width 42 height 7
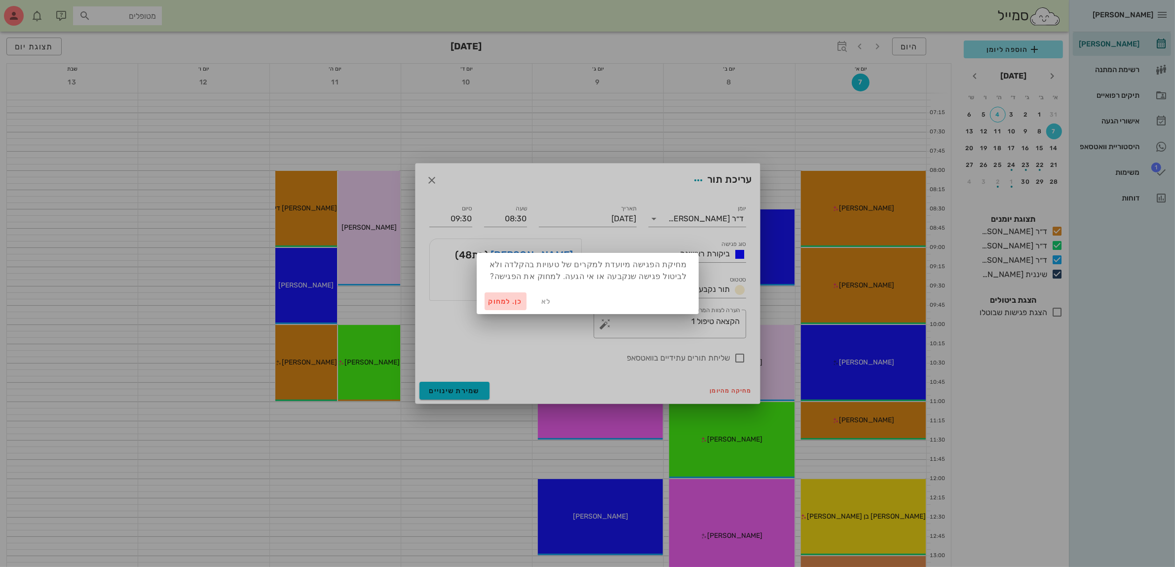
click at [497, 303] on span "כן. למחוק" at bounding box center [506, 301] width 35 height 8
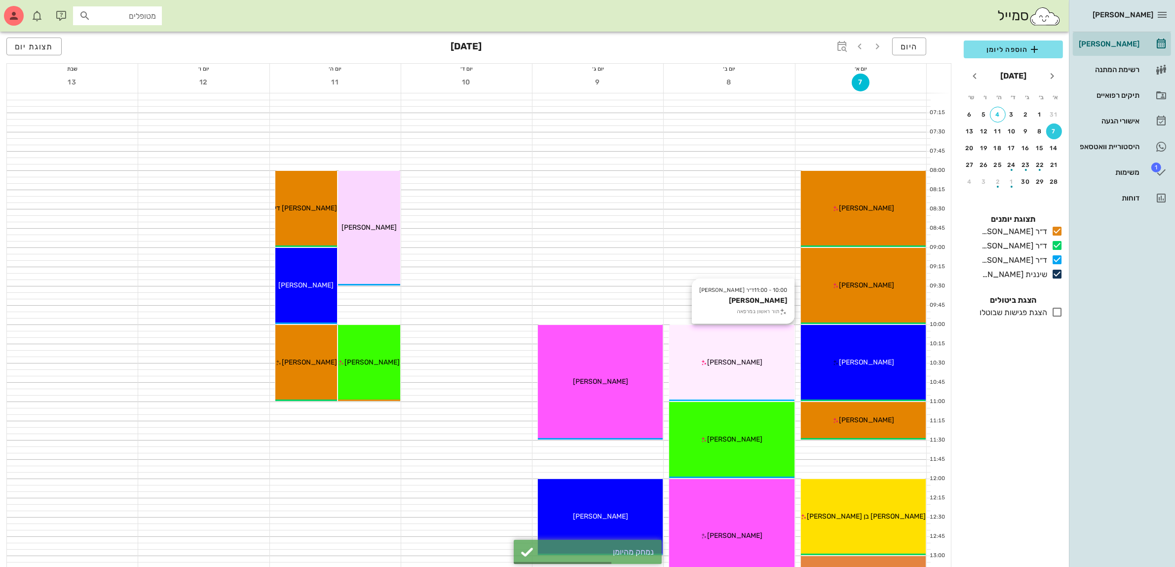
click at [734, 355] on div "10:00 - 11:00 ד״ר עמראן ביאדסה יאיר קופל תור ראשון במרפאה יאיר קופל" at bounding box center [731, 363] width 125 height 76
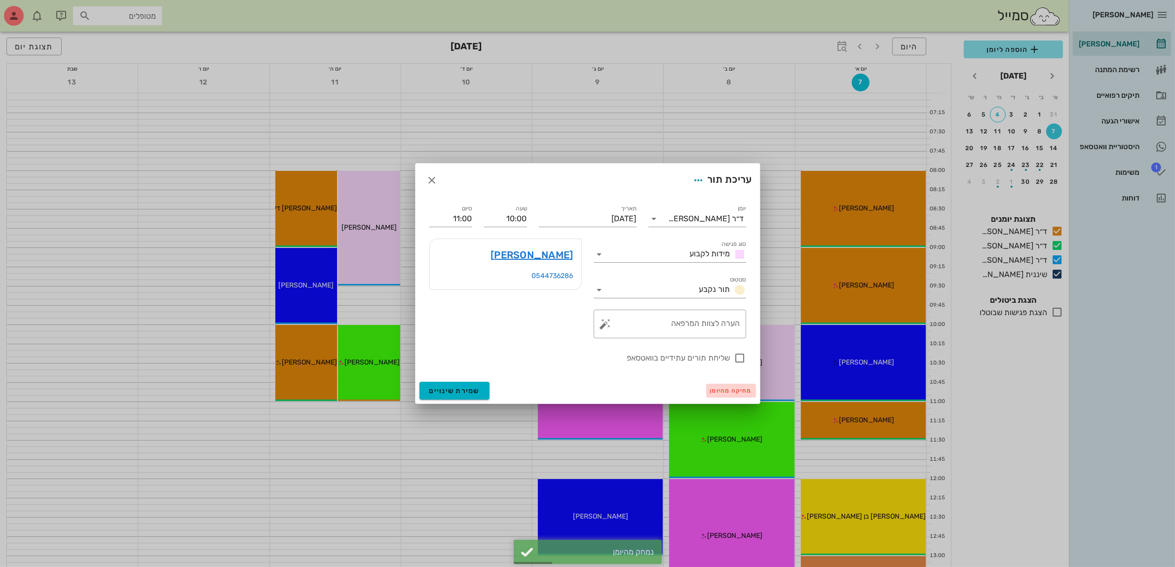
click at [717, 387] on span "מחיקה מהיומן" at bounding box center [731, 390] width 42 height 7
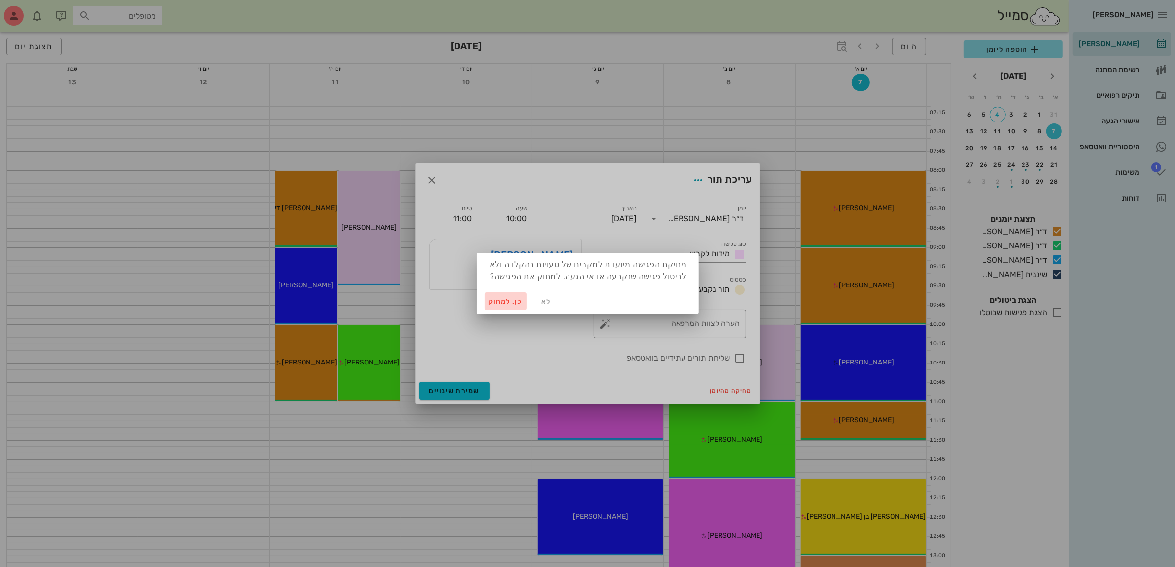
click at [504, 299] on span "כן. למחוק" at bounding box center [506, 301] width 35 height 8
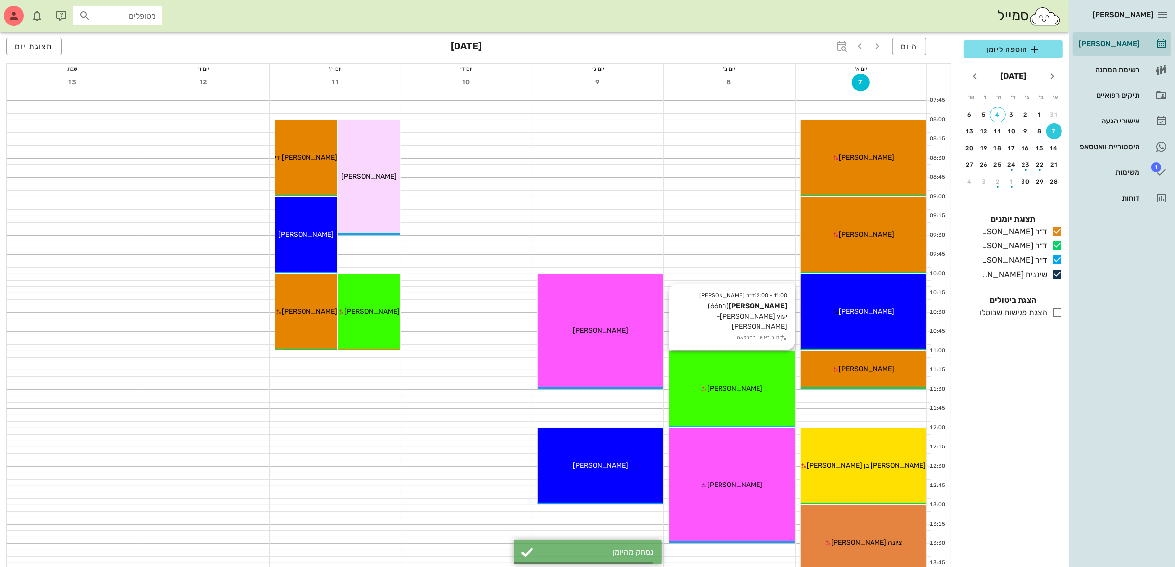
scroll to position [123, 0]
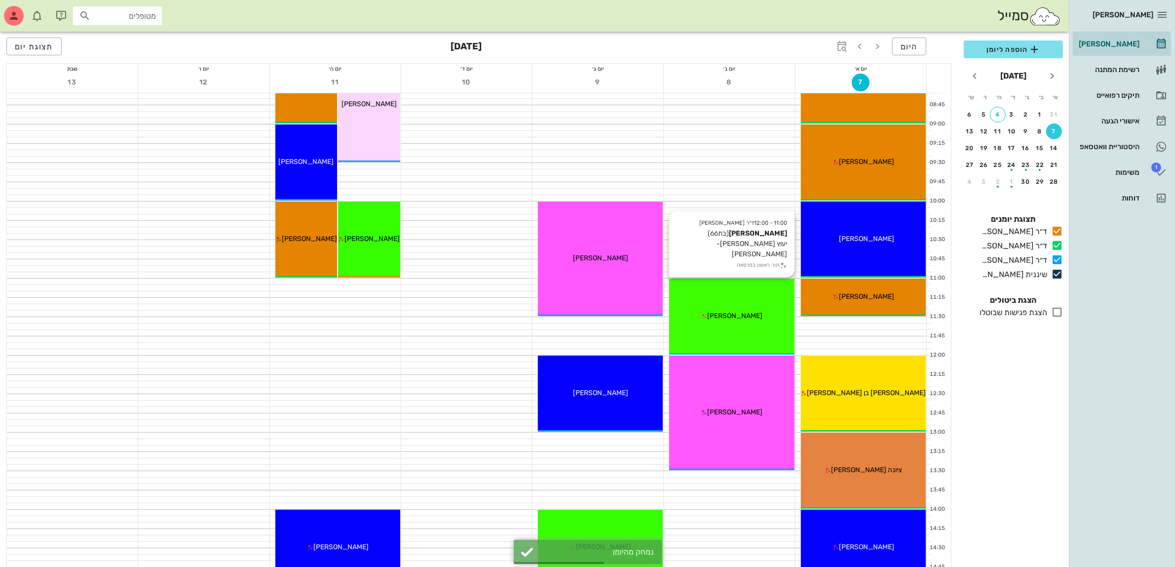
click at [728, 304] on div "11:00 - 12:00 ד״ר עמראן ביאדסה אילנית לוי (בת 66 ) יעוץ דר עמרן-אוה תור ראשון ב…" at bounding box center [731, 316] width 125 height 76
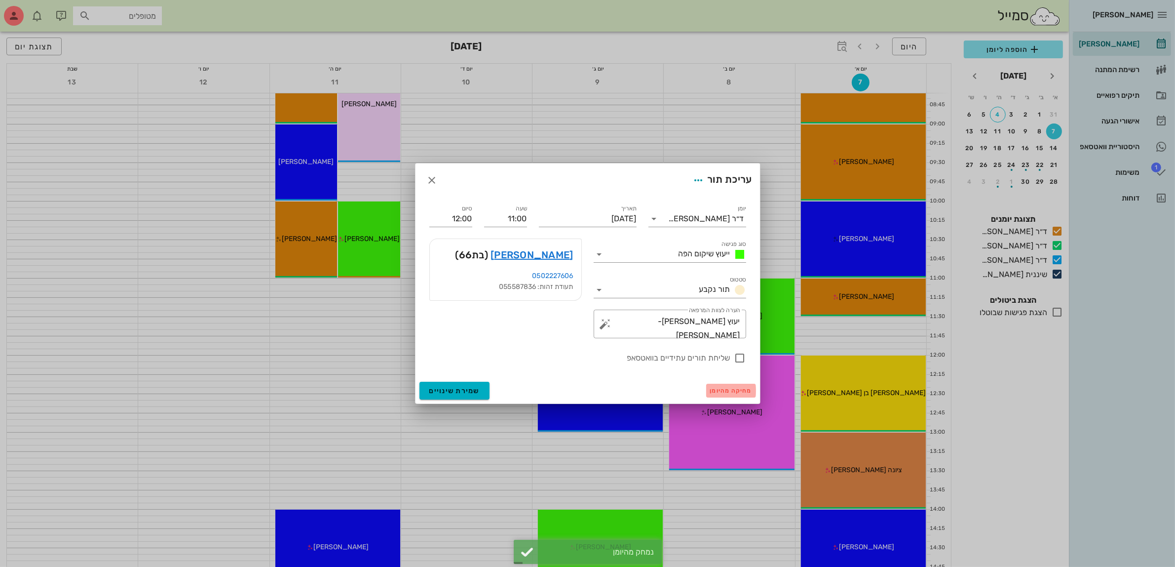
click at [721, 391] on span "מחיקה מהיומן" at bounding box center [731, 390] width 42 height 7
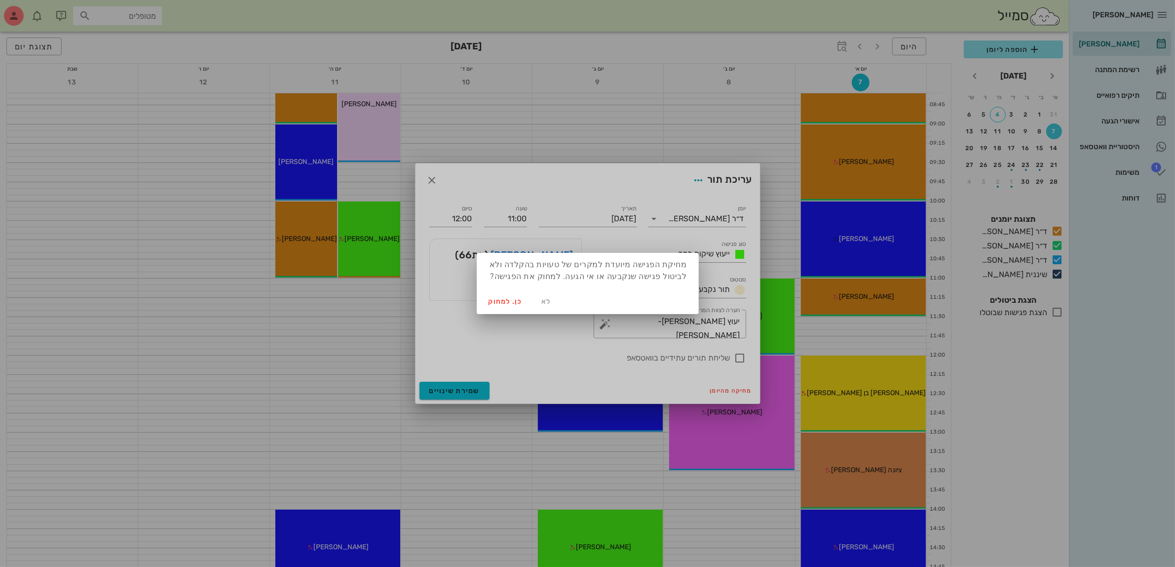
click at [458, 388] on div at bounding box center [587, 283] width 1175 height 567
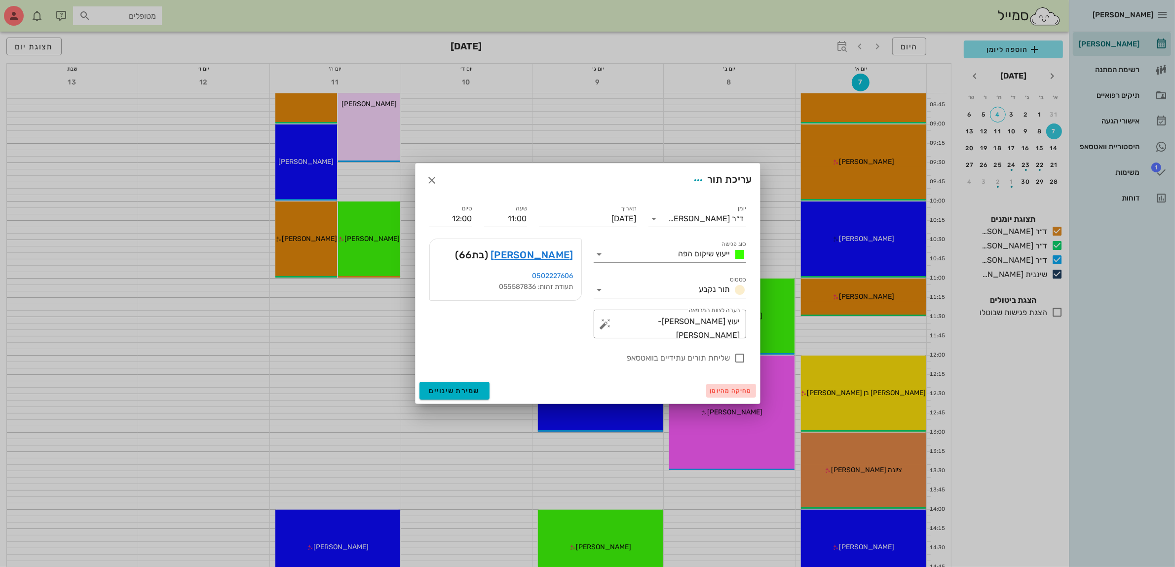
click at [727, 391] on span "מחיקה מהיומן" at bounding box center [731, 390] width 42 height 7
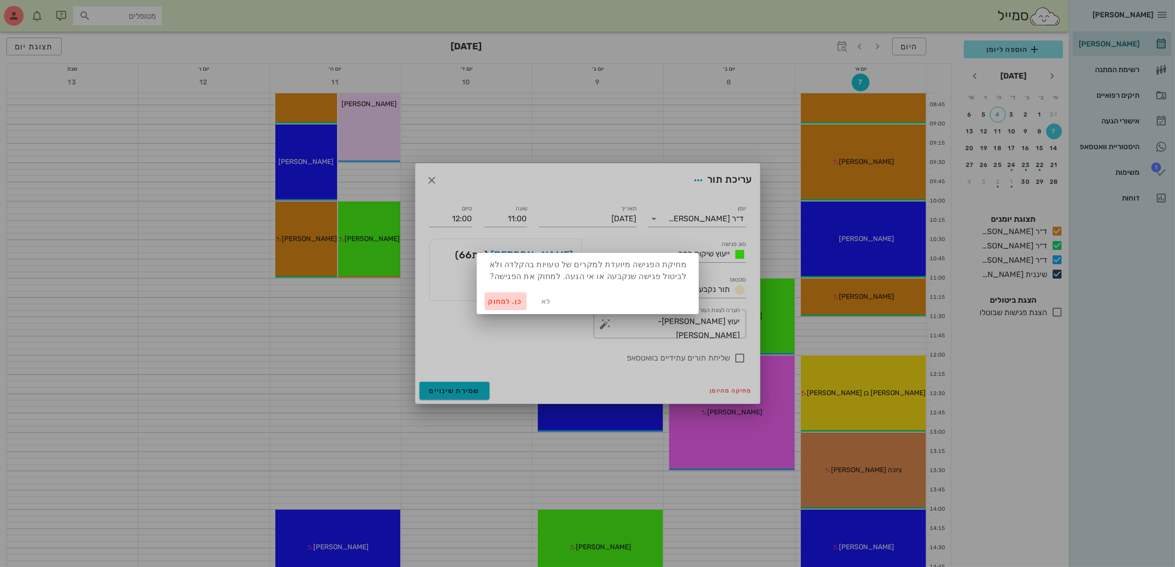
click at [504, 300] on span "כן. למחוק" at bounding box center [506, 301] width 35 height 8
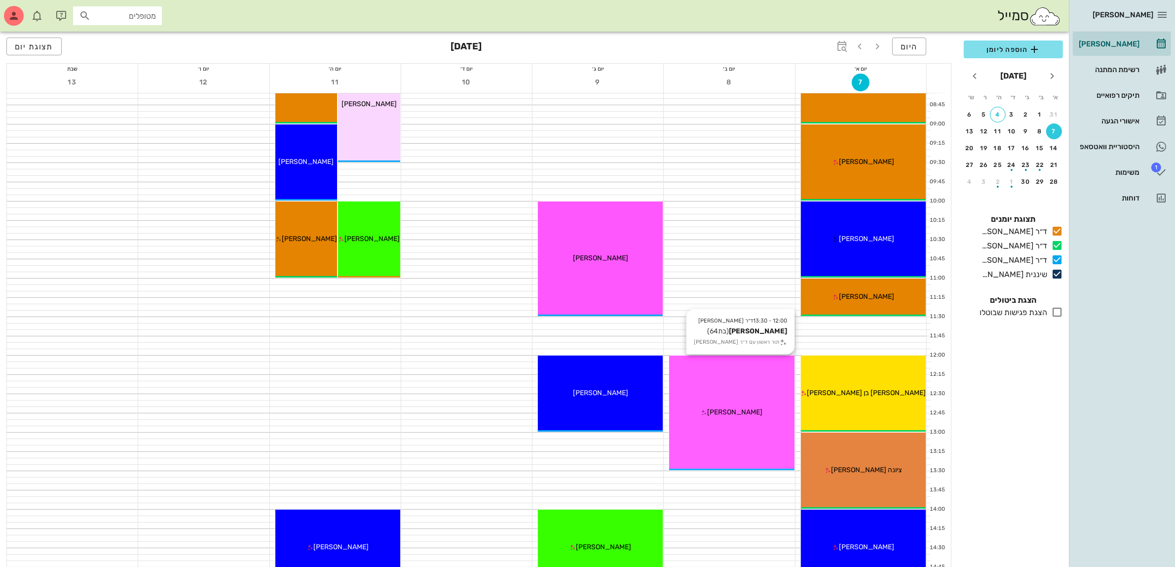
click at [721, 401] on div "12:00 - 13:30 ד״ר עמראן ביאדסה גילה רחמים (בת 64 ) תור ראשון עם ד״ר עמראן ביאדס…" at bounding box center [731, 412] width 125 height 115
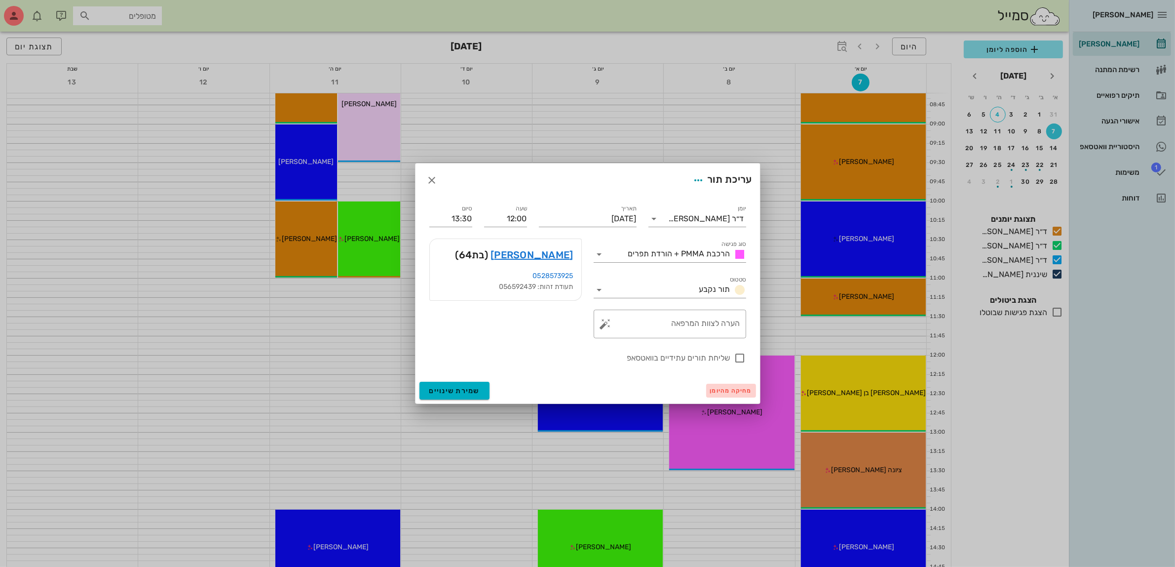
click at [722, 391] on span "מחיקה מהיומן" at bounding box center [731, 390] width 42 height 7
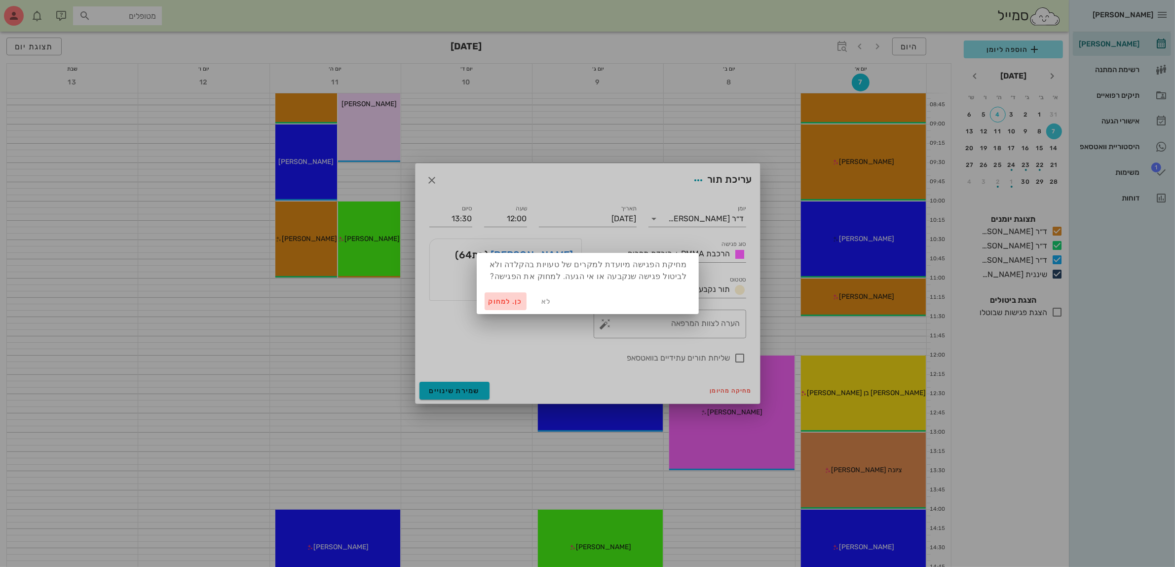
click at [509, 297] on span "כן. למחוק" at bounding box center [506, 301] width 35 height 8
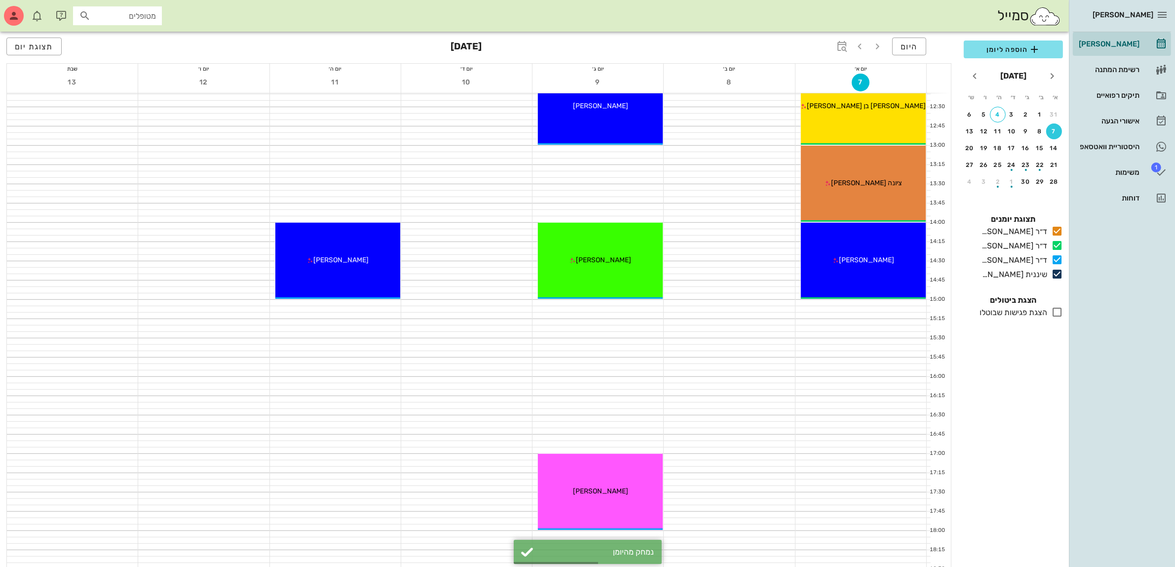
scroll to position [432, 0]
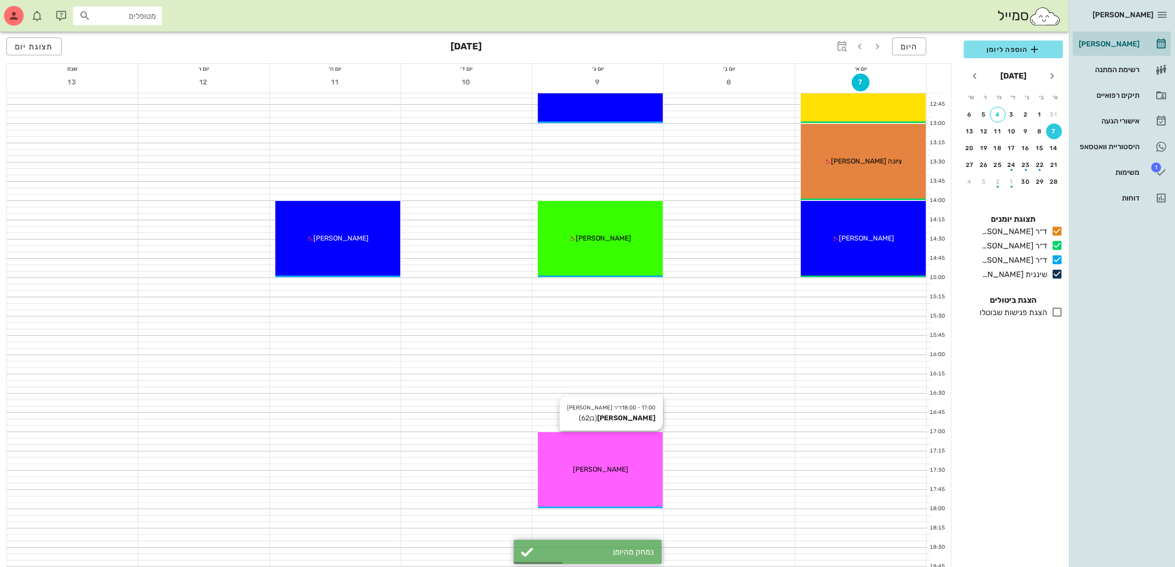
click at [611, 469] on span "[PERSON_NAME]" at bounding box center [600, 469] width 55 height 8
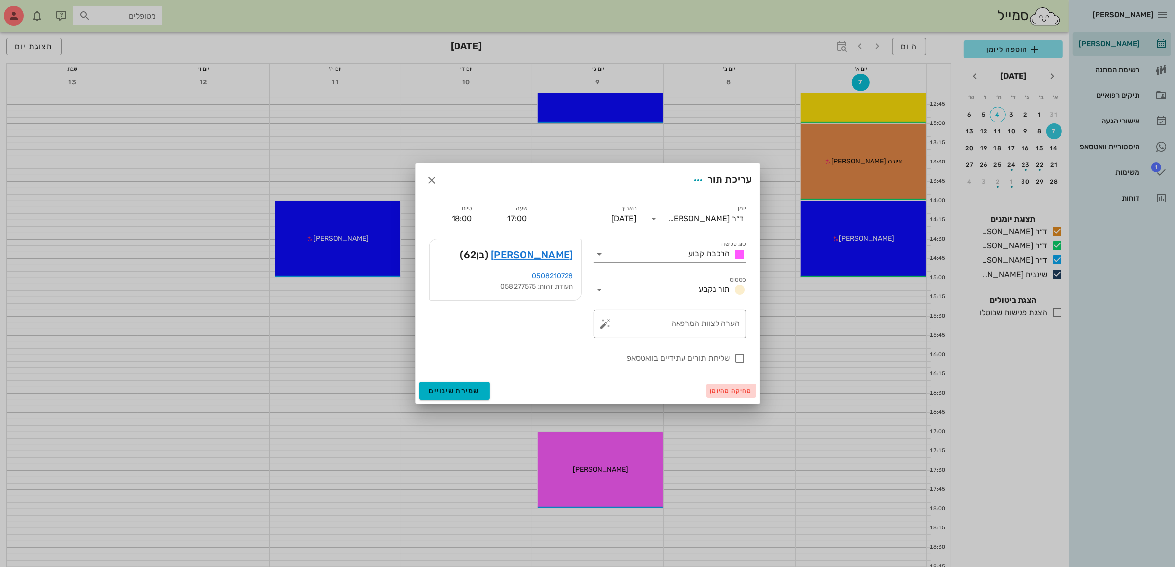
click at [721, 391] on span "מחיקה מהיומן" at bounding box center [731, 390] width 42 height 7
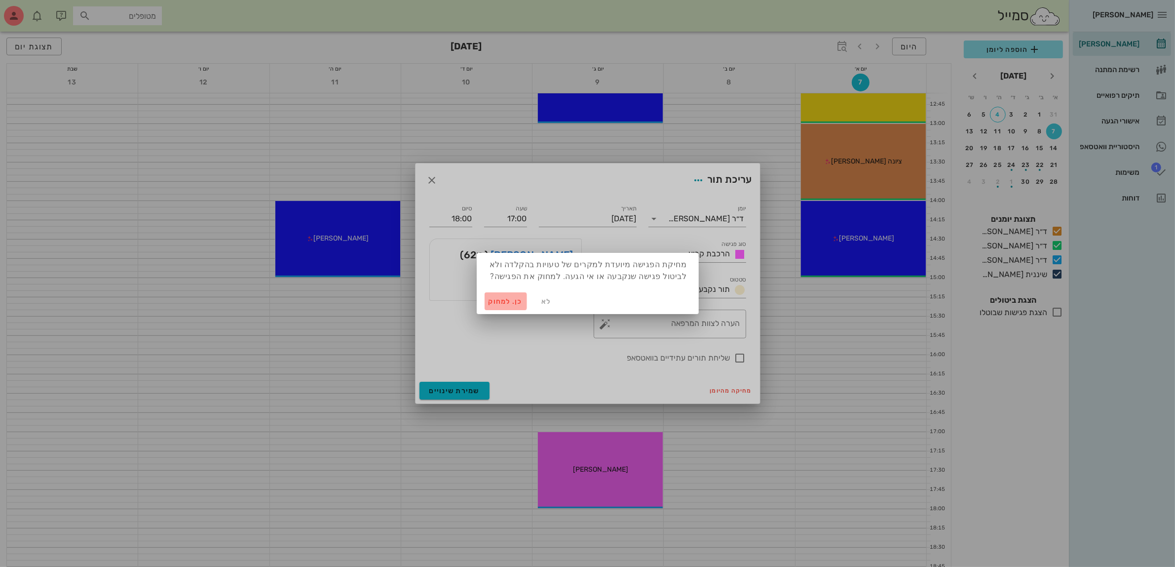
click at [500, 300] on span "כן. למחוק" at bounding box center [506, 301] width 35 height 8
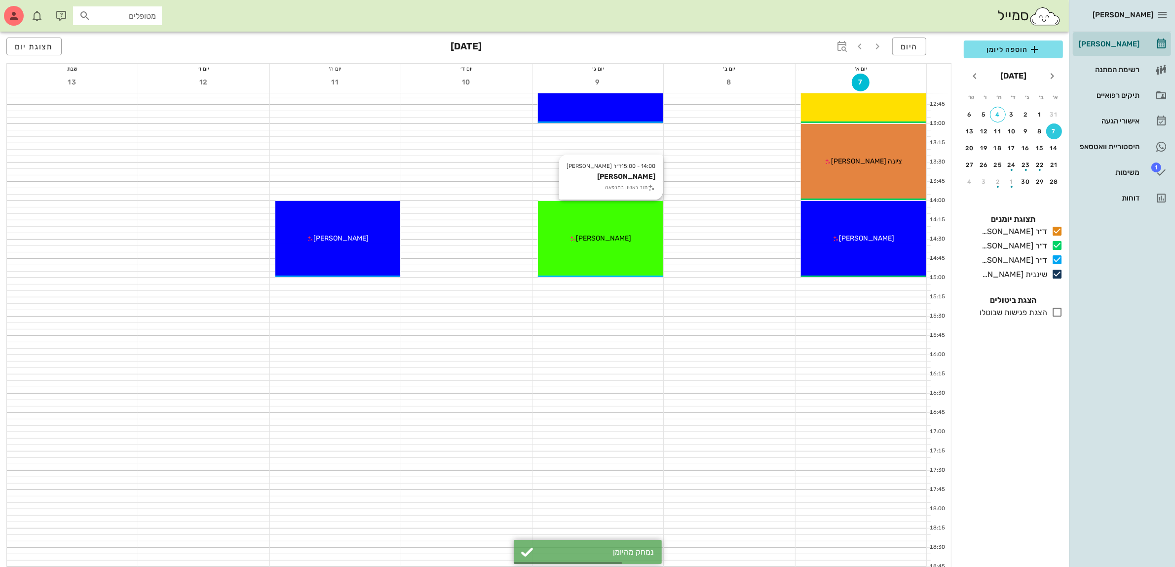
click at [623, 244] on div "14:00 - 15:00 ד״ר עמראן ביאדסה ויקי מתתוף תור ראשון במרפאה ויקי מתתוף" at bounding box center [600, 239] width 125 height 76
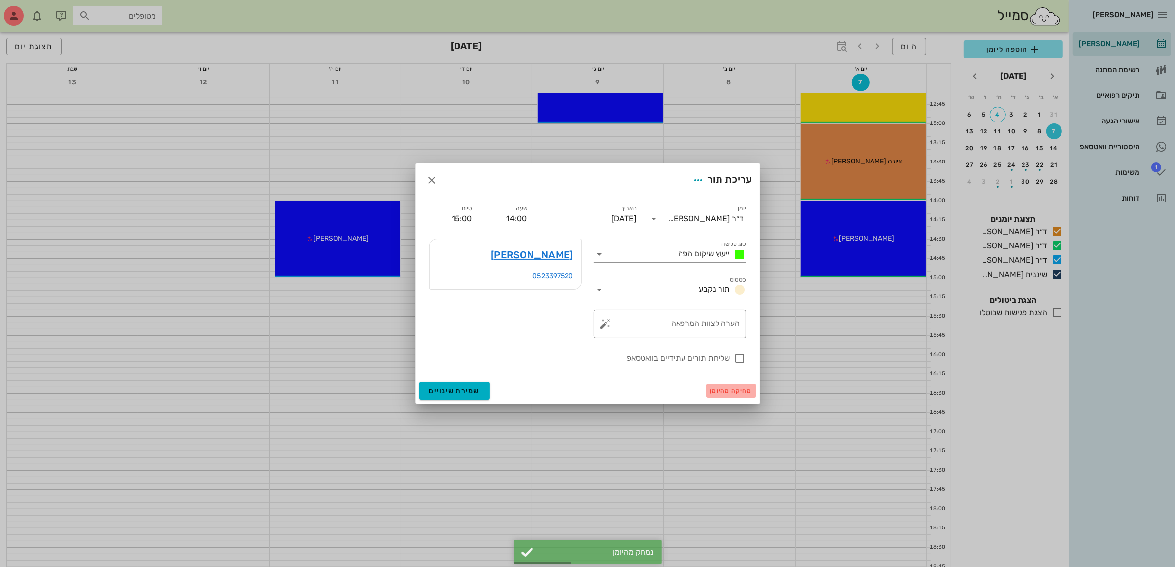
click at [725, 391] on span "מחיקה מהיומן" at bounding box center [731, 390] width 42 height 7
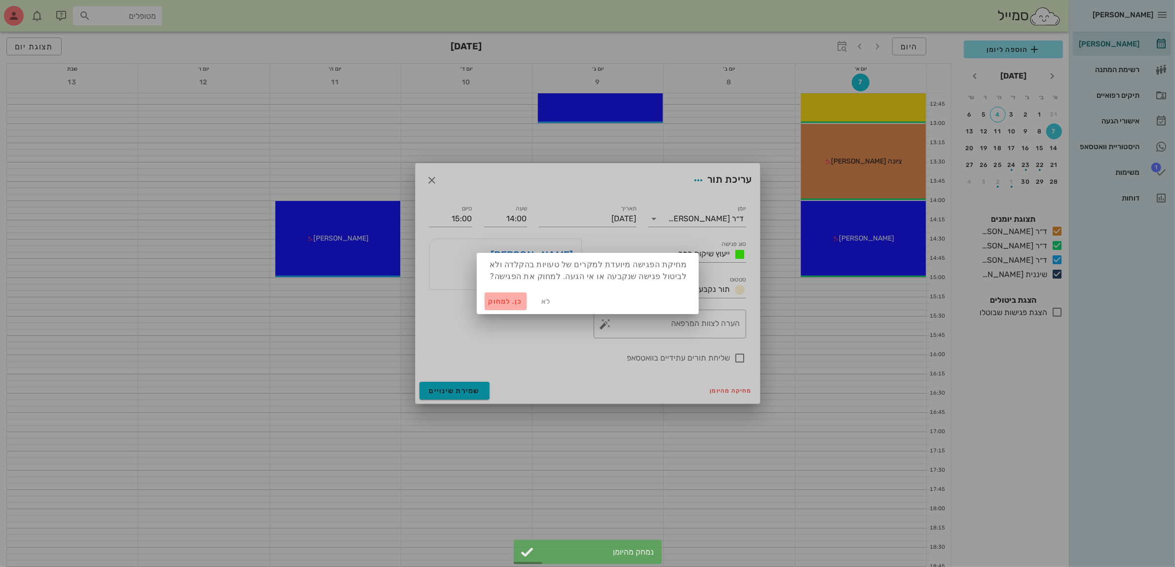
click at [505, 299] on span "כן. למחוק" at bounding box center [506, 301] width 35 height 8
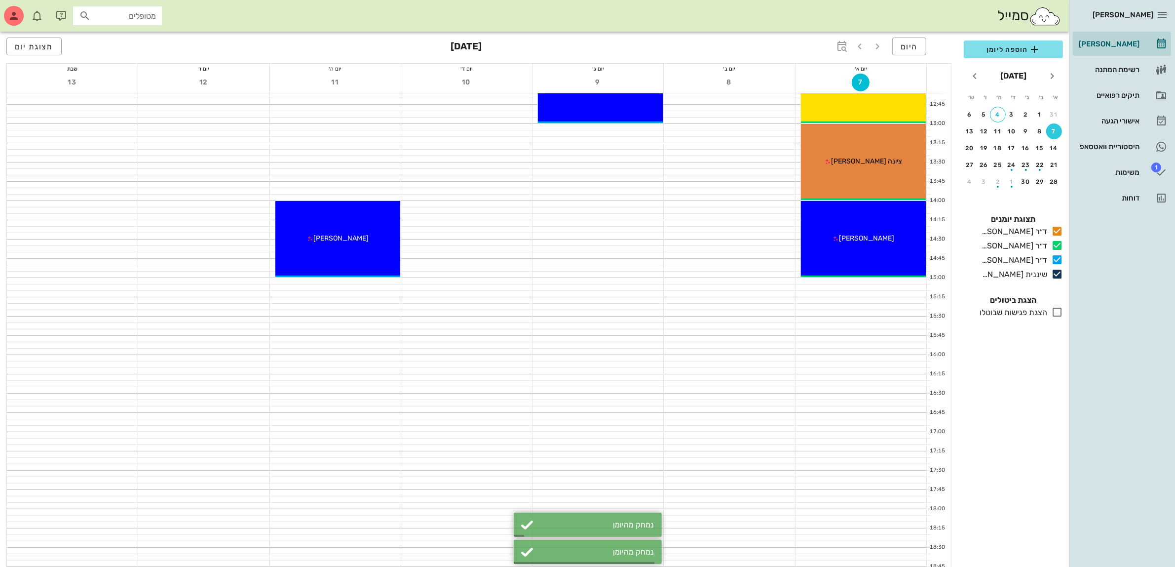
click at [618, 386] on div at bounding box center [598, 389] width 131 height 6
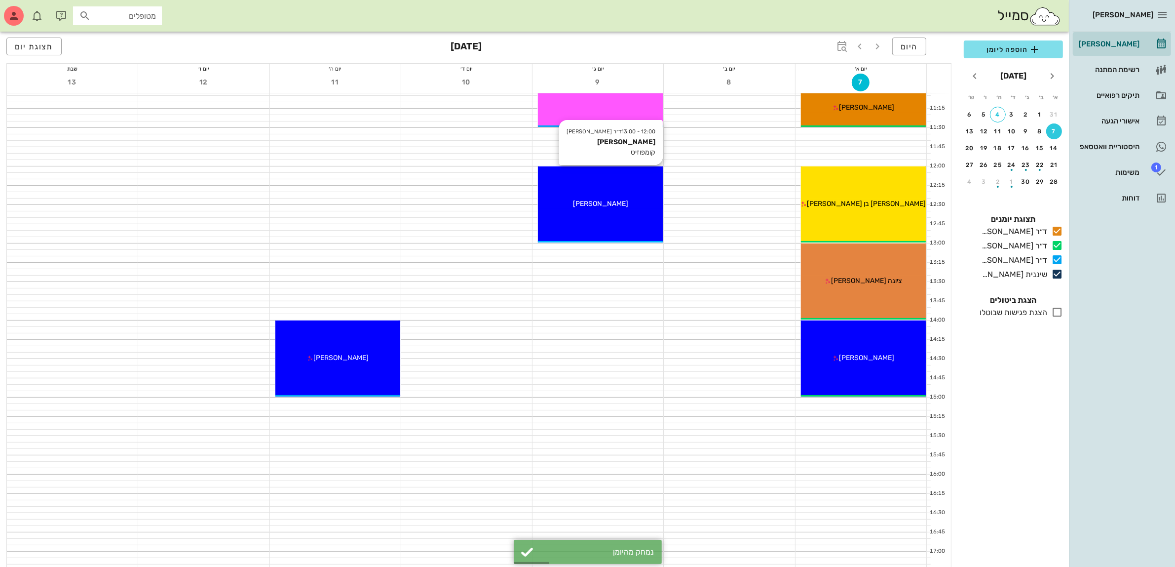
scroll to position [173, 0]
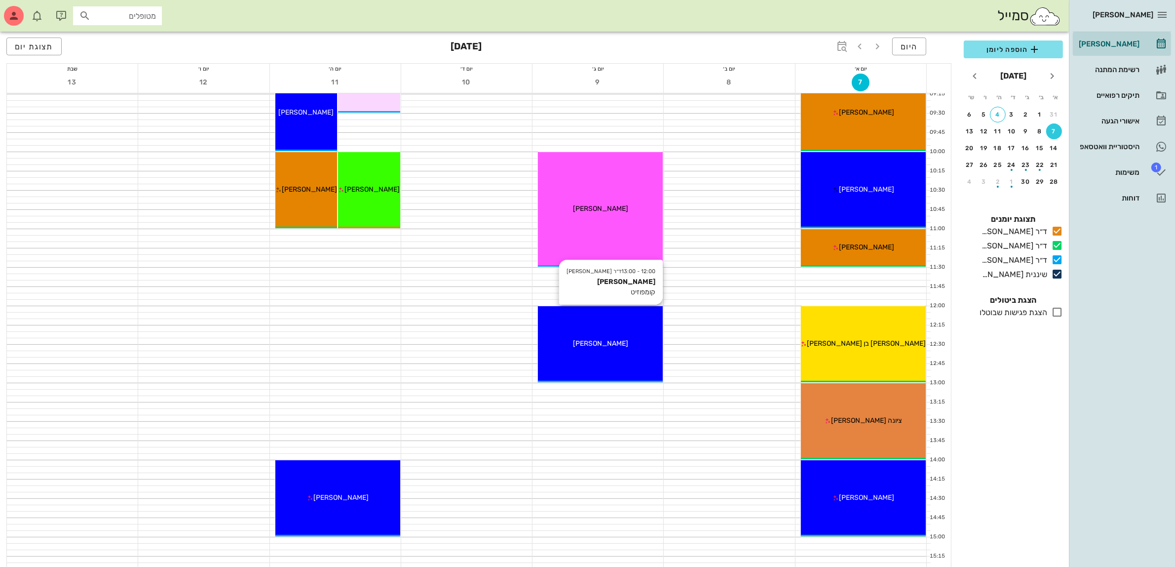
click at [619, 363] on div "12:00 - 13:00 ד״ר עמראן ביאדסה שרה חיון קומפוזיט שרה חיון" at bounding box center [600, 344] width 125 height 76
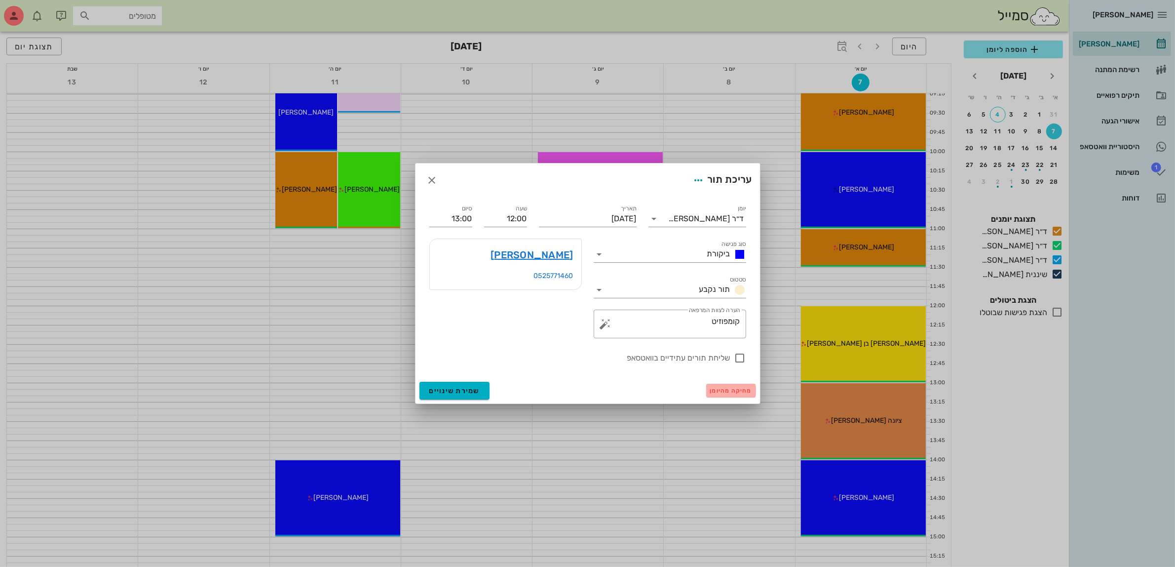
click at [727, 388] on span "מחיקה מהיומן" at bounding box center [731, 390] width 42 height 7
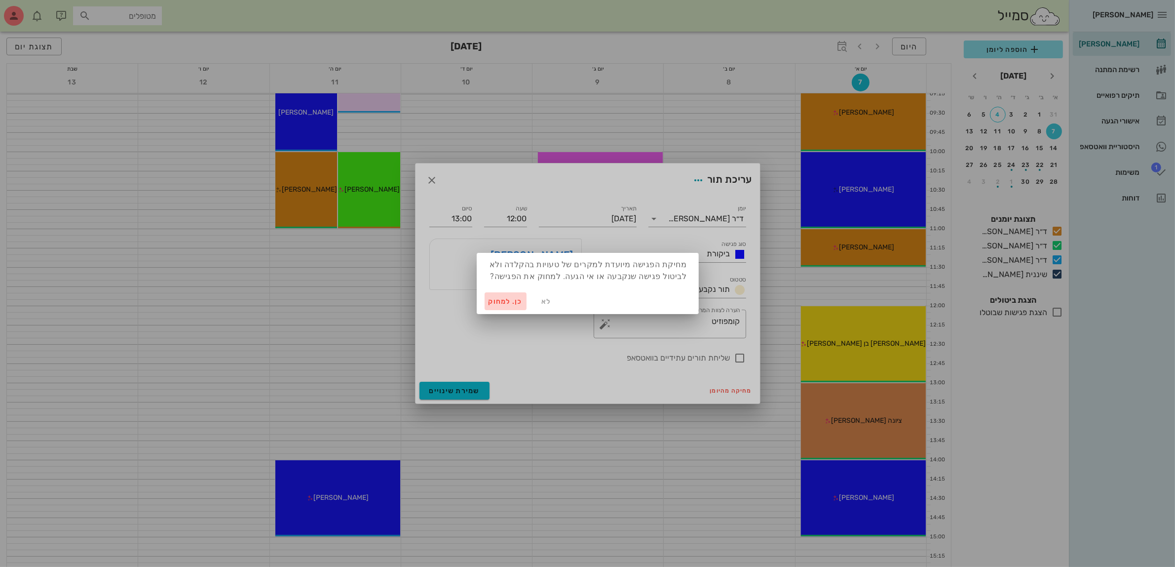
click at [501, 305] on span "כן. למחוק" at bounding box center [506, 301] width 35 height 8
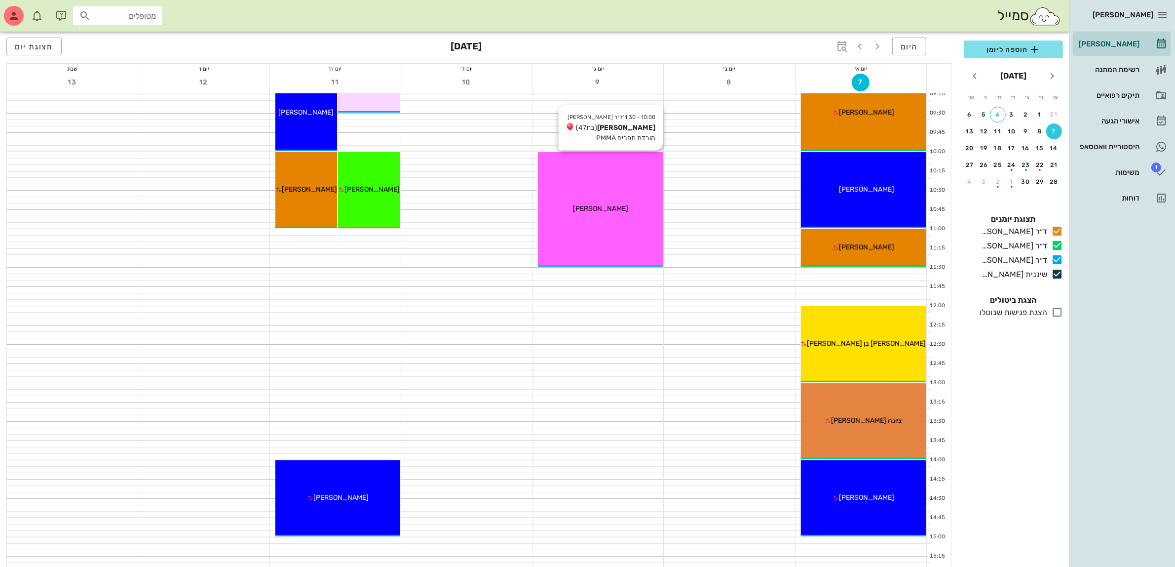
click at [608, 223] on div "10:00 - 11:30 ד״ר עמראן ביאדסה מיכל שמול (בת 47 ) הורדת תפרים PMMA מיכל שמול" at bounding box center [600, 209] width 125 height 115
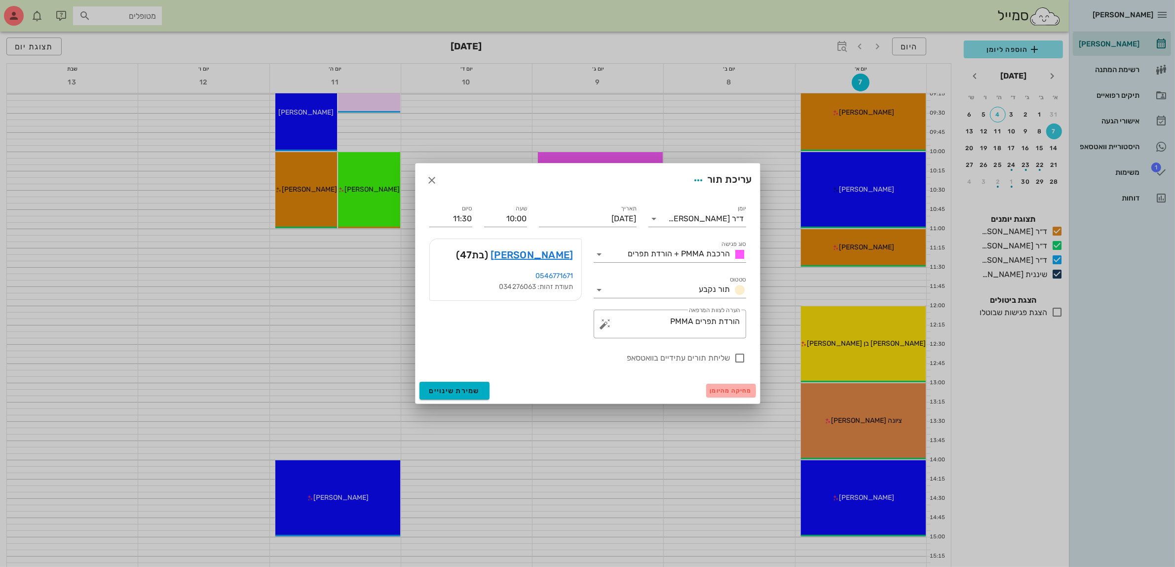
click at [726, 390] on span "מחיקה מהיומן" at bounding box center [731, 390] width 42 height 7
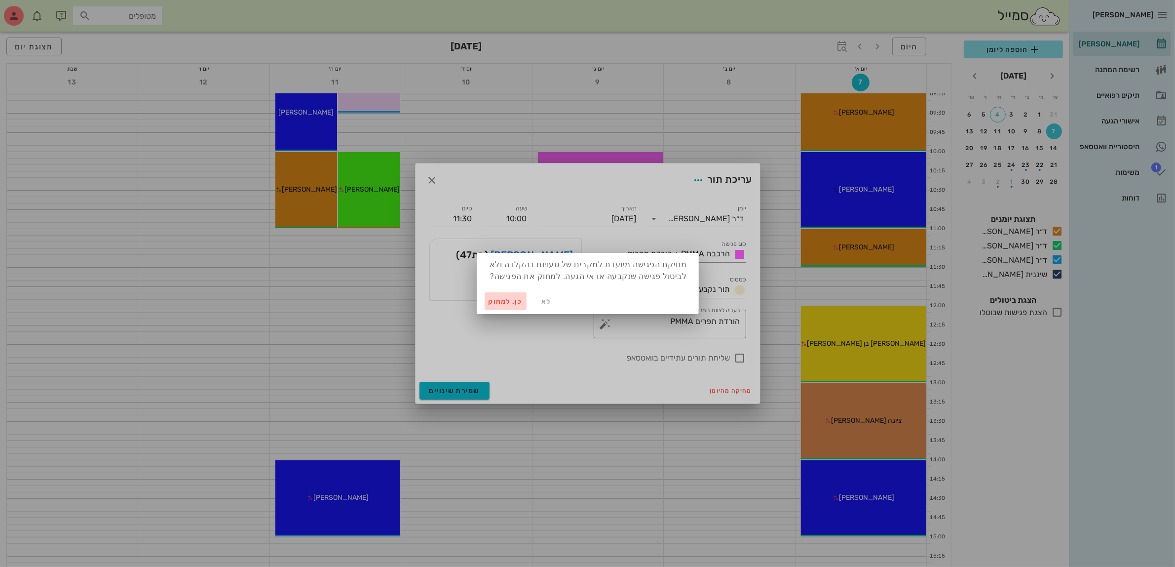
click at [506, 300] on span "כן. למחוק" at bounding box center [506, 301] width 35 height 8
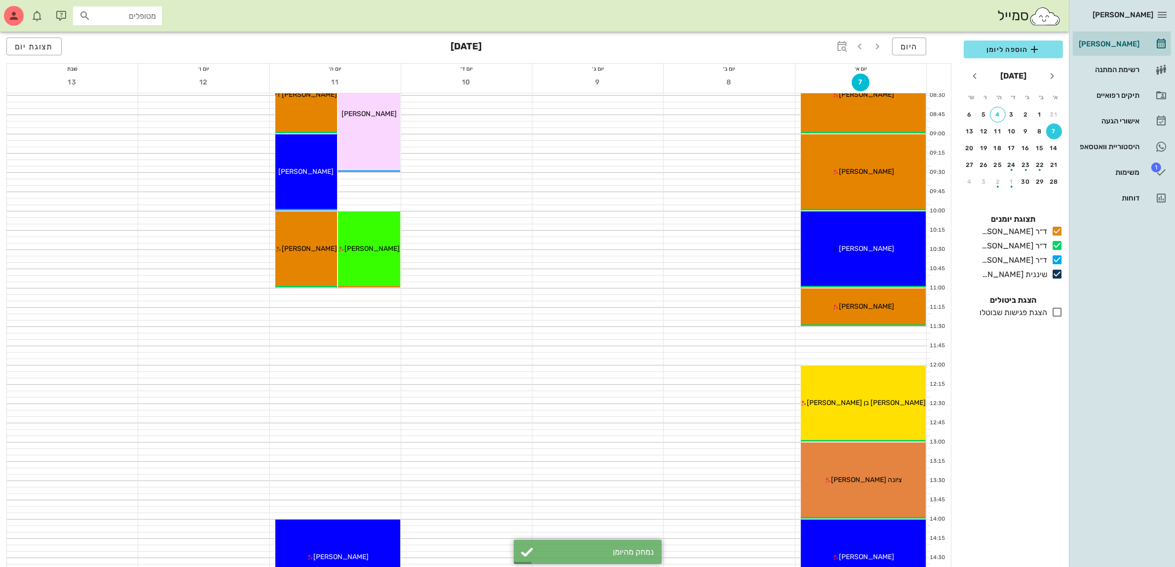
scroll to position [123, 0]
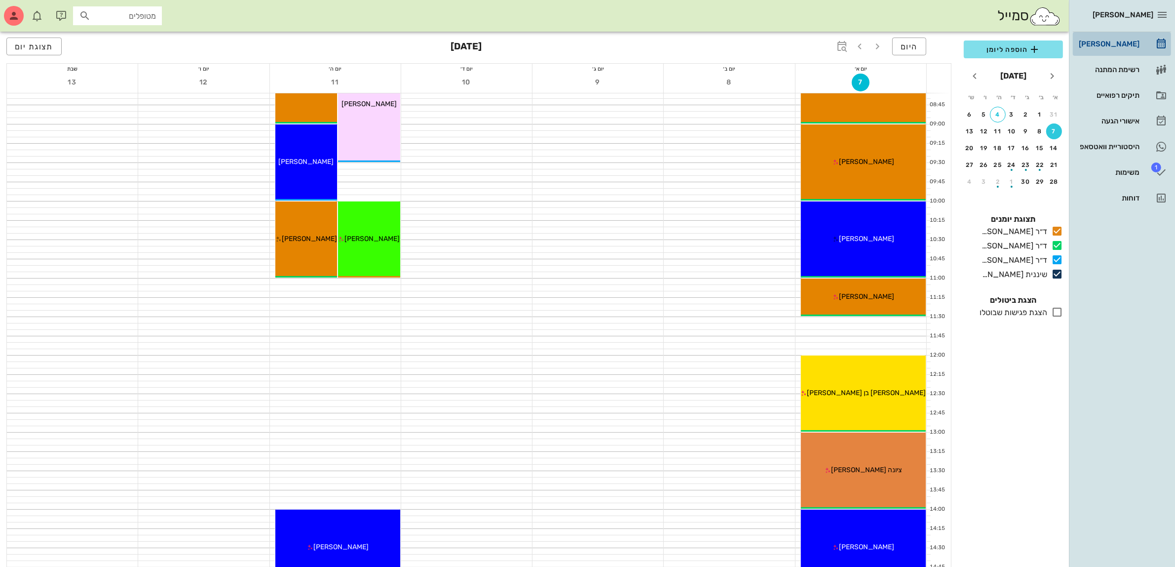
click at [1116, 44] on div "[PERSON_NAME]" at bounding box center [1108, 44] width 63 height 8
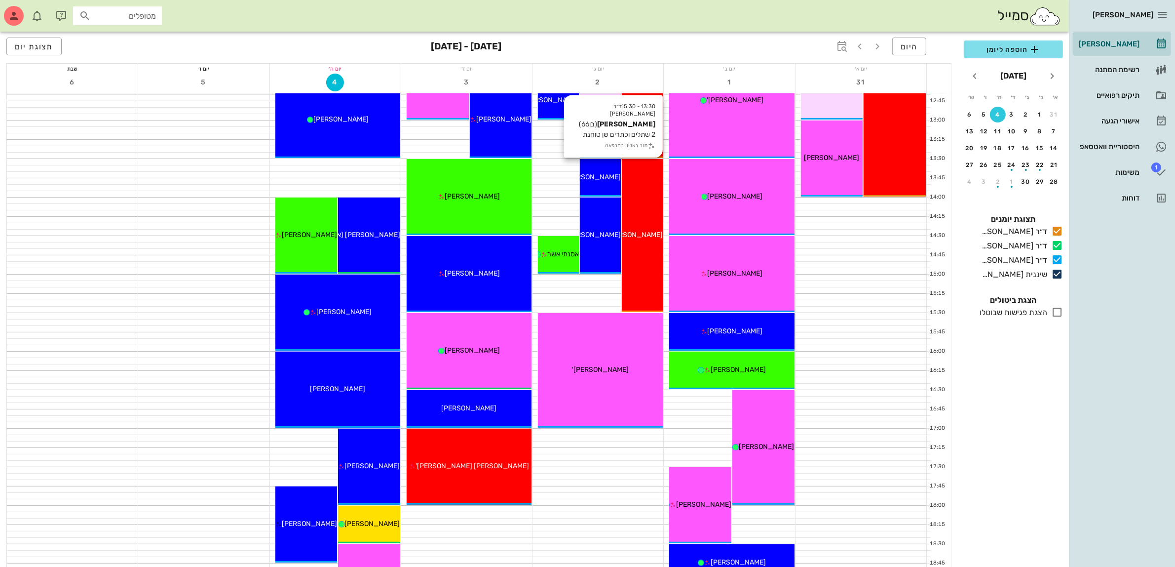
scroll to position [420, 0]
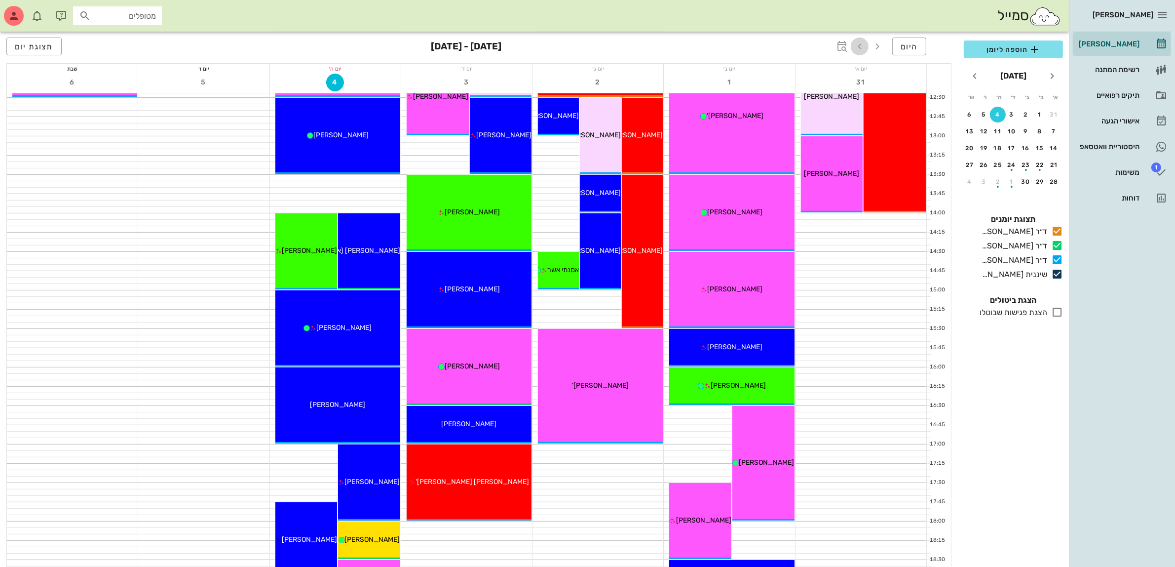
click at [858, 49] on icon "button" at bounding box center [860, 46] width 12 height 12
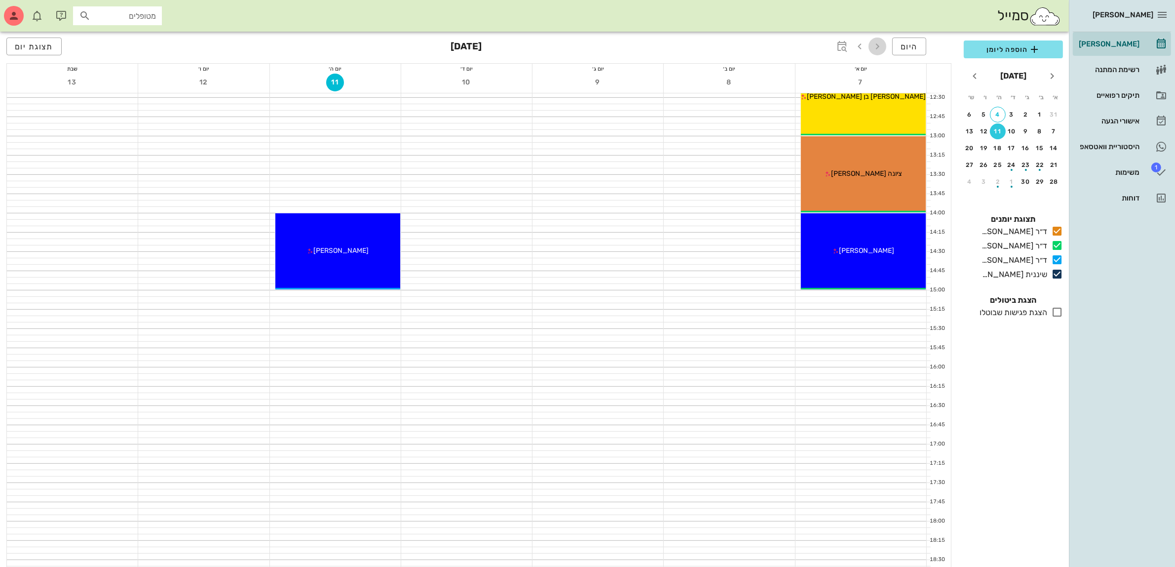
click at [878, 48] on icon "button" at bounding box center [878, 46] width 12 height 12
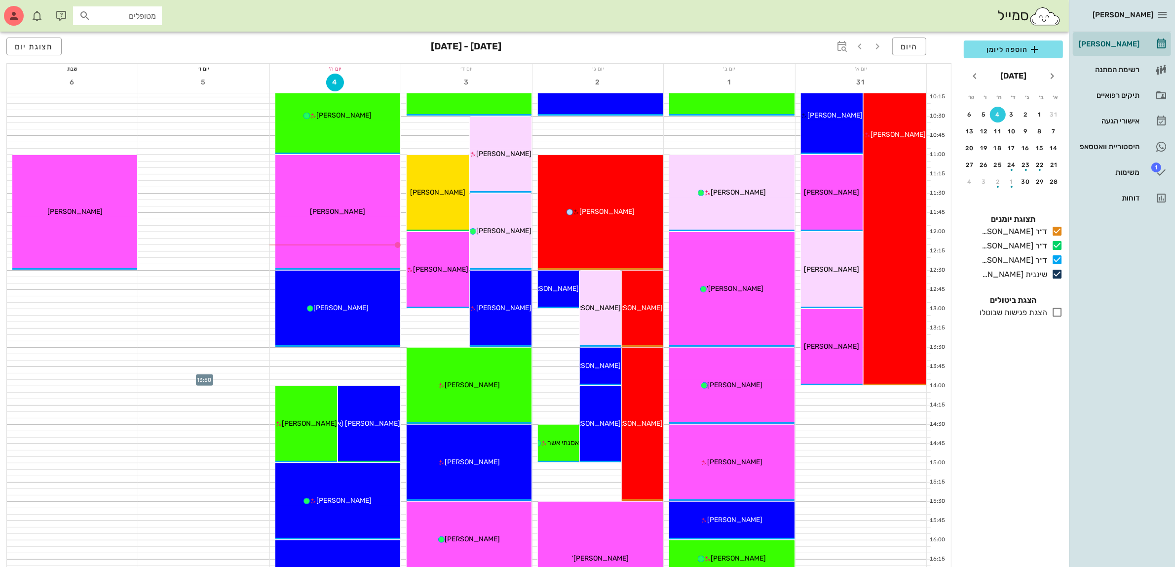
scroll to position [234, 0]
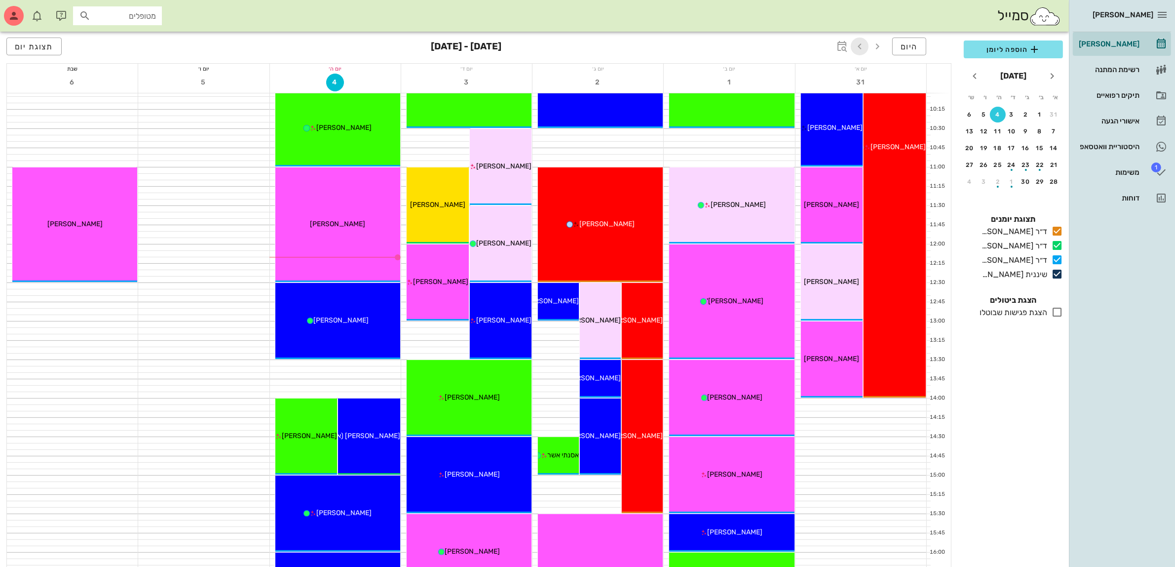
click at [855, 43] on icon "button" at bounding box center [860, 46] width 12 height 12
